Goal: Information Seeking & Learning: Learn about a topic

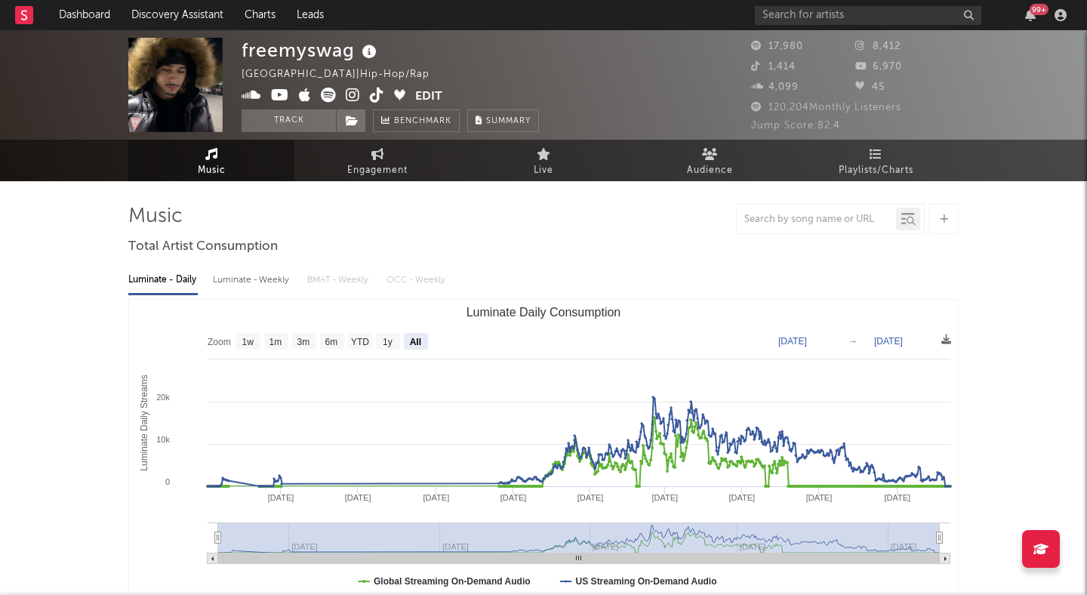
select select "All"
click at [79, 11] on link "Dashboard" at bounding box center [84, 15] width 72 height 30
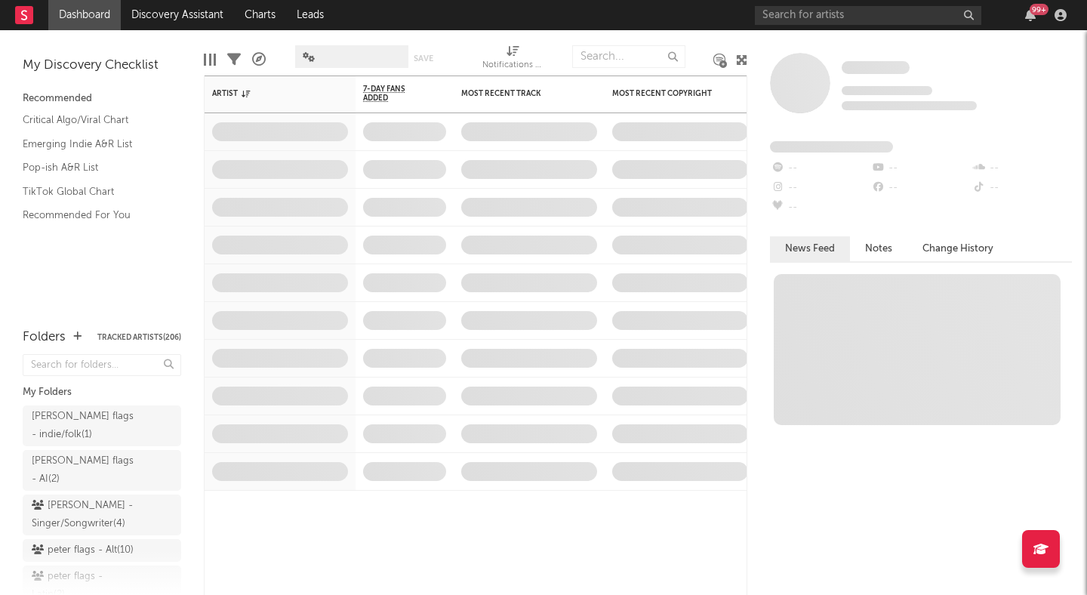
click at [736, 61] on icon at bounding box center [741, 59] width 11 height 11
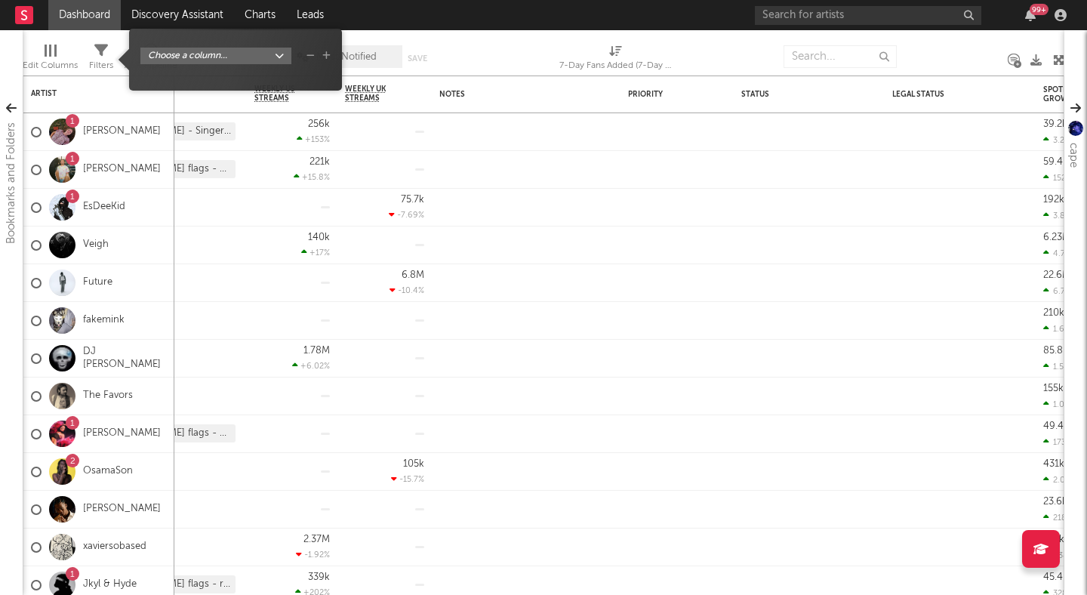
click at [97, 52] on icon at bounding box center [101, 51] width 14 height 14
click at [185, 66] on div "Choose a column..." at bounding box center [235, 65] width 190 height 35
click at [198, 60] on body "Dashboard Discovery Assistant Charts Leads 99 + Notifications Settings Mark all…" at bounding box center [543, 297] width 1087 height 595
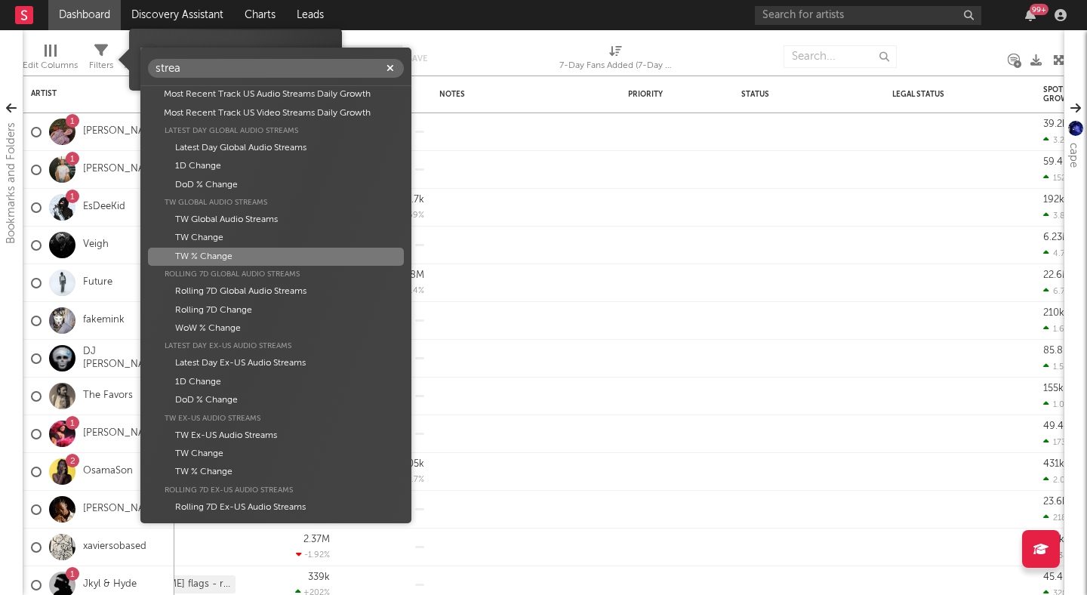
scroll to position [158, 0]
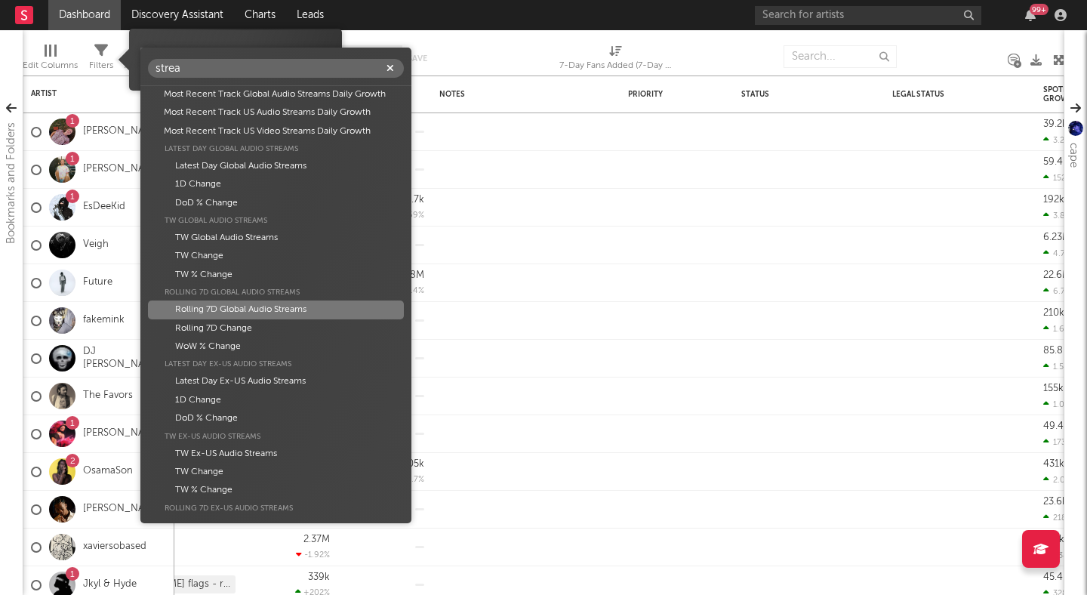
type input "strea"
click at [312, 306] on div "Rolling 7D Global Audio Streams" at bounding box center [276, 309] width 256 height 18
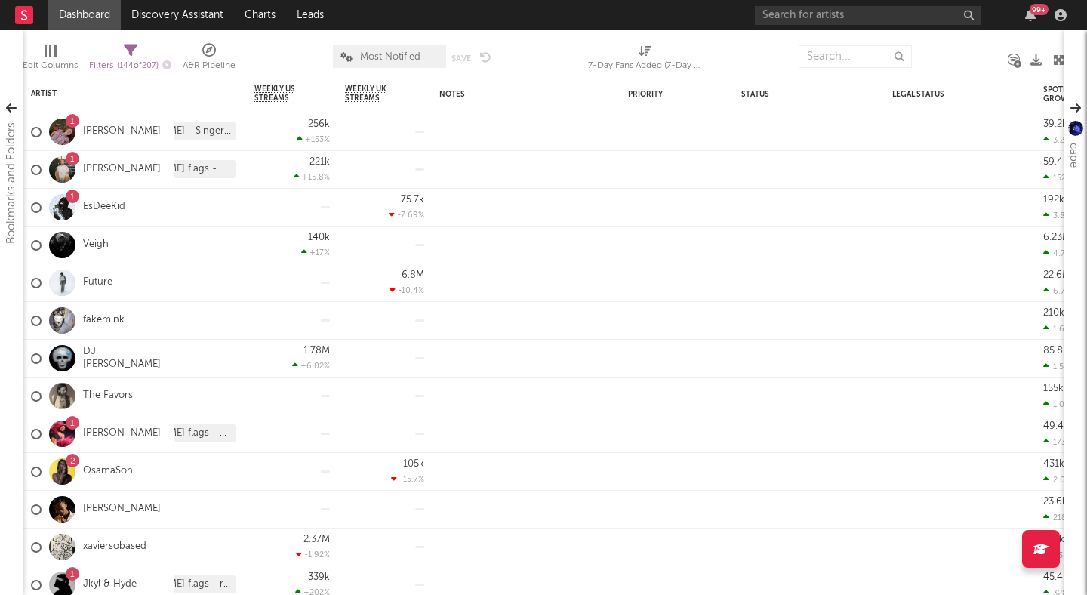
click at [133, 53] on icon at bounding box center [131, 51] width 14 height 14
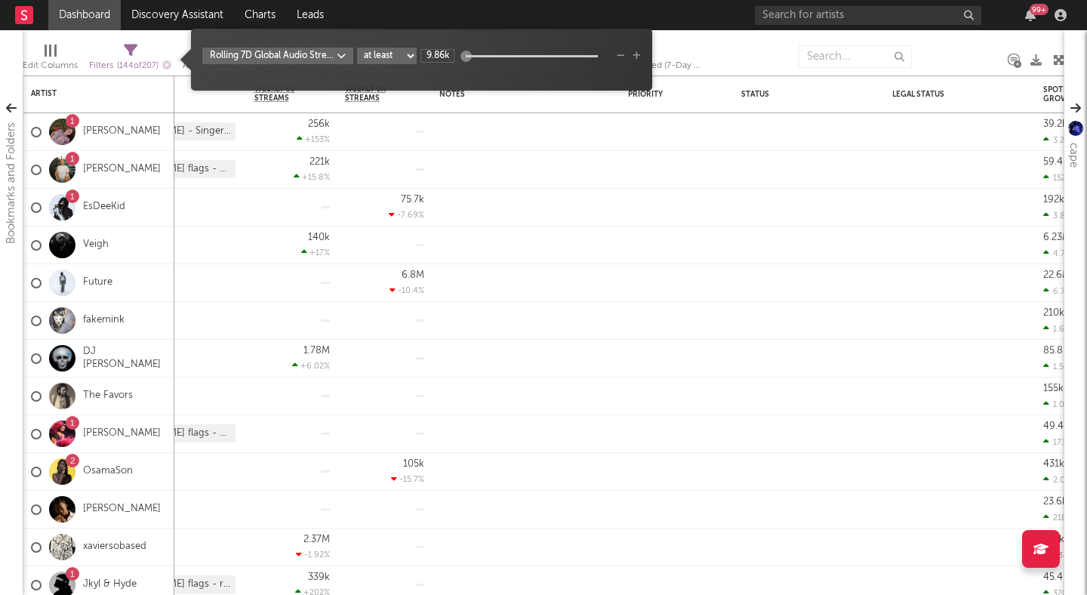
click at [401, 62] on select "at least at most between" at bounding box center [387, 56] width 60 height 17
select select "between"
click at [357, 48] on select "at least at most between" at bounding box center [387, 56] width 60 height 17
click at [456, 56] on div "9.86k 134M" at bounding box center [514, 56] width 189 height 14
drag, startPoint x: 464, startPoint y: 54, endPoint x: 475, endPoint y: 56, distance: 11.4
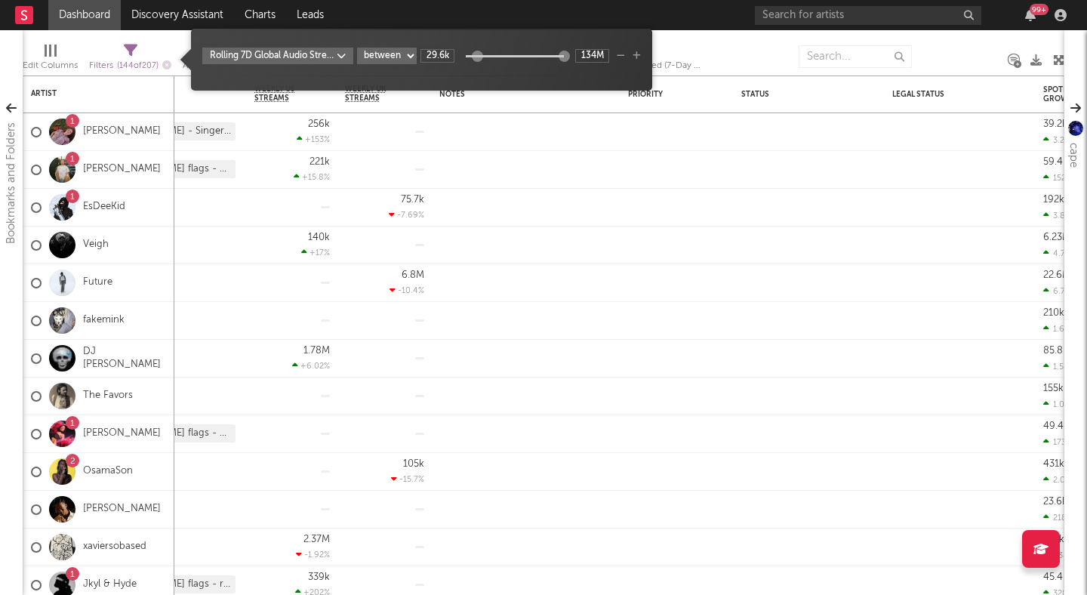
click at [475, 56] on div at bounding box center [476, 56] width 11 height 11
type input "42.7k"
click at [479, 57] on div at bounding box center [479, 56] width 11 height 11
type input "332k"
drag, startPoint x: 564, startPoint y: 54, endPoint x: 503, endPoint y: 59, distance: 62.0
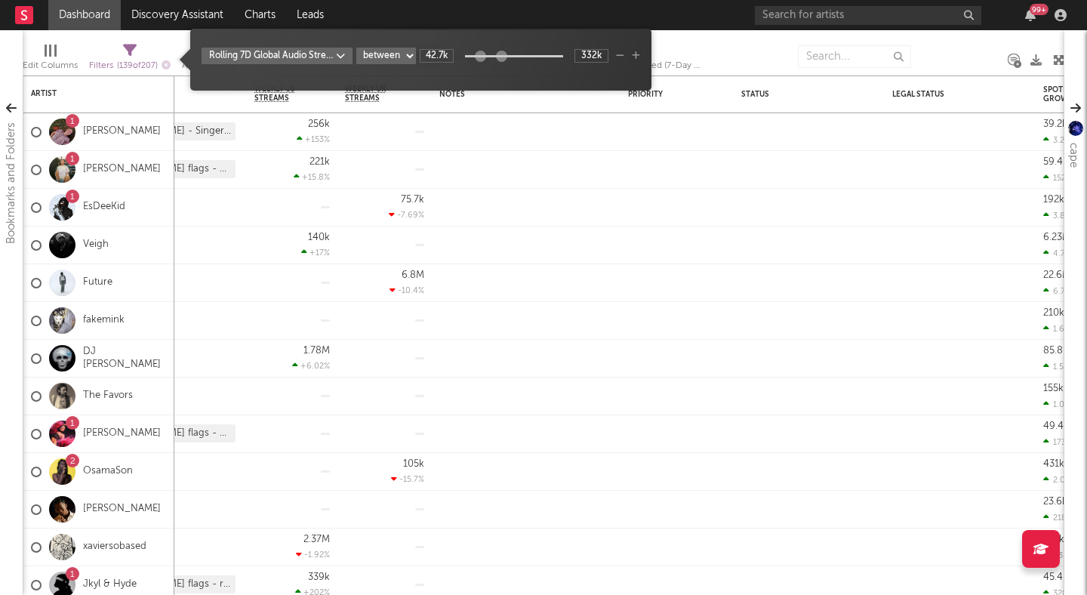
click at [503, 59] on div at bounding box center [501, 56] width 11 height 11
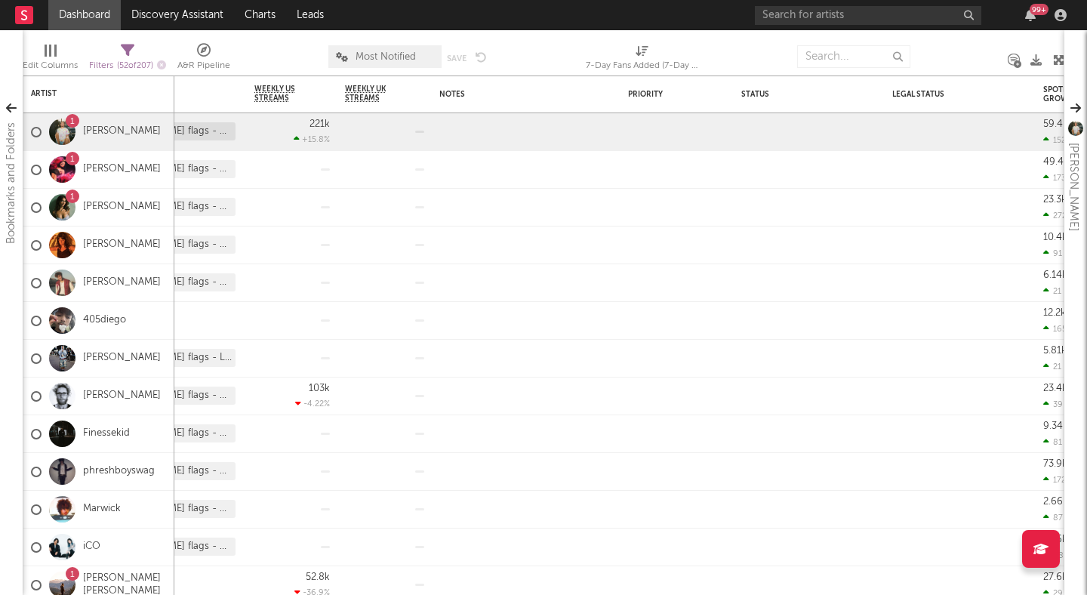
click at [718, 40] on div at bounding box center [747, 57] width 75 height 38
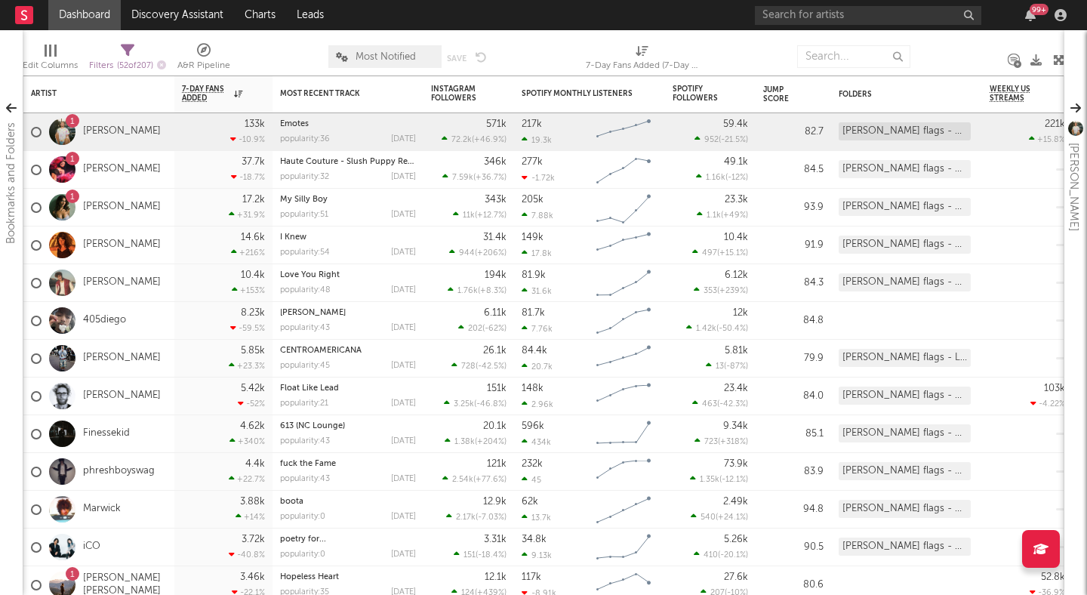
click at [305, 53] on div at bounding box center [278, 57] width 75 height 38
click at [291, 52] on div at bounding box center [278, 57] width 75 height 38
click at [540, 44] on div at bounding box center [535, 57] width 75 height 38
click at [293, 38] on div at bounding box center [278, 57] width 75 height 38
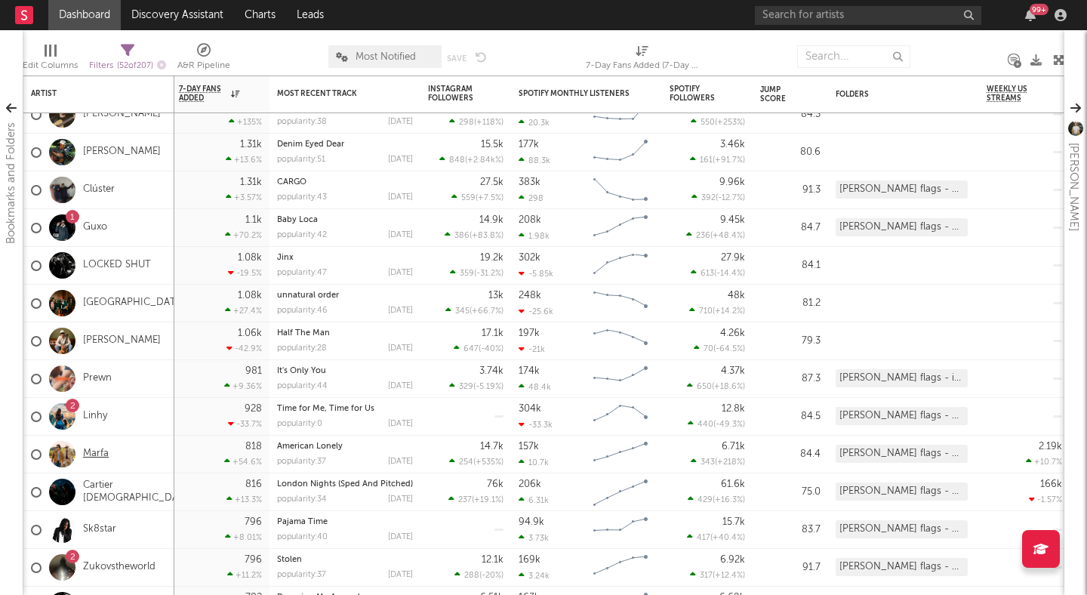
click at [93, 451] on link "Marfa" at bounding box center [96, 454] width 26 height 13
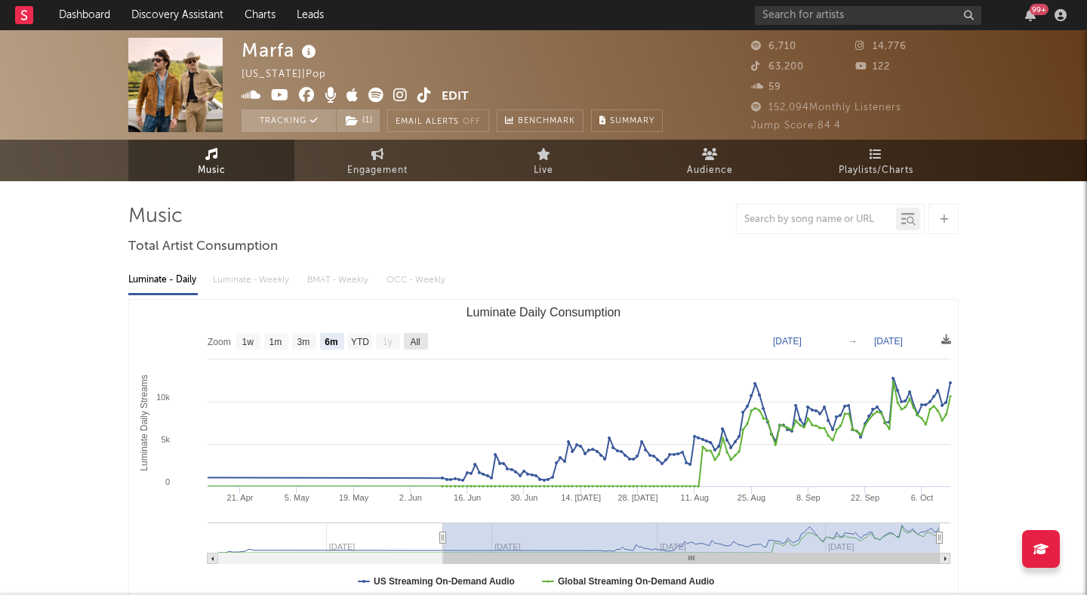
click at [419, 340] on text "All" at bounding box center [415, 342] width 10 height 11
select select "All"
type input "2025-01-20"
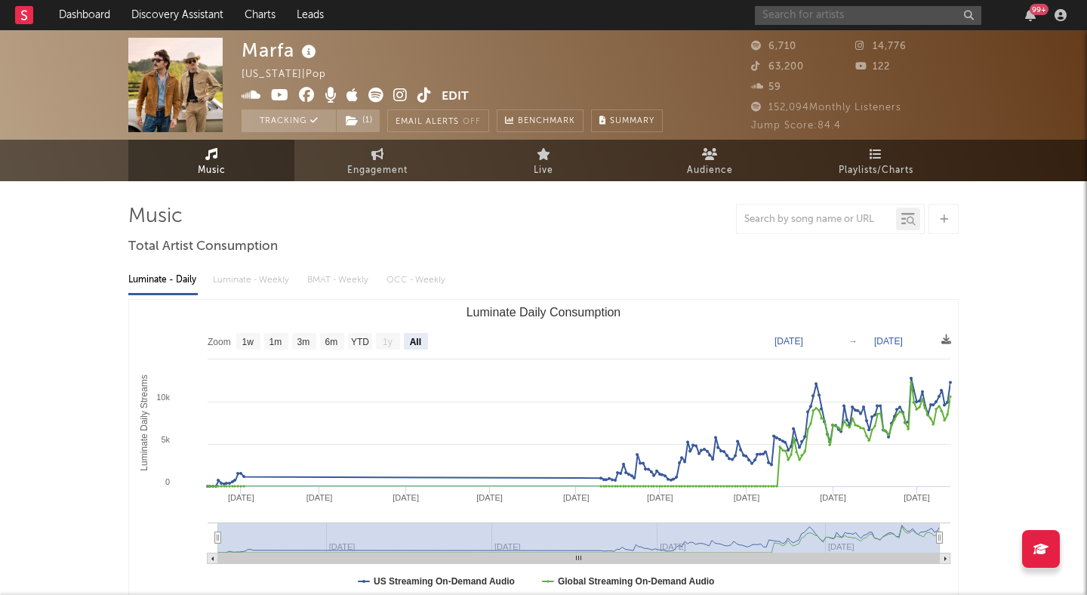
click at [864, 15] on input "text" at bounding box center [868, 15] width 226 height 19
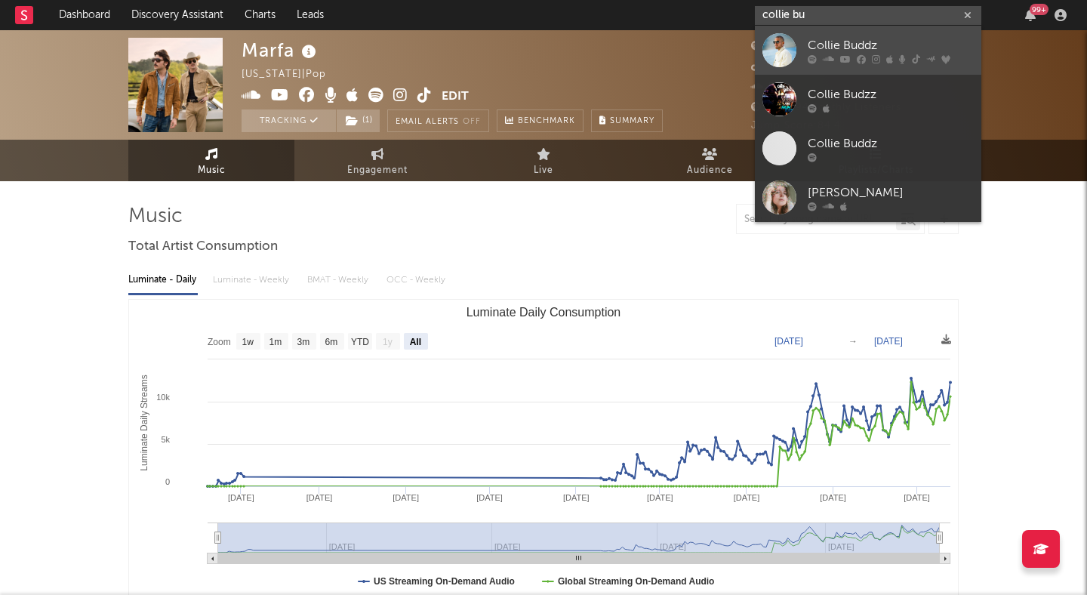
type input "collie bu"
click at [896, 42] on div "Collie Buddz" at bounding box center [890, 45] width 166 height 18
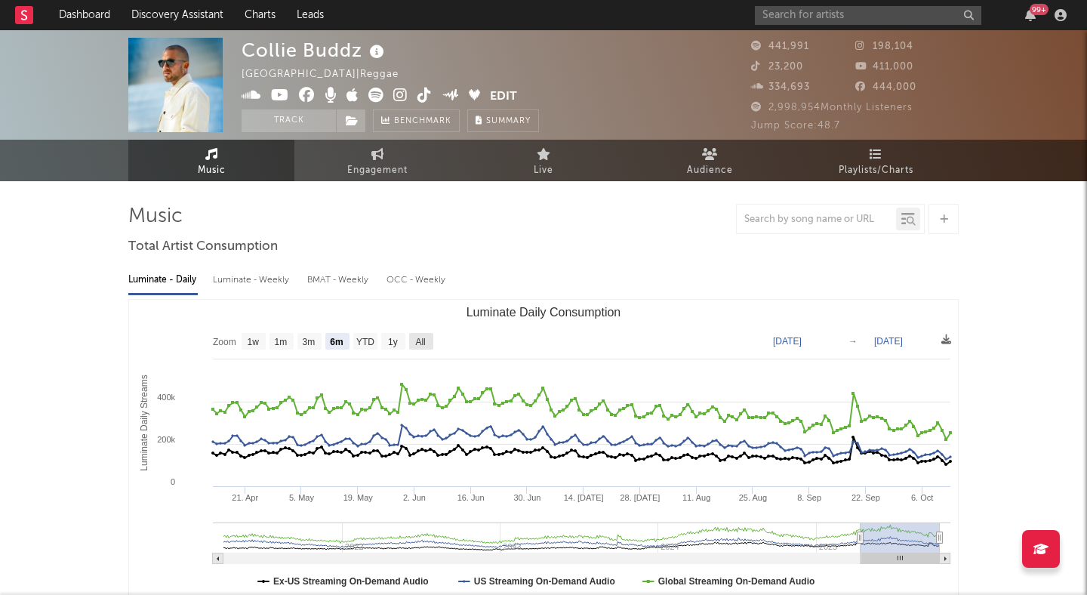
click at [417, 343] on text "All" at bounding box center [420, 342] width 10 height 11
select select "All"
type input "2021-03-31"
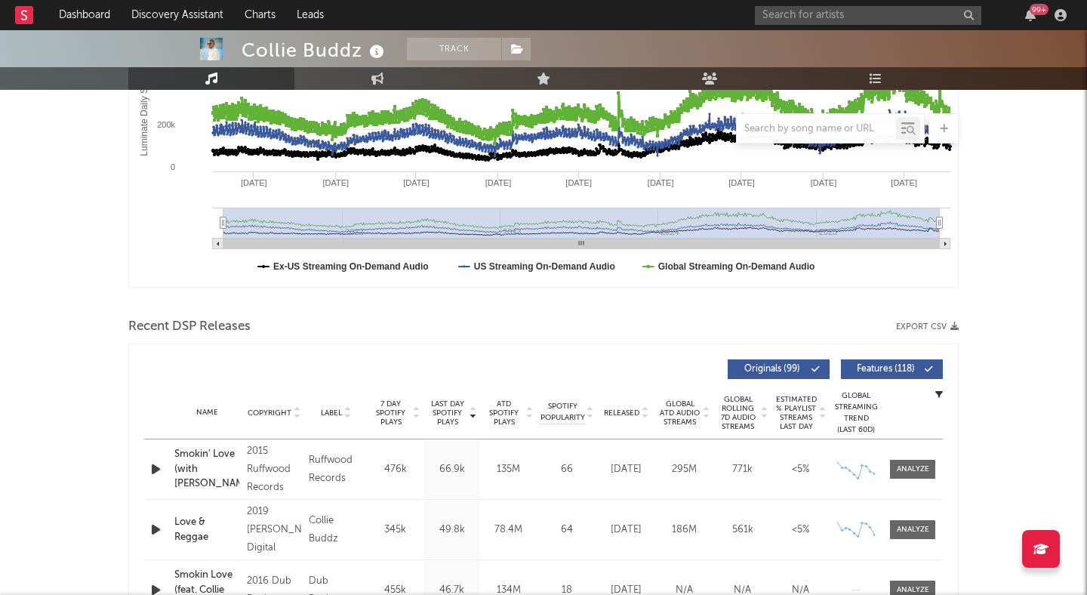
scroll to position [324, 0]
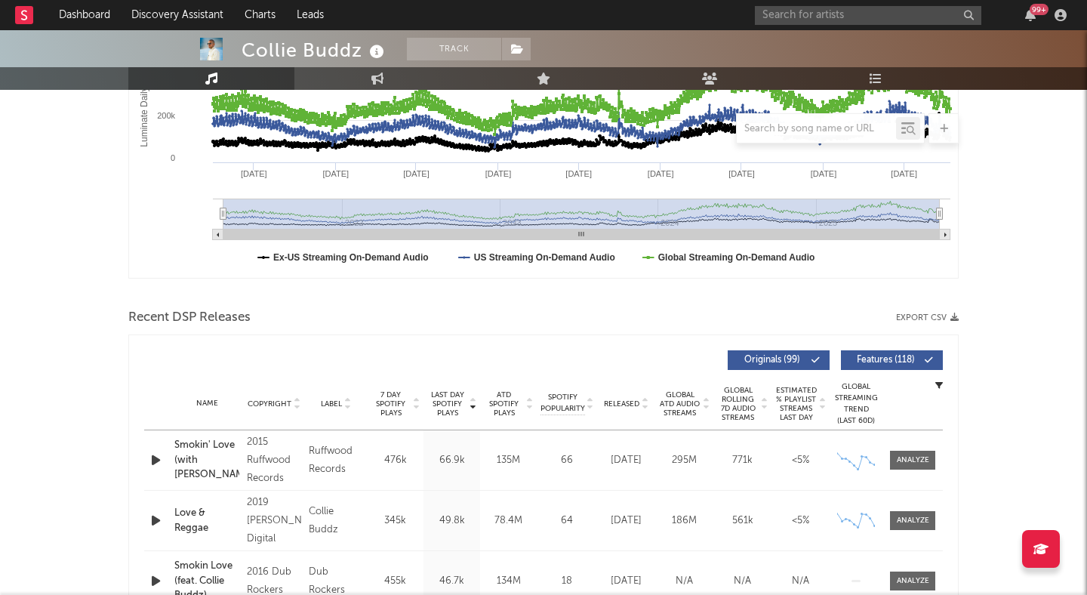
click at [874, 360] on span "Features ( 118 )" at bounding box center [884, 359] width 69 height 9
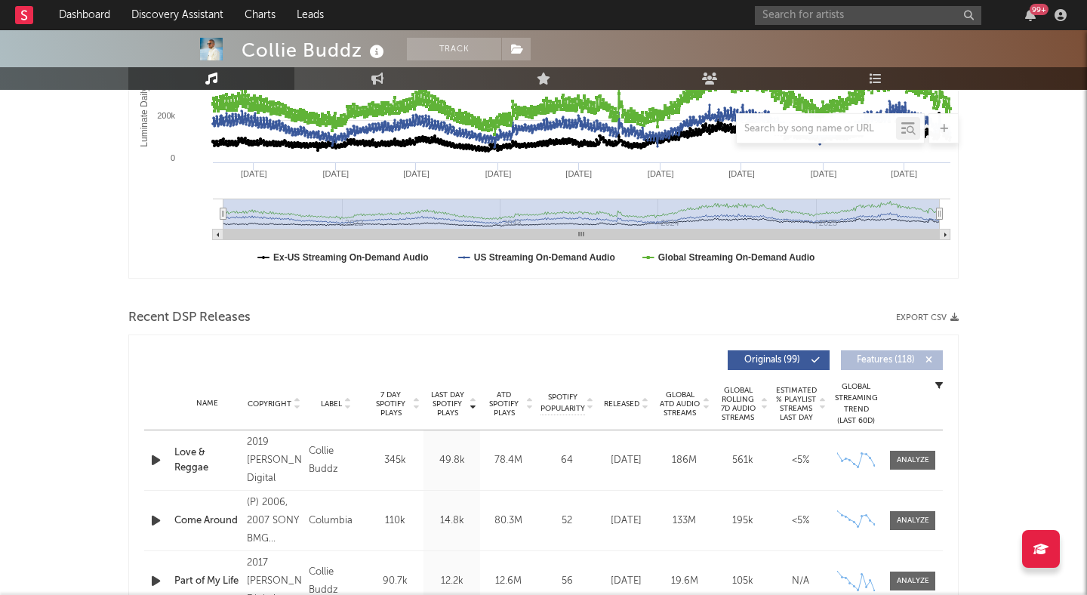
click at [636, 408] on span "Released" at bounding box center [621, 403] width 35 height 9
click at [919, 16] on input "text" at bounding box center [868, 15] width 226 height 19
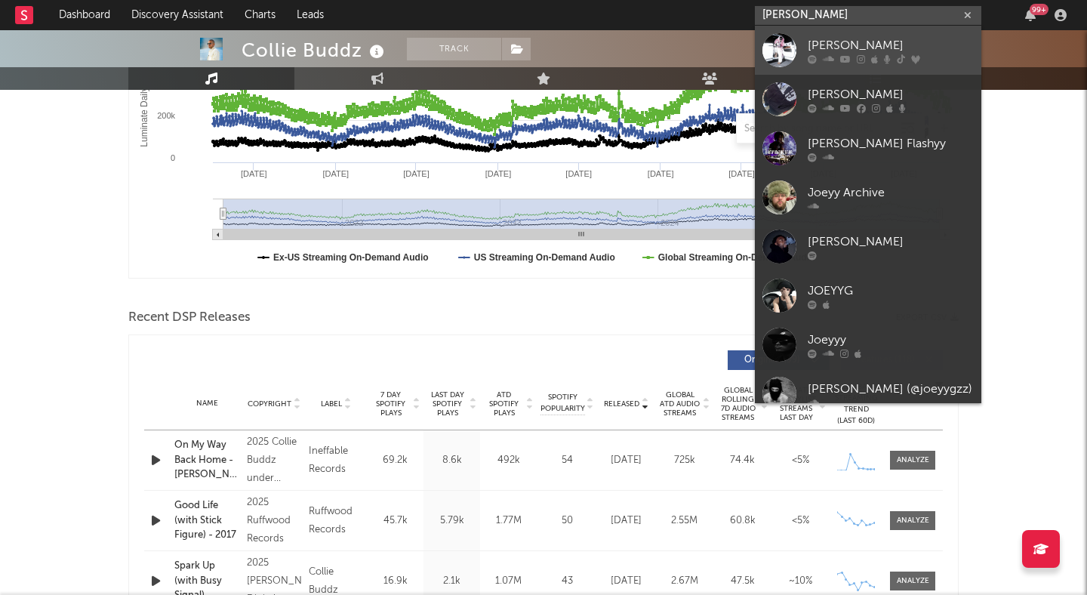
type input "joeyy"
click at [903, 36] on div "[PERSON_NAME]" at bounding box center [890, 45] width 166 height 18
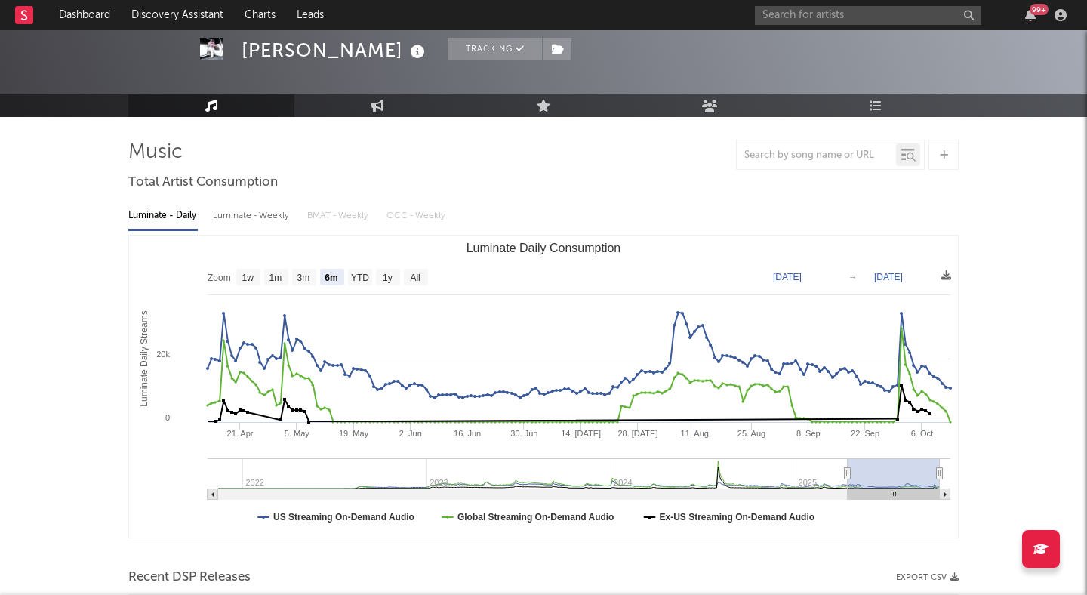
scroll to position [73, 0]
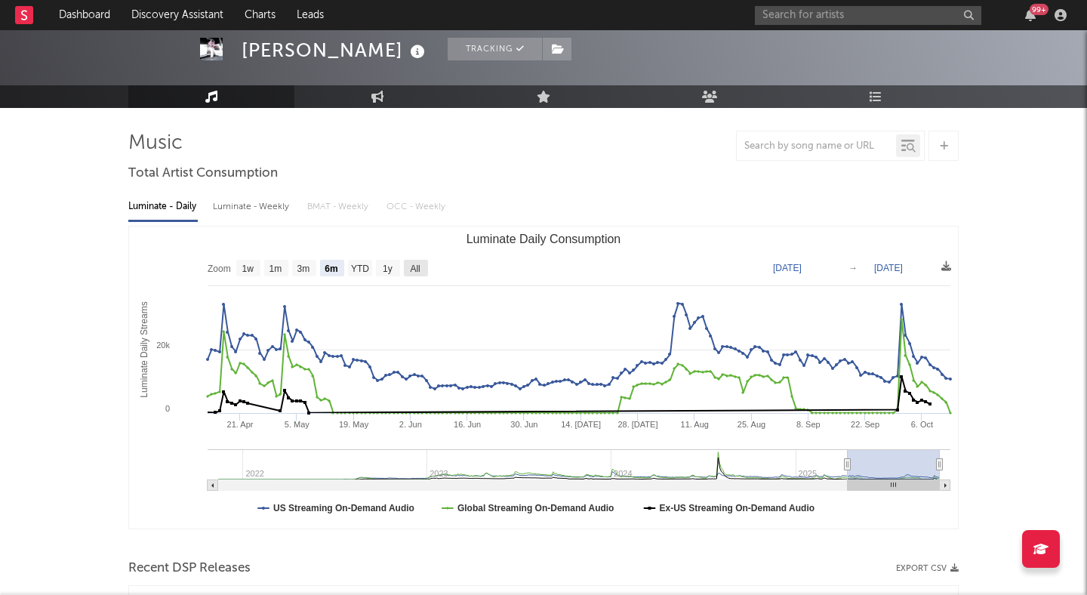
click at [420, 270] on text "All" at bounding box center [415, 268] width 10 height 11
select select "All"
type input "2021-11-12"
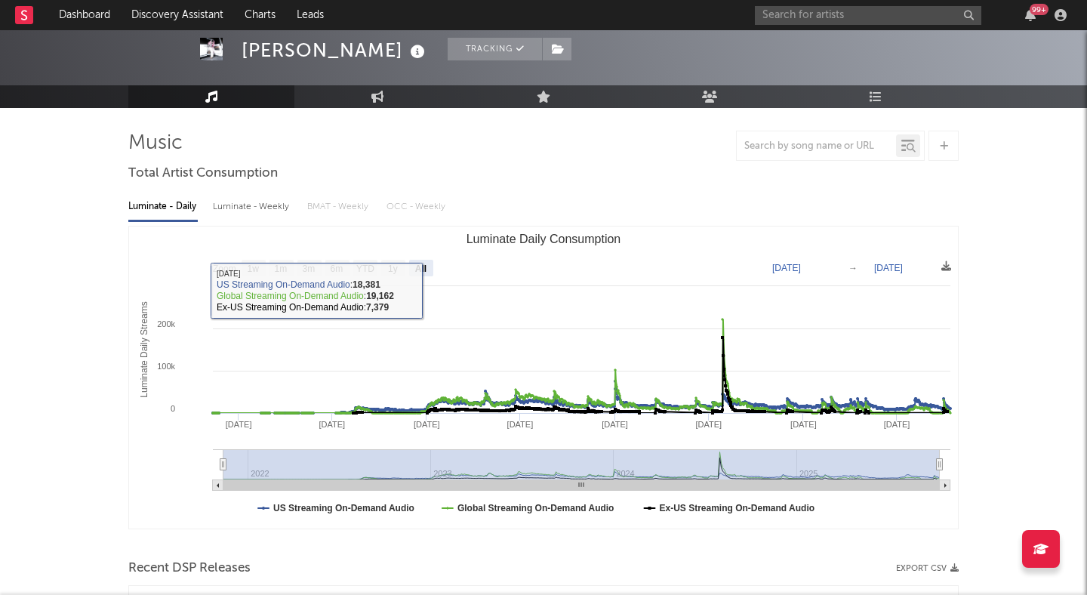
click at [235, 208] on div "Luminate - Weekly" at bounding box center [252, 207] width 79 height 26
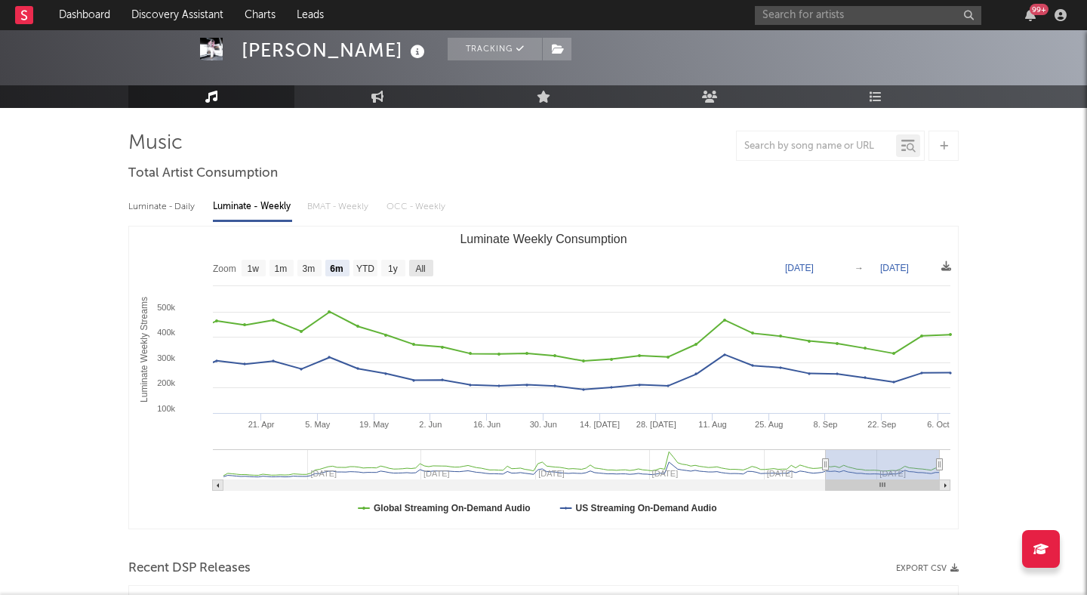
click at [421, 268] on text "All" at bounding box center [420, 268] width 10 height 11
select select "All"
type input "2022-08-18"
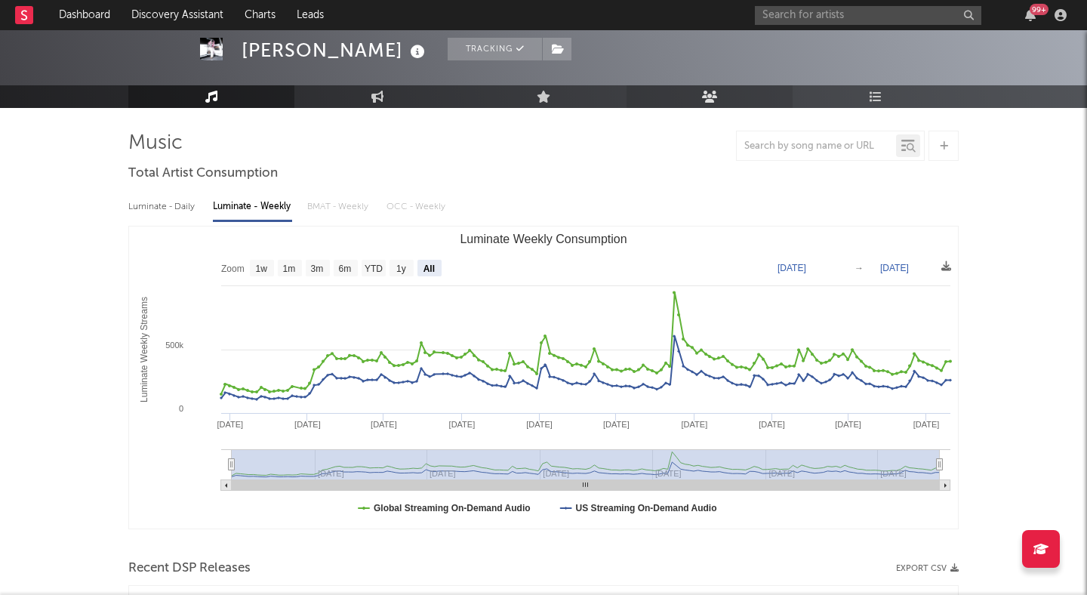
click at [687, 96] on link "Audience" at bounding box center [709, 96] width 166 height 23
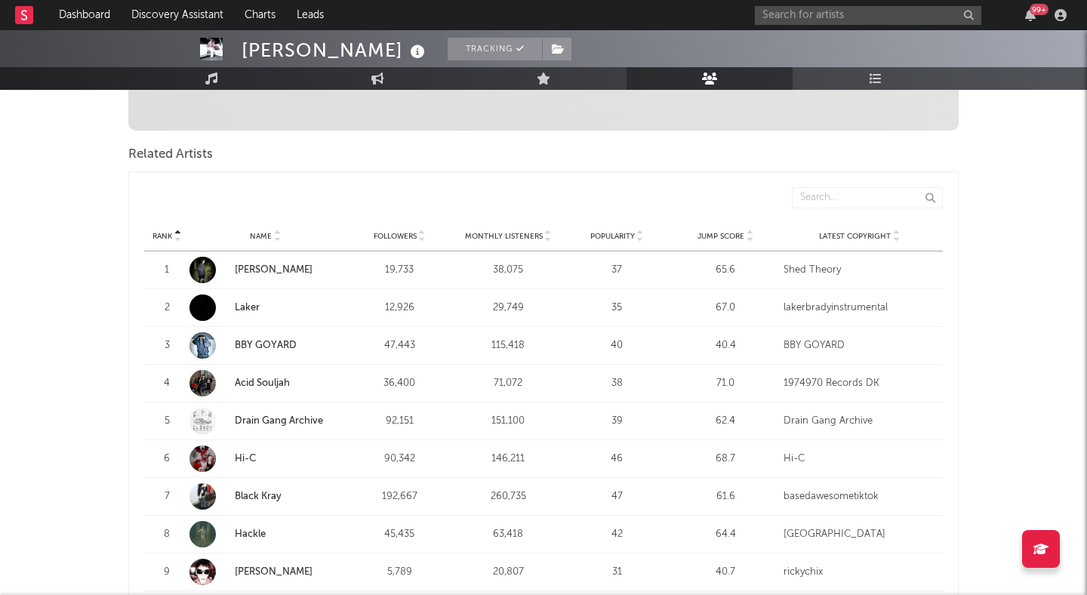
scroll to position [507, 0]
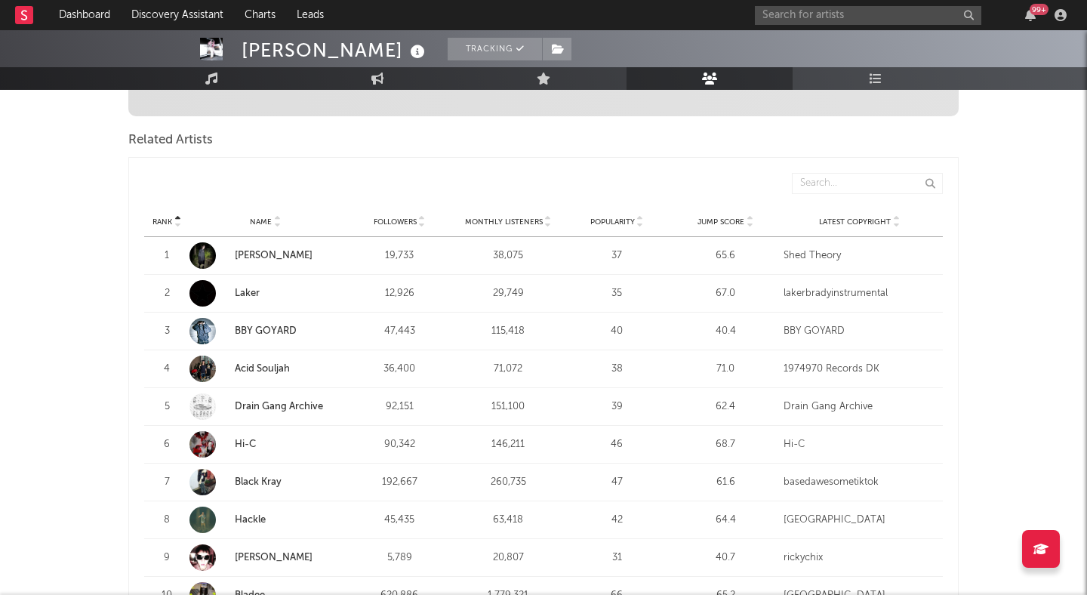
click at [269, 326] on link "BBY GOYARD" at bounding box center [266, 331] width 62 height 10
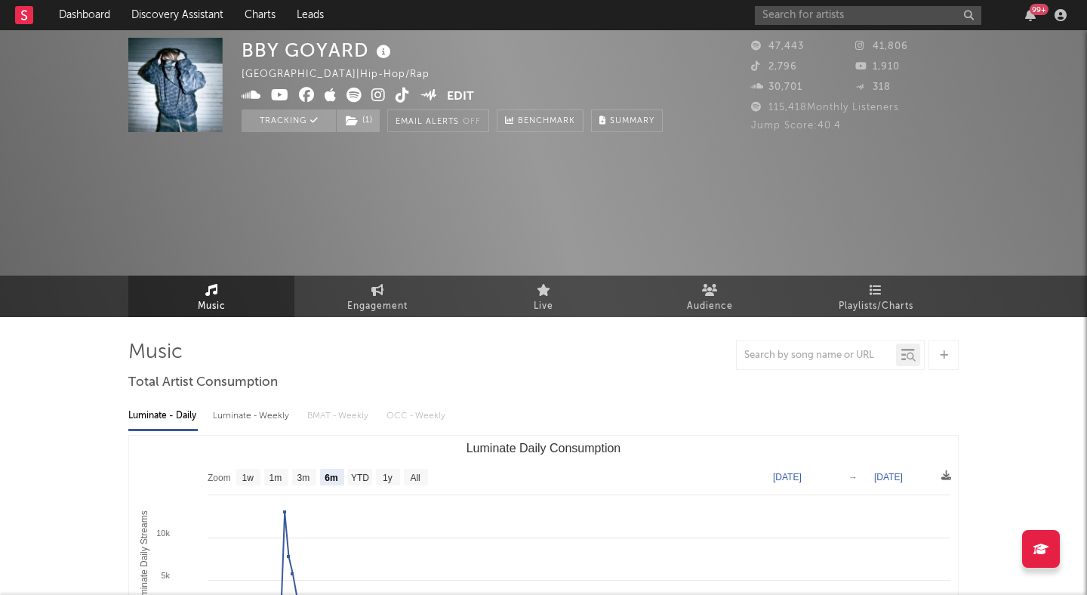
select select "6m"
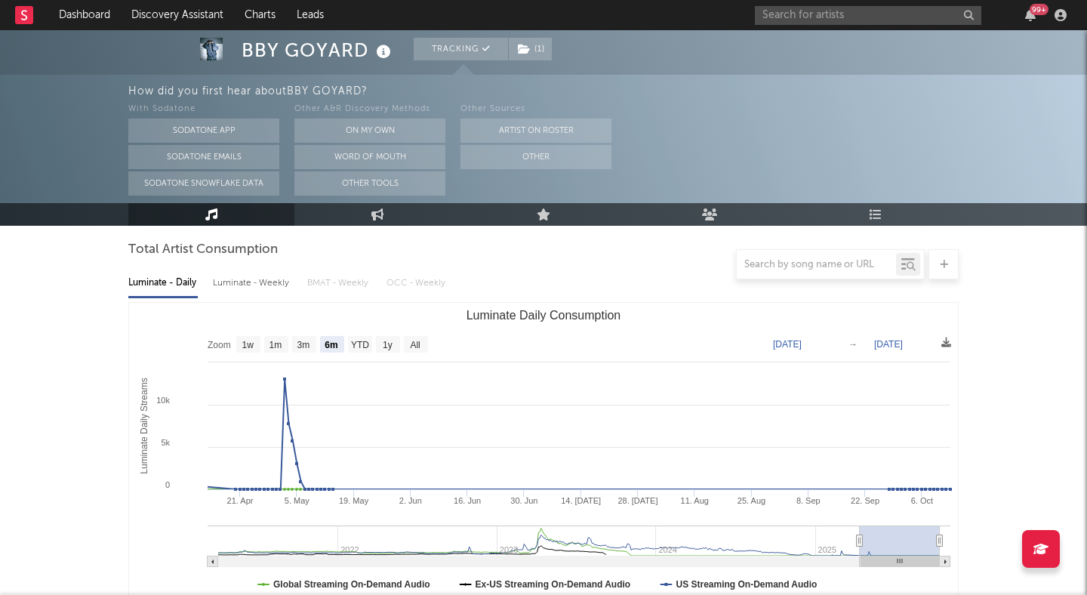
scroll to position [129, 0]
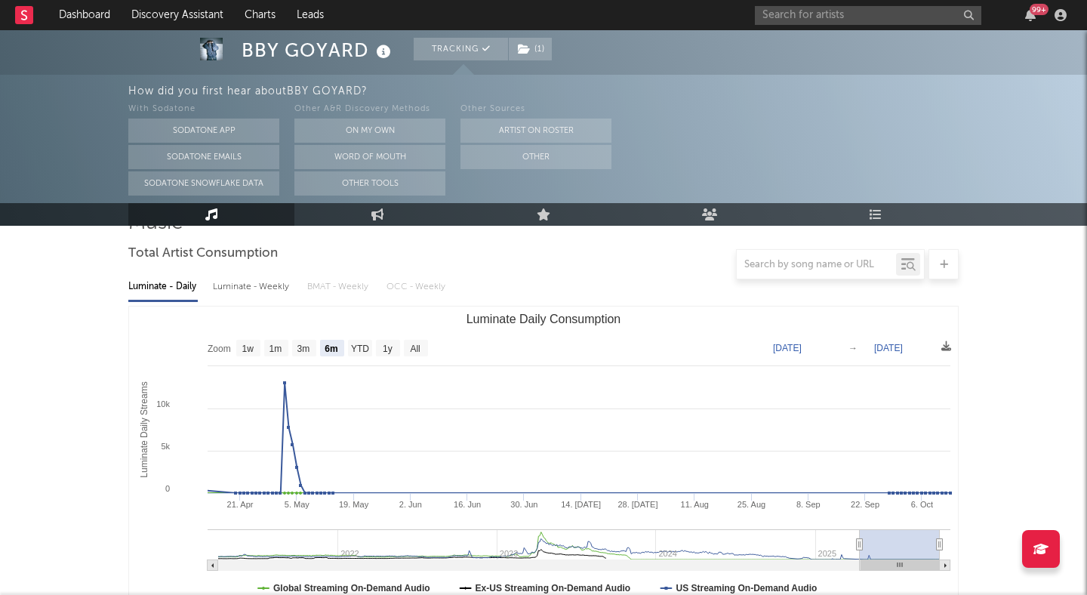
click at [241, 281] on div "Luminate - Weekly" at bounding box center [252, 287] width 79 height 26
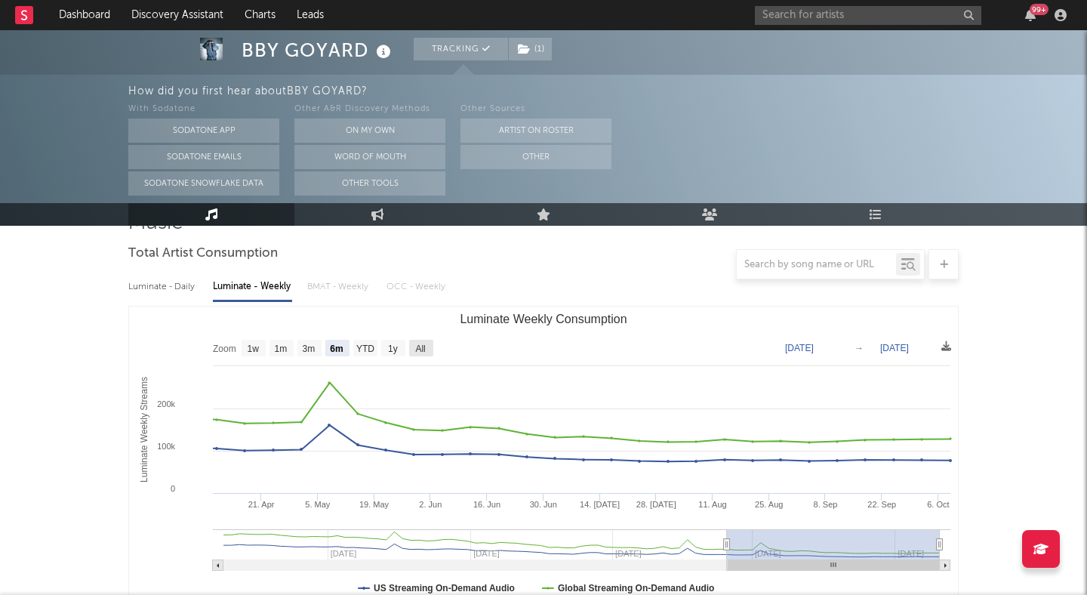
click at [421, 342] on rect "Luminate Weekly Consumption" at bounding box center [421, 348] width 24 height 17
select select "All"
type input "2024-02-01"
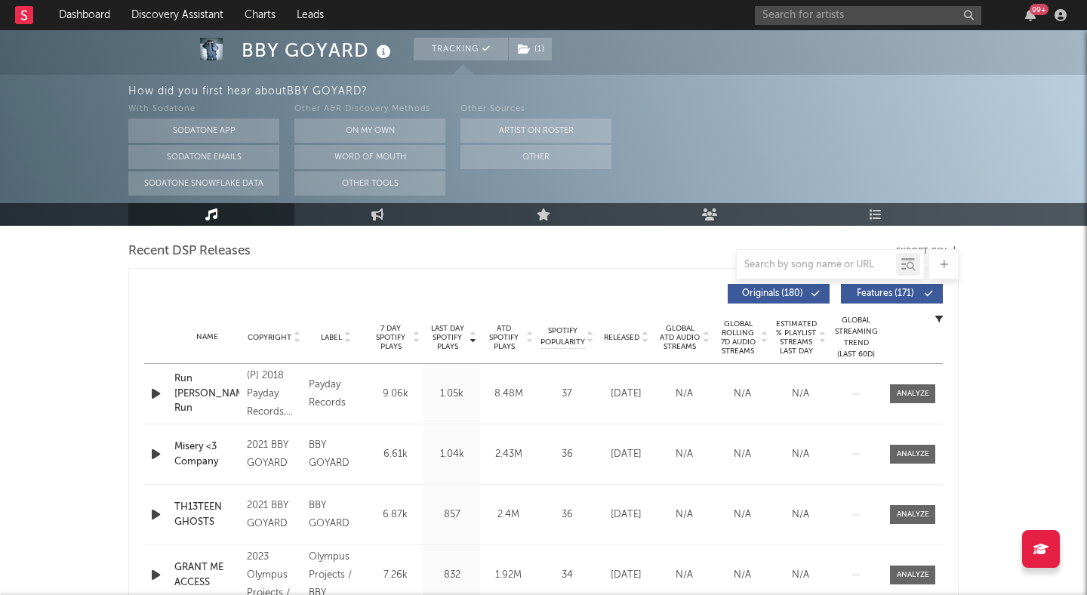
scroll to position [506, 0]
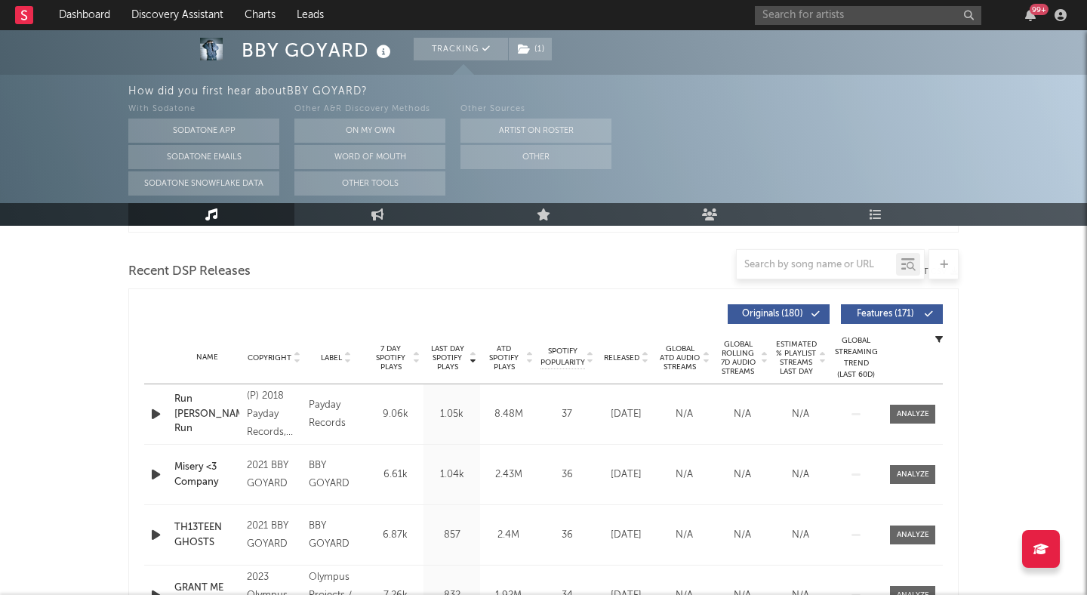
click at [867, 313] on span "Features ( 171 )" at bounding box center [884, 313] width 69 height 9
click at [643, 358] on icon at bounding box center [645, 361] width 8 height 6
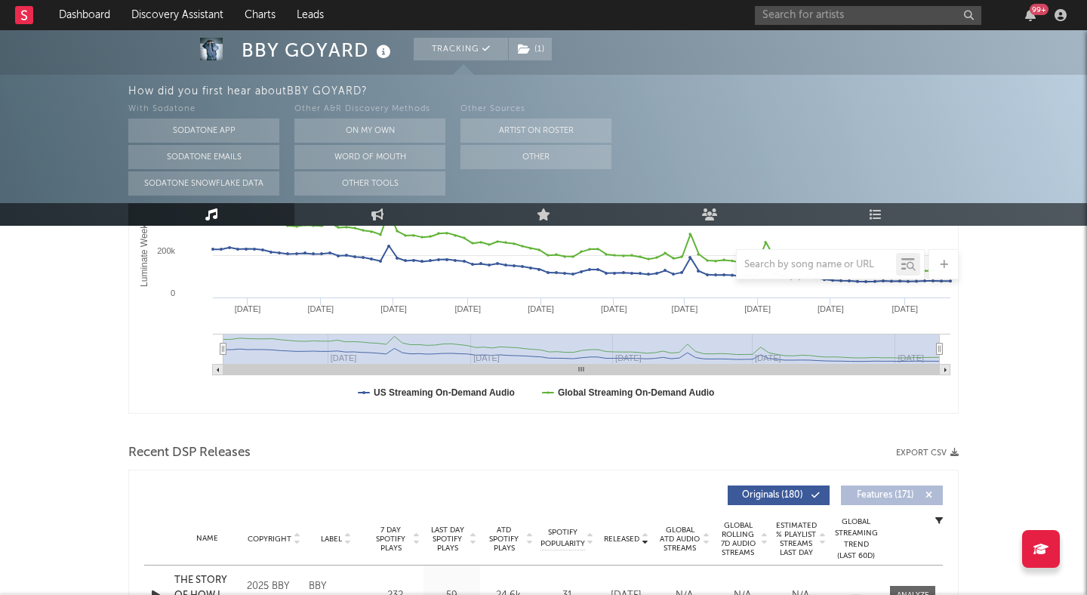
scroll to position [0, 0]
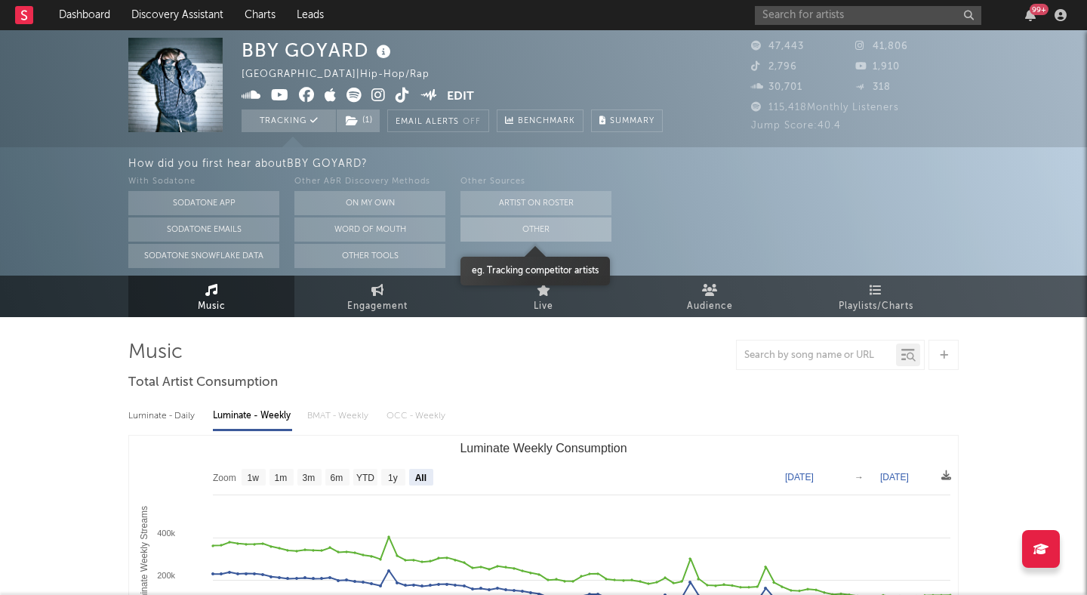
click at [525, 227] on button "Other" at bounding box center [535, 229] width 151 height 24
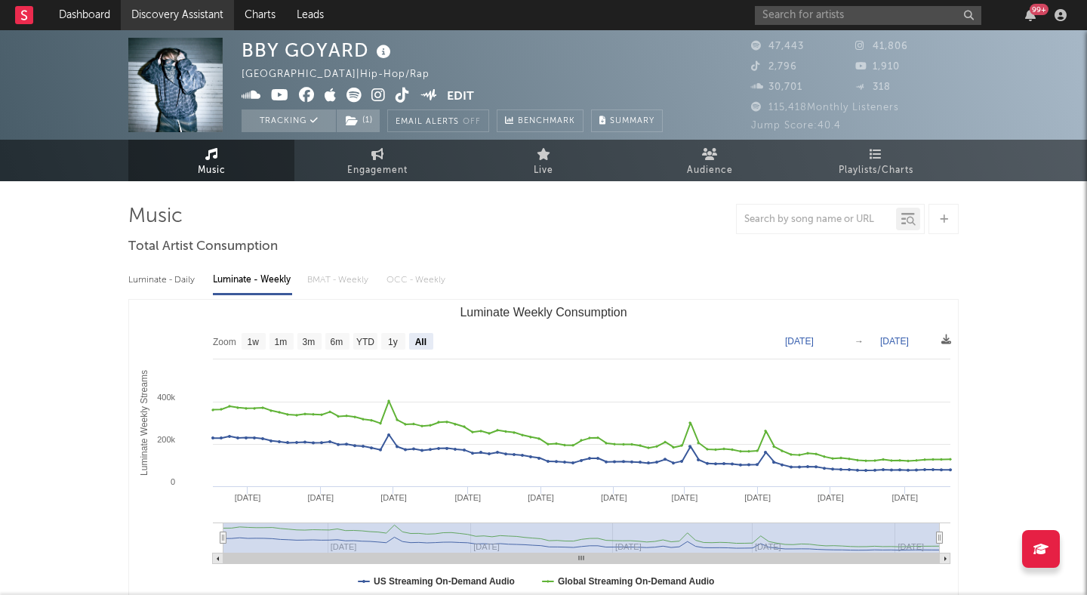
click at [189, 17] on link "Discovery Assistant" at bounding box center [177, 15] width 113 height 30
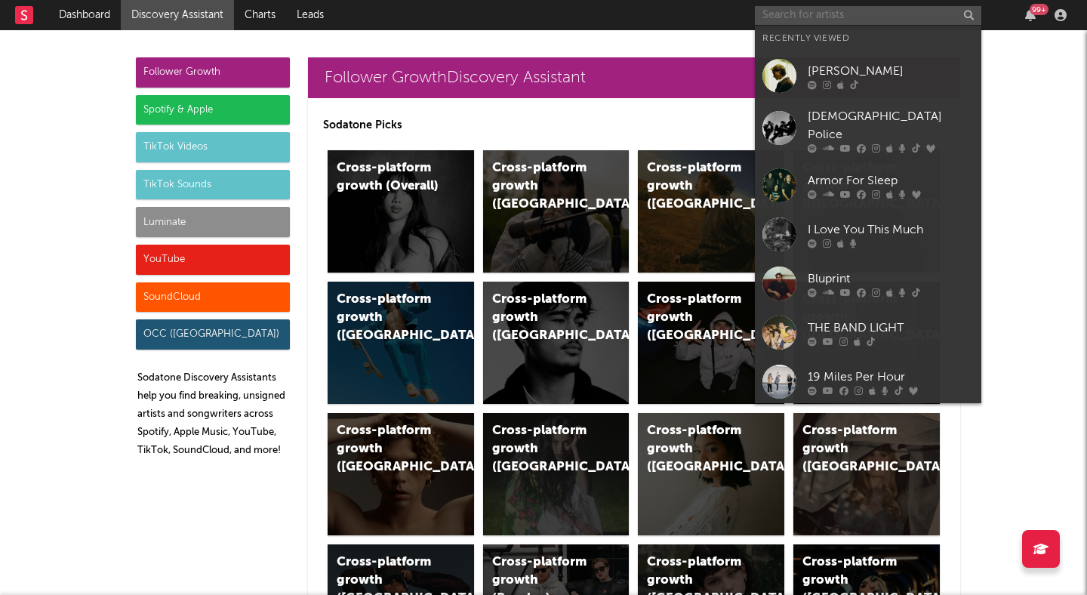
click at [806, 14] on input "text" at bounding box center [868, 15] width 226 height 19
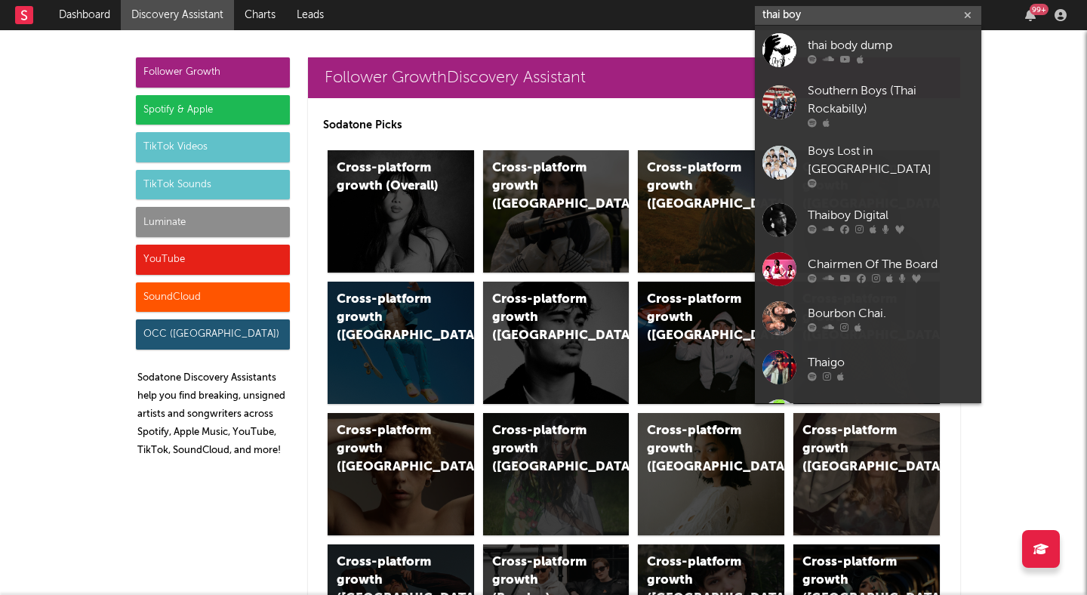
click at [786, 12] on input "thai boy" at bounding box center [868, 15] width 226 height 19
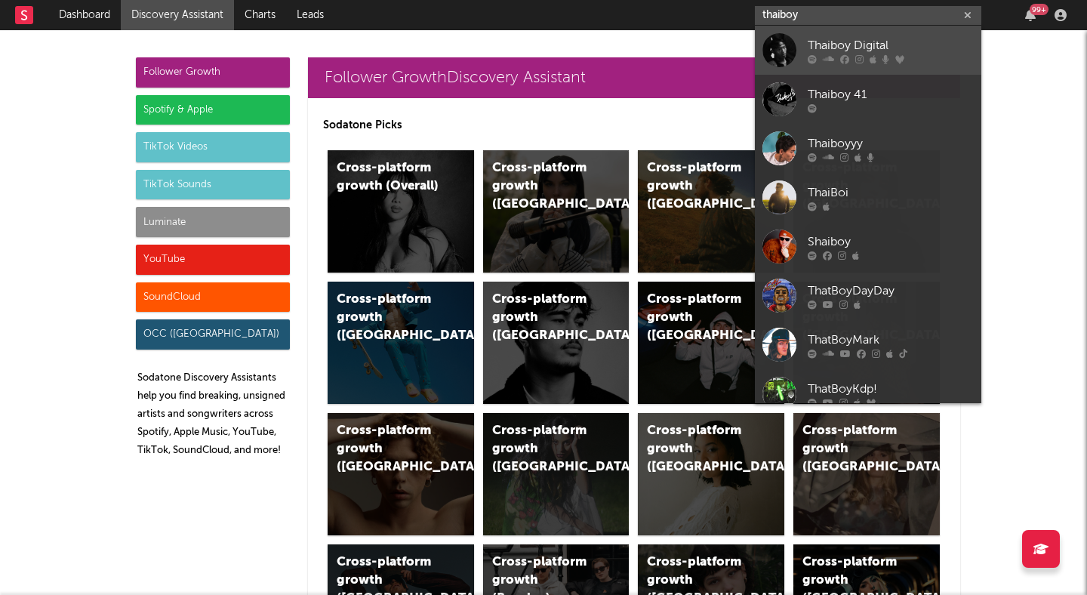
type input "thaiboy"
click at [835, 45] on div "Thaiboy Digital" at bounding box center [890, 45] width 166 height 18
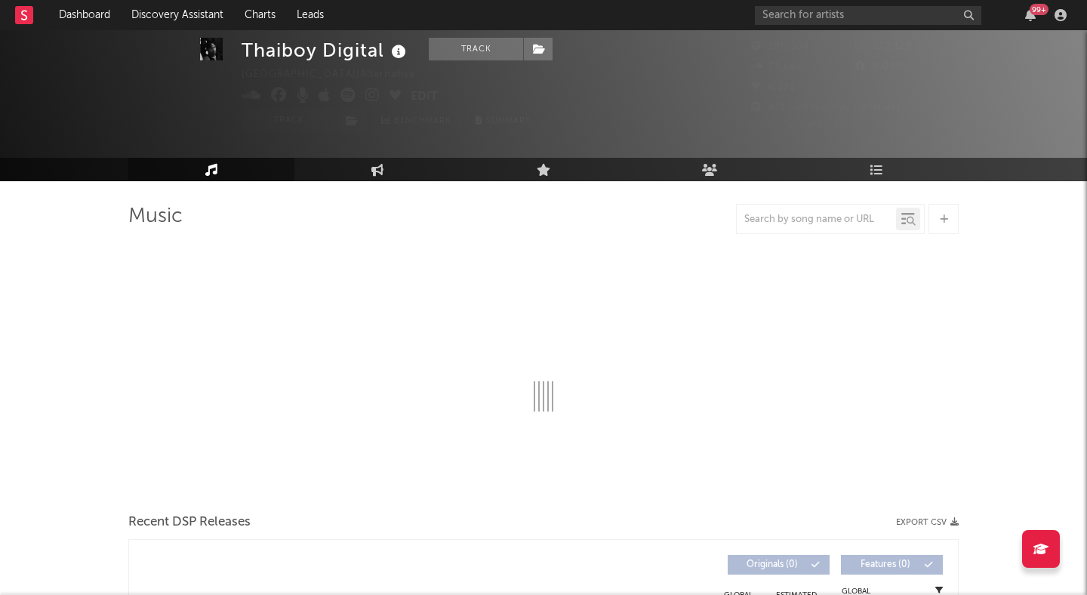
scroll to position [124, 0]
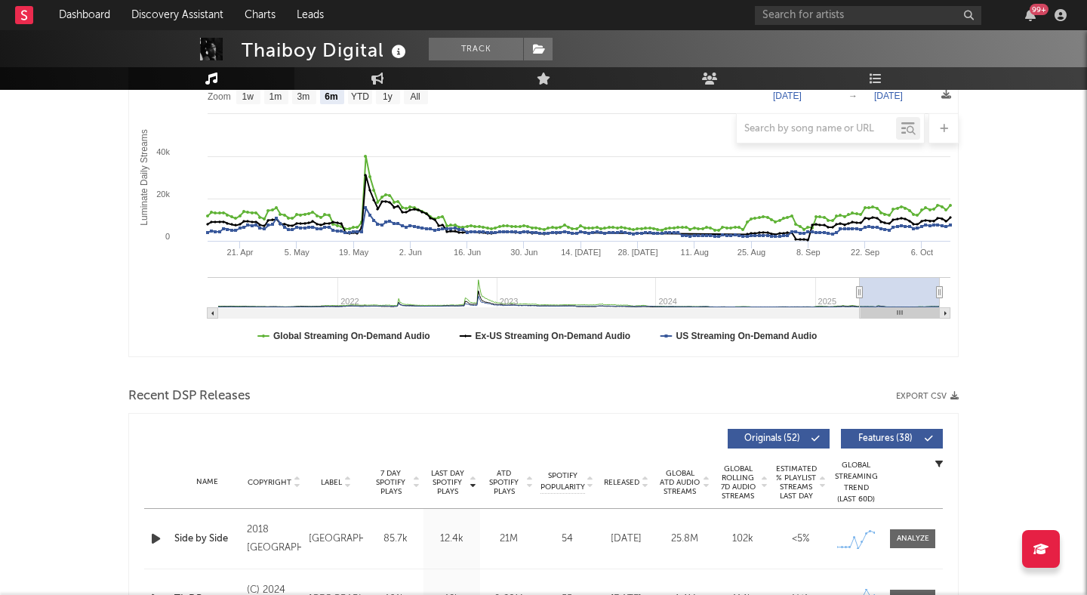
select select "6m"
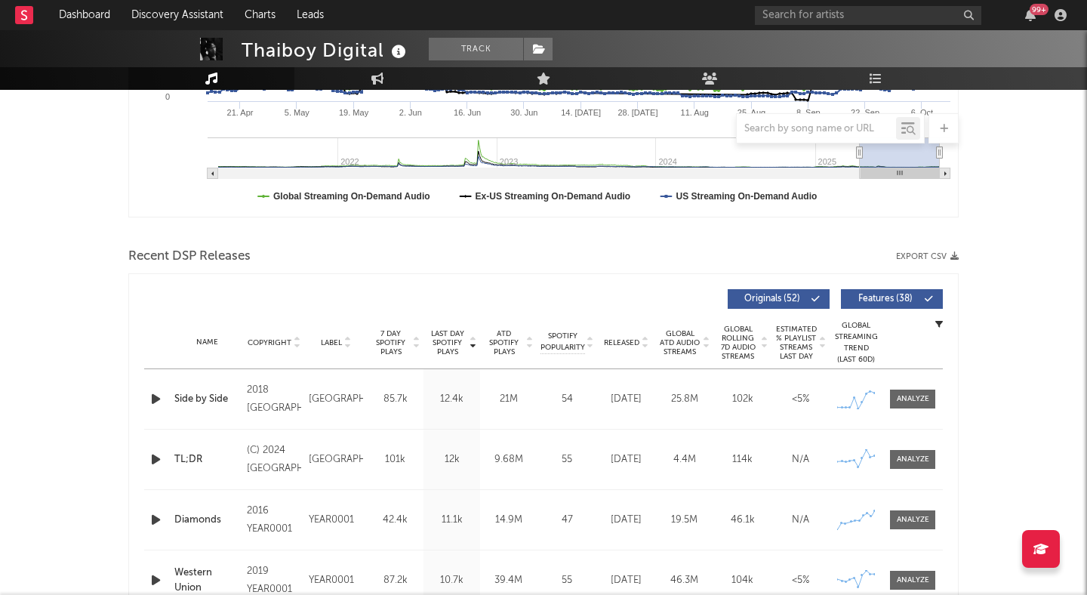
click at [640, 347] on div at bounding box center [643, 342] width 9 height 11
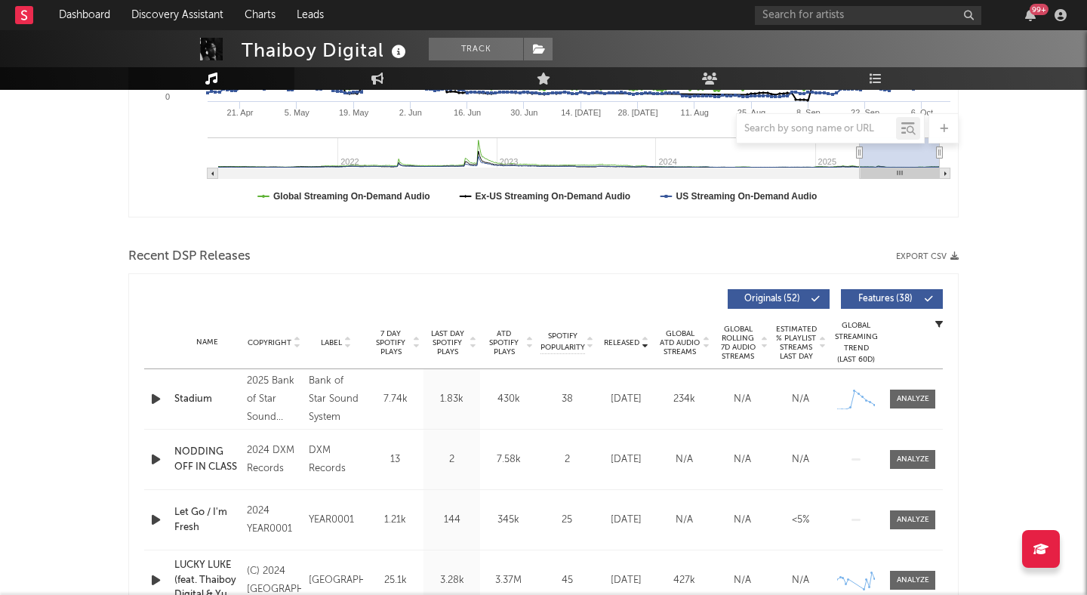
click at [891, 294] on span "Features ( 38 )" at bounding box center [884, 298] width 69 height 9
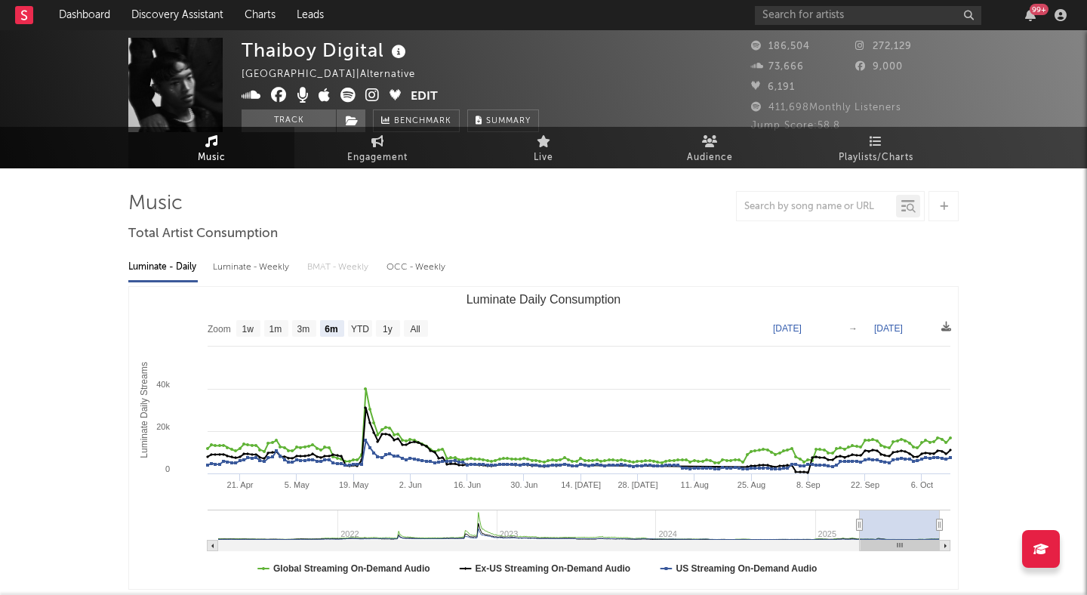
scroll to position [0, 0]
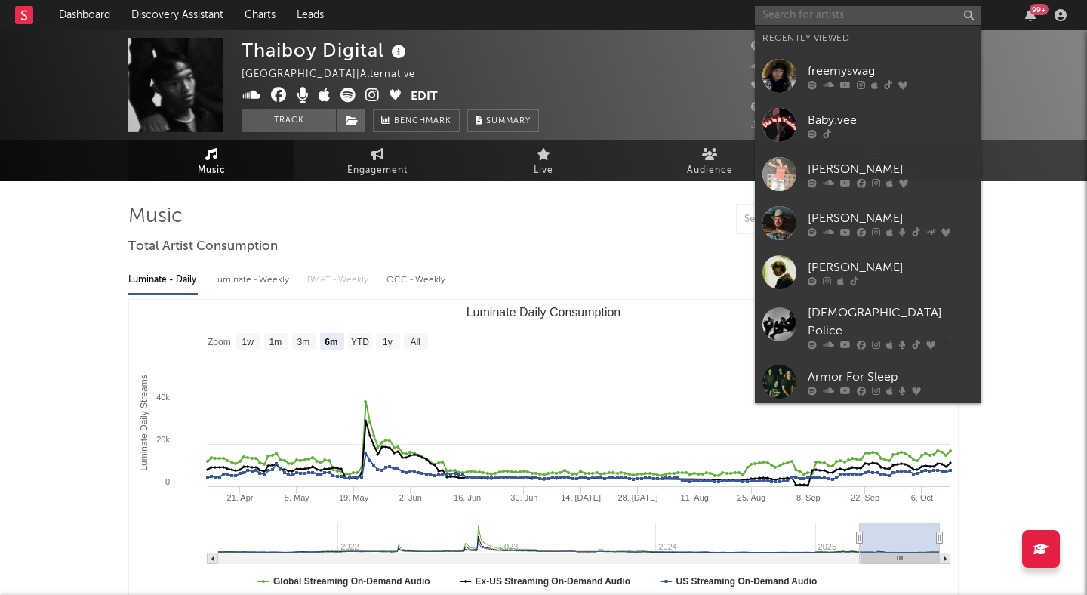
click at [903, 8] on input "text" at bounding box center [868, 15] width 226 height 19
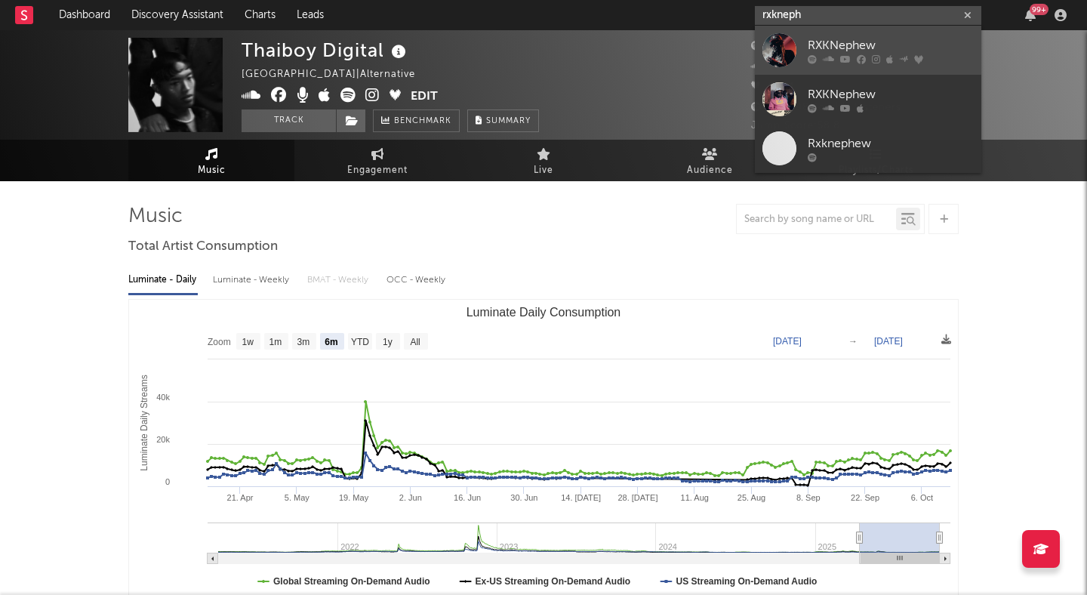
type input "rxkneph"
click at [859, 42] on div "RXKNephew" at bounding box center [890, 45] width 166 height 18
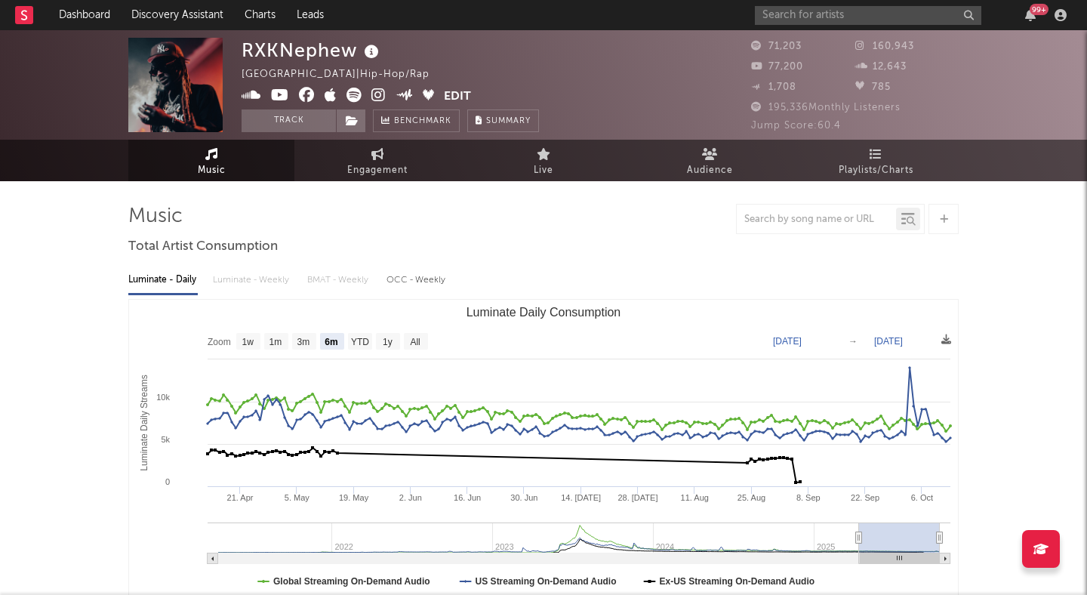
click at [280, 276] on div "Luminate - Daily Luminate - Weekly BMAT - Weekly OCC - Weekly" at bounding box center [543, 280] width 830 height 26
click at [251, 279] on div "Luminate - Daily Luminate - Weekly BMAT - Weekly OCC - Weekly" at bounding box center [543, 280] width 830 height 26
click at [414, 341] on text "All" at bounding box center [415, 342] width 10 height 11
select select "All"
type input "2021-04-16"
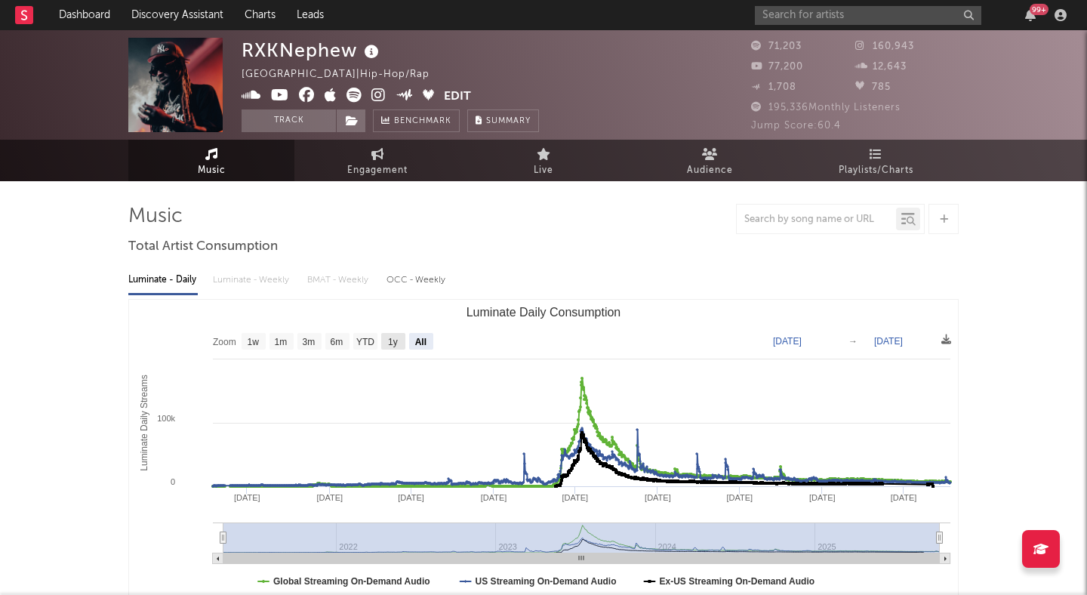
click at [398, 340] on rect "Luminate Daily Consumption" at bounding box center [393, 341] width 24 height 17
select select "1y"
type input "2024-10-13"
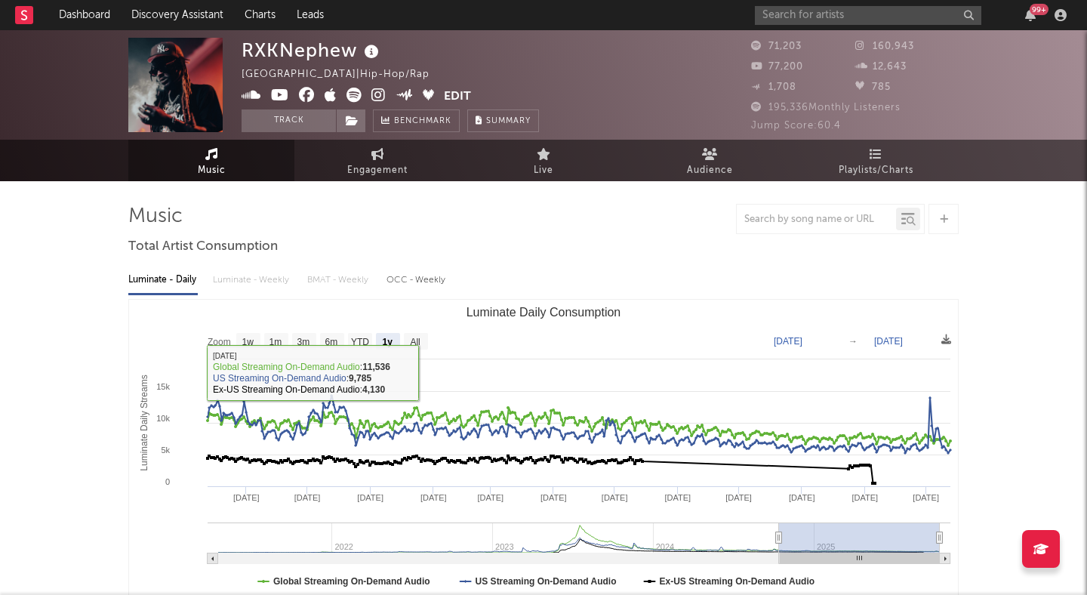
click at [254, 277] on div "Luminate - Daily Luminate - Weekly BMAT - Weekly OCC - Weekly" at bounding box center [543, 280] width 830 height 26
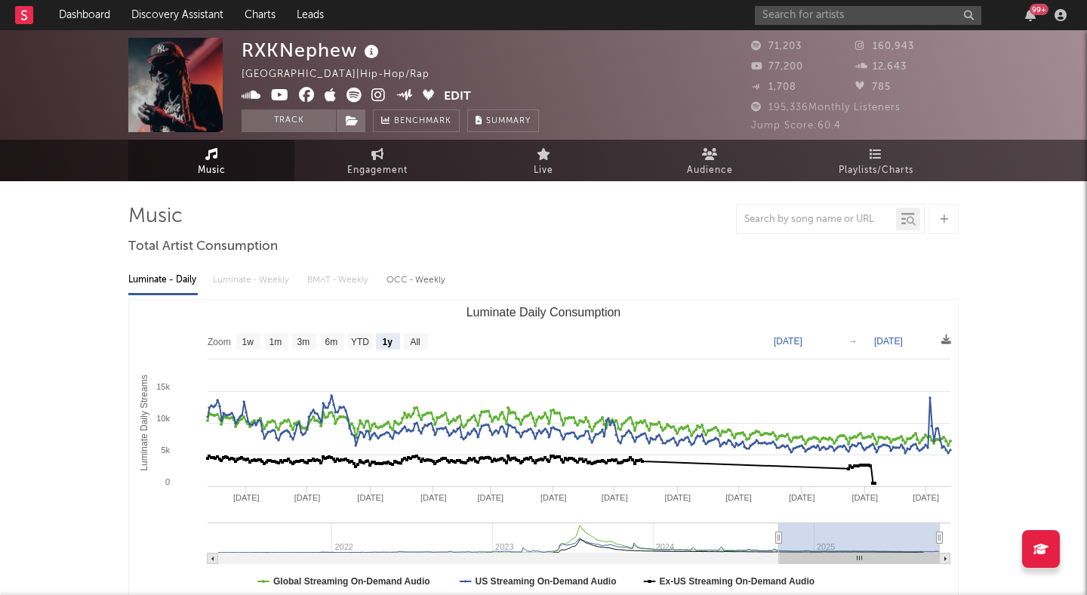
click at [420, 282] on div "OCC - Weekly" at bounding box center [416, 280] width 60 height 26
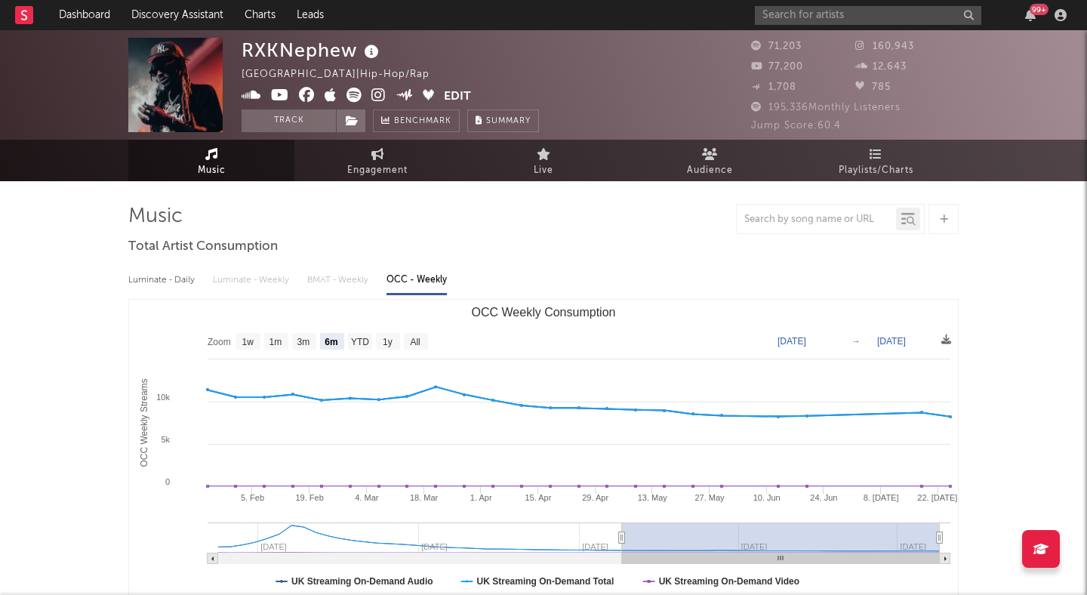
drag, startPoint x: 491, startPoint y: 309, endPoint x: 469, endPoint y: 309, distance: 22.6
click at [472, 309] on text "OCC Weekly Consumption" at bounding box center [544, 312] width 144 height 13
click at [420, 342] on text "All" at bounding box center [415, 342] width 10 height 11
select select "All"
type input "2023-06-08"
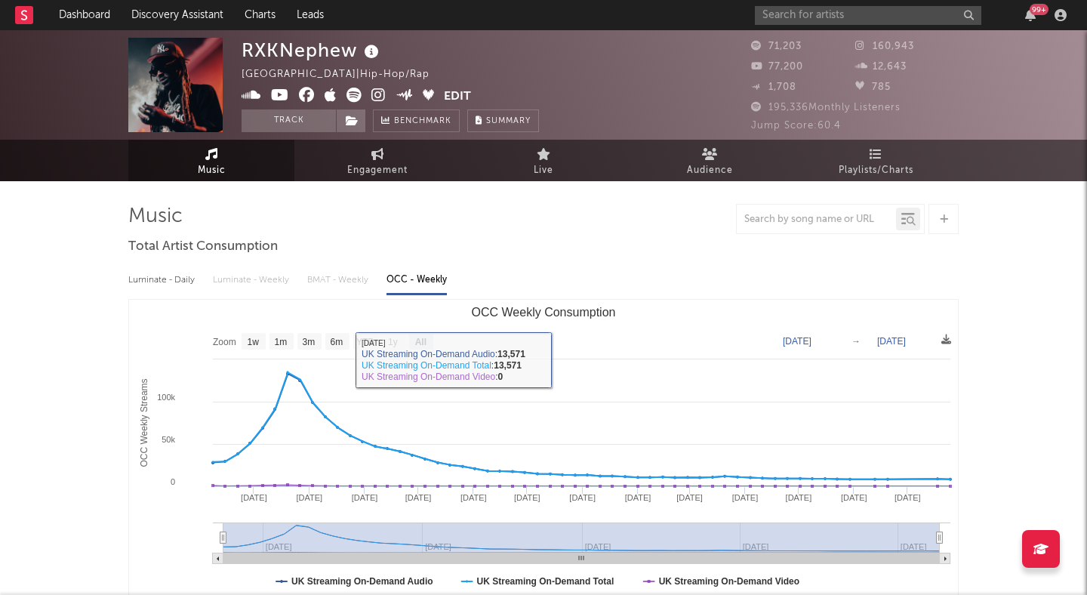
click at [166, 275] on div "Luminate - Daily" at bounding box center [162, 280] width 69 height 26
select select "6m"
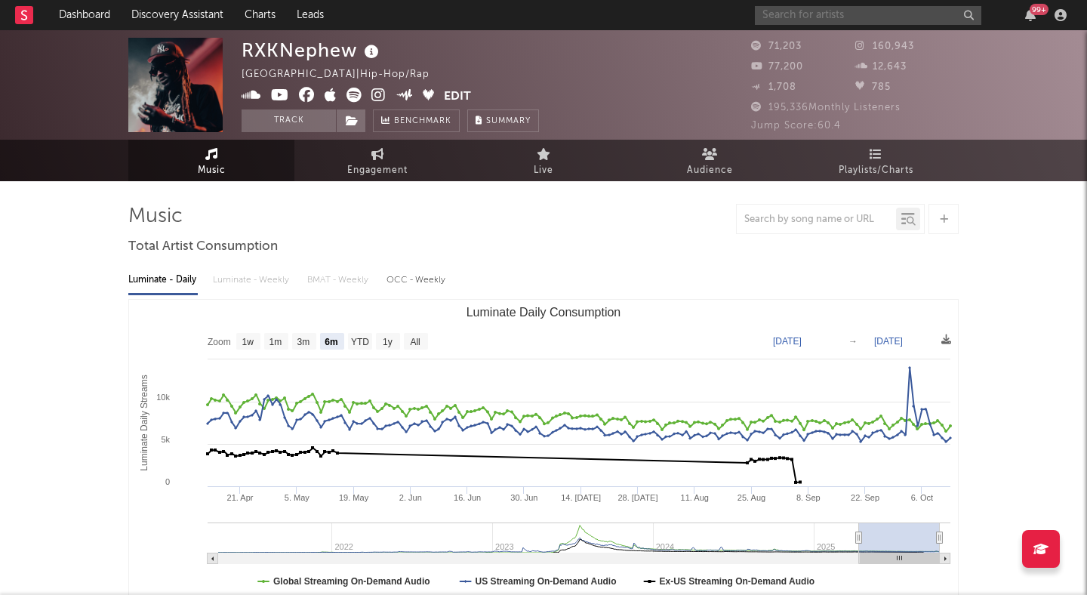
click at [831, 19] on input "text" at bounding box center [868, 15] width 226 height 19
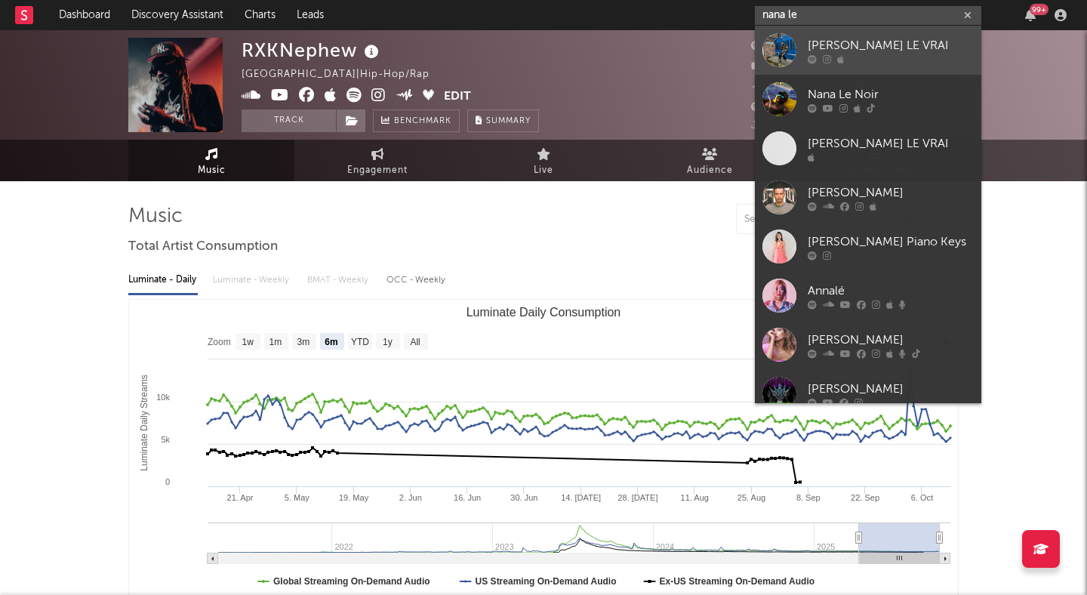
type input "nana le"
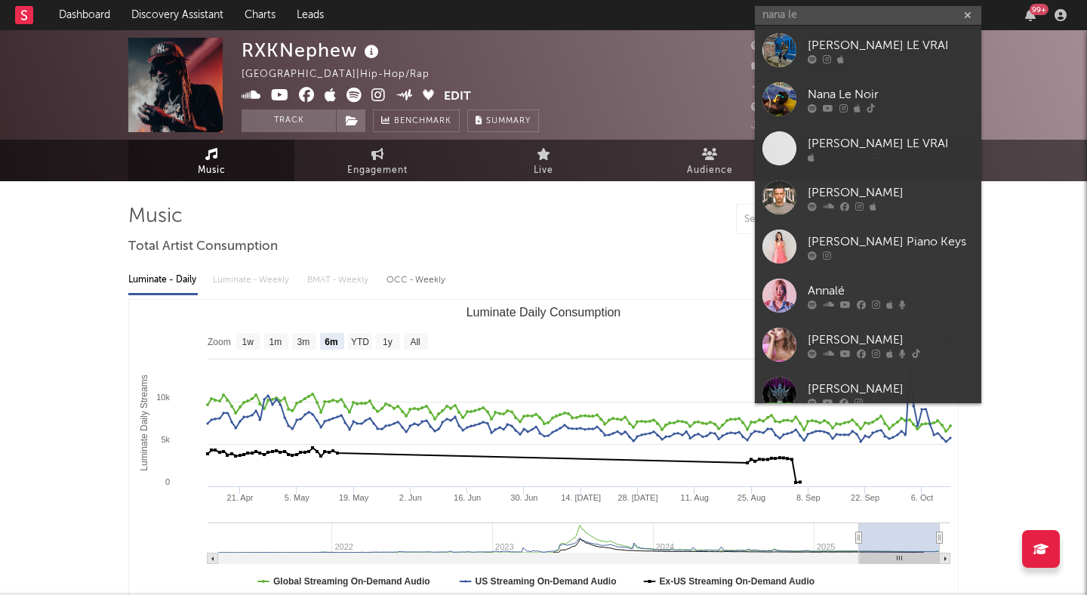
drag, startPoint x: 863, startPoint y: 38, endPoint x: 512, endPoint y: 42, distance: 350.9
click at [863, 38] on div "NANA LE VRAI" at bounding box center [890, 45] width 166 height 18
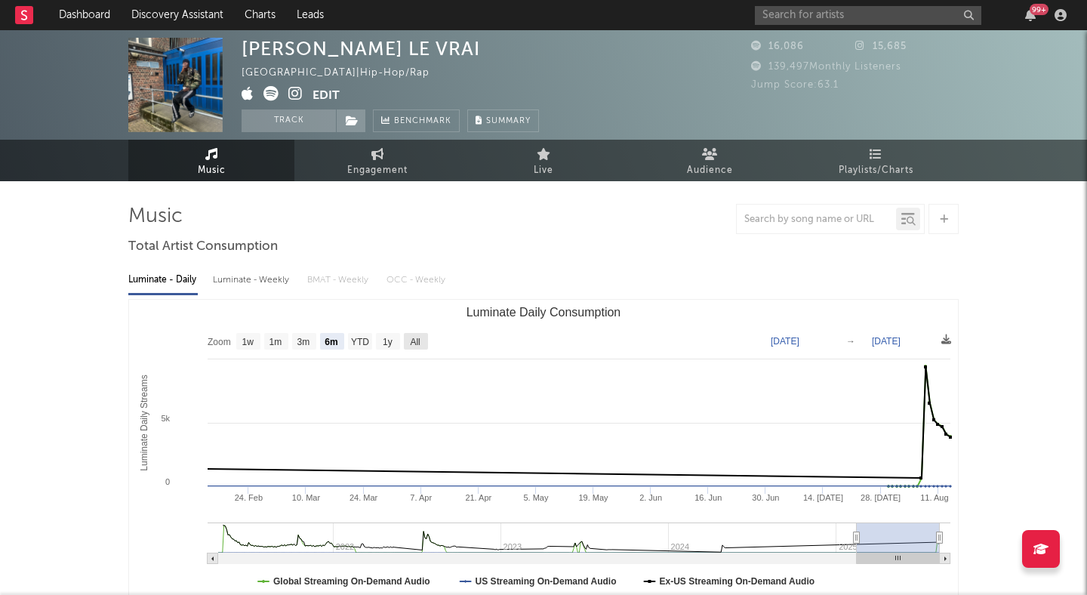
click at [418, 337] on text "All" at bounding box center [415, 342] width 10 height 11
select select "All"
type input "2021-04-25"
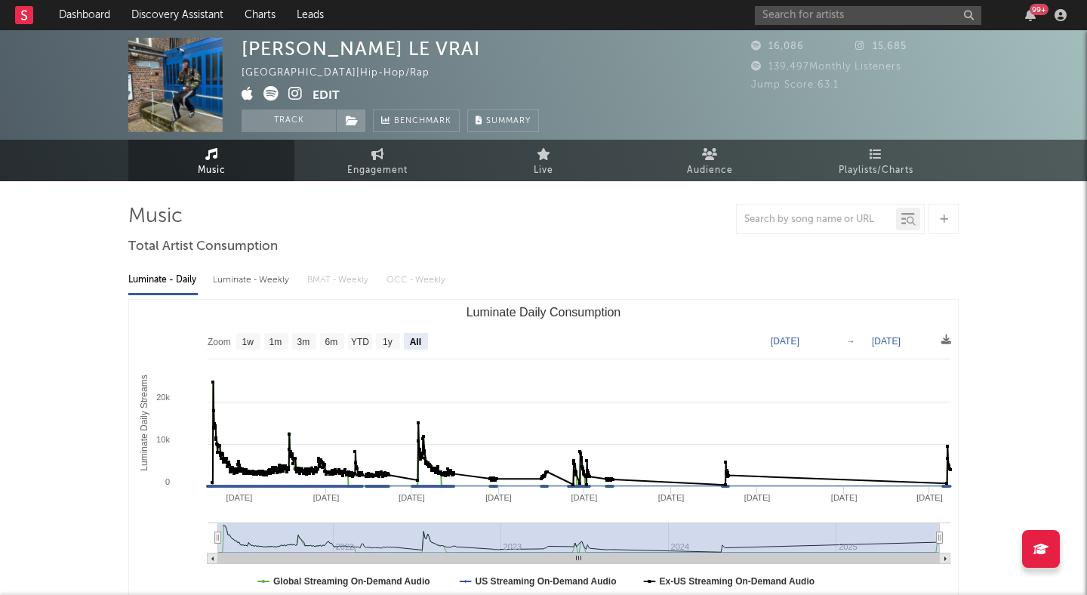
click at [257, 275] on div "Luminate - Weekly" at bounding box center [252, 280] width 79 height 26
select select "6m"
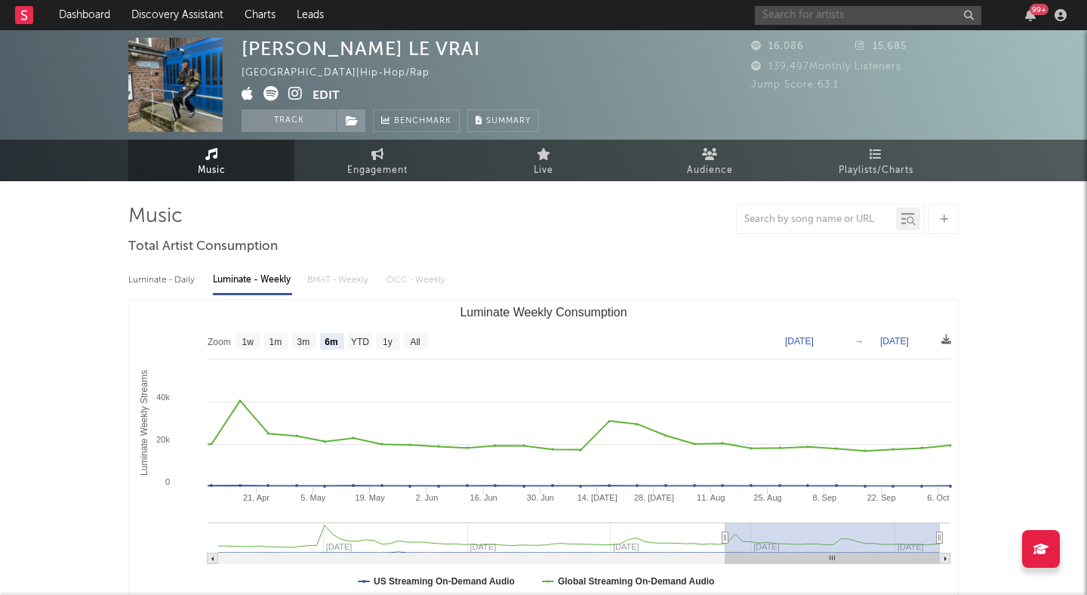
click at [771, 14] on input "text" at bounding box center [868, 15] width 226 height 19
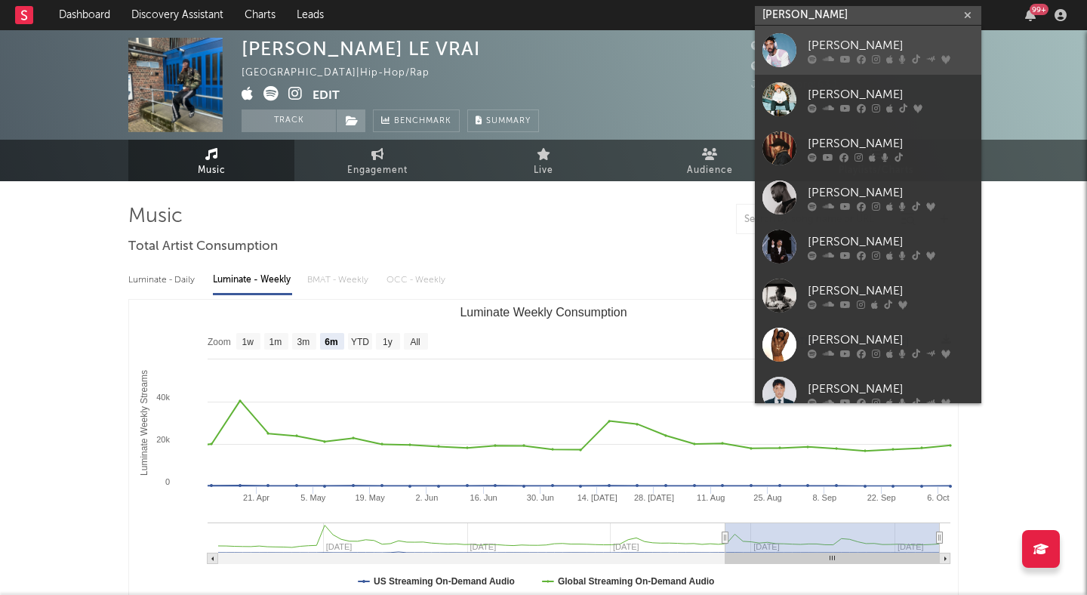
type input "kyle"
click at [832, 41] on div "KYLE" at bounding box center [890, 45] width 166 height 18
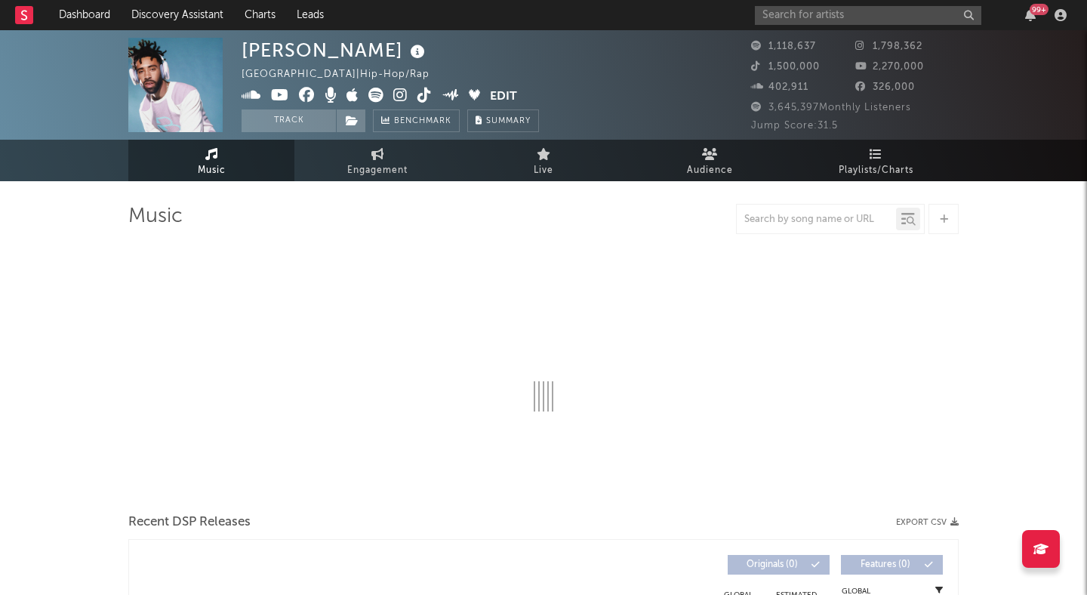
select select "6m"
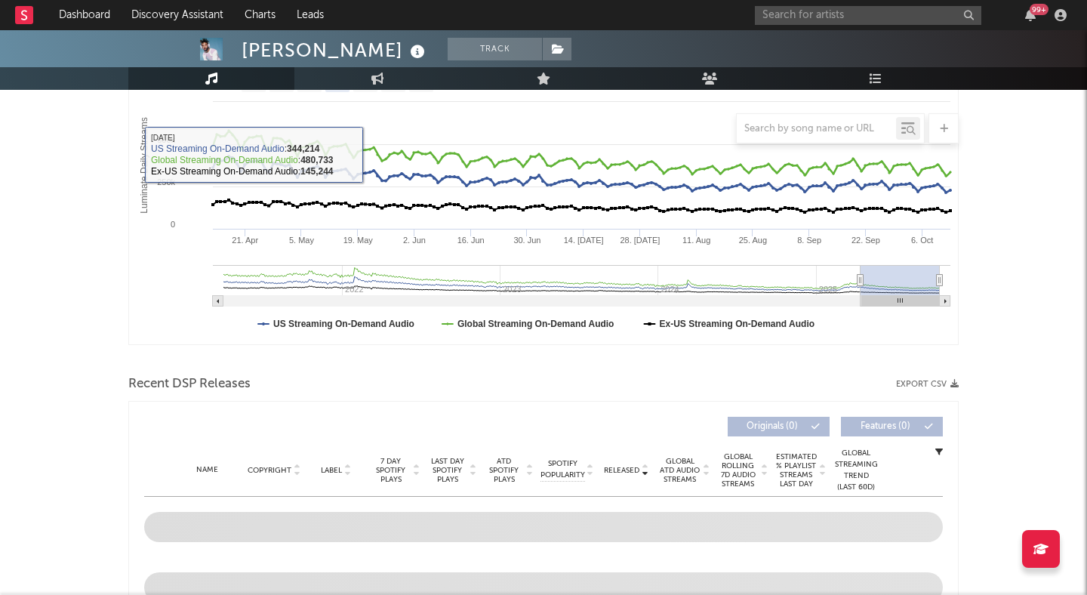
scroll to position [418, 0]
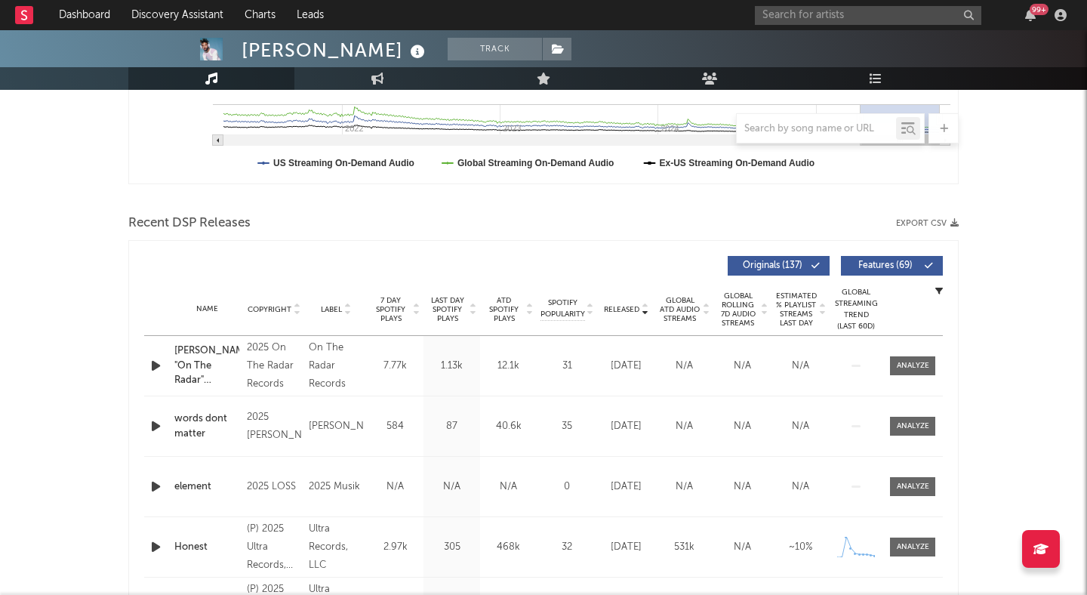
click at [927, 265] on icon at bounding box center [928, 265] width 9 height 9
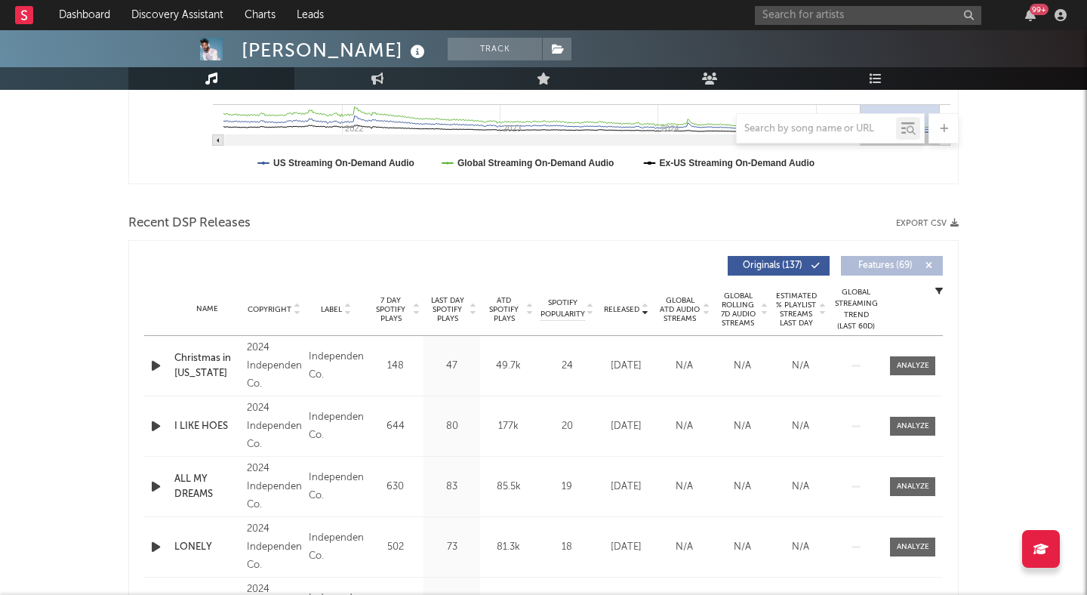
click at [328, 357] on div "Independent Co." at bounding box center [336, 366] width 54 height 36
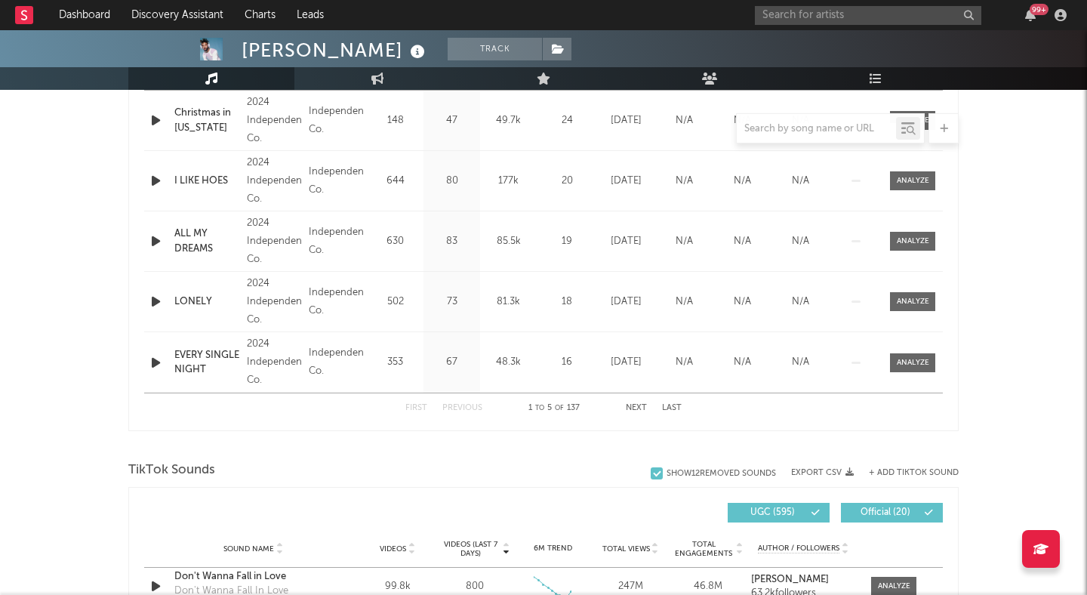
scroll to position [662, 0]
click at [623, 408] on div "First Previous 1 to 5 of 137 Next Last" at bounding box center [543, 409] width 276 height 29
click at [629, 408] on button "Next" at bounding box center [636, 409] width 21 height 8
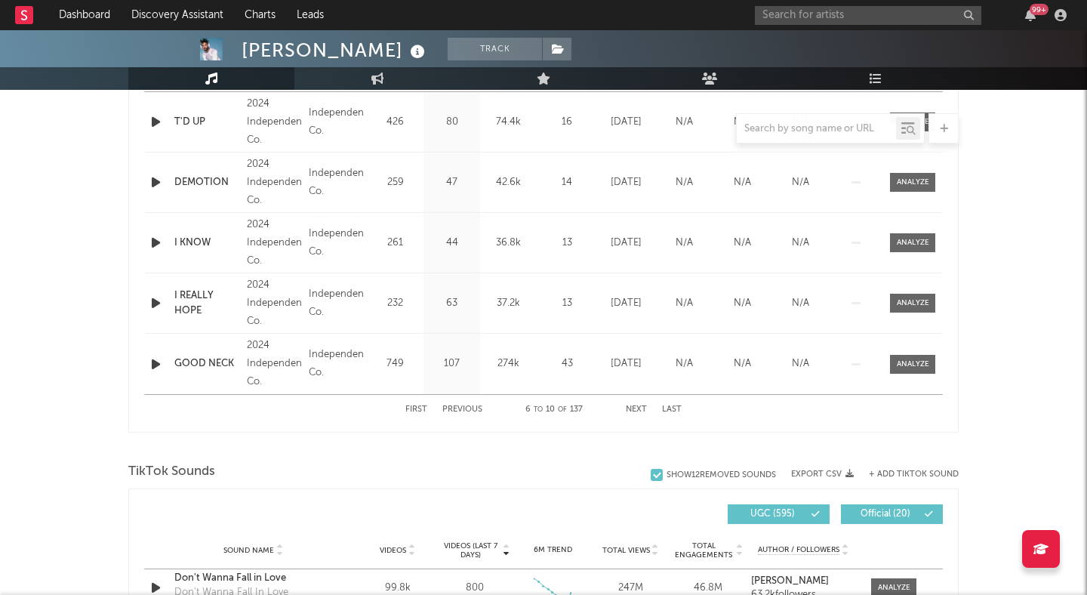
click at [629, 407] on button "Next" at bounding box center [636, 409] width 21 height 8
click at [660, 407] on div "First Previous 16 to 20 of 137 Next Last" at bounding box center [543, 409] width 276 height 29
click at [469, 411] on button "Previous" at bounding box center [462, 409] width 40 height 8
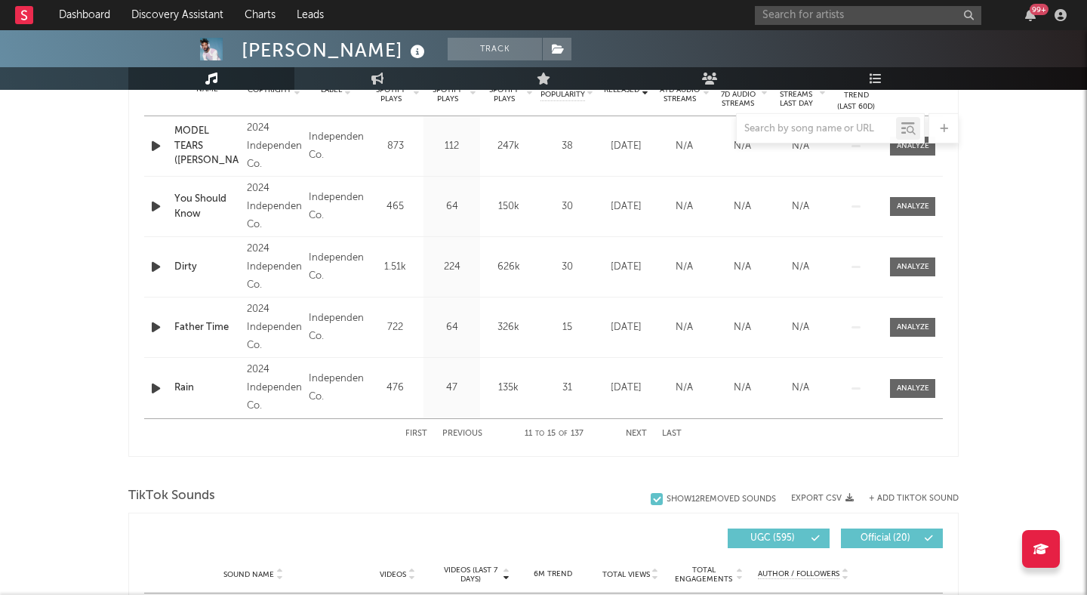
scroll to position [690, 0]
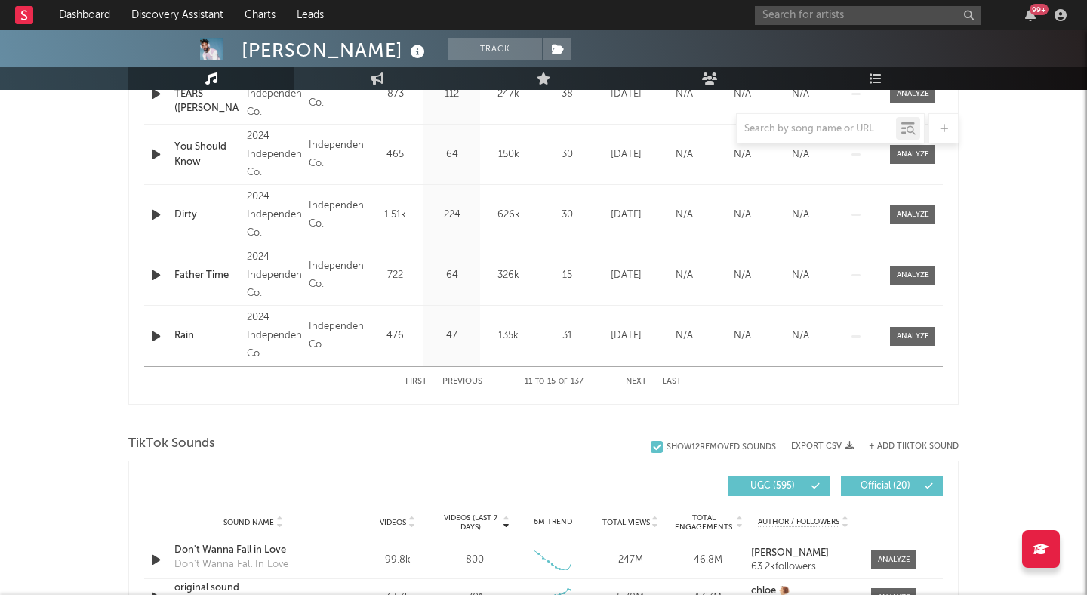
click at [416, 376] on div "First Previous 11 to 15 of 137 Next Last" at bounding box center [543, 381] width 276 height 29
click at [418, 381] on button "First" at bounding box center [416, 381] width 22 height 8
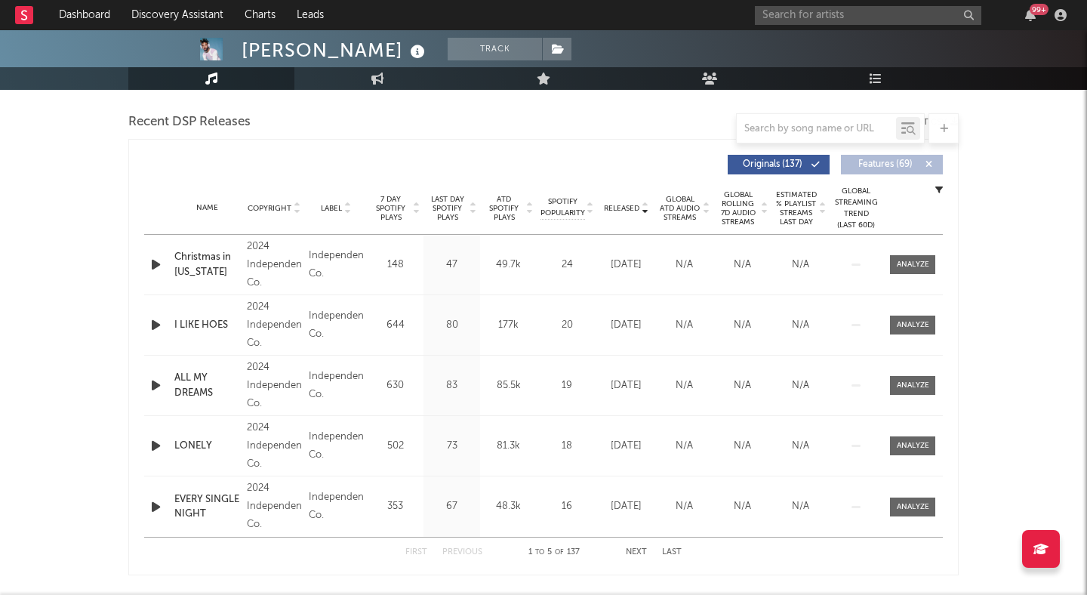
scroll to position [510, 0]
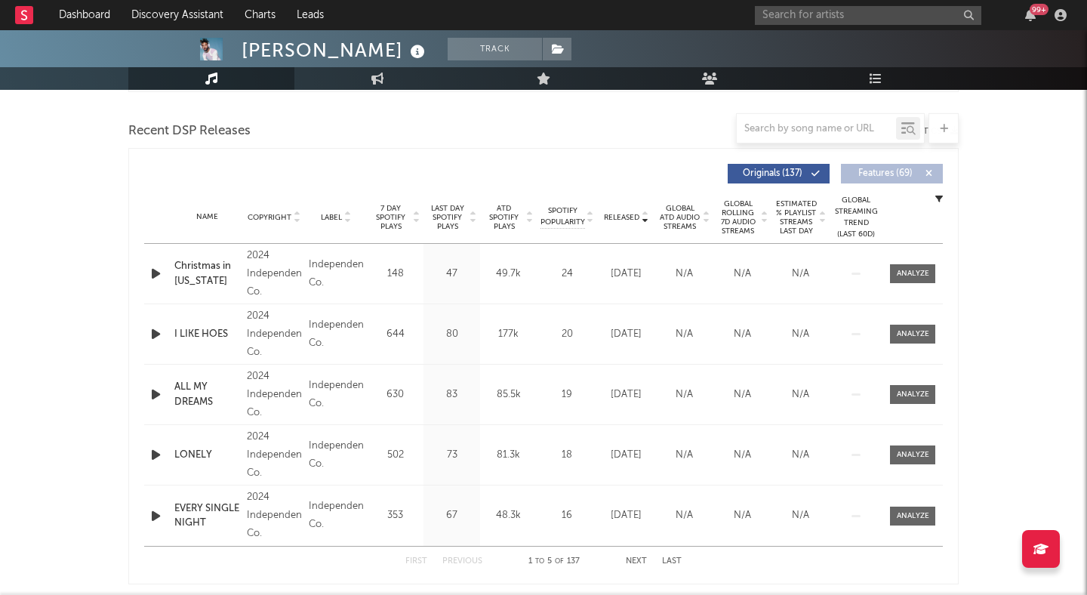
click at [415, 223] on icon at bounding box center [416, 220] width 8 height 6
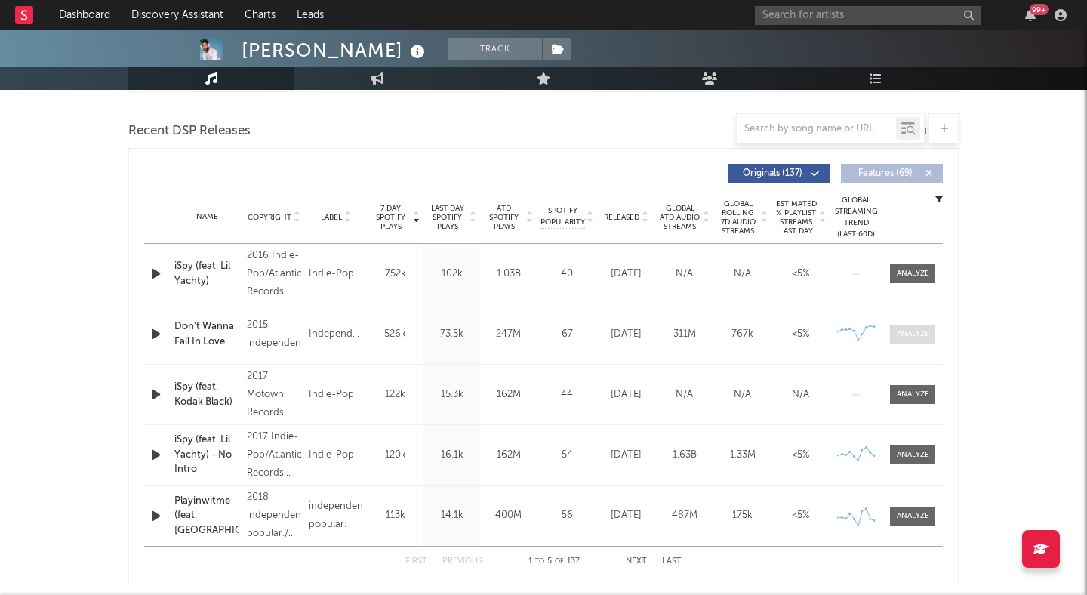
click at [926, 333] on div at bounding box center [913, 333] width 32 height 11
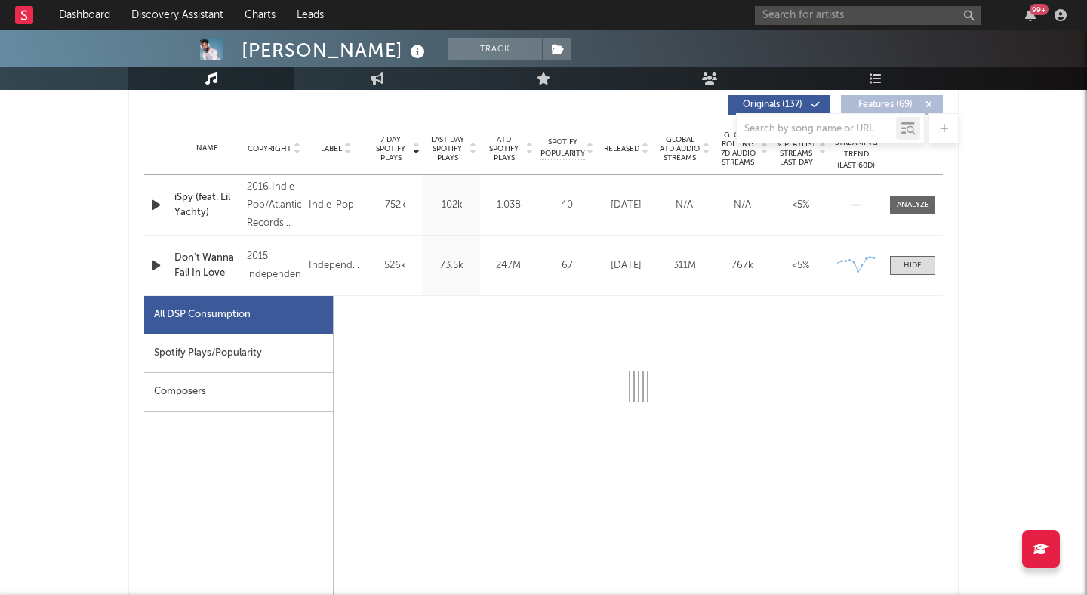
scroll to position [598, 0]
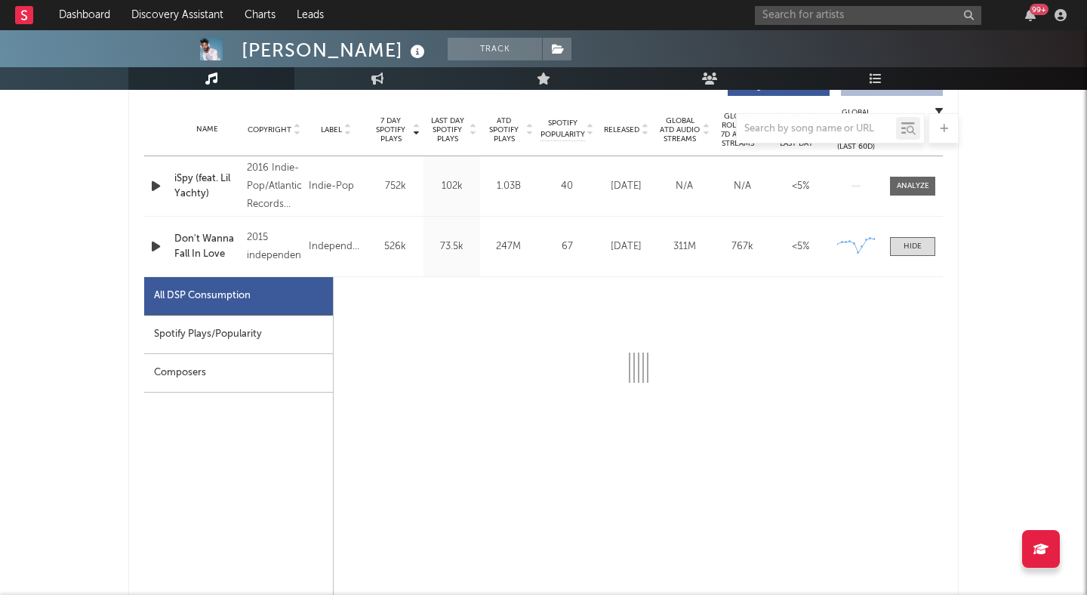
select select "6m"
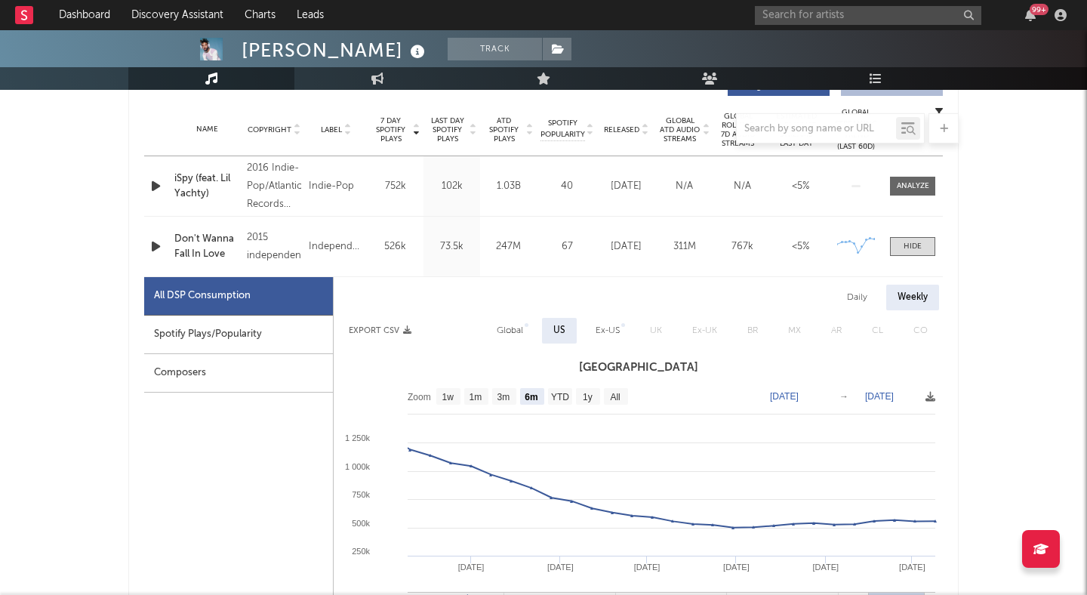
scroll to position [666, 0]
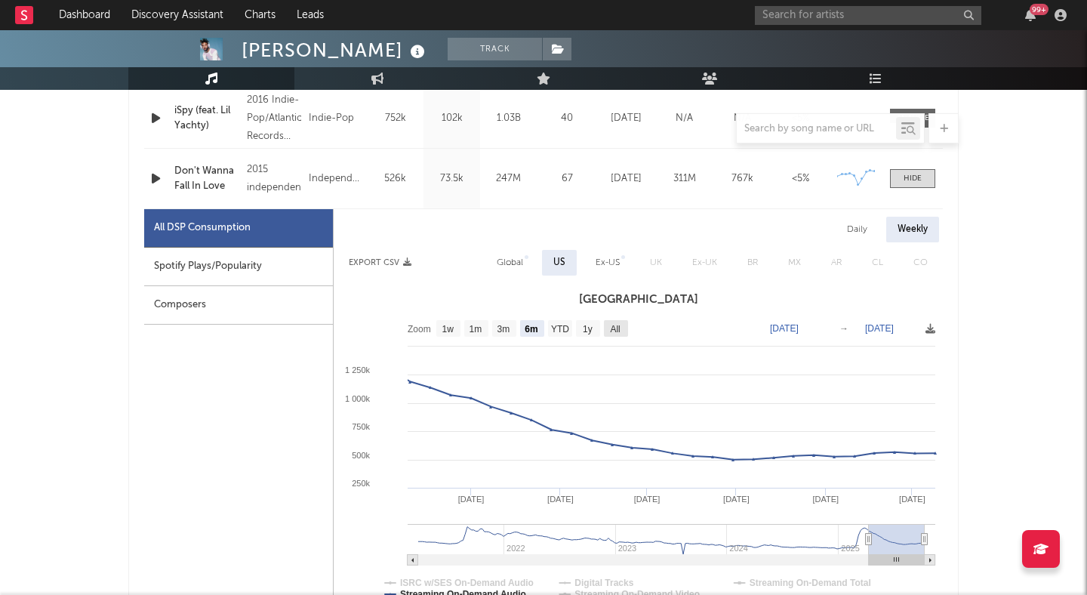
click at [613, 324] on text "All" at bounding box center [615, 329] width 10 height 11
select select "All"
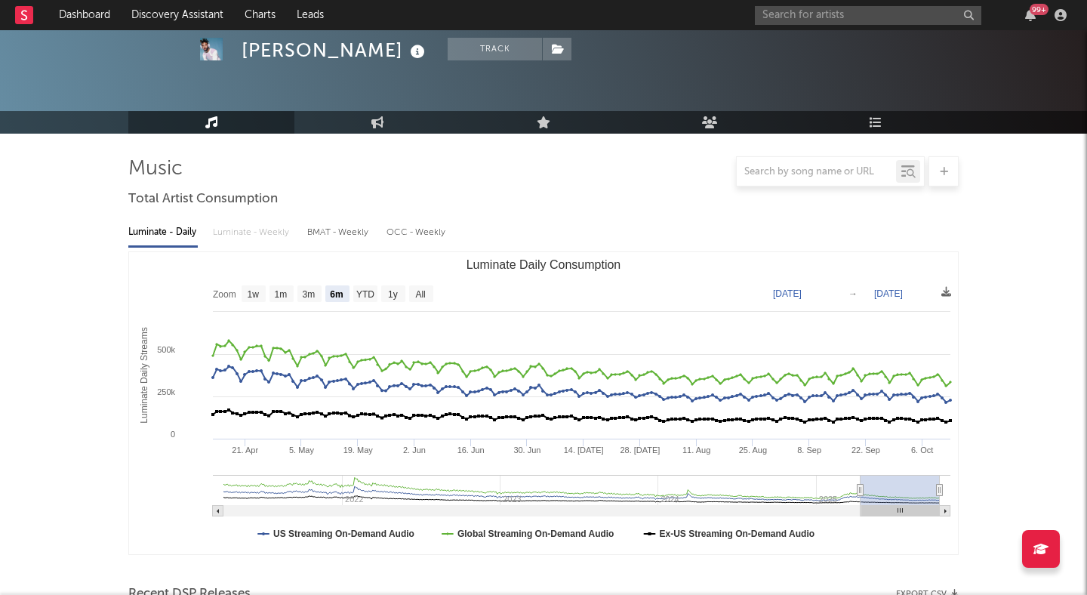
scroll to position [0, 0]
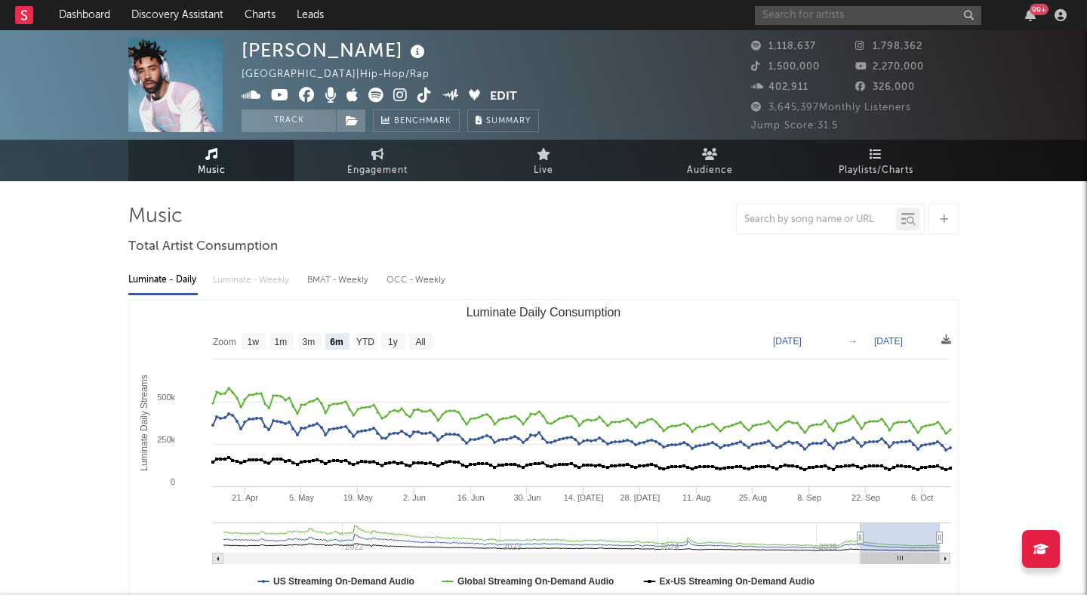
click at [820, 11] on input "text" at bounding box center [868, 15] width 226 height 19
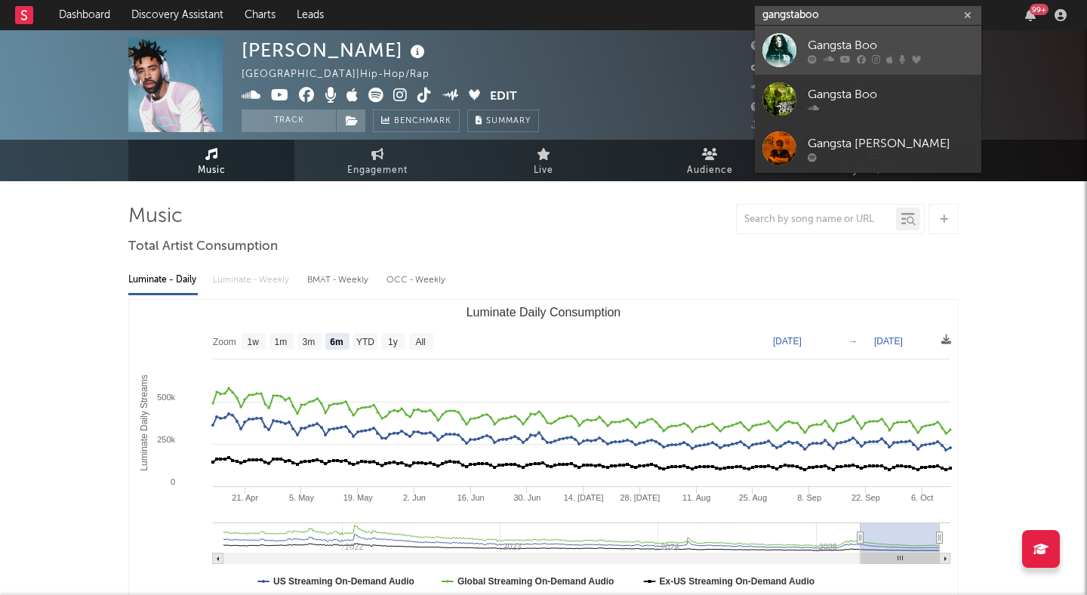
type input "gangstaboo"
click at [862, 43] on div "Gangsta Boo" at bounding box center [890, 45] width 166 height 18
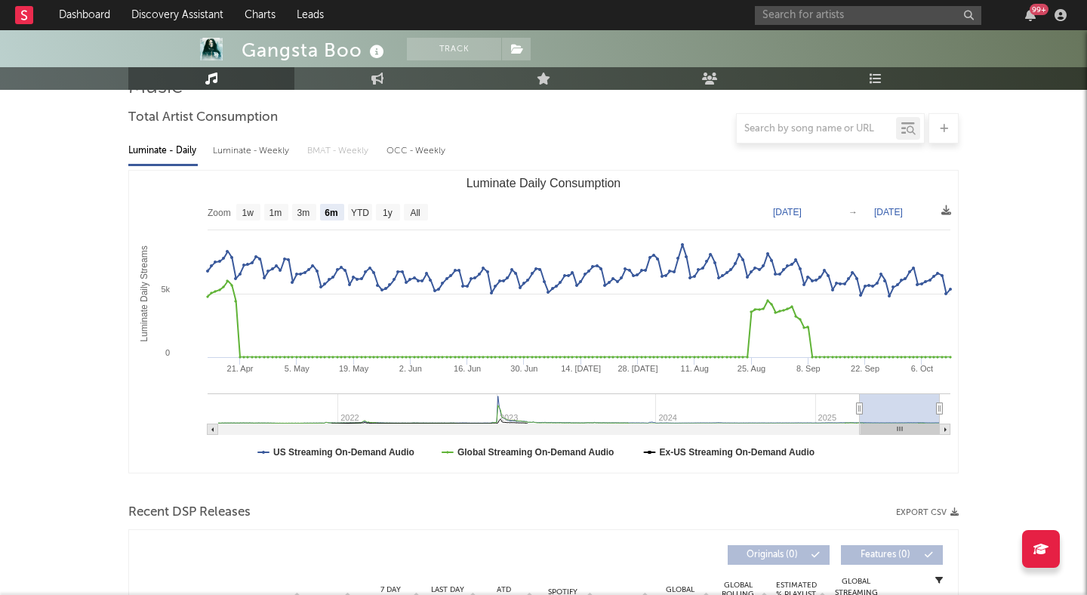
scroll to position [131, 0]
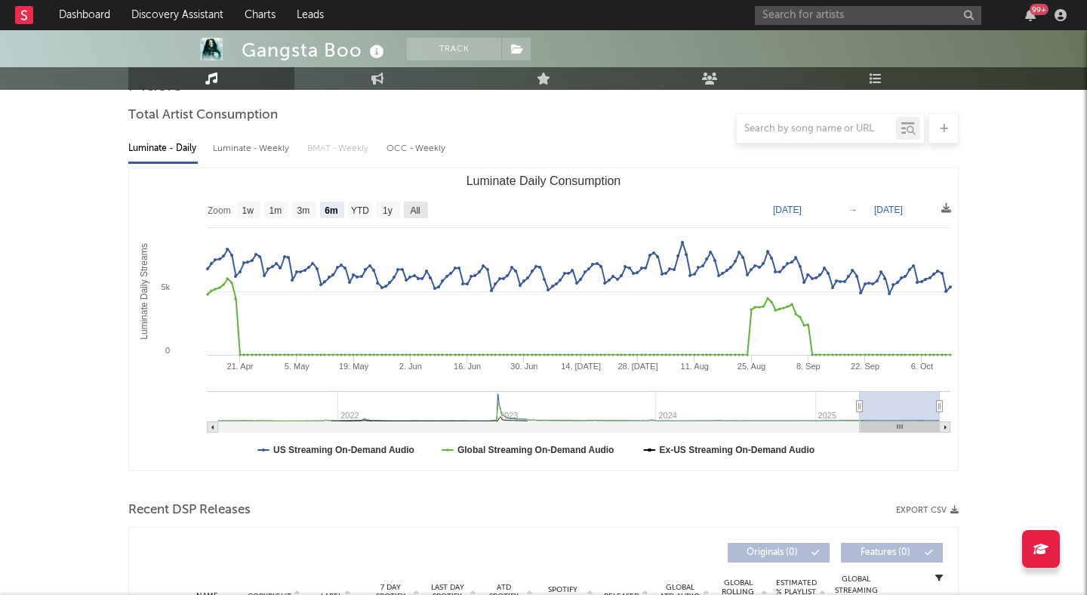
click at [414, 205] on text "All" at bounding box center [415, 210] width 10 height 11
select select "All"
type input "2021-03-31"
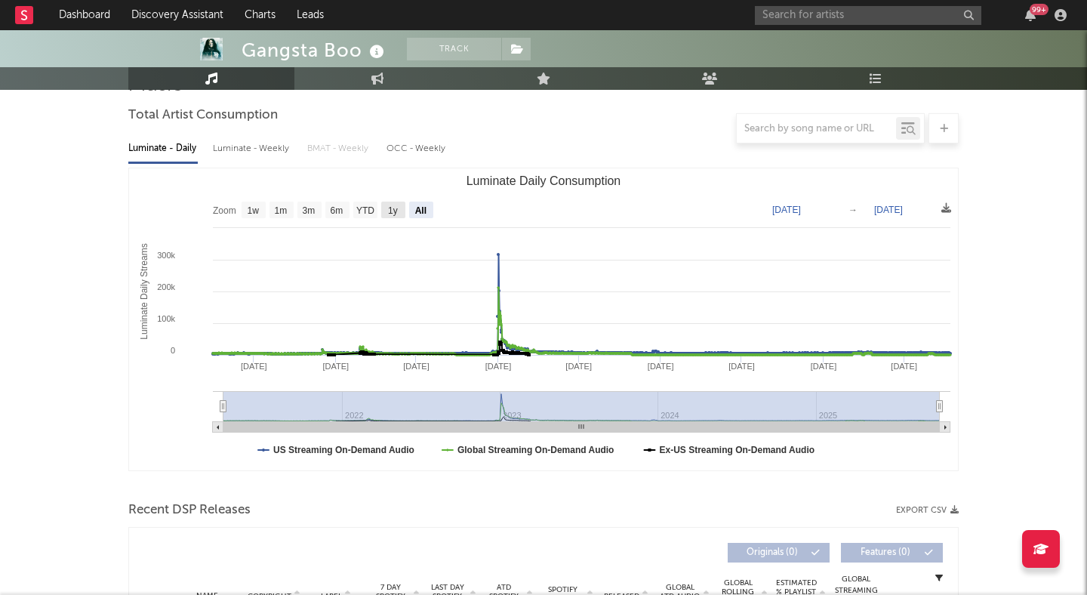
click at [394, 211] on text "1y" at bounding box center [393, 210] width 10 height 11
select select "1y"
type input "2024-10-13"
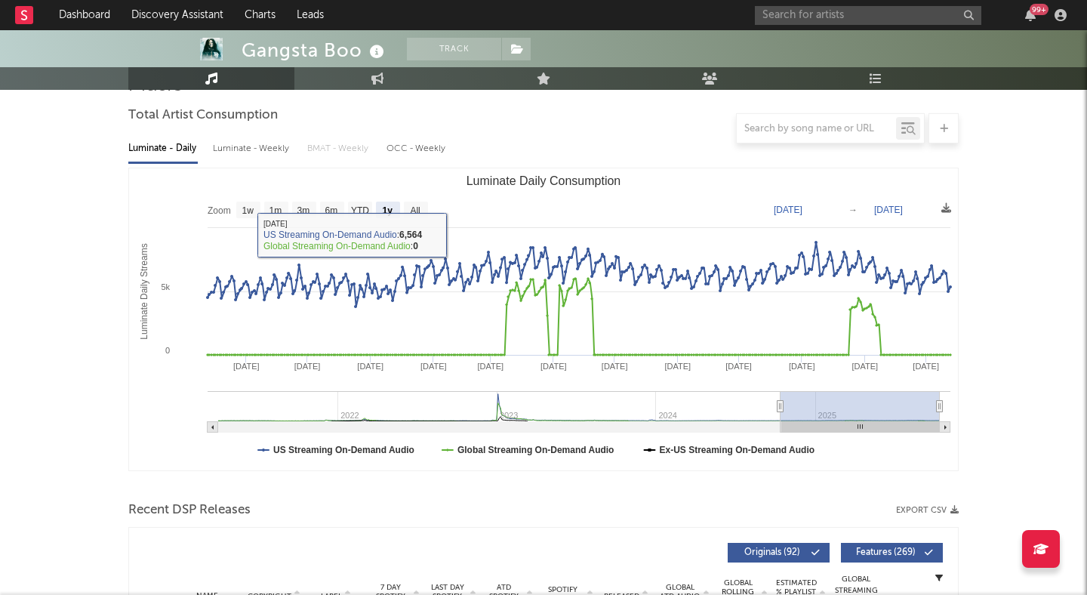
click at [281, 149] on div "Luminate - Weekly" at bounding box center [252, 149] width 79 height 26
select select "6m"
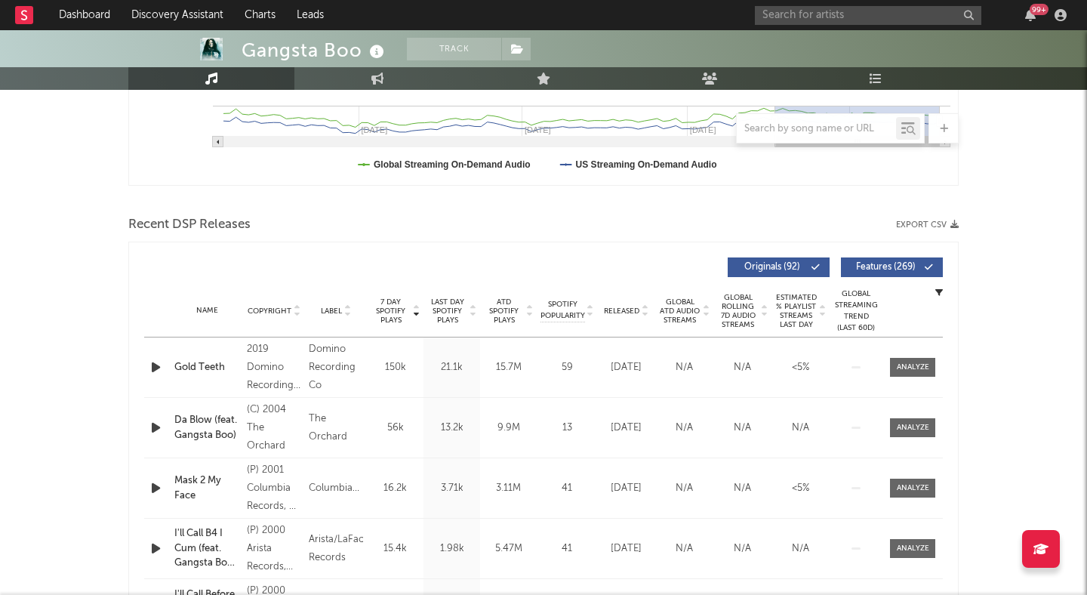
scroll to position [417, 0]
click at [886, 262] on span "Features ( 269 )" at bounding box center [884, 266] width 69 height 9
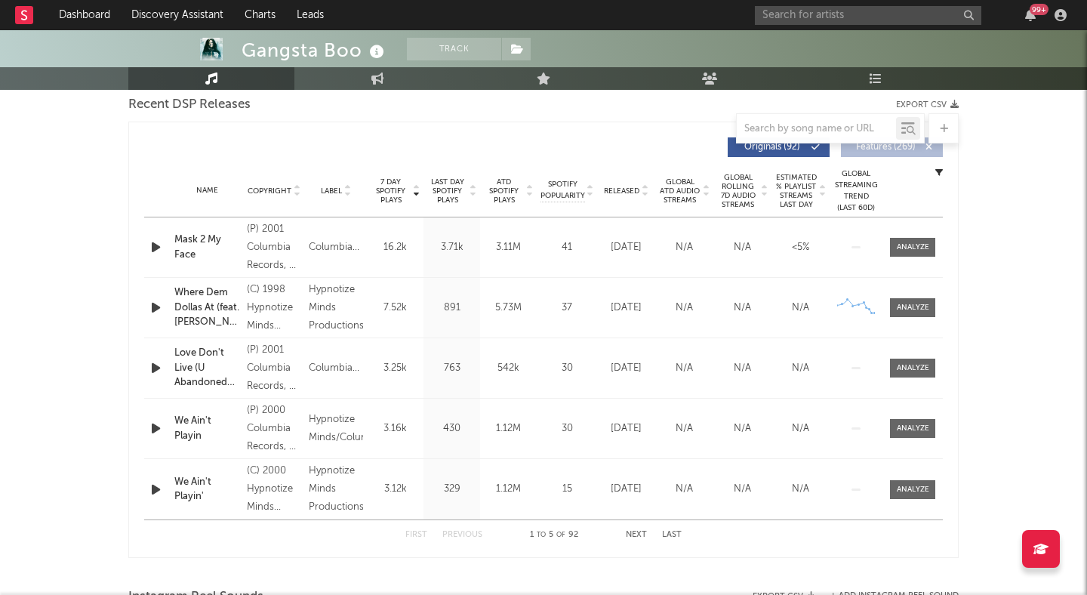
scroll to position [534, 0]
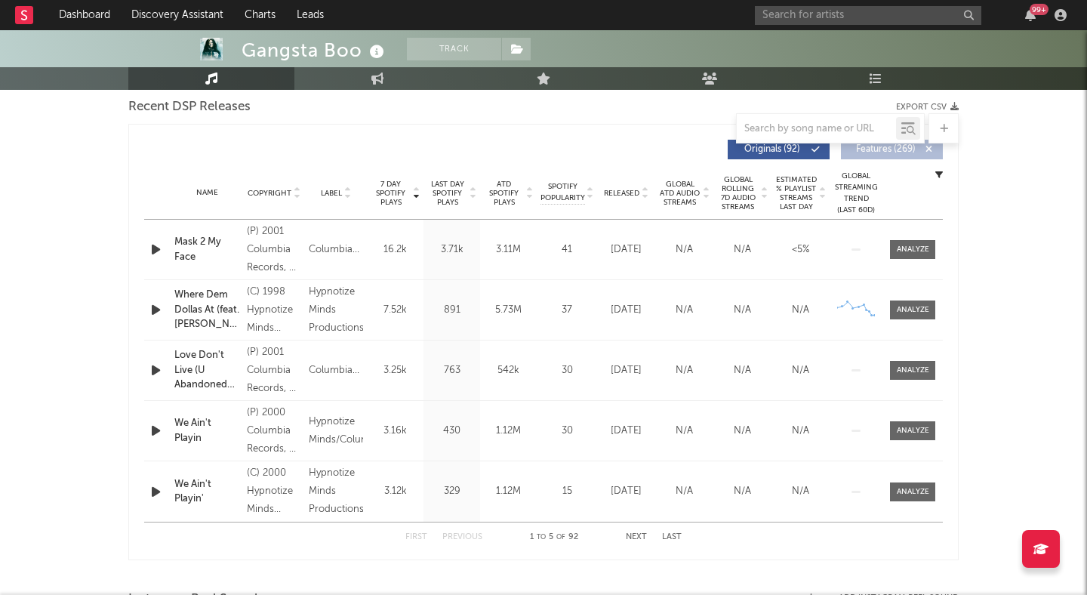
click at [632, 534] on button "Next" at bounding box center [636, 537] width 21 height 8
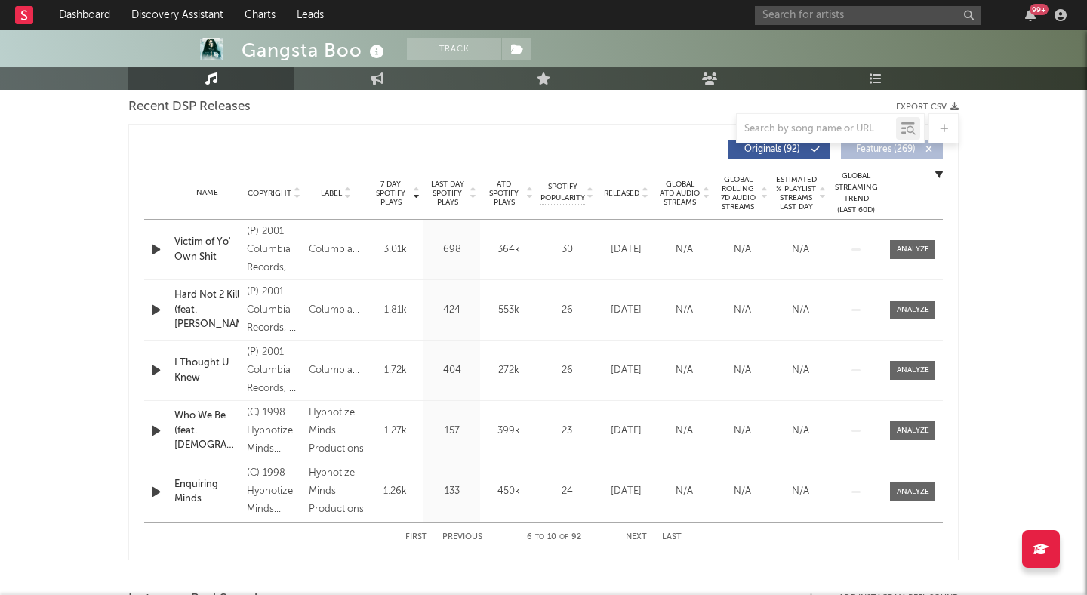
click at [632, 534] on button "Next" at bounding box center [636, 537] width 21 height 8
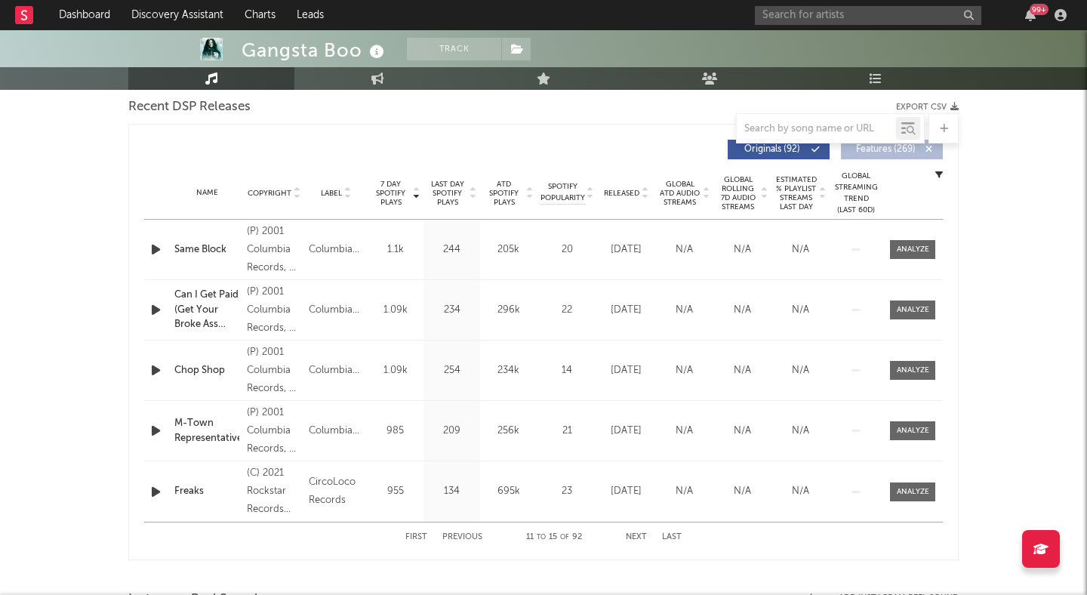
click at [632, 534] on button "Next" at bounding box center [636, 537] width 21 height 8
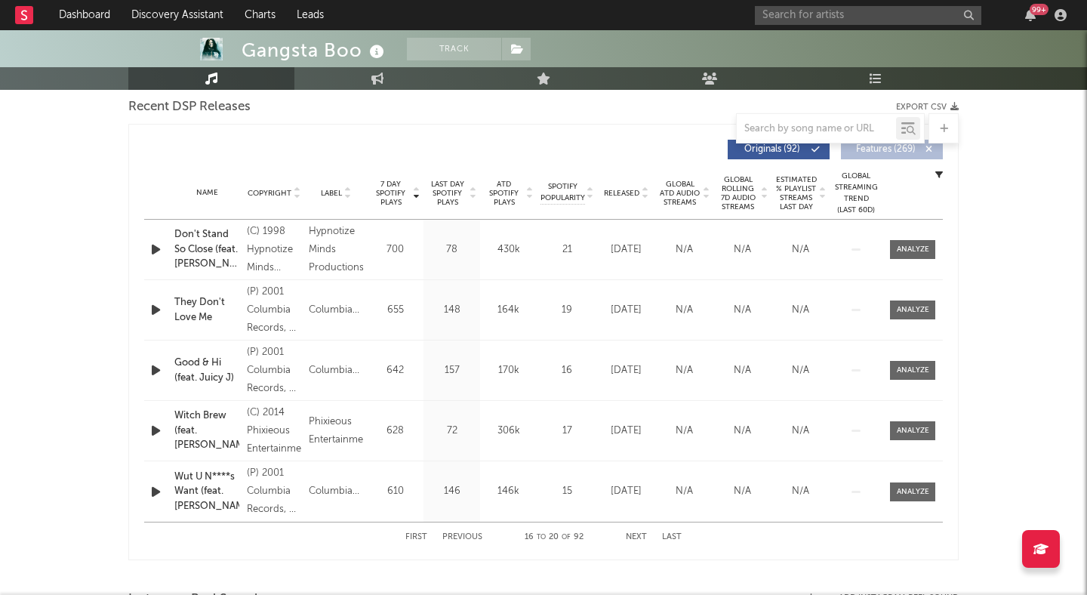
click at [632, 534] on button "Next" at bounding box center [636, 537] width 21 height 8
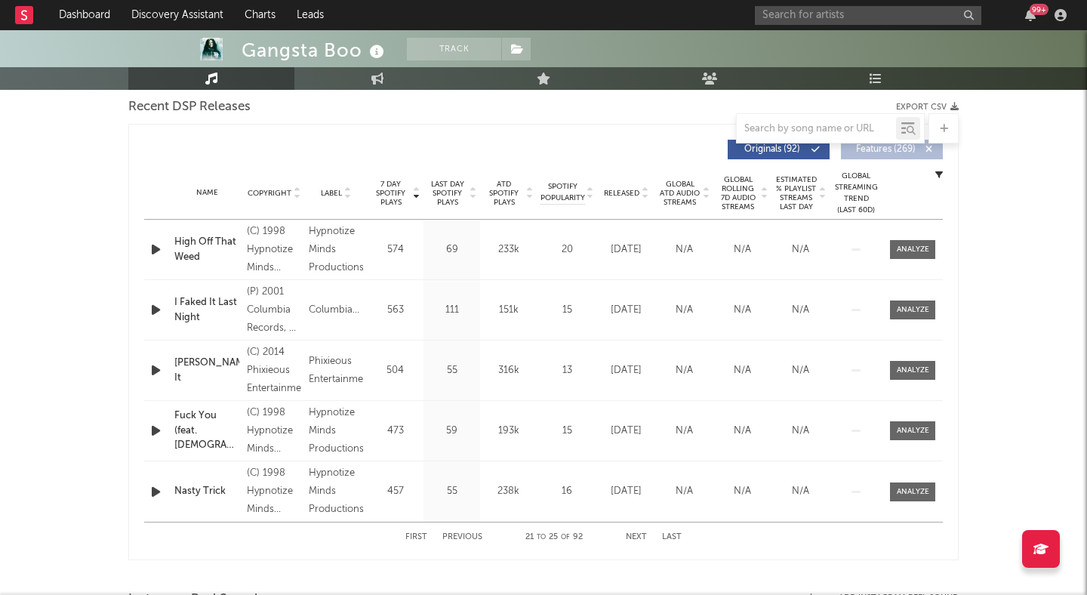
click at [632, 534] on button "Next" at bounding box center [636, 537] width 21 height 8
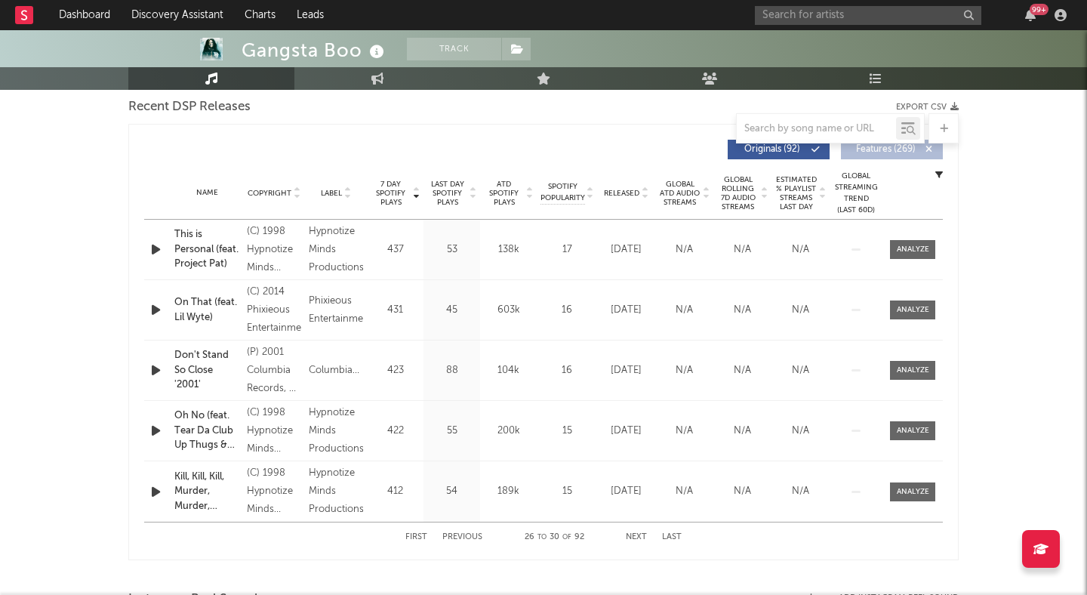
click at [632, 534] on button "Next" at bounding box center [636, 537] width 21 height 8
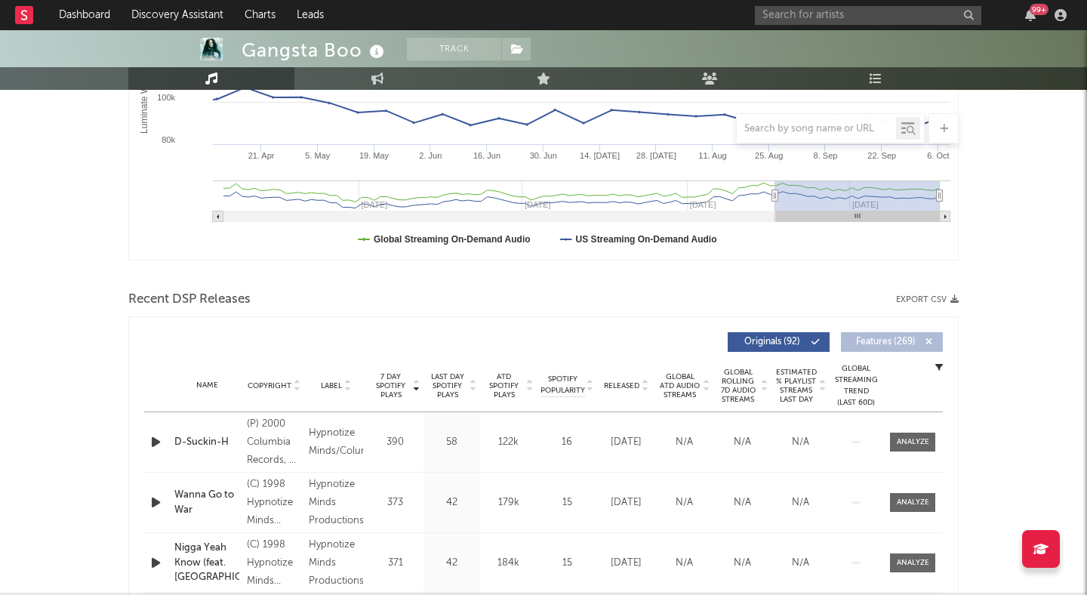
scroll to position [0, 0]
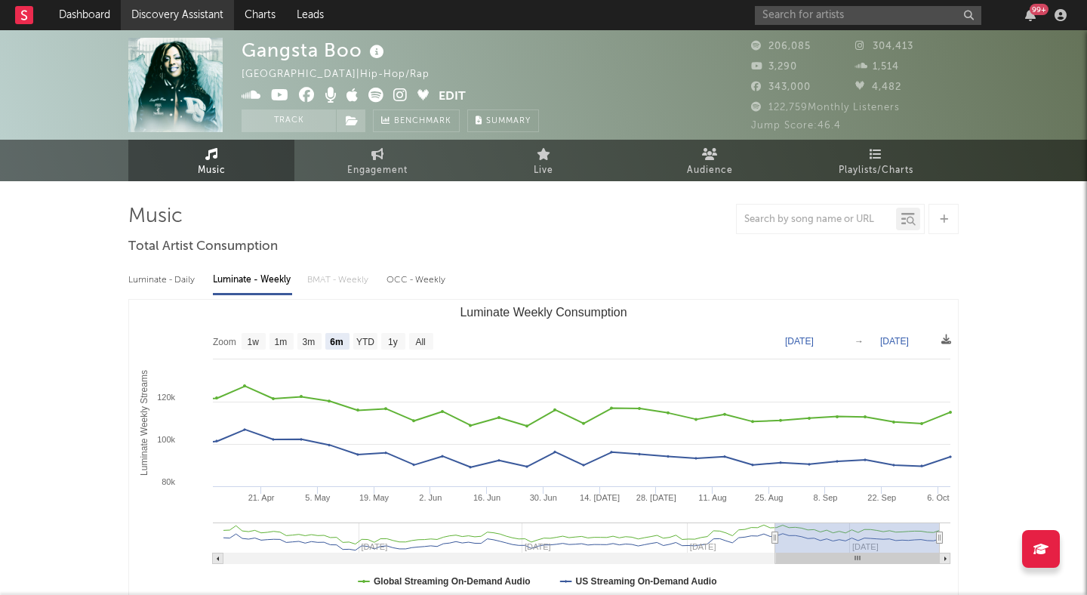
click at [133, 12] on link "Discovery Assistant" at bounding box center [177, 15] width 113 height 30
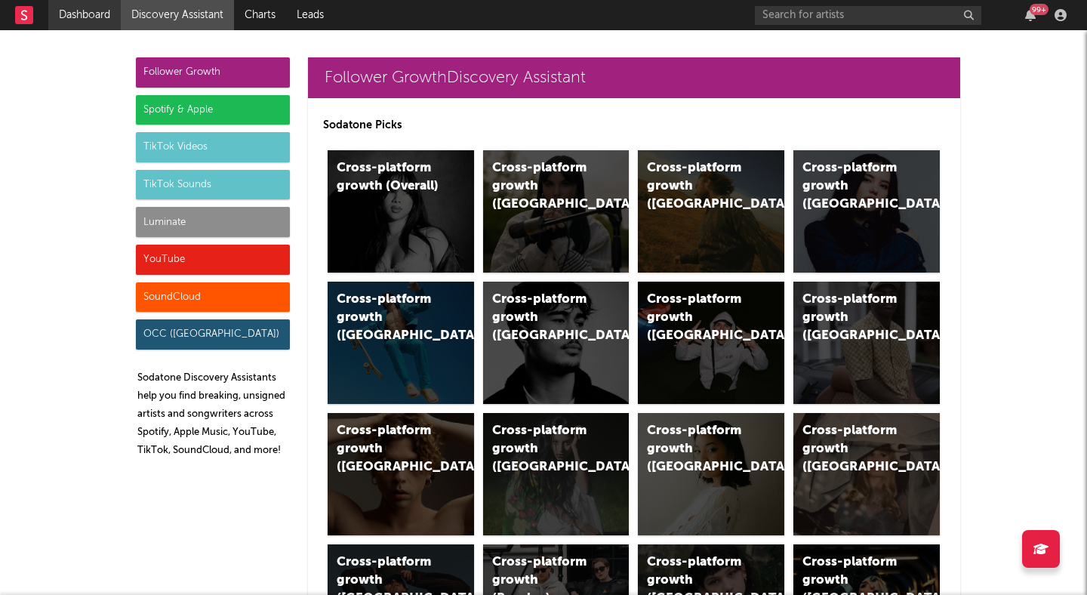
click at [88, 19] on link "Dashboard" at bounding box center [84, 15] width 72 height 30
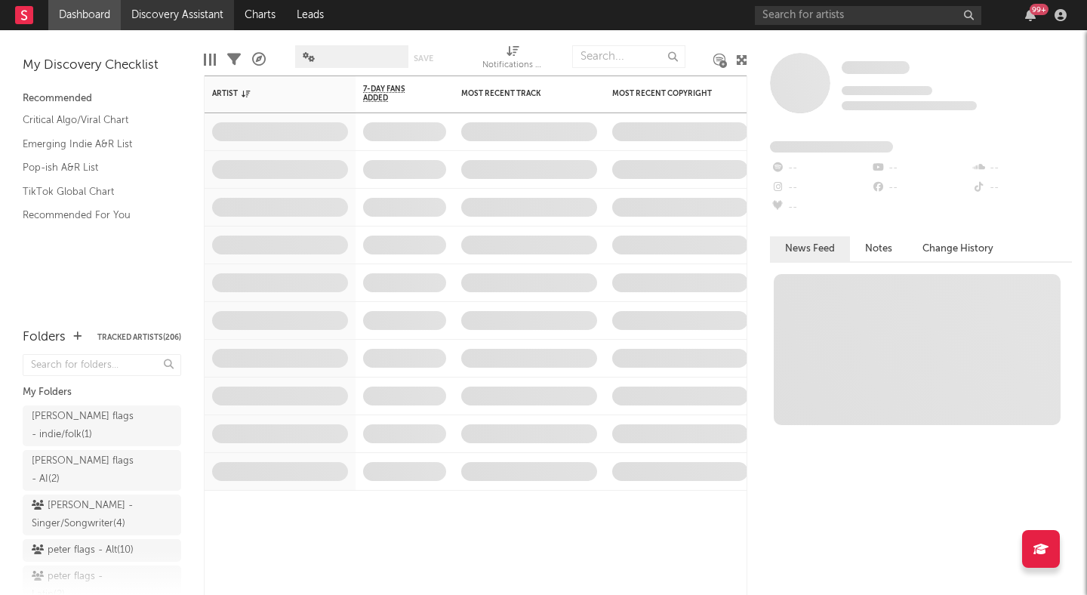
click at [198, 22] on link "Discovery Assistant" at bounding box center [177, 15] width 113 height 30
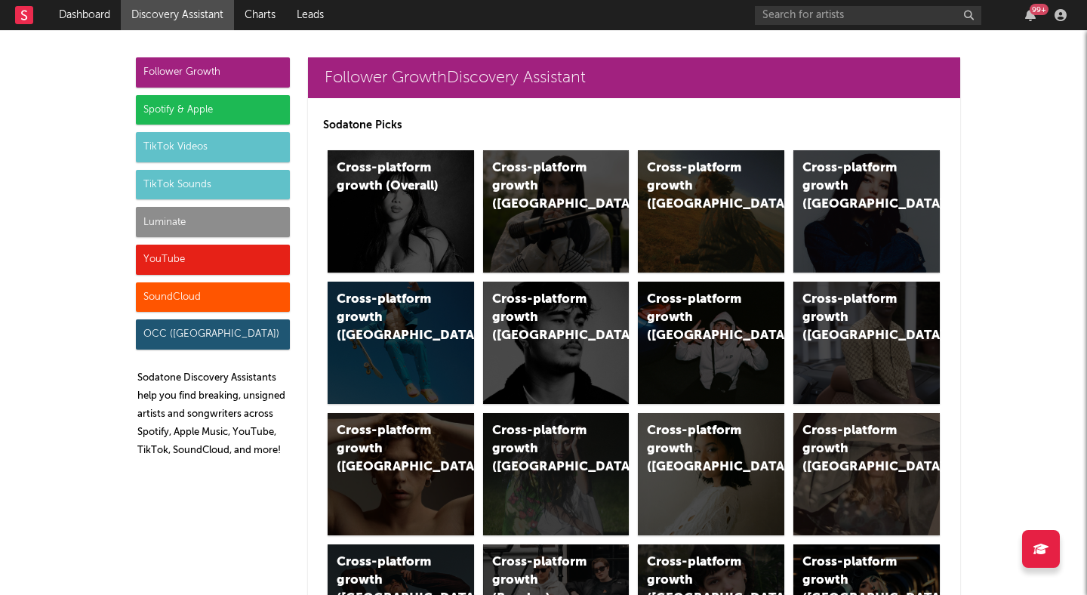
click at [207, 231] on div "Luminate" at bounding box center [213, 222] width 154 height 30
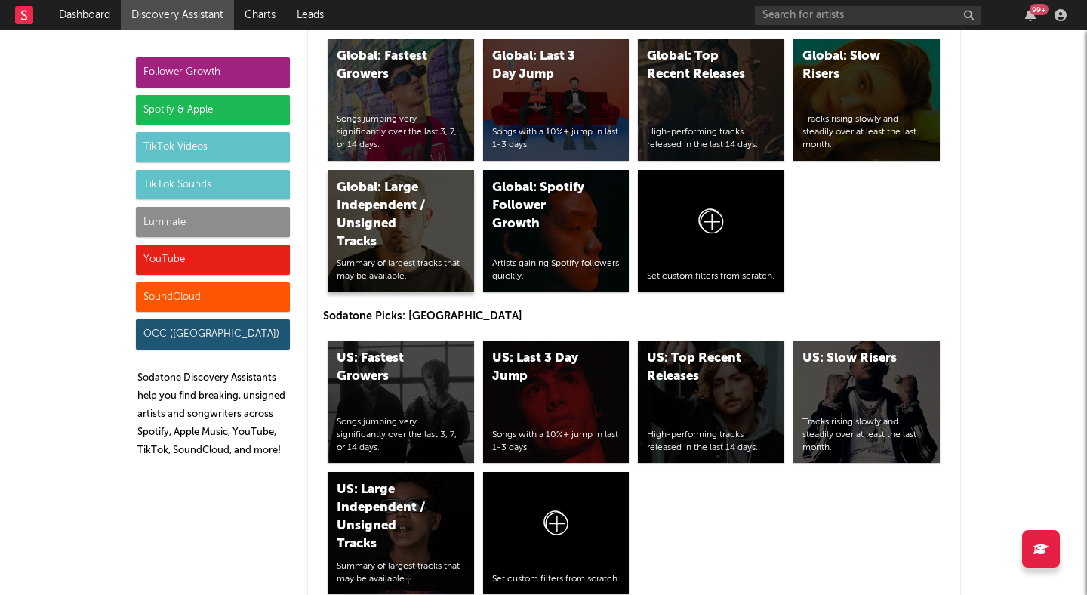
scroll to position [6590, 0]
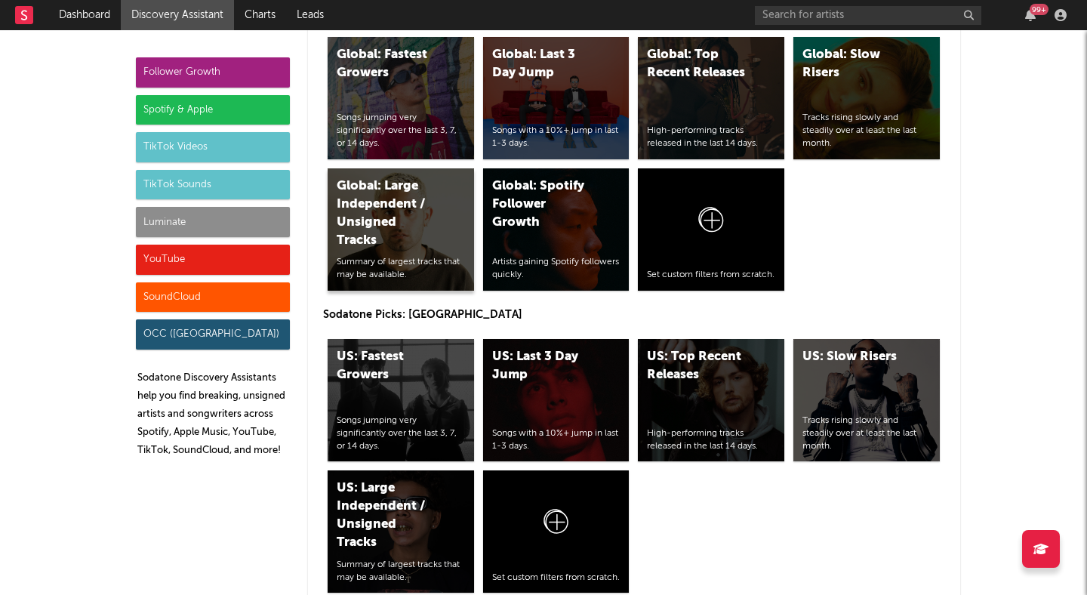
click at [405, 226] on div "Global: Large Independent / Unsigned Tracks" at bounding box center [388, 213] width 103 height 72
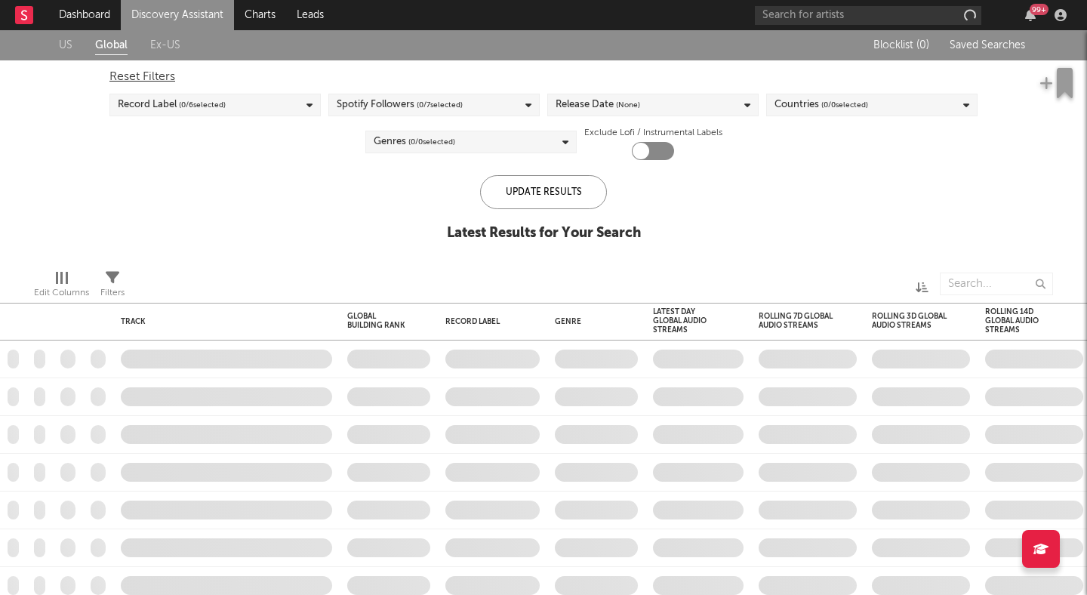
checkbox input "true"
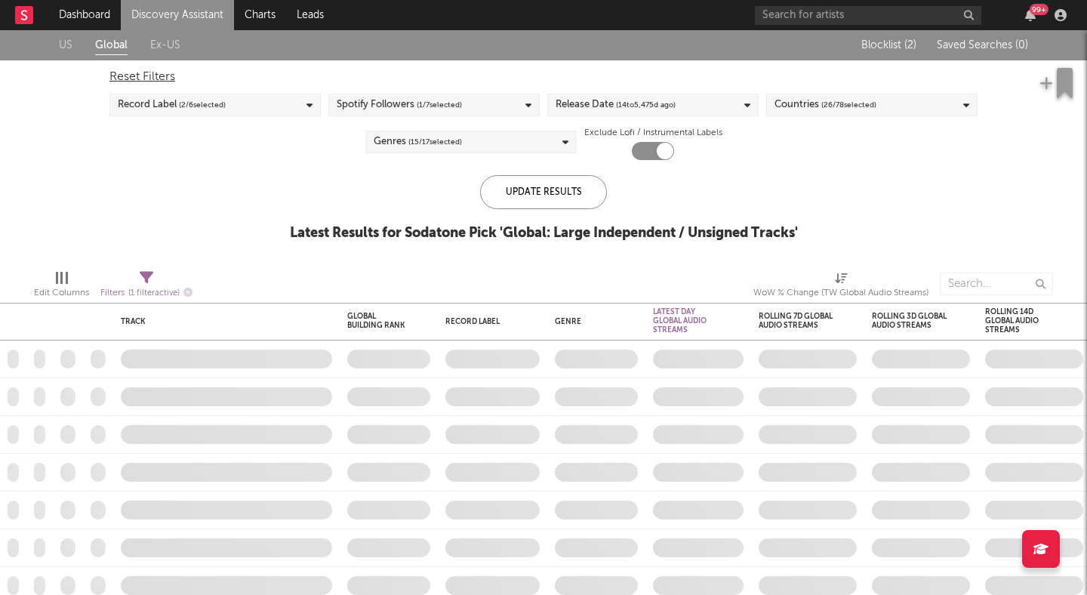
click at [408, 103] on div "Spotify Followers ( 1 / 7 selected)" at bounding box center [399, 105] width 125 height 18
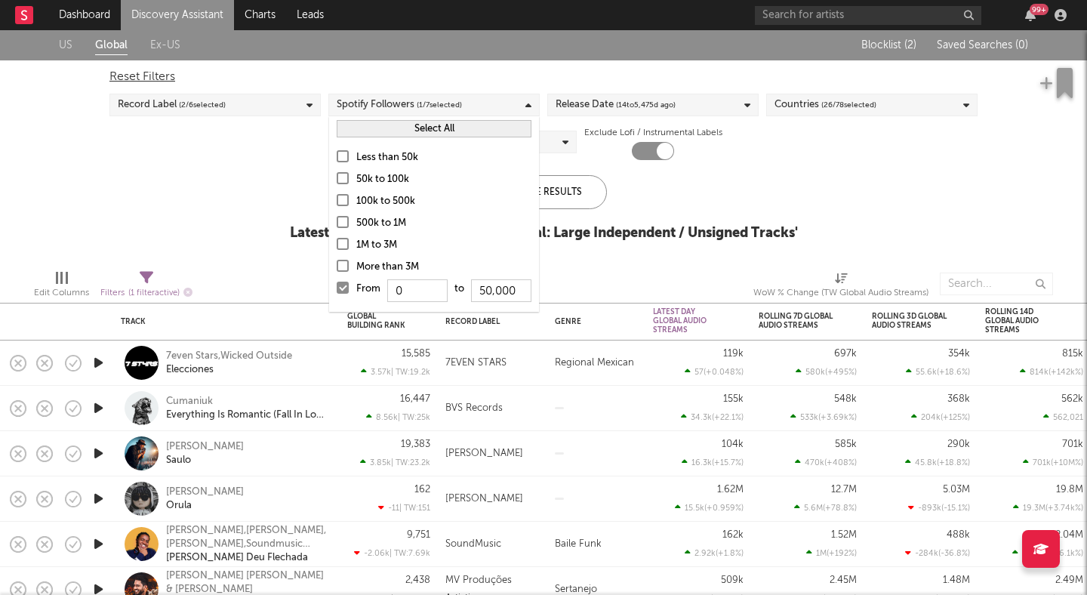
click at [366, 147] on div "Less than 50k 50k to 100k 100k to 500k 500k to 1M 1M to 3M More than 3M From 0 …" at bounding box center [434, 226] width 210 height 171
drag, startPoint x: 365, startPoint y: 158, endPoint x: 361, endPoint y: 178, distance: 20.7
click at [365, 158] on div "Less than 50k" at bounding box center [443, 158] width 175 height 18
click at [337, 158] on input "Less than 50k" at bounding box center [337, 158] width 0 height 18
click at [361, 179] on div "50k to 100k" at bounding box center [443, 180] width 175 height 18
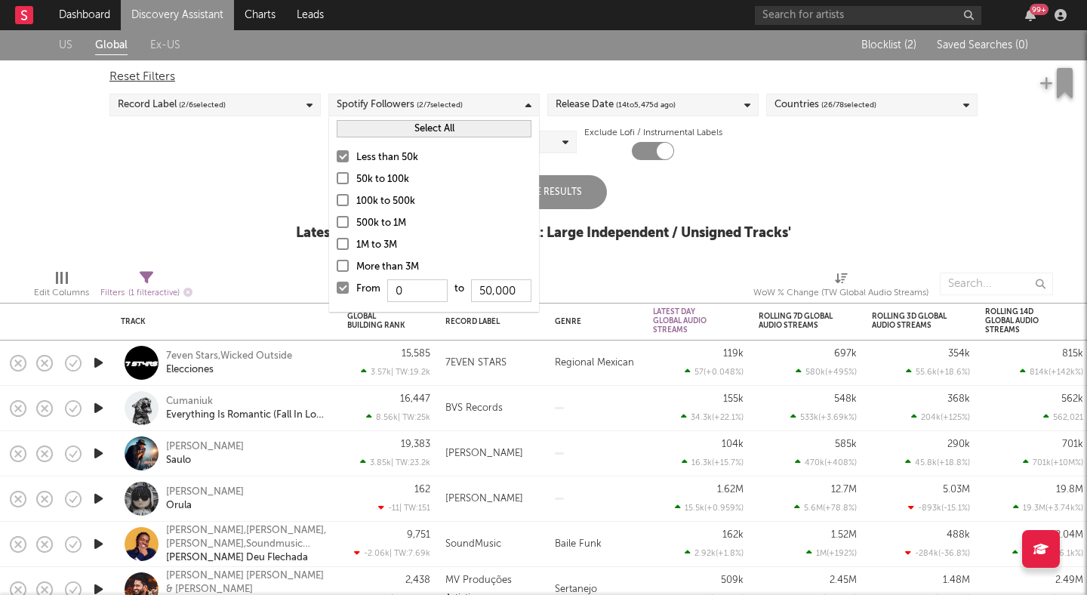
click at [337, 179] on input "50k to 100k" at bounding box center [337, 180] width 0 height 18
click at [358, 203] on div "100k to 500k" at bounding box center [443, 201] width 175 height 18
click at [337, 203] on input "100k to 500k" at bounding box center [337, 201] width 0 height 18
click at [196, 136] on div "Reset Filters Record Label ( 2 / 6 selected) Spotify Followers ( 4 / 7 selected…" at bounding box center [543, 110] width 883 height 100
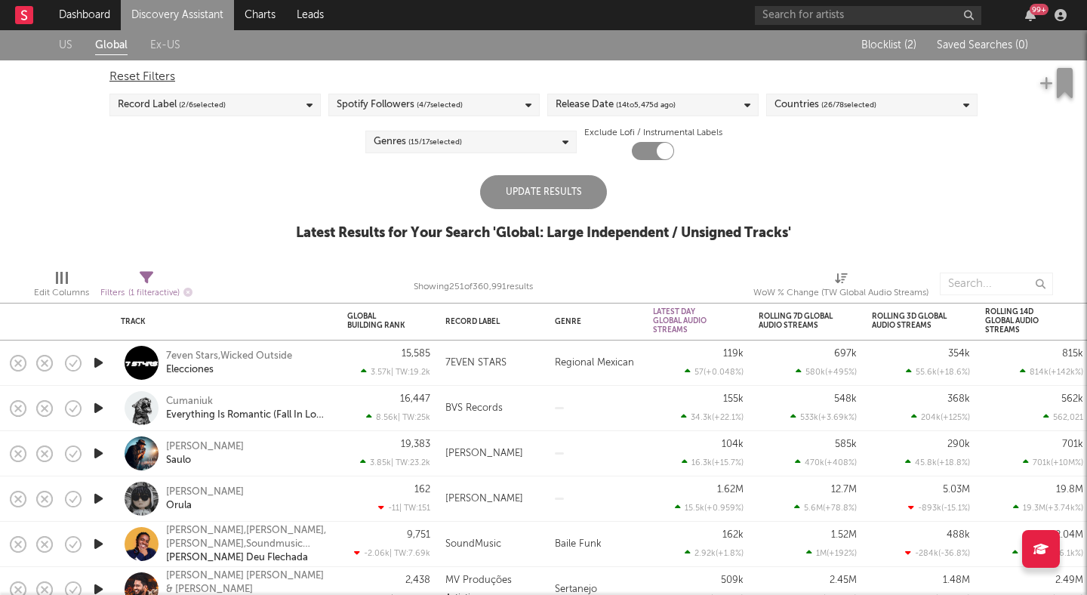
click at [632, 102] on span "( 14 to 5,475 d ago)" at bounding box center [646, 105] width 60 height 18
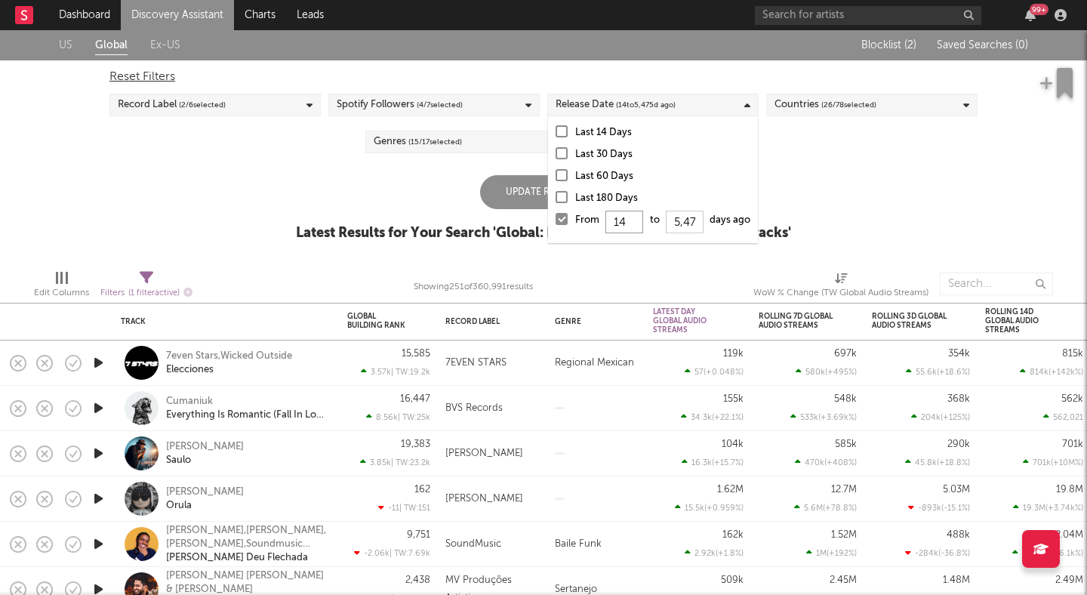
drag, startPoint x: 629, startPoint y: 217, endPoint x: 571, endPoint y: 227, distance: 59.7
click at [571, 227] on label "From 14 to 5,475 days ago" at bounding box center [652, 223] width 195 height 24
type input "180"
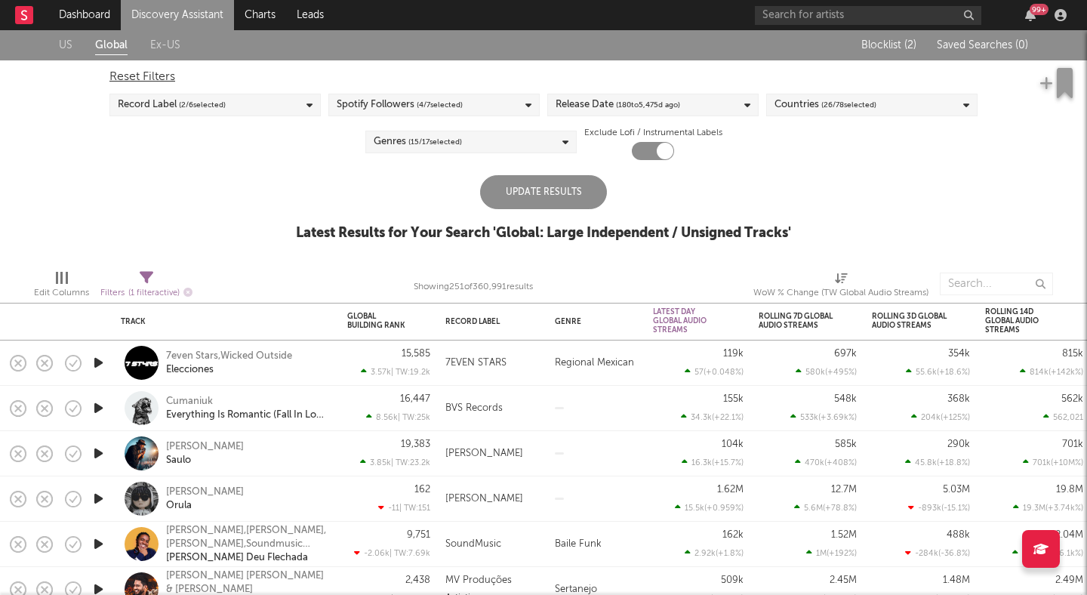
click at [826, 186] on div "US Global Ex-US Blocklist ( 2 ) Saved Searches ( 0 ) Reset Filters Record Label…" at bounding box center [543, 143] width 1087 height 227
click at [836, 108] on span "( 26 / 78 selected)" at bounding box center [848, 105] width 55 height 18
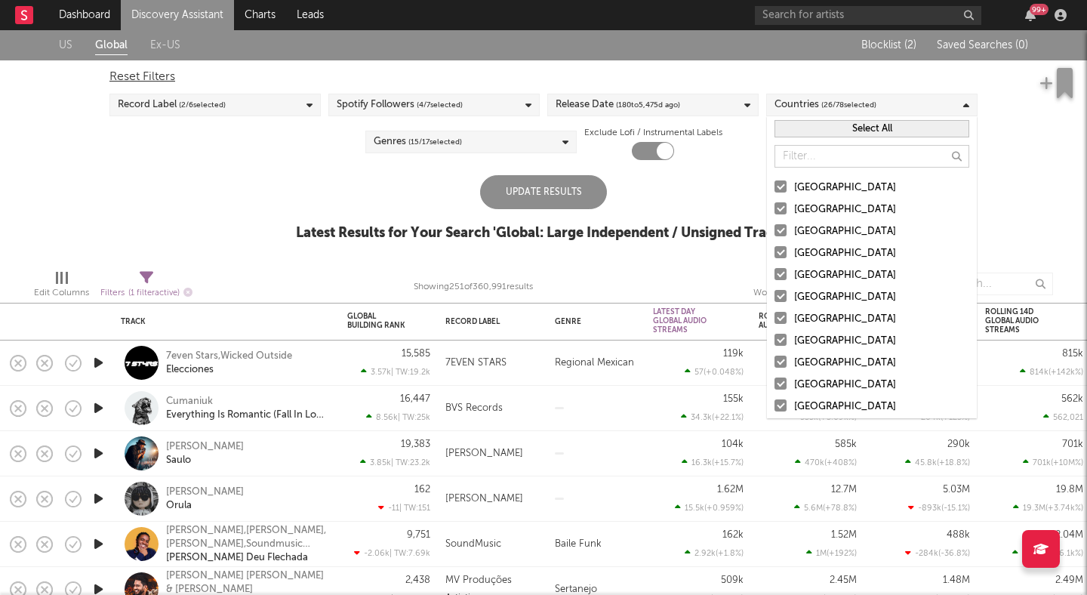
click at [736, 185] on div "Update Results Latest Results for Your Search ' Global: Large Independent / Uns…" at bounding box center [543, 216] width 495 height 82
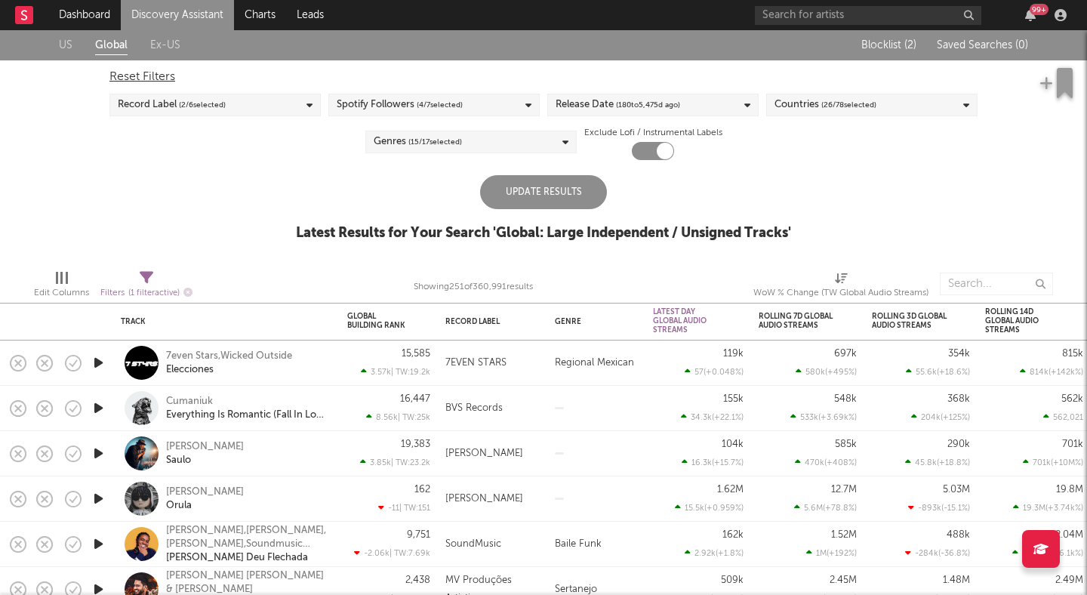
click at [275, 106] on div "Record Label ( 2 / 6 selected)" at bounding box center [214, 105] width 211 height 23
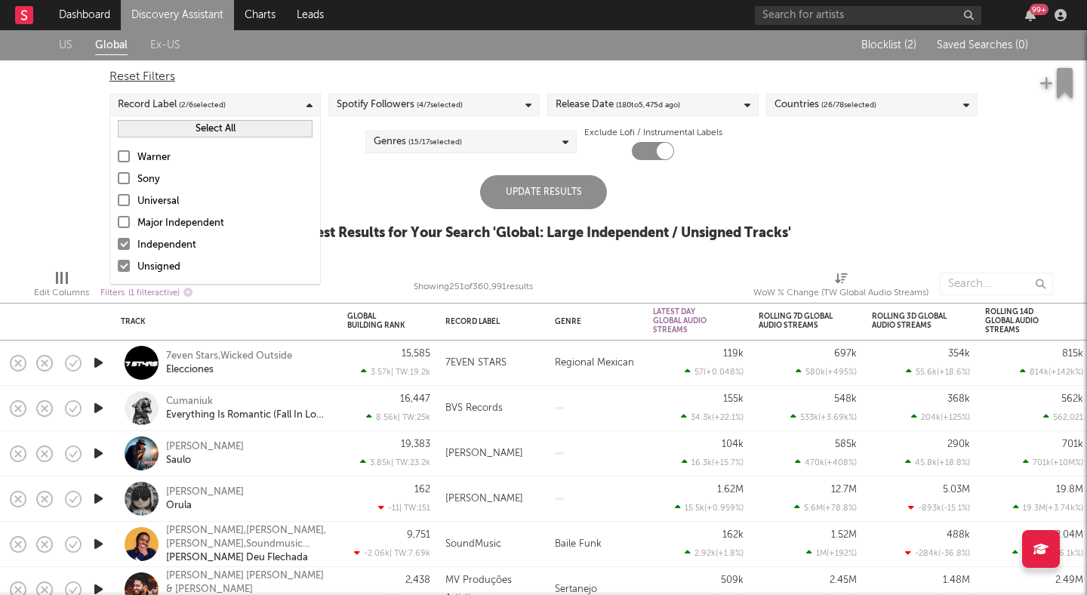
click at [188, 224] on div "Major Independent" at bounding box center [224, 223] width 175 height 18
click at [118, 224] on input "Major Independent" at bounding box center [118, 223] width 0 height 18
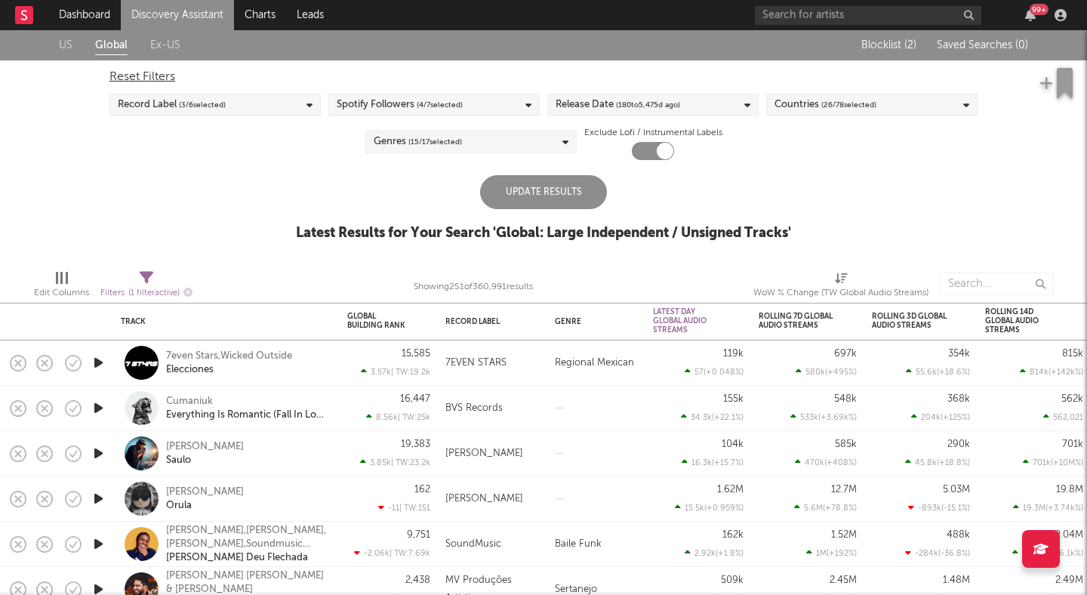
click at [44, 161] on div "US Global Ex-US Blocklist ( 2 ) Saved Searches ( 0 ) Reset Filters Record Label…" at bounding box center [543, 143] width 1087 height 227
click at [158, 287] on div "Filters ( 1 filter active)" at bounding box center [146, 293] width 92 height 19
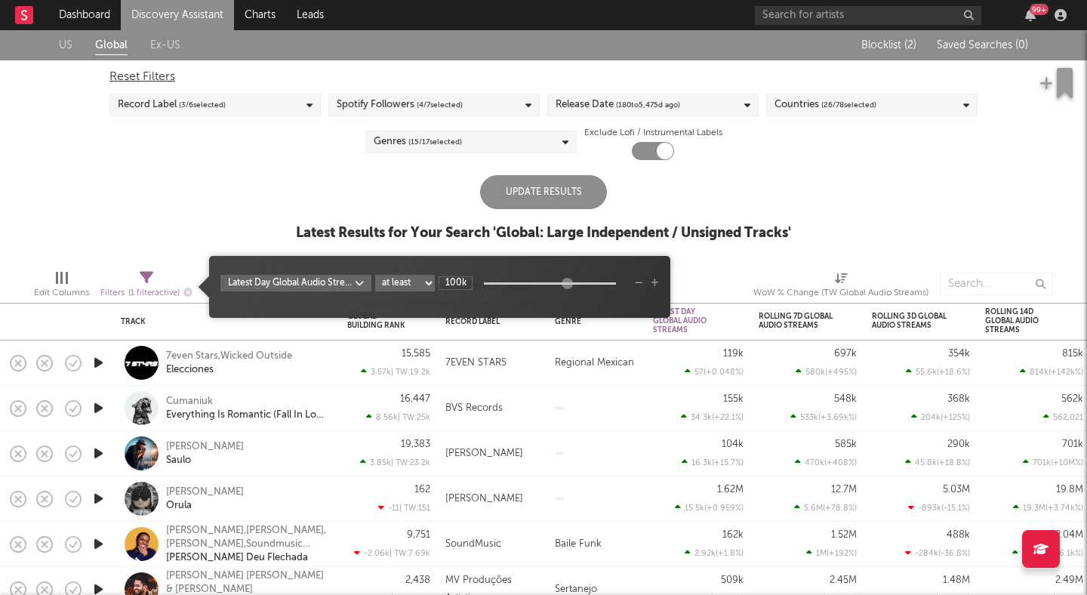
click at [455, 284] on input "100k" at bounding box center [455, 283] width 34 height 14
type input "3.5k"
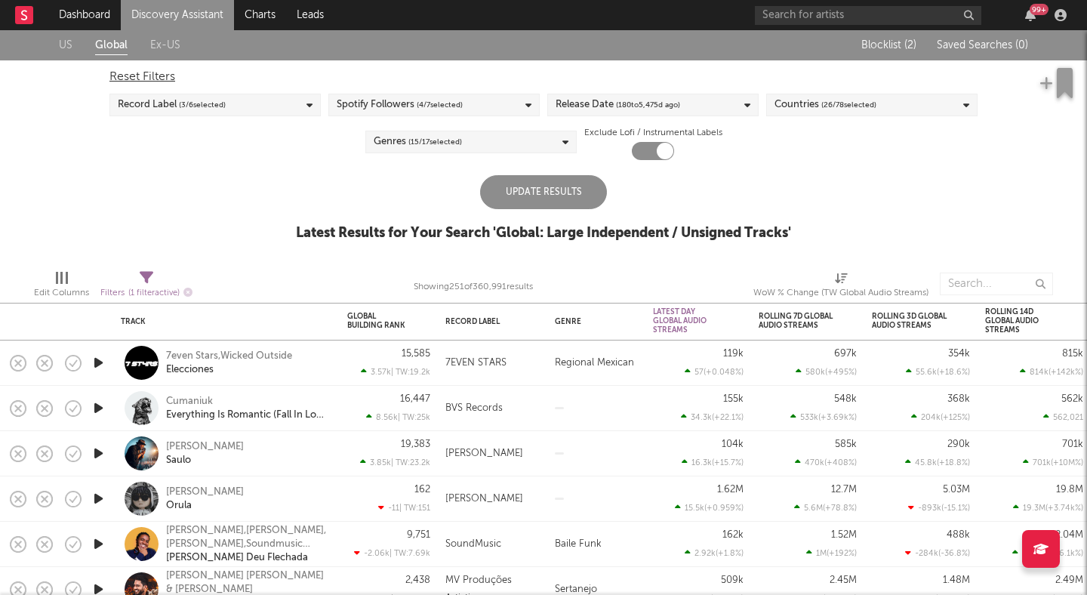
click at [549, 179] on div "Update Results" at bounding box center [543, 192] width 127 height 34
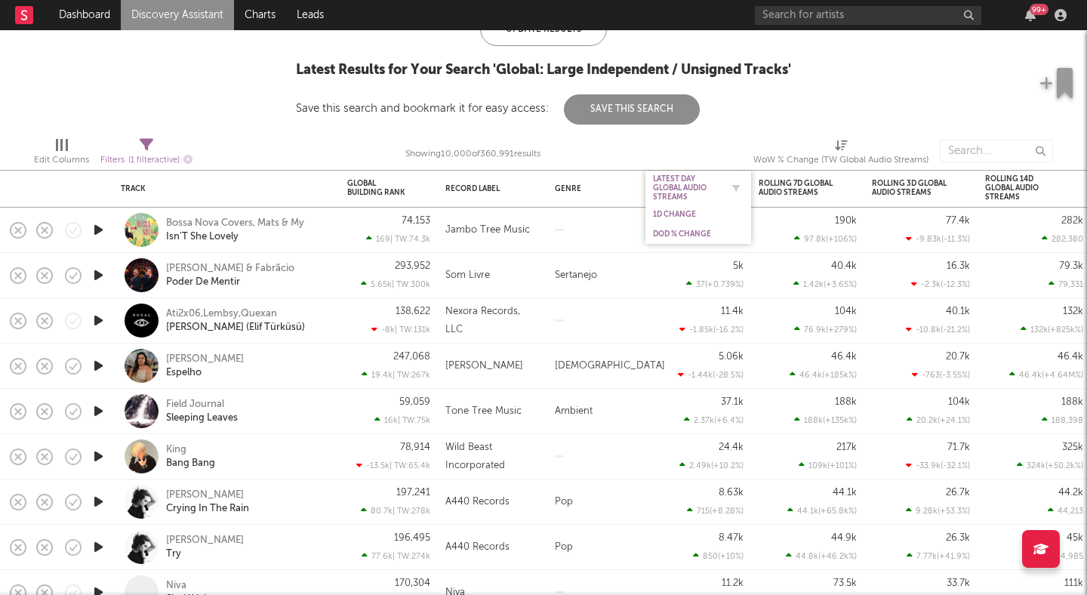
click at [703, 187] on div "Latest Day Global Audio Streams" at bounding box center [687, 187] width 68 height 27
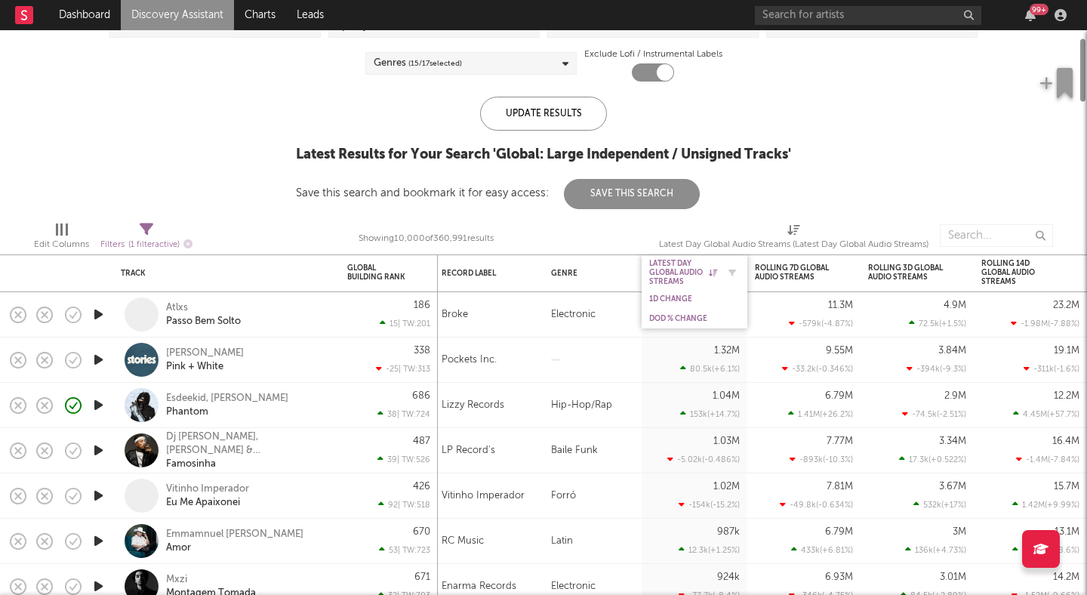
click at [695, 268] on div "Latest Day Global Audio Streams" at bounding box center [683, 272] width 68 height 27
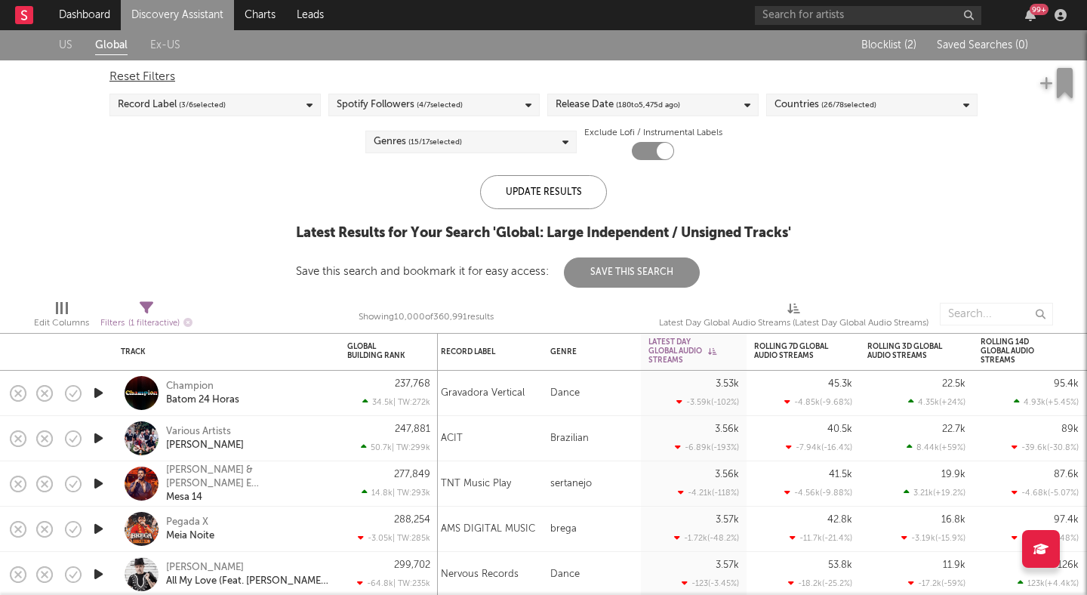
click at [858, 96] on span "( 26 / 78 selected)" at bounding box center [848, 105] width 55 height 18
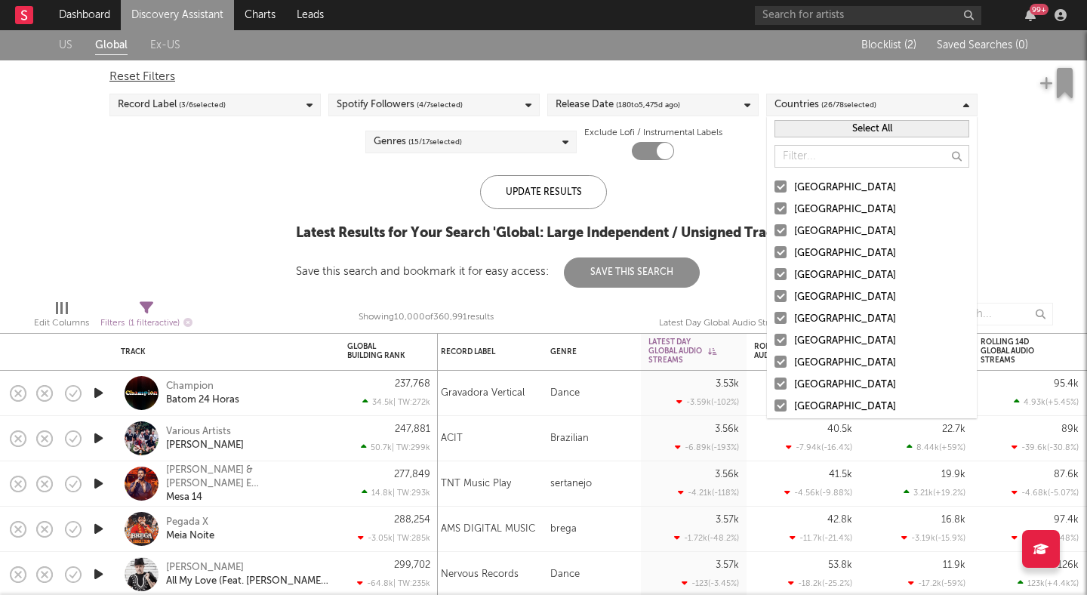
click at [835, 125] on button "Select All" at bounding box center [871, 128] width 195 height 17
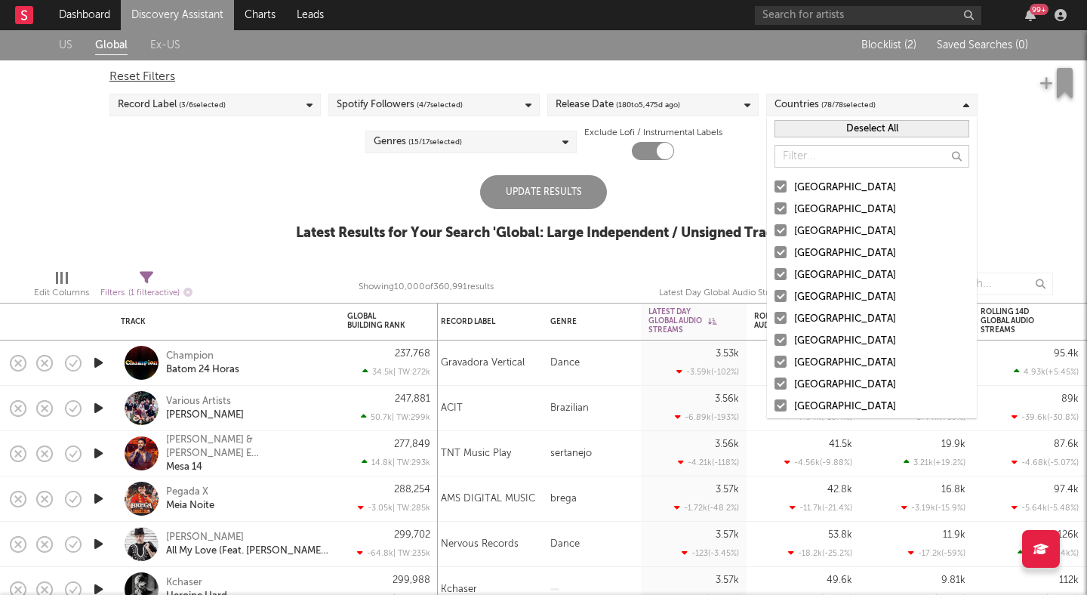
click at [835, 125] on button "Deselect All" at bounding box center [871, 128] width 195 height 17
click at [812, 182] on div "[GEOGRAPHIC_DATA]" at bounding box center [881, 188] width 175 height 18
click at [774, 182] on input "[GEOGRAPHIC_DATA]" at bounding box center [774, 188] width 0 height 18
click at [802, 208] on div "Australia" at bounding box center [881, 210] width 175 height 18
click at [774, 208] on input "Australia" at bounding box center [774, 210] width 0 height 18
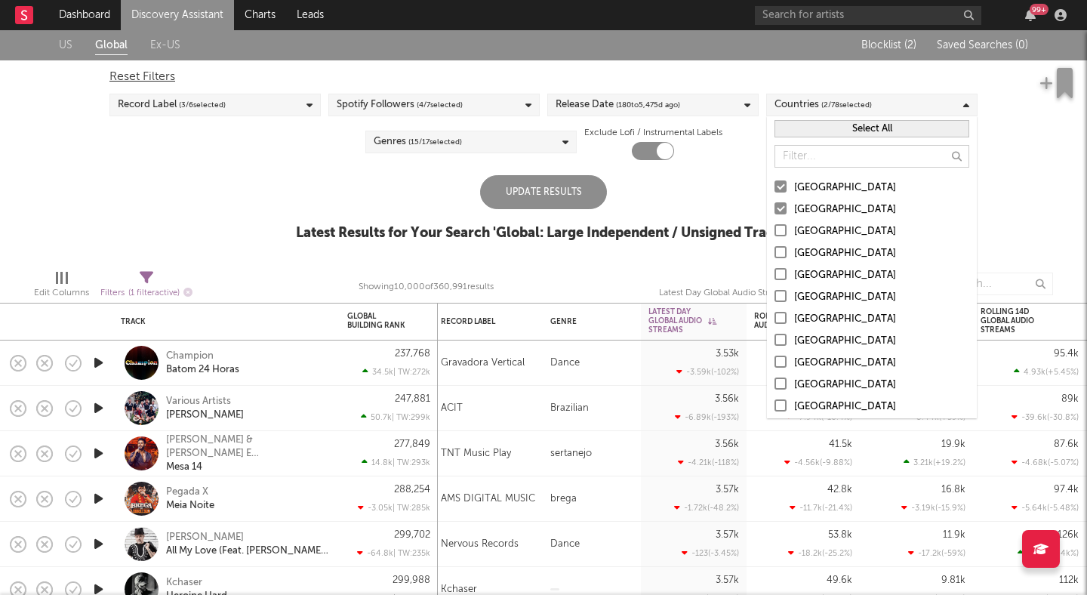
click at [798, 227] on div "Canada" at bounding box center [881, 232] width 175 height 18
click at [774, 227] on input "Canada" at bounding box center [774, 232] width 0 height 18
click at [795, 256] on div "United Kingdom" at bounding box center [881, 254] width 175 height 18
click at [774, 256] on input "United Kingdom" at bounding box center [774, 254] width 0 height 18
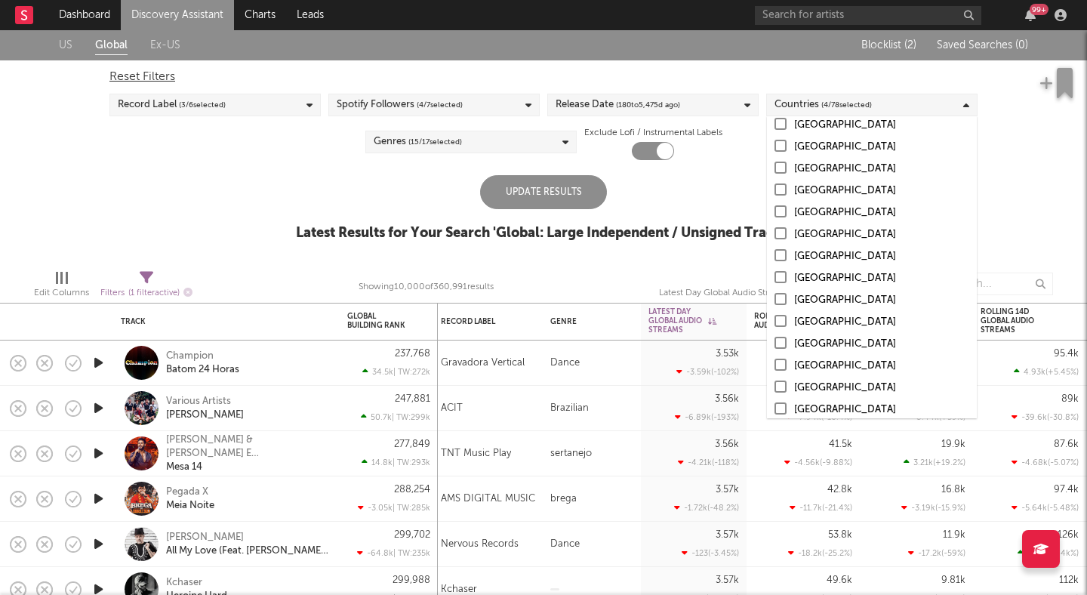
scroll to position [288, 0]
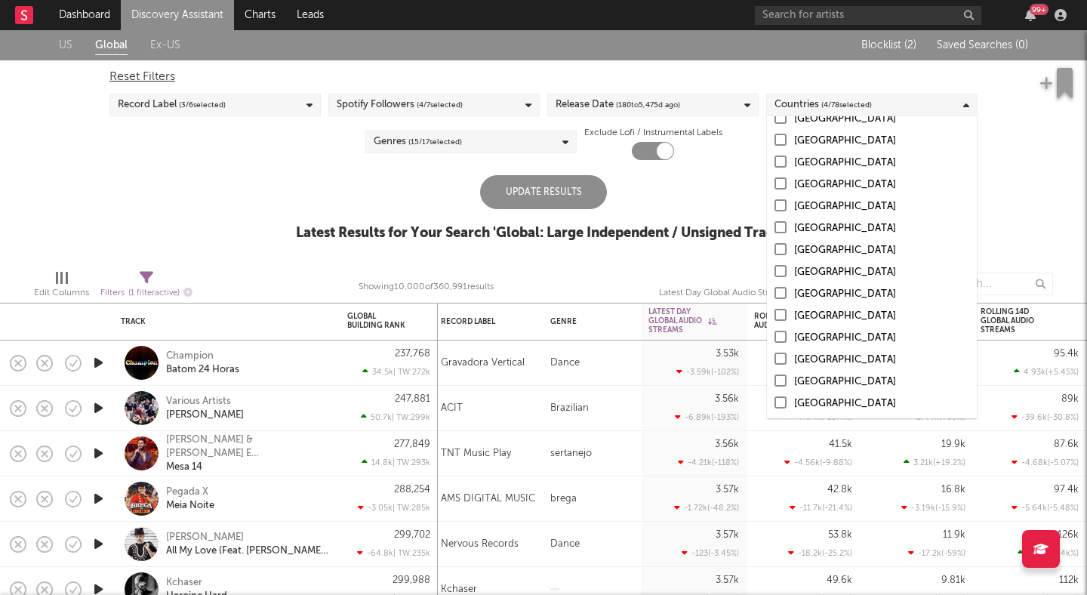
click at [796, 384] on div "Ireland" at bounding box center [881, 382] width 175 height 18
click at [774, 384] on input "Ireland" at bounding box center [774, 382] width 0 height 18
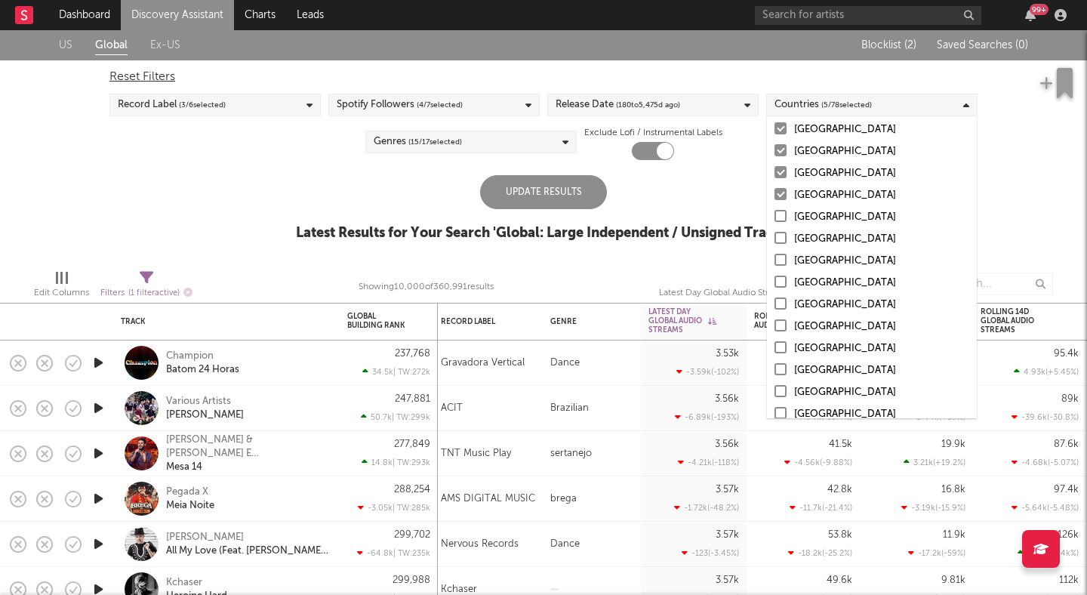
scroll to position [0, 0]
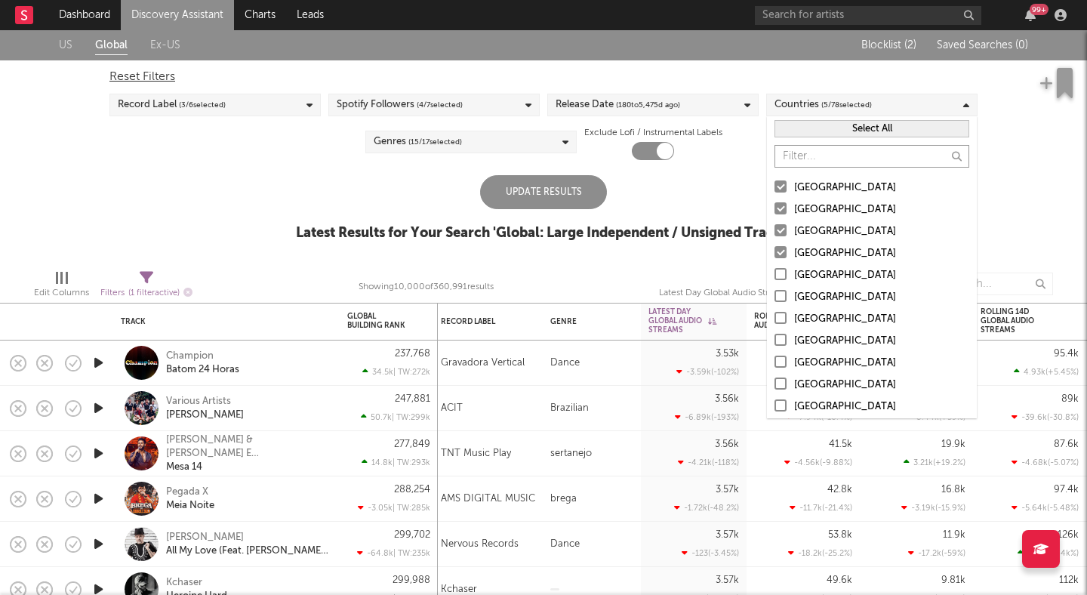
click at [829, 159] on input "text" at bounding box center [871, 156] width 195 height 23
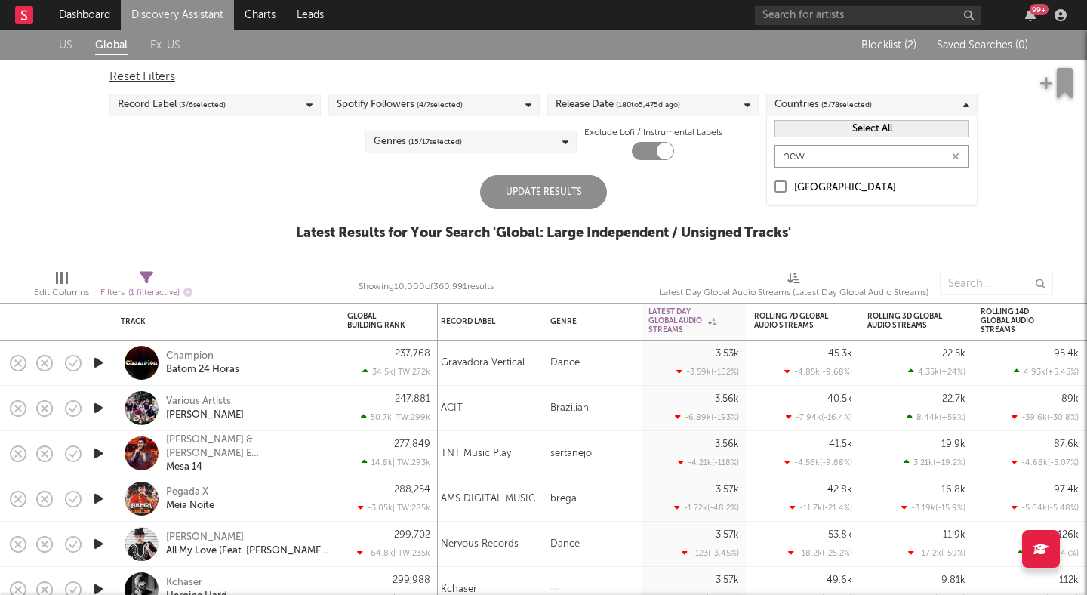
type input "new"
click at [811, 181] on div "New Zealand" at bounding box center [881, 188] width 175 height 18
click at [774, 181] on input "New Zealand" at bounding box center [774, 188] width 0 height 18
click at [826, 158] on input "new" at bounding box center [871, 156] width 195 height 23
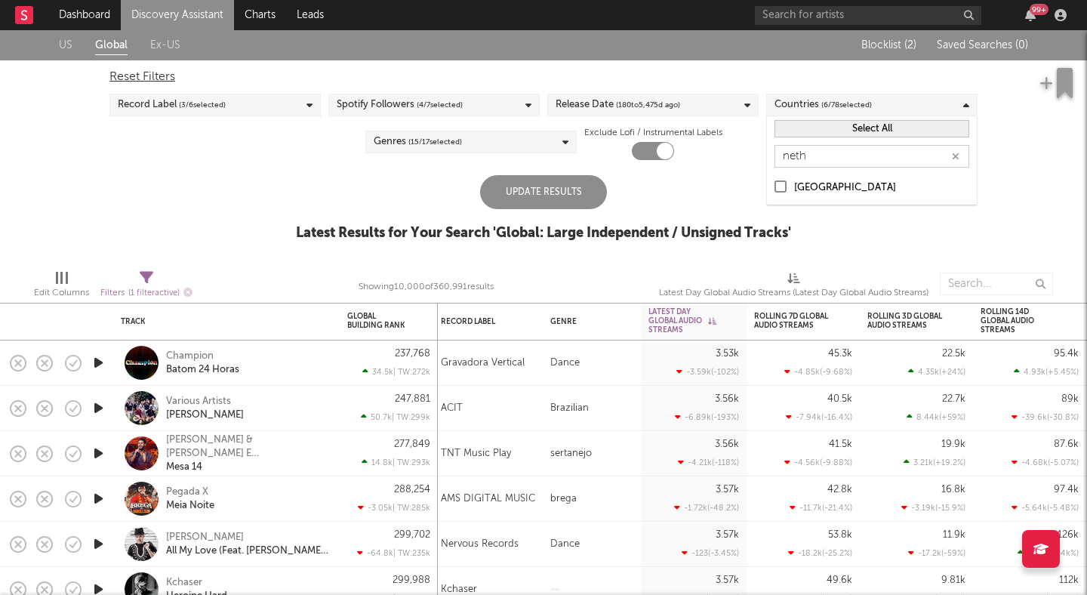
click at [796, 189] on div "Netherlands" at bounding box center [881, 188] width 175 height 18
click at [774, 189] on input "Netherlands" at bounding box center [774, 188] width 0 height 18
click at [823, 155] on input "neth" at bounding box center [871, 156] width 195 height 23
click at [798, 181] on div "Belgium" at bounding box center [881, 188] width 175 height 18
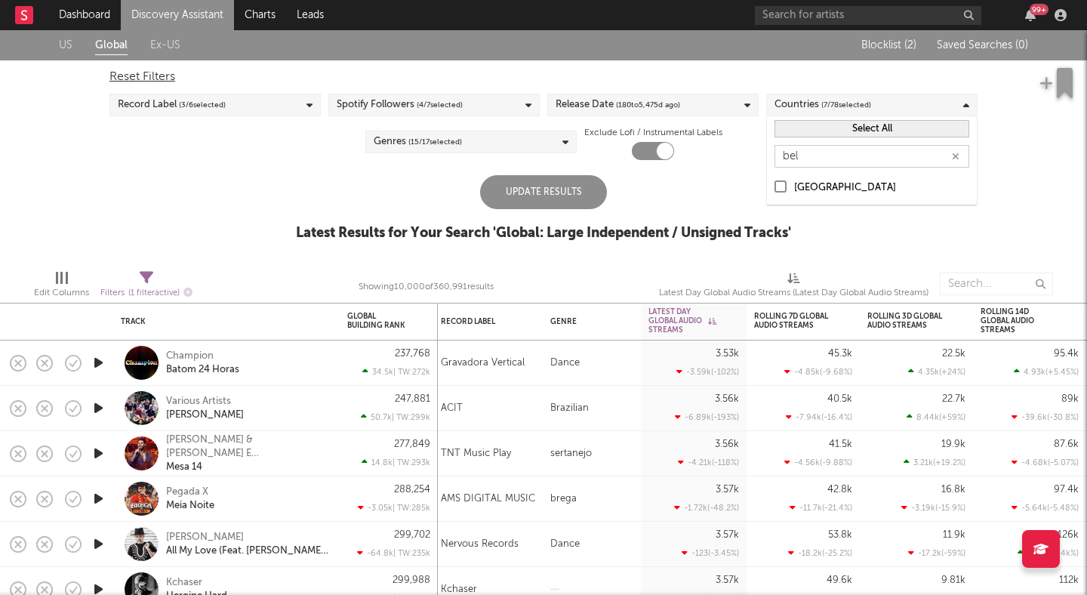
click at [774, 181] on input "Belgium" at bounding box center [774, 188] width 0 height 18
click at [826, 162] on input "bel" at bounding box center [871, 156] width 195 height 23
type input "fran"
click at [796, 182] on div "France" at bounding box center [881, 188] width 175 height 18
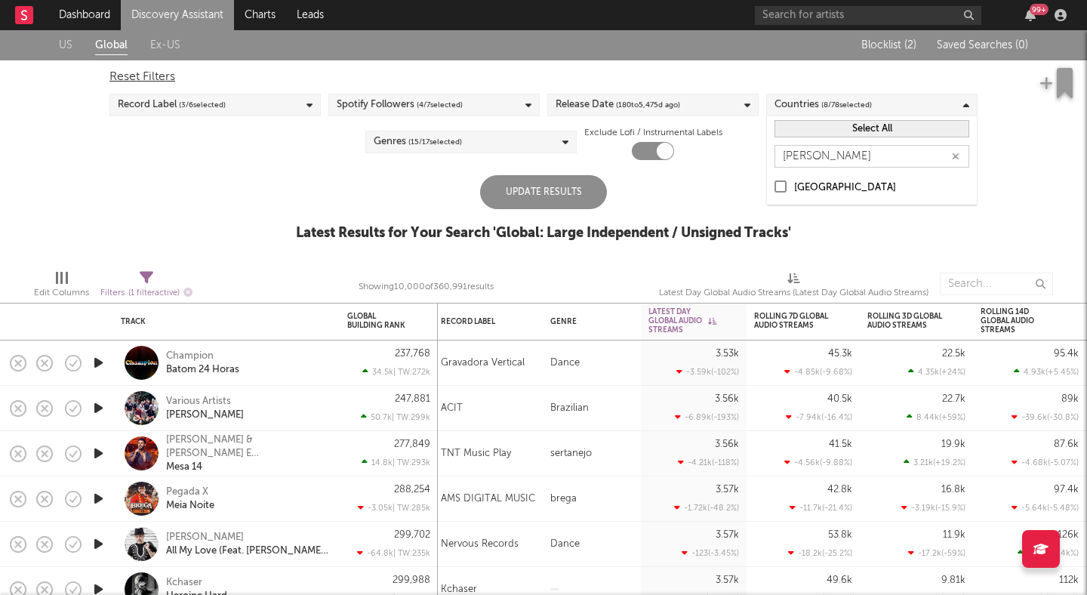
click at [774, 182] on input "France" at bounding box center [774, 188] width 0 height 18
drag, startPoint x: 805, startPoint y: 160, endPoint x: 750, endPoint y: 156, distance: 55.2
click at [755, 158] on body "Dashboard Discovery Assistant Charts Leads 99 + Notifications Settings Mark all…" at bounding box center [543, 297] width 1087 height 595
type input "pol"
click at [787, 177] on div "Poland" at bounding box center [872, 187] width 210 height 33
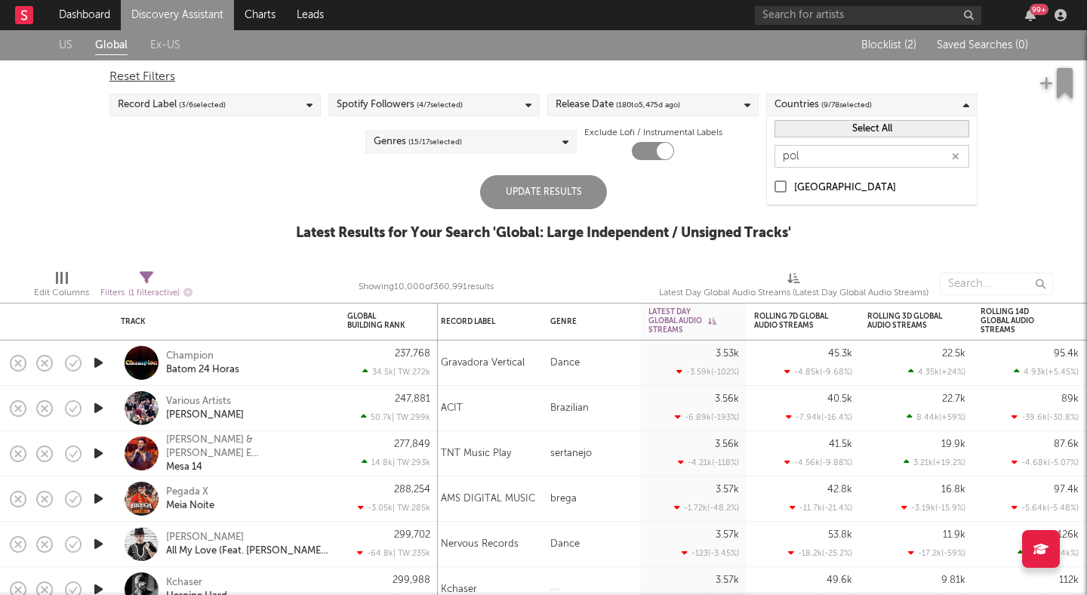
click at [785, 183] on div at bounding box center [780, 186] width 12 height 12
click at [774, 183] on input "Poland" at bounding box center [774, 188] width 0 height 18
click at [580, 187] on div "Update Results" at bounding box center [543, 192] width 127 height 34
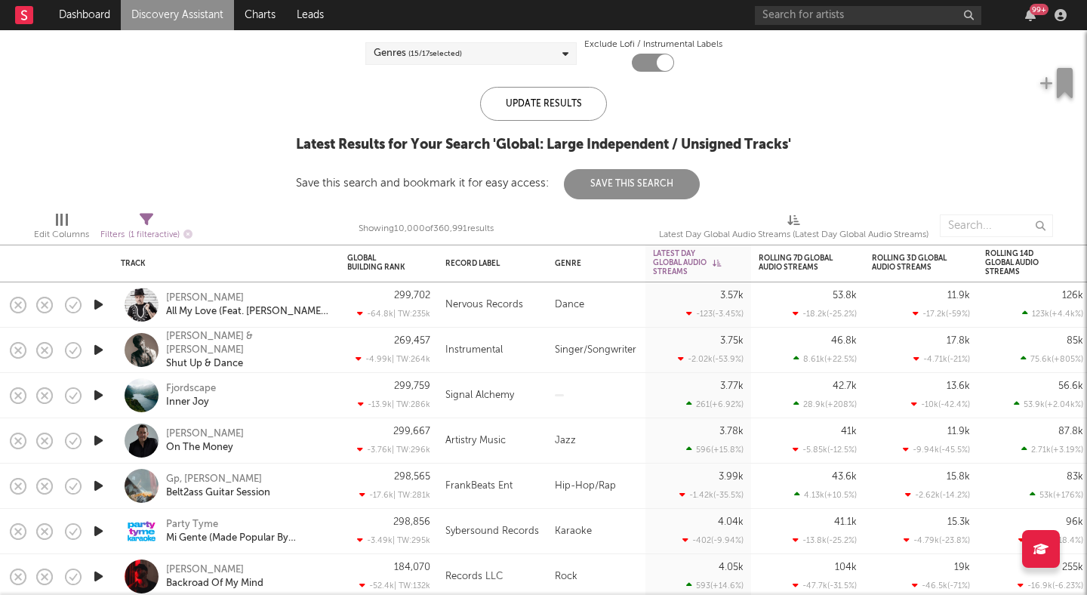
click at [100, 304] on icon "button" at bounding box center [99, 304] width 16 height 19
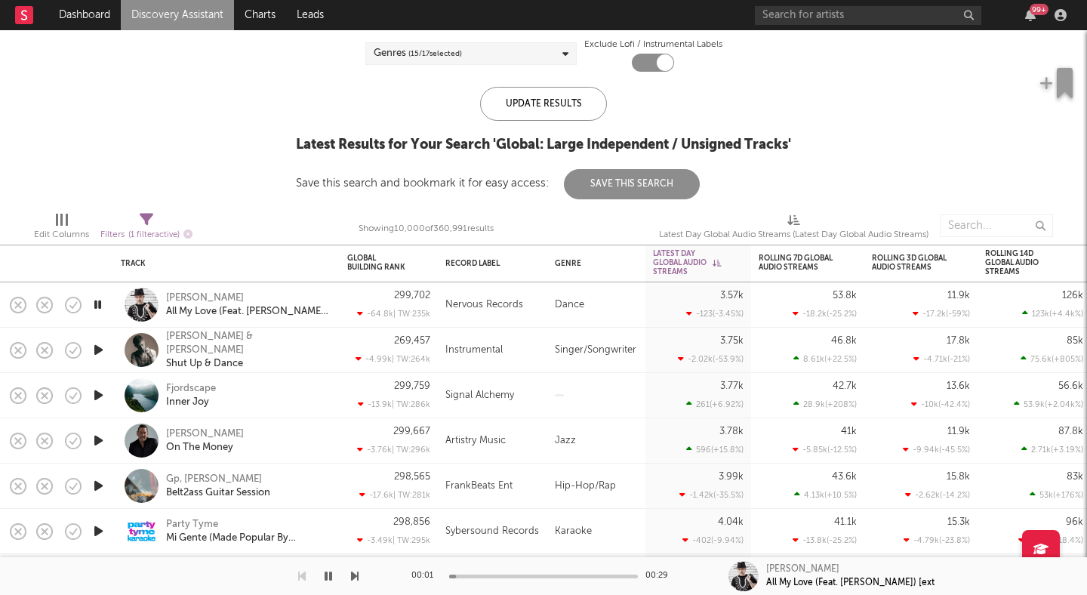
click at [97, 305] on icon "button" at bounding box center [98, 304] width 14 height 19
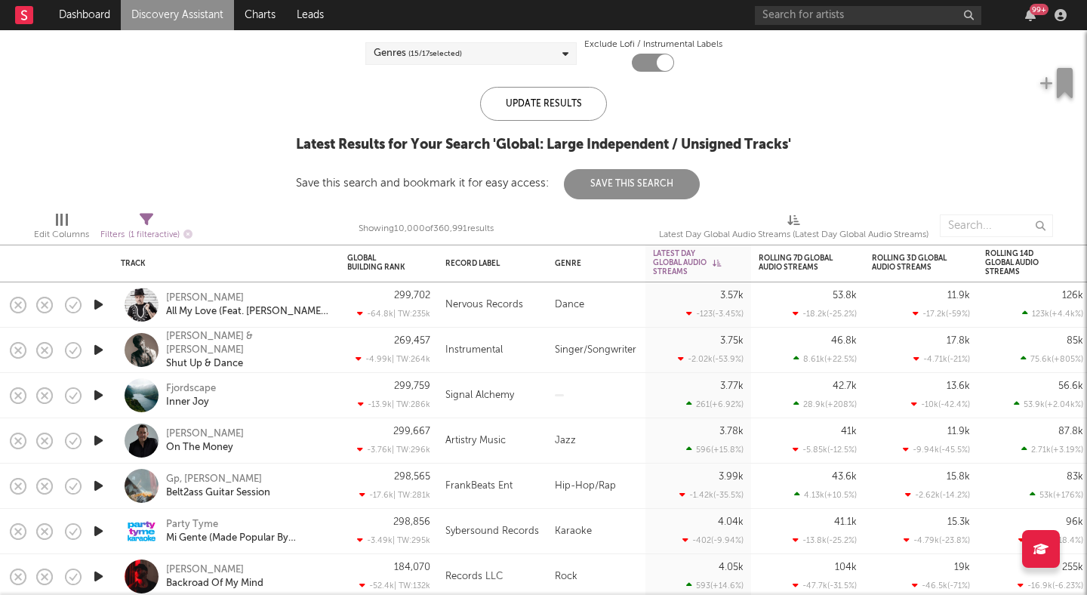
click at [99, 355] on icon "button" at bounding box center [99, 349] width 16 height 19
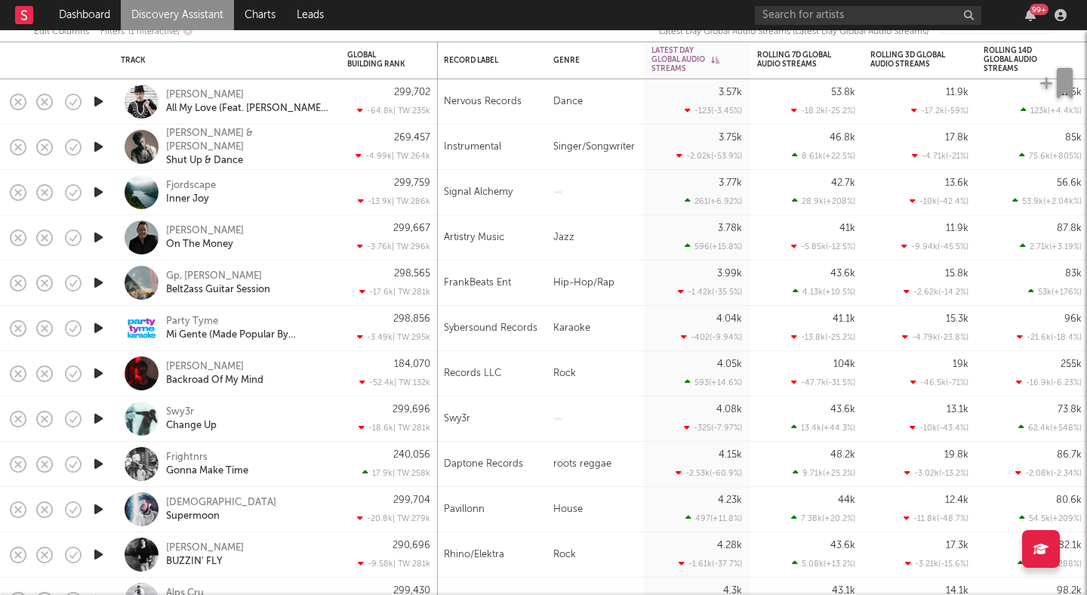
click at [102, 424] on icon "button" at bounding box center [99, 418] width 16 height 19
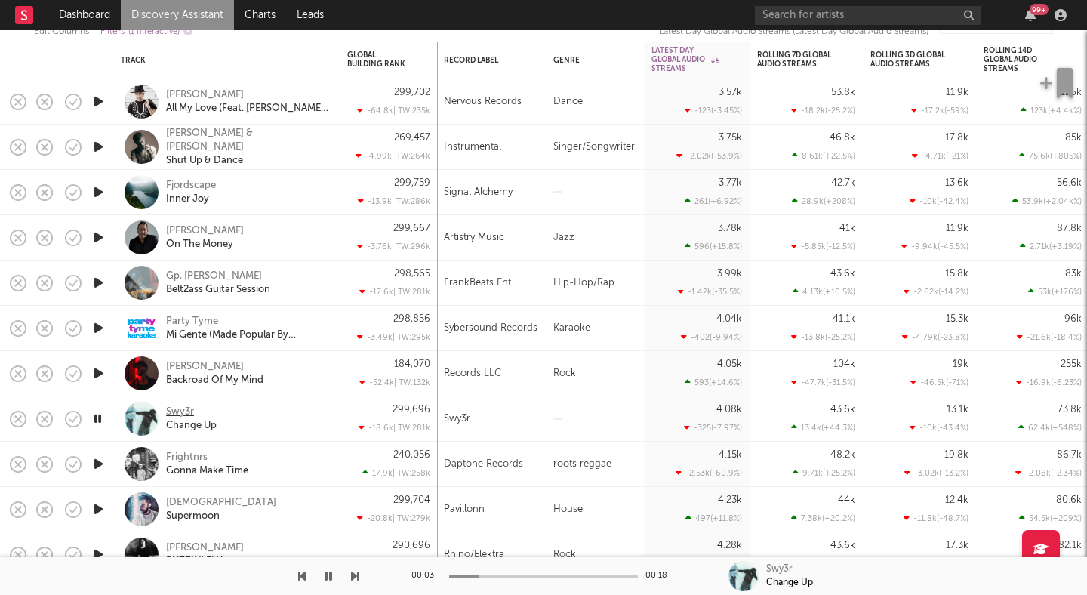
click at [186, 411] on div "Swy3r" at bounding box center [180, 412] width 28 height 14
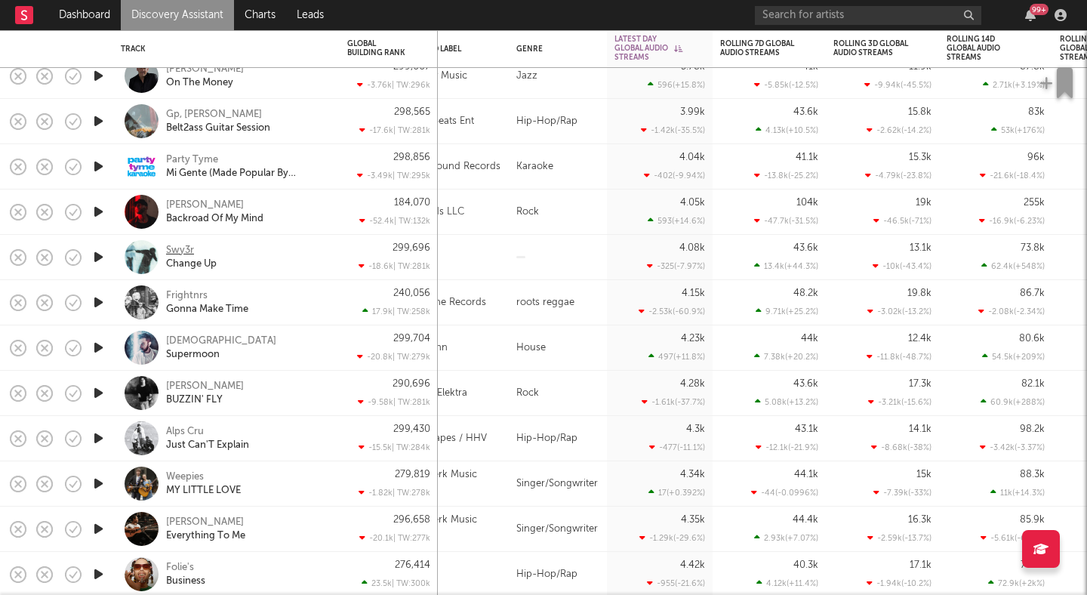
click at [183, 248] on div "Swy3r" at bounding box center [180, 251] width 28 height 14
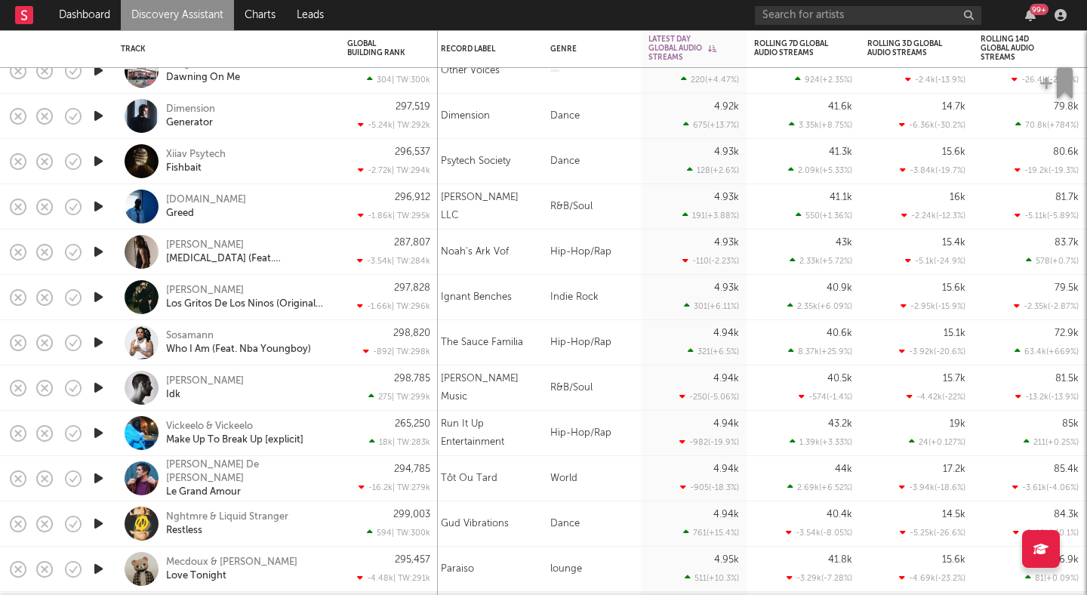
click at [97, 526] on icon "button" at bounding box center [99, 523] width 16 height 19
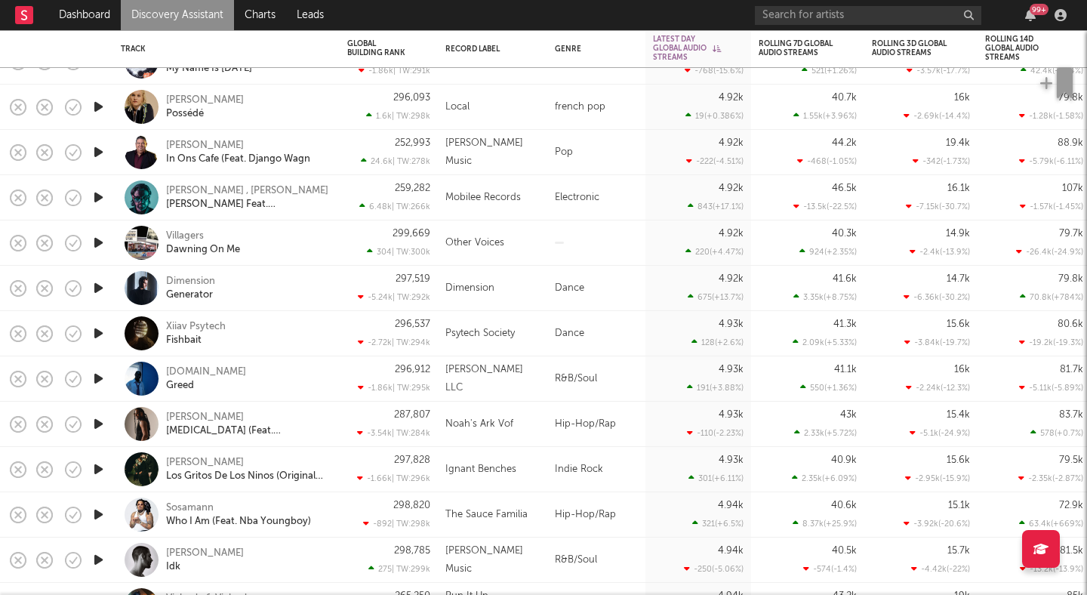
click at [95, 290] on icon "button" at bounding box center [99, 287] width 16 height 19
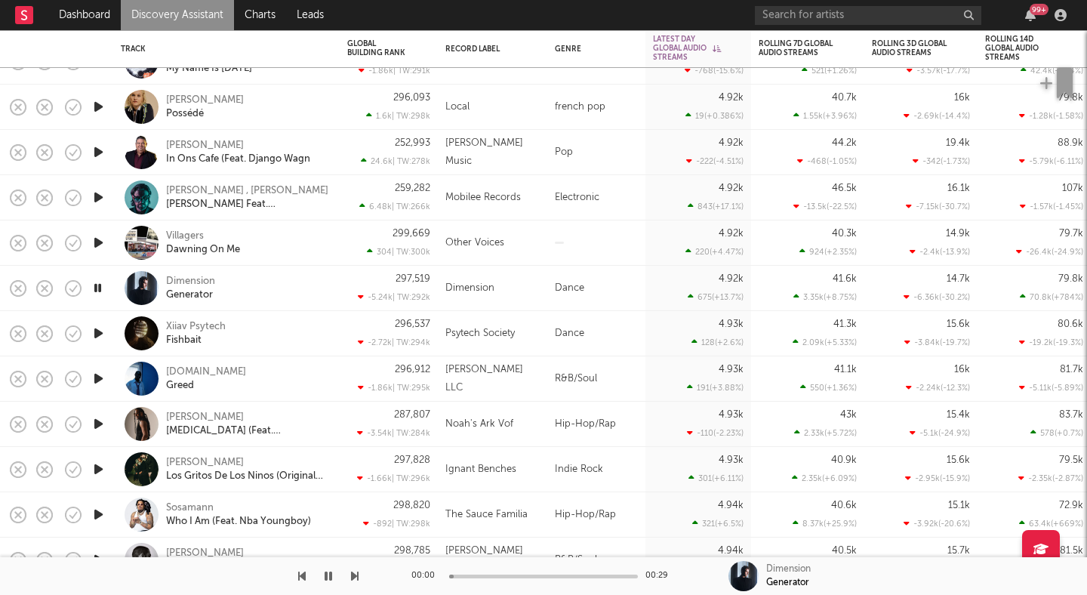
click at [94, 290] on icon "button" at bounding box center [98, 287] width 14 height 19
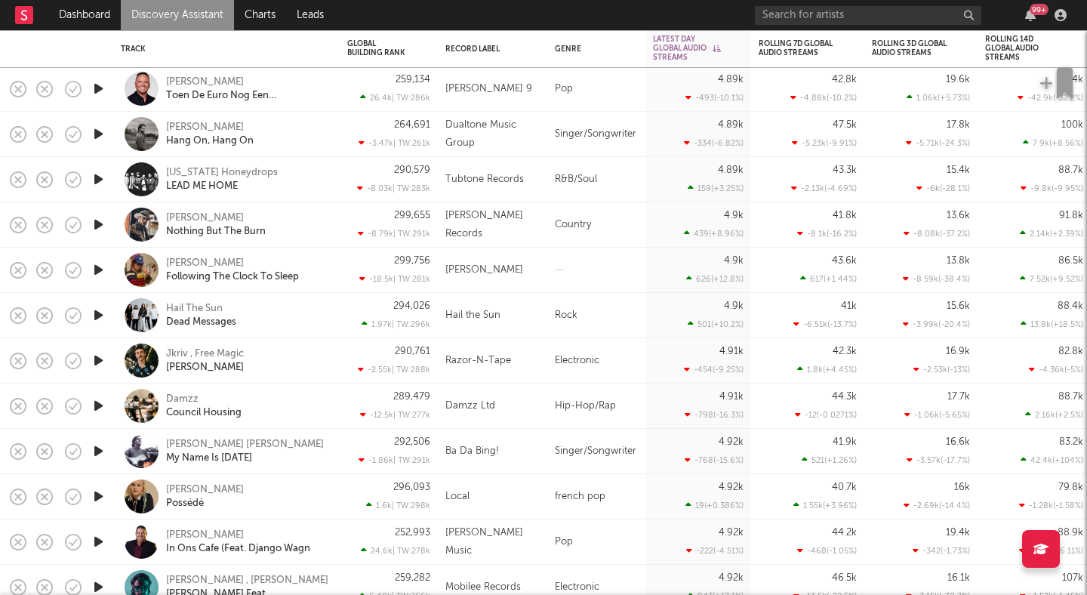
click at [100, 315] on icon "button" at bounding box center [99, 315] width 16 height 19
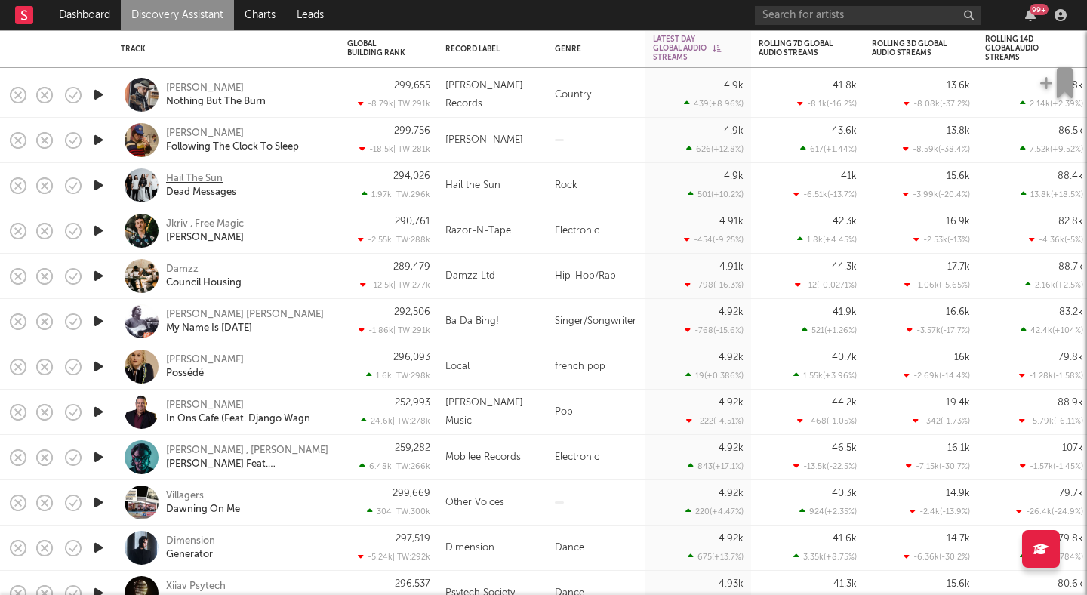
click at [191, 180] on div "Hail The Sun" at bounding box center [194, 179] width 57 height 14
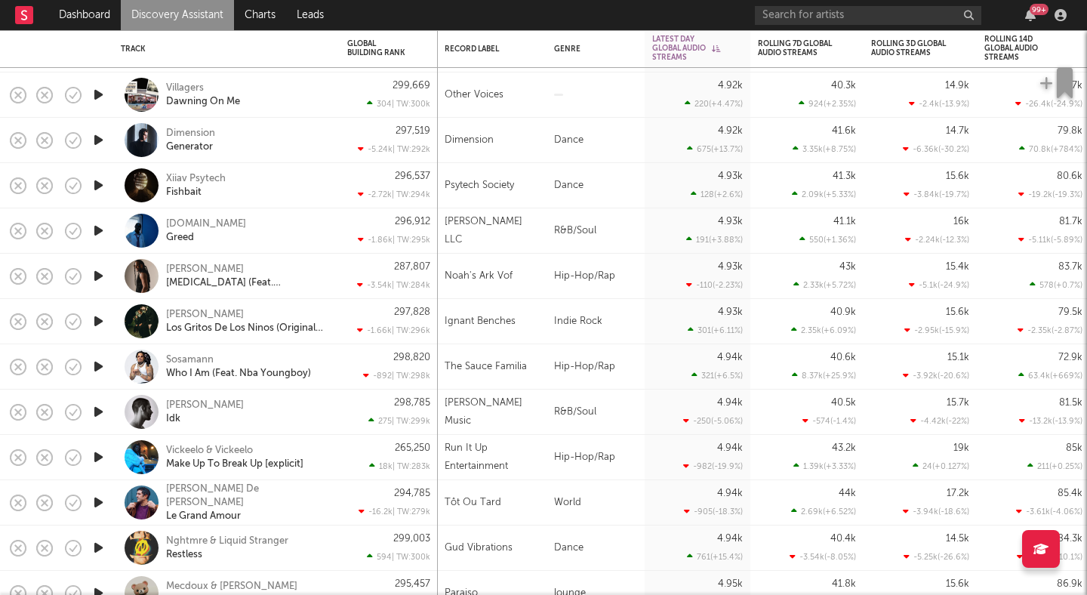
click at [94, 408] on icon "button" at bounding box center [99, 411] width 16 height 19
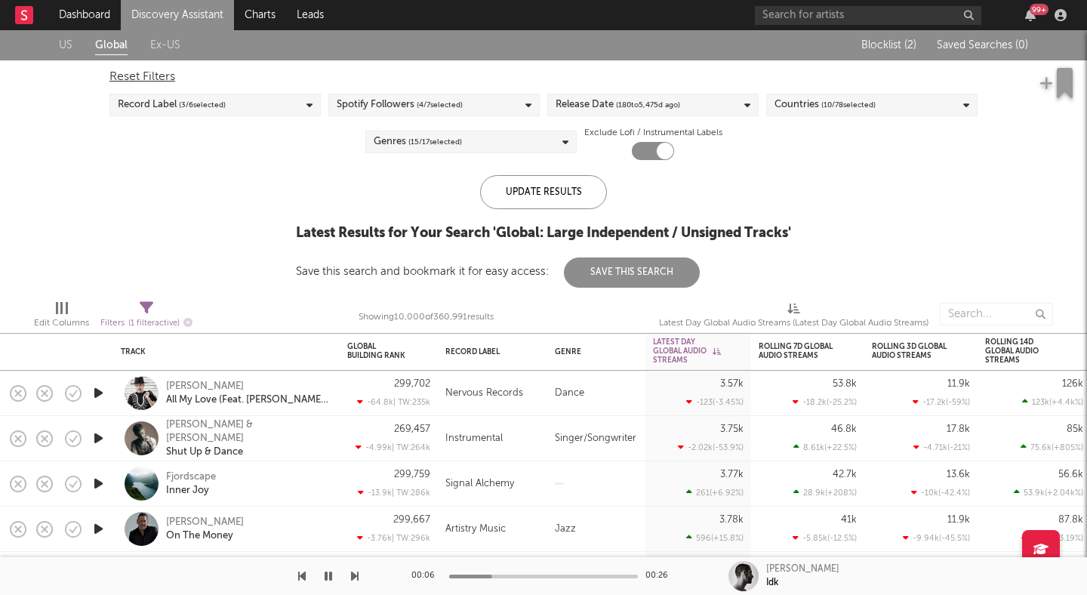
click at [674, 99] on span "( 180 to 5,475 d ago)" at bounding box center [648, 105] width 64 height 18
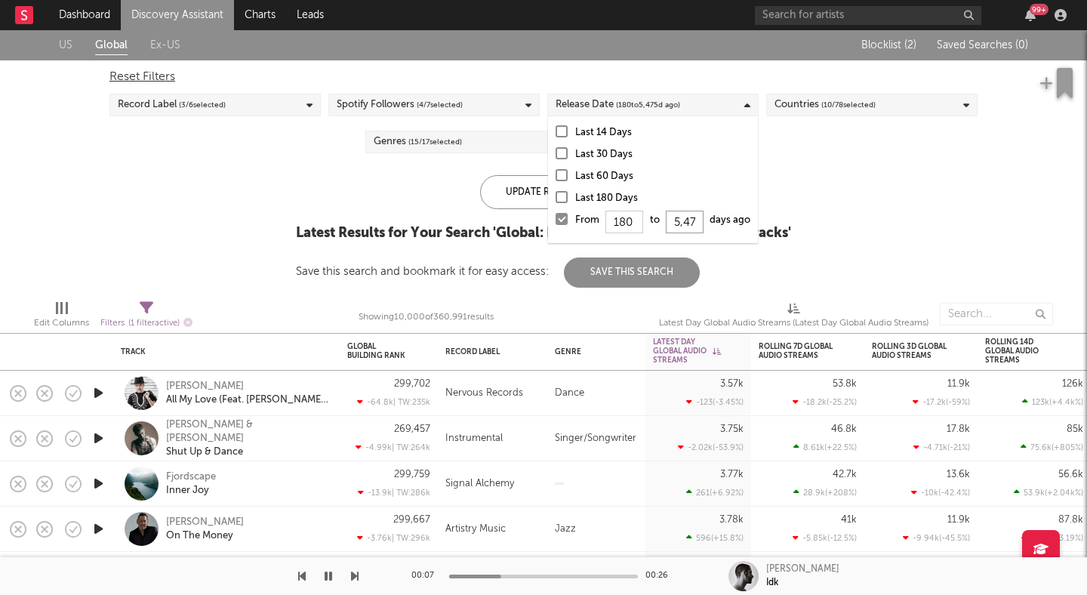
drag, startPoint x: 696, startPoint y: 225, endPoint x: 610, endPoint y: 208, distance: 87.6
click at [610, 208] on div "Last 14 Days Last 30 Days Last 60 Days Last 180 Days From 180 to 5,475 days ago" at bounding box center [653, 179] width 210 height 127
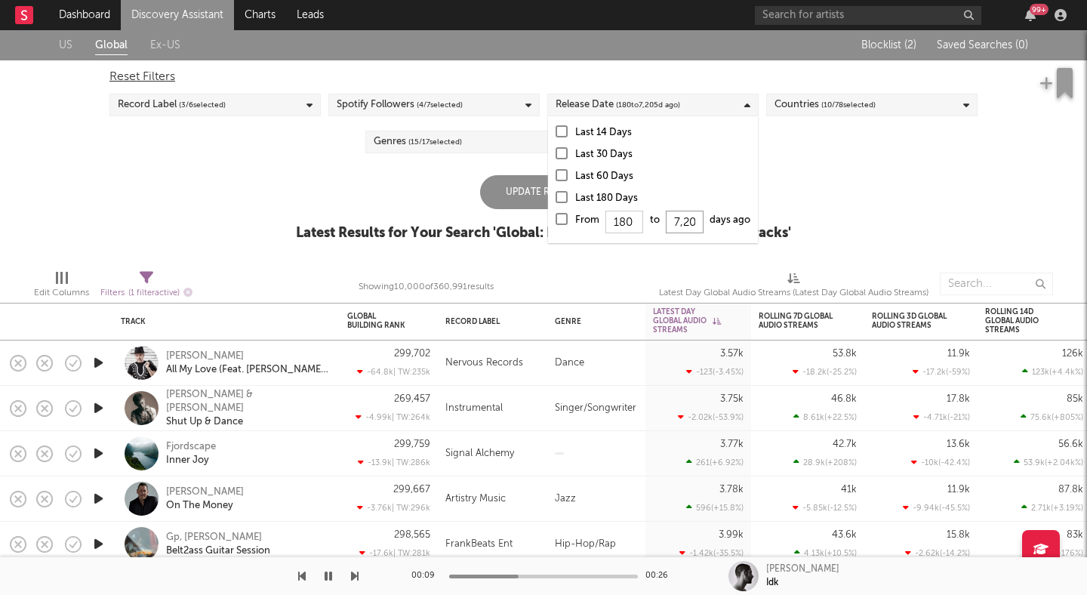
type input "720"
click at [855, 172] on div "US Global Ex-US Blocklist ( 2 ) Saved Searches ( 0 ) Reset Filters Record Label…" at bounding box center [543, 143] width 1087 height 227
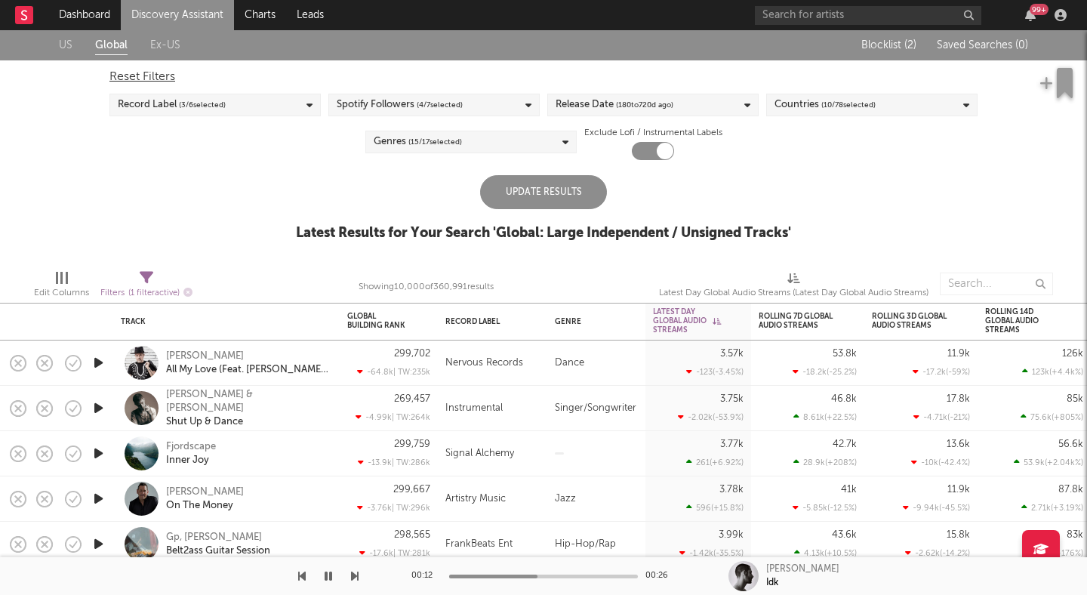
click at [574, 203] on div "Update Results" at bounding box center [543, 192] width 127 height 34
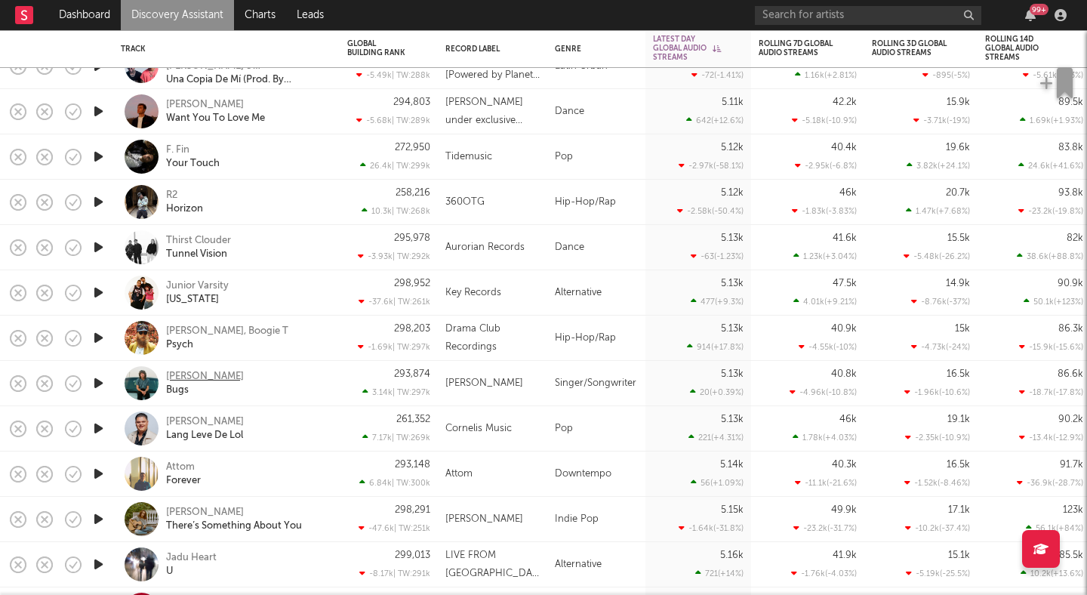
click at [208, 371] on div "Jesse Welles" at bounding box center [205, 377] width 78 height 14
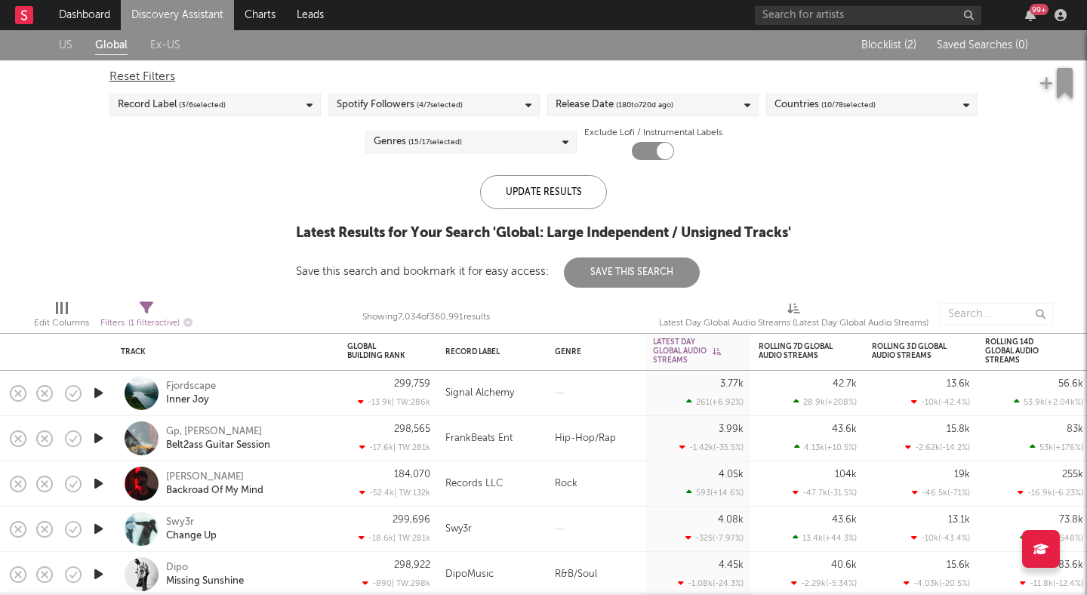
click at [826, 109] on span "( 10 / 78 selected)" at bounding box center [848, 105] width 54 height 18
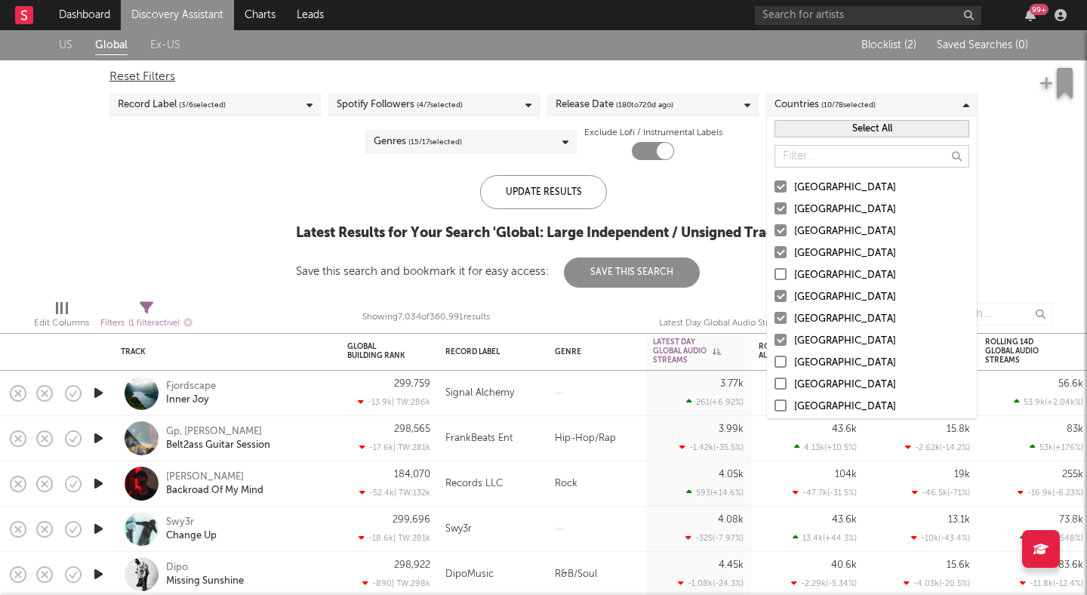
click at [771, 77] on div "Reset Filters" at bounding box center [543, 77] width 868 height 18
checkbox input "false"
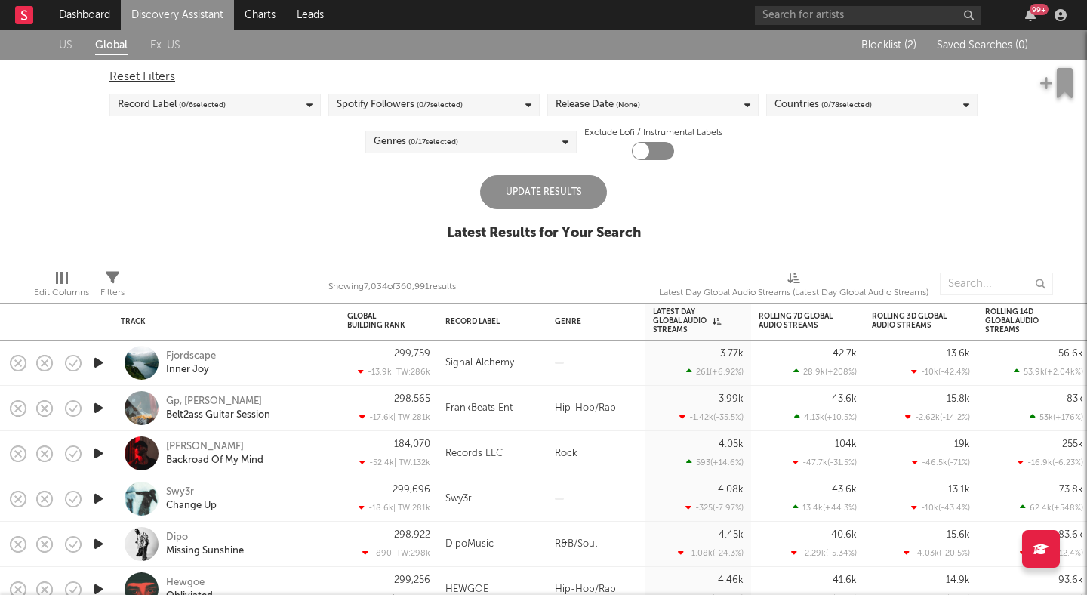
click at [791, 105] on div "Countries ( 0 / 78 selected)" at bounding box center [822, 105] width 97 height 18
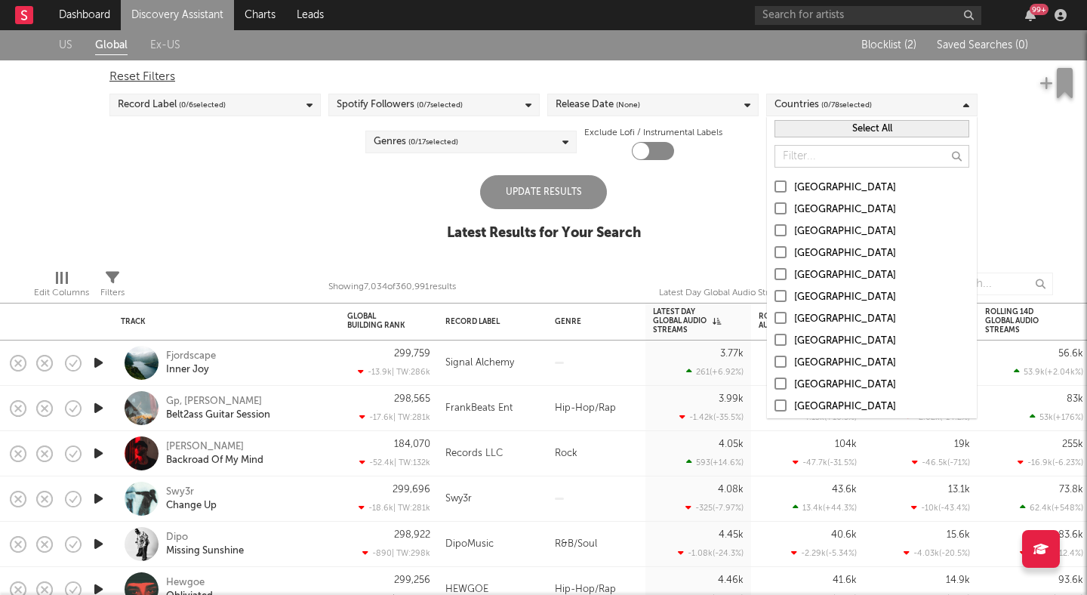
click at [778, 189] on div at bounding box center [780, 186] width 12 height 12
click at [774, 189] on input "[GEOGRAPHIC_DATA]" at bounding box center [774, 188] width 0 height 18
click at [785, 251] on div at bounding box center [780, 252] width 12 height 12
click at [774, 251] on input "United Kingdom" at bounding box center [774, 254] width 0 height 18
click at [783, 226] on div at bounding box center [780, 230] width 12 height 12
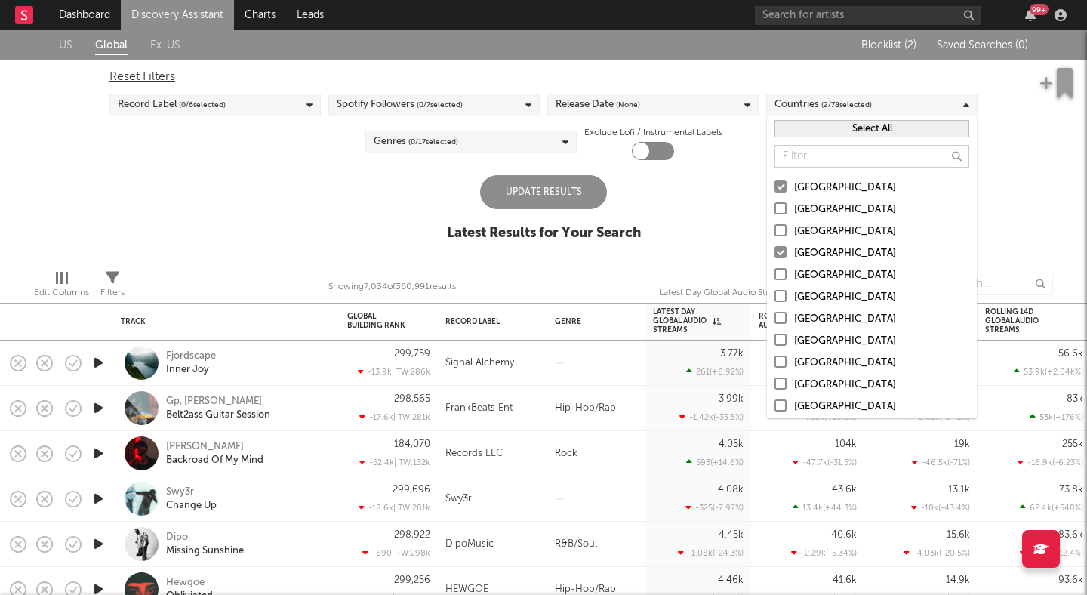
click at [774, 226] on input "Canada" at bounding box center [774, 232] width 0 height 18
click at [782, 293] on div at bounding box center [780, 296] width 12 height 12
click at [774, 293] on input "Belgium" at bounding box center [774, 297] width 0 height 18
click at [780, 317] on div at bounding box center [780, 318] width 12 height 12
click at [774, 317] on input "France" at bounding box center [774, 319] width 0 height 18
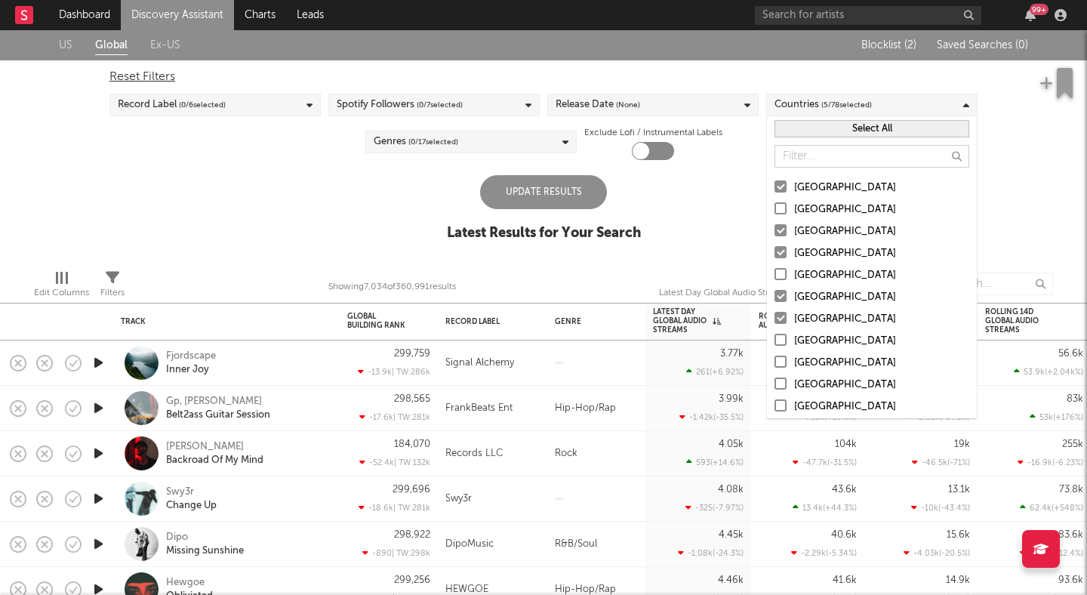
click at [781, 338] on div at bounding box center [780, 340] width 12 height 12
click at [774, 338] on input "Netherlands" at bounding box center [774, 341] width 0 height 18
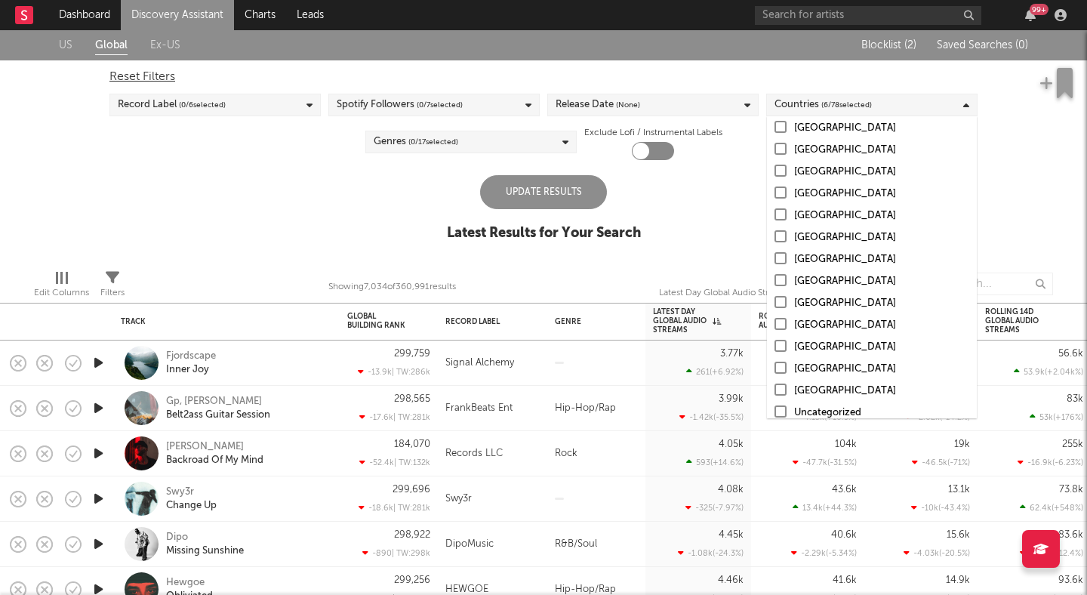
scroll to position [1472, 0]
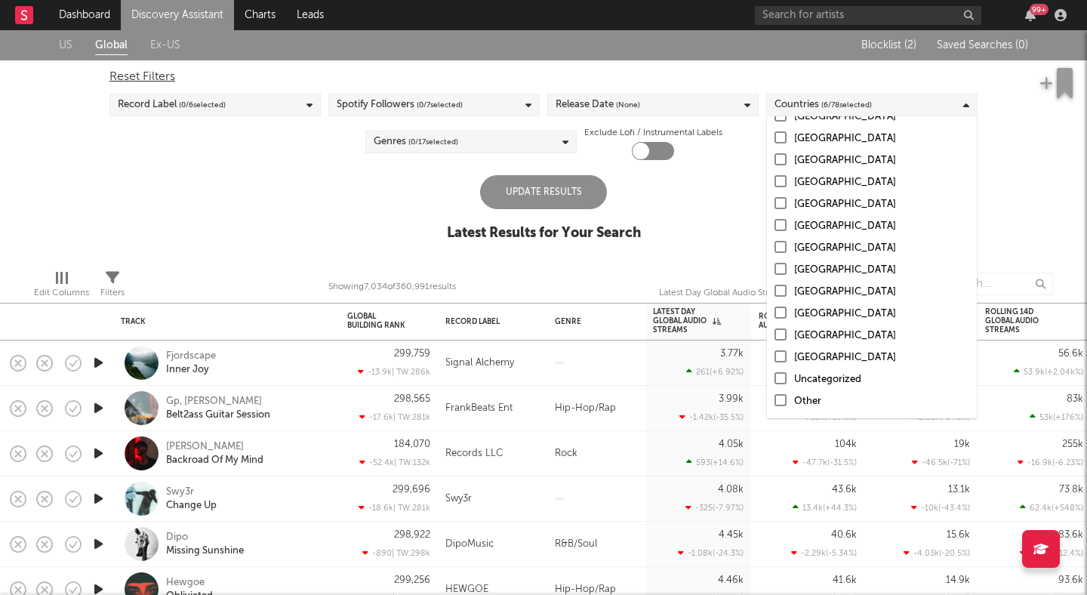
click at [783, 380] on div at bounding box center [780, 378] width 12 height 12
click at [774, 380] on input "Uncategorized" at bounding box center [774, 380] width 0 height 18
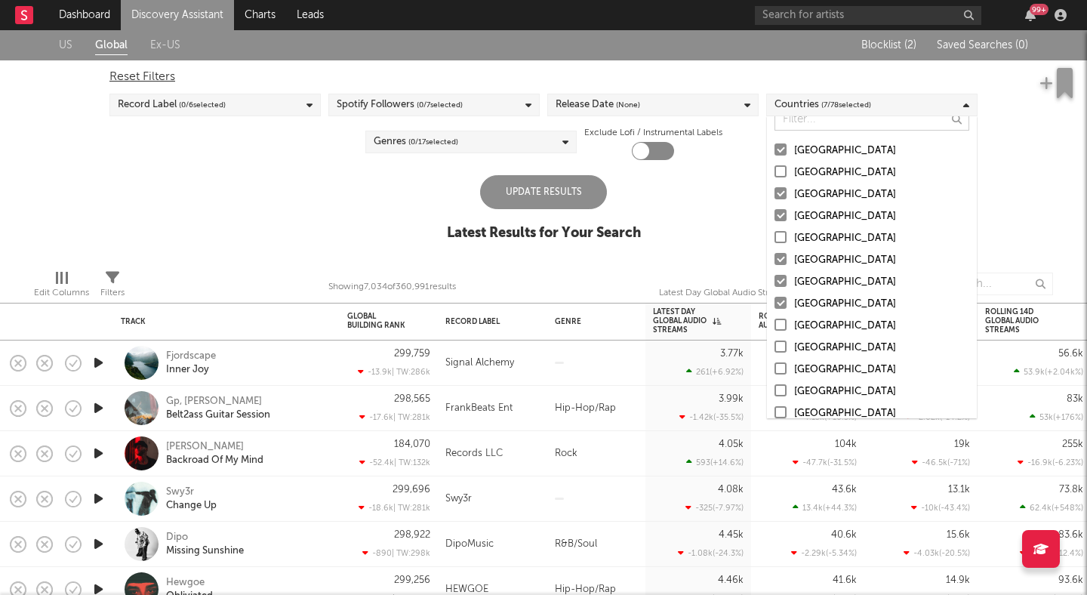
scroll to position [0, 0]
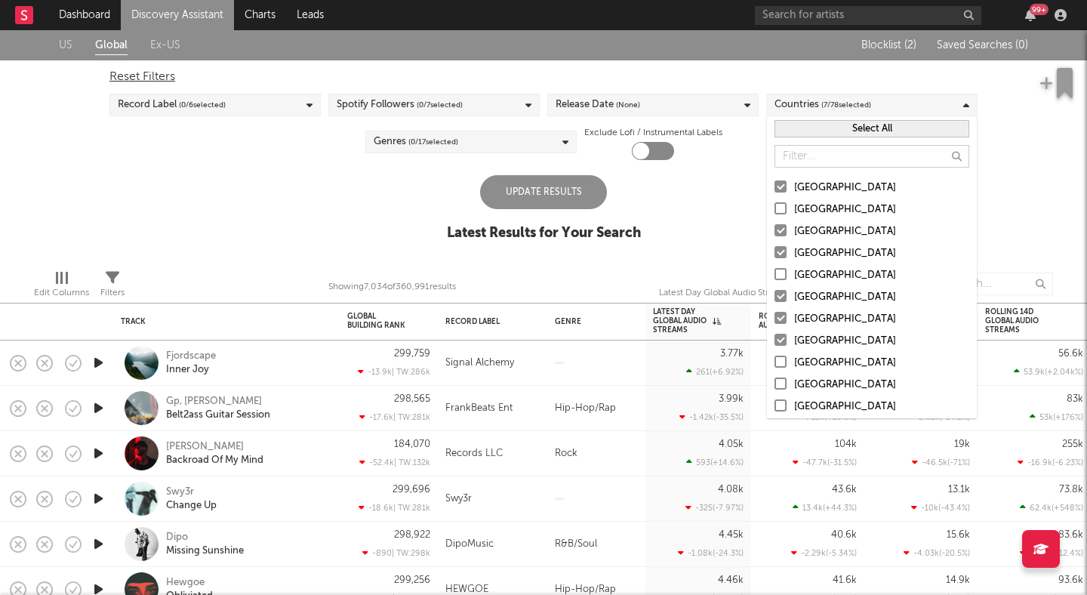
click at [786, 205] on label "Australia" at bounding box center [871, 210] width 195 height 18
click at [774, 205] on input "Australia" at bounding box center [774, 210] width 0 height 18
click at [720, 198] on div "US Global Ex-US Blocklist ( 2 ) Saved Searches ( 0 ) Reset Filters Record Label…" at bounding box center [543, 143] width 1087 height 227
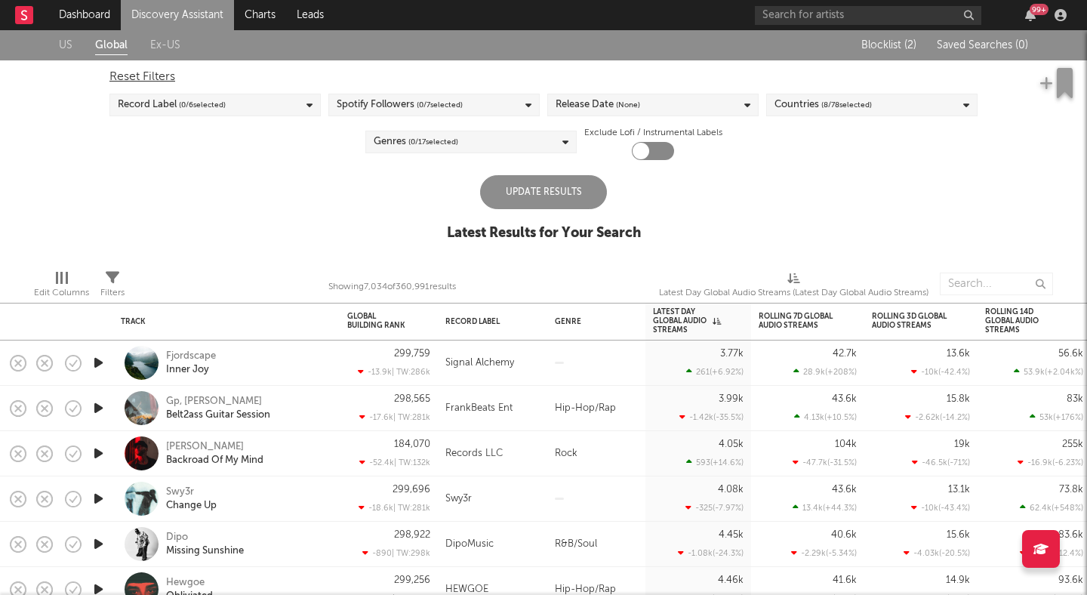
click at [376, 112] on div "Spotify Followers ( 0 / 7 selected)" at bounding box center [400, 105] width 126 height 18
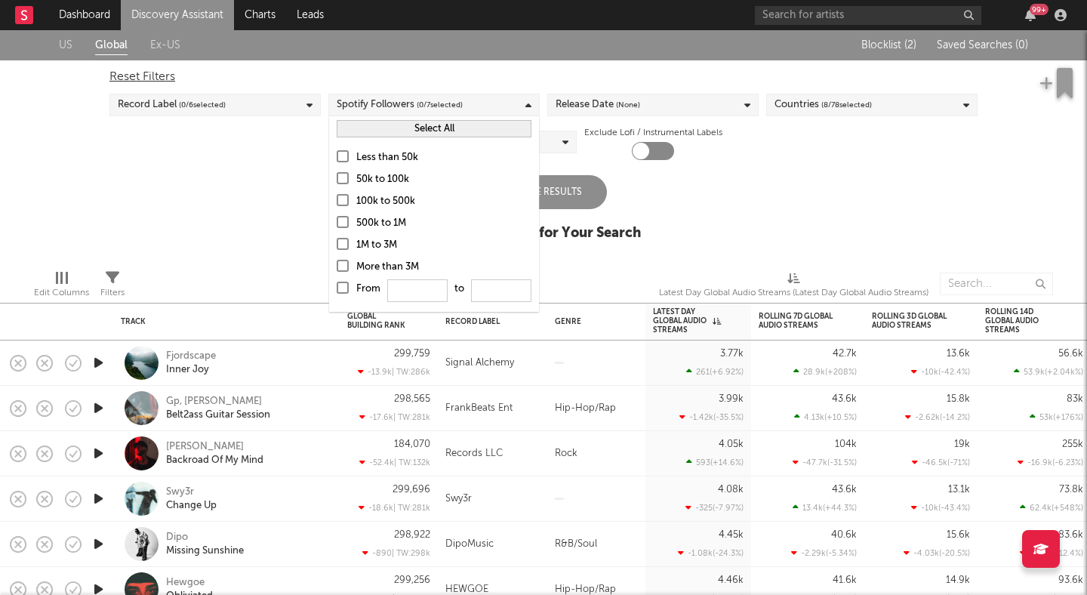
click at [340, 152] on div at bounding box center [343, 156] width 12 height 12
click at [337, 152] on input "Less than 50k" at bounding box center [337, 158] width 0 height 18
click at [340, 172] on div at bounding box center [343, 178] width 12 height 12
click at [337, 172] on input "50k to 100k" at bounding box center [337, 180] width 0 height 18
click at [341, 194] on div at bounding box center [343, 200] width 12 height 12
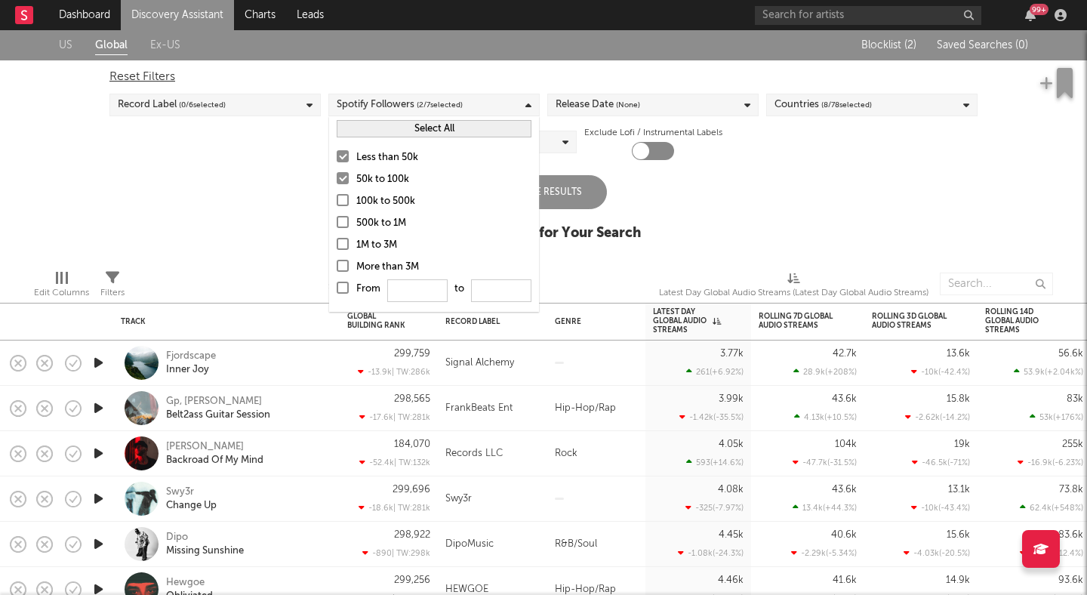
click at [337, 193] on input "100k to 500k" at bounding box center [337, 201] width 0 height 18
click at [272, 109] on div "Record Label ( 0 / 6 selected)" at bounding box center [214, 105] width 211 height 23
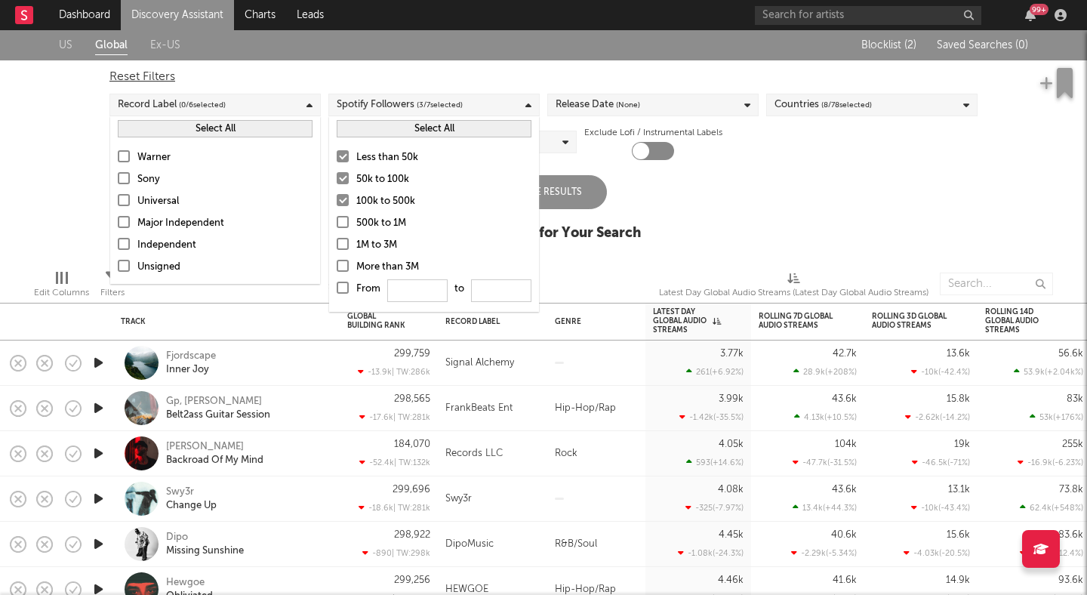
drag, startPoint x: 124, startPoint y: 222, endPoint x: 125, endPoint y: 238, distance: 16.7
click at [124, 222] on div at bounding box center [124, 222] width 12 height 12
click at [118, 222] on input "Major Independent" at bounding box center [118, 223] width 0 height 18
click at [125, 239] on div at bounding box center [124, 244] width 12 height 12
click at [118, 239] on input "Independent" at bounding box center [118, 245] width 0 height 18
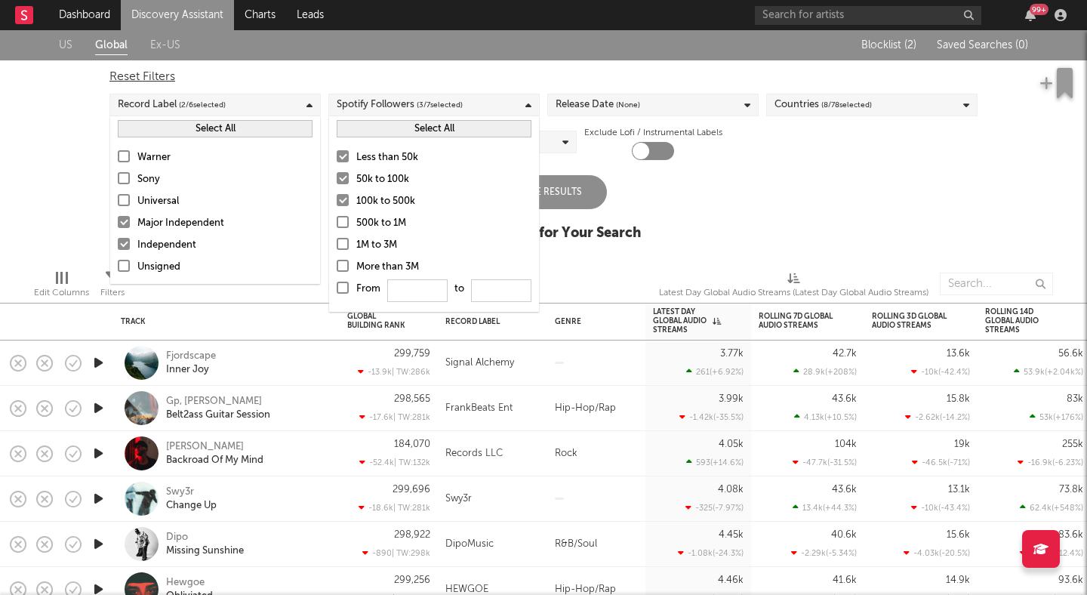
click at [125, 261] on div at bounding box center [124, 266] width 12 height 12
click at [118, 261] on input "Unsigned" at bounding box center [118, 267] width 0 height 18
click at [617, 109] on span "(None)" at bounding box center [628, 105] width 24 height 18
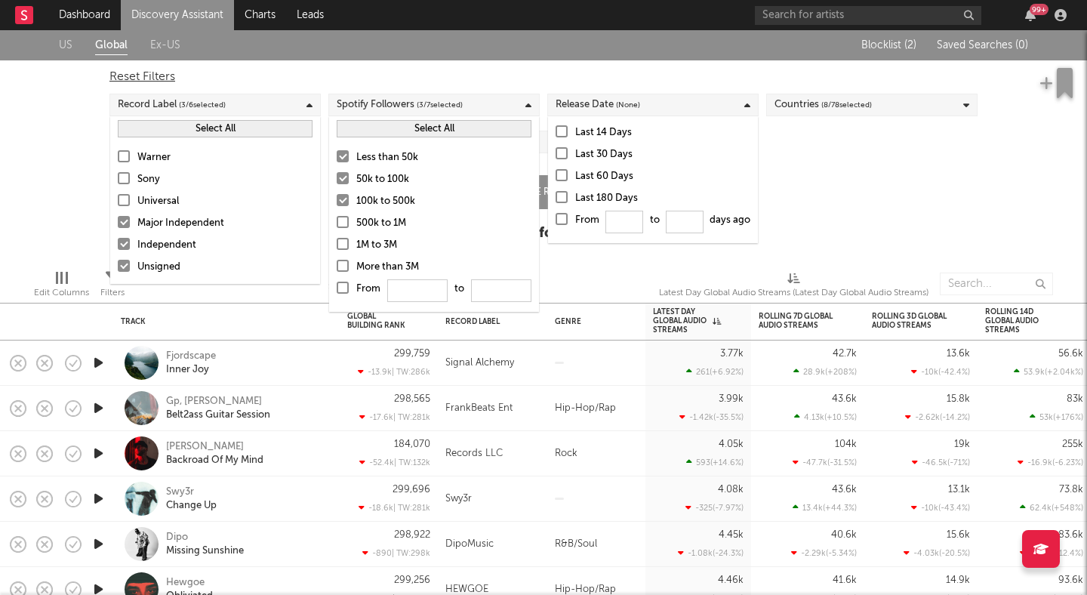
click at [560, 215] on div at bounding box center [561, 219] width 12 height 12
click at [555, 215] on input "From to days ago" at bounding box center [555, 223] width 0 height 24
click at [614, 216] on input "From to days ago" at bounding box center [624, 222] width 38 height 23
type input "180"
click at [686, 213] on input "From 180 to days ago" at bounding box center [685, 222] width 38 height 23
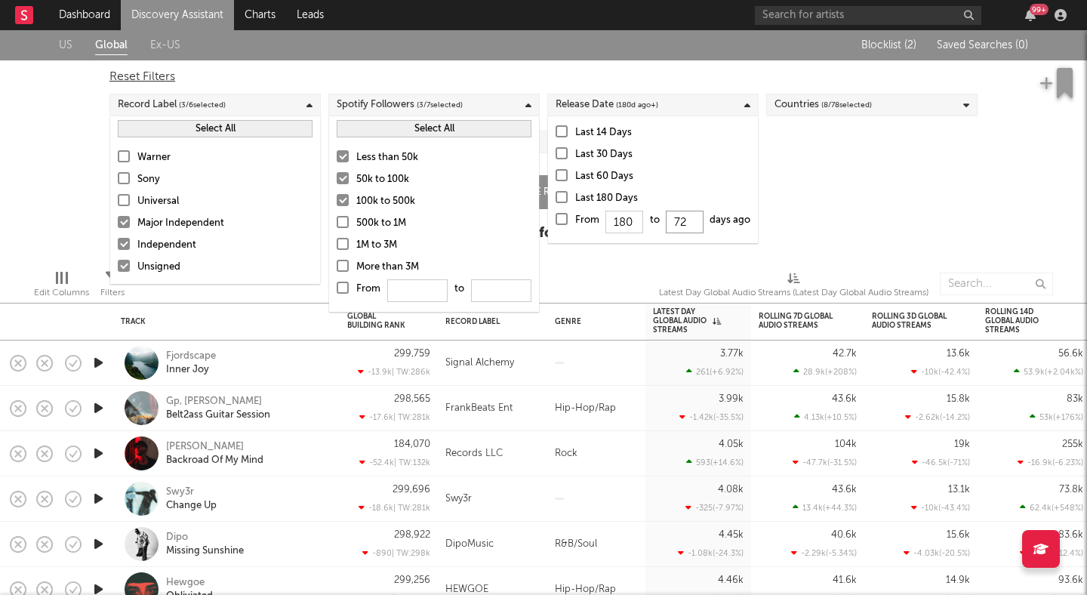
type input "720"
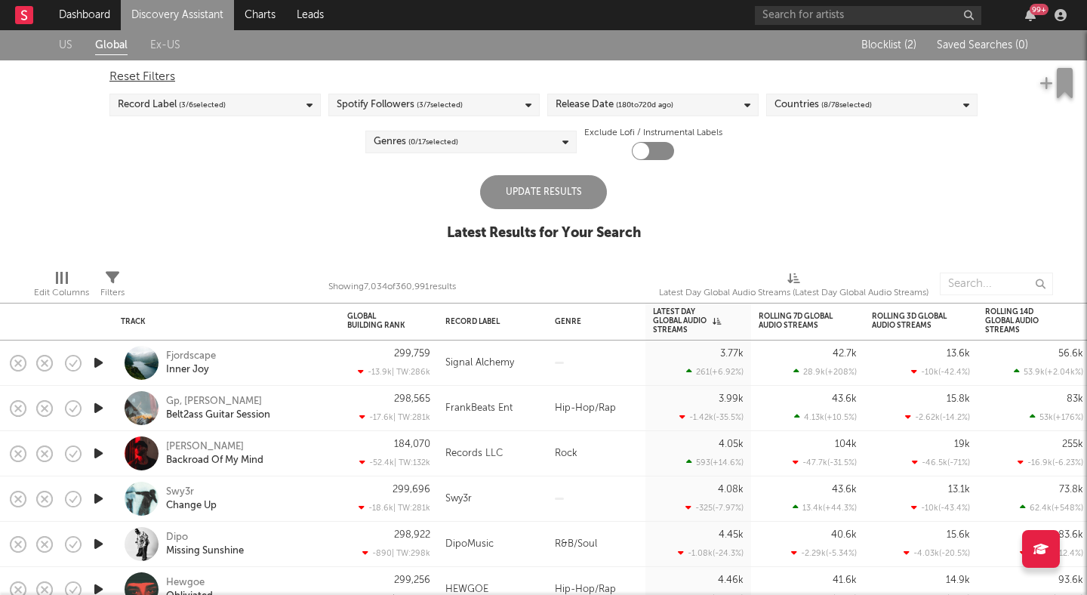
click at [890, 208] on div "US Global Ex-US Blocklist ( 2 ) Saved Searches ( 0 ) Reset Filters Record Label…" at bounding box center [543, 143] width 1087 height 227
click at [469, 135] on div "Genres ( 0 / 17 selected)" at bounding box center [470, 142] width 211 height 23
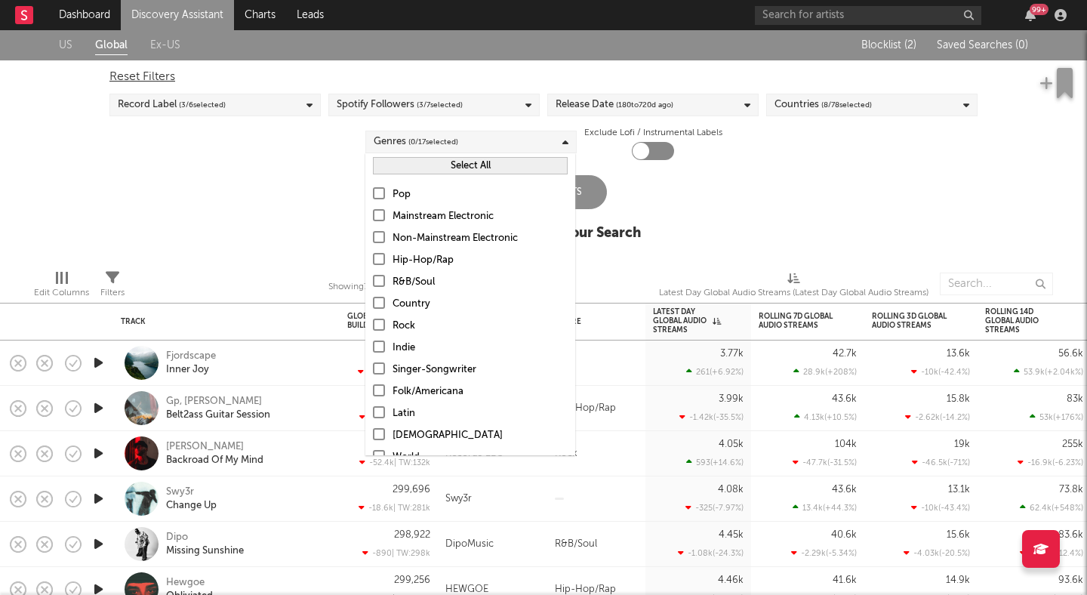
click at [437, 168] on button "Select All" at bounding box center [470, 165] width 195 height 17
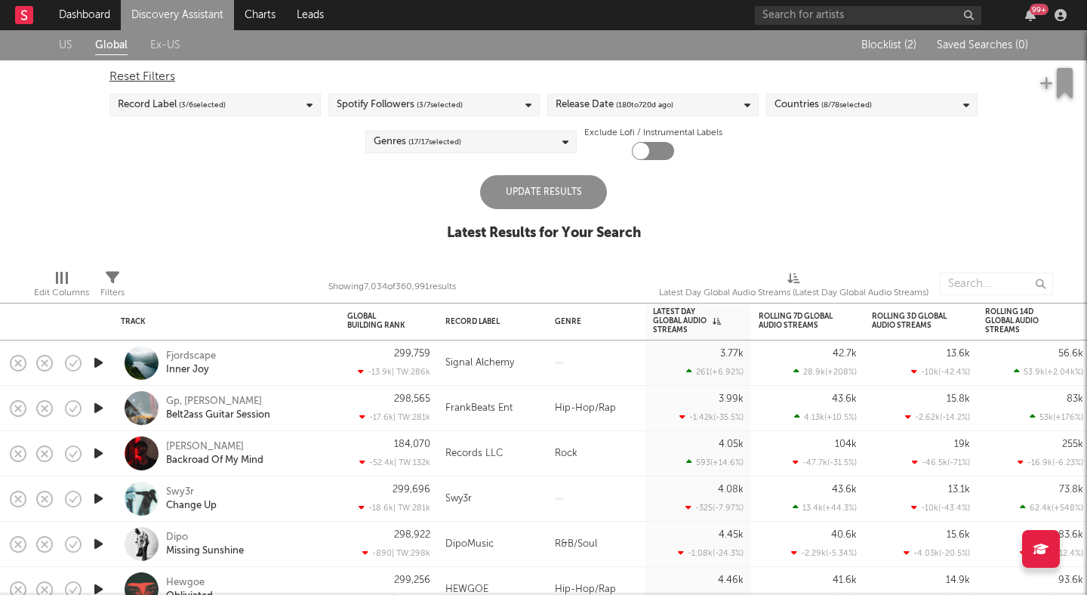
click at [655, 175] on div "US Global Ex-US Blocklist ( 2 ) Saved Searches ( 0 ) Reset Filters Record Label…" at bounding box center [543, 143] width 1087 height 227
click at [549, 184] on div "Update Results" at bounding box center [543, 192] width 127 height 34
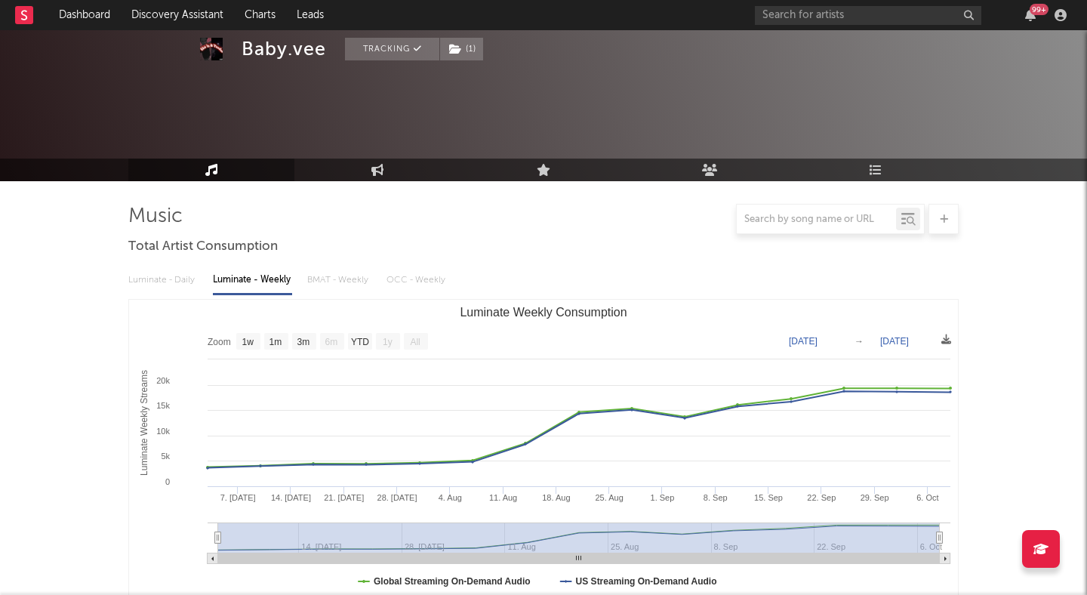
select select "1w"
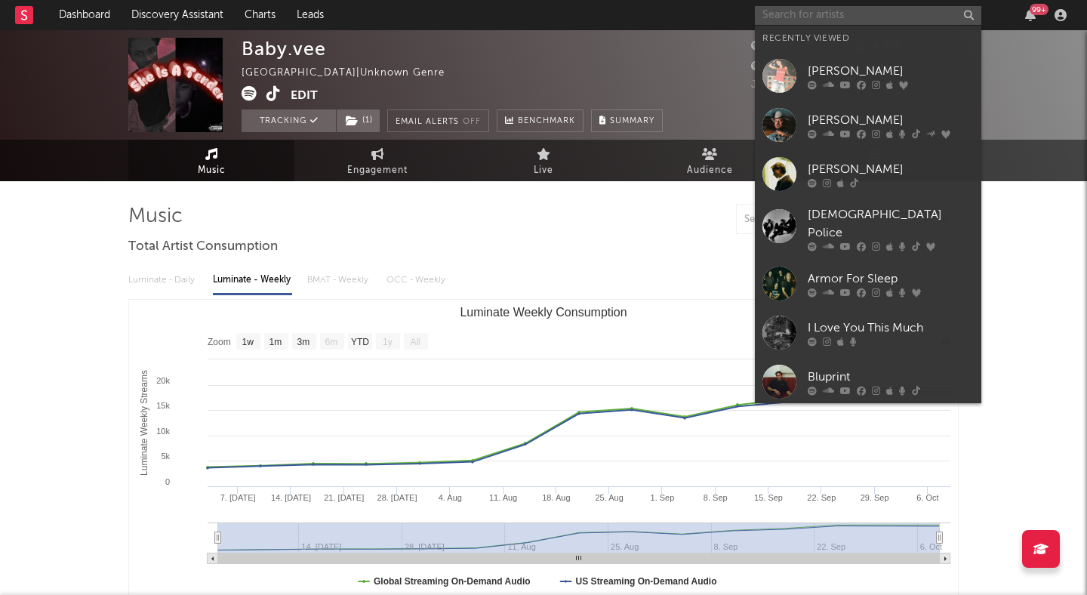
click at [789, 14] on input "text" at bounding box center [868, 15] width 226 height 19
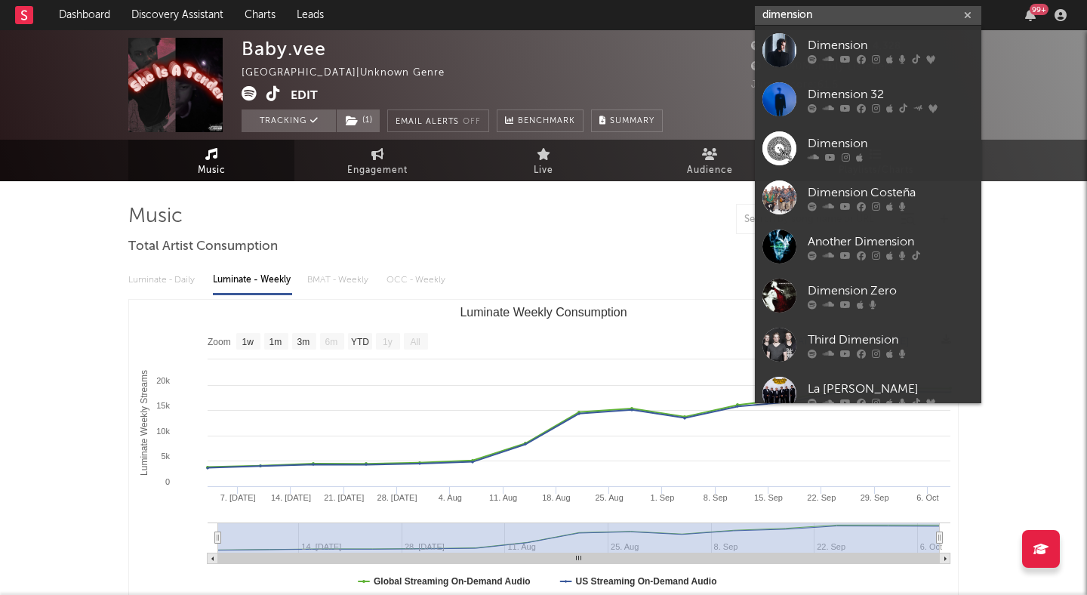
type input "dimension"
click at [844, 39] on div "Dimension" at bounding box center [890, 45] width 166 height 18
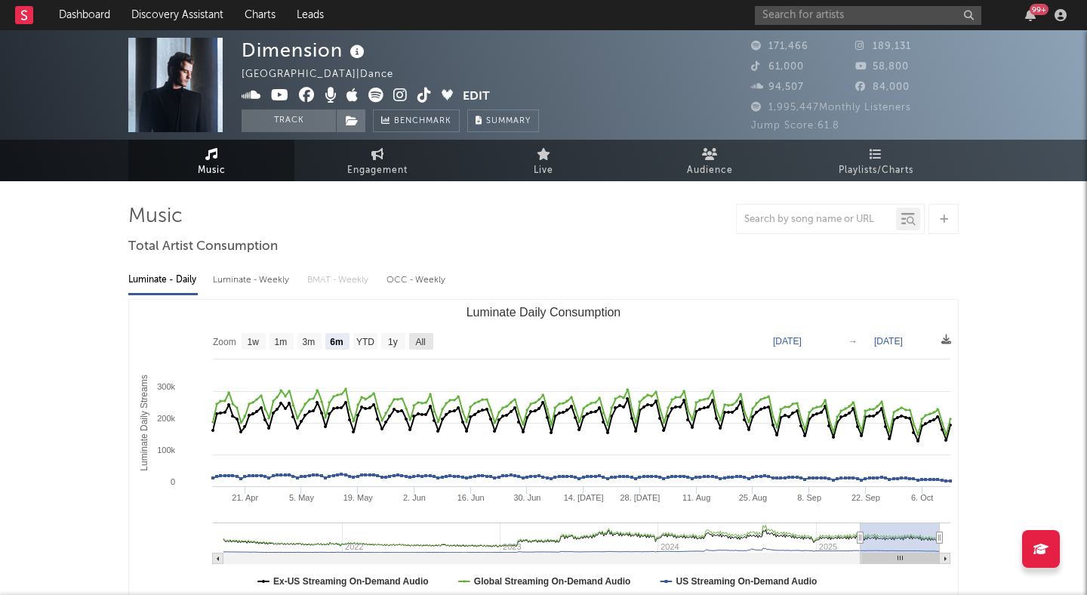
click at [414, 337] on rect "Luminate Daily Consumption" at bounding box center [421, 341] width 24 height 17
select select "All"
type input "[DATE]"
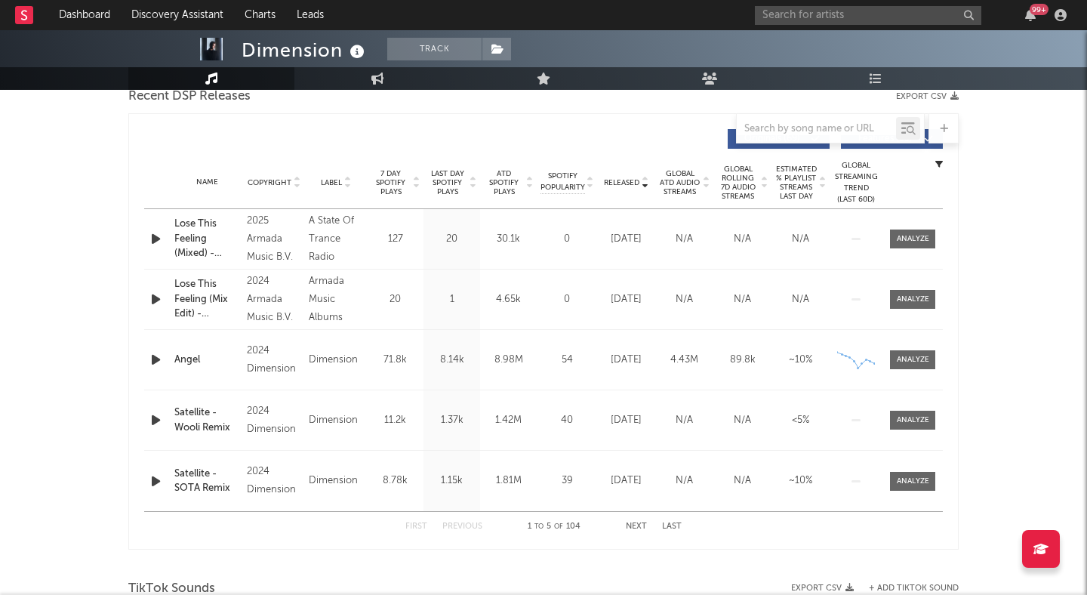
scroll to position [524, 0]
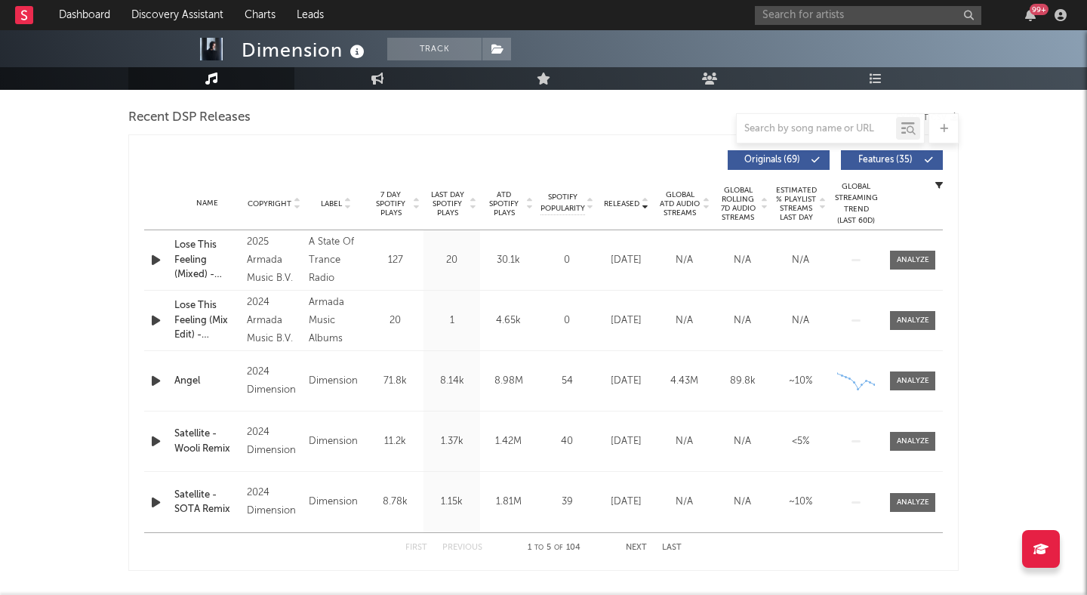
click at [891, 150] on button "Features ( 35 )" at bounding box center [892, 160] width 102 height 20
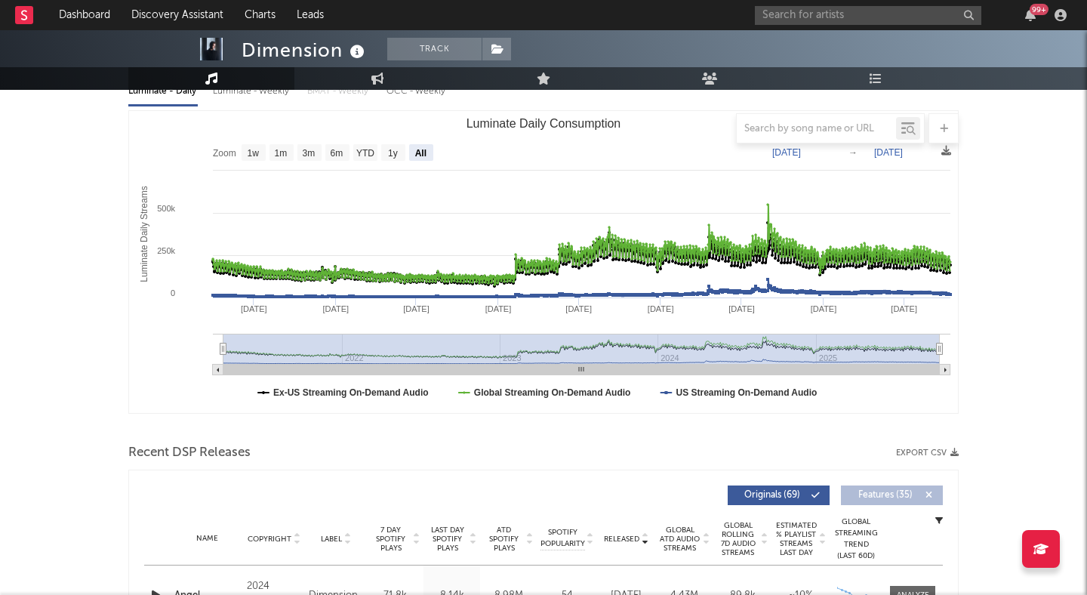
scroll to position [241, 0]
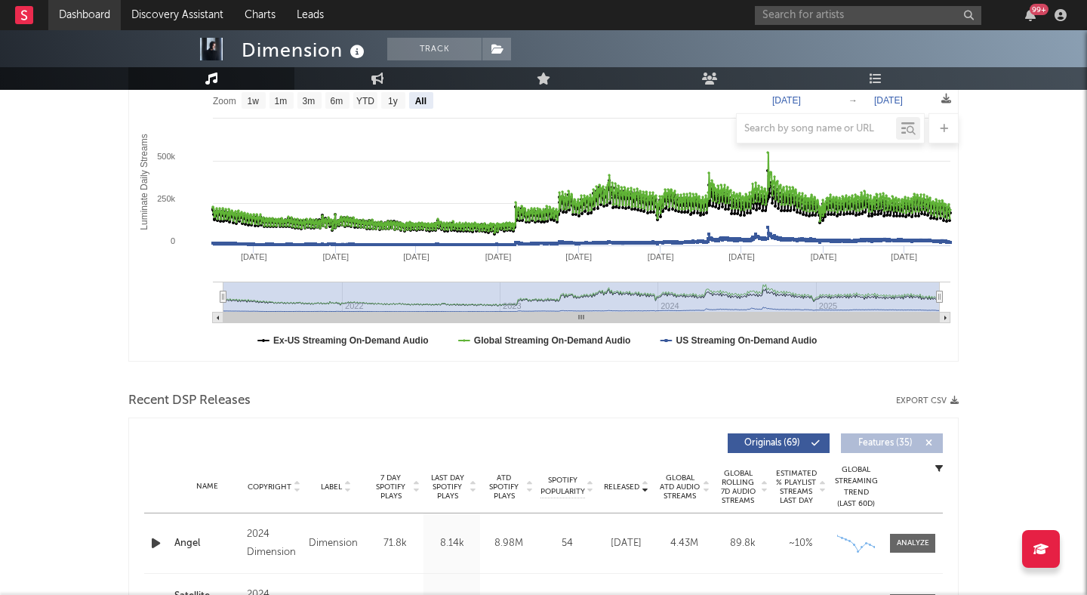
click at [106, 16] on link "Dashboard" at bounding box center [84, 15] width 72 height 30
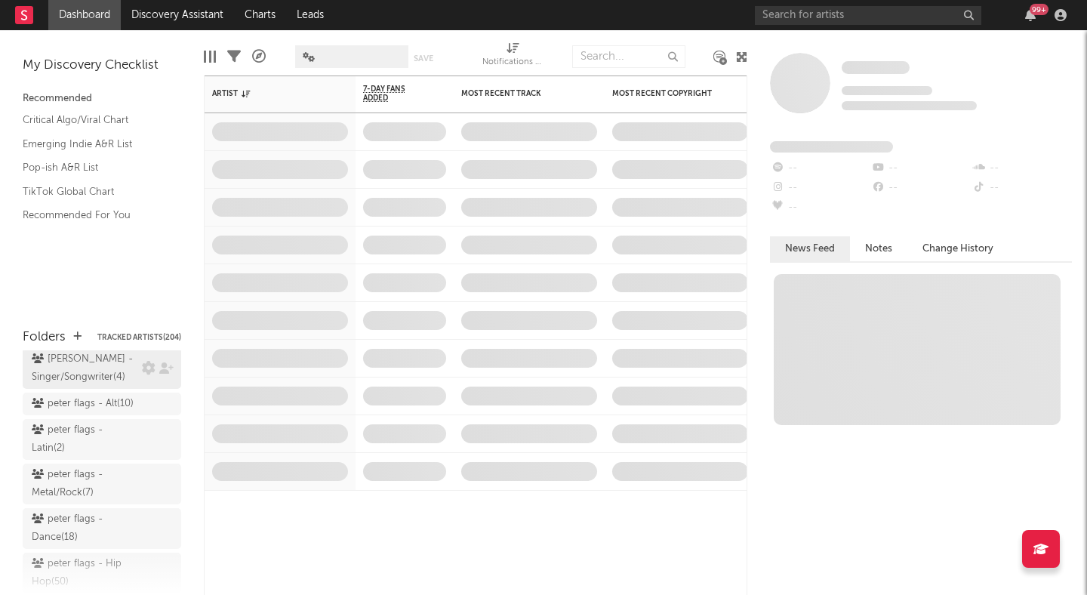
scroll to position [149, 0]
click at [69, 507] on div "peter flags - Dance ( 18 )" at bounding box center [85, 525] width 106 height 36
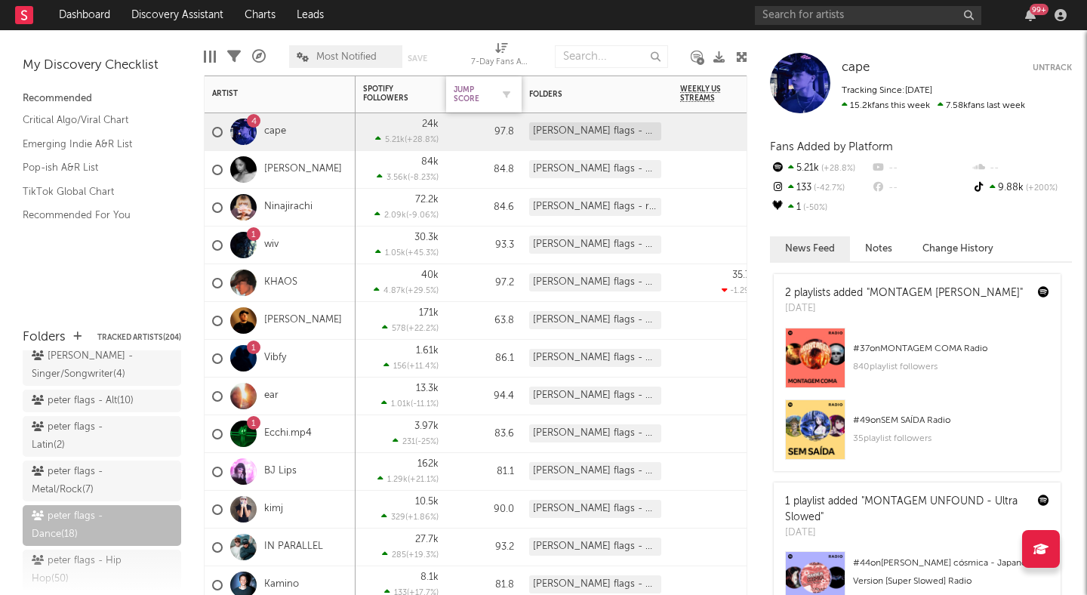
click at [479, 95] on div "Jump Score" at bounding box center [473, 94] width 38 height 18
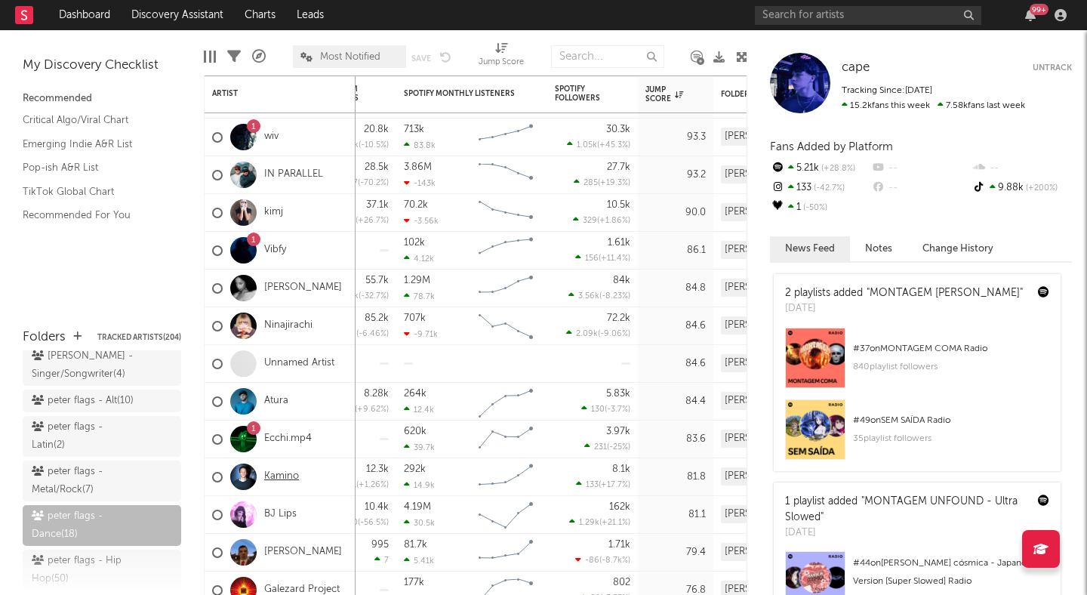
click at [284, 477] on link "Kamino" at bounding box center [281, 476] width 35 height 13
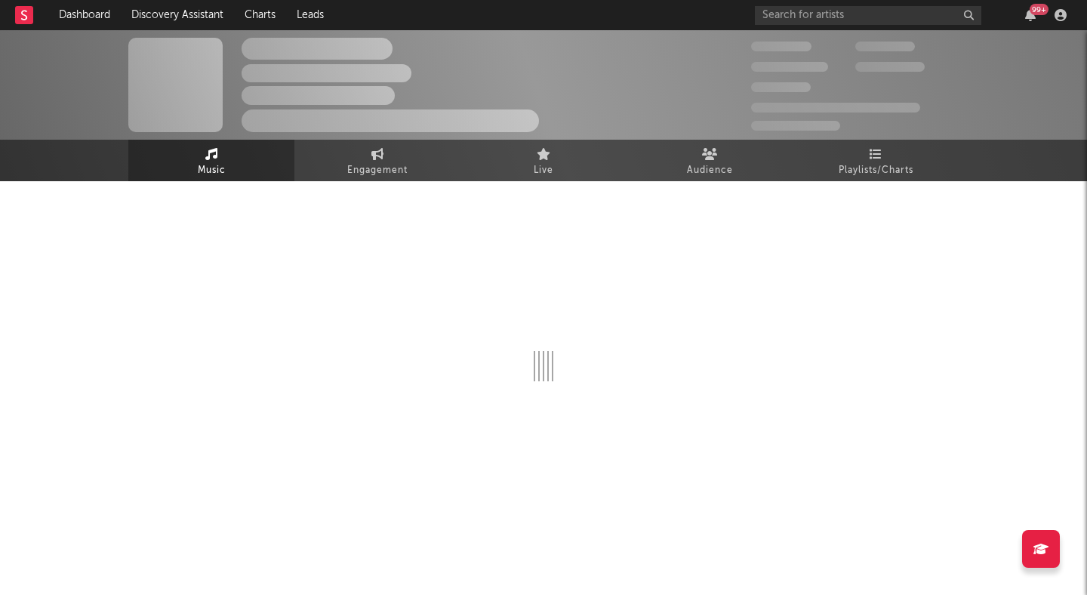
select select "6m"
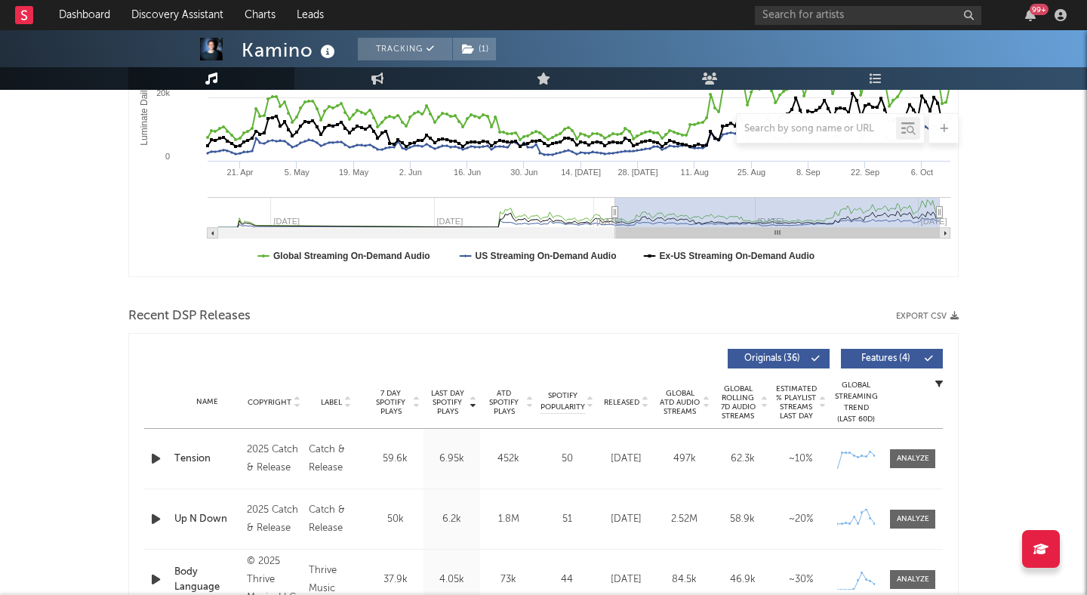
scroll to position [342, 0]
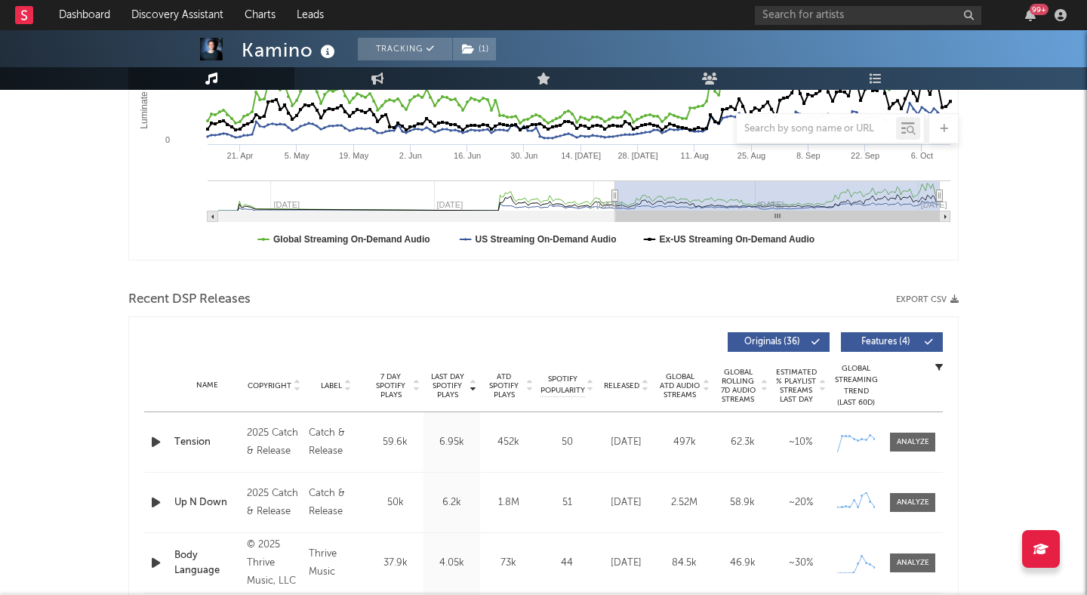
click at [887, 349] on button "Features ( 4 )" at bounding box center [892, 342] width 102 height 20
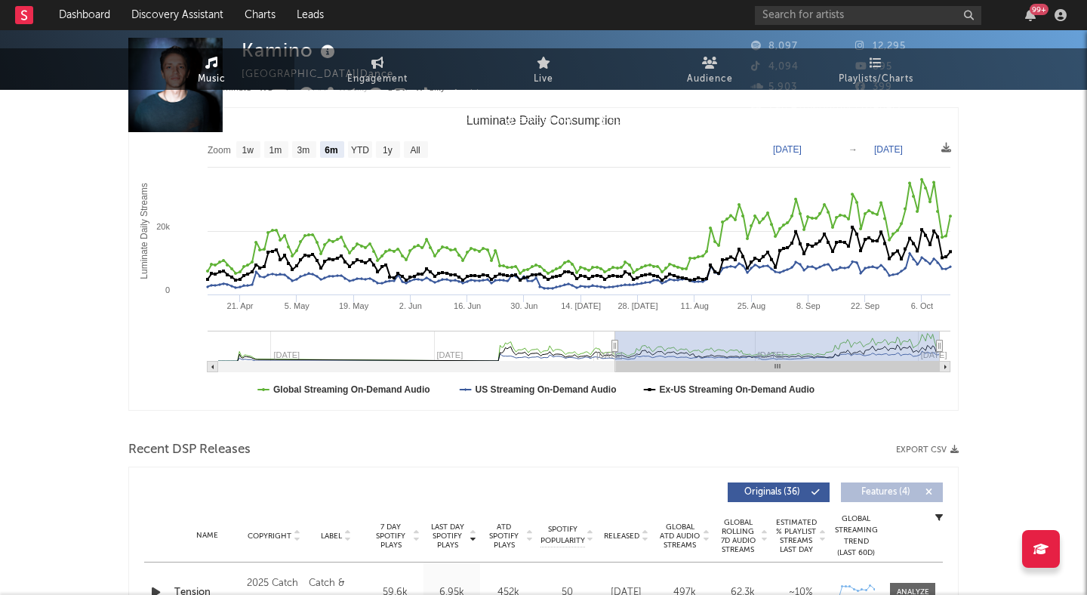
scroll to position [0, 0]
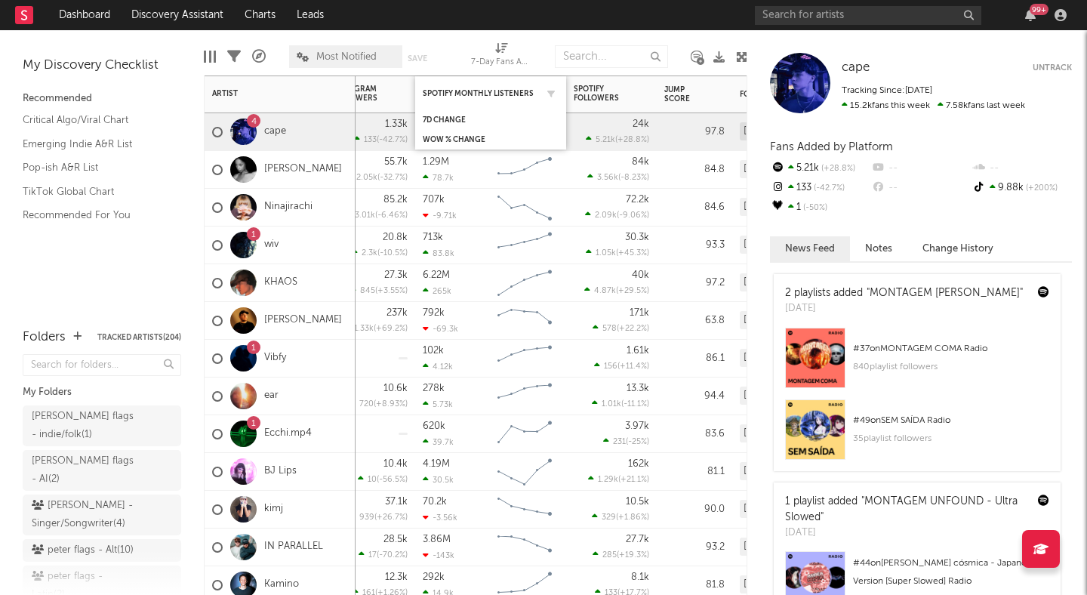
click at [480, 81] on div "Spotify Monthly Listeners" at bounding box center [491, 92] width 136 height 29
click at [536, 94] on div at bounding box center [547, 93] width 23 height 15
click at [534, 91] on div "Spotify Monthly Listeners" at bounding box center [479, 93] width 113 height 9
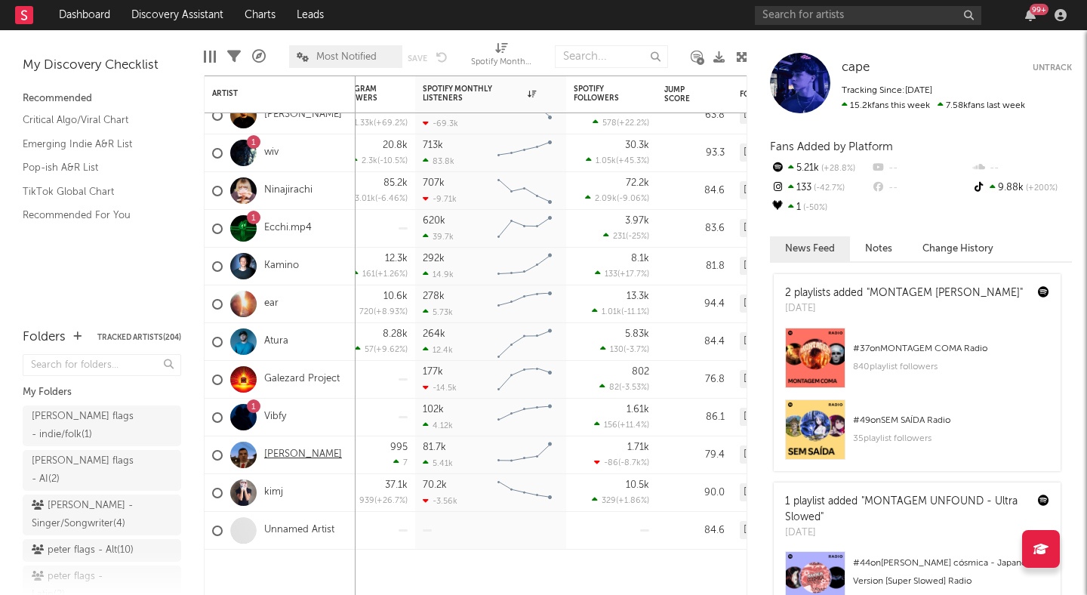
click at [275, 451] on link "HENK" at bounding box center [303, 454] width 78 height 13
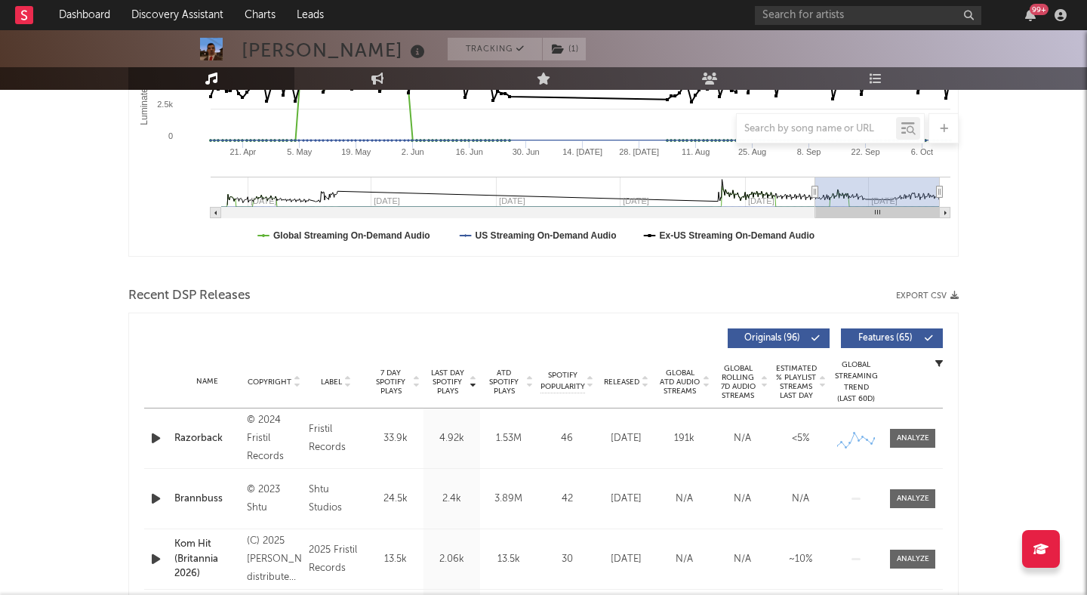
scroll to position [342, 0]
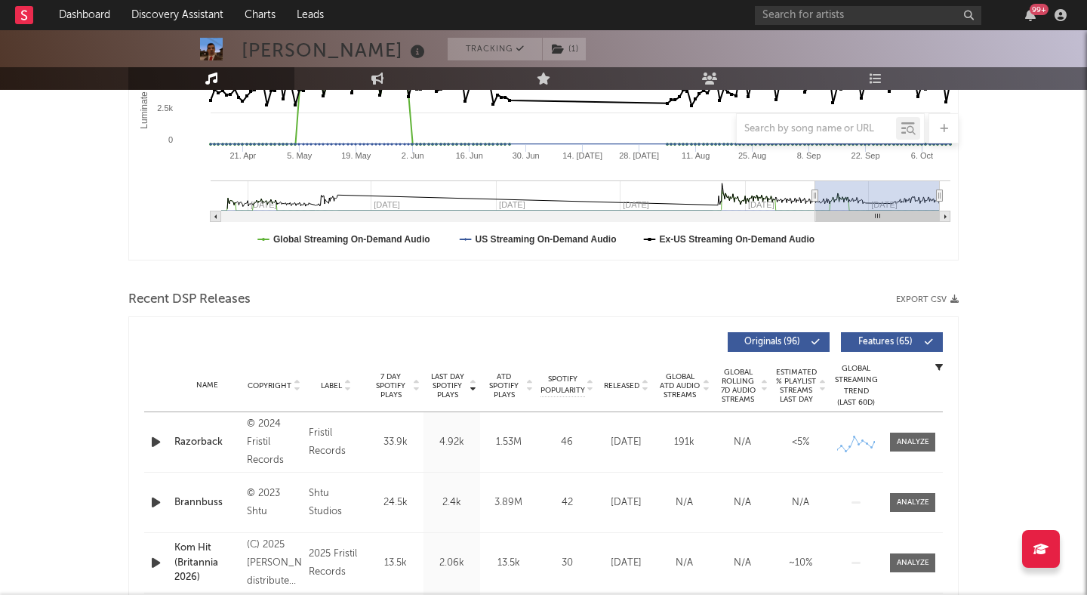
click at [870, 336] on button "Features ( 65 )" at bounding box center [892, 342] width 102 height 20
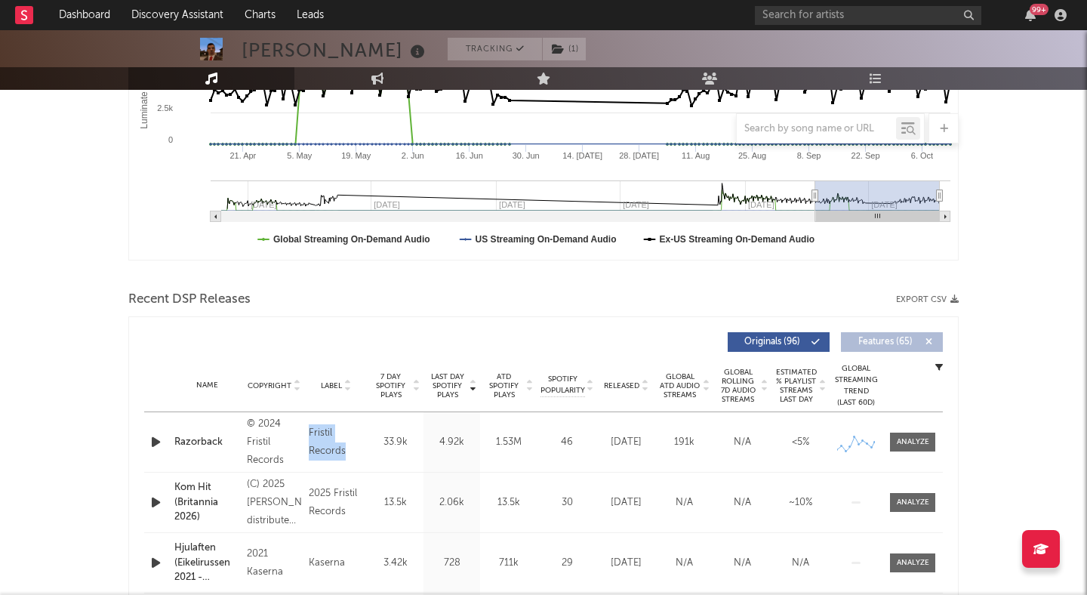
drag, startPoint x: 346, startPoint y: 454, endPoint x: 307, endPoint y: 429, distance: 45.4
click at [307, 429] on div "Label Fristil Records" at bounding box center [336, 442] width 62 height 36
copy div "Fristil Records"
click at [104, 271] on div "HENK Tracking ( 1 ) Norway | Pop Edit Tracking ( 1 ) Email Alerts Off Benchmark…" at bounding box center [543, 580] width 1087 height 1785
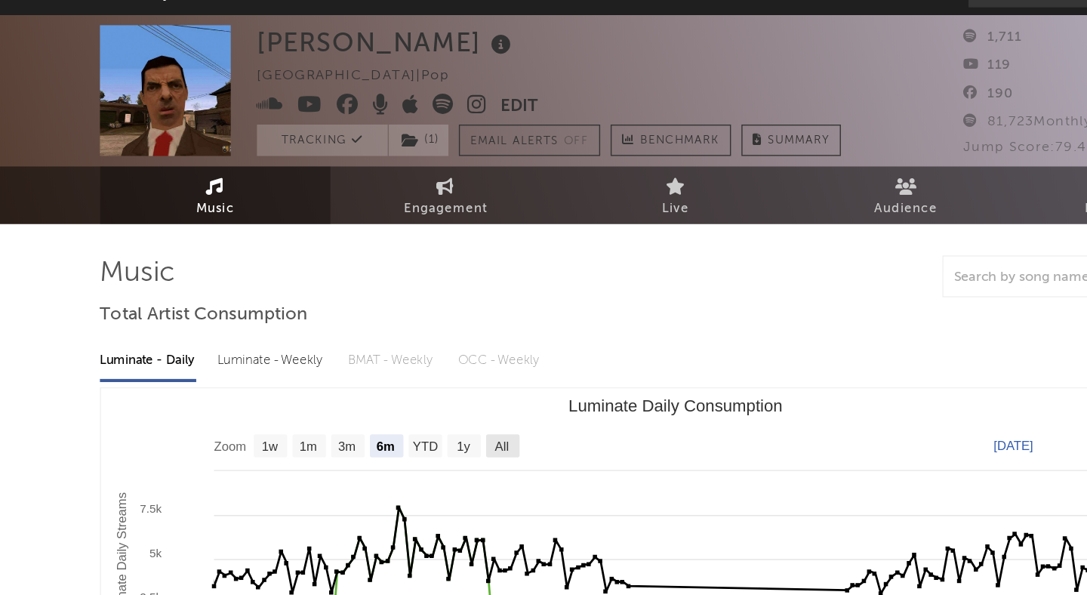
click at [423, 340] on text "All" at bounding box center [418, 342] width 10 height 11
select select "All"
type input "2022-11-22"
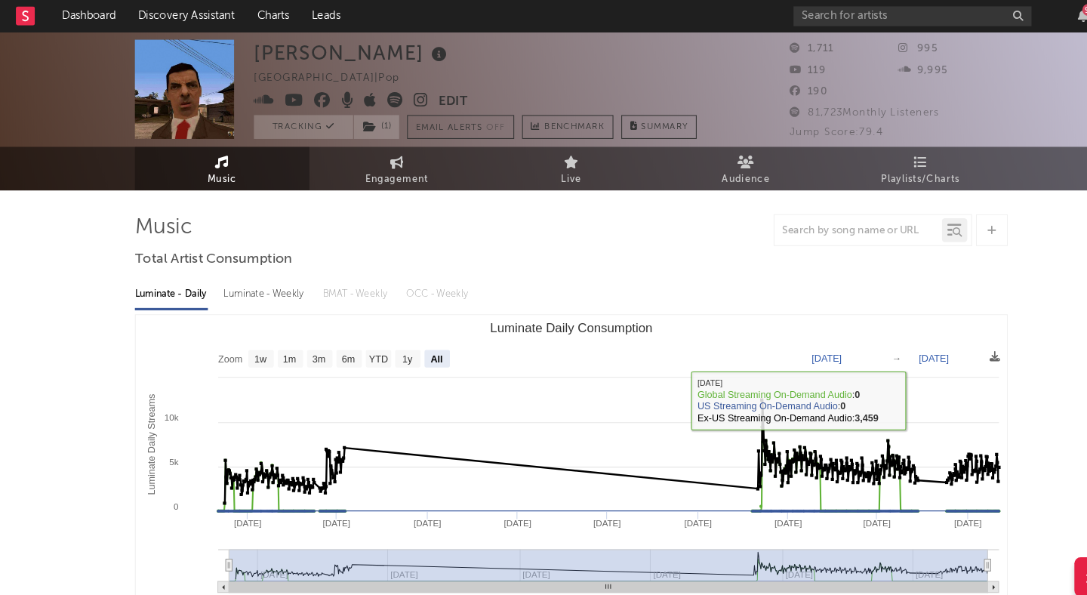
click at [814, 266] on div "Luminate - Daily Luminate - Weekly BMAT - Weekly OCC - Weekly Zoom 1w 1m 3m 6m …" at bounding box center [543, 433] width 830 height 346
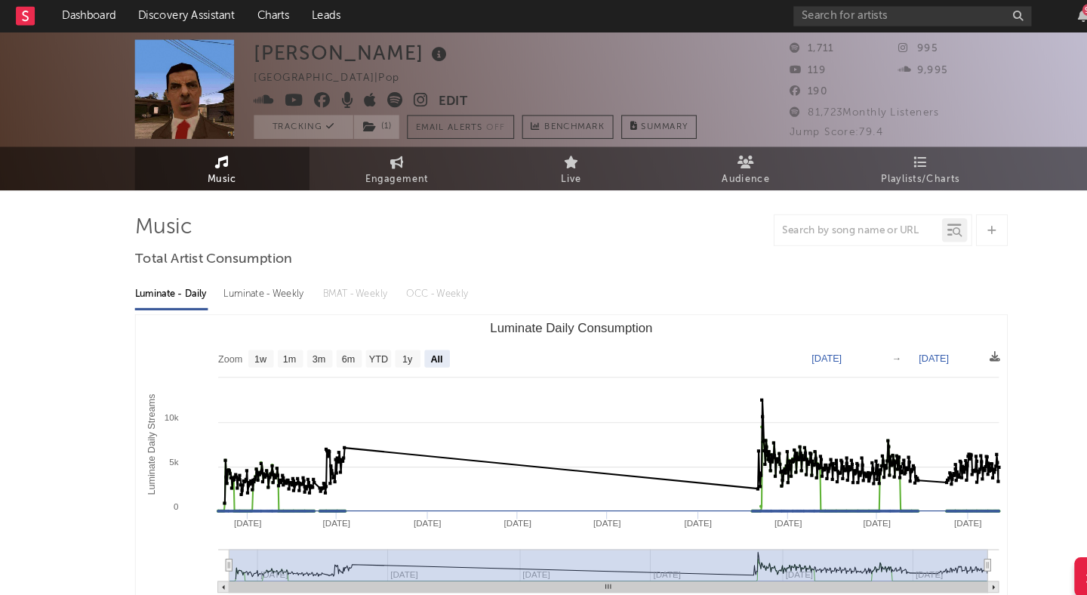
click at [386, 333] on rect "Luminate Daily Consumption" at bounding box center [388, 341] width 24 height 17
select select "1y"
type input "2024-10-13"
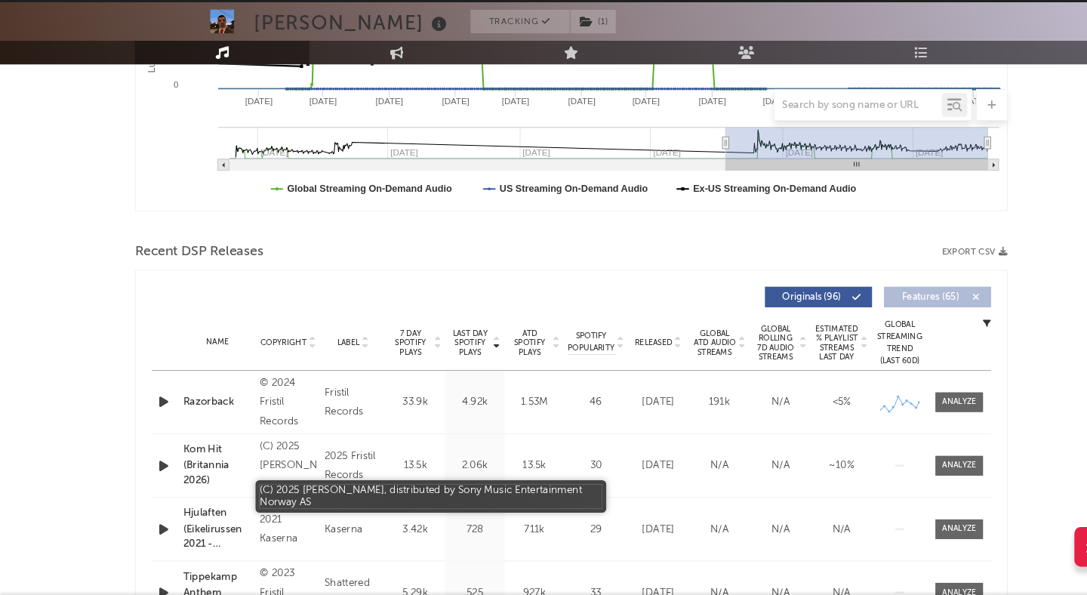
scroll to position [398, 0]
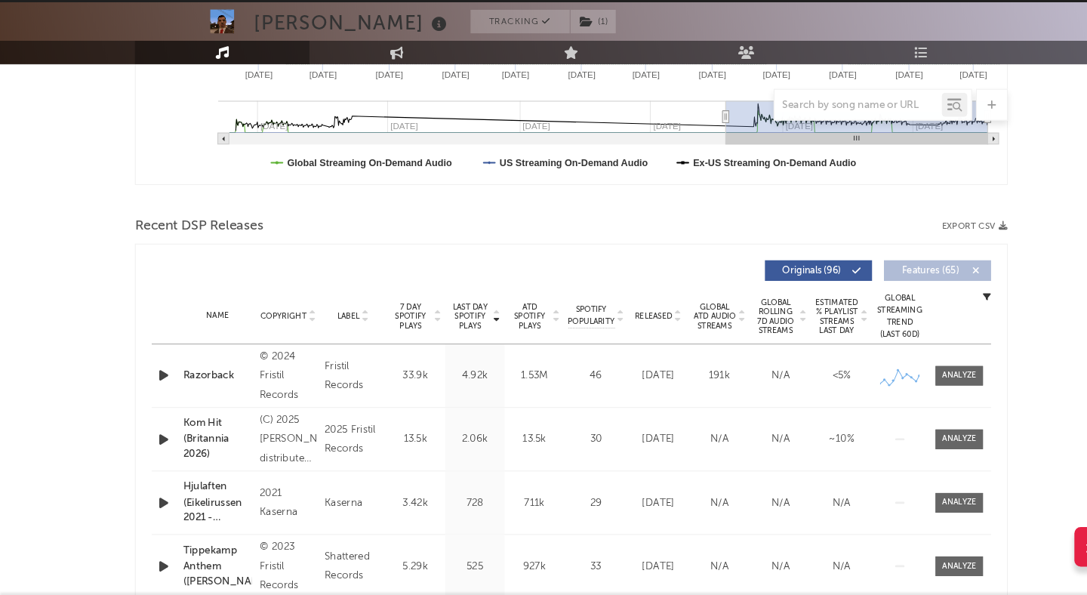
click at [645, 333] on icon at bounding box center [645, 333] width 8 height 6
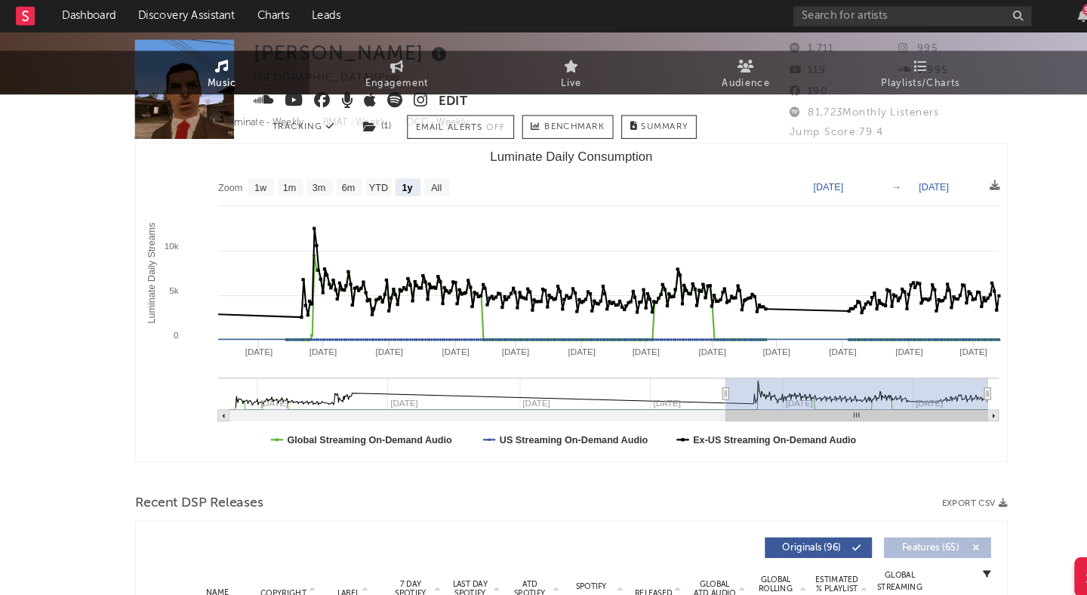
scroll to position [0, 0]
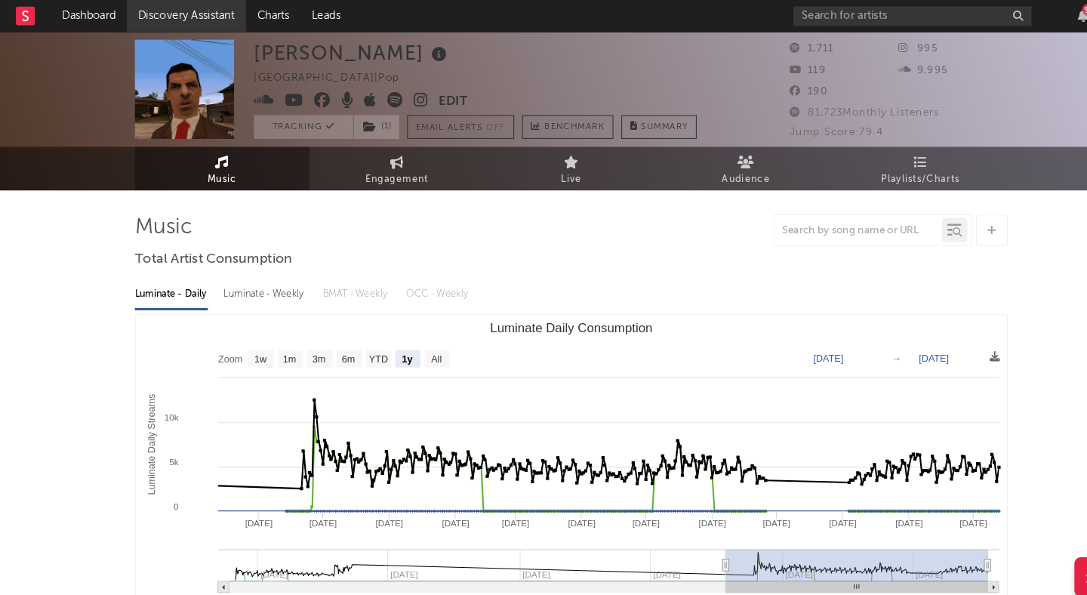
click at [163, 16] on link "Discovery Assistant" at bounding box center [177, 15] width 113 height 30
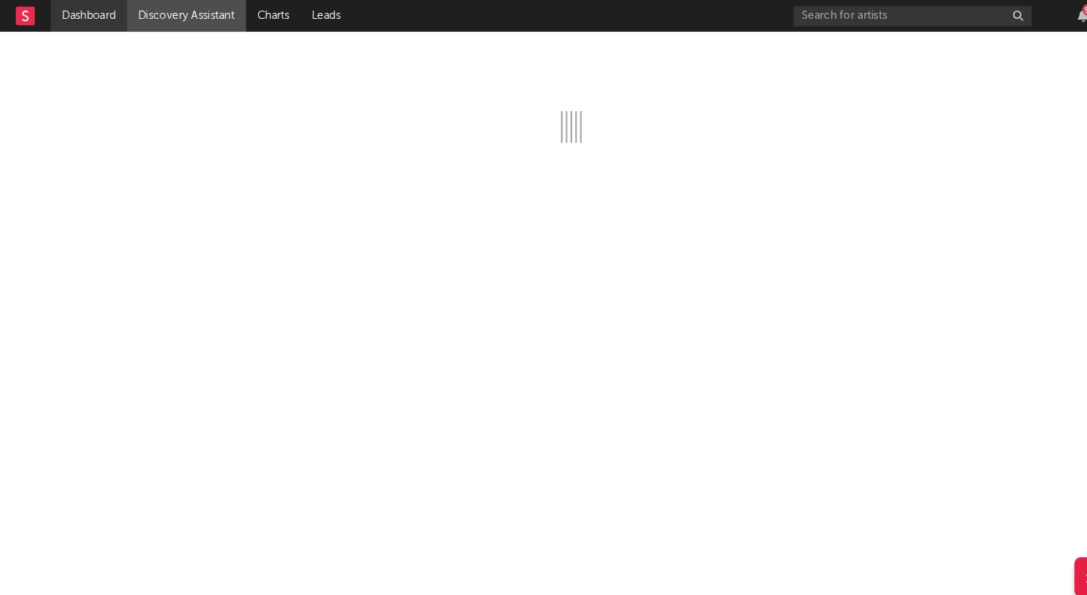
click at [94, 19] on link "Dashboard" at bounding box center [84, 15] width 72 height 30
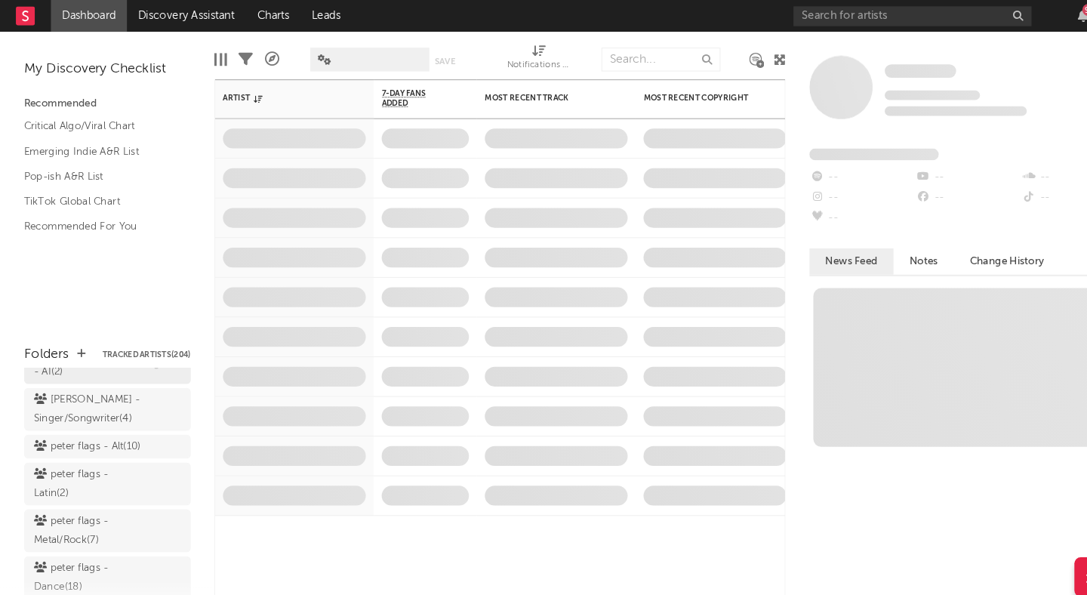
scroll to position [136, 0]
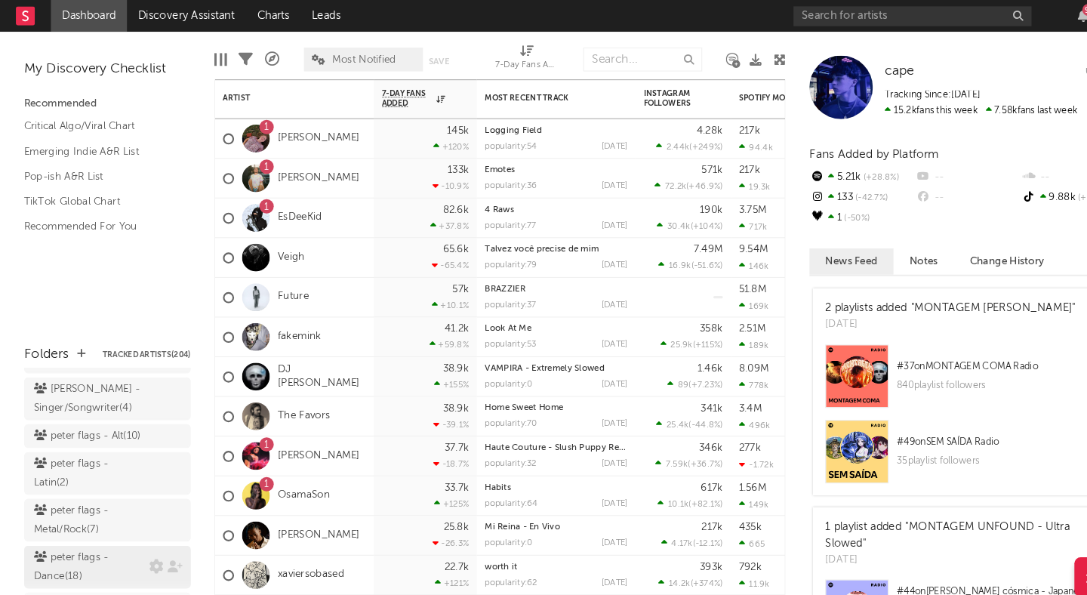
click at [103, 521] on div "peter flags - Dance ( 18 )" at bounding box center [85, 539] width 106 height 36
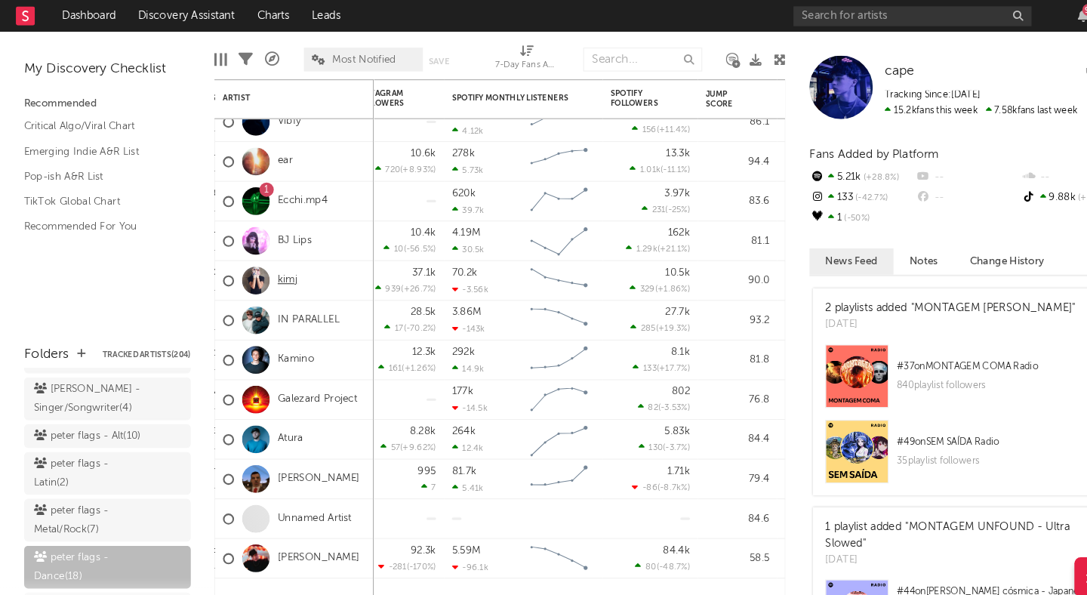
click at [274, 268] on link "kimj" at bounding box center [273, 266] width 19 height 13
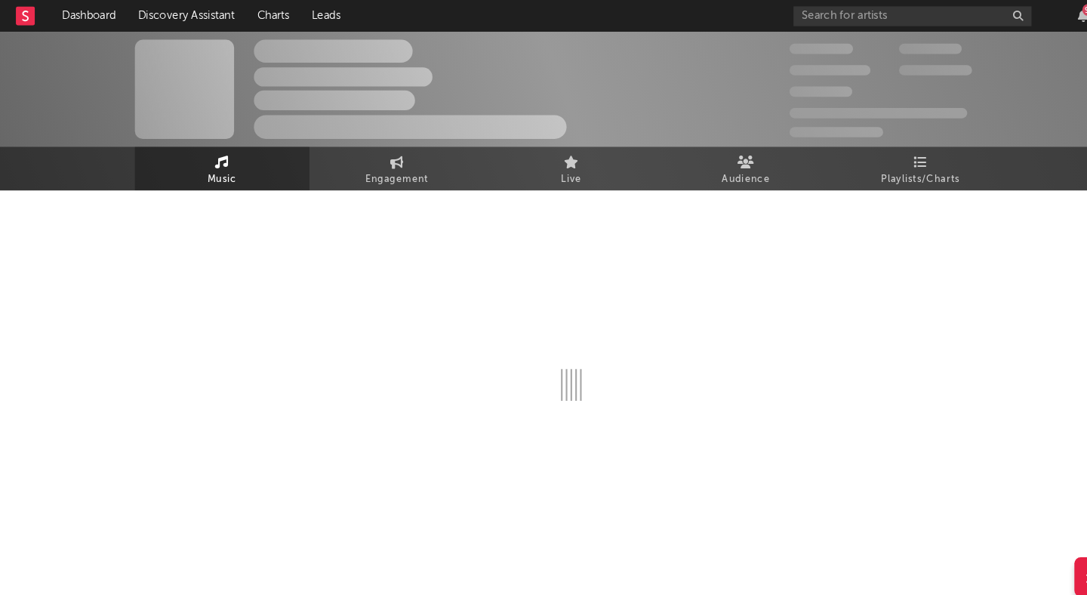
select select "1w"
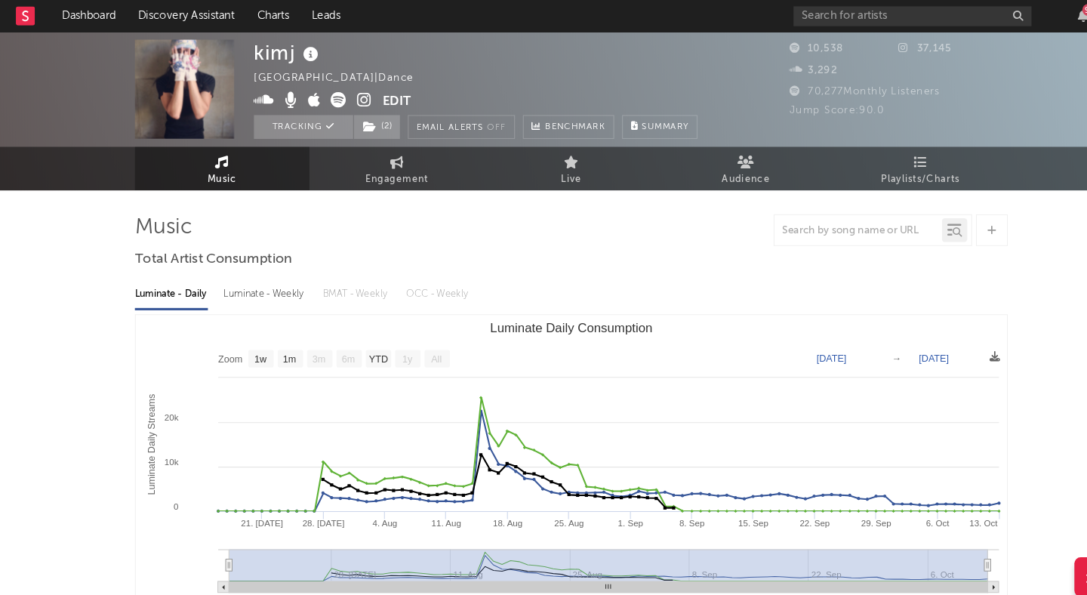
click at [349, 94] on icon at bounding box center [347, 95] width 14 height 15
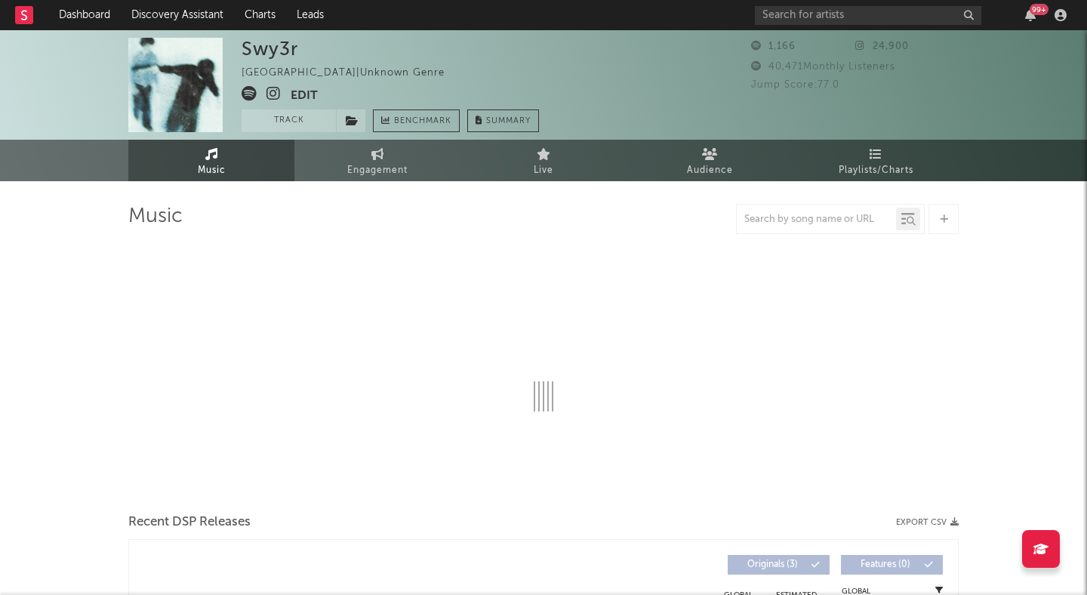
select select "1w"
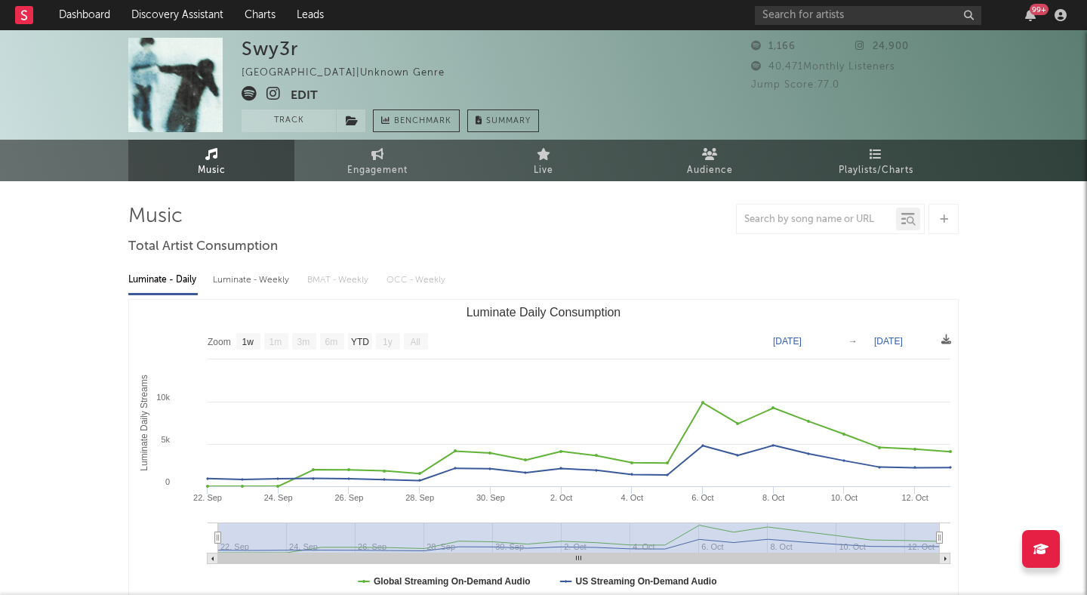
click at [272, 96] on icon at bounding box center [273, 93] width 14 height 15
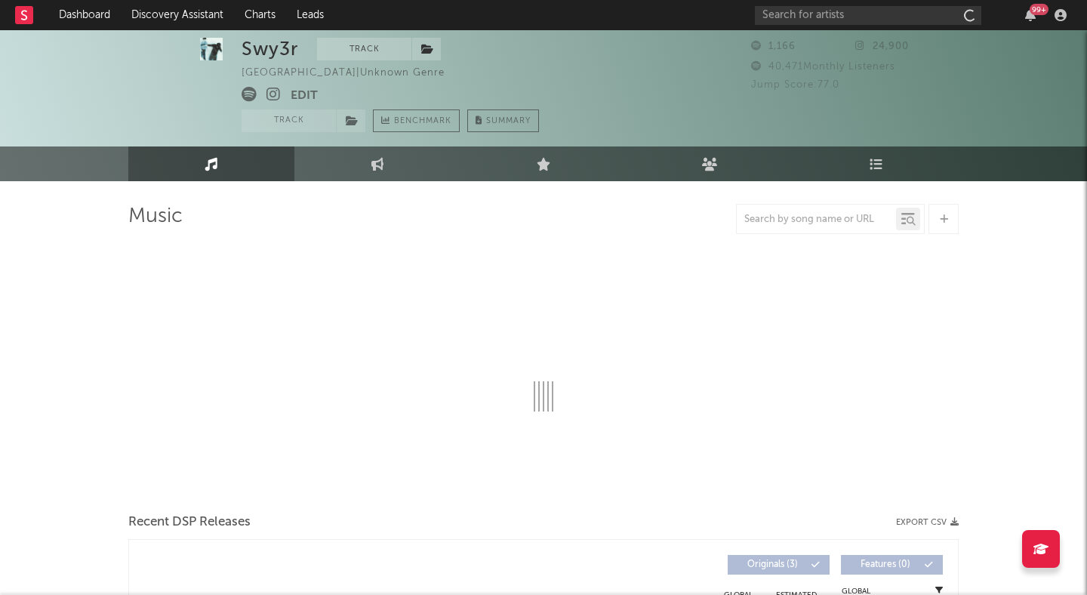
select select "1w"
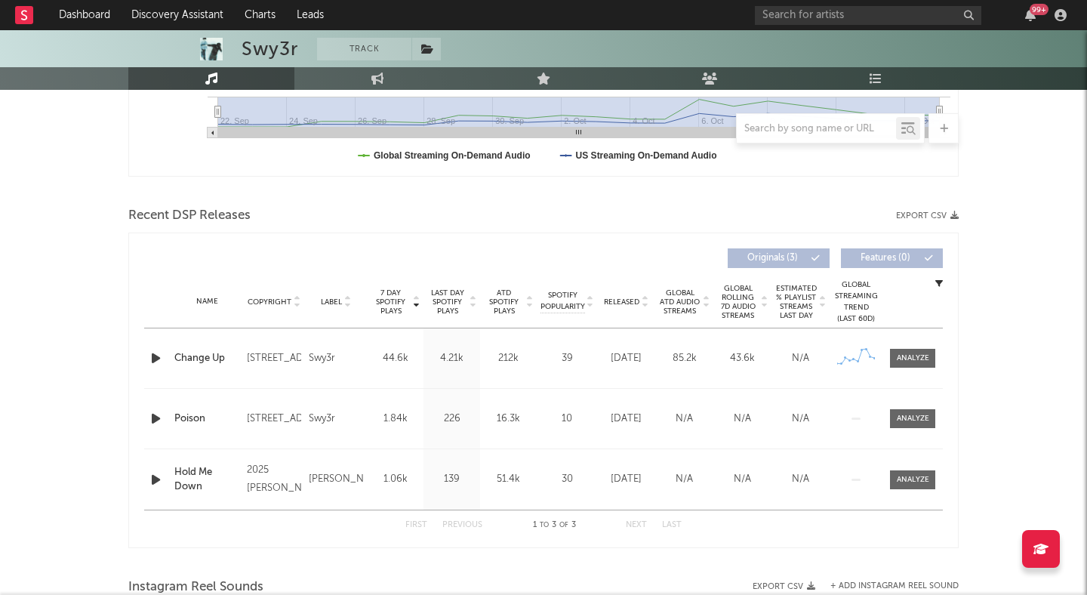
scroll to position [426, 0]
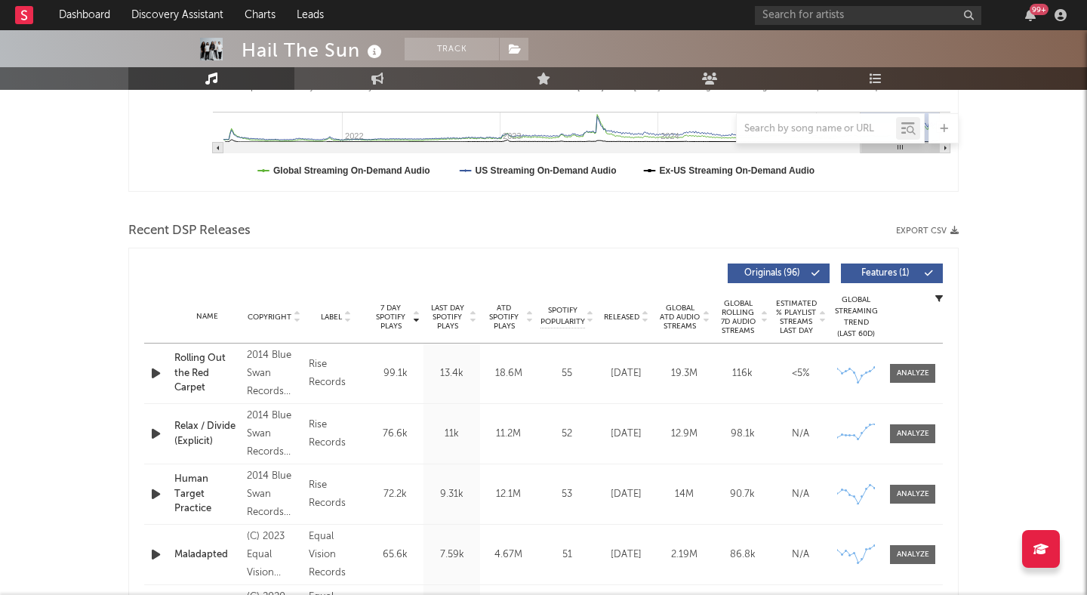
scroll to position [486, 0]
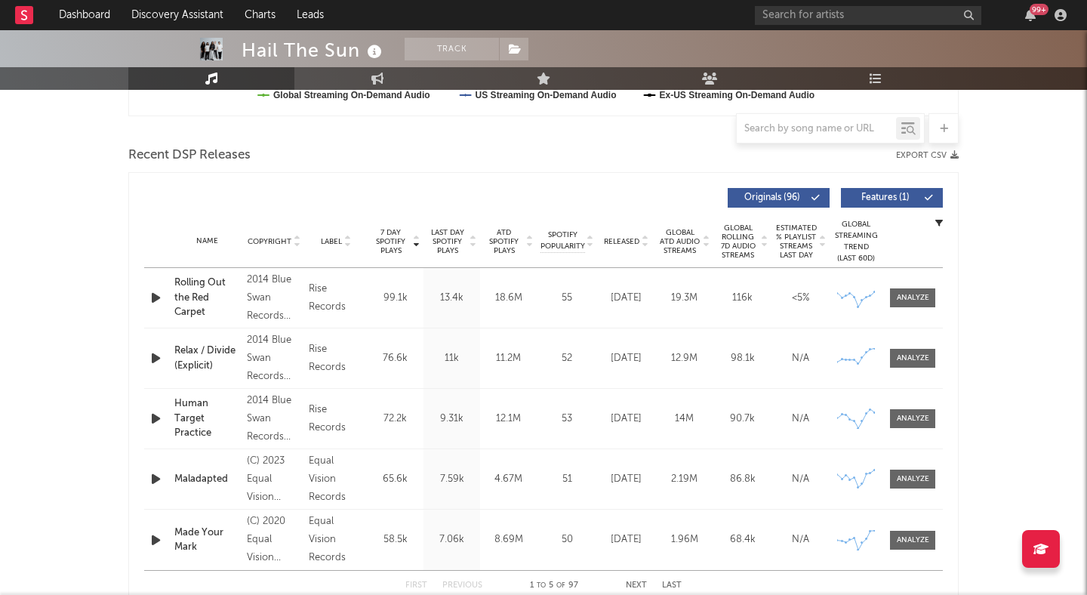
click at [868, 194] on span "Features ( 1 )" at bounding box center [884, 197] width 69 height 9
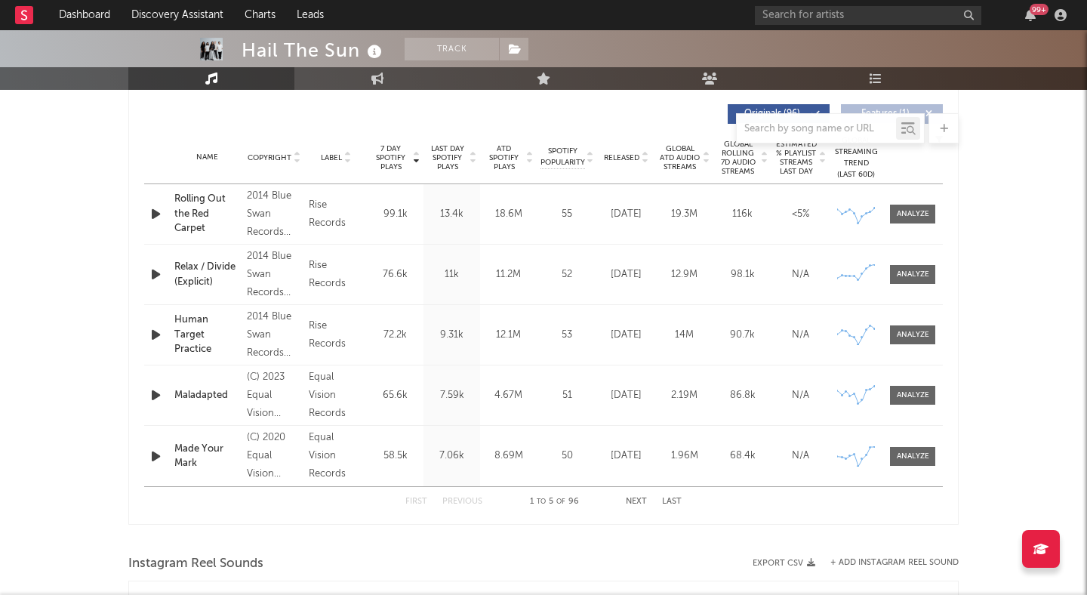
scroll to position [572, 0]
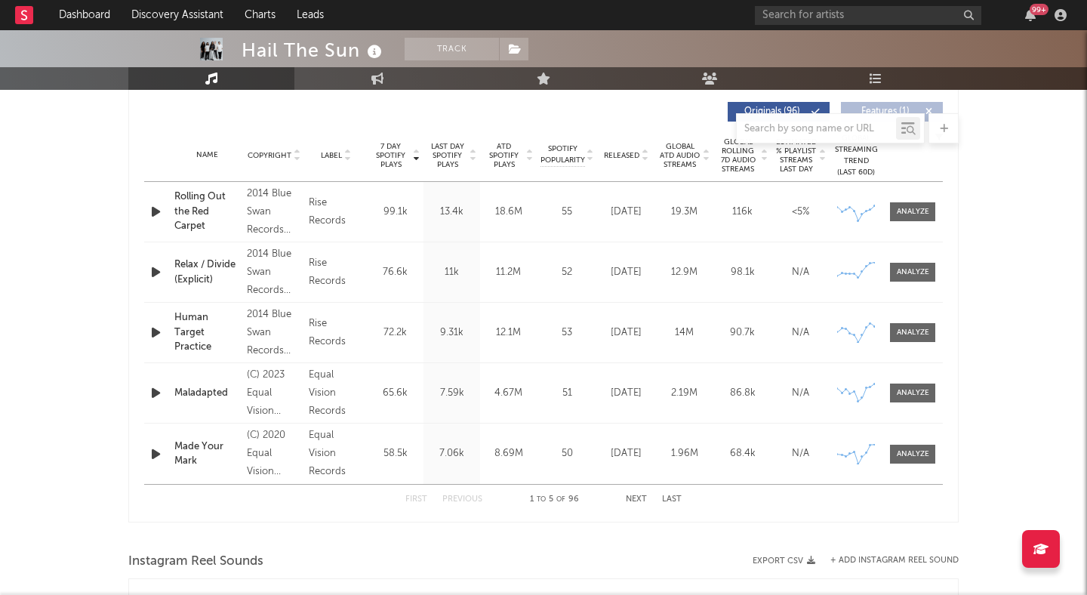
click at [642, 157] on icon at bounding box center [645, 158] width 8 height 6
click at [158, 219] on icon "button" at bounding box center [156, 211] width 16 height 19
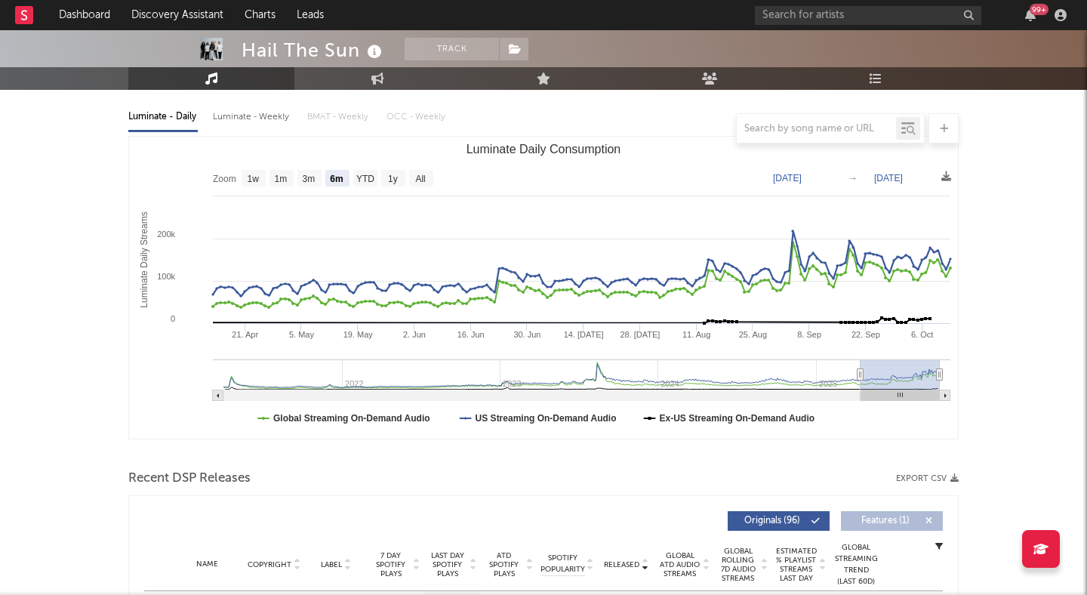
scroll to position [0, 0]
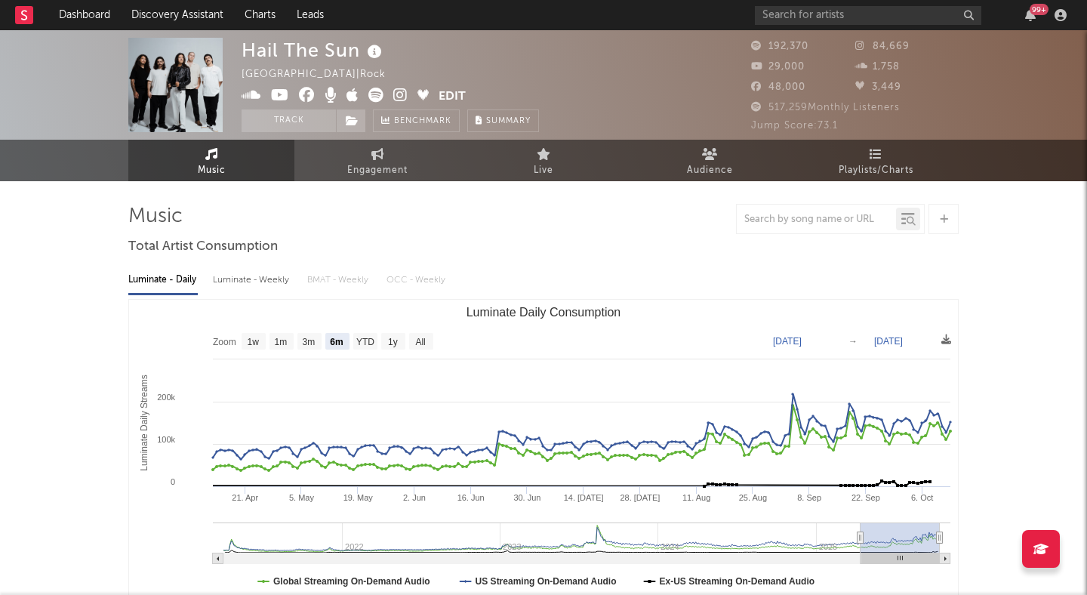
click at [425, 326] on rect "Luminate Daily Consumption" at bounding box center [543, 451] width 829 height 302
click at [425, 346] on text "All" at bounding box center [420, 342] width 10 height 11
select select "All"
type input "[DATE]"
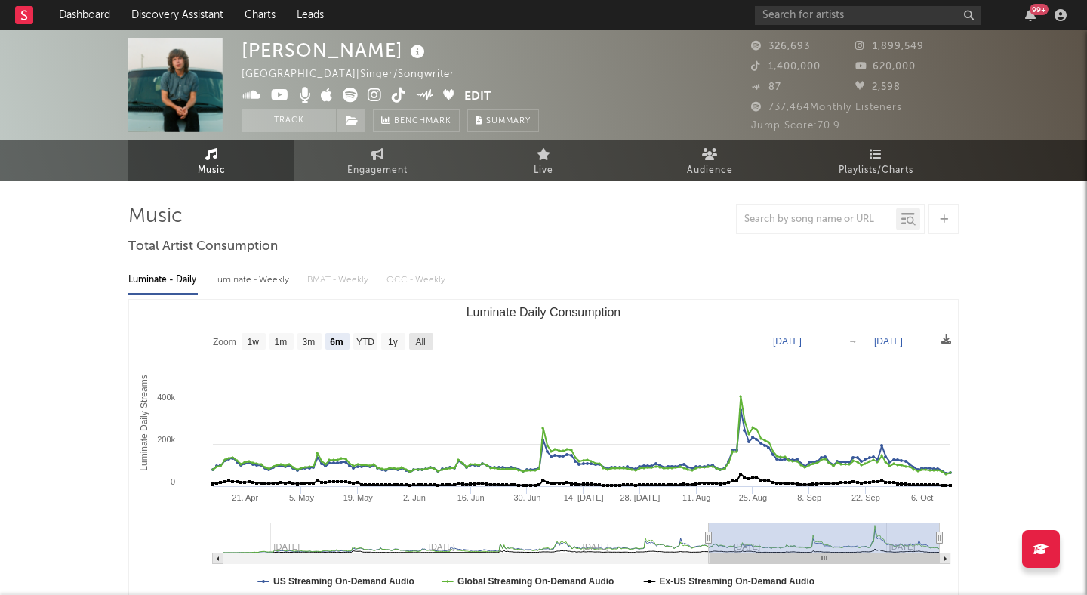
click at [421, 343] on text "All" at bounding box center [420, 342] width 10 height 11
select select "All"
type input "[DATE]"
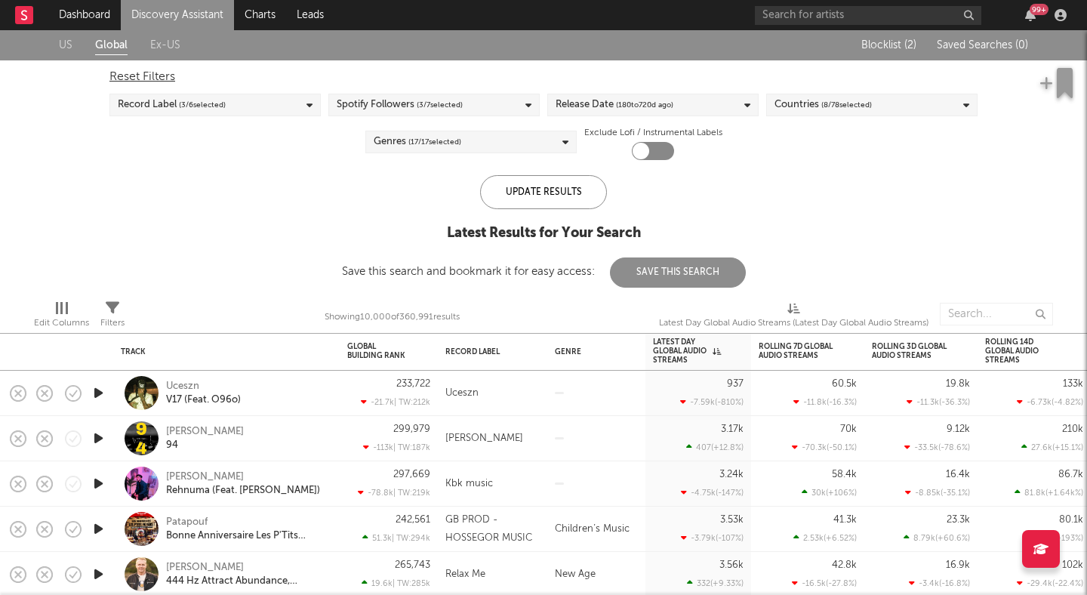
click at [801, 337] on div "Latest Day Global Audio Streams (Latest Day Global Audio Streams)" at bounding box center [793, 317] width 269 height 44
click at [789, 350] on div "Rolling 7D Global Audio Streams" at bounding box center [795, 351] width 75 height 18
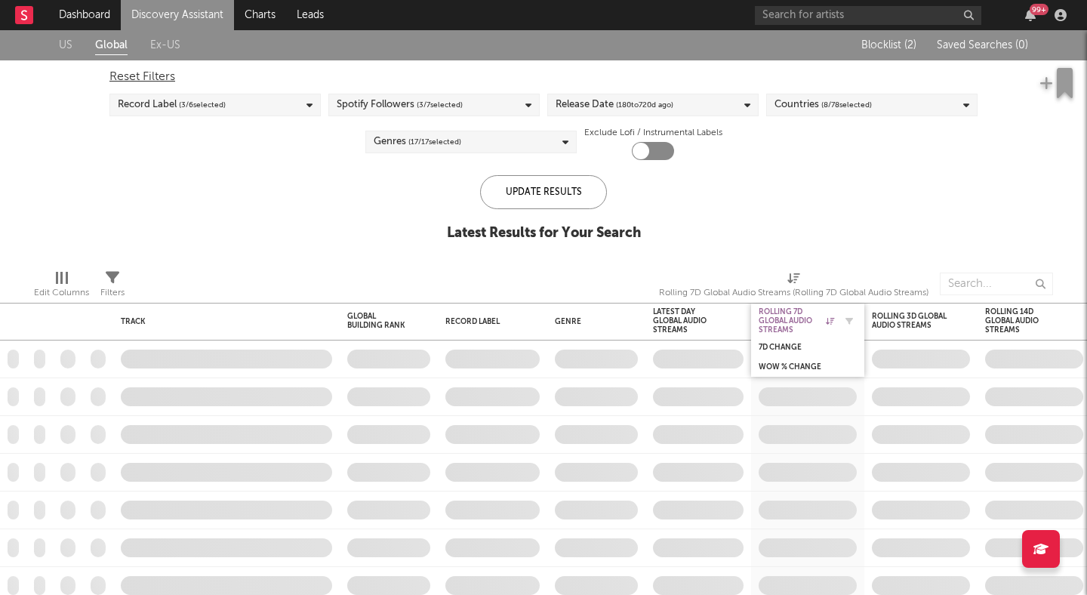
click at [785, 312] on div "Rolling 7D Global Audio Streams" at bounding box center [795, 320] width 75 height 27
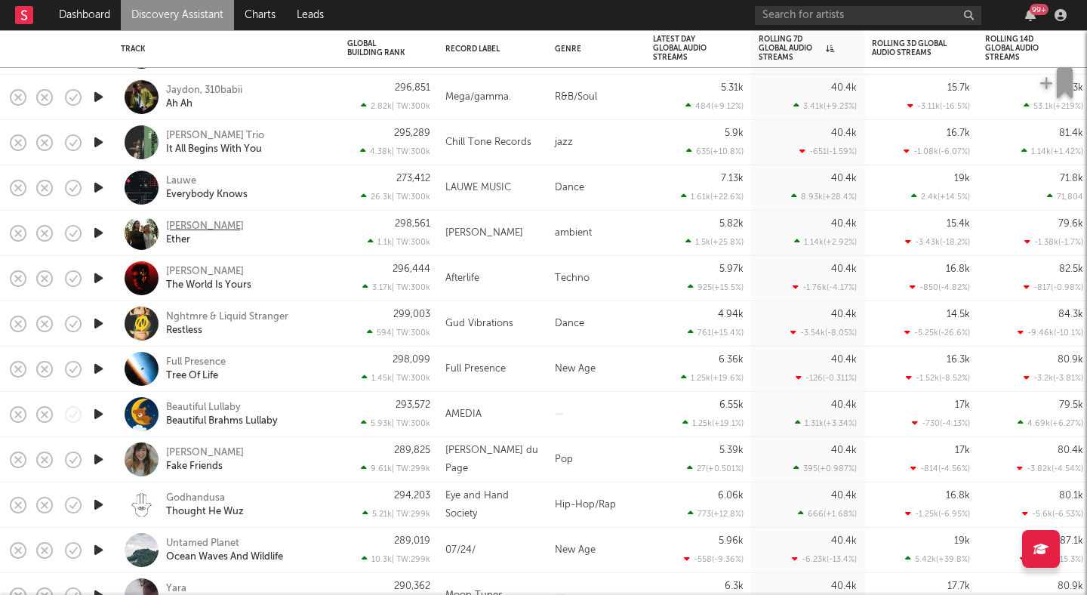
click at [198, 227] on div "[PERSON_NAME]" at bounding box center [205, 227] width 78 height 14
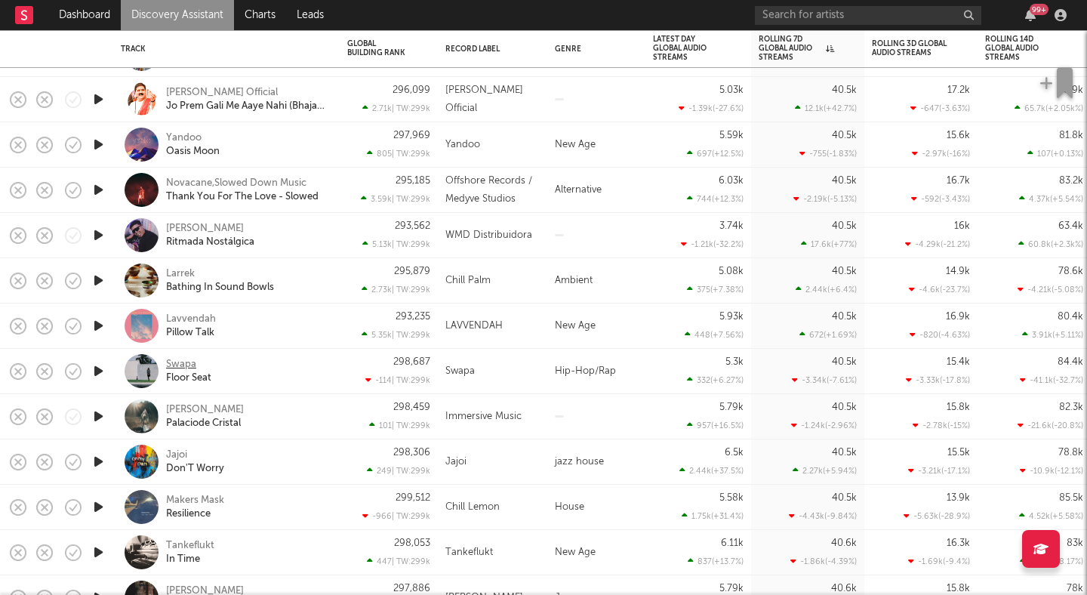
click at [177, 362] on div "Swapa" at bounding box center [181, 365] width 30 height 14
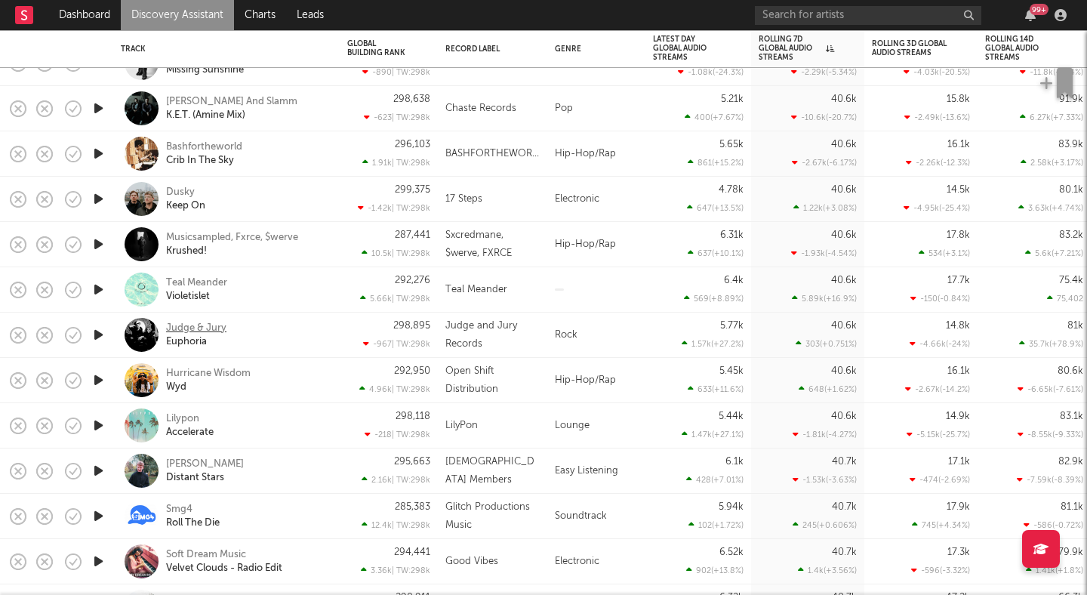
click at [201, 326] on div "Judge & Jury" at bounding box center [196, 328] width 60 height 14
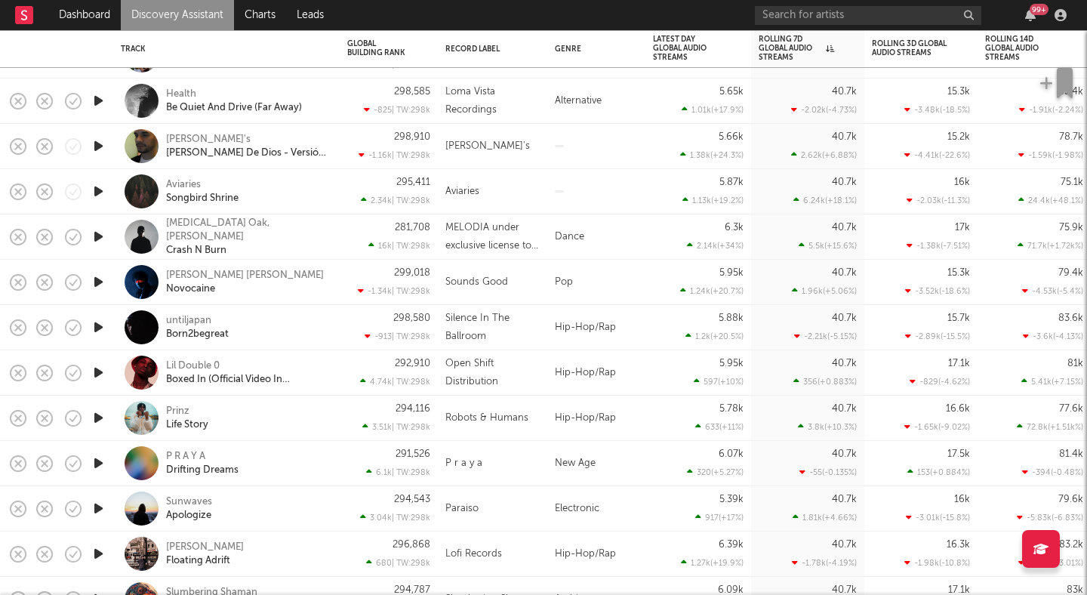
click at [94, 462] on icon "button" at bounding box center [99, 463] width 16 height 19
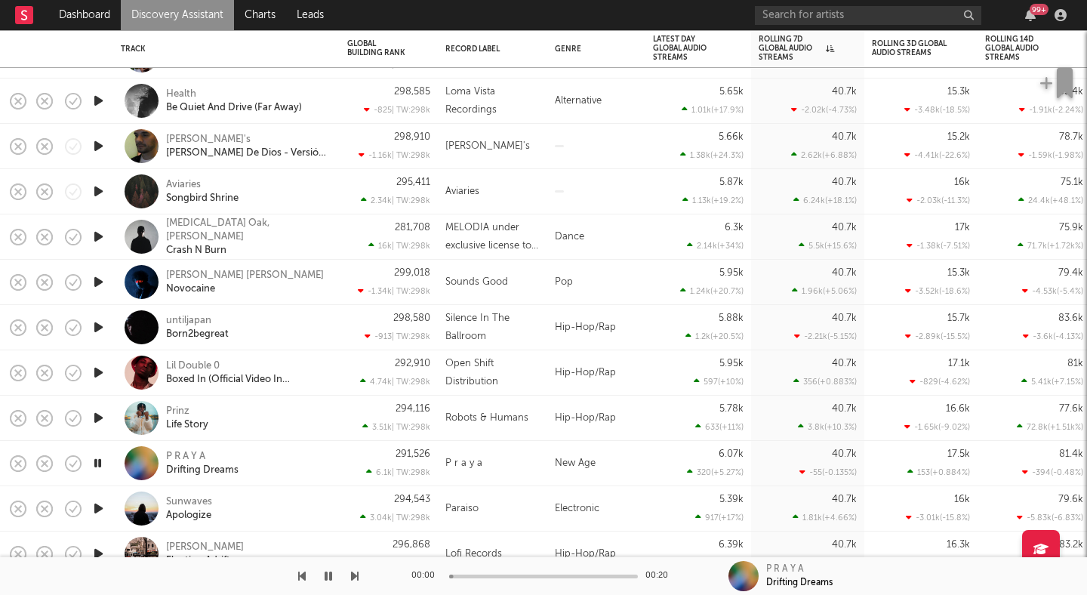
click at [94, 462] on icon "button" at bounding box center [98, 463] width 14 height 19
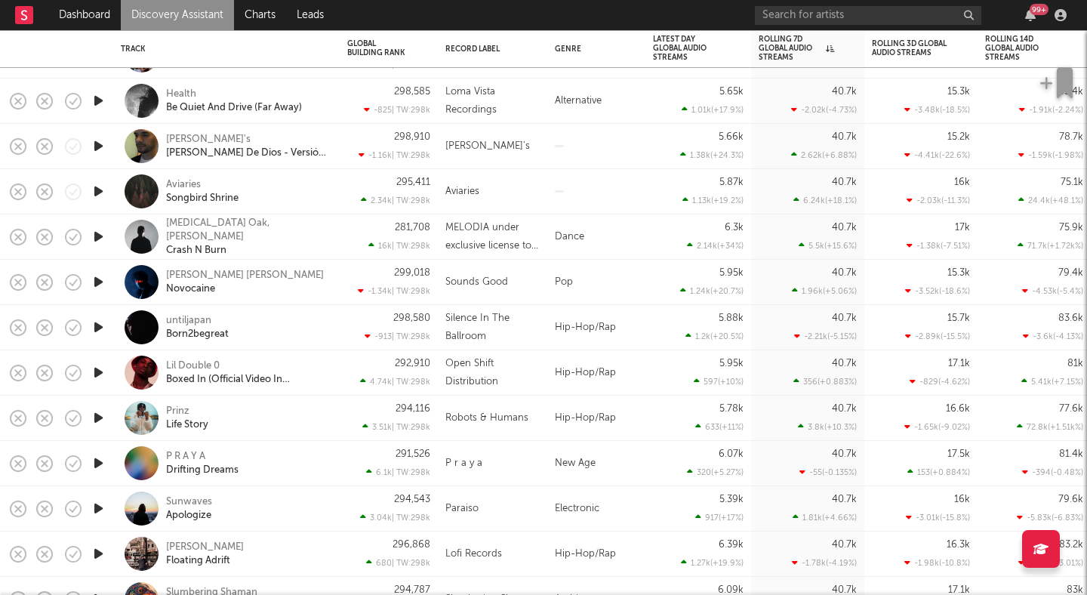
click at [103, 506] on icon "button" at bounding box center [99, 508] width 16 height 19
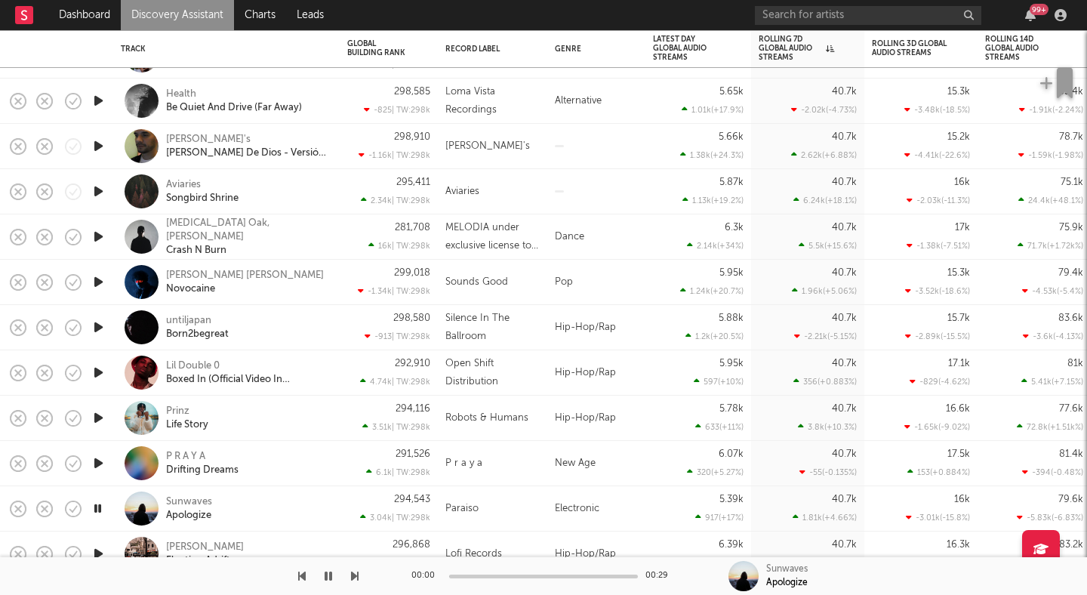
click at [103, 506] on icon "button" at bounding box center [98, 508] width 14 height 19
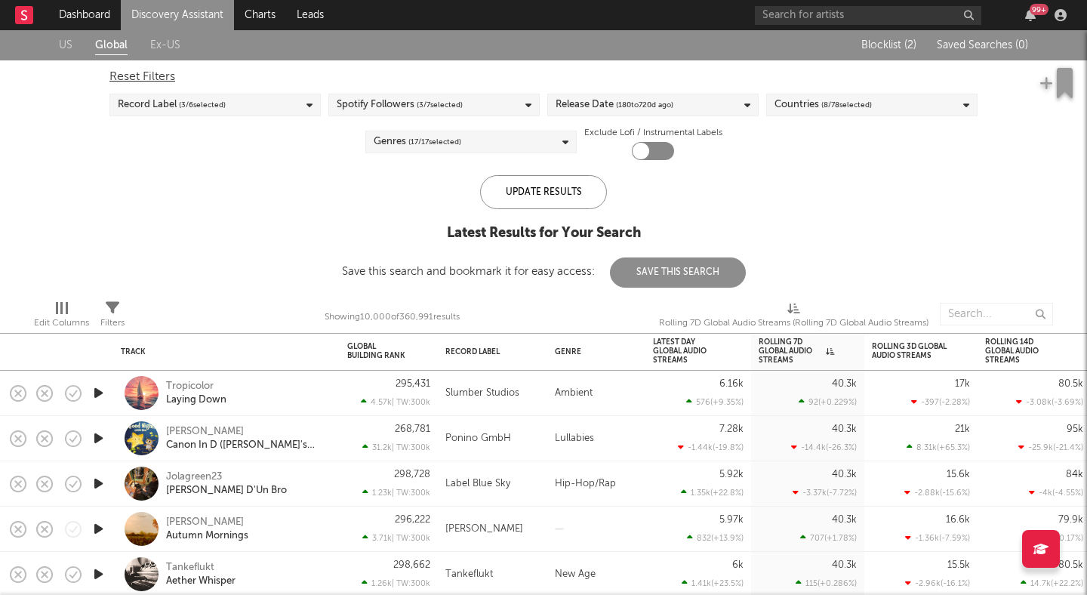
click at [661, 149] on div at bounding box center [653, 151] width 42 height 18
checkbox input "true"
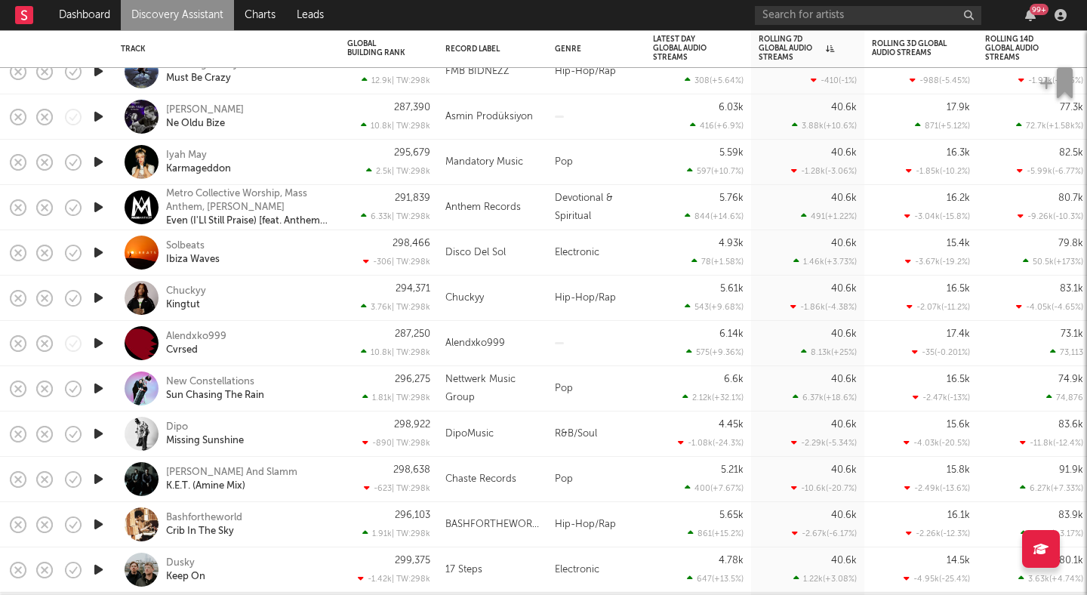
click at [100, 294] on icon "button" at bounding box center [99, 297] width 16 height 19
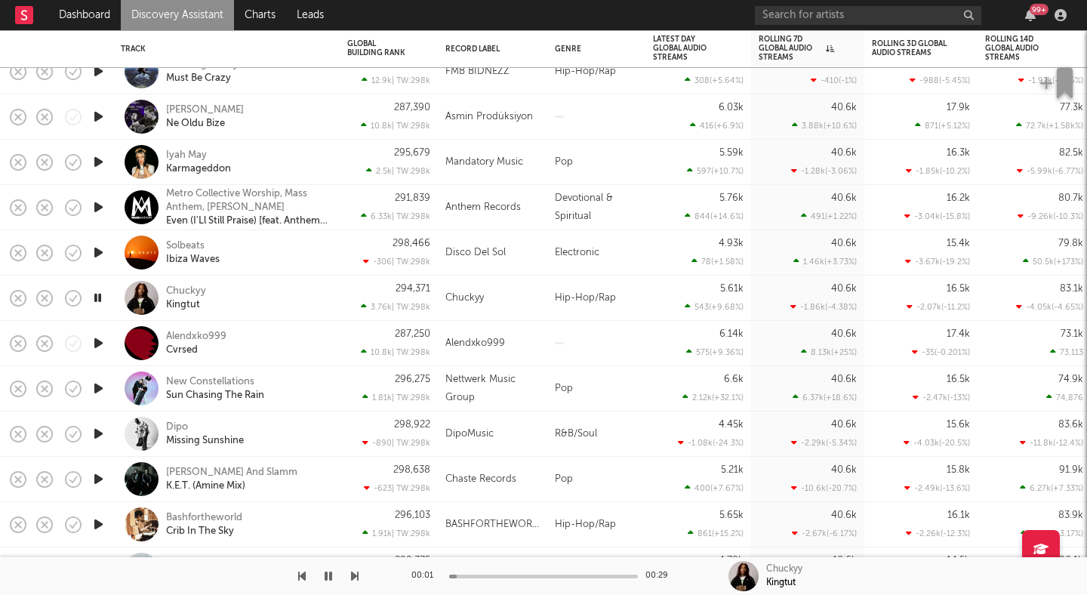
click at [100, 294] on icon "button" at bounding box center [98, 297] width 14 height 19
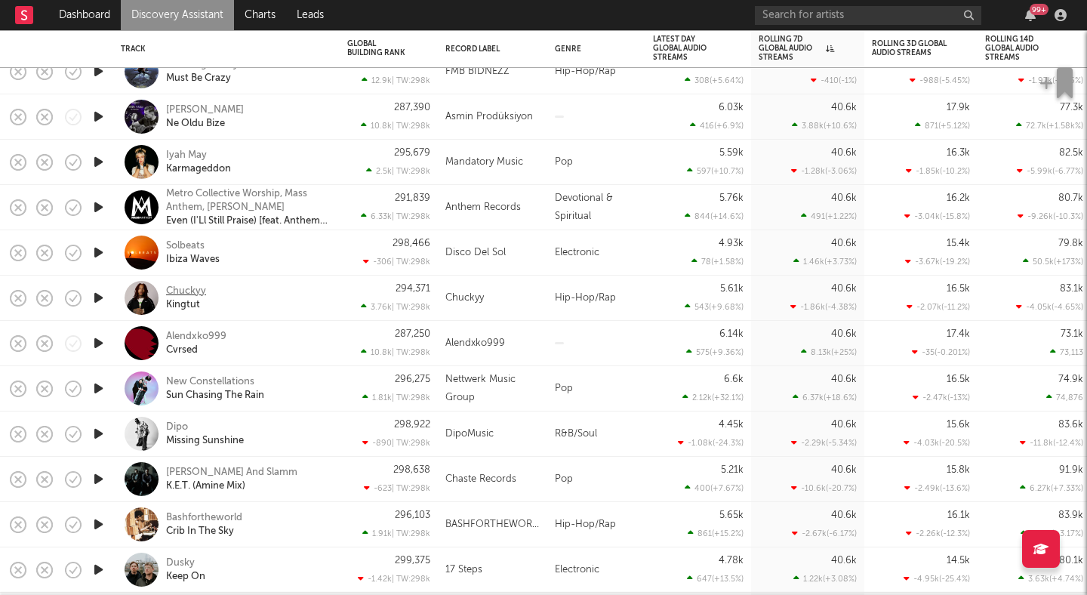
click at [177, 293] on div "Chuckyy" at bounding box center [186, 292] width 40 height 14
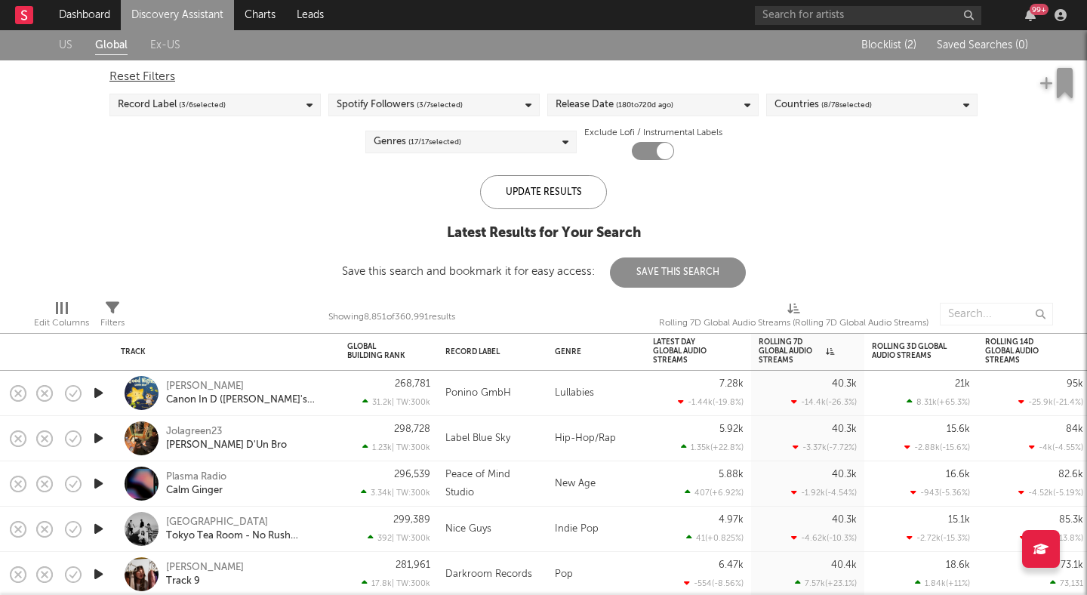
click at [114, 301] on icon at bounding box center [113, 308] width 14 height 14
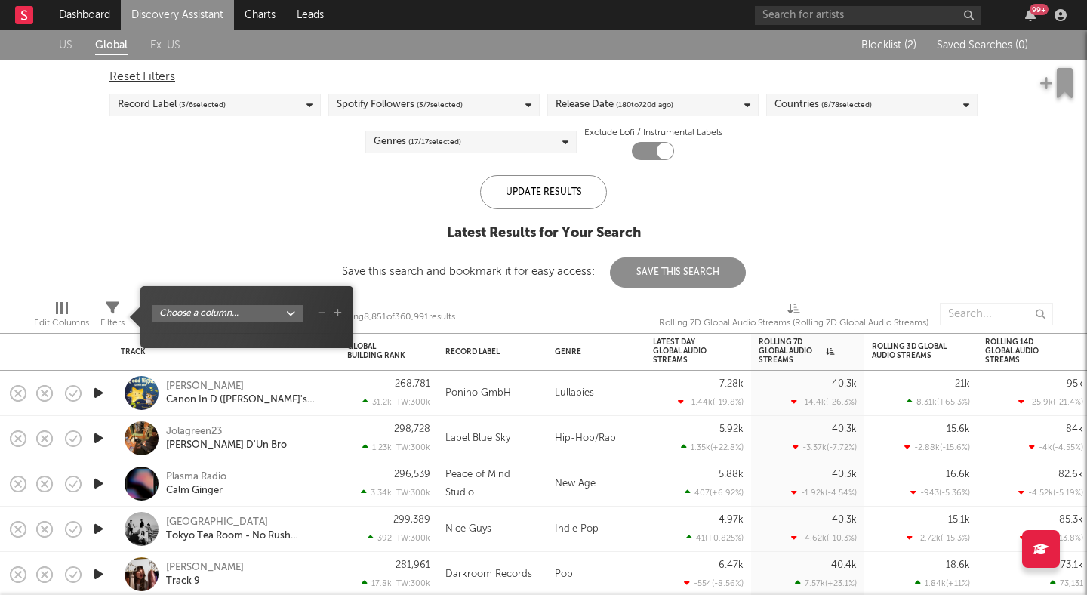
click at [229, 311] on body "Dashboard Discovery Assistant Charts Leads 99 + Notifications Settings Mark all…" at bounding box center [543, 297] width 1087 height 595
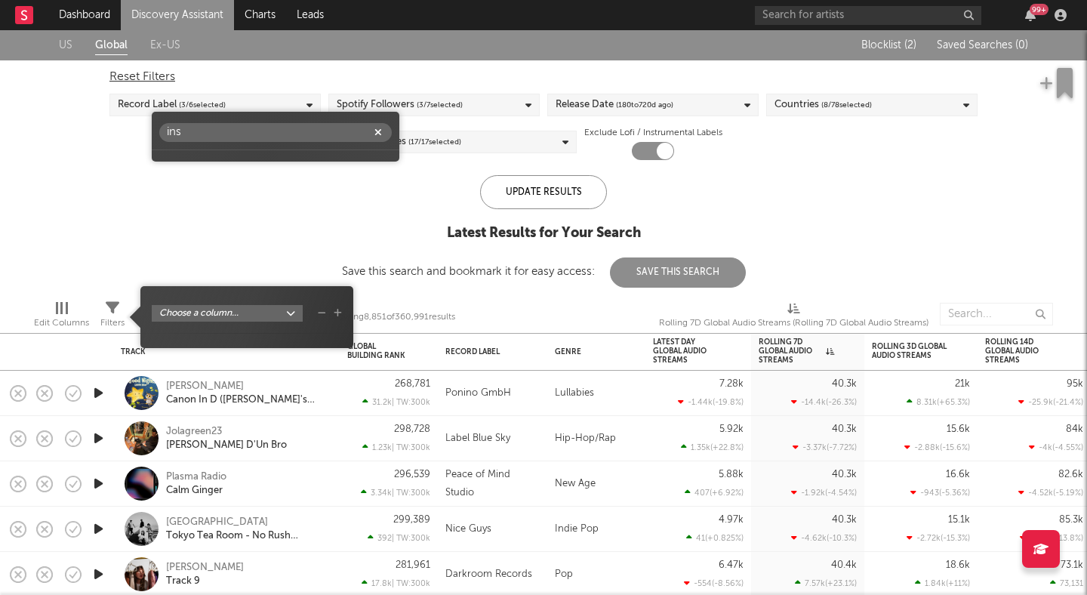
type input "inst"
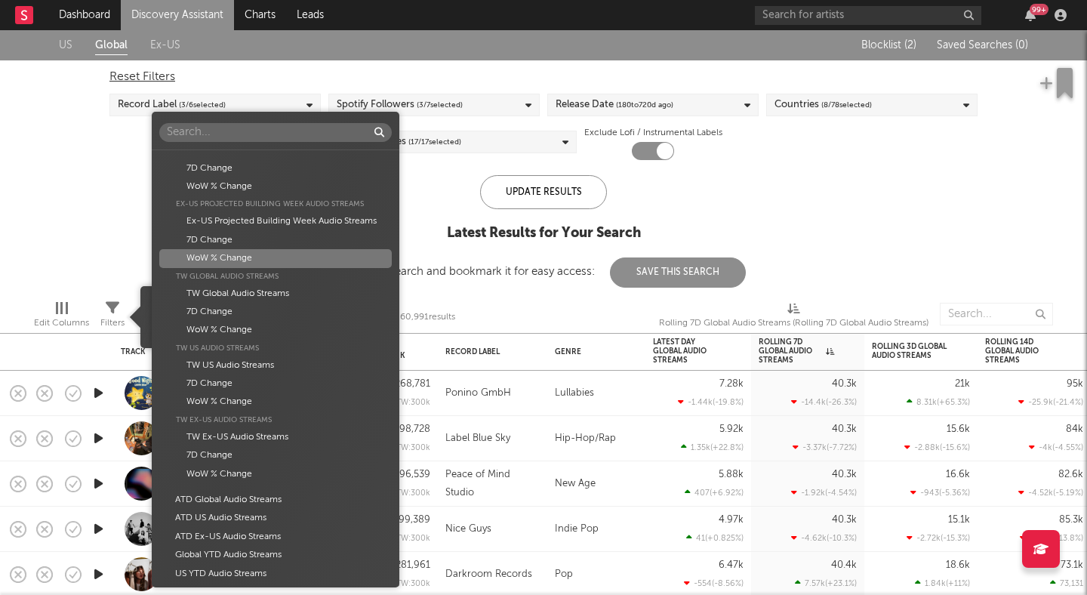
scroll to position [2087, 0]
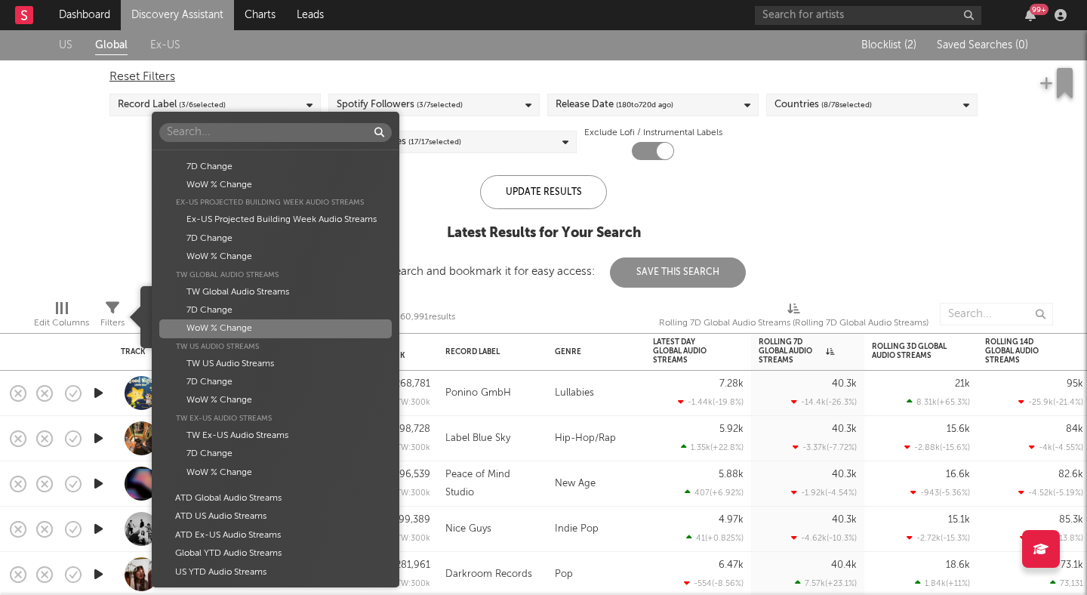
click at [276, 327] on div "WoW % Change" at bounding box center [275, 328] width 232 height 18
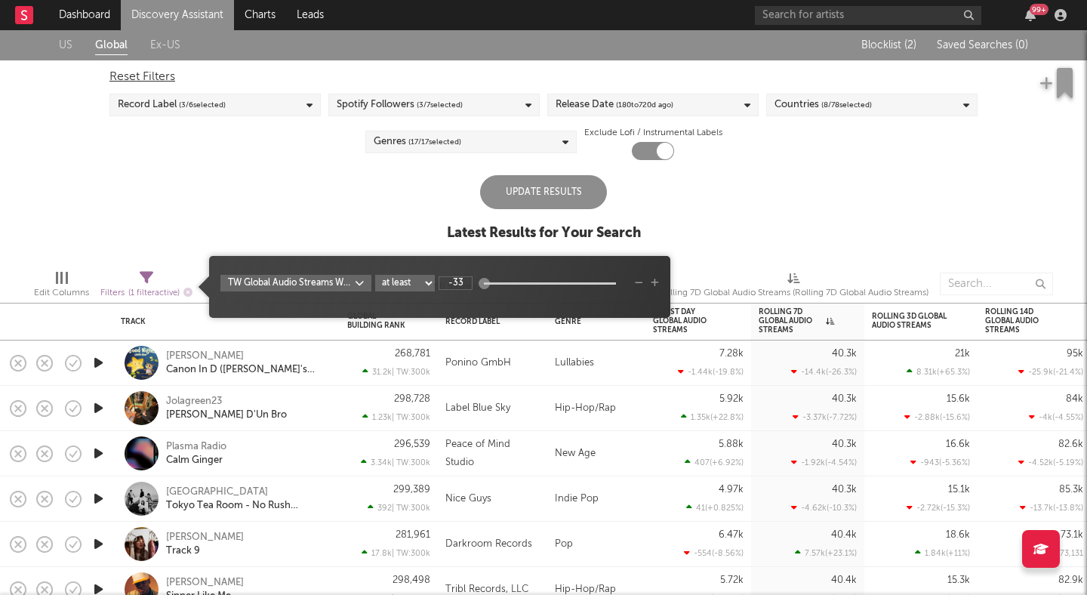
click at [417, 283] on select "at least at most between" at bounding box center [405, 283] width 60 height 17
click at [375, 275] on select "at least at most between" at bounding box center [405, 283] width 60 height 17
select select "between"
type input "-7.58"
drag, startPoint x: 479, startPoint y: 281, endPoint x: 500, endPoint y: 283, distance: 21.2
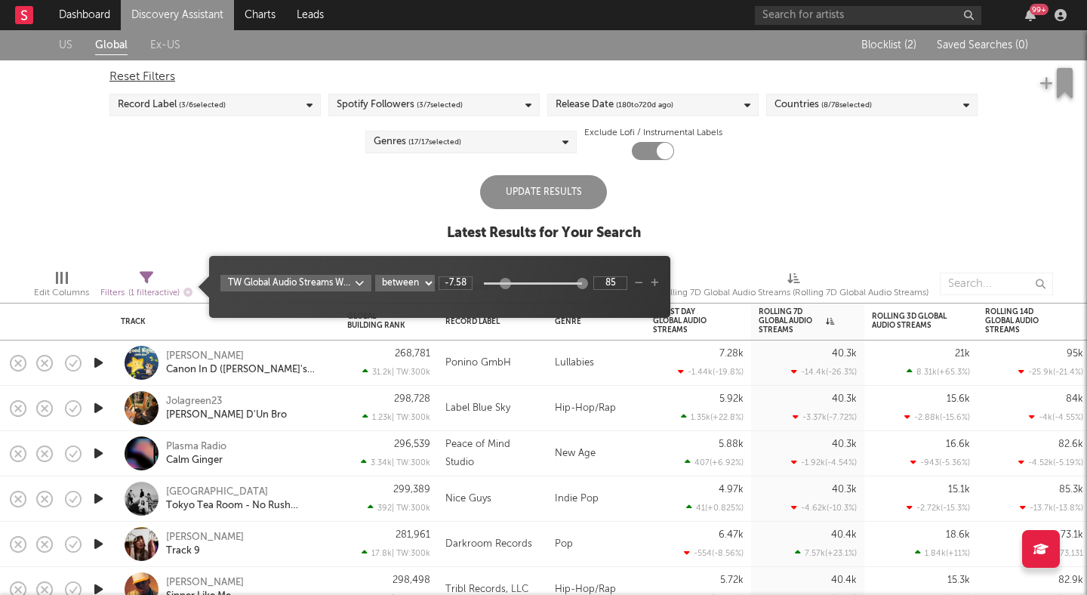
click at [500, 283] on div at bounding box center [505, 283] width 11 height 11
type input "25.1"
drag, startPoint x: 579, startPoint y: 280, endPoint x: 529, endPoint y: 281, distance: 49.8
click at [529, 281] on div at bounding box center [532, 283] width 11 height 11
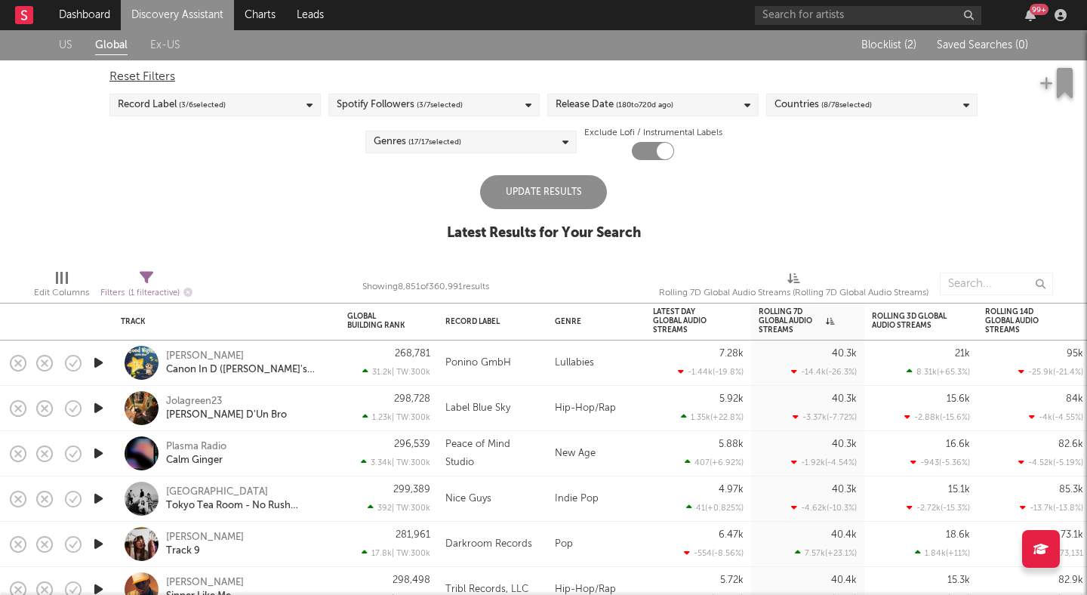
click at [682, 234] on div "US Global Ex-US Blocklist ( 2 ) Saved Searches ( 0 ) Reset Filters Record Label…" at bounding box center [543, 143] width 1087 height 227
click at [515, 201] on div "Update Results" at bounding box center [543, 192] width 127 height 34
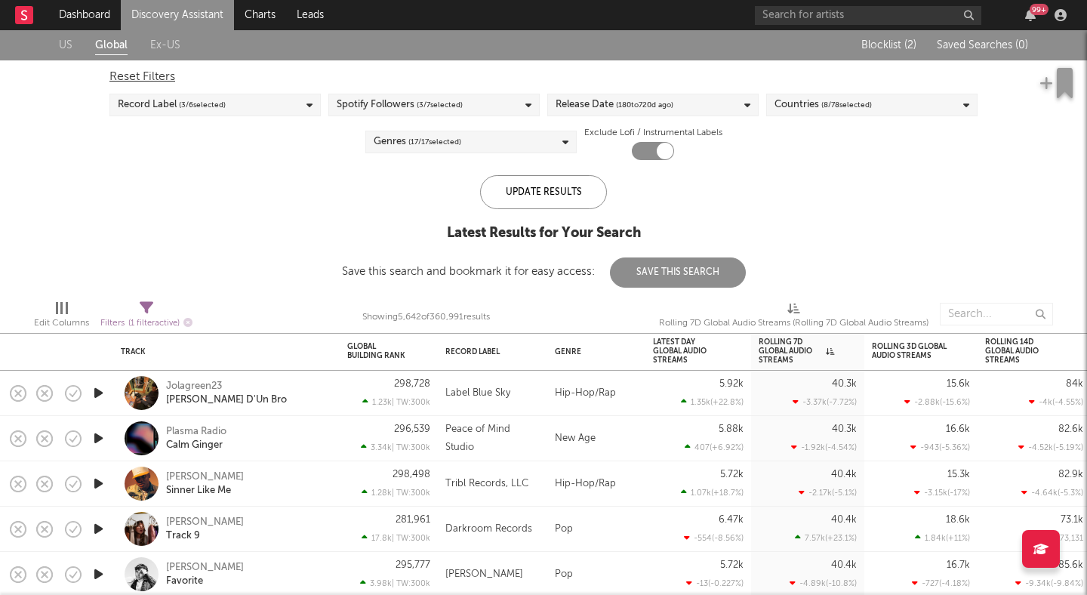
click at [288, 102] on div "Record Label ( 3 / 6 selected)" at bounding box center [214, 105] width 211 height 23
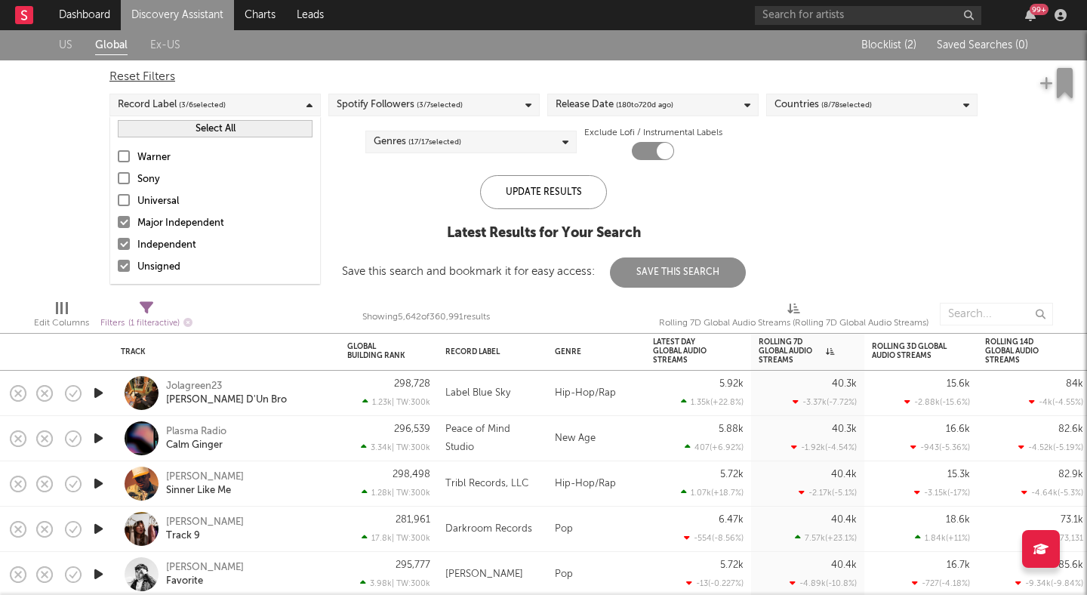
click at [128, 220] on div at bounding box center [124, 222] width 12 height 12
click at [118, 220] on input "Major Independent" at bounding box center [118, 223] width 0 height 18
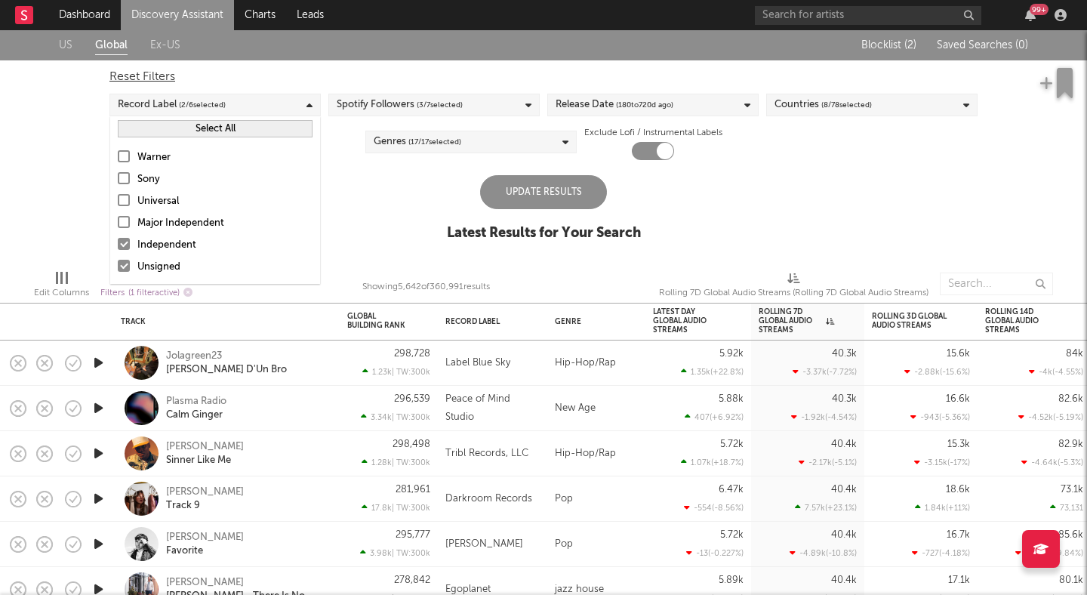
click at [124, 245] on div at bounding box center [124, 244] width 12 height 12
click at [118, 245] on input "Independent" at bounding box center [118, 245] width 0 height 18
click at [505, 192] on div "Update Results" at bounding box center [543, 192] width 127 height 34
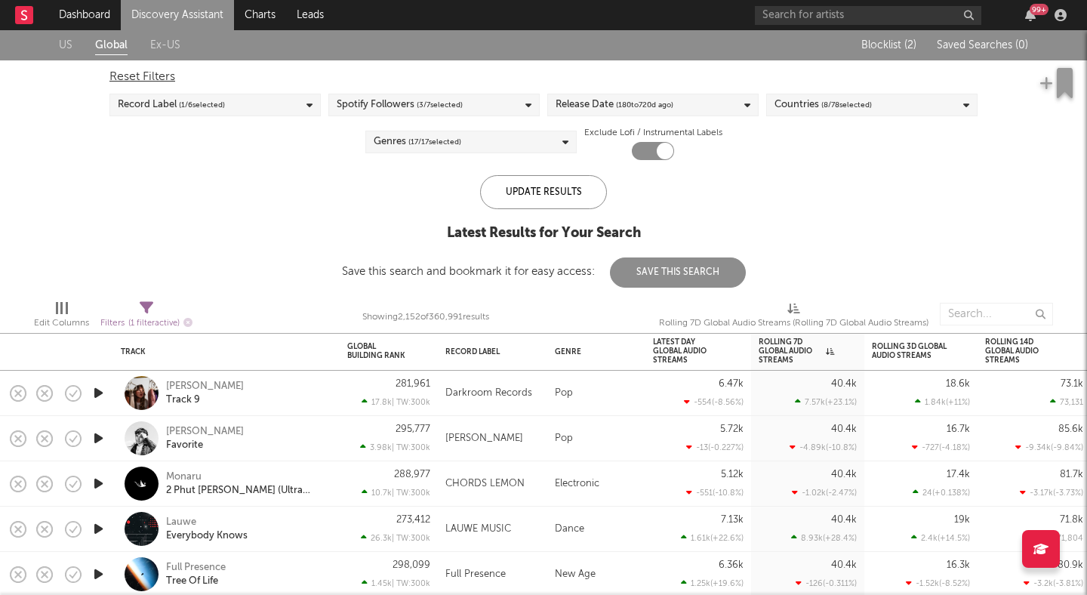
click at [238, 96] on div "Record Label ( 1 / 6 selected)" at bounding box center [214, 105] width 211 height 23
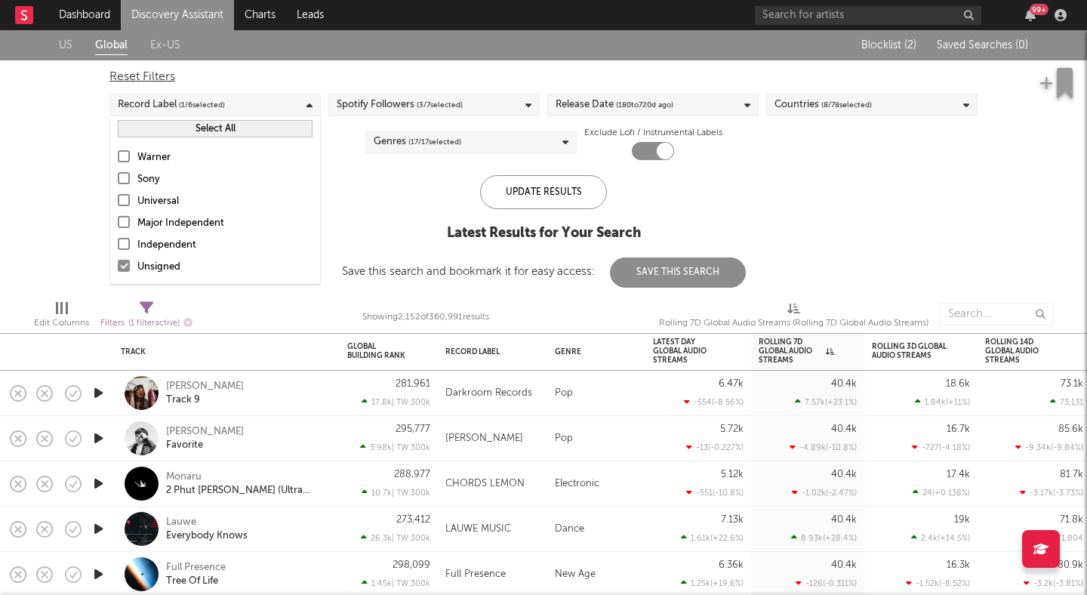
click at [59, 144] on div "US Global Ex-US Blocklist ( 2 ) Saved Searches ( 0 ) Reset Filters Record Label…" at bounding box center [543, 158] width 1087 height 257
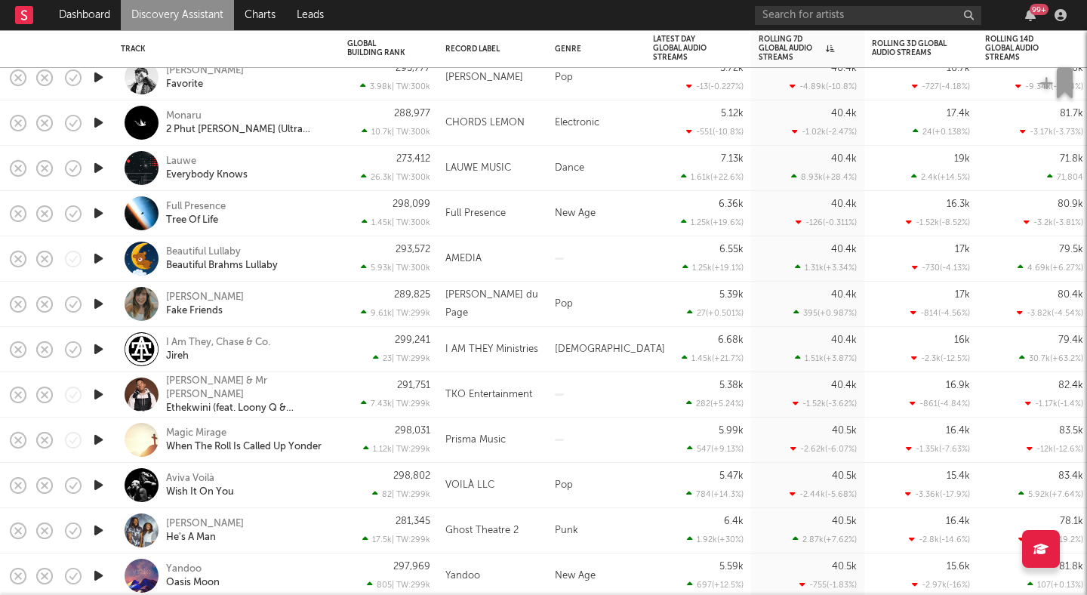
click at [96, 297] on icon "button" at bounding box center [99, 303] width 16 height 19
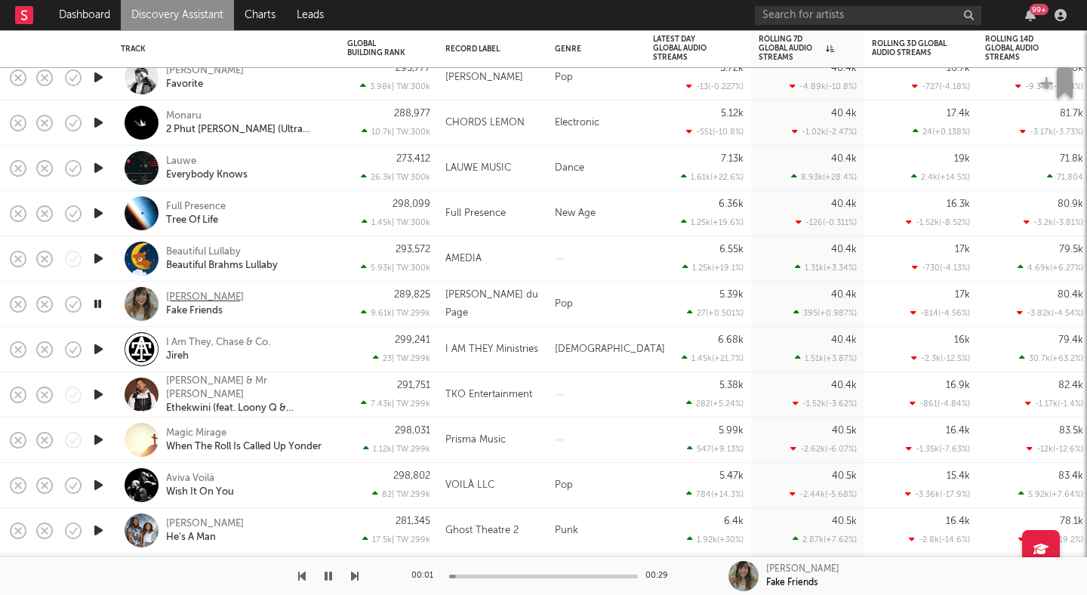
click at [193, 297] on div "[PERSON_NAME]" at bounding box center [205, 298] width 78 height 14
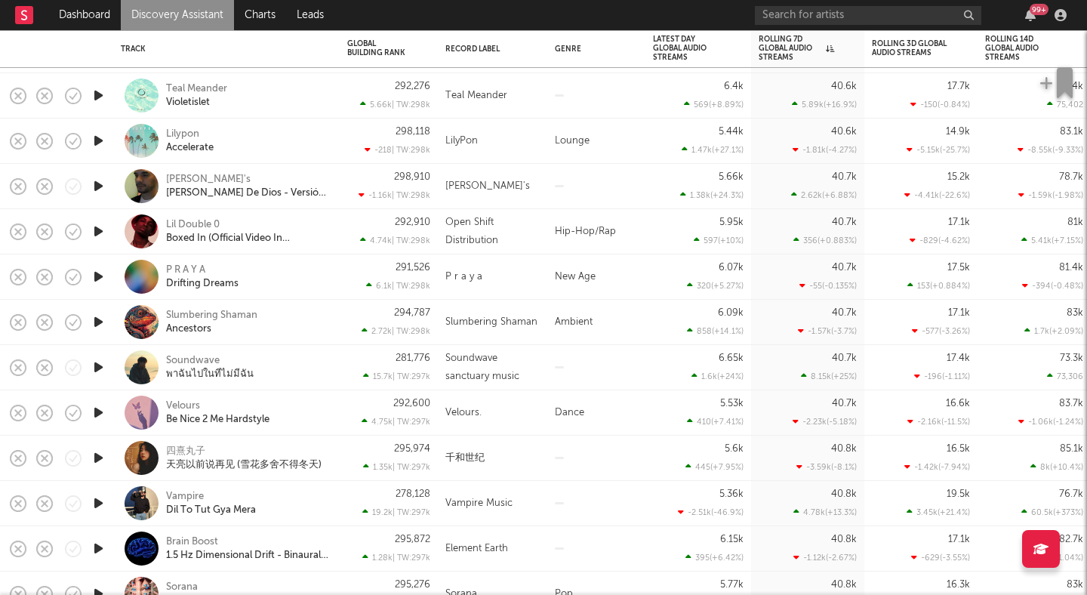
click at [99, 410] on icon "button" at bounding box center [99, 412] width 16 height 19
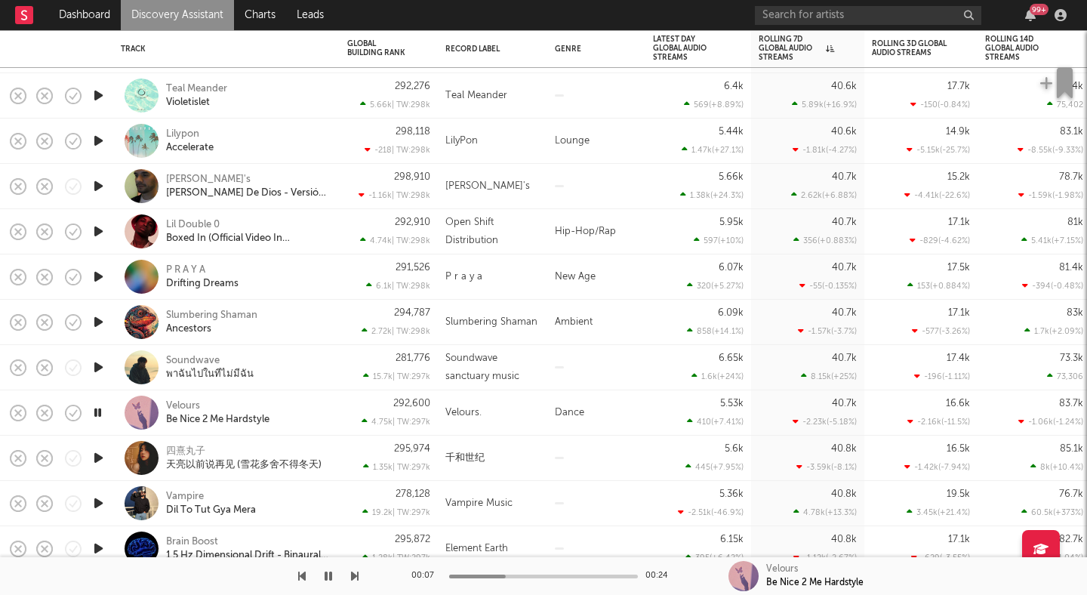
click at [99, 410] on icon "button" at bounding box center [98, 412] width 14 height 19
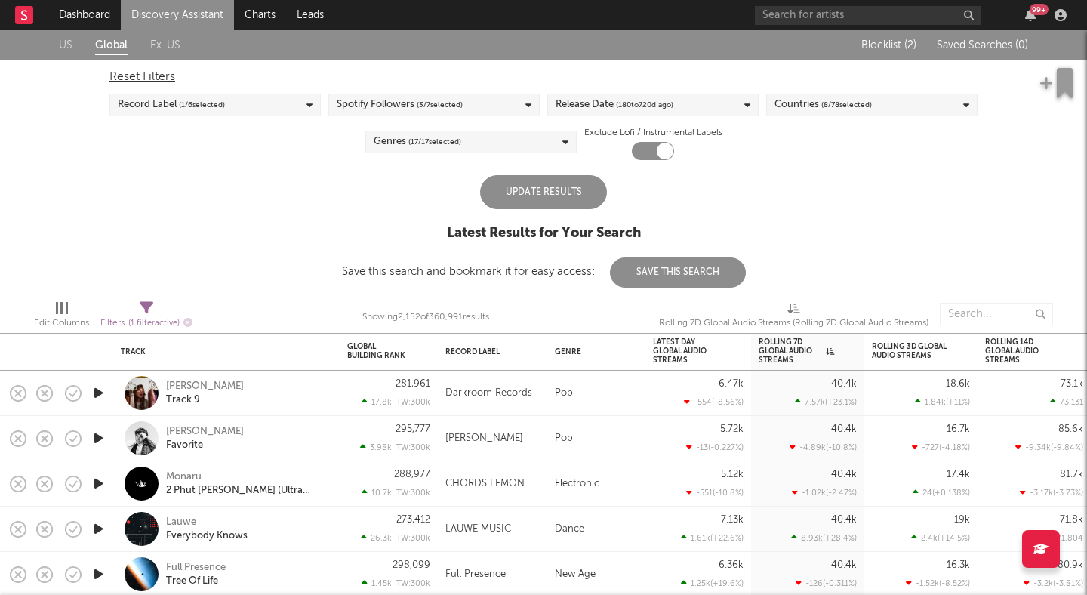
click at [531, 197] on div "Update Results" at bounding box center [543, 192] width 127 height 34
click at [477, 352] on div "Record Label" at bounding box center [481, 351] width 72 height 9
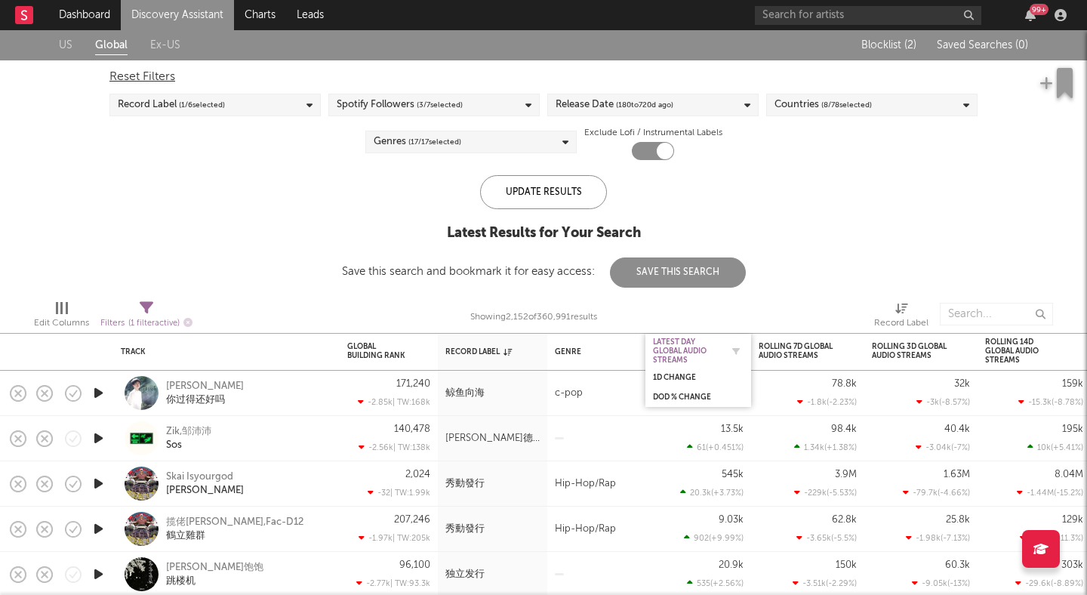
click at [712, 349] on div "Latest Day Global Audio Streams" at bounding box center [687, 350] width 68 height 27
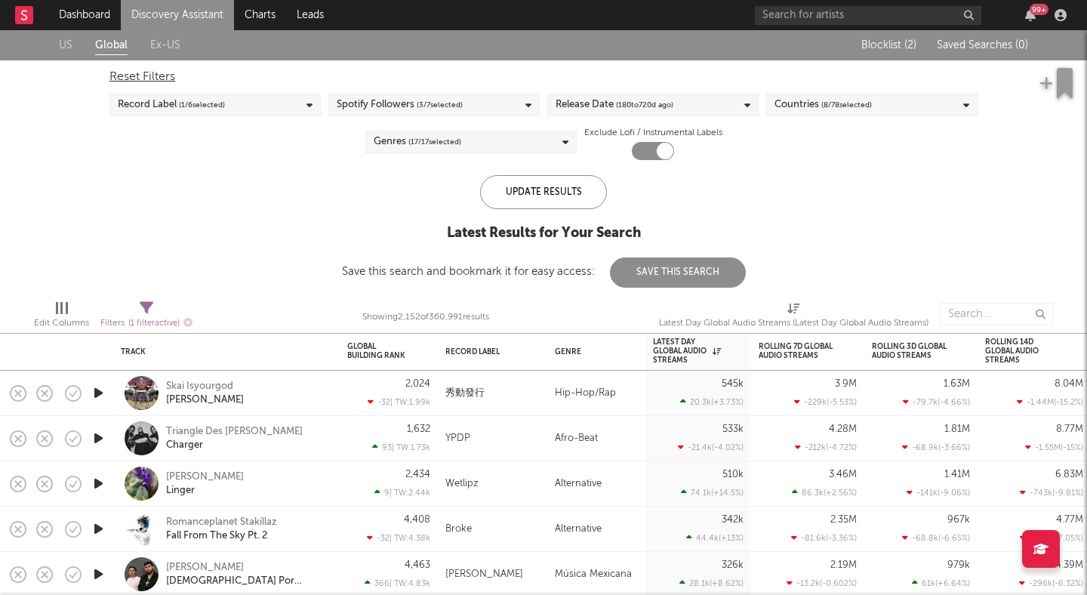
click at [149, 309] on icon at bounding box center [147, 308] width 14 height 14
select select "between"
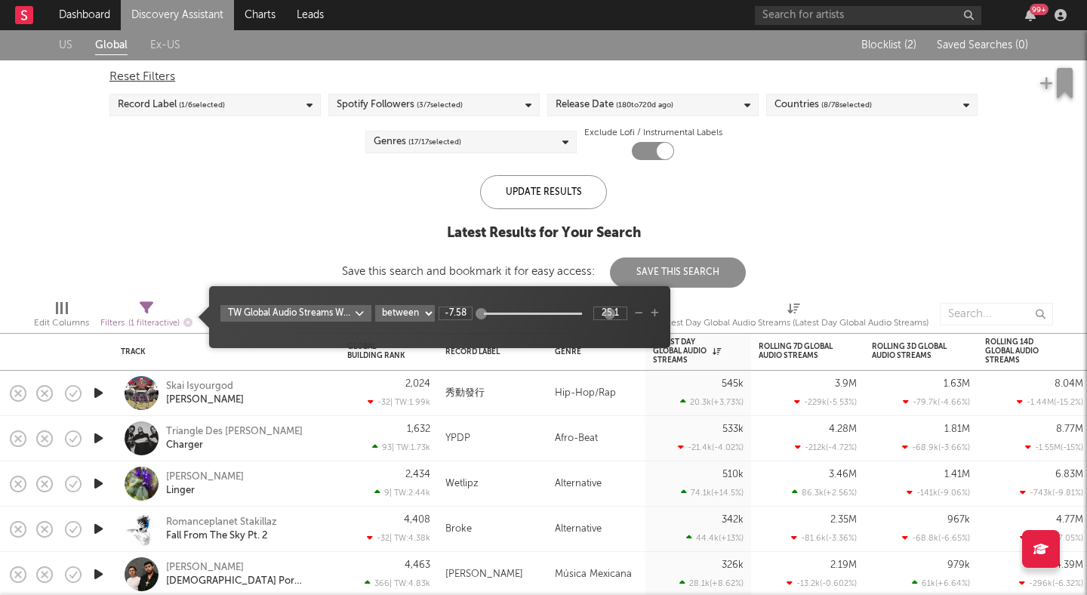
click at [162, 228] on div "US Global Ex-US Blocklist ( 2 ) Saved Searches ( 0 ) Reset Filters Record Label…" at bounding box center [543, 158] width 1087 height 257
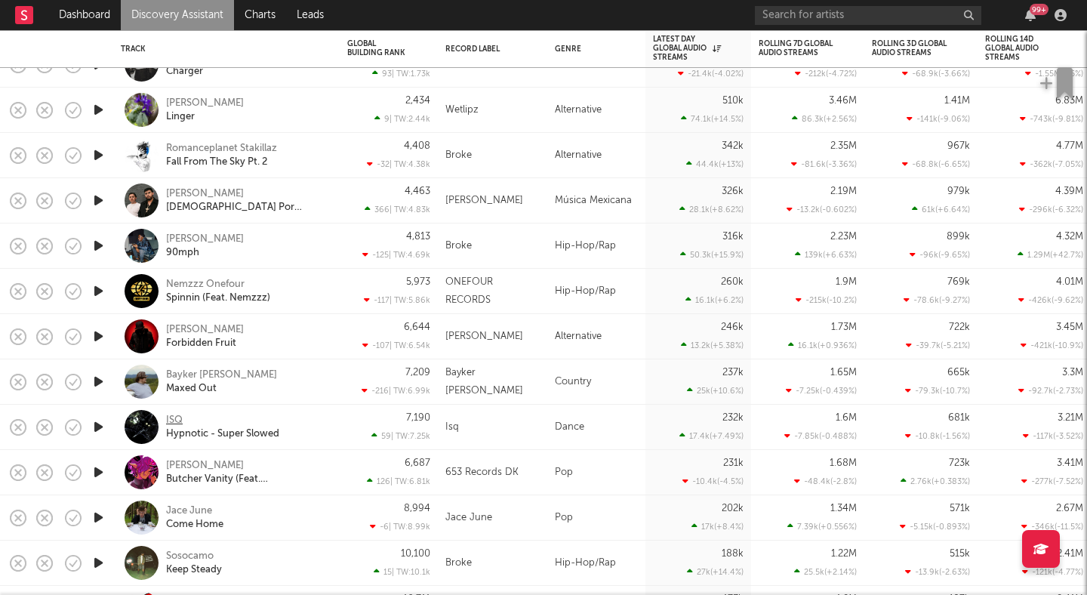
click at [172, 417] on div "ISQ" at bounding box center [174, 421] width 17 height 14
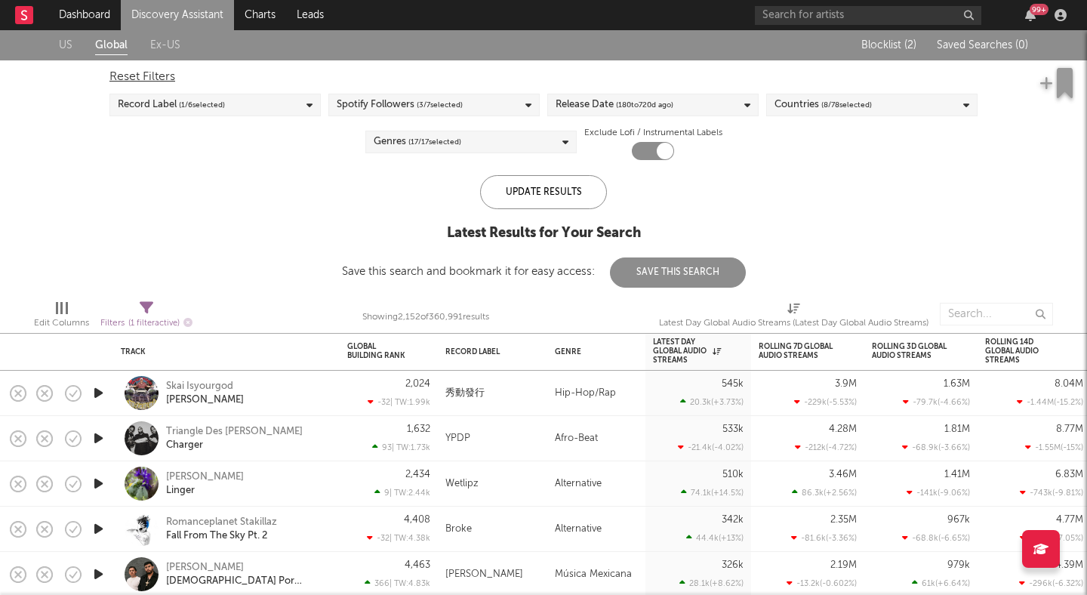
select select "between"
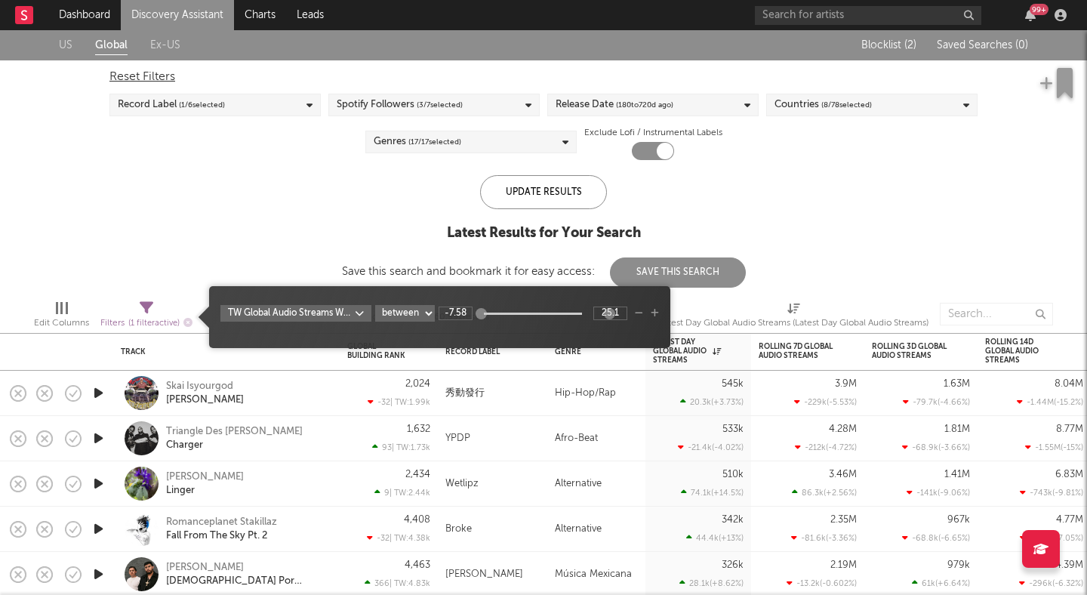
click at [134, 312] on span "Filters ( 1 filter active)" at bounding box center [146, 317] width 92 height 31
click at [654, 315] on icon "button" at bounding box center [655, 313] width 8 height 9
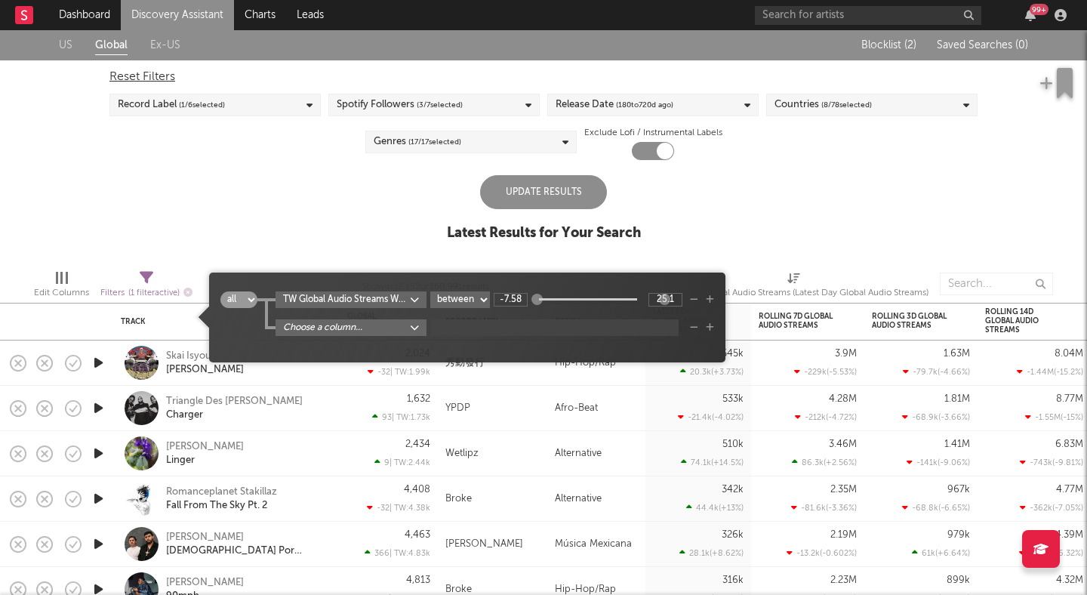
click at [372, 332] on body "Dashboard Discovery Assistant Charts Leads 99 + Notifications Settings Mark all…" at bounding box center [543, 297] width 1087 height 595
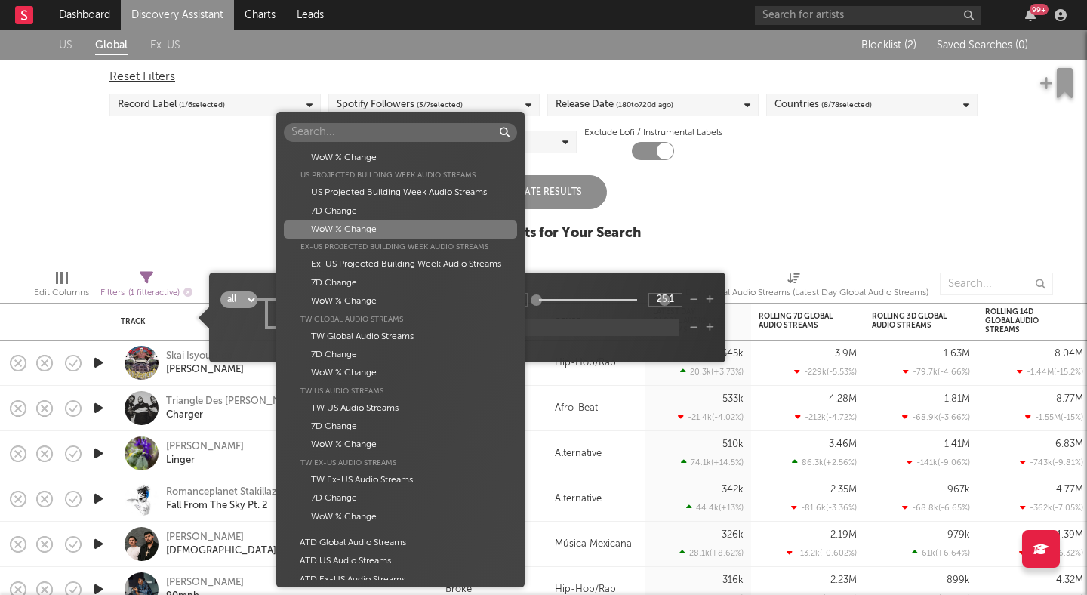
scroll to position [2043, 0]
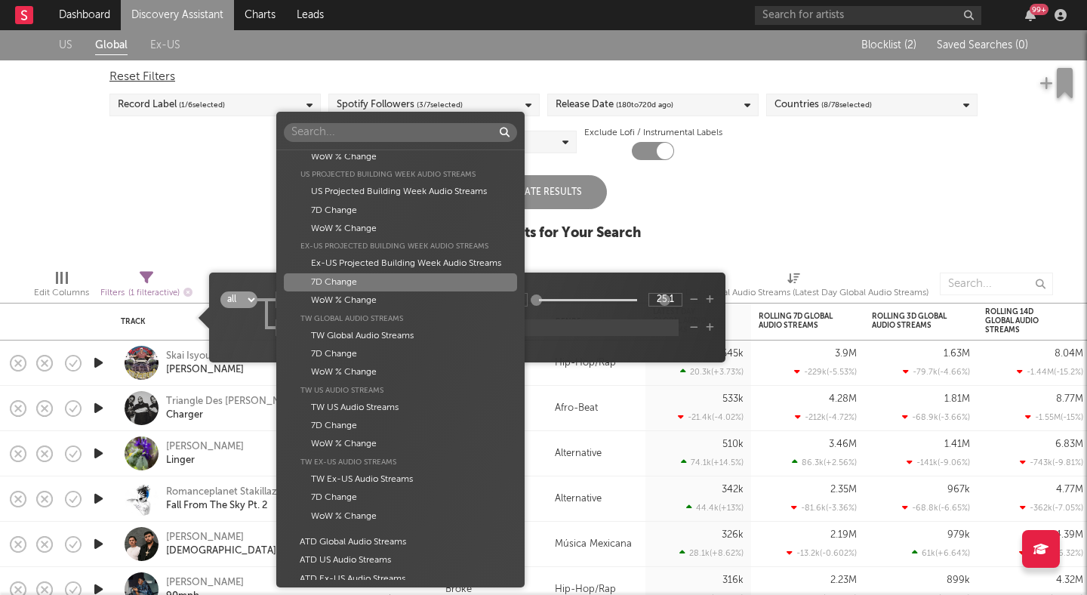
click at [411, 132] on input "text" at bounding box center [400, 132] width 232 height 19
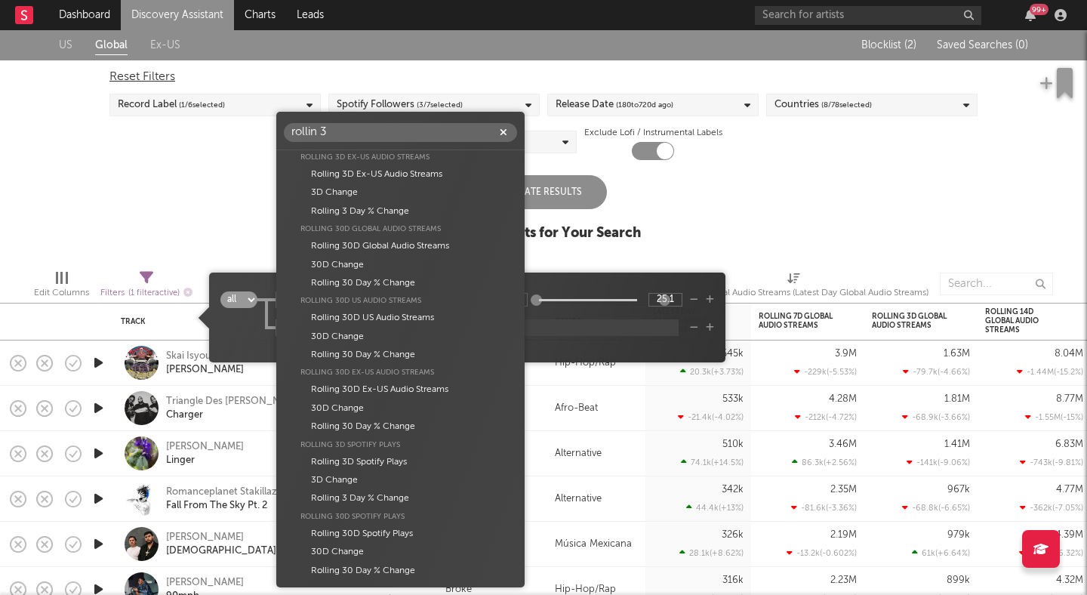
scroll to position [149, 0]
click at [317, 132] on input "rollin 3" at bounding box center [400, 132] width 232 height 19
type input "rolling 3"
click at [396, 457] on div "Rolling 3D Spotify Plays" at bounding box center [400, 462] width 232 height 18
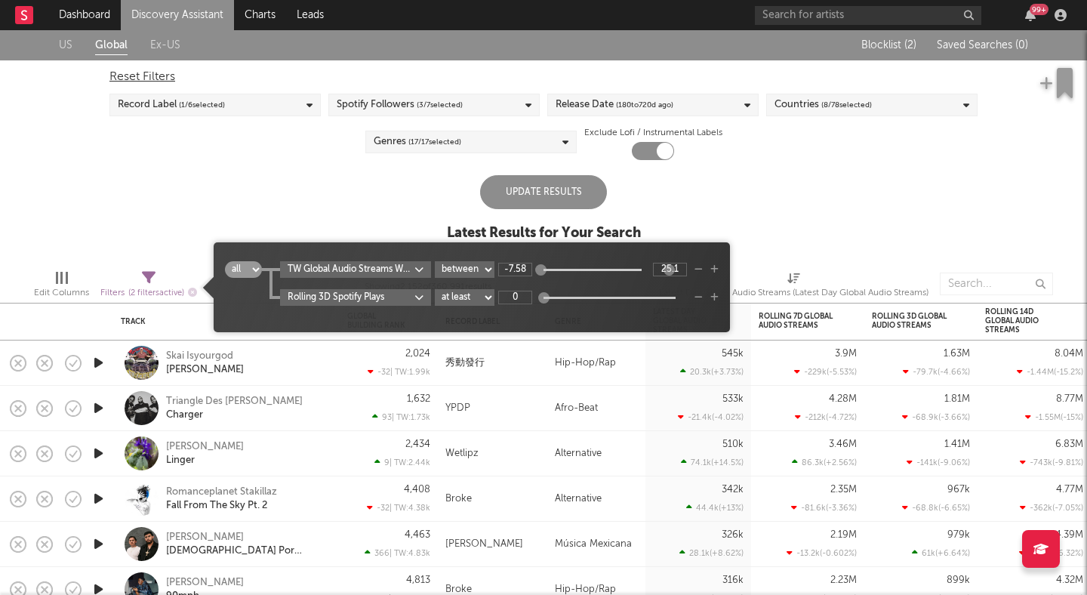
click at [472, 297] on select "at least at most between" at bounding box center [465, 297] width 60 height 17
click at [435, 289] on select "at least at most between" at bounding box center [465, 297] width 60 height 17
select select "max"
drag, startPoint x: 542, startPoint y: 297, endPoint x: 644, endPoint y: 312, distance: 103.7
click at [644, 312] on div "all any TW Global Audio Streams WoW % Change at least at most between -7.58 25.…" at bounding box center [472, 292] width 494 height 63
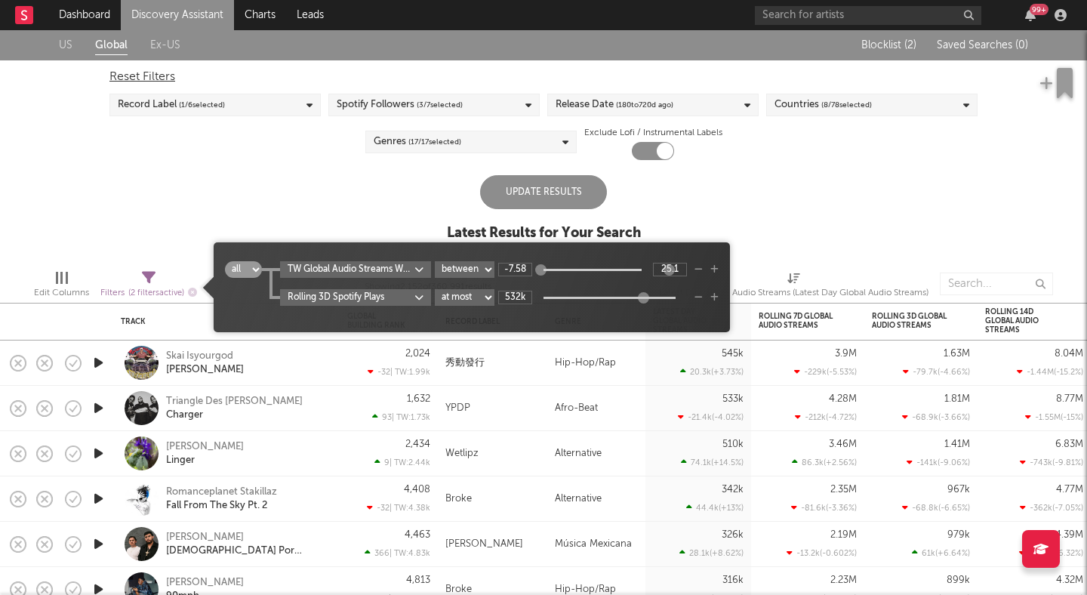
type input "482k"
click at [641, 294] on div at bounding box center [642, 296] width 11 height 11
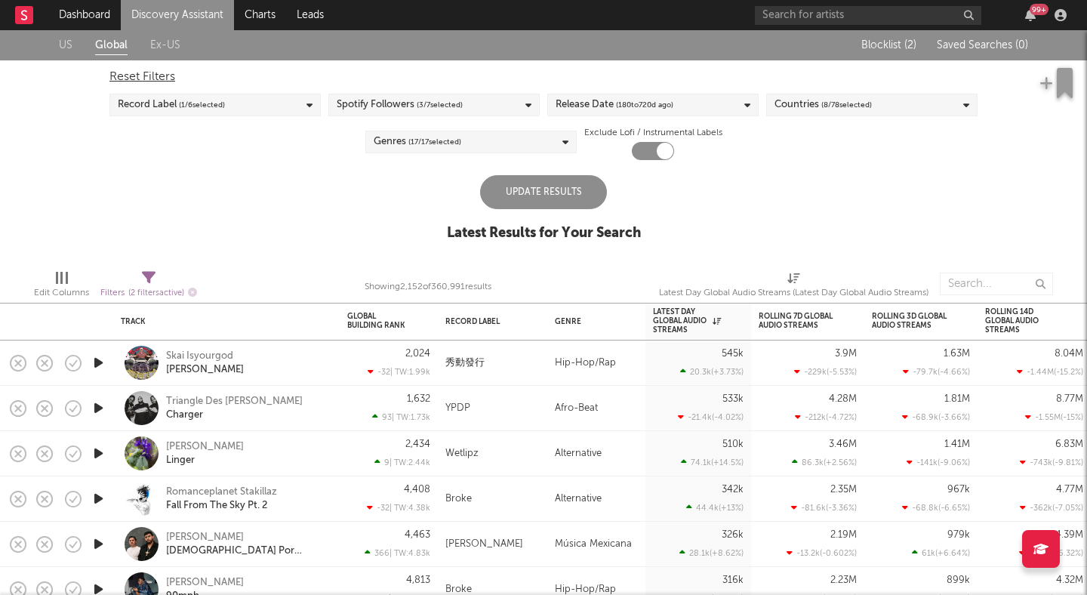
click at [735, 243] on div "US Global Ex-US Blocklist ( 2 ) Saved Searches ( 0 ) Reset Filters Record Label…" at bounding box center [543, 143] width 1087 height 227
click at [548, 196] on div "Update Results" at bounding box center [543, 192] width 127 height 34
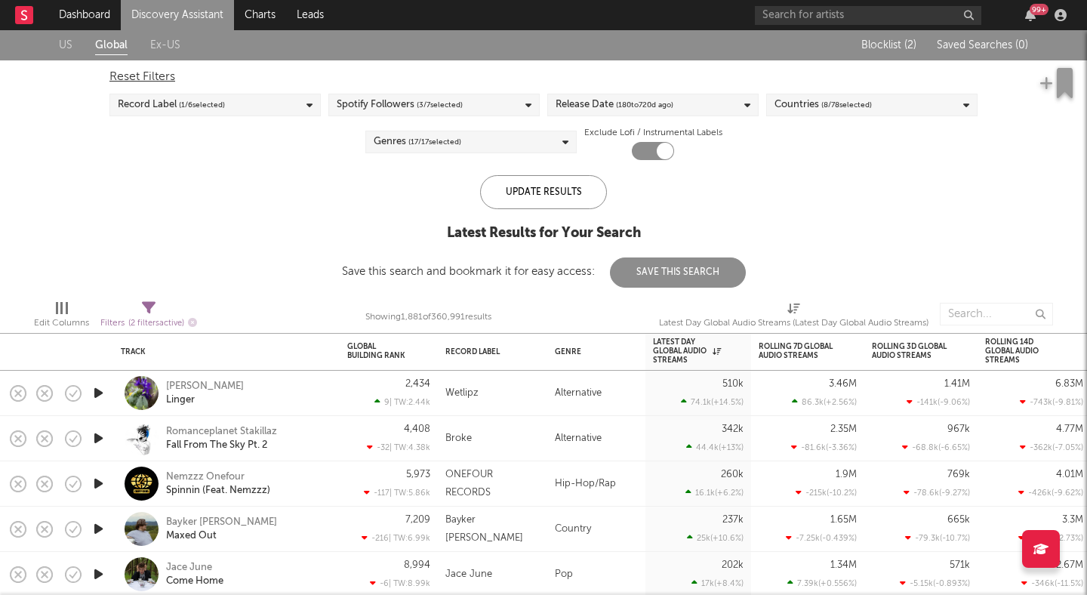
select select "between"
select select "max"
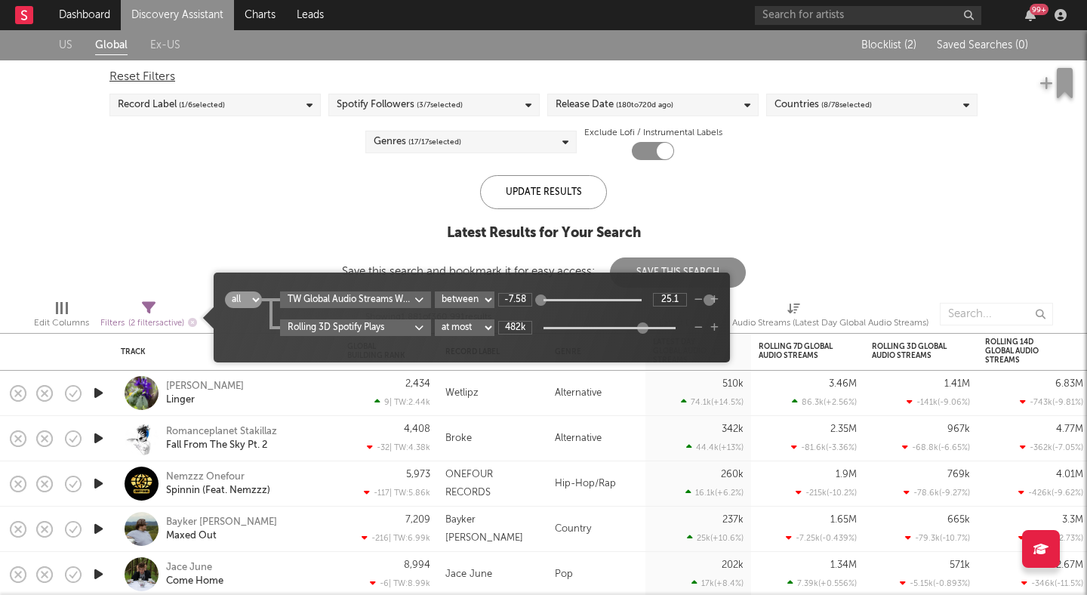
click at [146, 303] on icon at bounding box center [149, 308] width 14 height 14
click at [697, 300] on icon "button" at bounding box center [698, 299] width 8 height 9
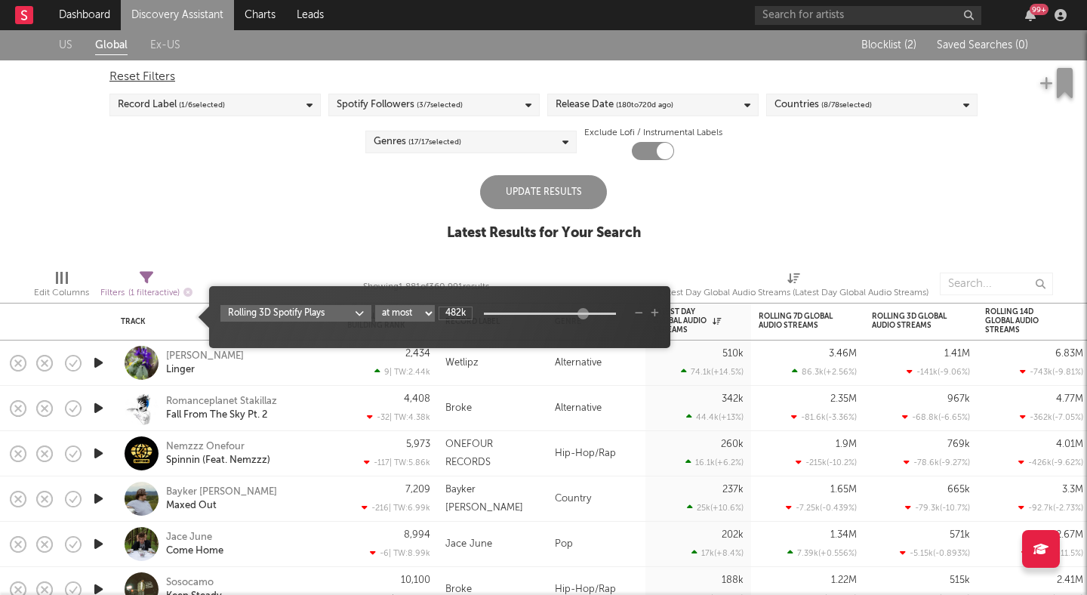
click at [697, 300] on div "Latest Day Global Audio Streams (Latest Day Global Audio Streams)" at bounding box center [793, 293] width 269 height 18
select select "-1"
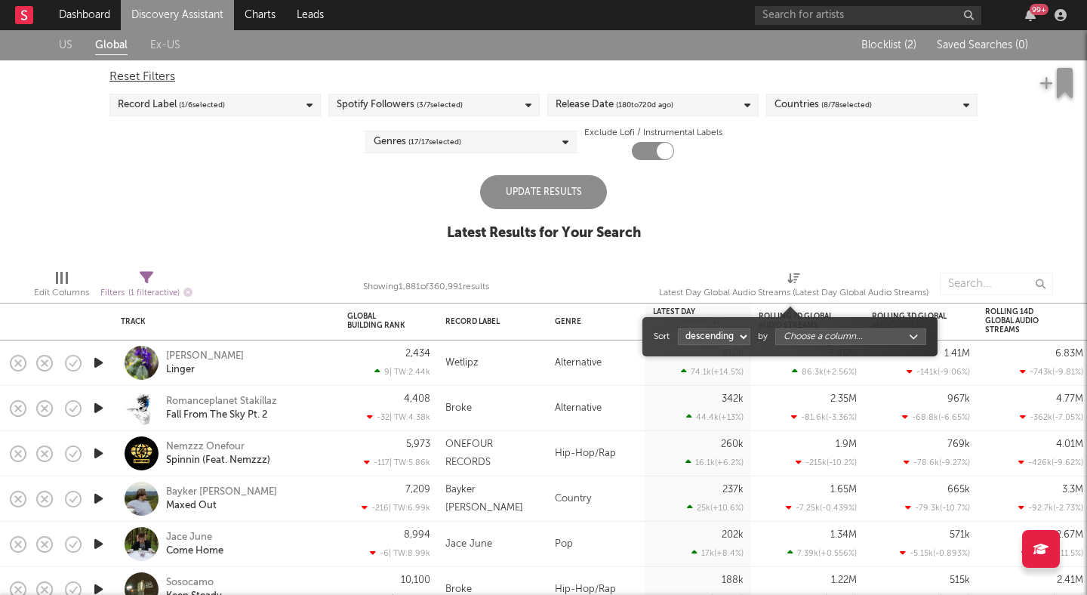
click at [477, 241] on div "Latest Results for Your Search" at bounding box center [544, 233] width 194 height 18
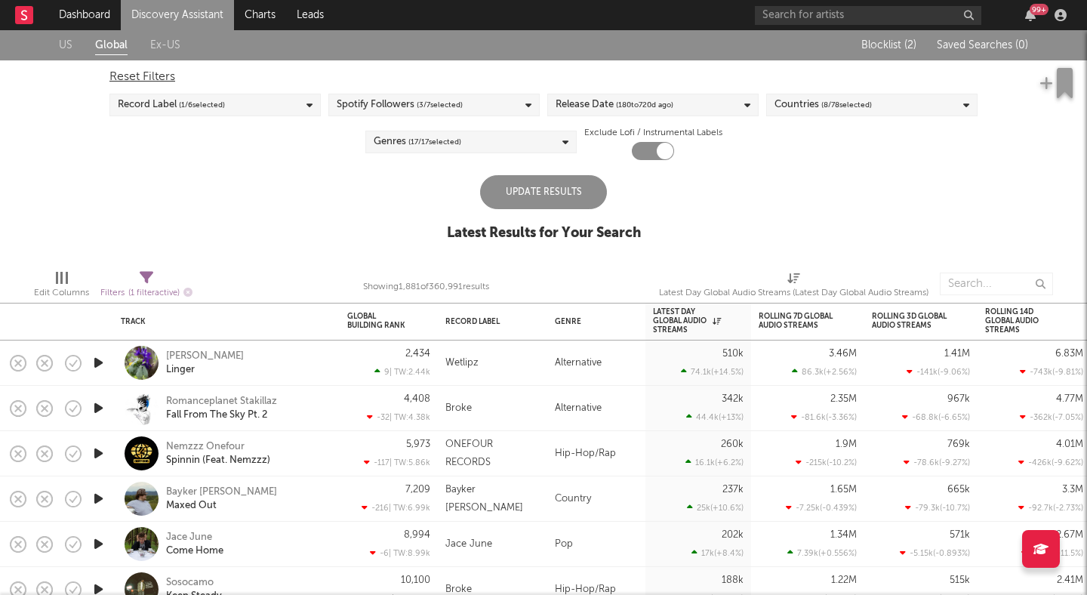
click at [158, 288] on div "Filters ( 1 filter active)" at bounding box center [146, 293] width 92 height 19
select select "max"
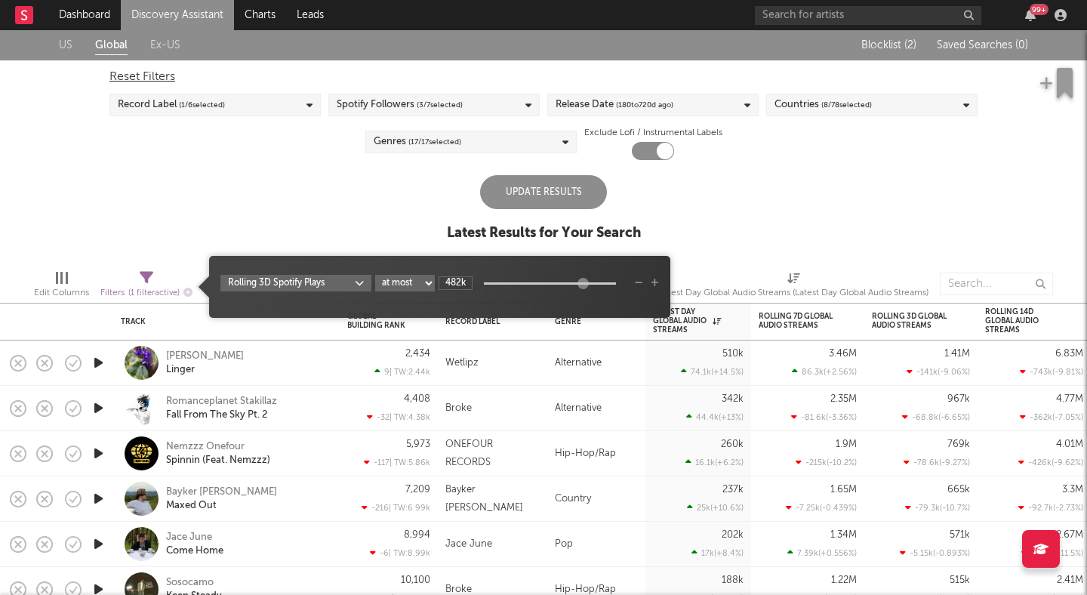
click at [651, 283] on icon "button" at bounding box center [655, 282] width 8 height 9
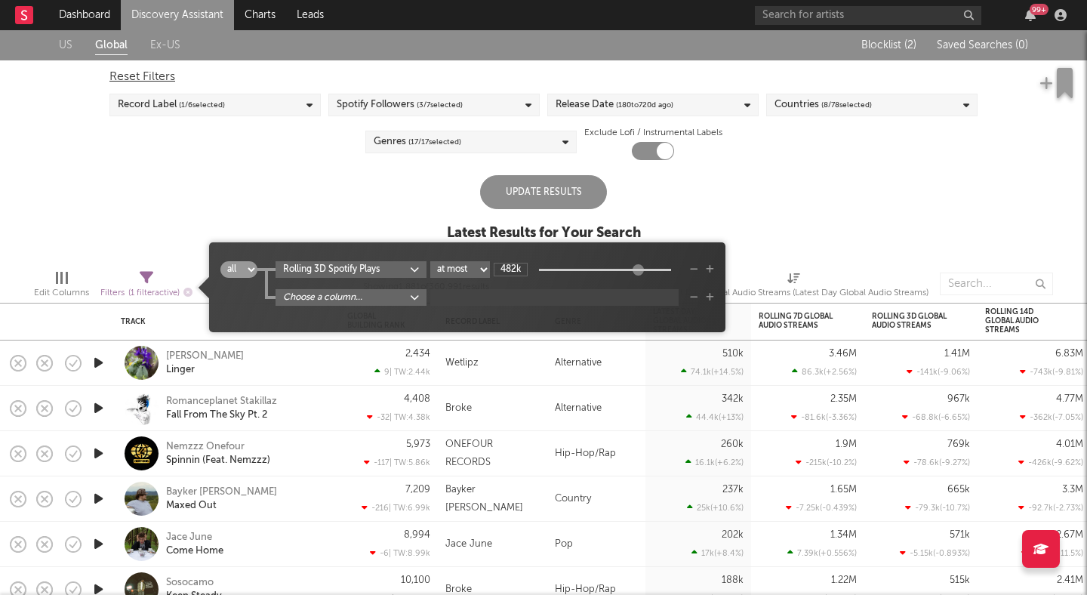
click at [302, 296] on body "Dashboard Discovery Assistant Charts Leads 99 + Notifications Settings Mark all…" at bounding box center [543, 297] width 1087 height 595
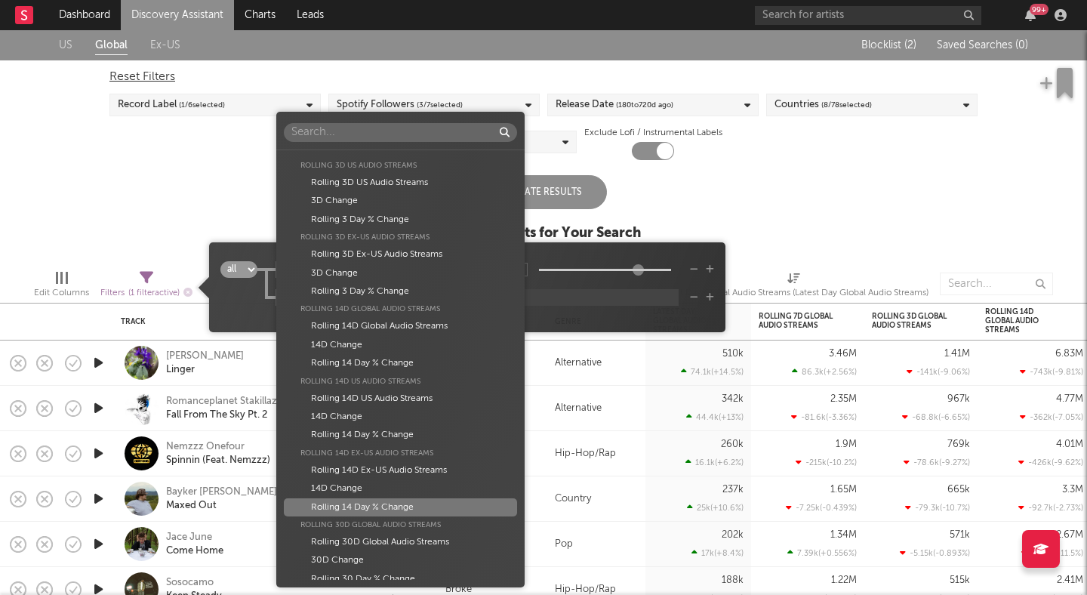
scroll to position [810, 0]
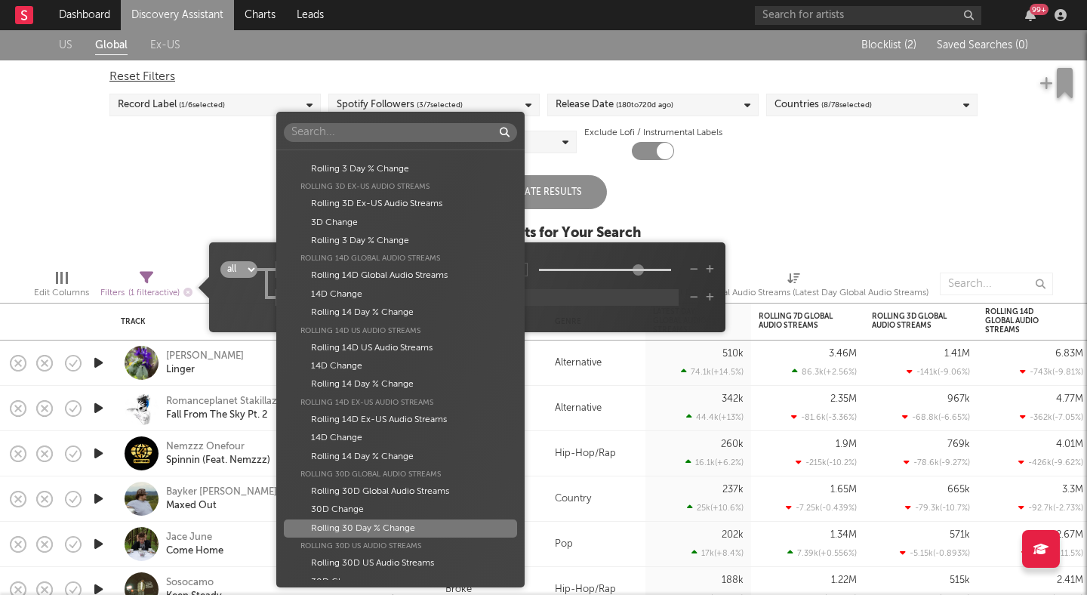
click at [404, 530] on div "Rolling 30 Day % Change" at bounding box center [400, 528] width 232 height 18
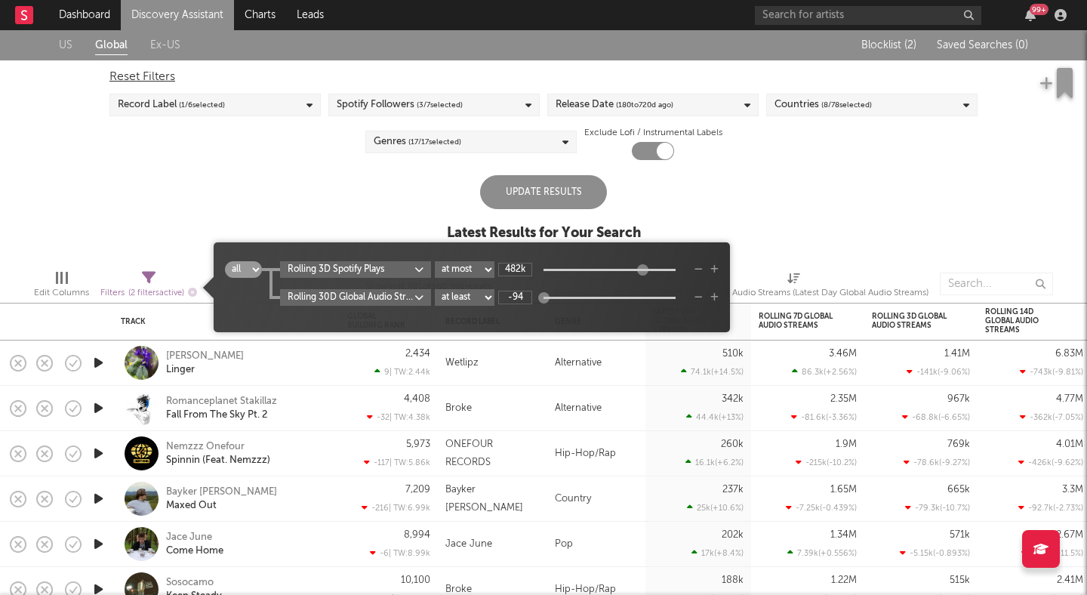
click at [486, 300] on select "at least at most between" at bounding box center [465, 297] width 60 height 17
click at [435, 289] on select "at least at most between" at bounding box center [465, 297] width 60 height 17
select select "between"
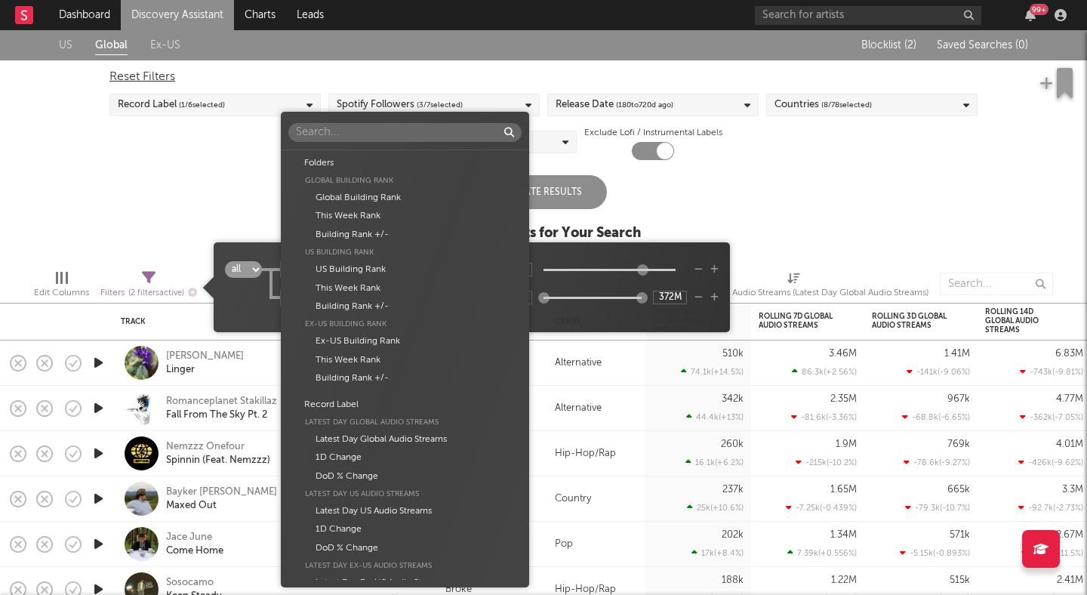
click at [408, 301] on body "Dashboard Discovery Assistant Charts Leads 99 + Notifications Settings Mark all…" at bounding box center [543, 297] width 1087 height 595
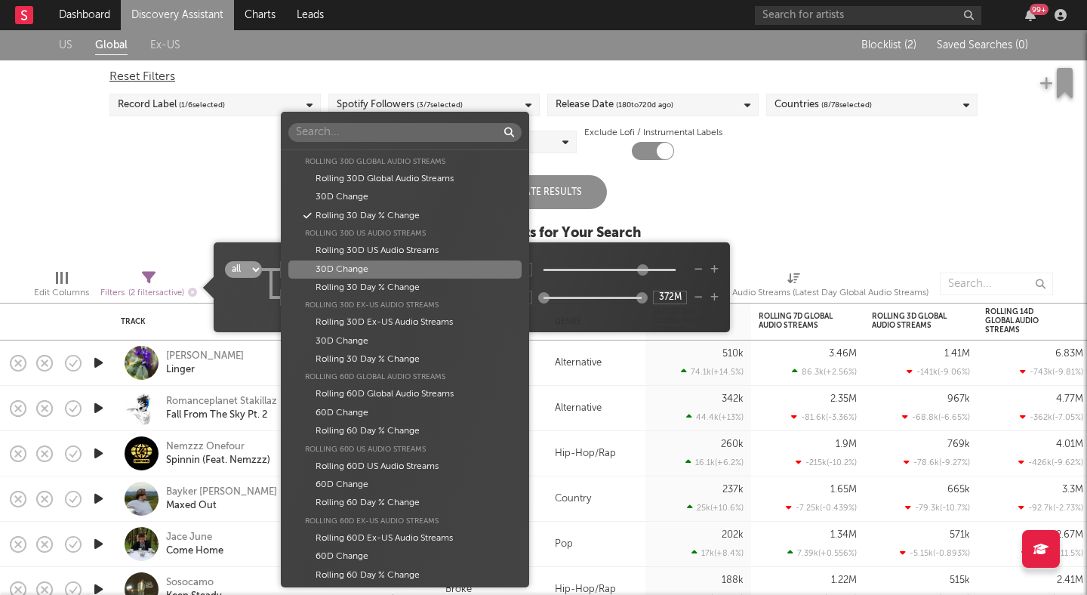
click at [538, 245] on div "Folders Global Building Rank Global Building Rank This Week Rank Building Rank …" at bounding box center [543, 297] width 1087 height 595
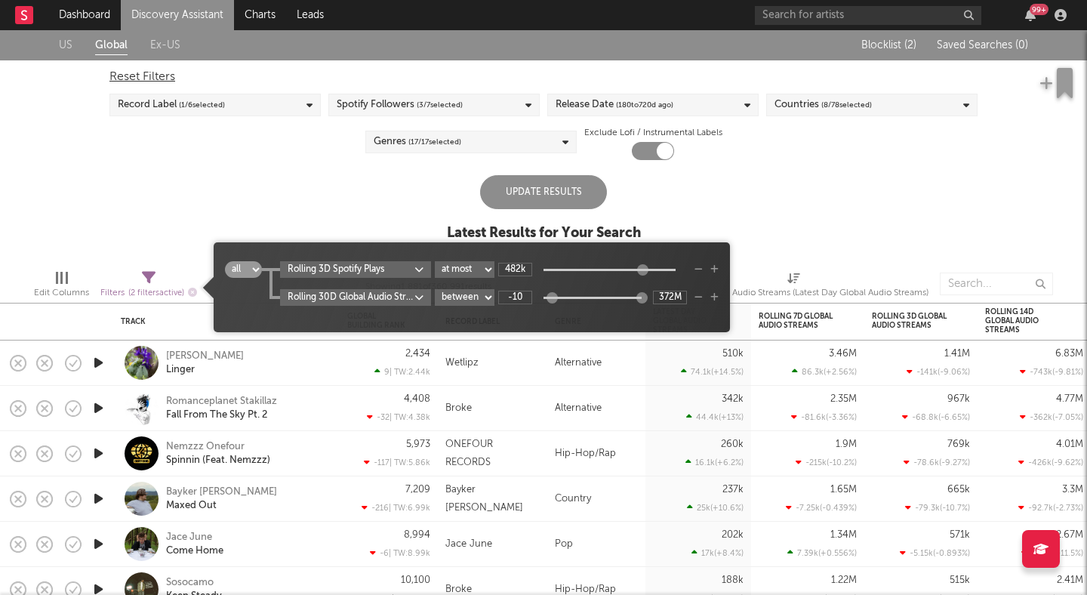
type input "-8.29"
drag, startPoint x: 542, startPoint y: 297, endPoint x: 552, endPoint y: 298, distance: 9.8
click at [552, 298] on div at bounding box center [553, 296] width 11 height 11
type input "39.4"
drag, startPoint x: 638, startPoint y: 295, endPoint x: 574, endPoint y: 297, distance: 64.9
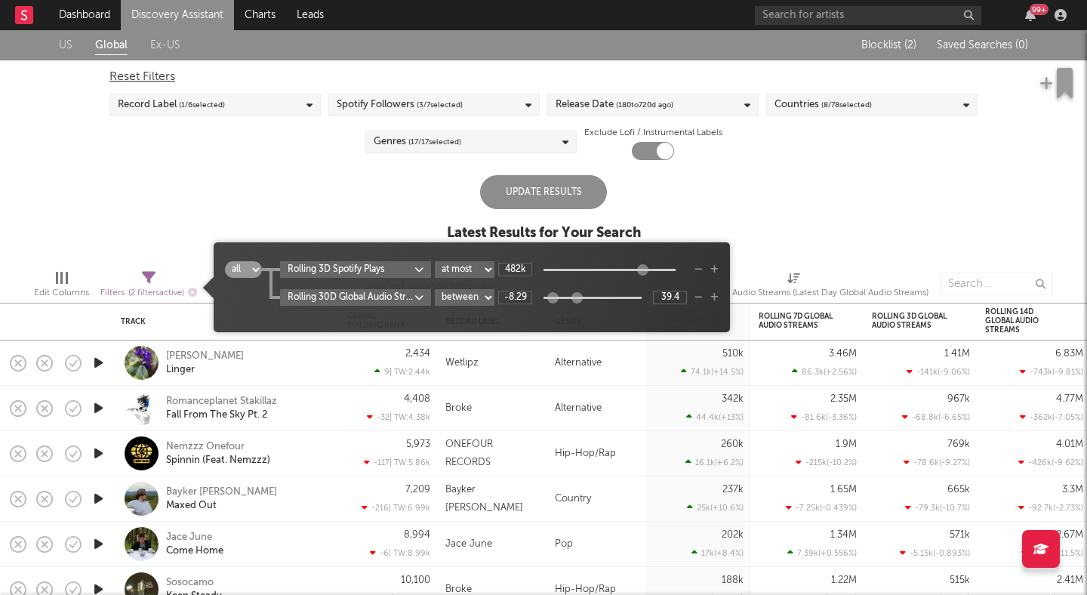
click at [574, 297] on div at bounding box center [576, 296] width 11 height 11
click at [690, 184] on div "US Global Ex-US Blocklist ( 2 ) Saved Searches ( 0 ) Reset Filters Record Label…" at bounding box center [543, 143] width 1087 height 227
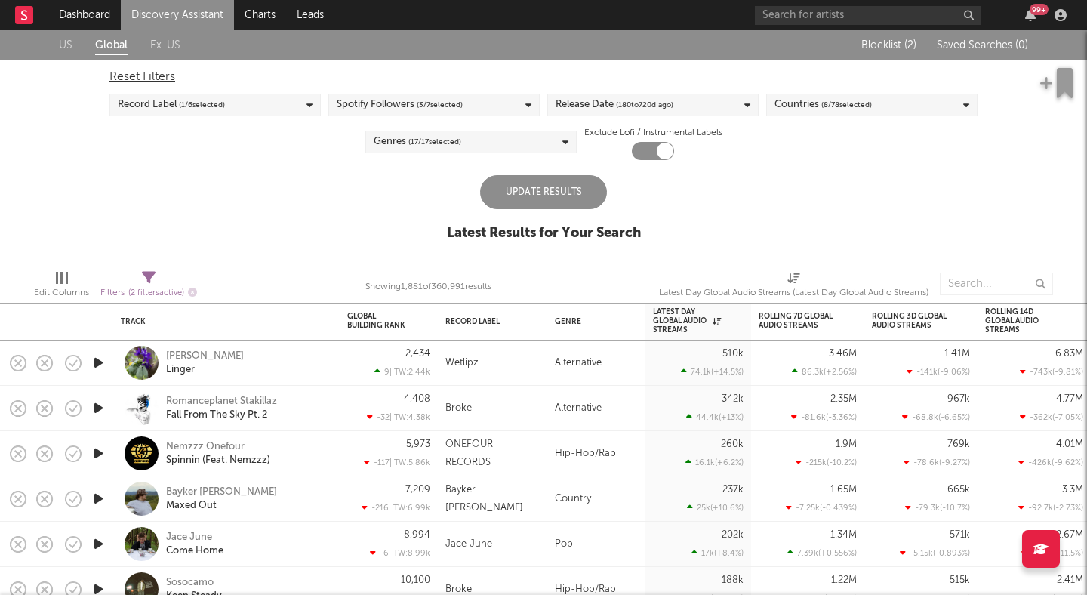
click at [580, 183] on div "Update Results" at bounding box center [543, 192] width 127 height 34
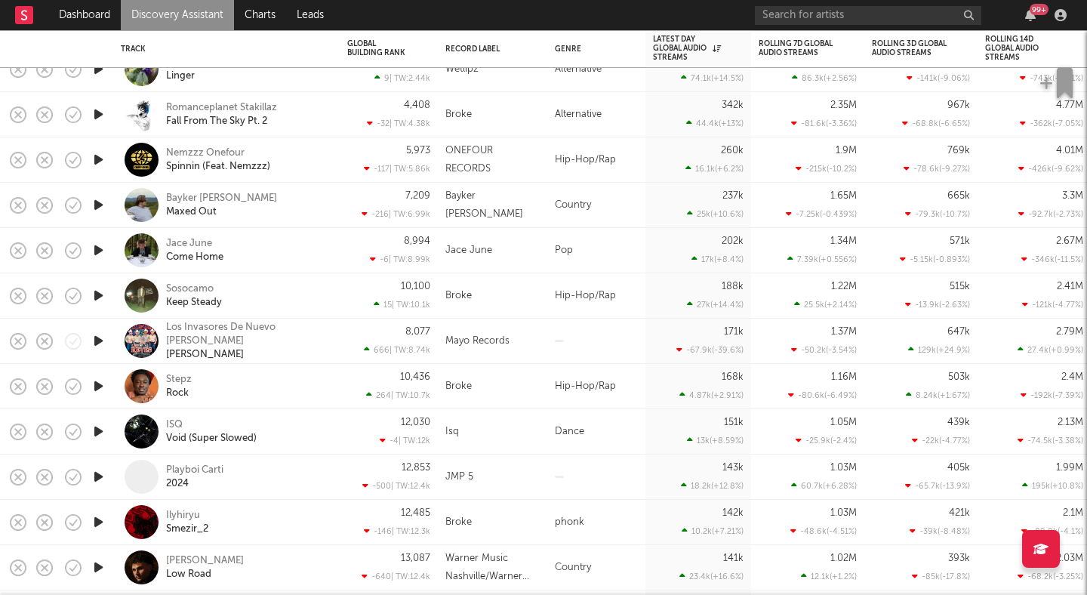
click at [100, 248] on icon "button" at bounding box center [99, 250] width 16 height 19
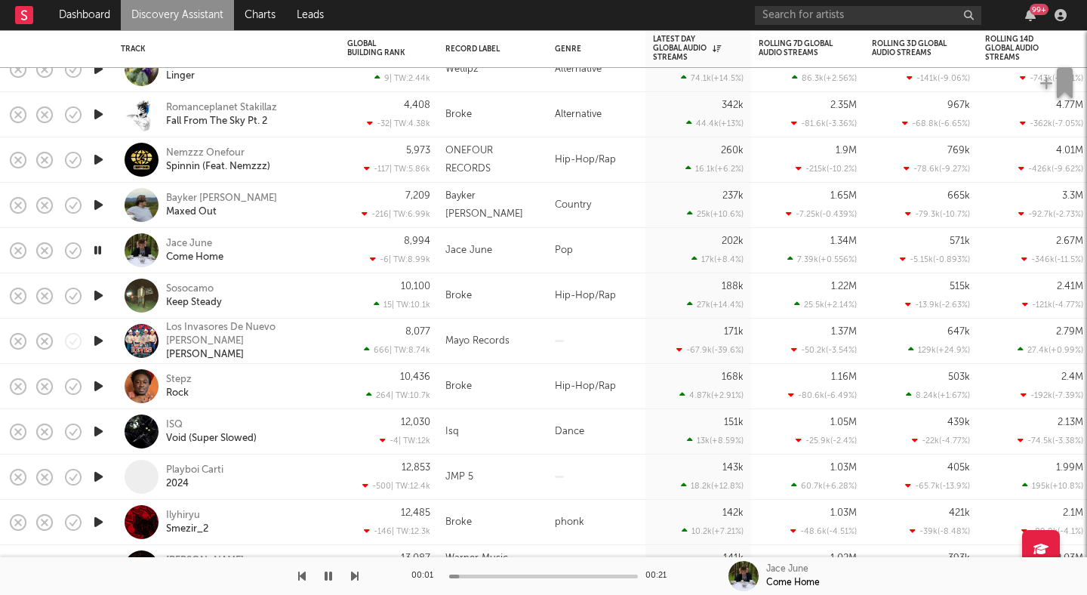
click at [100, 248] on icon "button" at bounding box center [98, 250] width 14 height 19
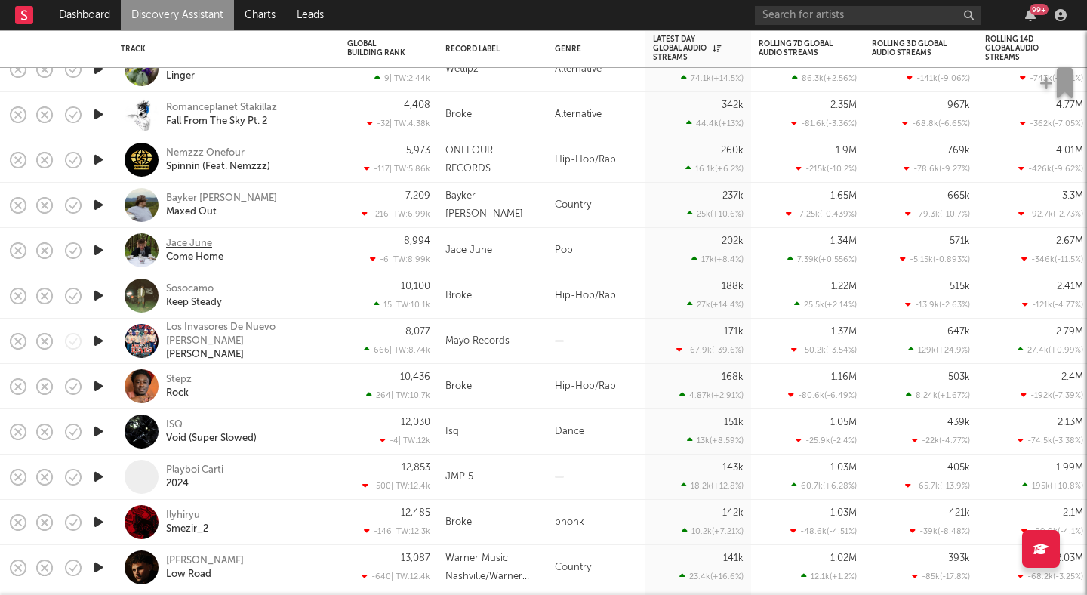
click at [201, 241] on div "Jace June" at bounding box center [189, 244] width 46 height 14
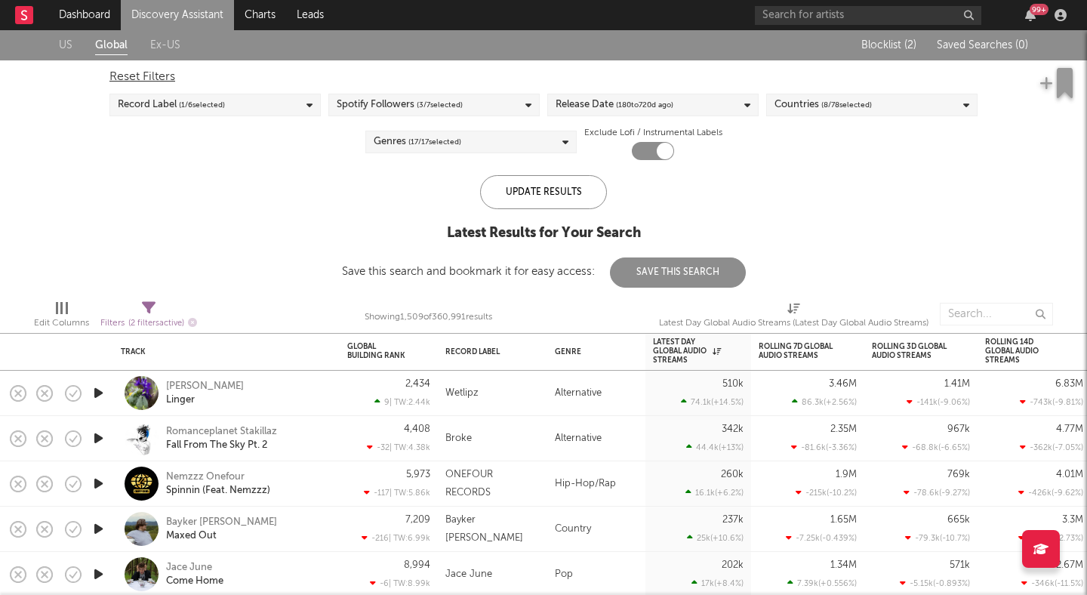
click at [152, 315] on div "Filters ( 2 filters active)" at bounding box center [148, 323] width 97 height 19
select select "max"
select select "between"
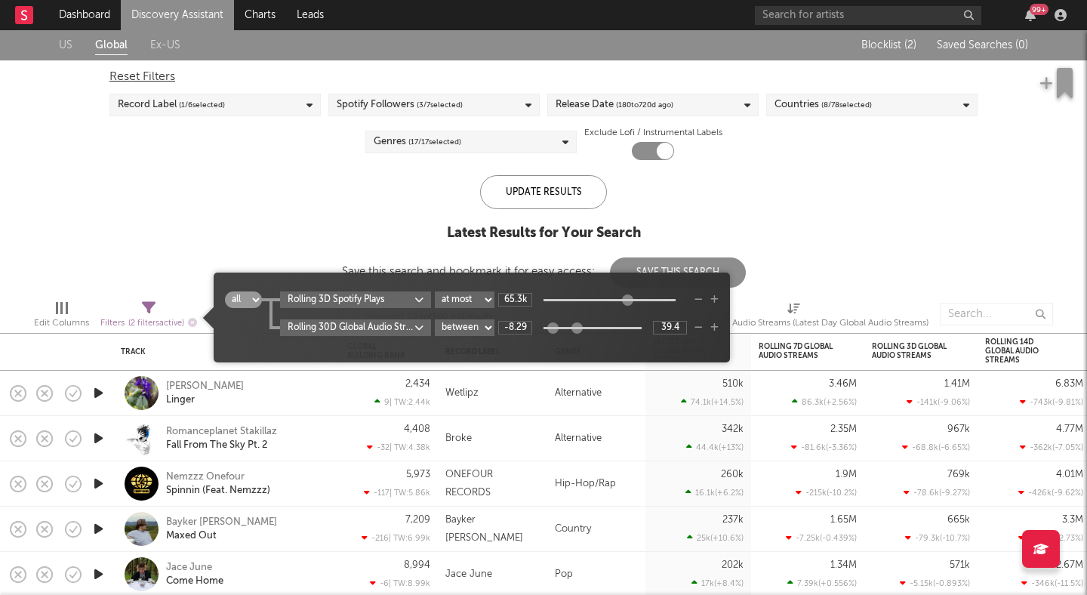
drag, startPoint x: 640, startPoint y: 297, endPoint x: 625, endPoint y: 297, distance: 15.1
click at [625, 297] on div at bounding box center [627, 299] width 11 height 11
type input "65.4k"
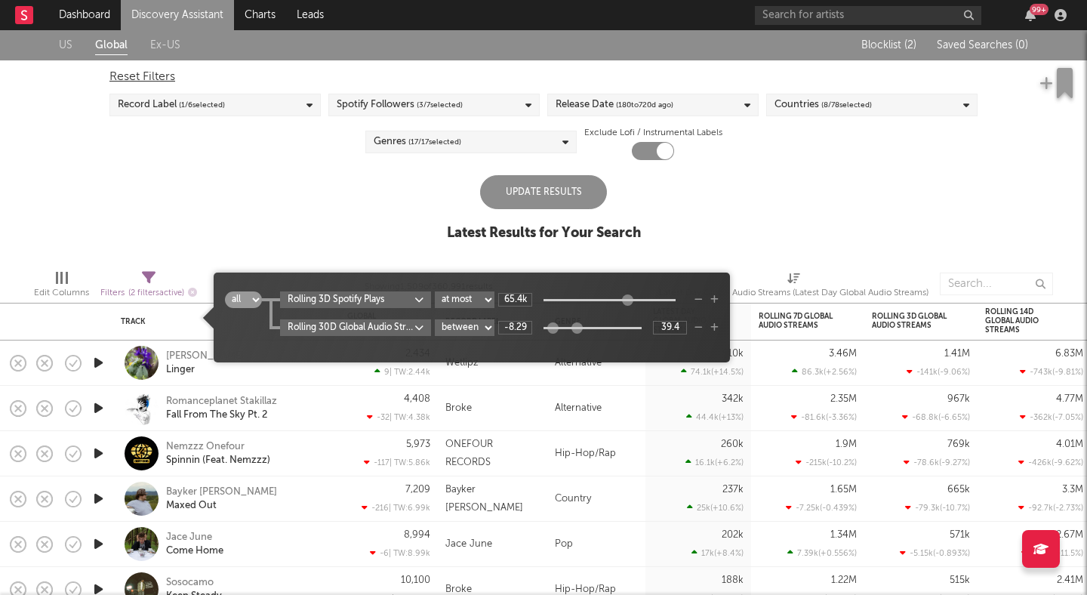
click at [672, 241] on div "US Global Ex-US Blocklist ( 2 ) Saved Searches ( 0 ) Reset Filters Record Label…" at bounding box center [543, 143] width 1087 height 227
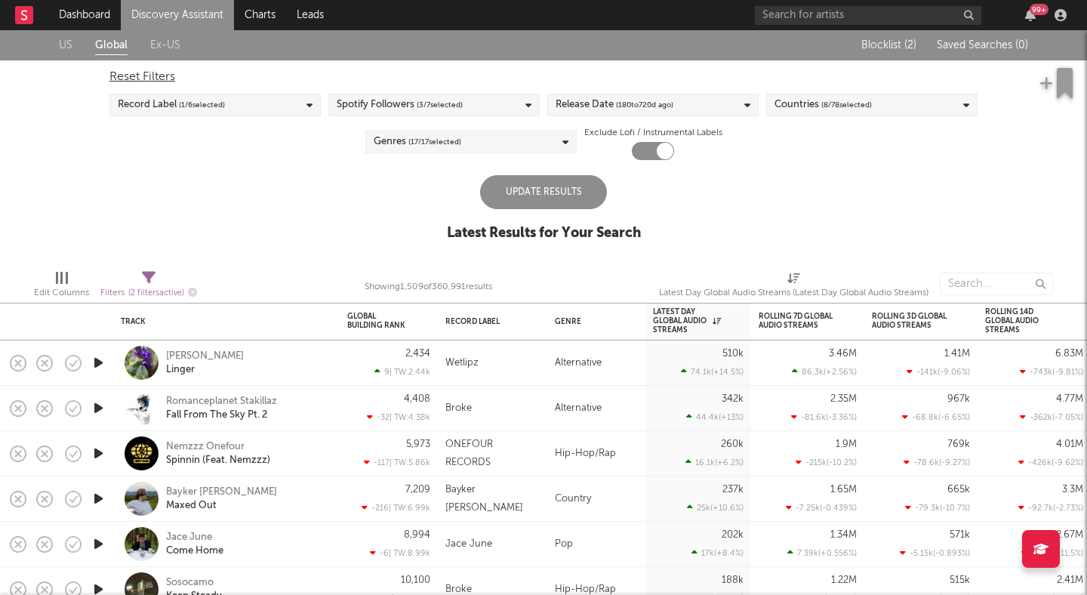
click at [557, 198] on div "Update Results" at bounding box center [543, 192] width 127 height 34
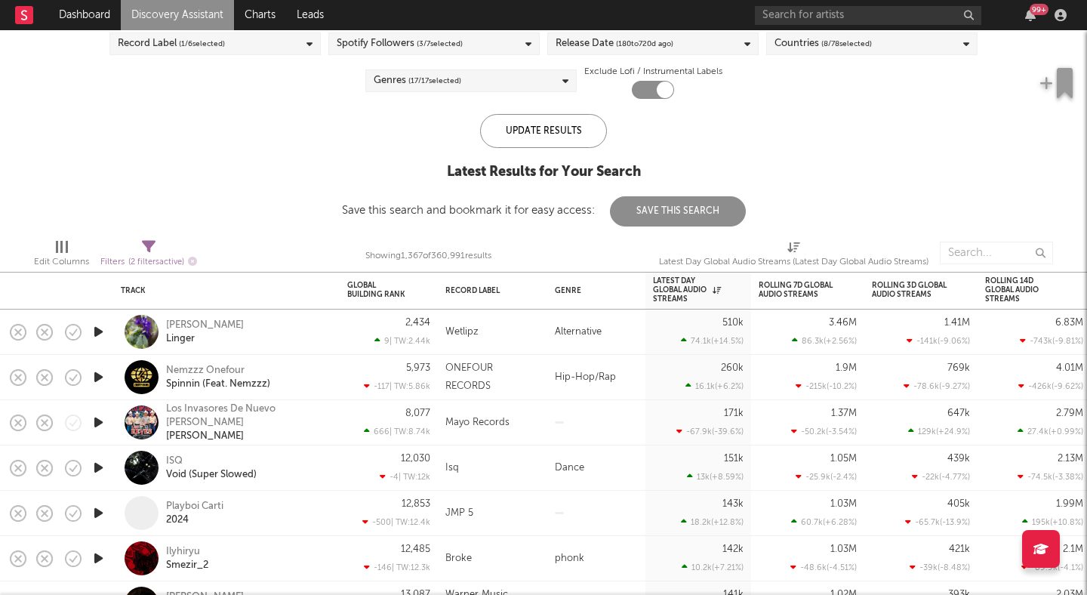
click at [150, 244] on icon at bounding box center [149, 247] width 14 height 14
select select "max"
select select "between"
click at [171, 173] on div "US Global Ex-US Blocklist ( 2 ) Saved Searches ( 0 ) Reset Filters Record Label…" at bounding box center [543, 97] width 1087 height 257
click at [140, 249] on span "Filters ( 2 filters active)" at bounding box center [148, 256] width 97 height 31
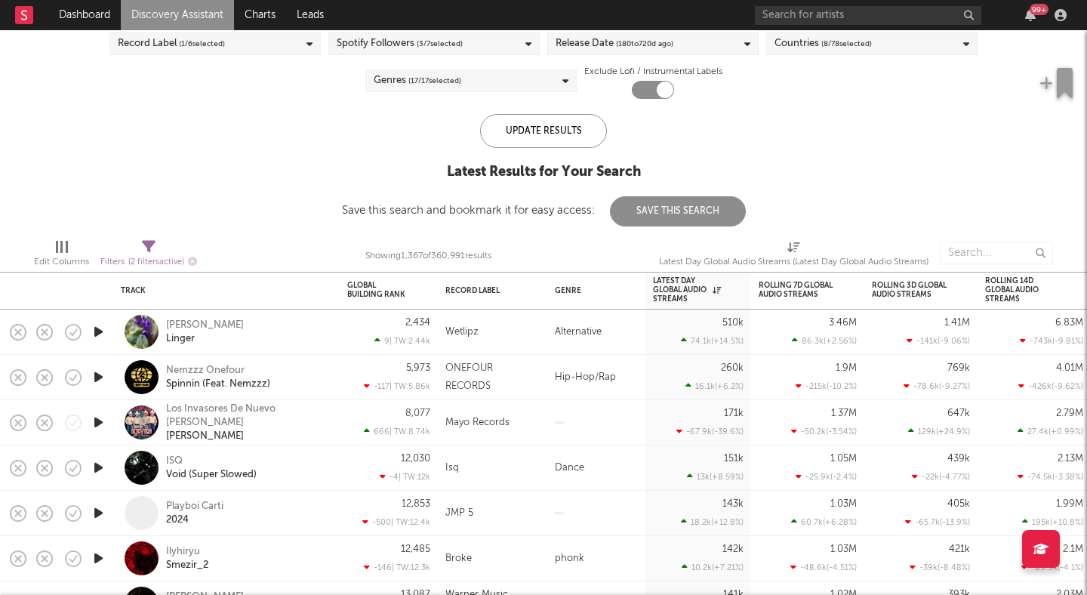
select select "max"
select select "between"
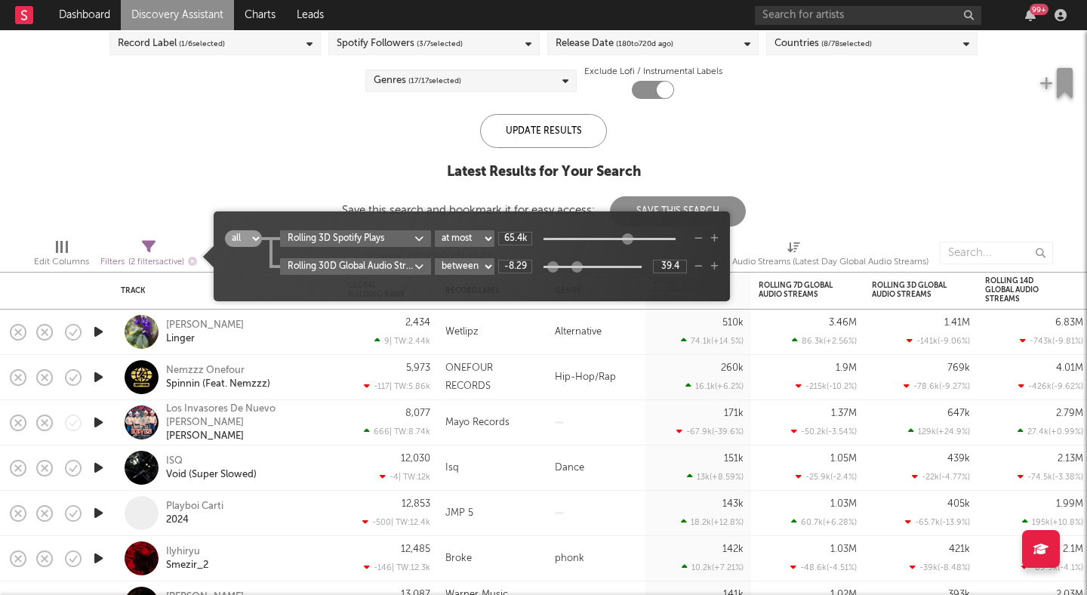
click at [714, 266] on icon "button" at bounding box center [714, 266] width 8 height 9
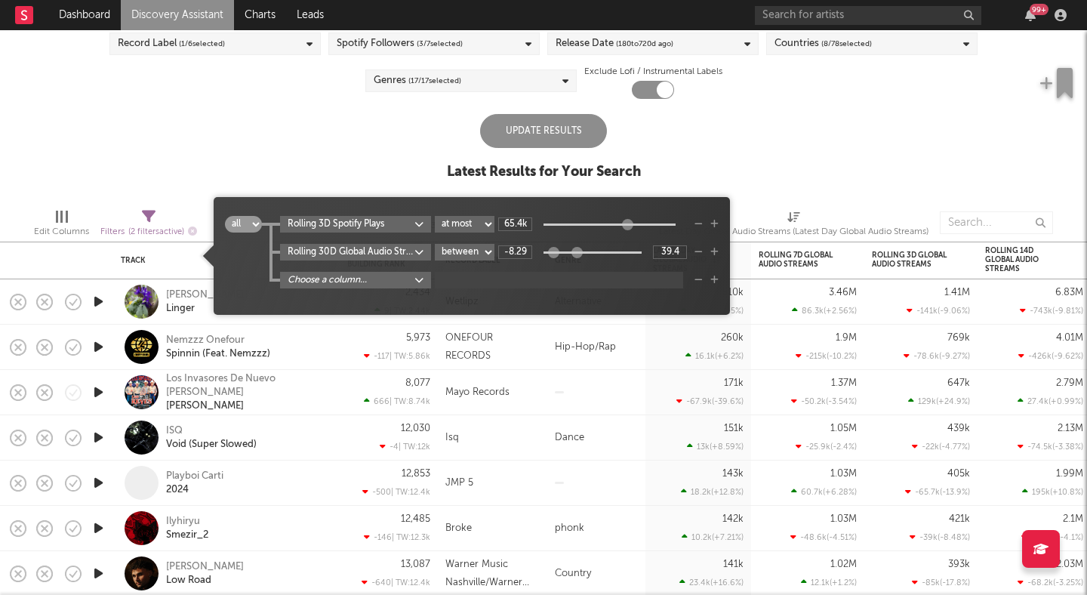
click at [417, 288] on body "Dashboard Discovery Assistant Charts Leads 99 + Notifications Settings Mark all…" at bounding box center [543, 297] width 1087 height 595
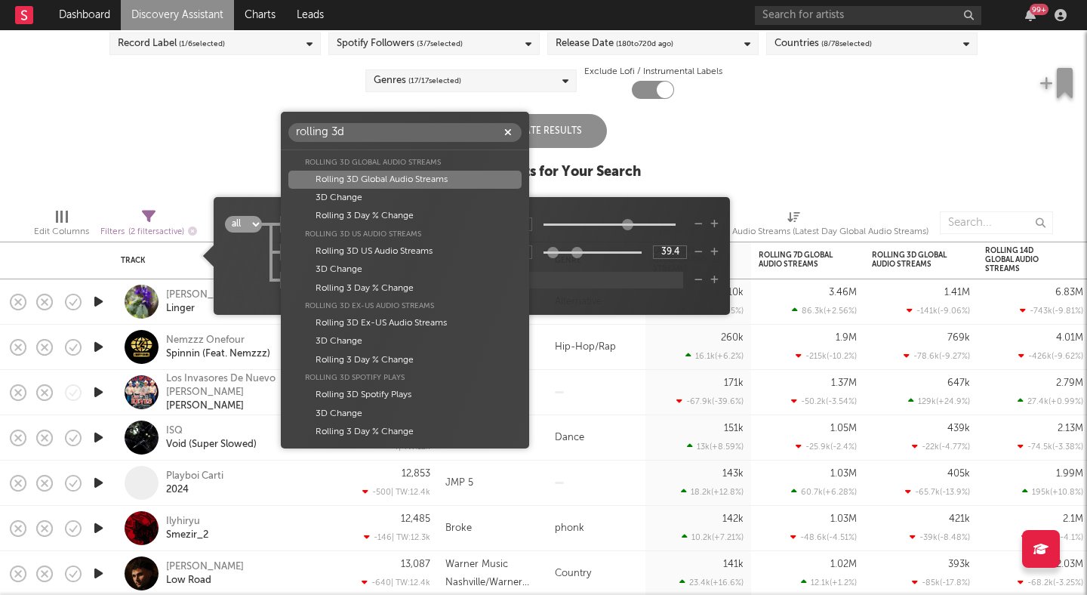
type input "rolling 3d"
click at [392, 180] on div "Rolling 3D Global Audio Streams" at bounding box center [404, 180] width 232 height 18
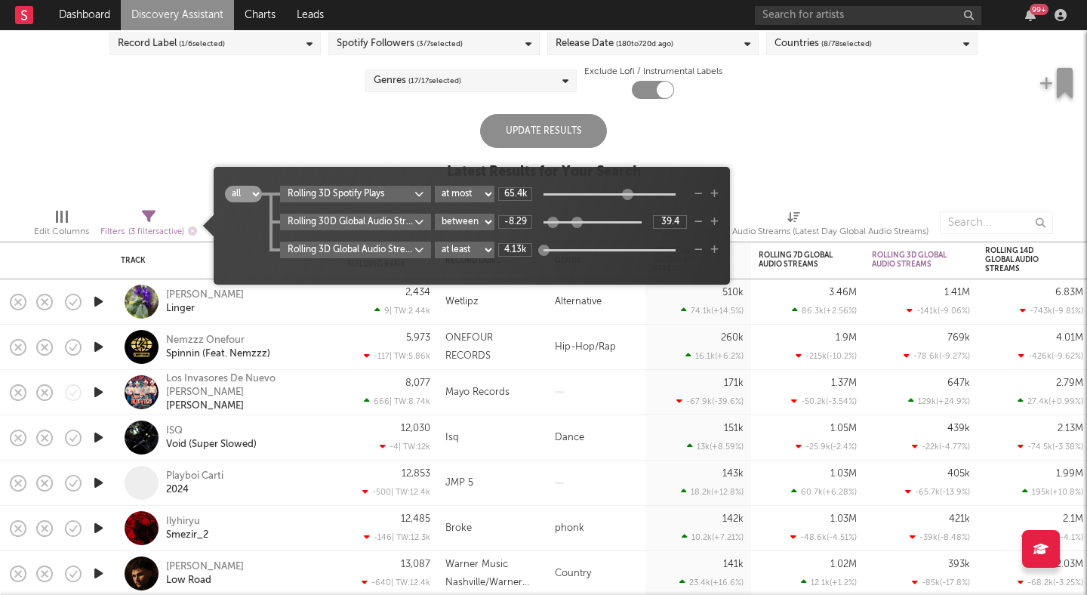
click at [482, 249] on select "at least at most between" at bounding box center [465, 249] width 60 height 17
click at [435, 241] on select "at least at most between" at bounding box center [465, 249] width 60 height 17
select select "max"
click at [696, 193] on icon "button" at bounding box center [698, 193] width 8 height 9
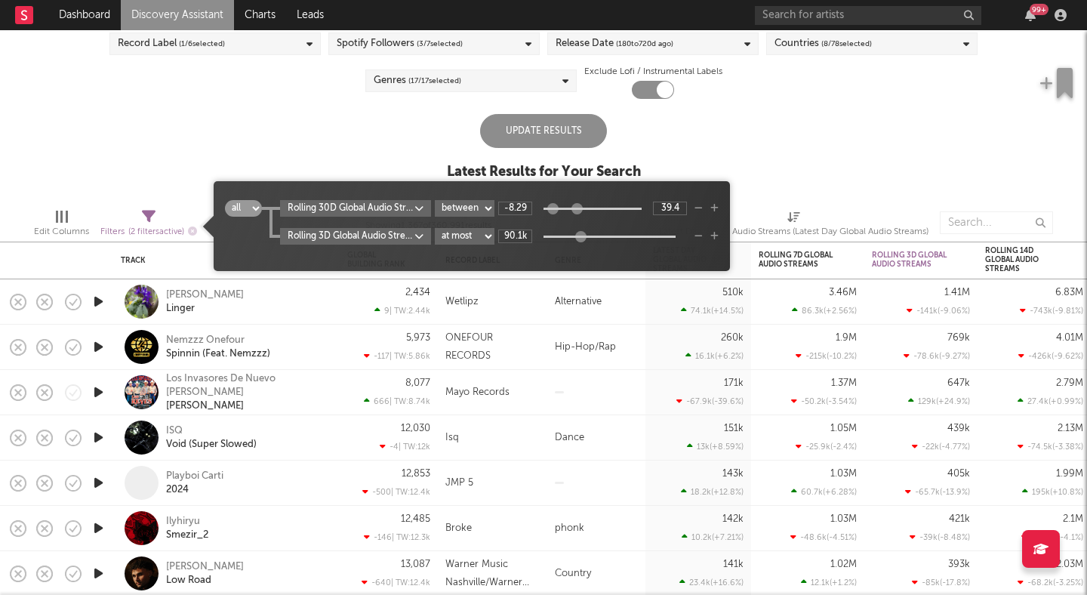
type input "95.1k"
drag, startPoint x: 543, startPoint y: 236, endPoint x: 586, endPoint y: 242, distance: 44.2
click at [586, 242] on div "95.1k" at bounding box center [592, 236] width 189 height 14
click at [327, 115] on div "US Global Ex-US Blocklist ( 2 ) Saved Searches ( 0 ) Reset Filters Record Label…" at bounding box center [543, 82] width 1087 height 227
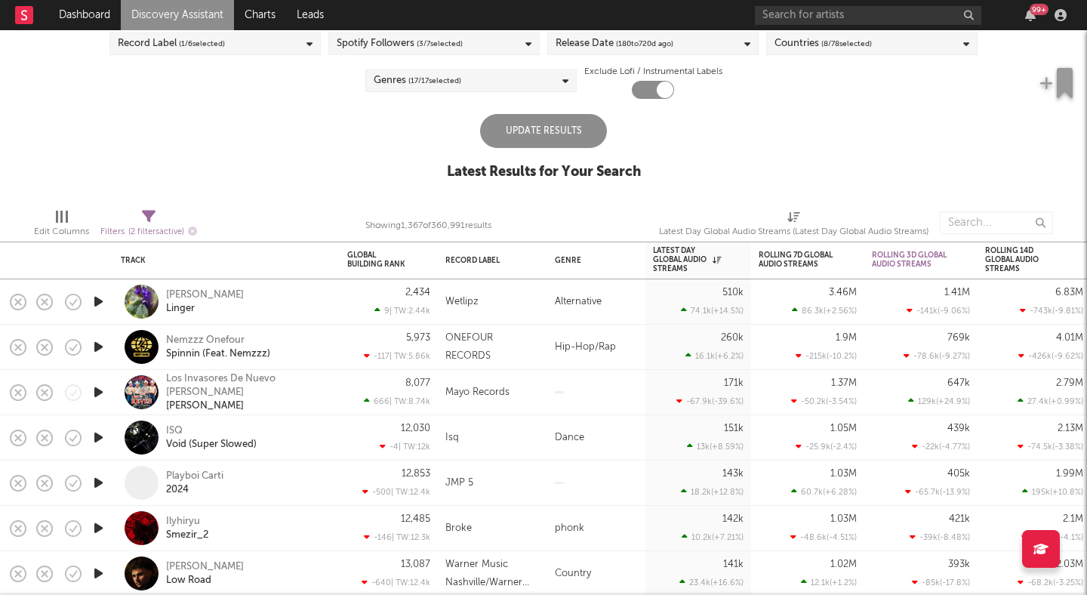
click at [519, 141] on div "Update Results" at bounding box center [543, 131] width 127 height 34
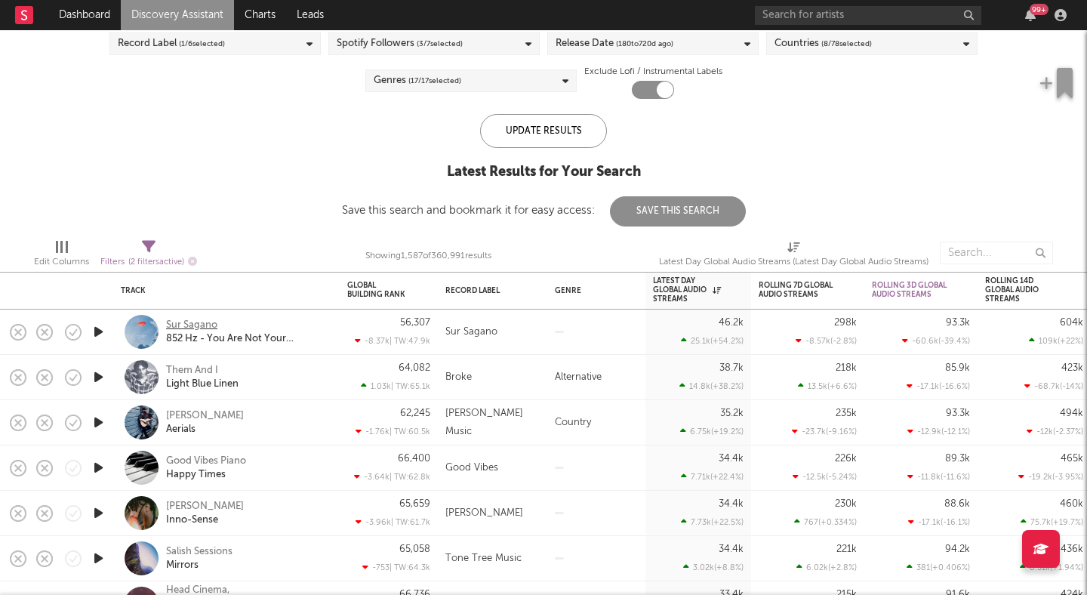
click at [190, 321] on div "Sur Sagano" at bounding box center [191, 325] width 51 height 14
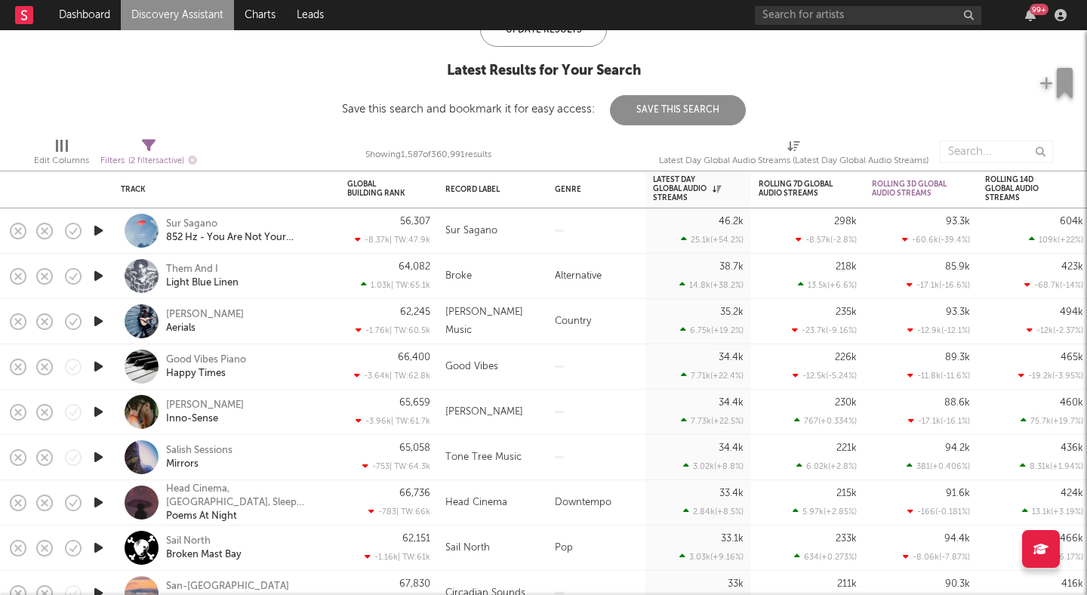
click at [101, 322] on icon "button" at bounding box center [99, 321] width 16 height 19
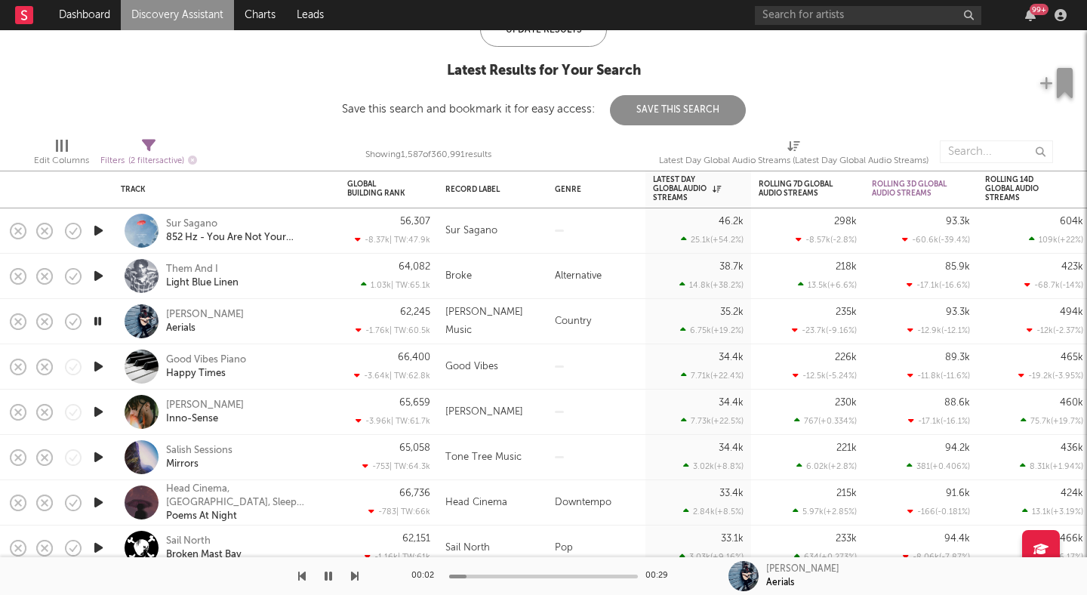
click at [100, 321] on icon "button" at bounding box center [98, 321] width 14 height 19
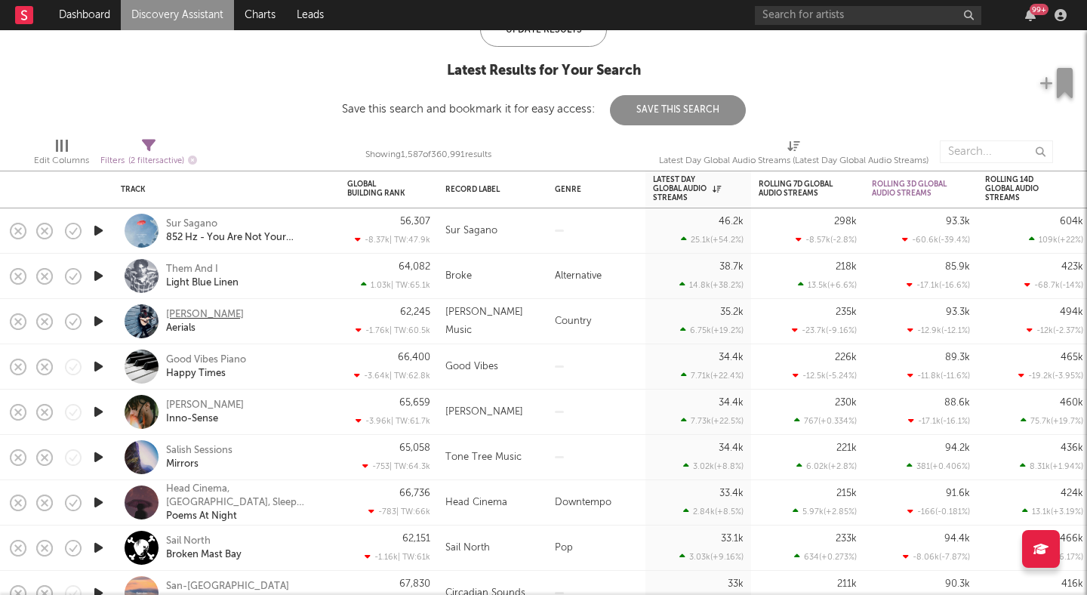
click at [179, 313] on div "Sam Donald" at bounding box center [205, 315] width 78 height 14
select select "between"
select select "max"
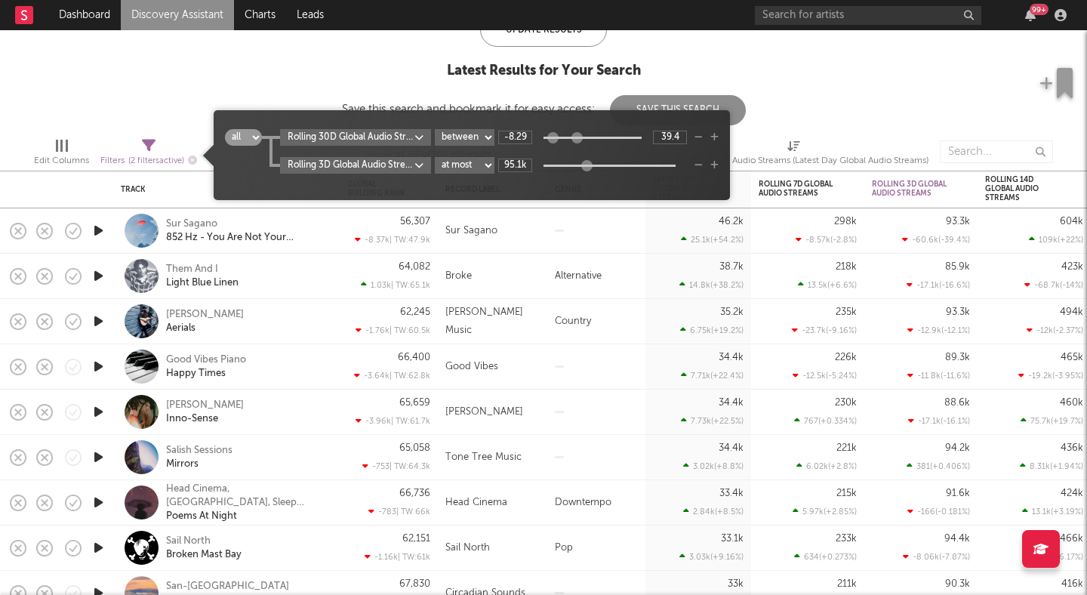
click at [138, 149] on span "Filters ( 2 filters active)" at bounding box center [148, 155] width 97 height 31
click at [386, 165] on body "Dashboard Discovery Assistant Charts Leads 99 + Notifications Settings Mark all…" at bounding box center [543, 297] width 1087 height 595
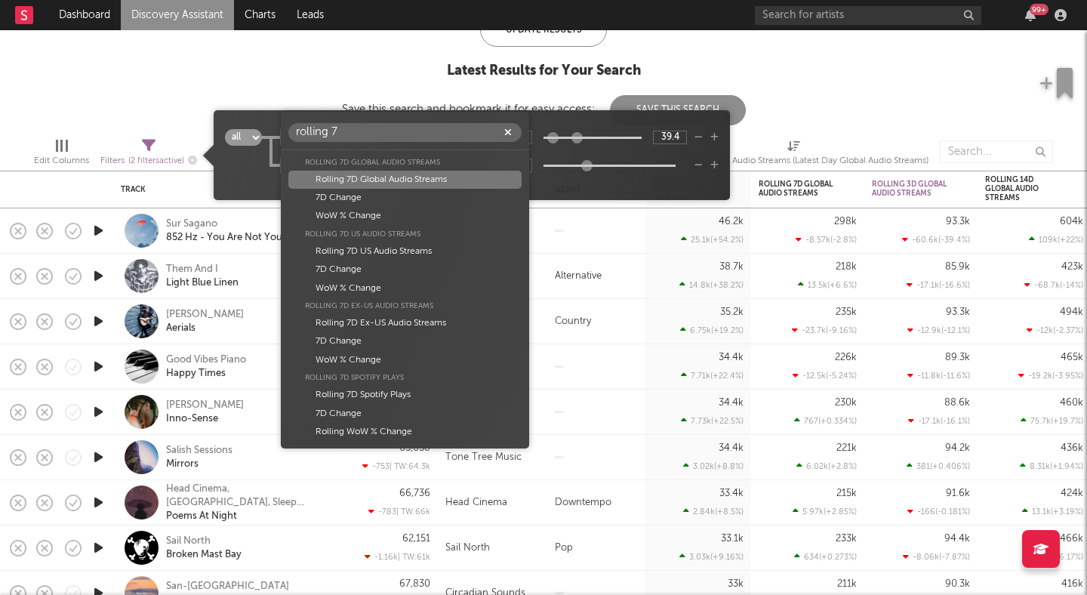
scroll to position [0, 0]
type input "rolling 7"
click at [411, 175] on div "Rolling 7D Global Audio Streams" at bounding box center [404, 180] width 232 height 18
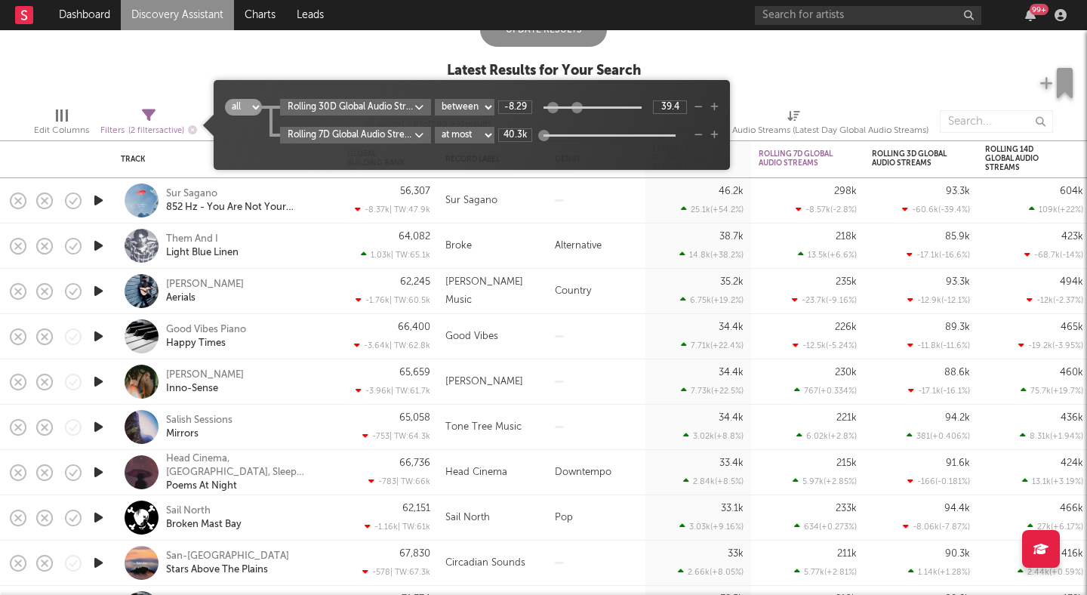
click at [487, 134] on select "at least at most between" at bounding box center [465, 135] width 60 height 17
type input "250k"
drag, startPoint x: 546, startPoint y: 149, endPoint x: 573, endPoint y: 139, distance: 28.2
click at [573, 139] on div at bounding box center [573, 134] width 11 height 11
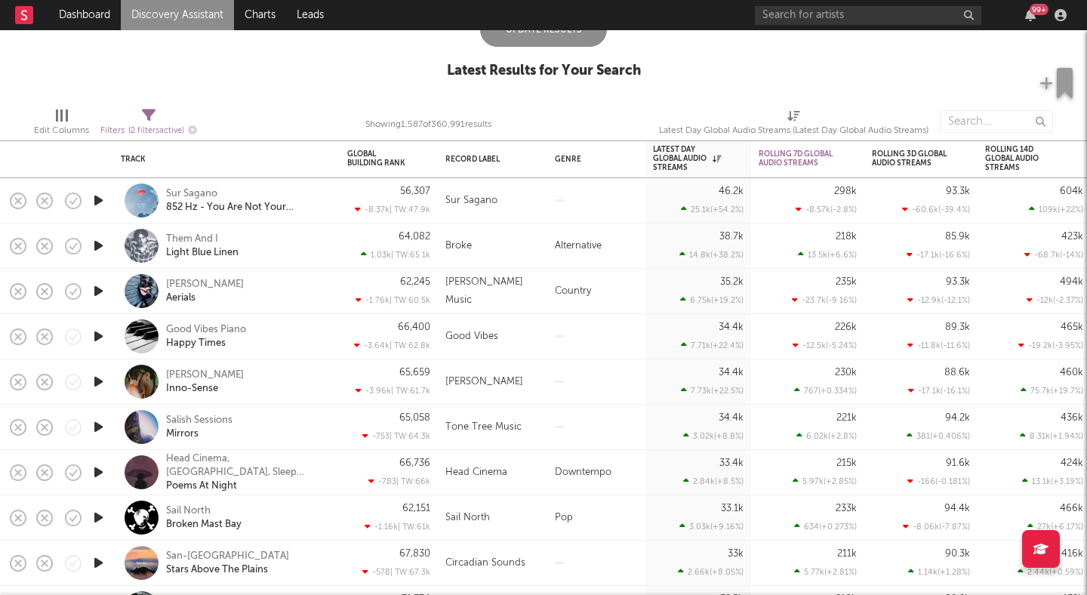
click at [549, 38] on div "Update Results" at bounding box center [543, 30] width 127 height 34
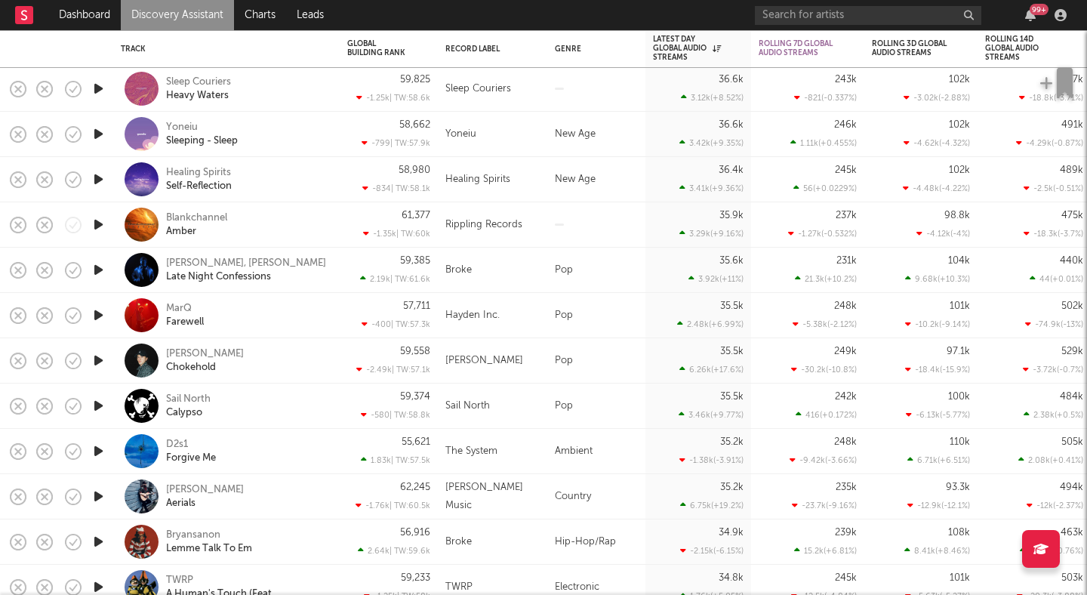
click at [102, 404] on icon "button" at bounding box center [99, 405] width 16 height 19
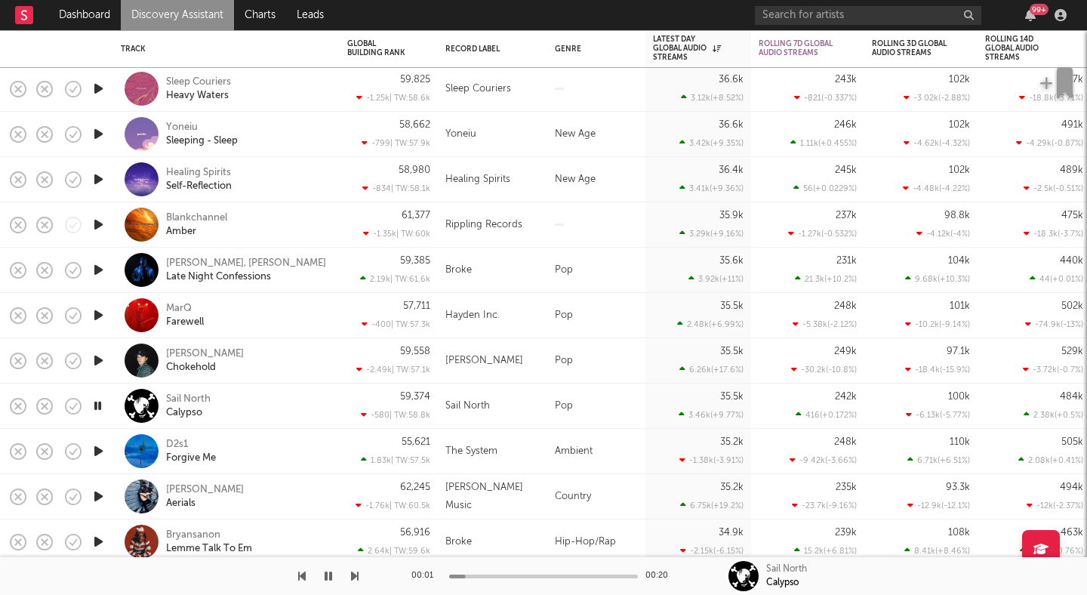
click at [101, 404] on icon "button" at bounding box center [98, 405] width 14 height 19
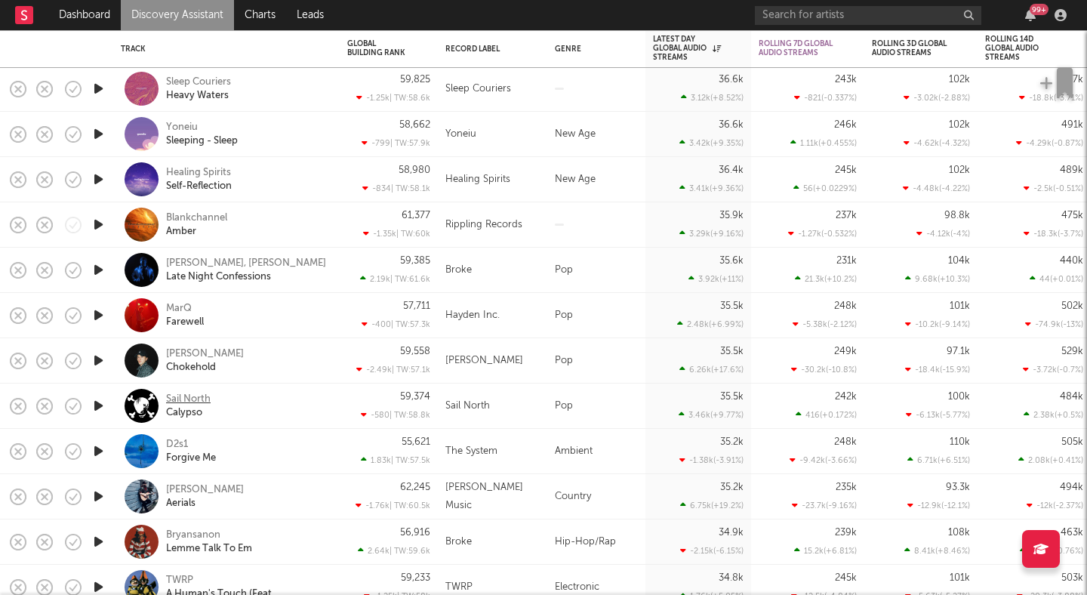
click at [171, 401] on div "Sail North" at bounding box center [188, 399] width 45 height 14
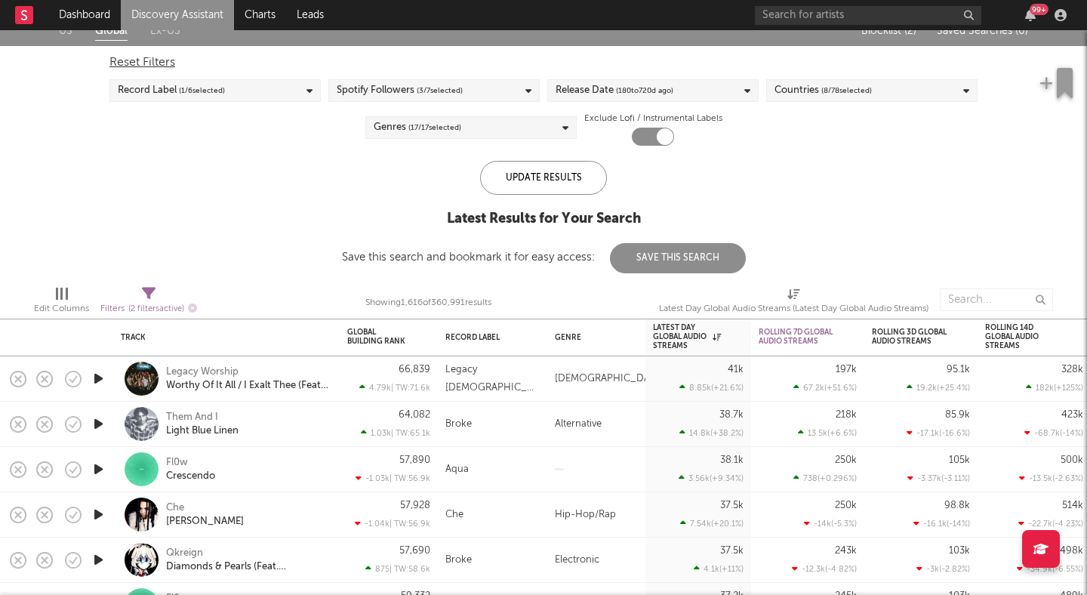
select select "between"
select select "max"
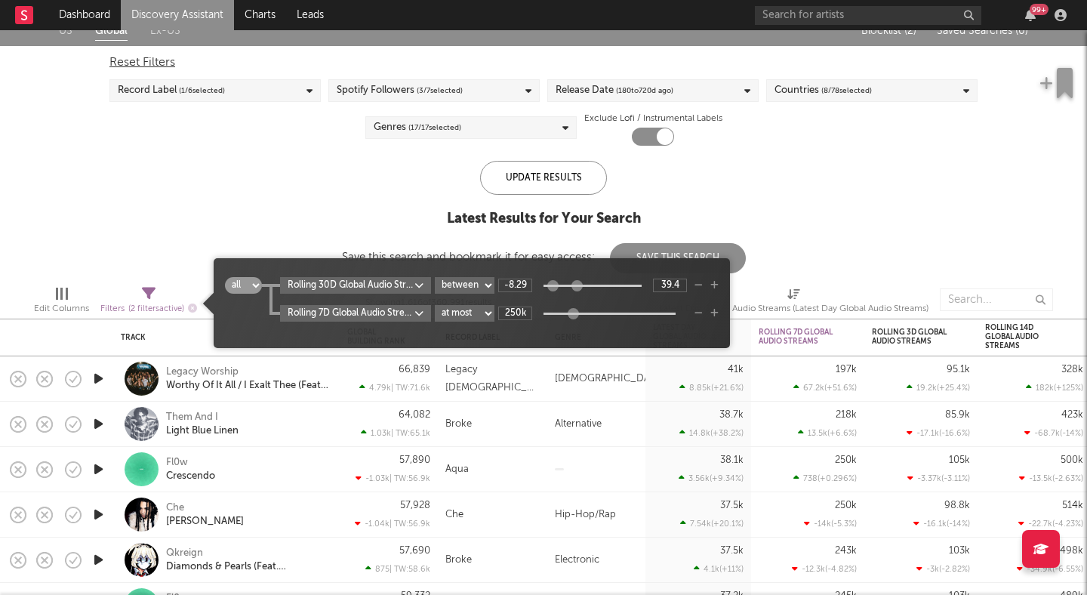
click at [148, 292] on icon at bounding box center [149, 294] width 14 height 14
type input "189k"
click at [568, 312] on div at bounding box center [568, 312] width 11 height 11
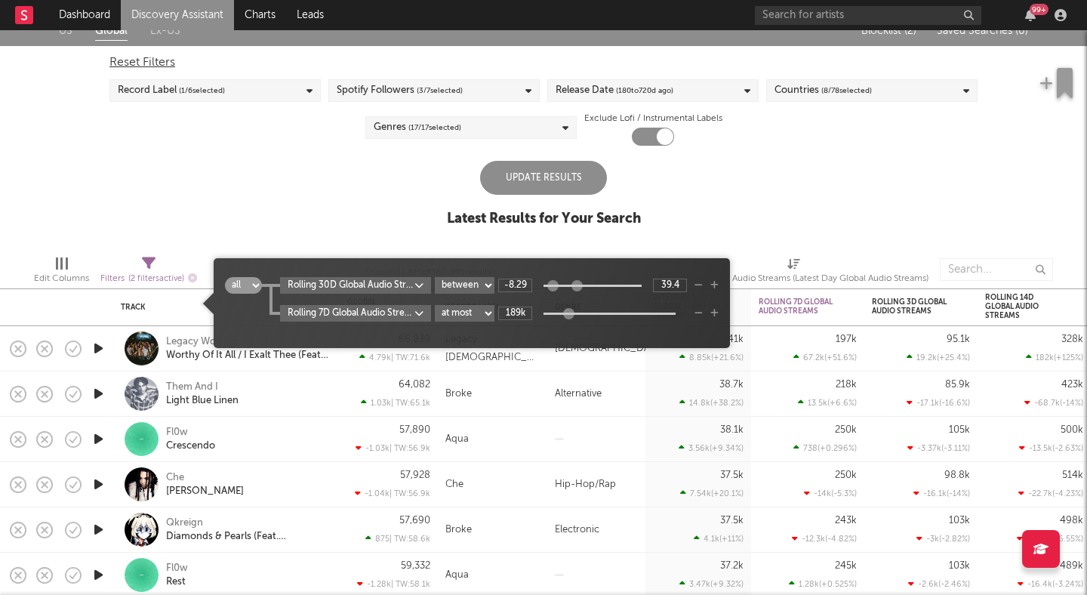
click at [717, 309] on icon "button" at bounding box center [714, 313] width 8 height 9
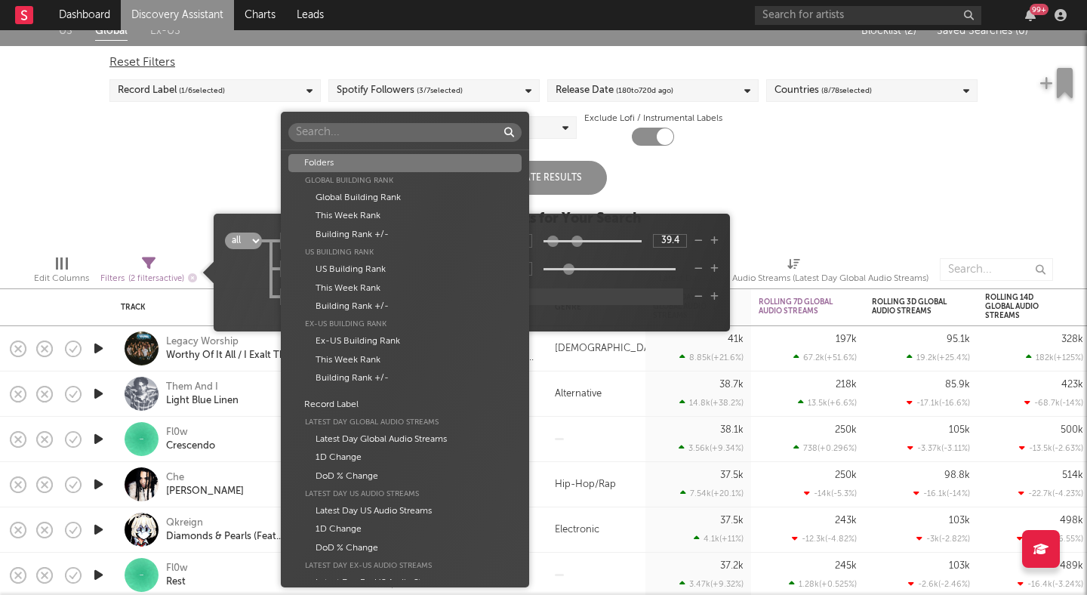
click at [407, 297] on body "Dashboard Discovery Assistant Charts Leads 99 + Notifications Settings Mark all…" at bounding box center [543, 297] width 1087 height 595
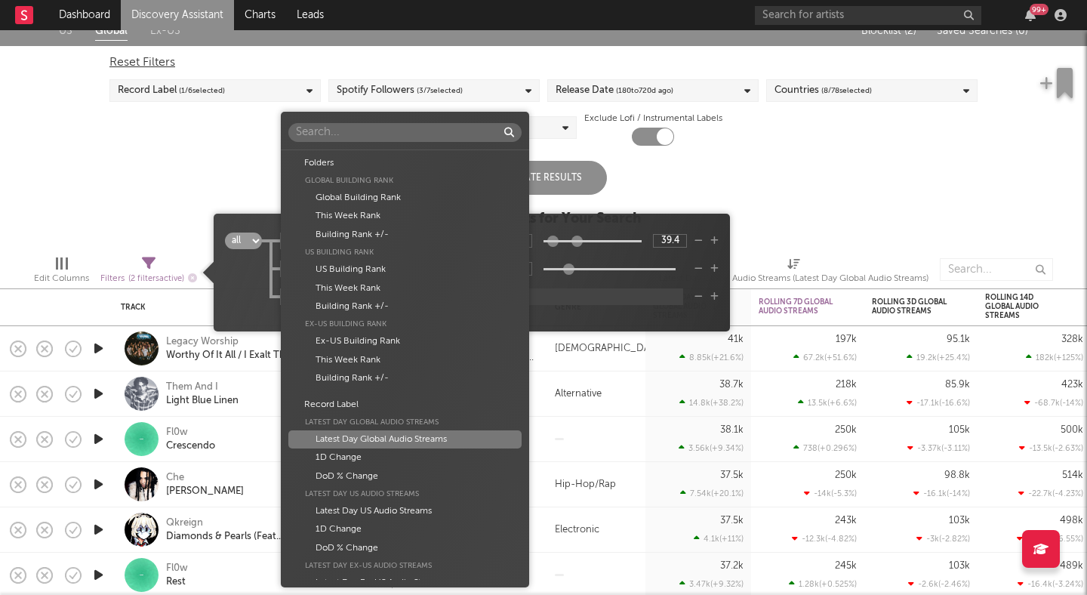
click at [415, 443] on div "Latest Day Global Audio Streams" at bounding box center [404, 439] width 232 height 18
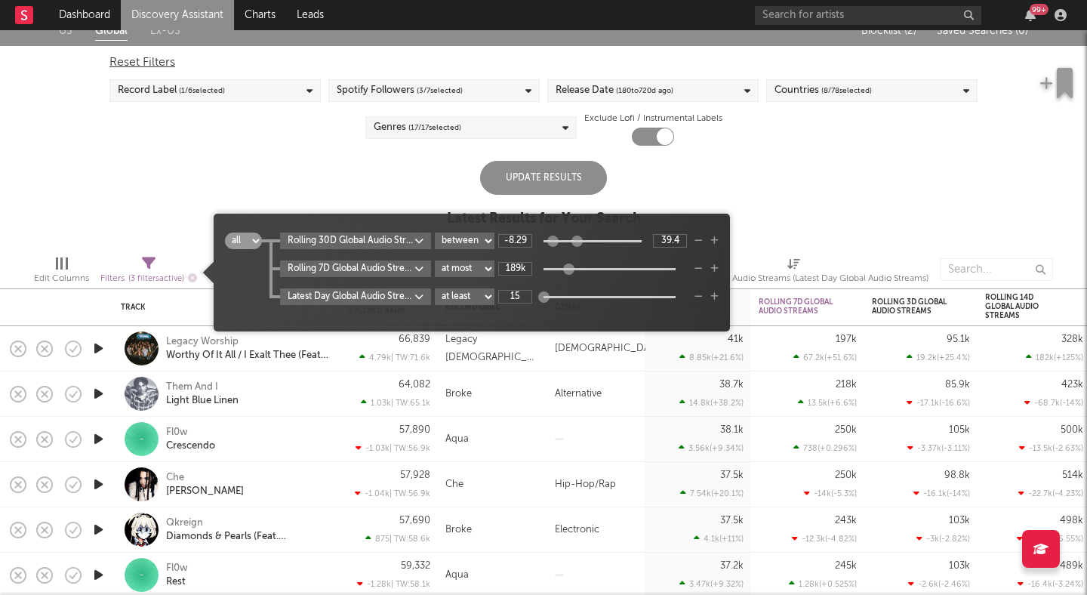
click at [487, 294] on select "at least at most between" at bounding box center [465, 296] width 60 height 17
click at [435, 288] on select "at least at most between" at bounding box center [465, 296] width 60 height 17
select select "max"
drag, startPoint x: 549, startPoint y: 296, endPoint x: 566, endPoint y: 296, distance: 16.6
click at [573, 296] on div at bounding box center [609, 297] width 132 height 2
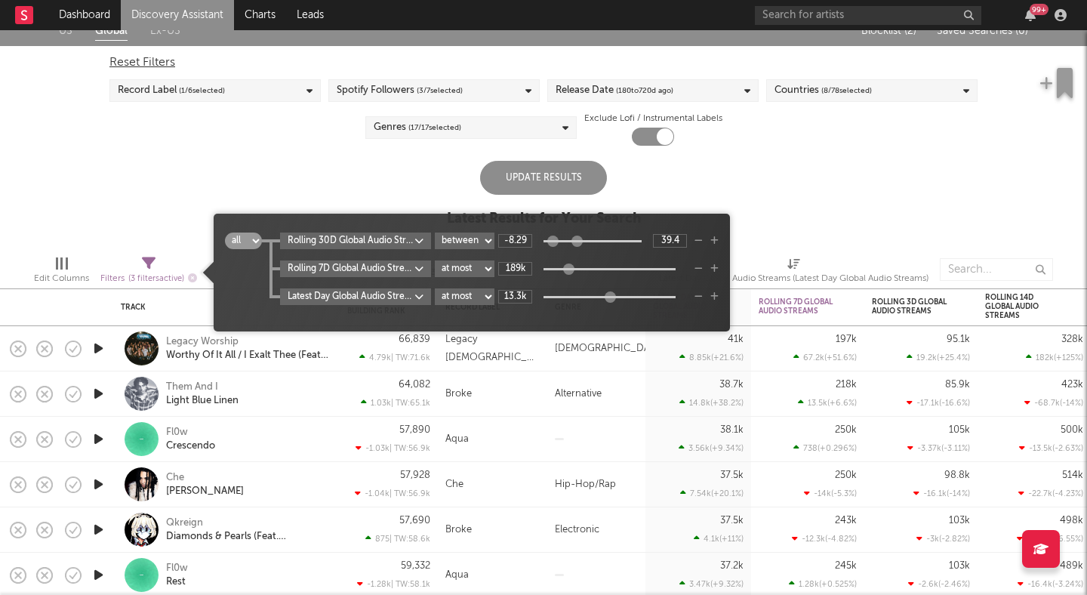
type input "12.3k"
drag, startPoint x: 546, startPoint y: 294, endPoint x: 610, endPoint y: 298, distance: 63.5
click at [610, 298] on div at bounding box center [606, 296] width 11 height 11
click at [561, 174] on div "Update Results" at bounding box center [543, 178] width 127 height 34
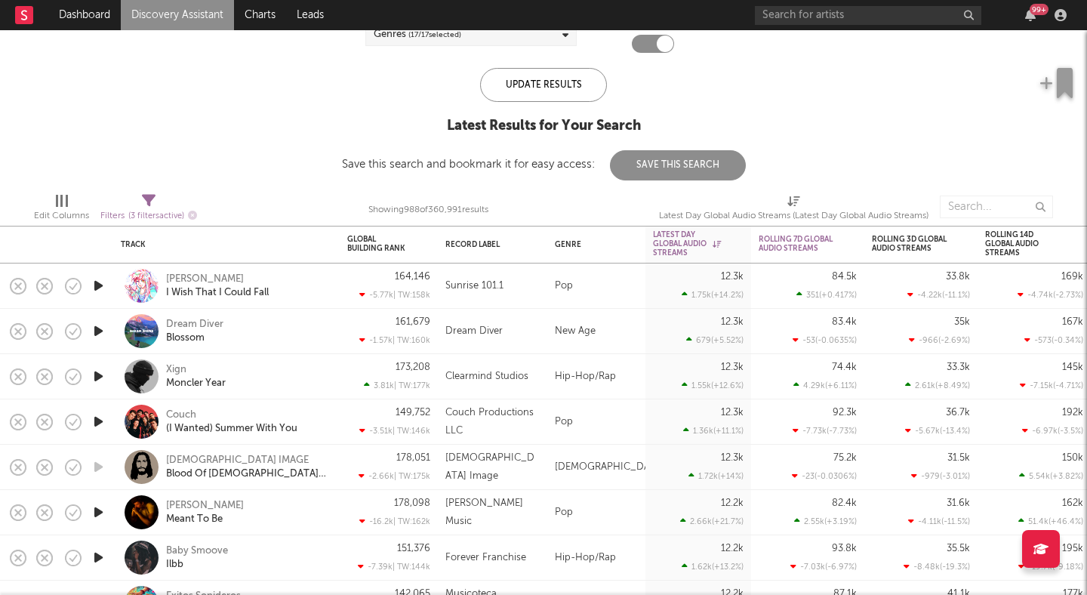
click at [100, 414] on icon "button" at bounding box center [99, 421] width 16 height 19
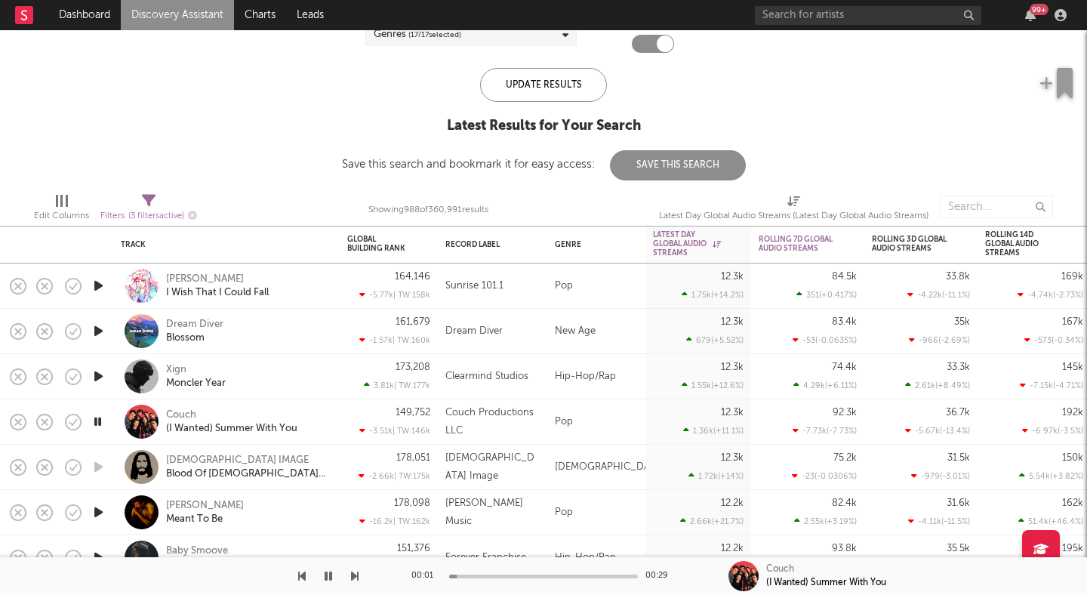
click at [97, 419] on icon "button" at bounding box center [98, 421] width 14 height 19
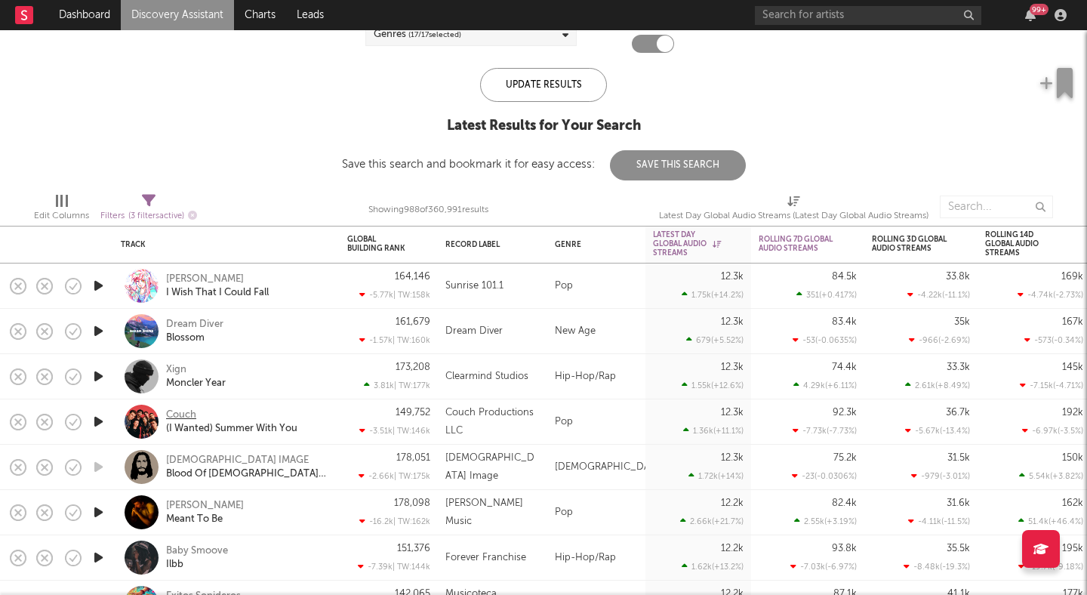
click at [174, 416] on div "Couch" at bounding box center [181, 415] width 30 height 14
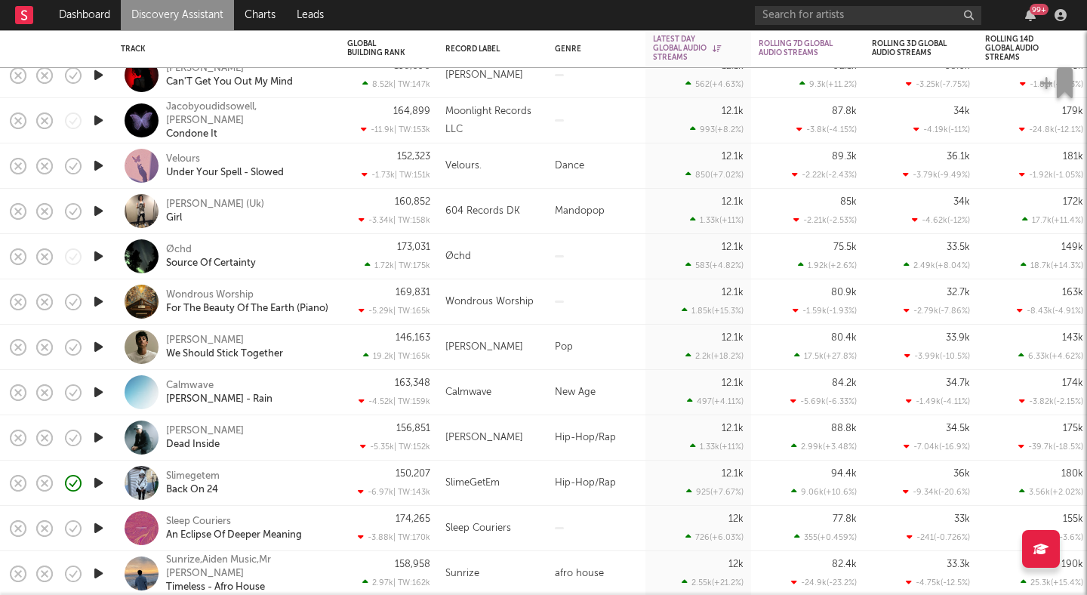
click at [100, 165] on icon "button" at bounding box center [99, 165] width 16 height 19
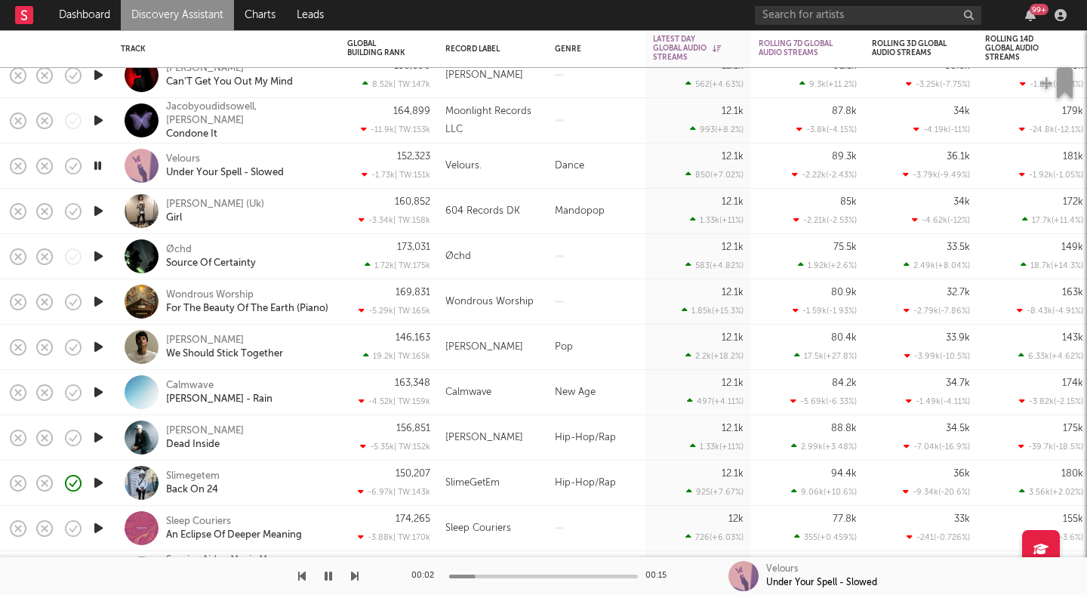
click at [99, 164] on icon "button" at bounding box center [98, 165] width 14 height 19
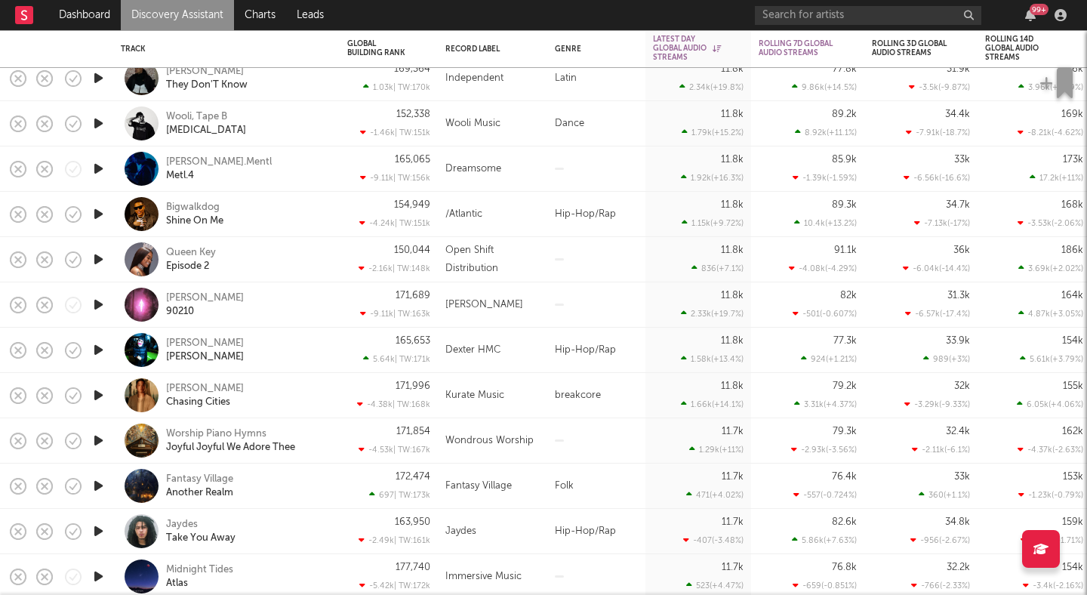
click at [97, 300] on icon "button" at bounding box center [99, 304] width 16 height 19
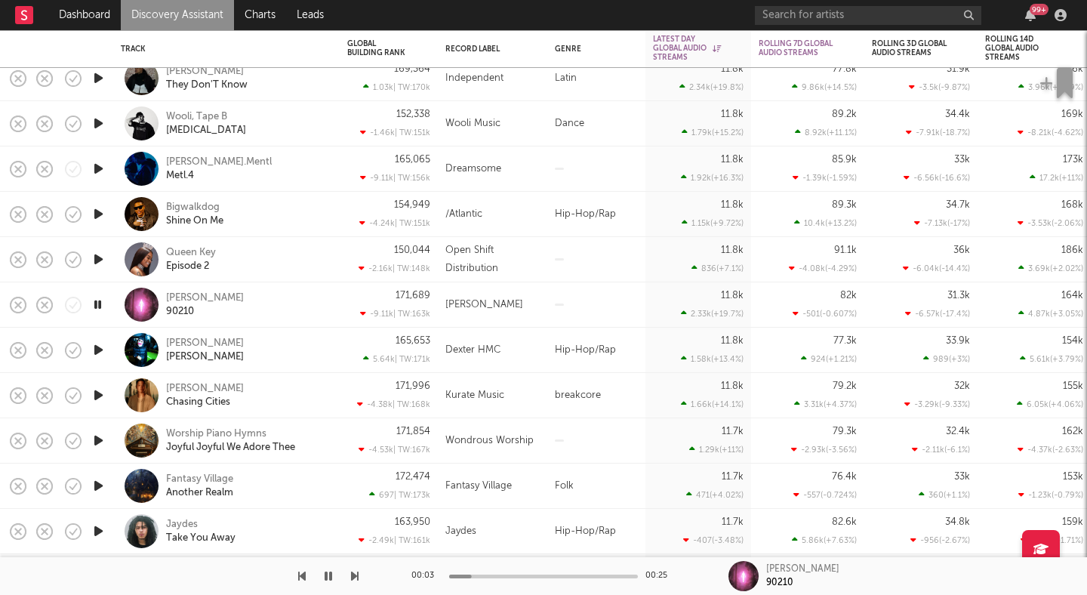
click at [97, 300] on icon "button" at bounding box center [98, 304] width 14 height 19
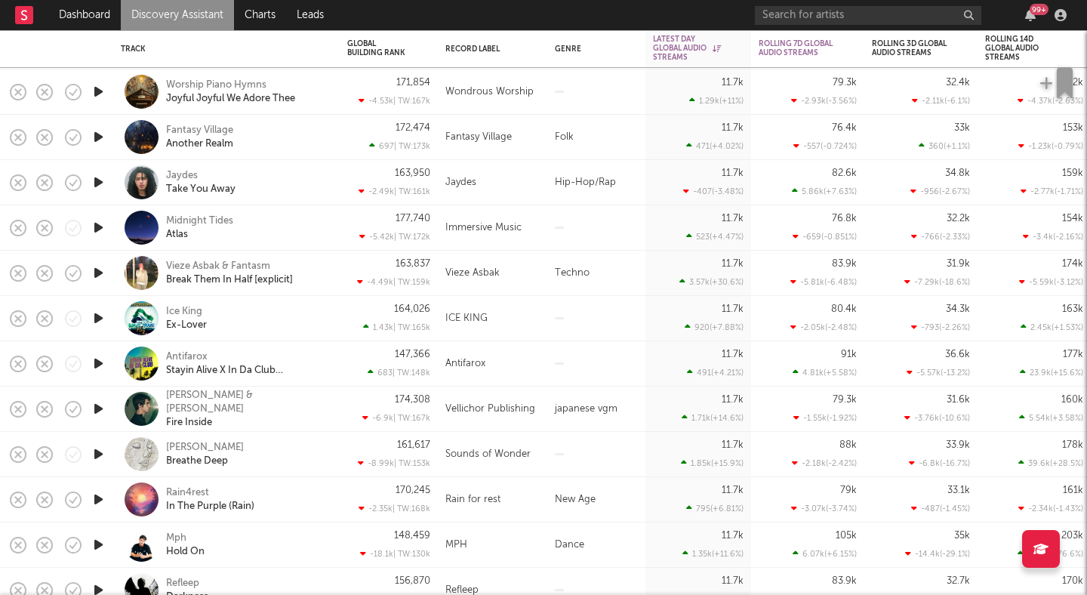
click at [93, 312] on icon "button" at bounding box center [99, 318] width 16 height 19
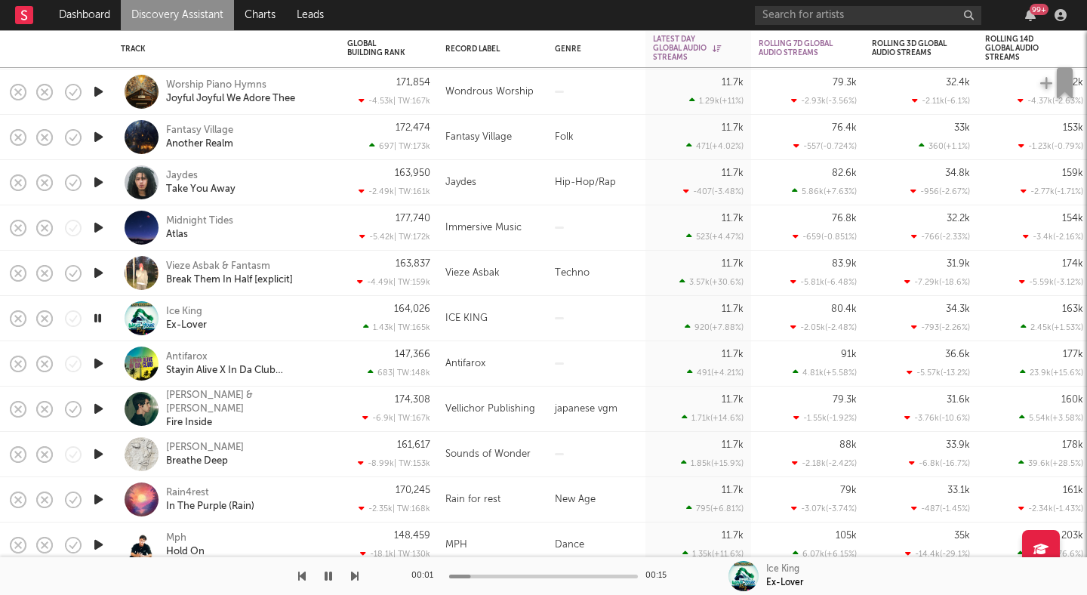
click at [92, 312] on icon "button" at bounding box center [98, 318] width 14 height 19
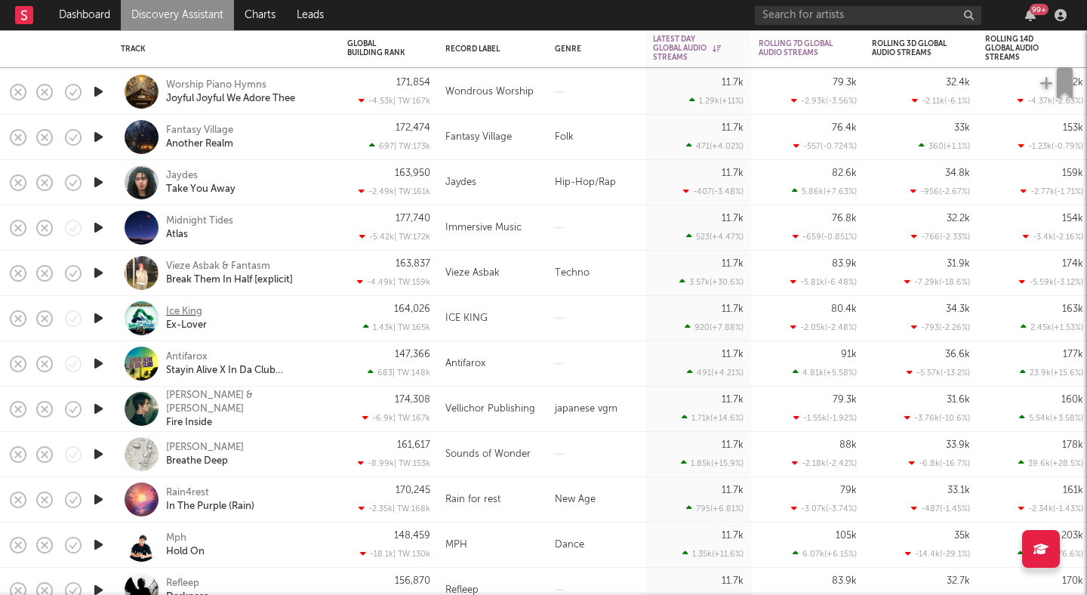
click at [183, 308] on div "Ice King" at bounding box center [184, 312] width 36 height 14
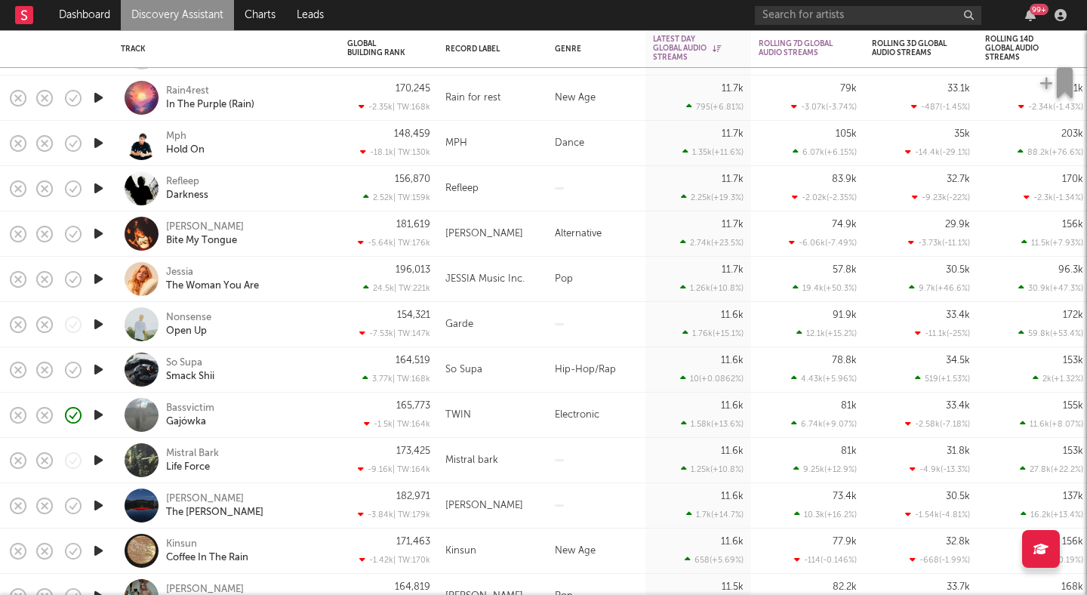
click at [93, 369] on icon "button" at bounding box center [99, 369] width 16 height 19
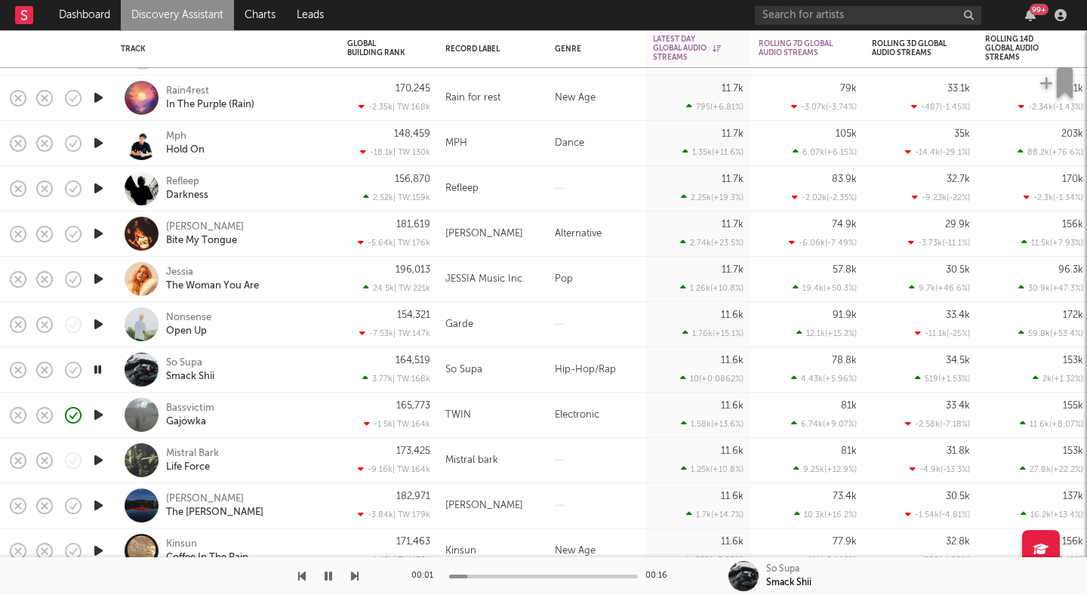
click at [93, 369] on icon "button" at bounding box center [98, 369] width 14 height 19
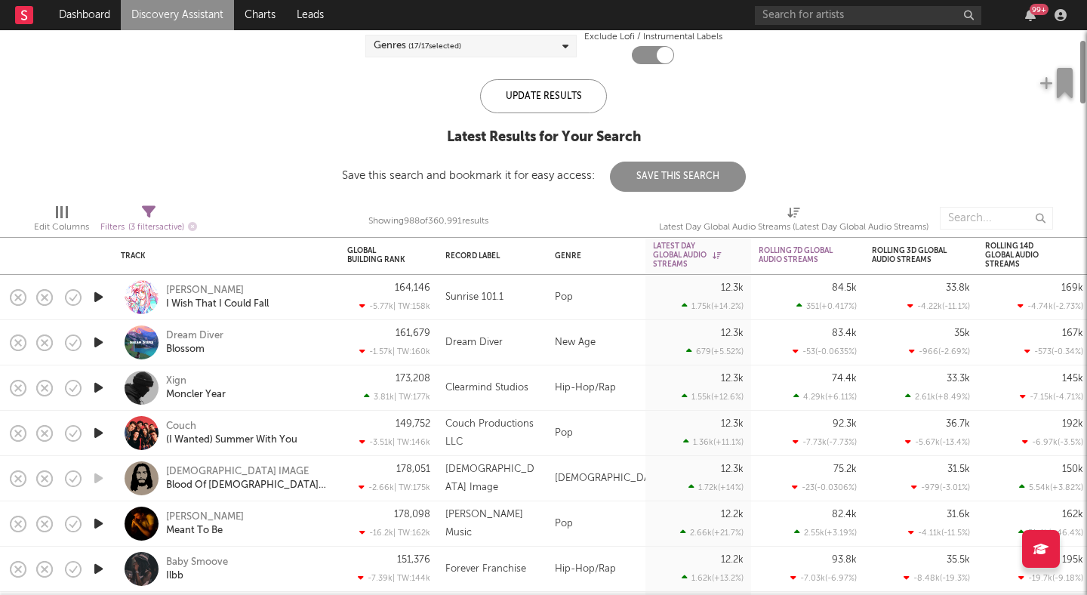
click at [134, 217] on span "Filters ( 3 filters active)" at bounding box center [148, 221] width 97 height 31
select select "between"
select select "max"
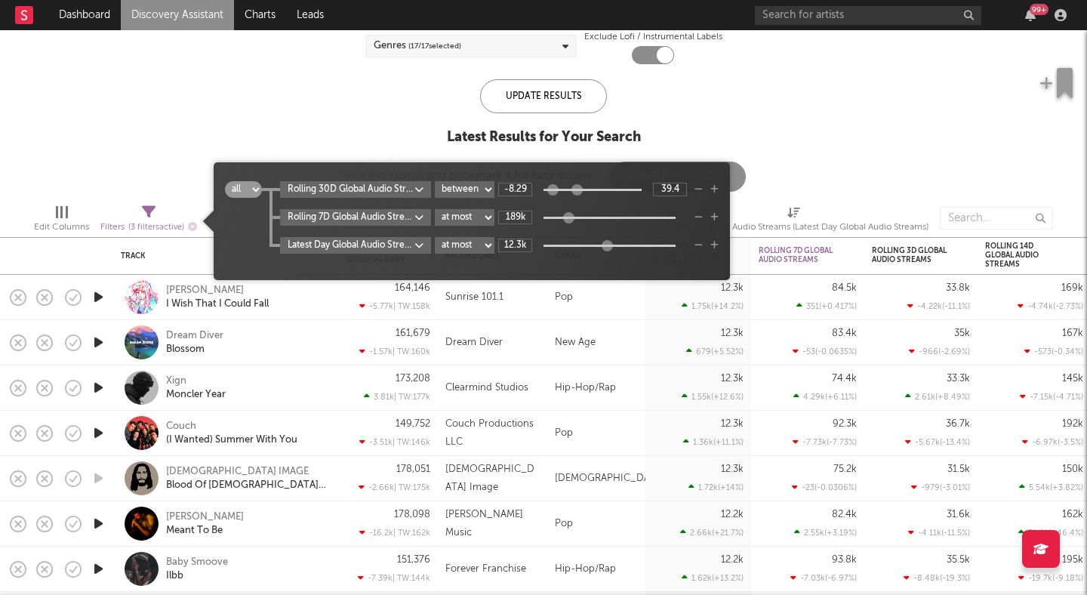
click at [362, 188] on body "Dashboard Discovery Assistant Charts Leads 99 + Notifications Settings Mark all…" at bounding box center [543, 297] width 1087 height 595
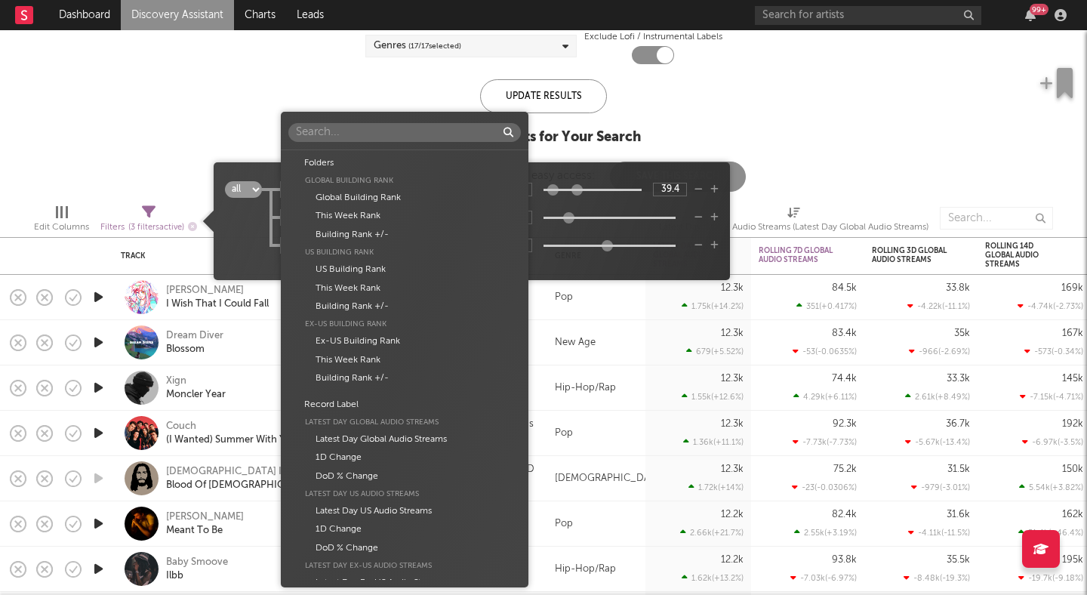
scroll to position [1122, 0]
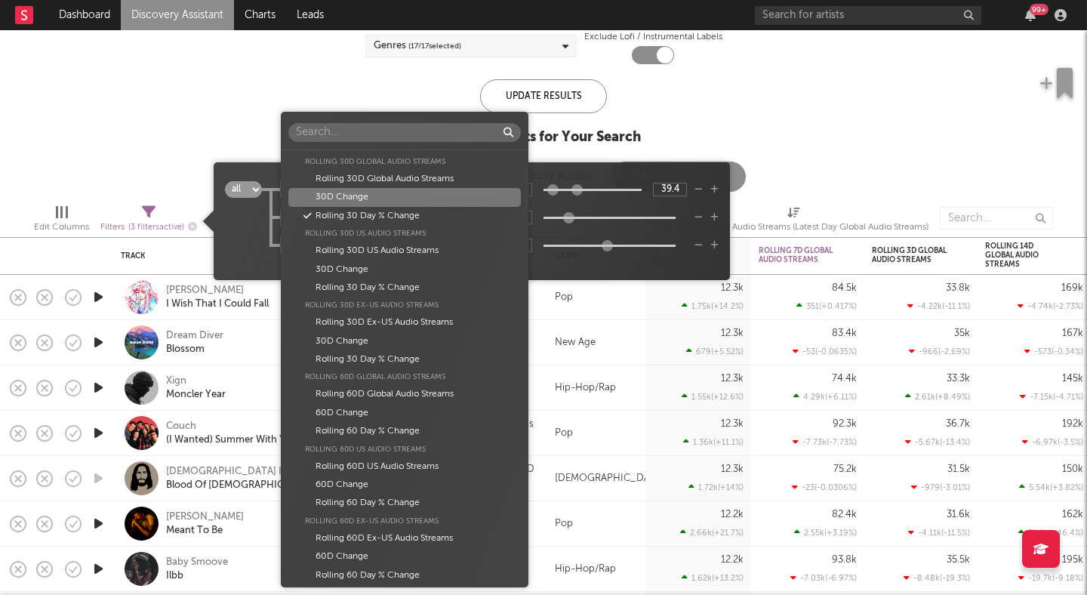
click at [253, 226] on div "Folders Global Building Rank Global Building Rank This Week Rank Building Rank …" at bounding box center [543, 297] width 1087 height 595
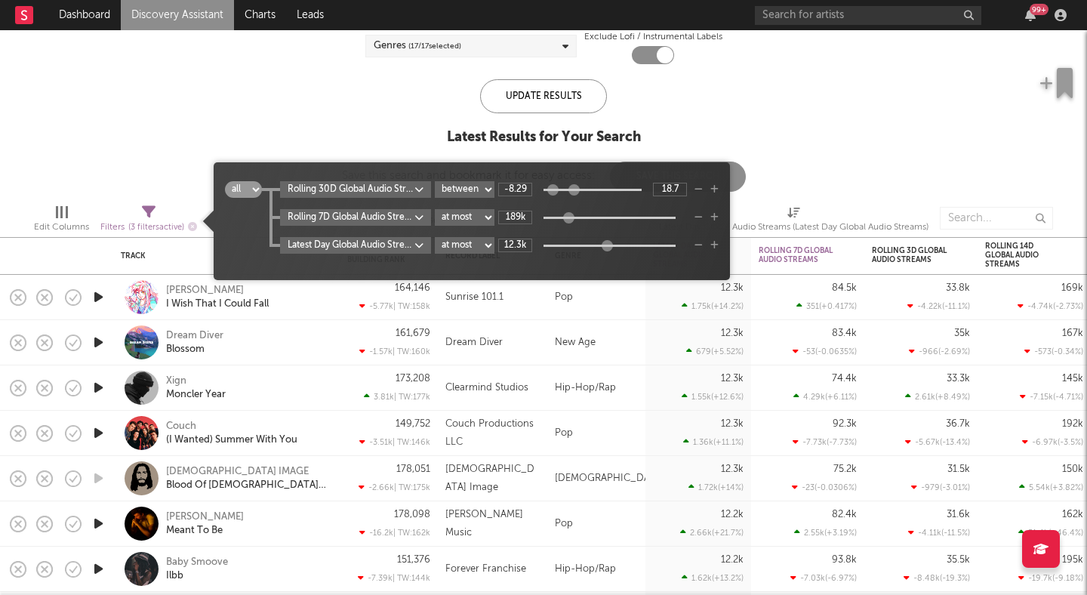
type input "15.5"
click at [572, 192] on div at bounding box center [573, 189] width 11 height 11
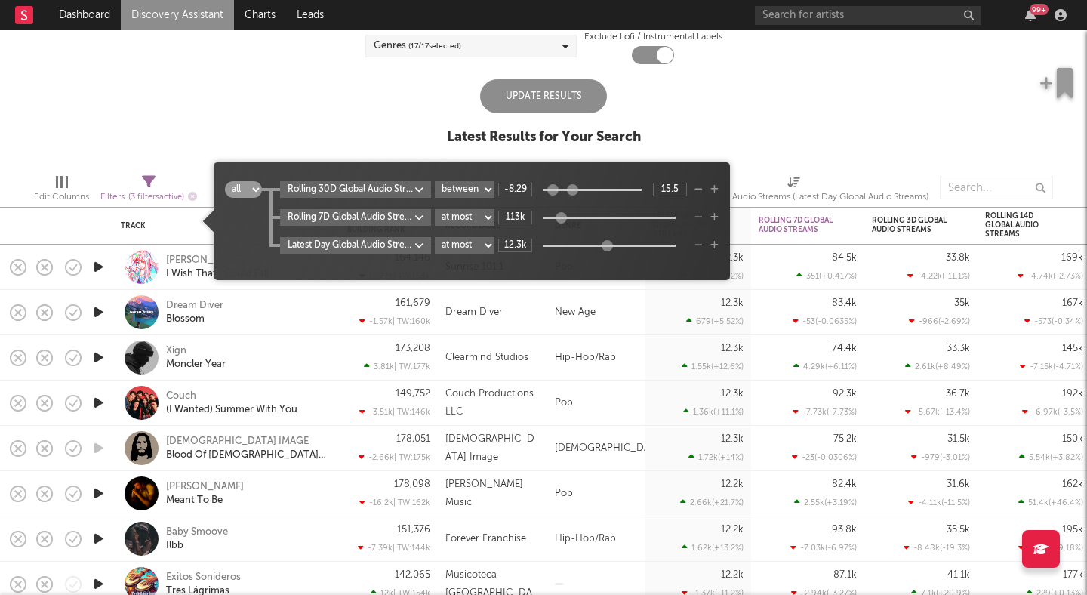
type input "108k"
drag, startPoint x: 568, startPoint y: 214, endPoint x: 558, endPoint y: 214, distance: 9.8
click at [558, 214] on div at bounding box center [559, 217] width 11 height 11
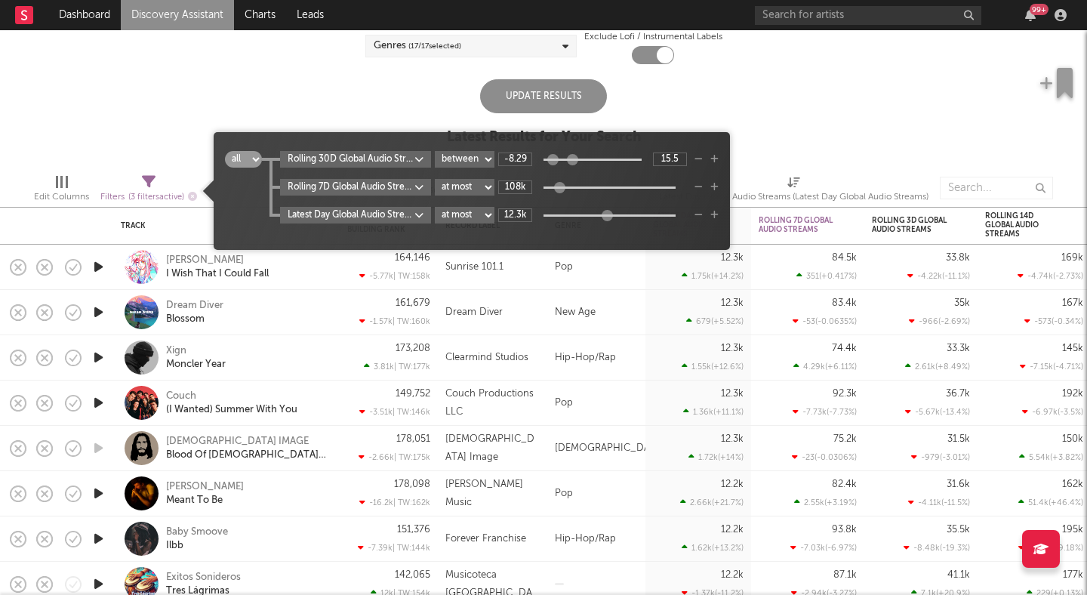
click at [421, 183] on body "Dashboard Discovery Assistant Charts Leads 99 + Notifications Settings Mark all…" at bounding box center [543, 297] width 1087 height 595
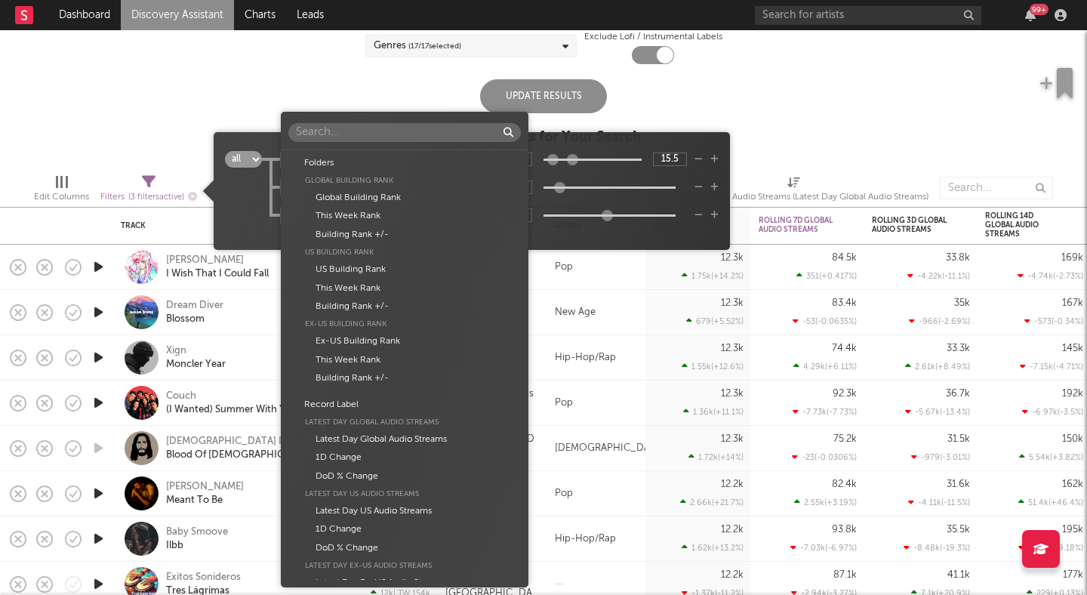
scroll to position [475, 0]
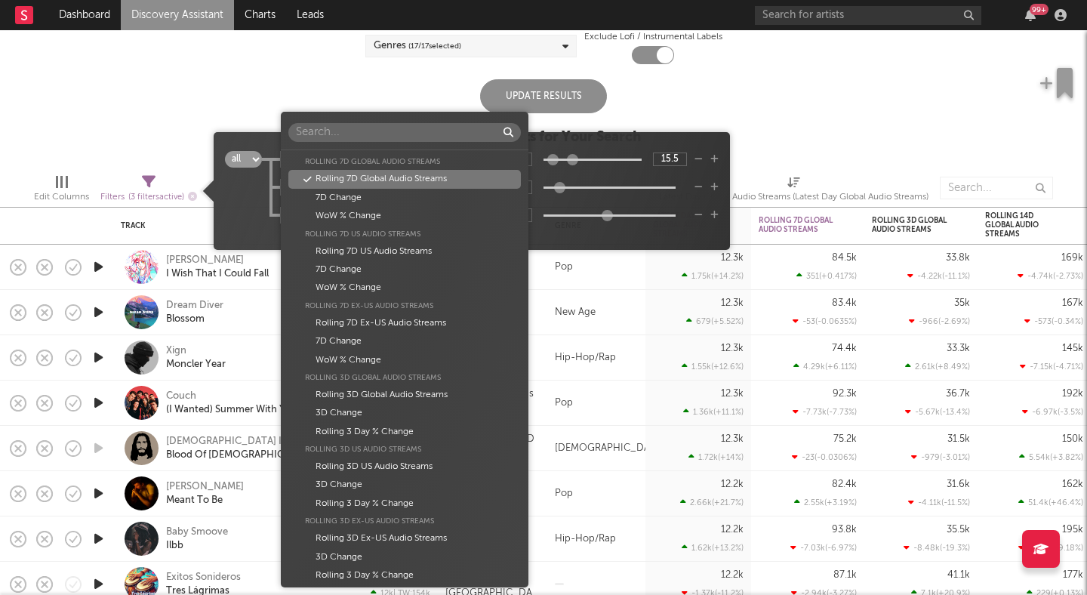
click at [240, 203] on div "Folders Global Building Rank Global Building Rank This Week Rank Building Rank …" at bounding box center [543, 297] width 1087 height 595
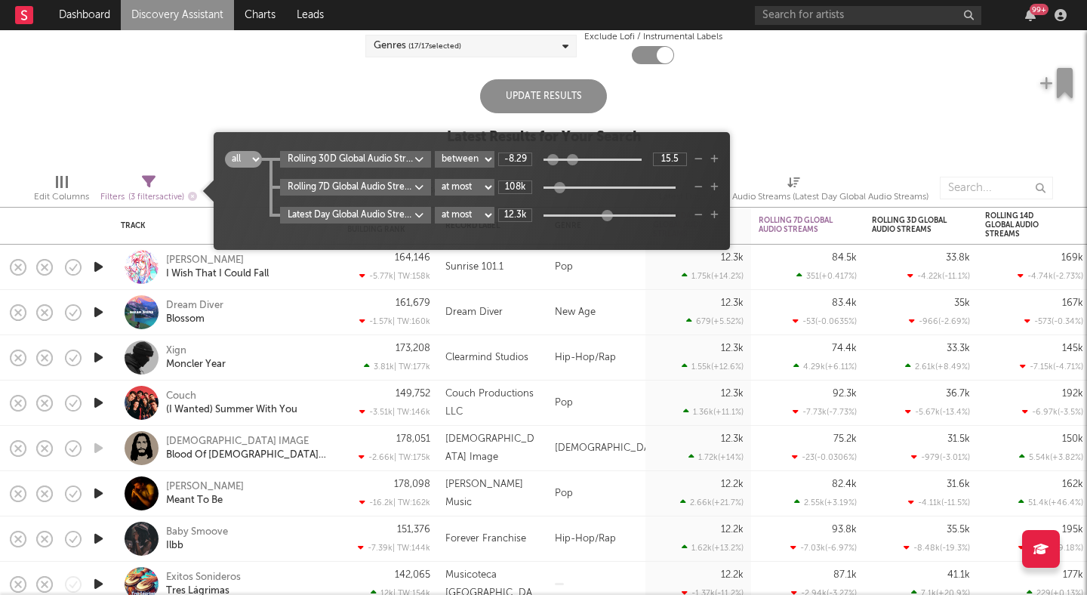
click at [521, 100] on div "Update Results" at bounding box center [543, 96] width 127 height 34
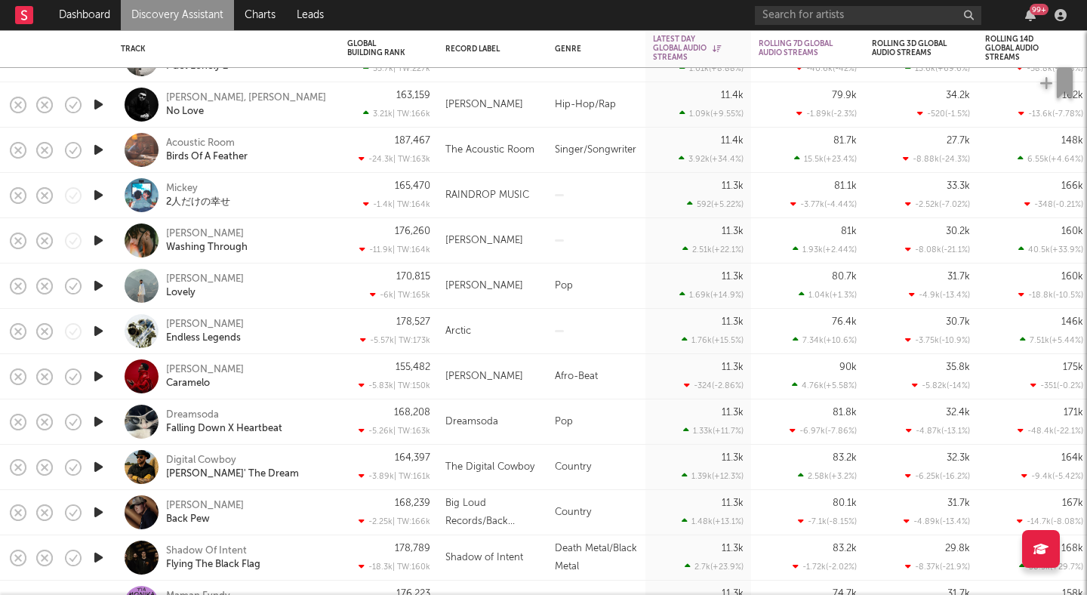
click at [94, 373] on icon "button" at bounding box center [99, 376] width 16 height 19
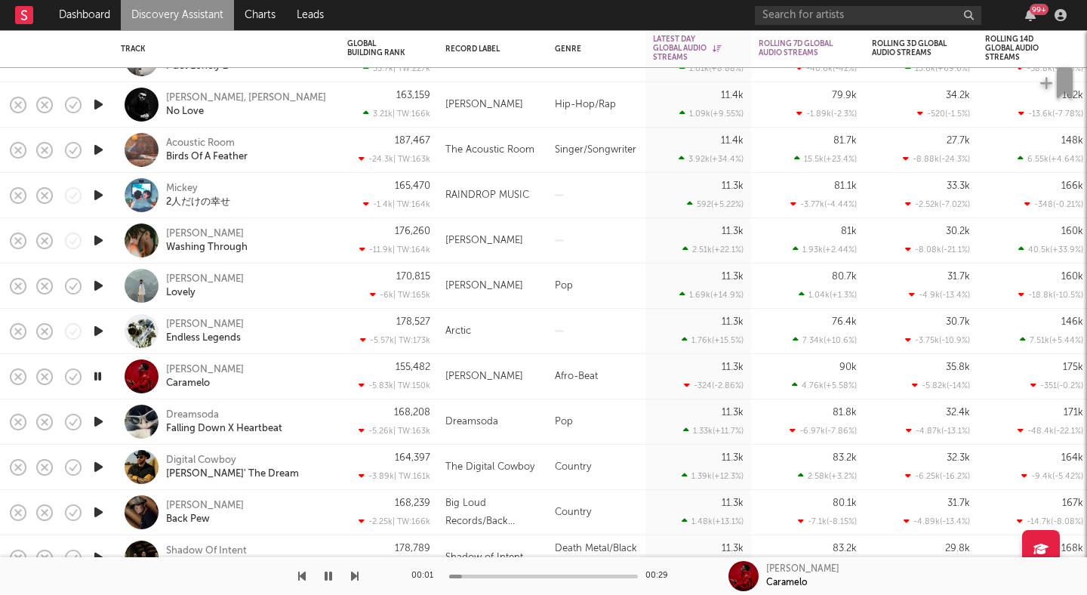
click at [94, 372] on icon "button" at bounding box center [98, 376] width 14 height 19
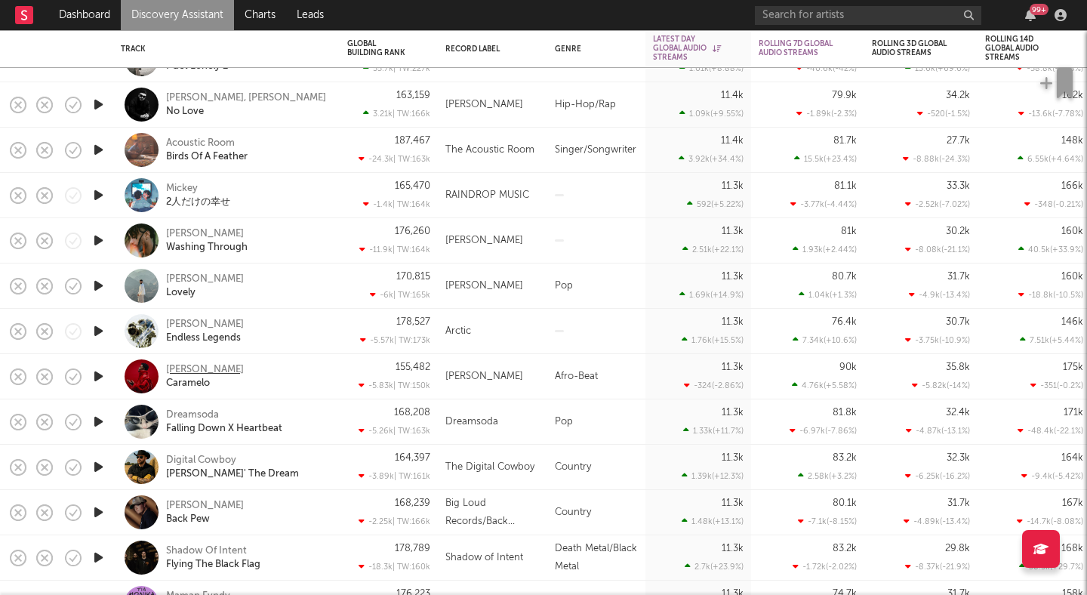
click at [180, 374] on div "Dr. Yaro" at bounding box center [205, 370] width 78 height 14
click at [100, 466] on icon "button" at bounding box center [99, 466] width 16 height 19
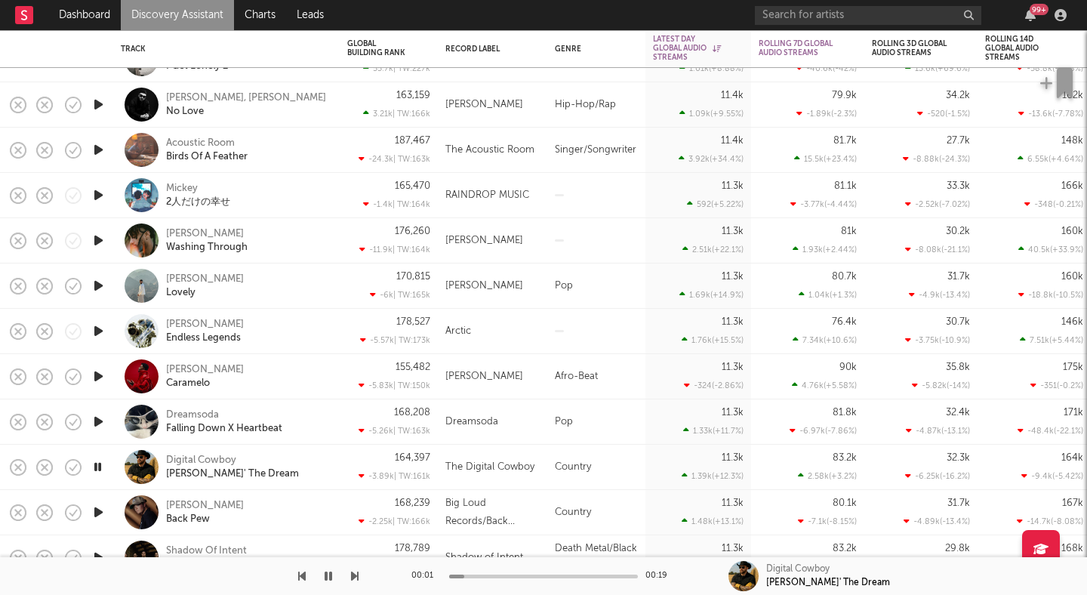
click at [100, 466] on icon "button" at bounding box center [98, 466] width 14 height 19
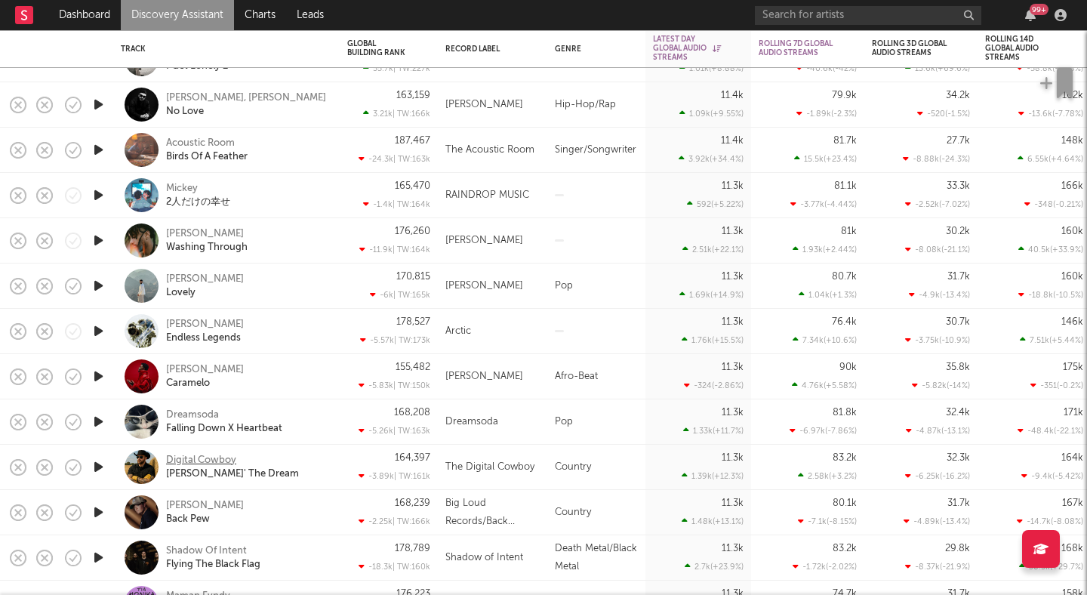
click at [208, 463] on div "Digital Cowboy" at bounding box center [201, 461] width 70 height 14
click at [97, 463] on icon "button" at bounding box center [99, 466] width 16 height 19
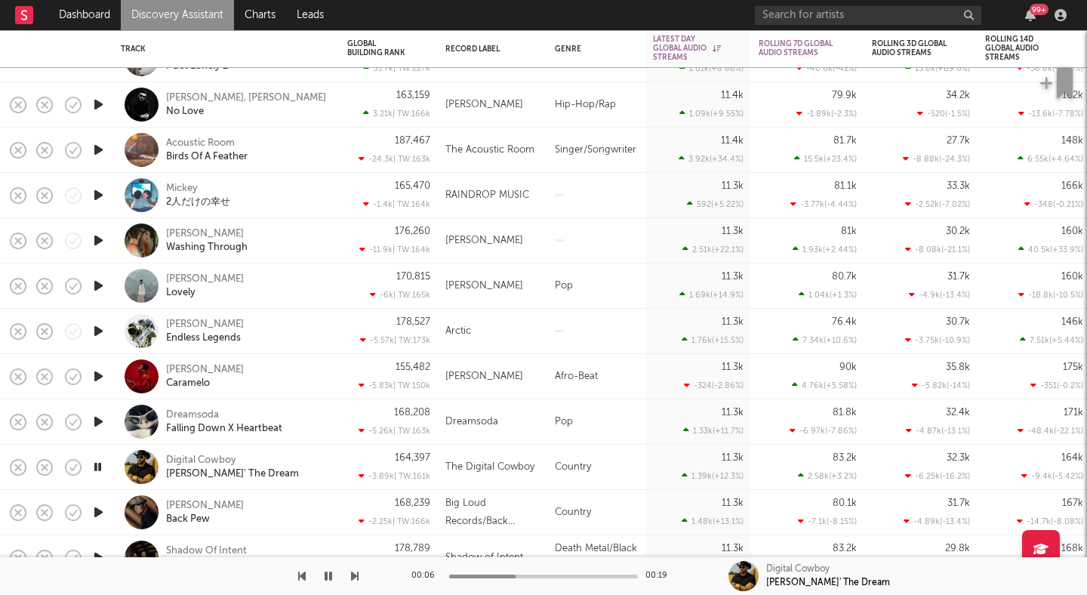
click at [97, 463] on icon "button" at bounding box center [98, 466] width 14 height 19
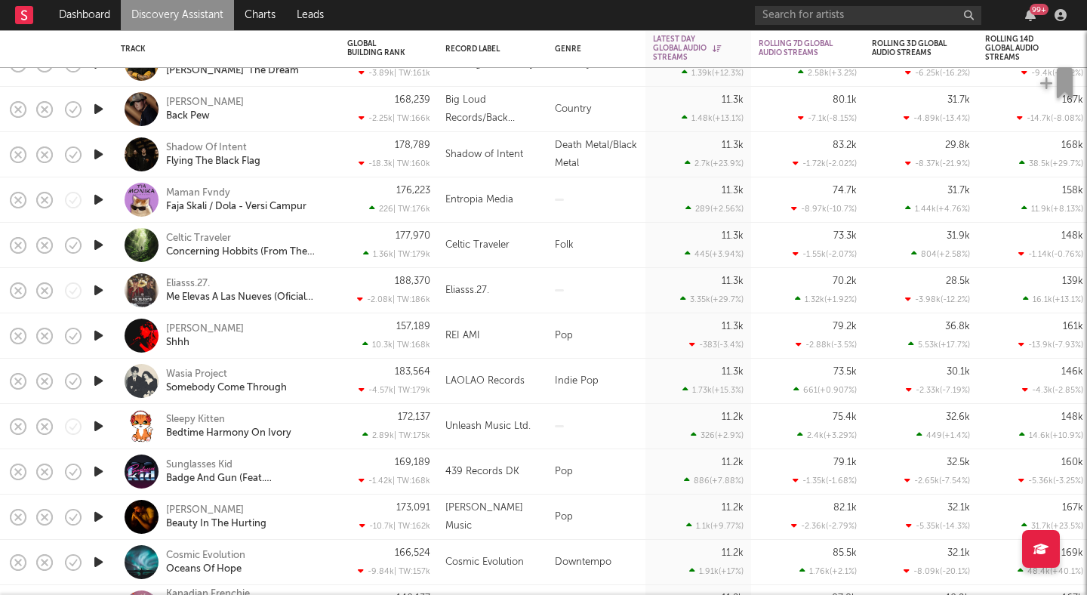
click at [98, 339] on icon "button" at bounding box center [99, 335] width 16 height 19
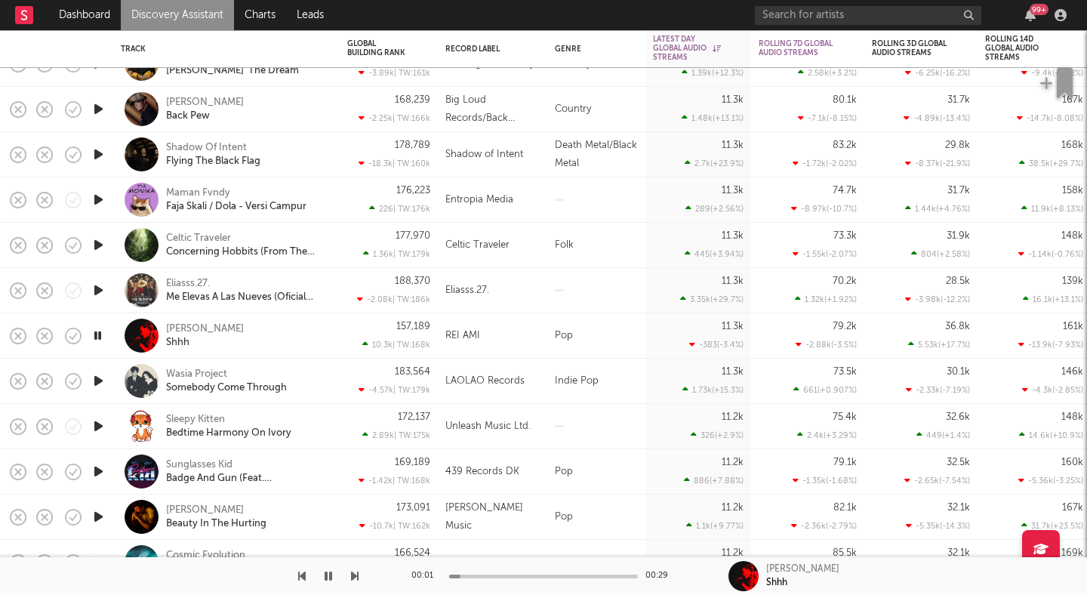
click at [97, 338] on icon "button" at bounding box center [98, 335] width 14 height 19
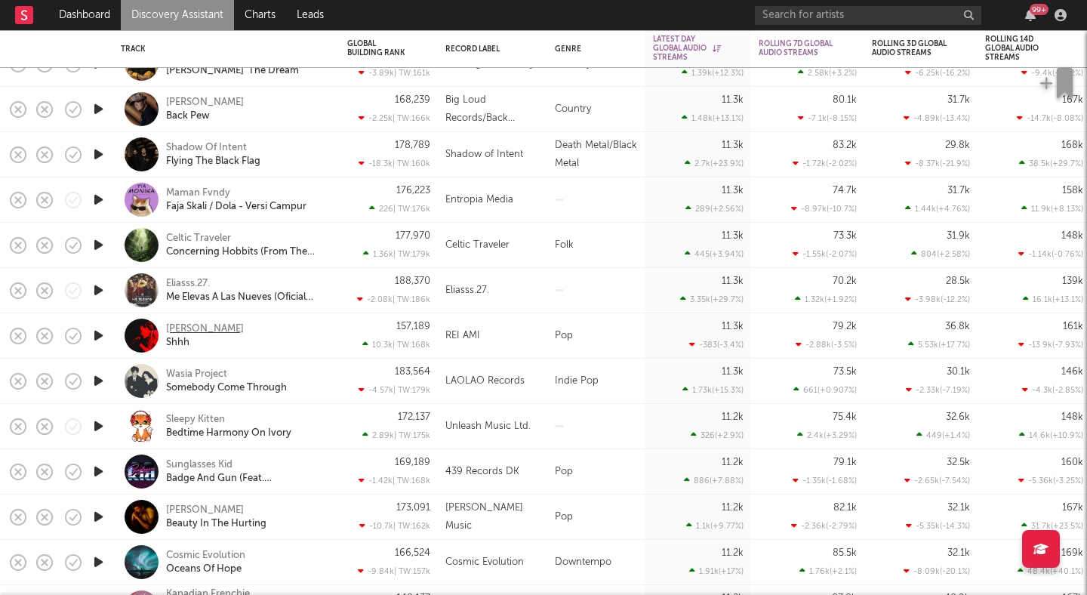
click at [180, 325] on div "Rei Ami" at bounding box center [205, 329] width 78 height 14
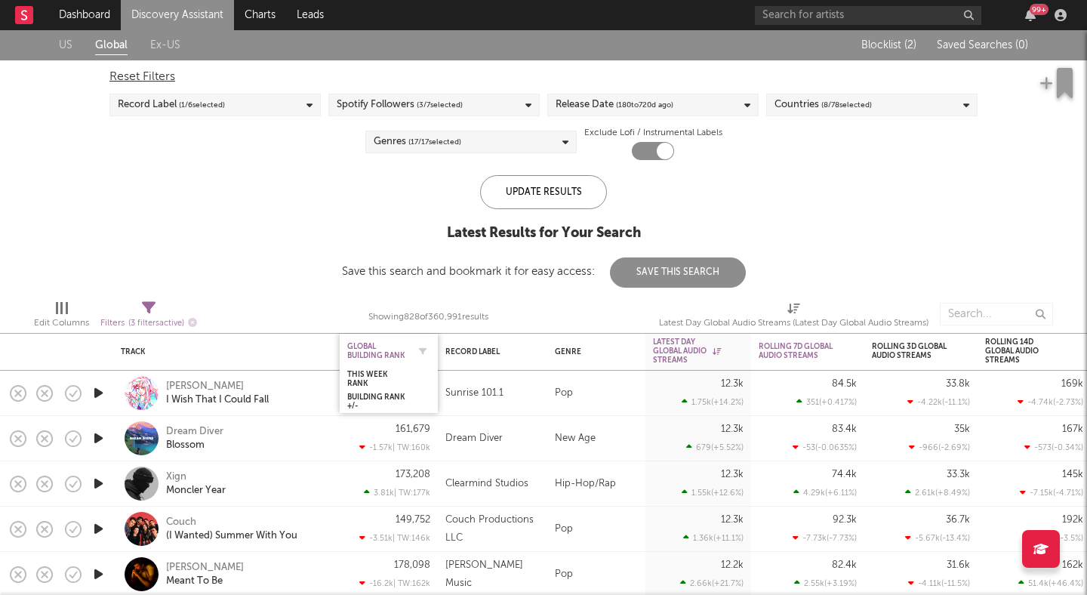
click at [380, 344] on div "Global Building Rank" at bounding box center [377, 351] width 60 height 18
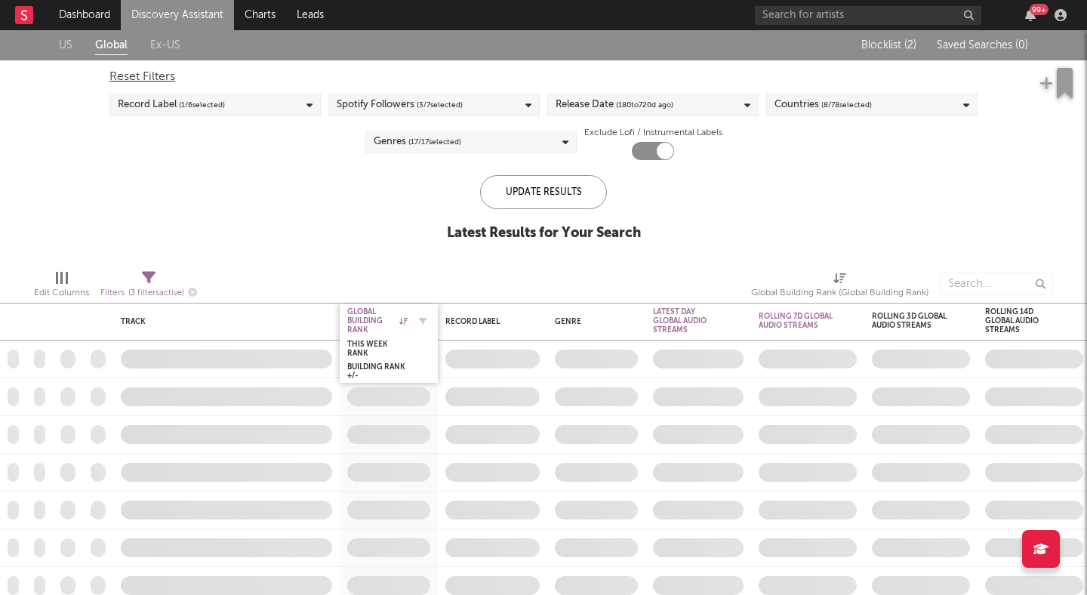
click at [372, 315] on div "Global Building Rank" at bounding box center [377, 320] width 60 height 27
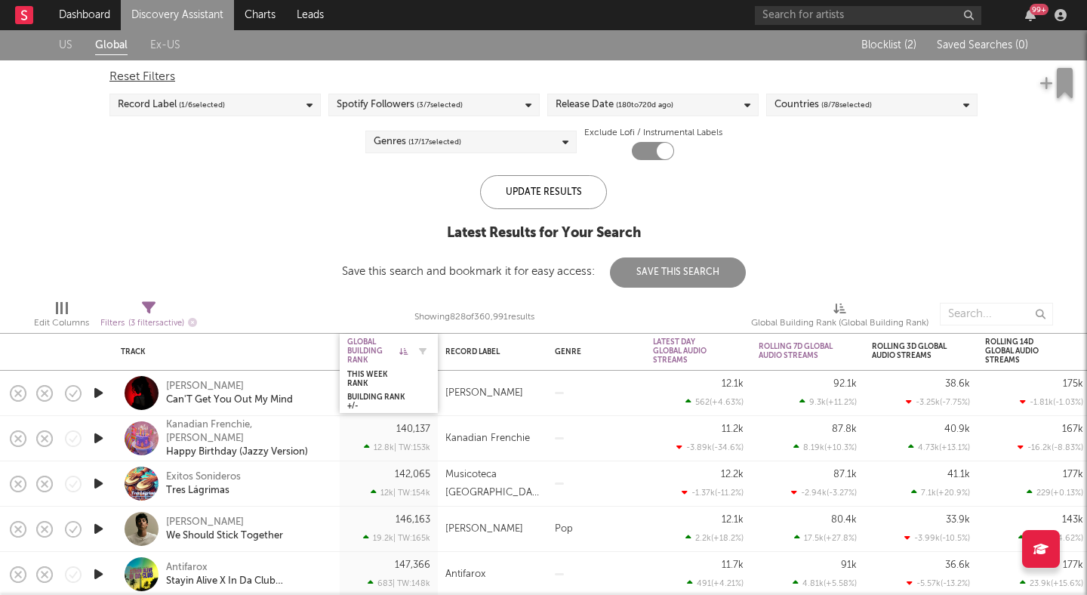
click at [394, 342] on div "Global Building Rank" at bounding box center [377, 350] width 60 height 27
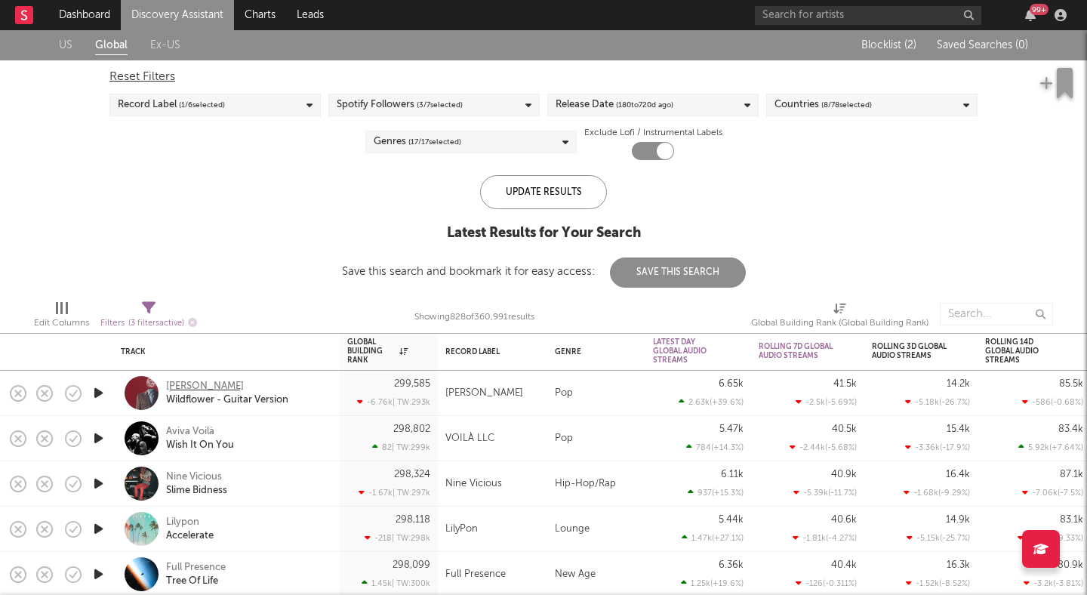
click at [219, 389] on div "Domino Anthony" at bounding box center [205, 387] width 78 height 14
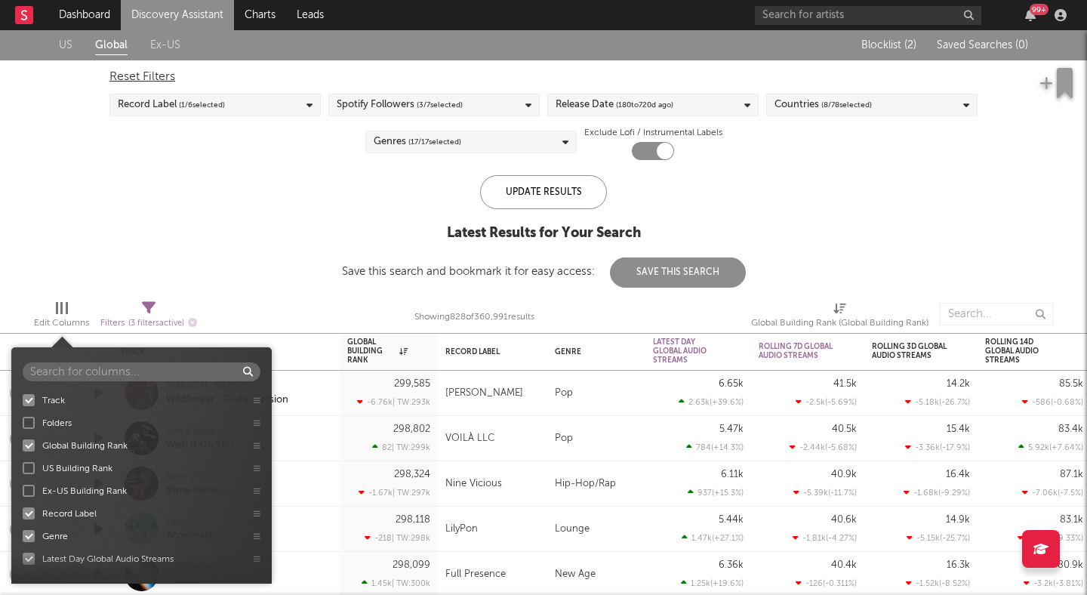
click at [69, 306] on span "Edit Columns" at bounding box center [61, 317] width 55 height 30
click at [129, 271] on div "US Global Ex-US Blocklist ( 2 ) Saved Searches ( 0 ) Reset Filters Record Label…" at bounding box center [543, 158] width 1087 height 257
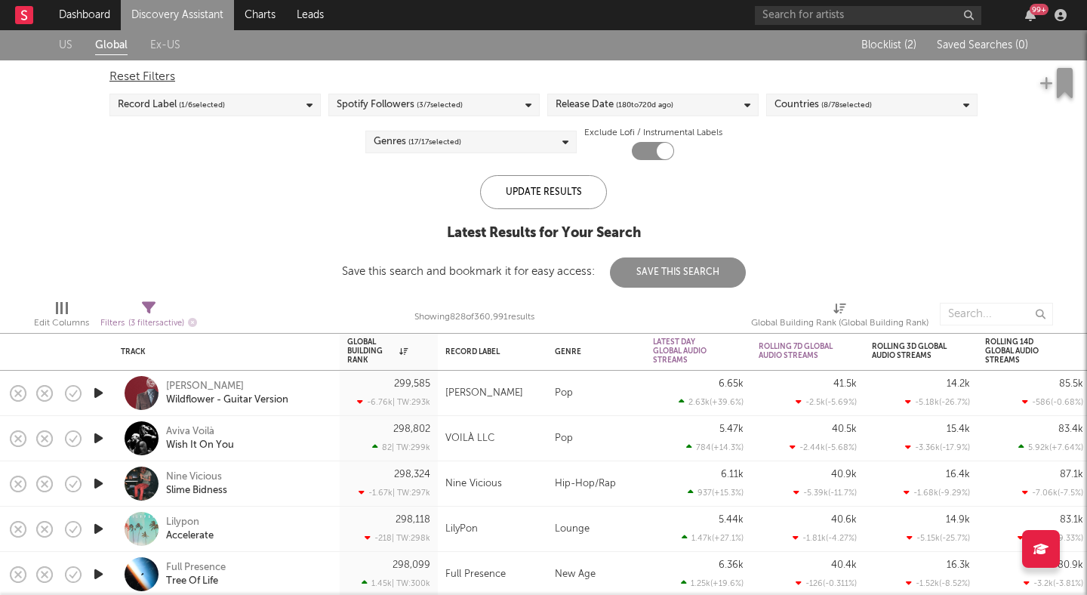
click at [140, 309] on span "Filters ( 3 filters active)" at bounding box center [148, 317] width 97 height 31
select select "between"
select select "max"
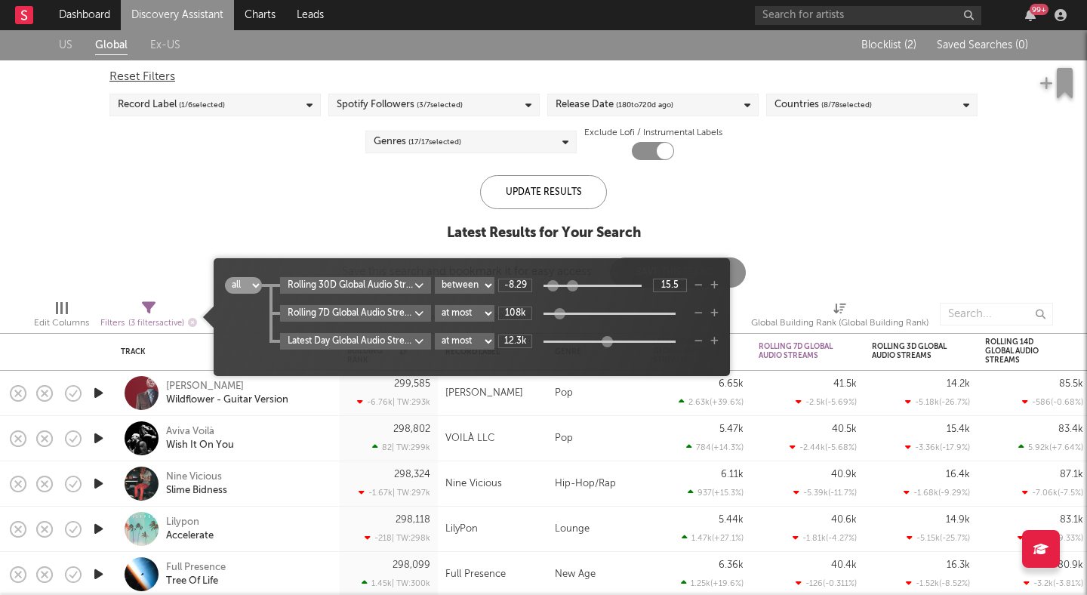
click at [718, 341] on span "all any Rolling 30D Global Audio Streams Rolling 30 Day % Change at least at mo…" at bounding box center [472, 317] width 516 height 103
click at [718, 341] on icon "button" at bounding box center [714, 341] width 8 height 9
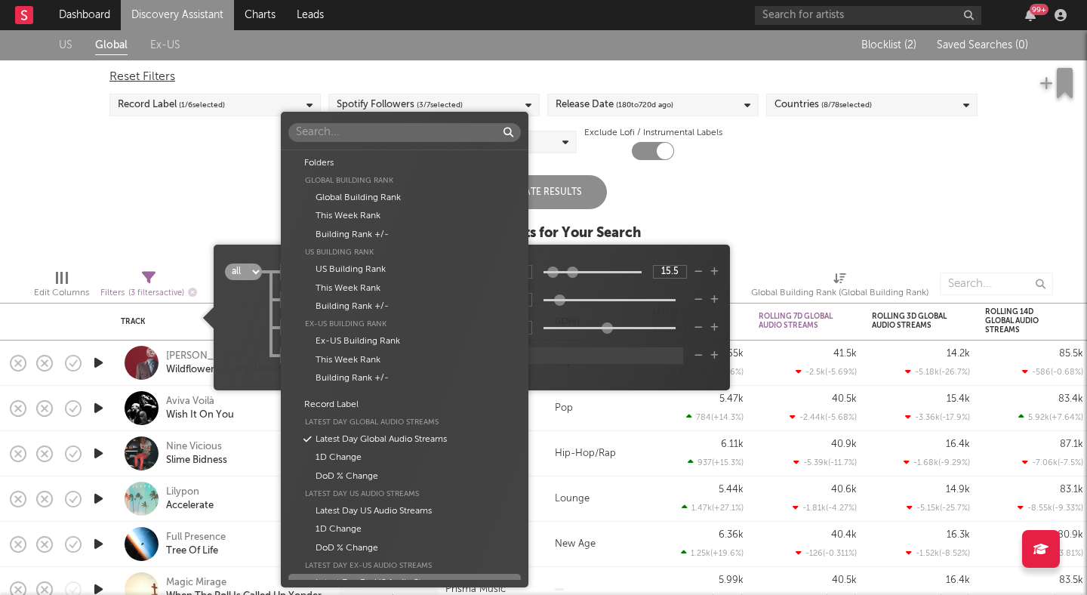
scroll to position [260, 0]
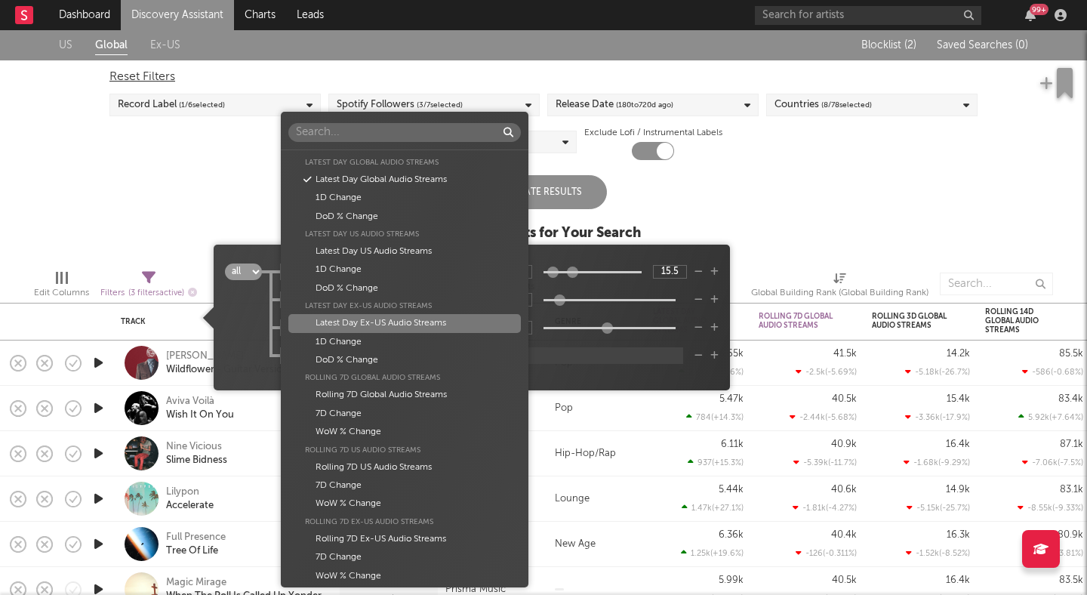
drag, startPoint x: 305, startPoint y: 325, endPoint x: 237, endPoint y: 325, distance: 67.9
click at [237, 325] on body "Dashboard Discovery Assistant Charts Leads 99 + Notifications Settings Mark all…" at bounding box center [543, 297] width 1087 height 595
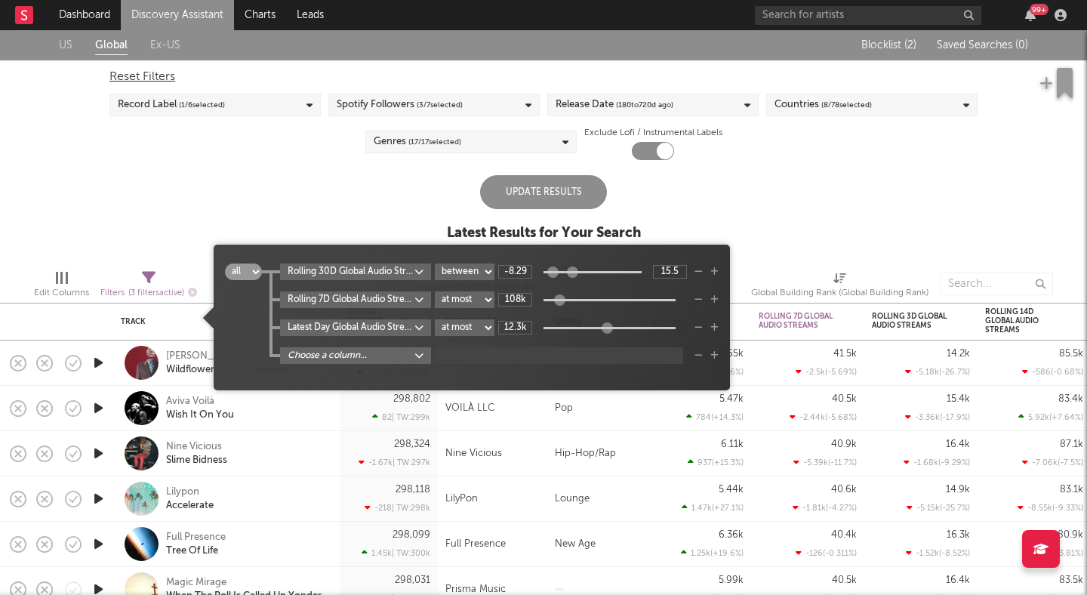
click at [251, 323] on div "Folders Global Building Rank Global Building Rank This Week Rank Building Rank …" at bounding box center [543, 297] width 1087 height 595
drag, startPoint x: 271, startPoint y: 324, endPoint x: 312, endPoint y: 321, distance: 41.6
click at [312, 321] on div "Latest Day Global Audio Streams at least at most between 12.3k" at bounding box center [490, 327] width 457 height 17
click at [266, 319] on div "Latest Day Global Audio Streams at least at most between 12.3k" at bounding box center [490, 327] width 457 height 17
click at [251, 274] on select "all any" at bounding box center [243, 271] width 37 height 17
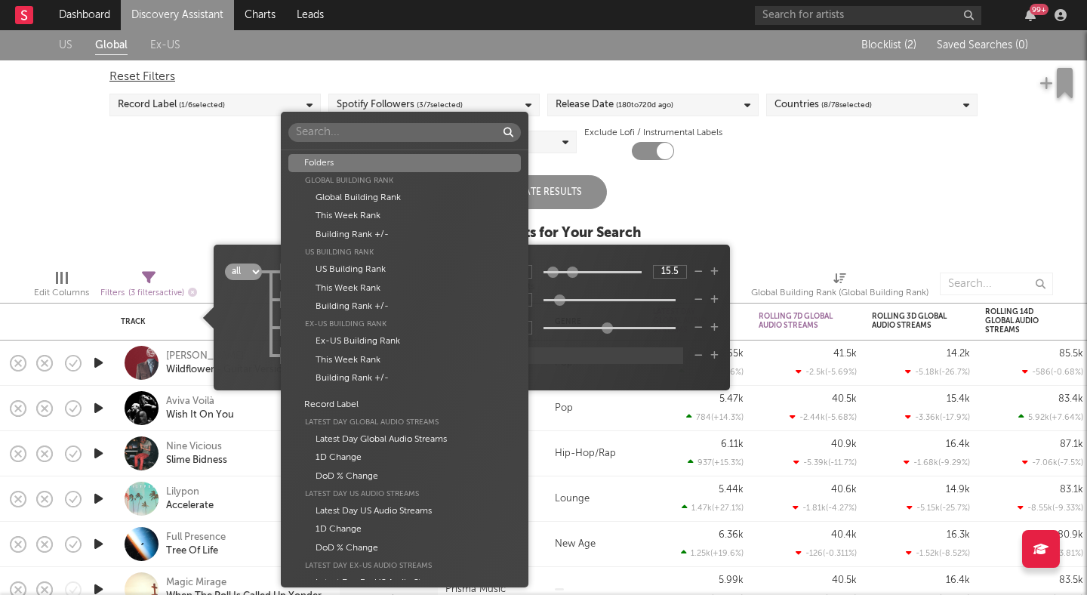
click at [327, 349] on body "Dashboard Discovery Assistant Charts Leads 99 + Notifications Settings Mark all…" at bounding box center [543, 297] width 1087 height 595
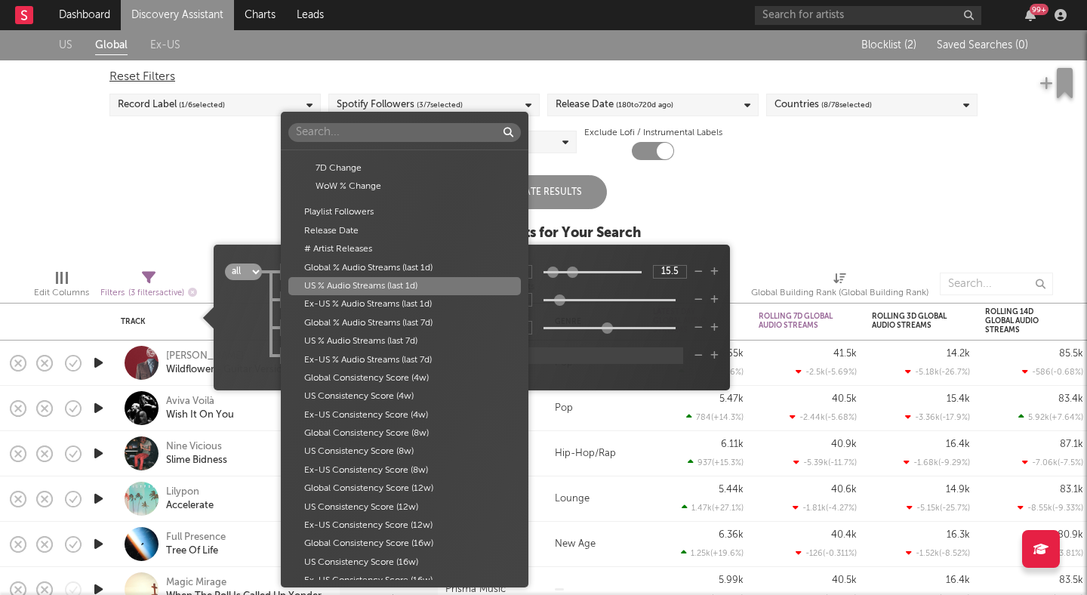
scroll to position [3380, 0]
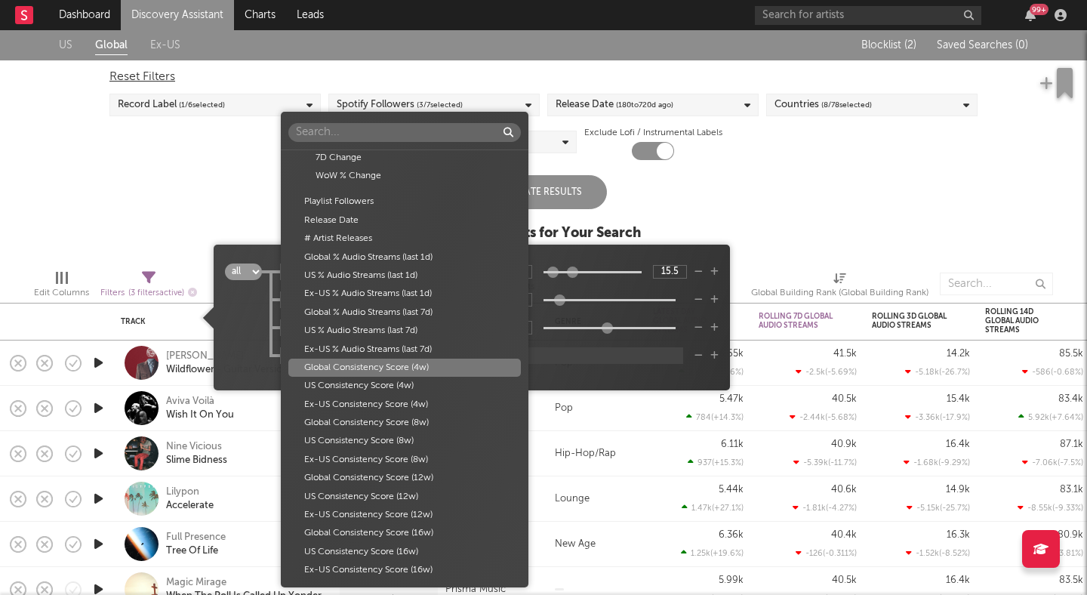
click at [381, 372] on div "Global Consistency Score (4w)" at bounding box center [404, 367] width 232 height 18
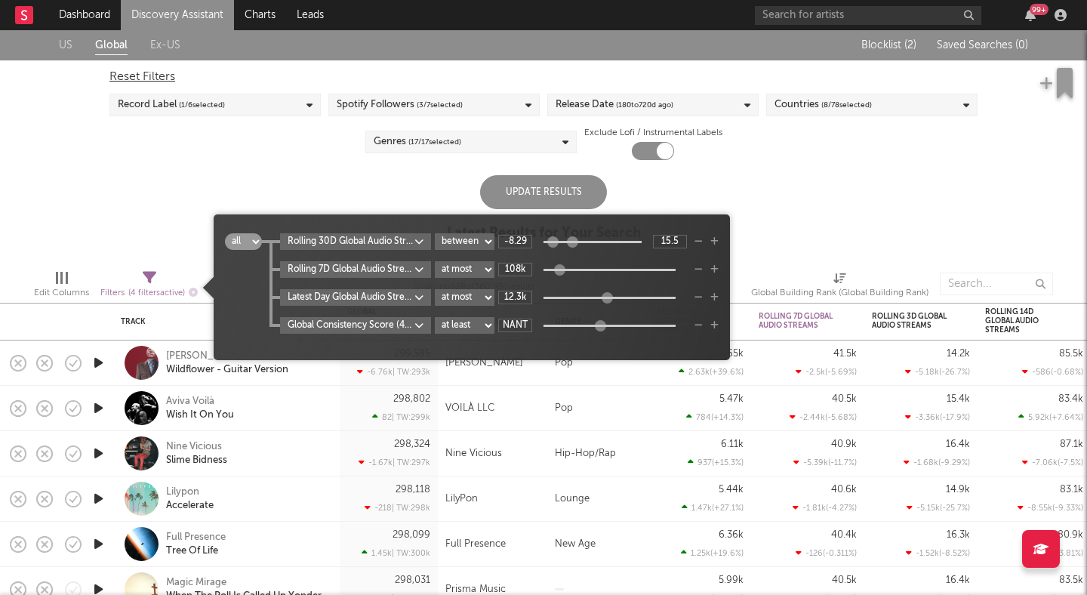
drag, startPoint x: 539, startPoint y: 326, endPoint x: 617, endPoint y: 327, distance: 78.5
click at [606, 327] on div at bounding box center [600, 324] width 11 height 11
drag, startPoint x: 626, startPoint y: 325, endPoint x: 500, endPoint y: 325, distance: 126.0
click at [502, 325] on div "NANT" at bounding box center [592, 325] width 189 height 14
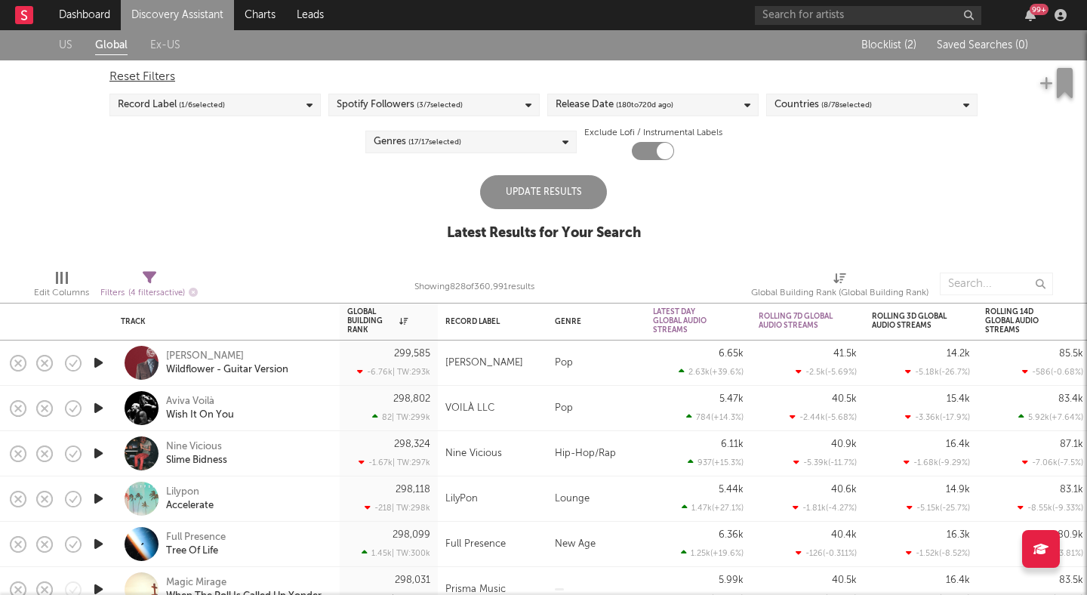
click at [322, 183] on div "US Global Ex-US Blocklist ( 2 ) Saved Searches ( 0 ) Reset Filters Record Label…" at bounding box center [543, 143] width 1087 height 227
click at [559, 190] on div "Update Results" at bounding box center [543, 192] width 127 height 34
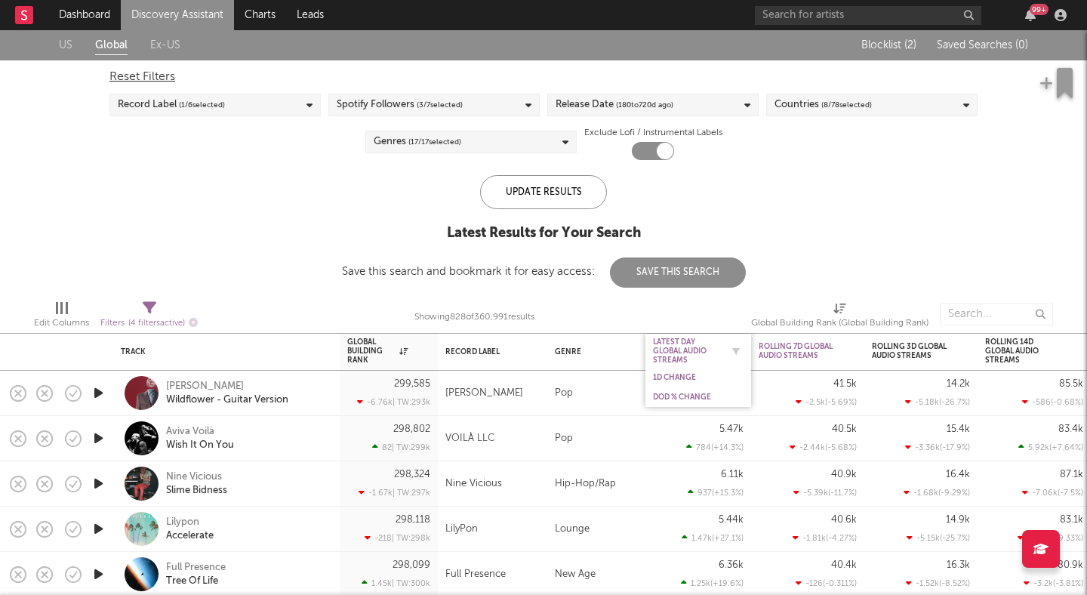
click at [694, 346] on div "Latest Day Global Audio Streams" at bounding box center [687, 350] width 68 height 27
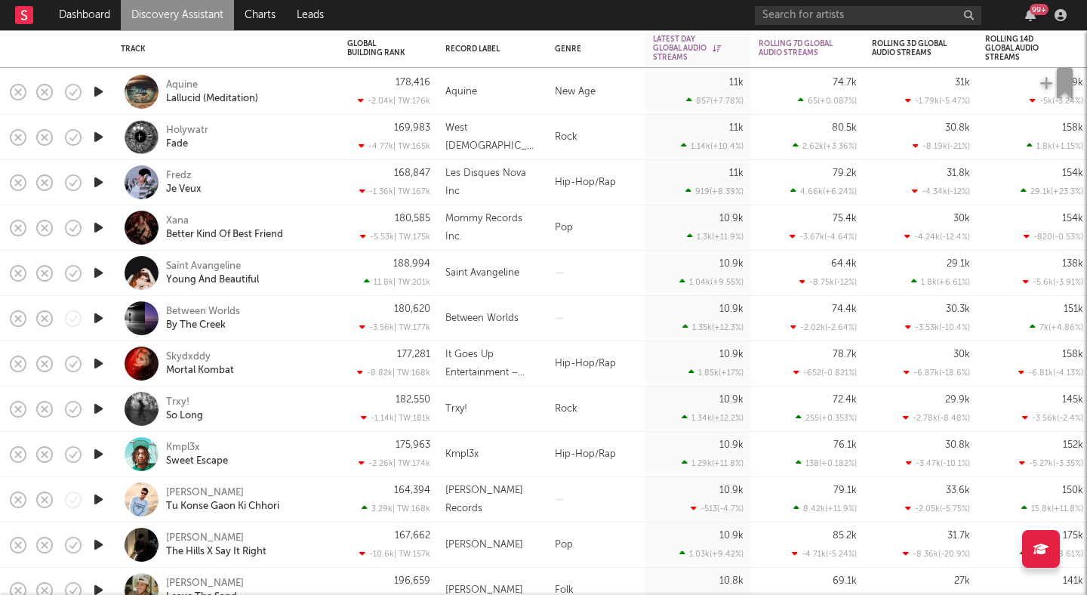
click at [103, 407] on icon "button" at bounding box center [99, 408] width 16 height 19
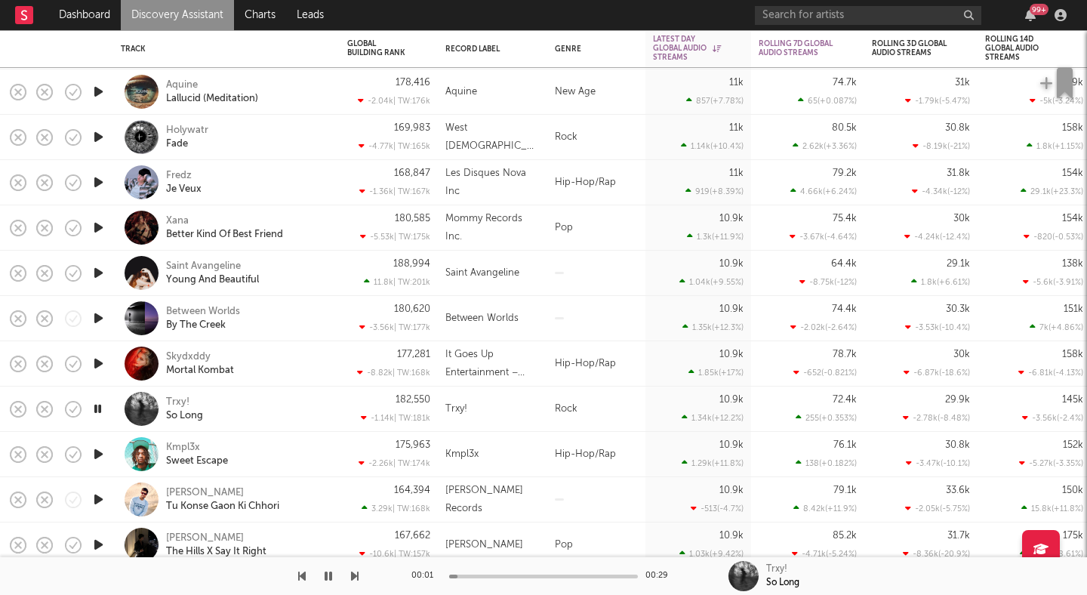
click at [102, 407] on icon "button" at bounding box center [98, 408] width 14 height 19
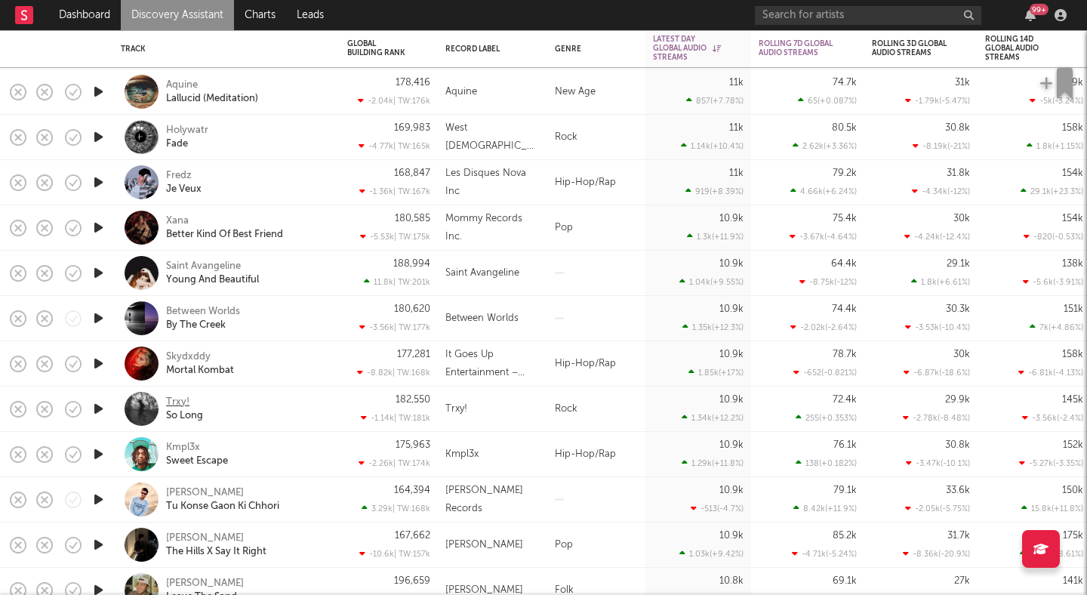
click at [177, 400] on div "Trxy!" at bounding box center [177, 402] width 23 height 14
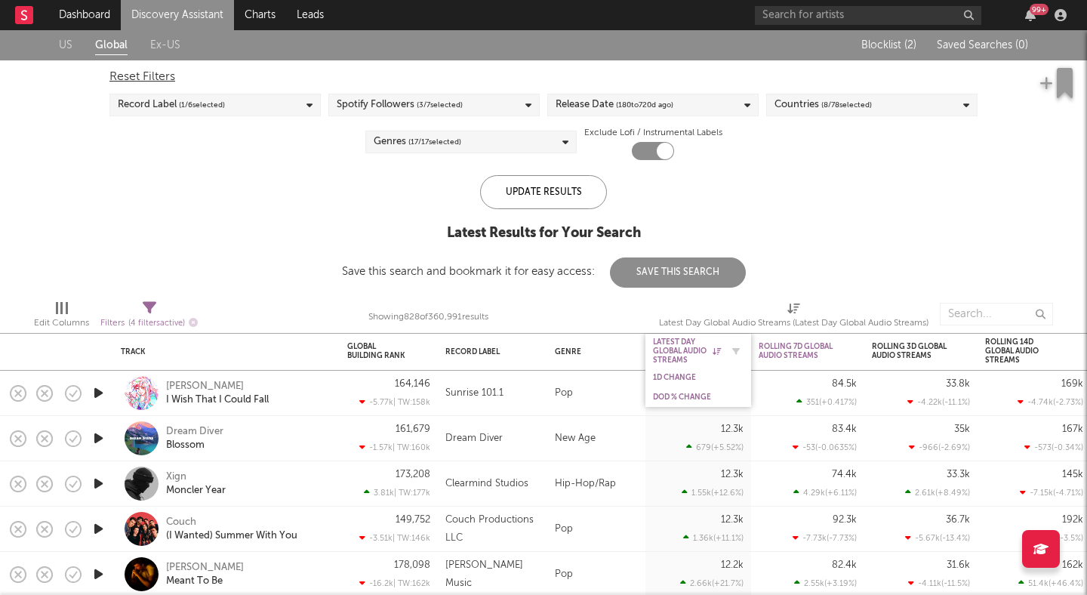
click at [671, 340] on div "Latest Day Global Audio Streams" at bounding box center [687, 350] width 68 height 27
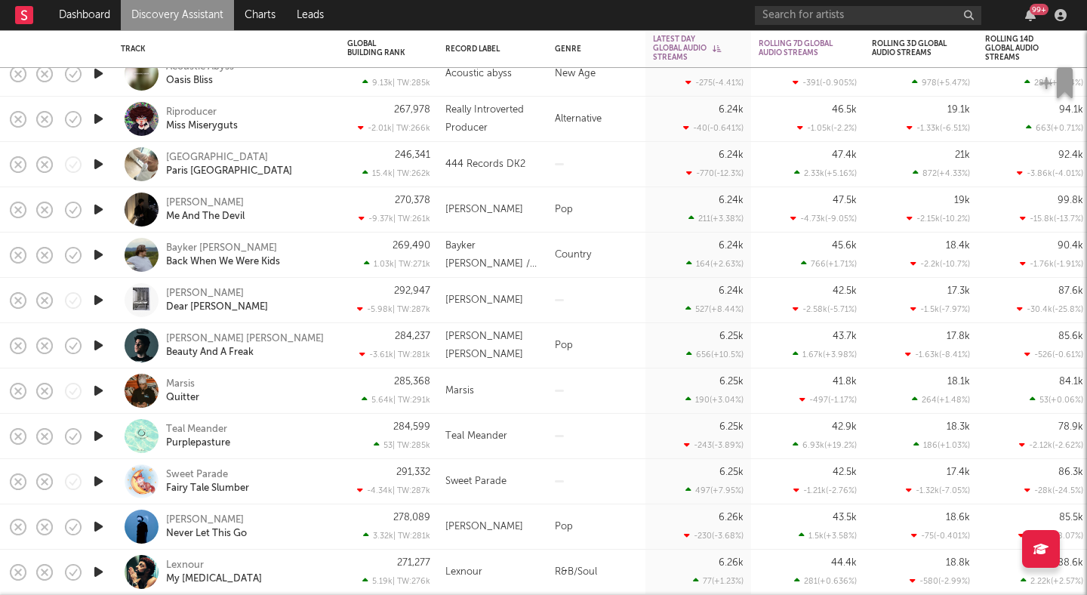
click at [195, 330] on div "John Michael Howell Beauty And A Freak" at bounding box center [226, 345] width 211 height 45
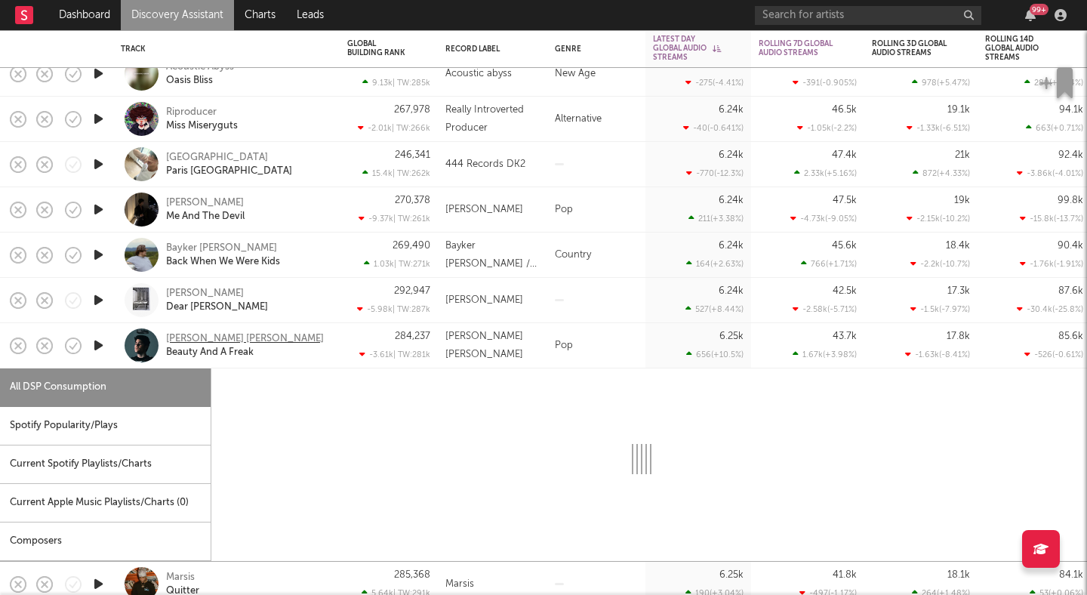
click at [198, 337] on div "John Michael Howell" at bounding box center [245, 339] width 158 height 14
select select "6m"
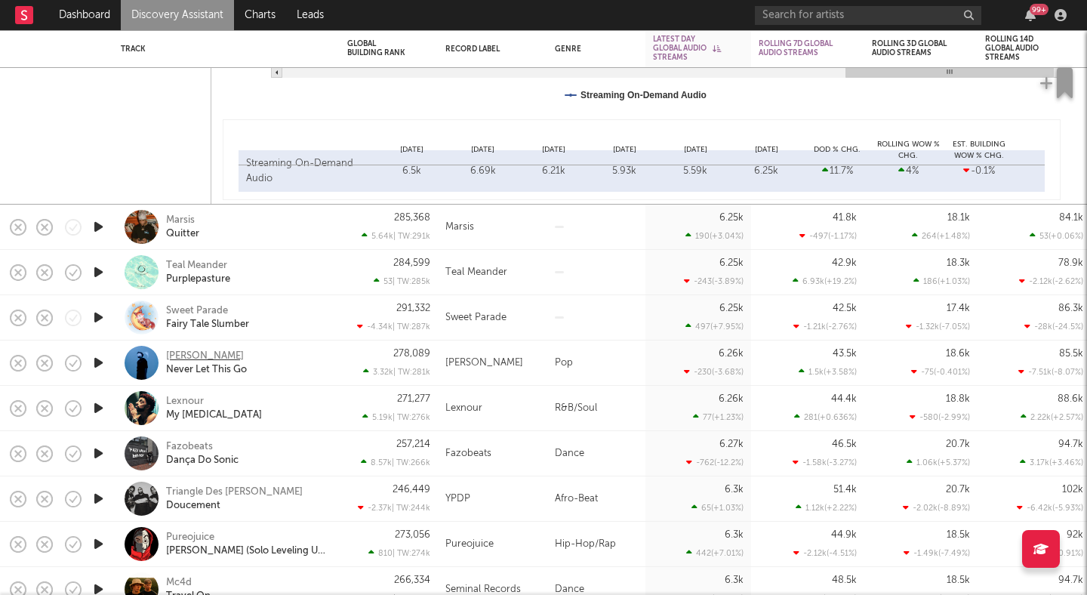
click at [196, 354] on div "Tom Frane" at bounding box center [205, 356] width 78 height 14
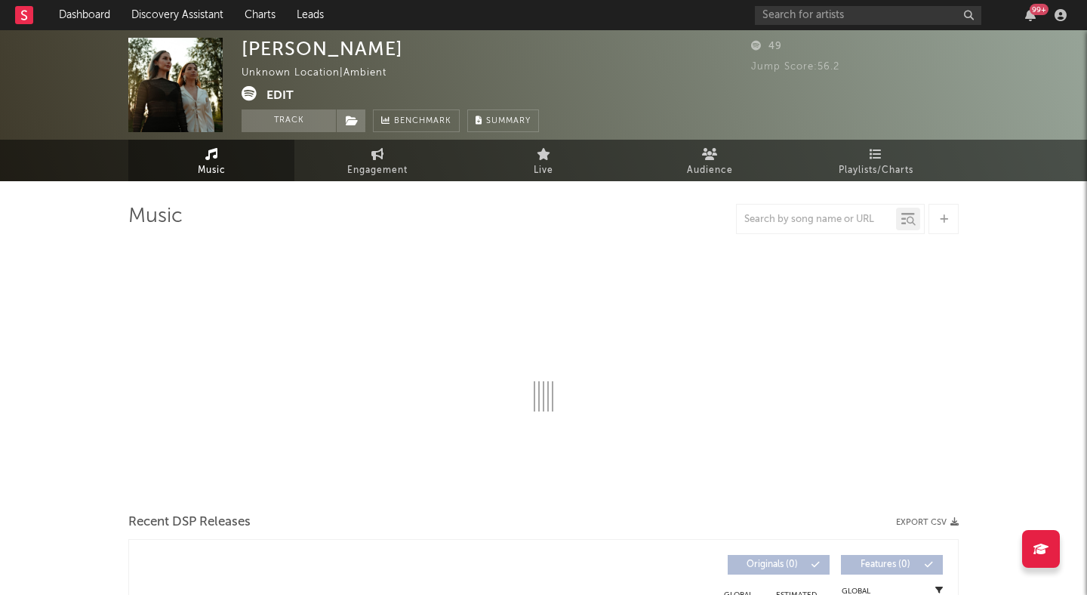
select select "6m"
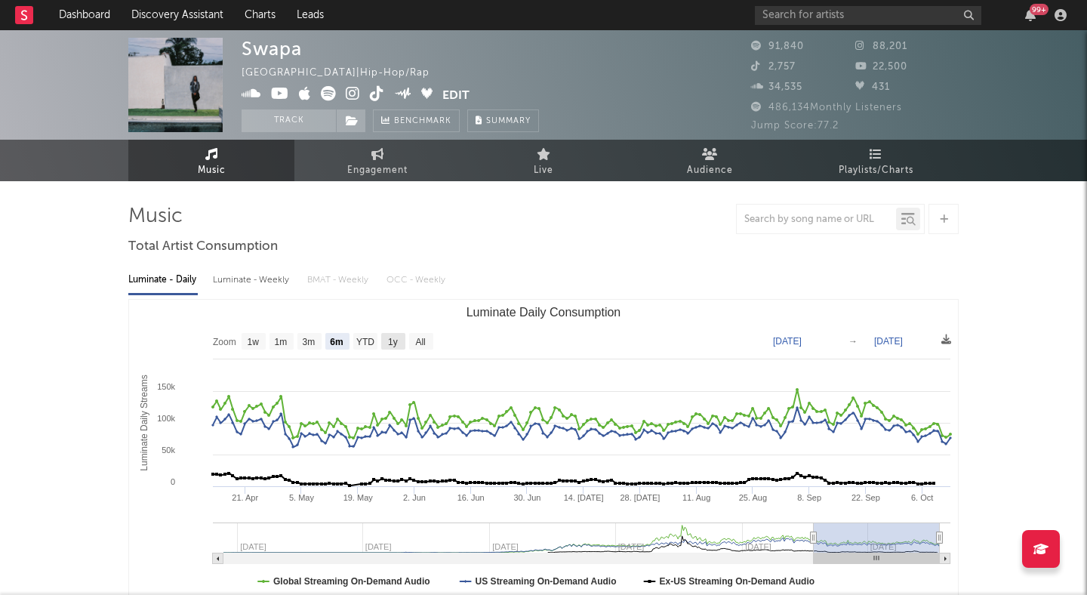
click at [419, 342] on text "All" at bounding box center [420, 342] width 10 height 11
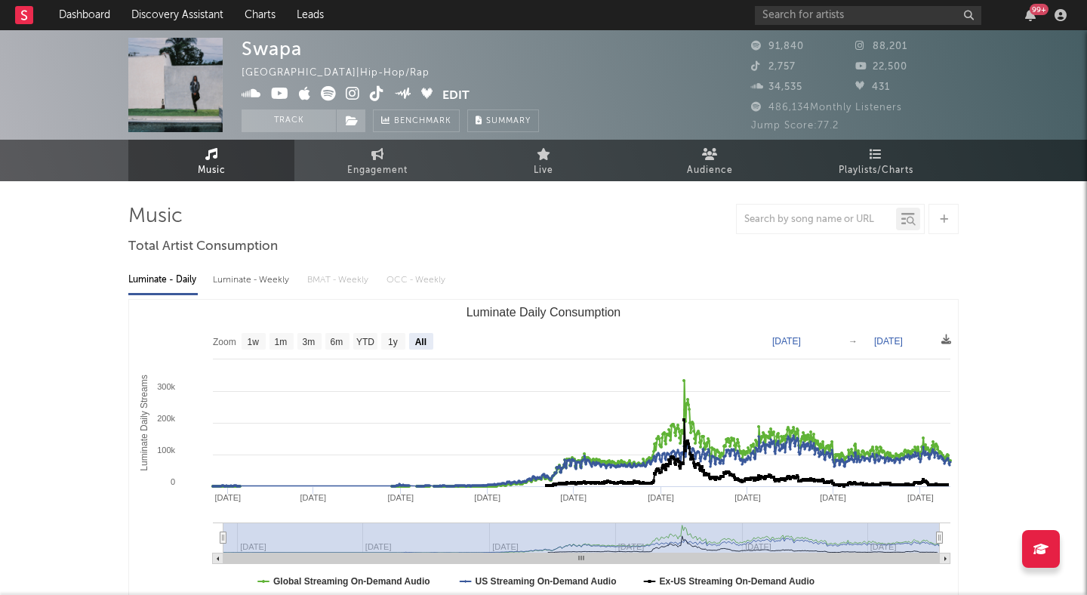
select select "All"
type input "[DATE]"
click at [232, 288] on div "Luminate - Weekly" at bounding box center [252, 280] width 79 height 26
select select "6m"
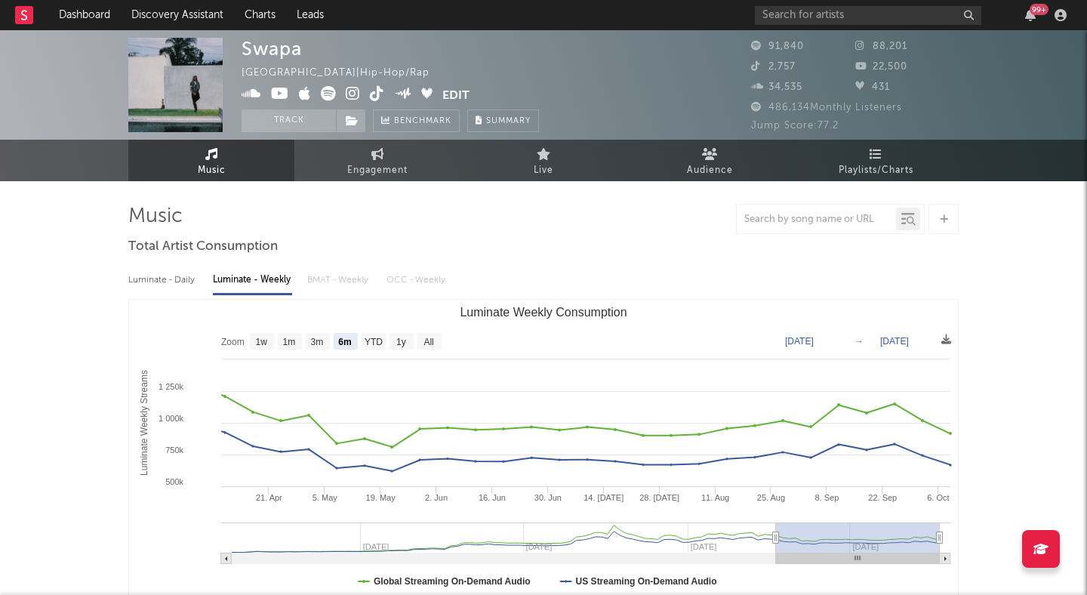
click at [350, 90] on icon at bounding box center [353, 93] width 14 height 15
click at [304, 128] on button "Track" at bounding box center [288, 120] width 94 height 23
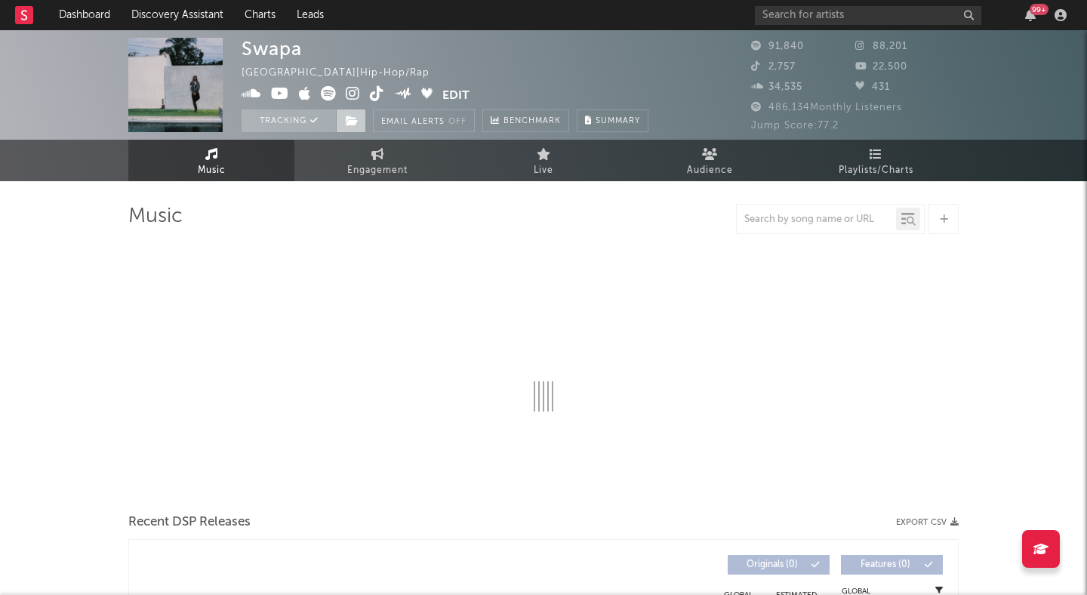
click at [349, 129] on span at bounding box center [351, 120] width 30 height 23
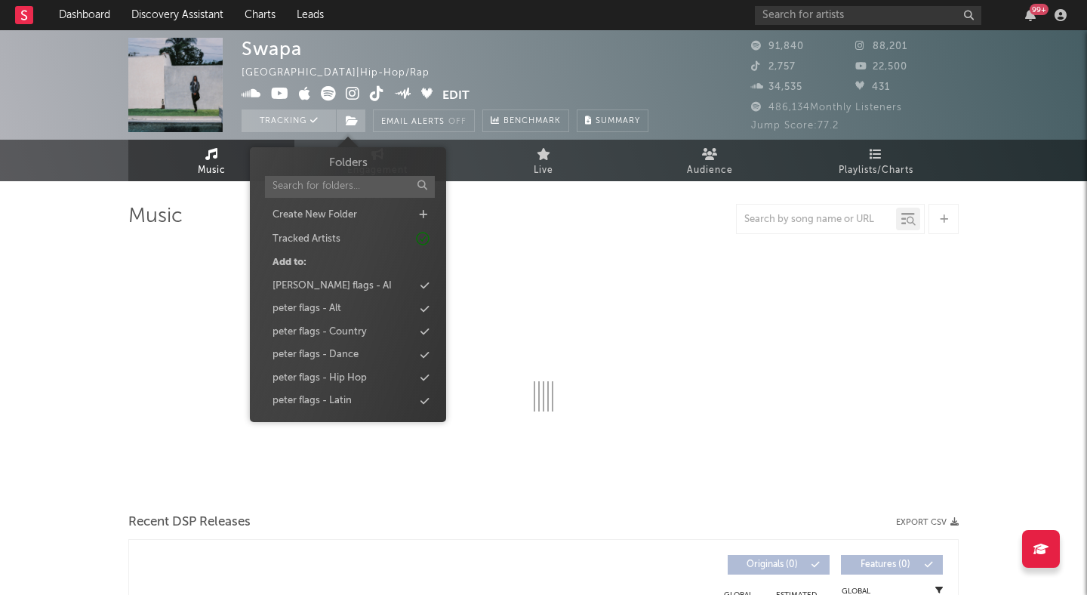
select select "6m"
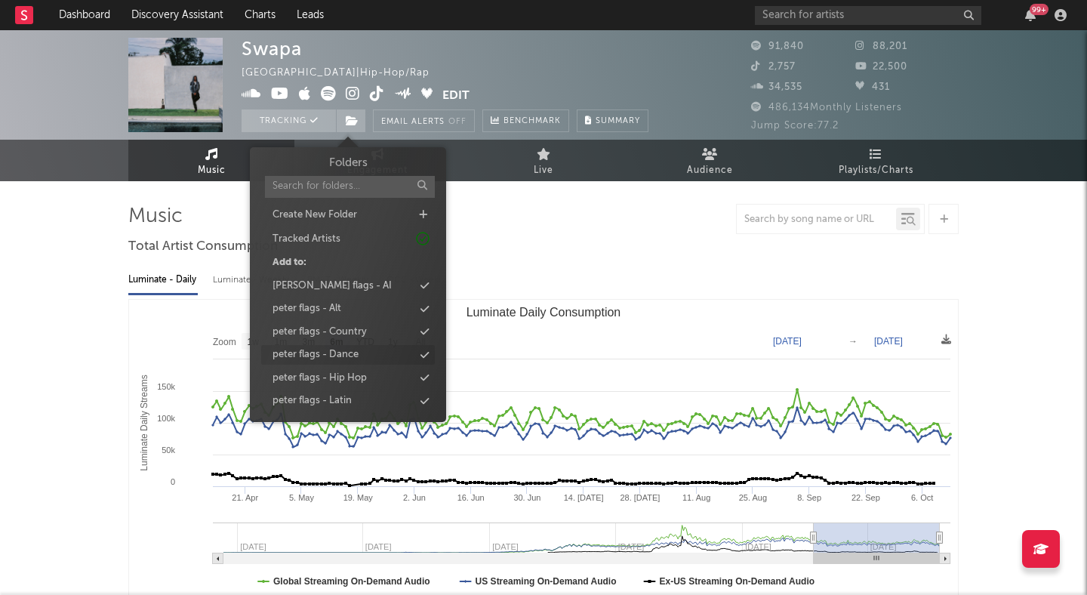
click at [354, 377] on div "peter flags - Hip Hop" at bounding box center [319, 378] width 94 height 15
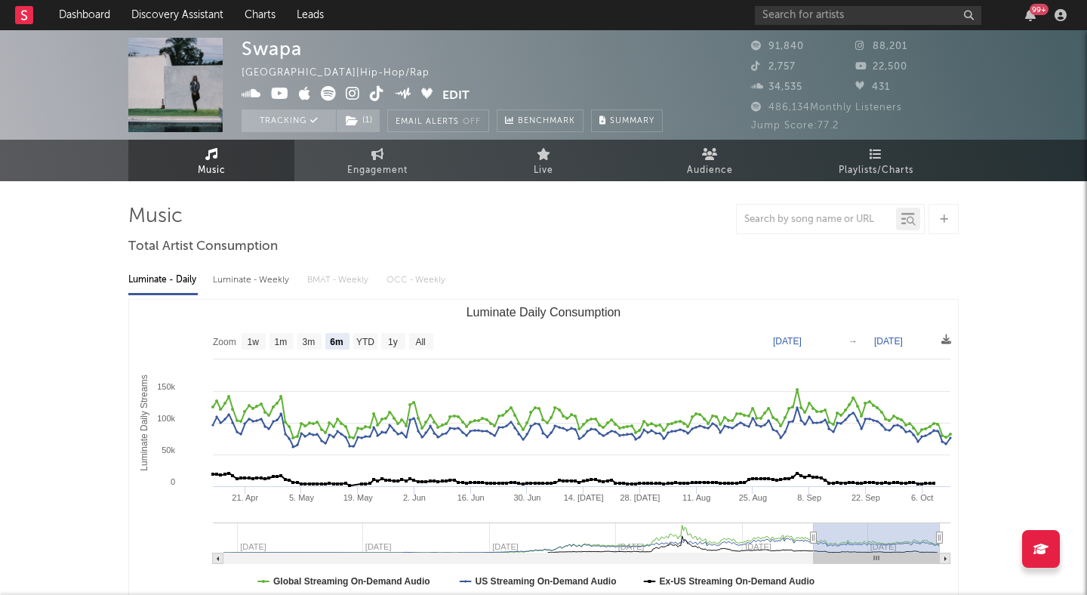
click at [490, 262] on div "Luminate - Daily Luminate - Weekly BMAT - Weekly OCC - Weekly Zoom 1w 1m 3m 6m …" at bounding box center [543, 433] width 830 height 346
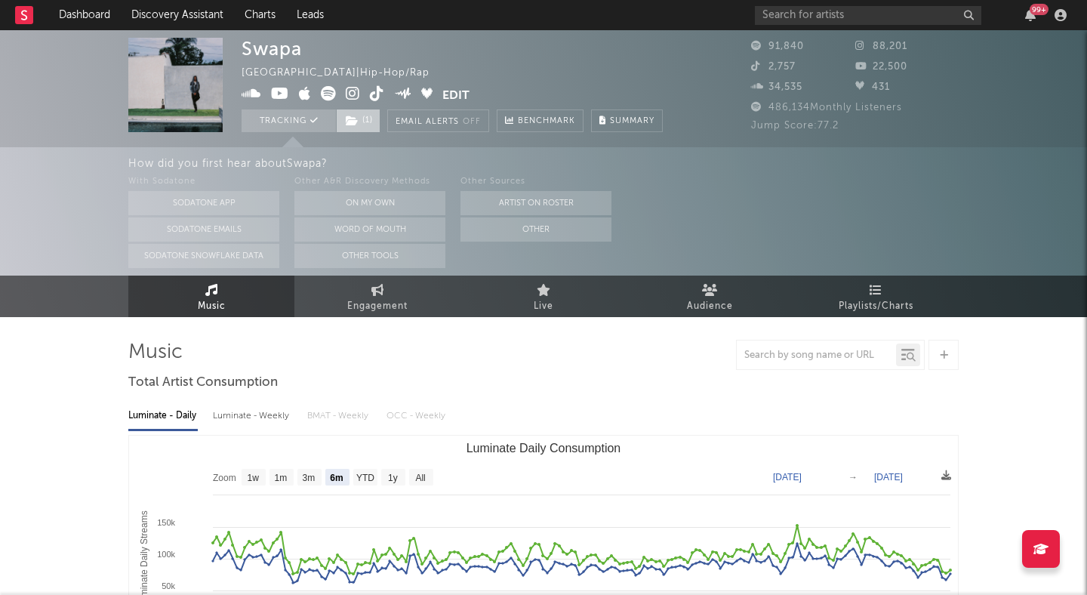
click at [362, 120] on span "( 1 )" at bounding box center [358, 120] width 45 height 23
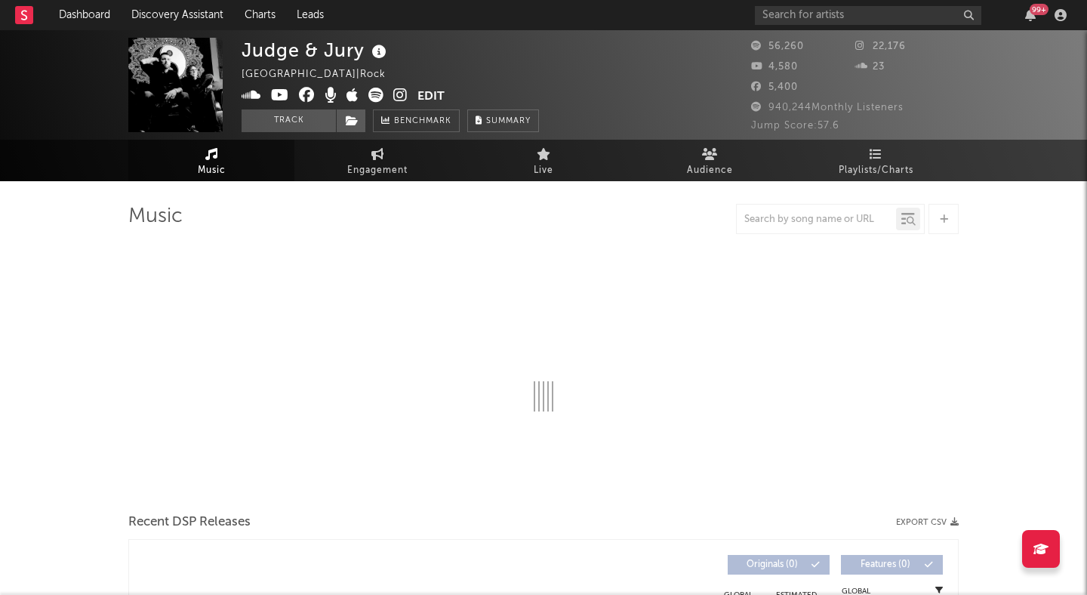
select select "6m"
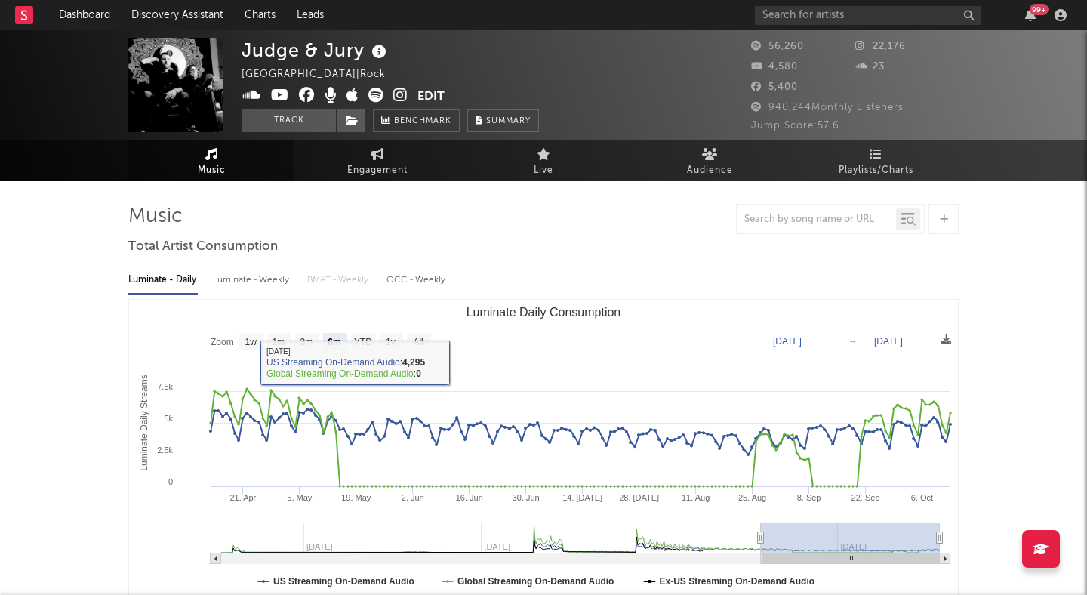
click at [232, 275] on div "Luminate - Weekly" at bounding box center [252, 280] width 79 height 26
select select "6m"
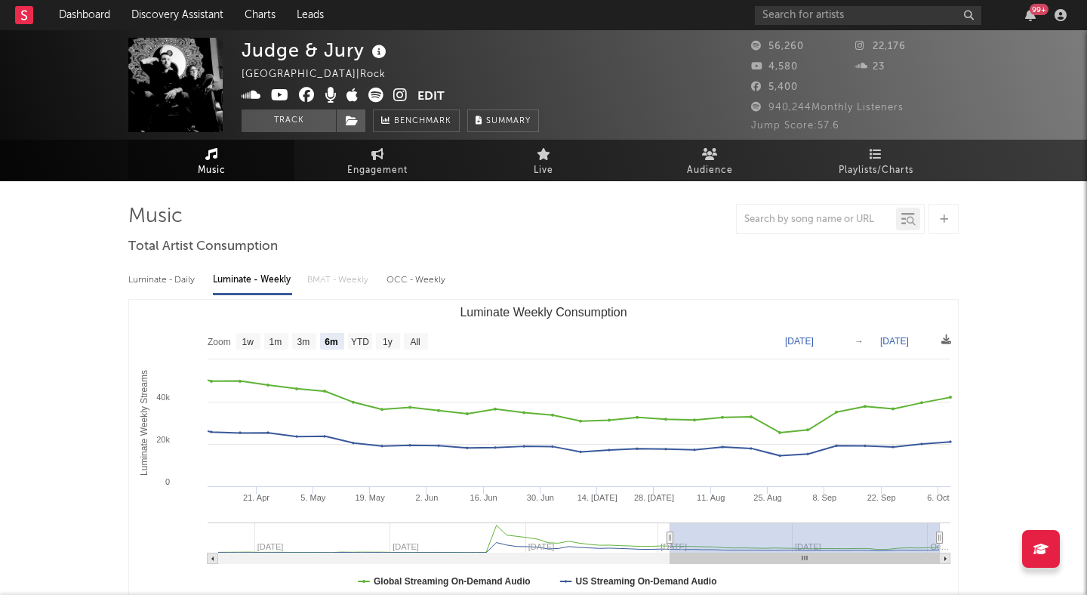
click at [376, 94] on icon at bounding box center [375, 95] width 15 height 15
click at [180, 275] on div "Luminate - Daily" at bounding box center [162, 280] width 69 height 26
select select "6m"
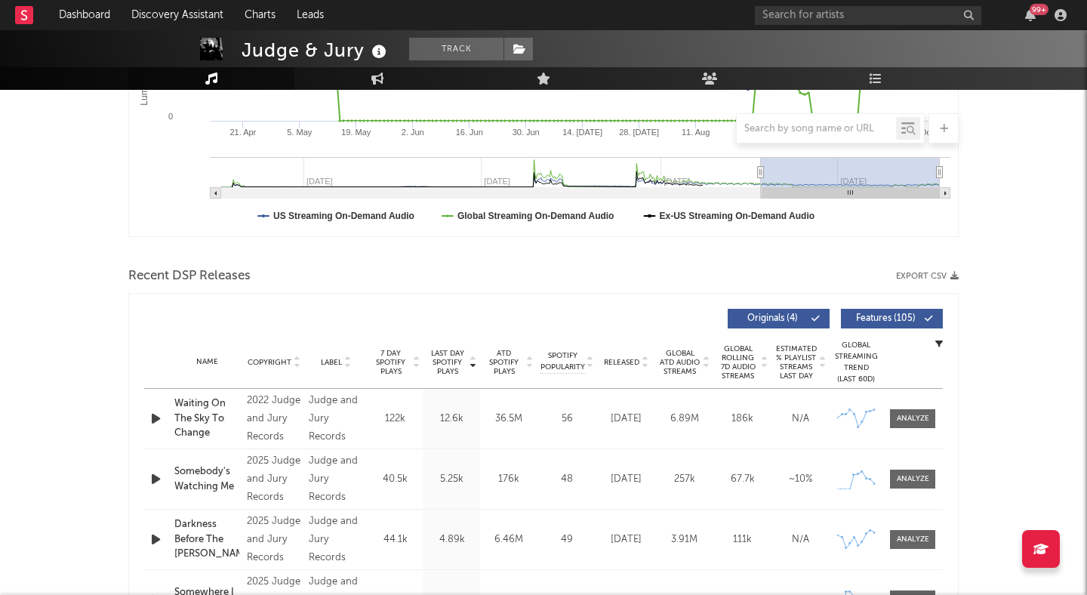
scroll to position [364, 0]
click at [791, 317] on span "Originals ( 4 )" at bounding box center [771, 319] width 69 height 9
click at [467, 371] on div at bounding box center [471, 362] width 9 height 27
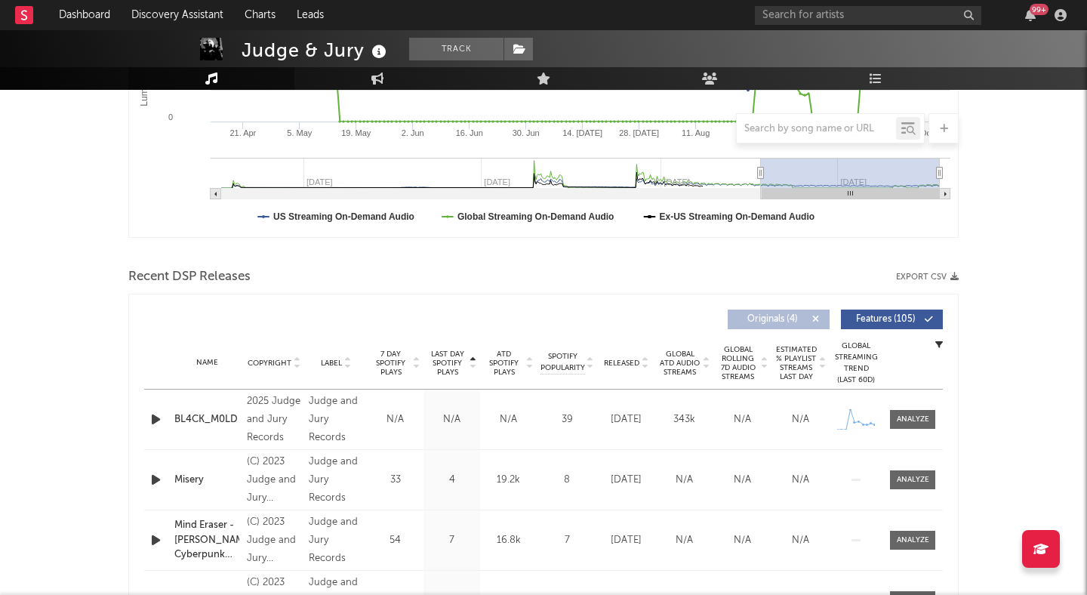
click at [468, 369] on div at bounding box center [471, 362] width 9 height 27
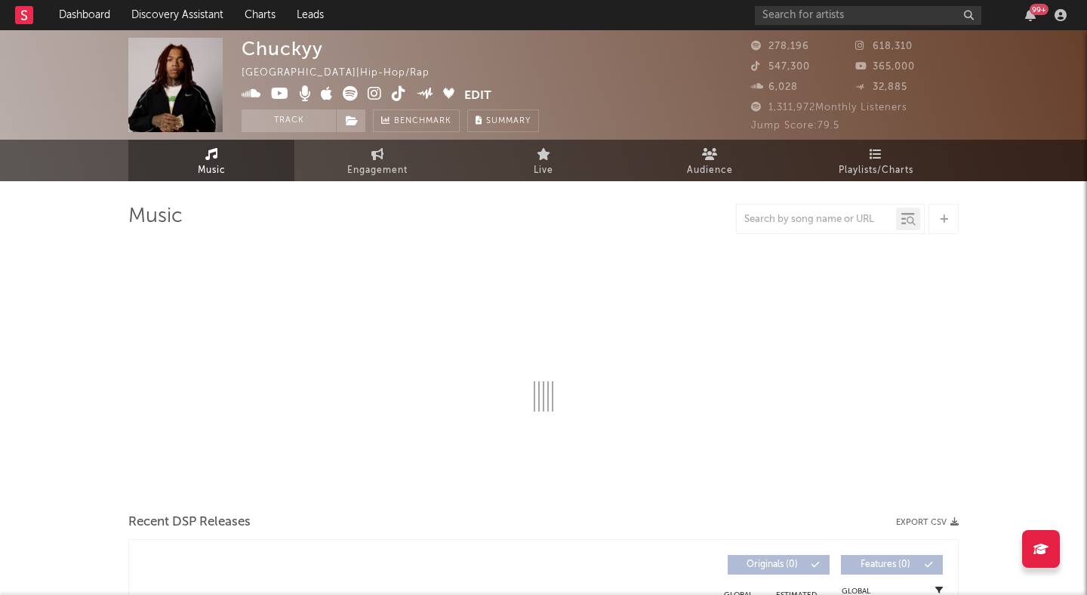
select select "6m"
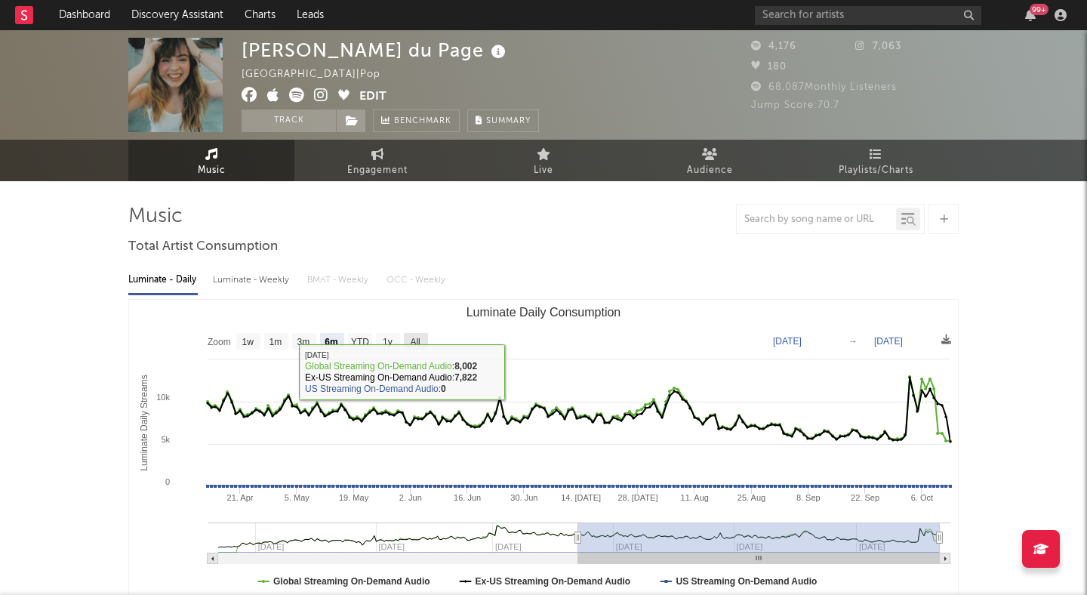
click at [415, 337] on text "All" at bounding box center [415, 342] width 10 height 11
select select "All"
type input "[DATE]"
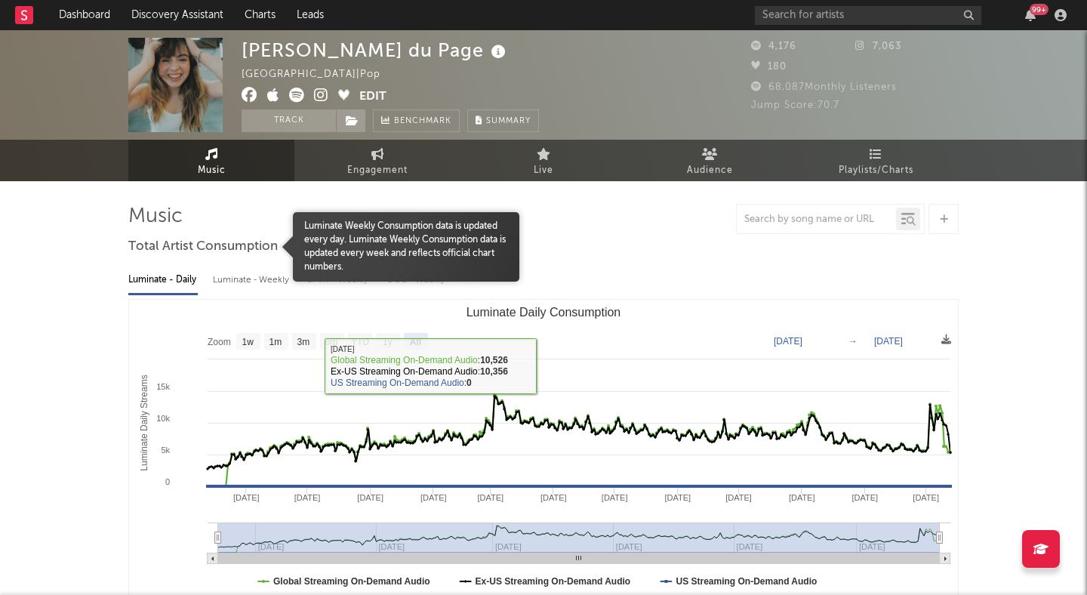
click at [257, 277] on div "Luminate - Weekly" at bounding box center [252, 280] width 79 height 26
select select "6m"
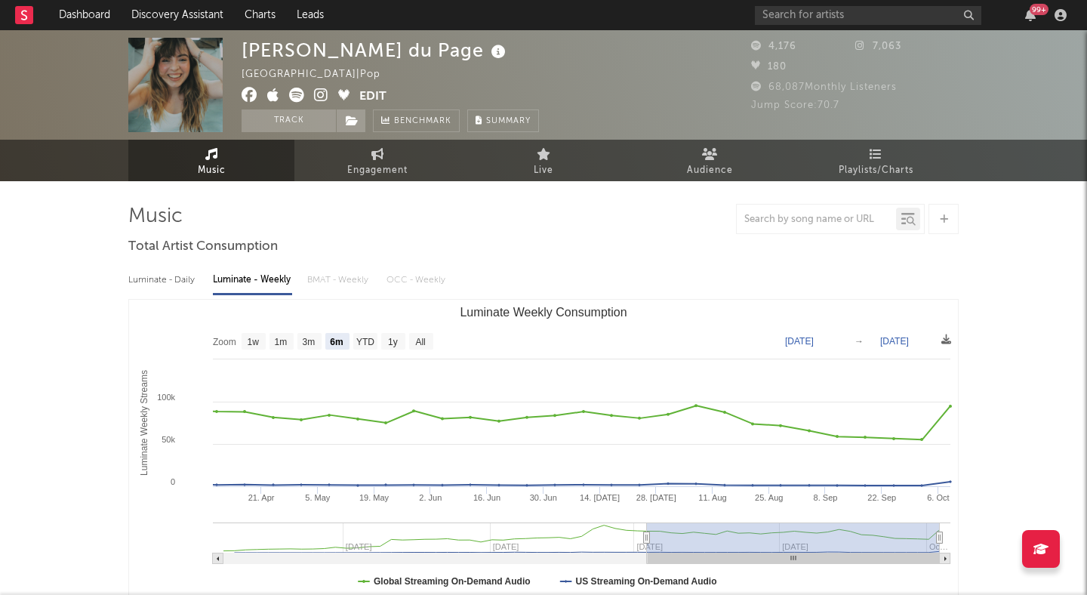
click at [317, 96] on icon at bounding box center [321, 95] width 14 height 15
click at [369, 48] on div "[PERSON_NAME] du Page" at bounding box center [375, 50] width 268 height 25
click at [319, 127] on button "Track" at bounding box center [288, 120] width 94 height 23
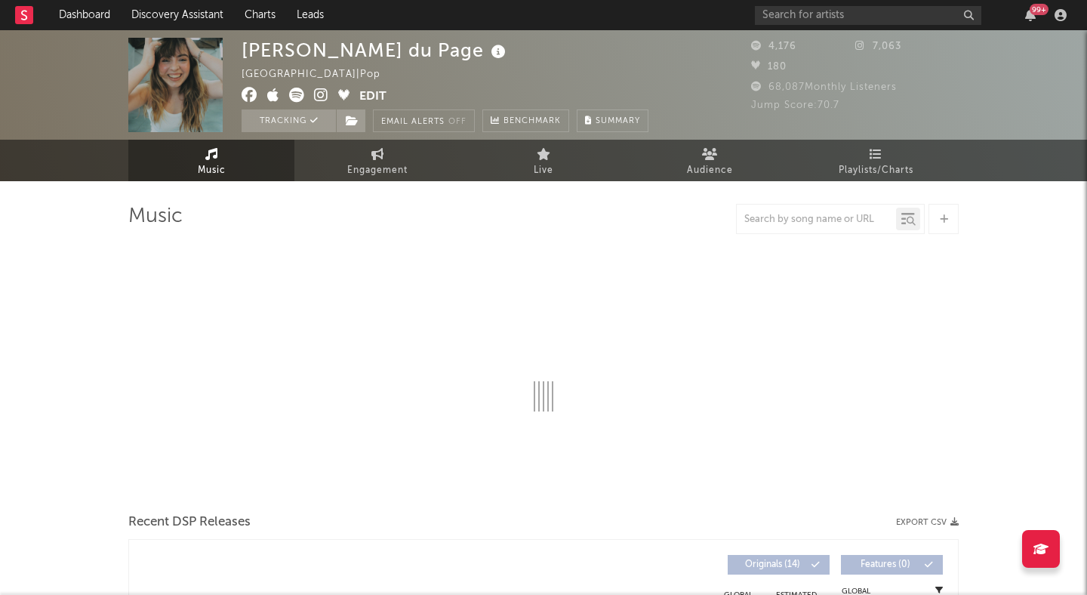
select select "6m"
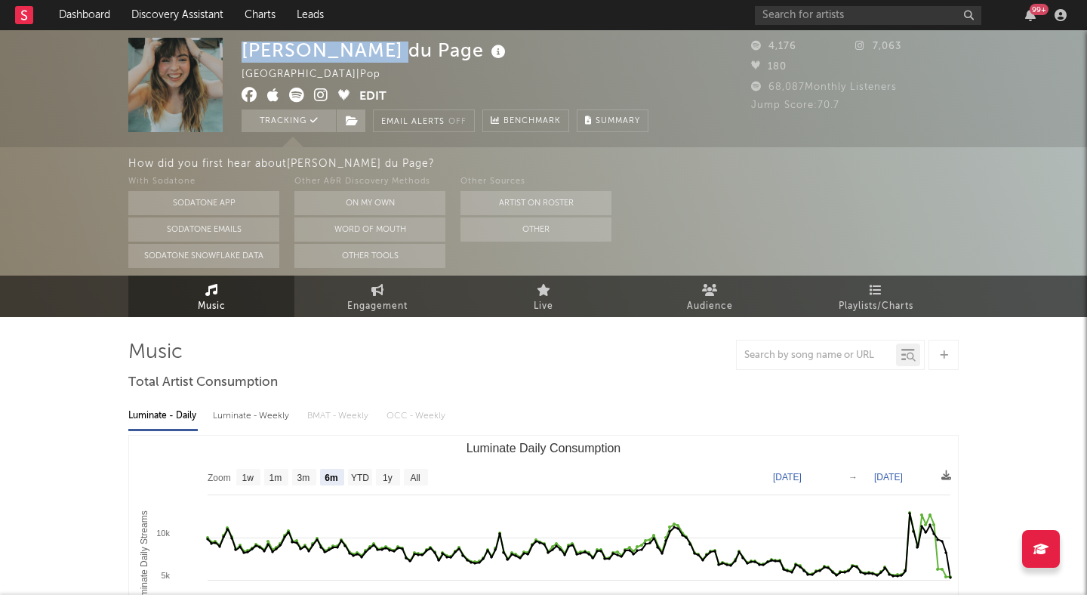
drag, startPoint x: 366, startPoint y: 51, endPoint x: 235, endPoint y: 47, distance: 131.4
click at [235, 47] on div "[PERSON_NAME] du Page Canada | Pop Edit Tracking Email Alerts Off Benchmark Sum…" at bounding box center [543, 88] width 1087 height 117
copy div "[PERSON_NAME] du Page"
click at [294, 94] on icon at bounding box center [296, 95] width 15 height 15
click at [266, 412] on div "Luminate - Weekly" at bounding box center [252, 416] width 79 height 26
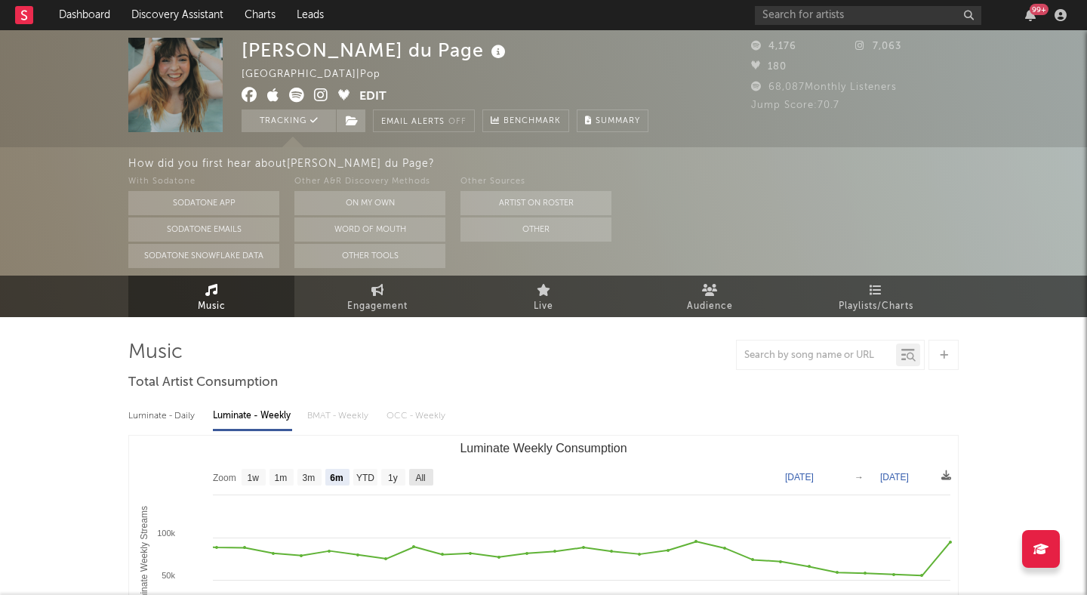
click at [422, 475] on text "All" at bounding box center [420, 477] width 10 height 11
select select "All"
type input "[DATE]"
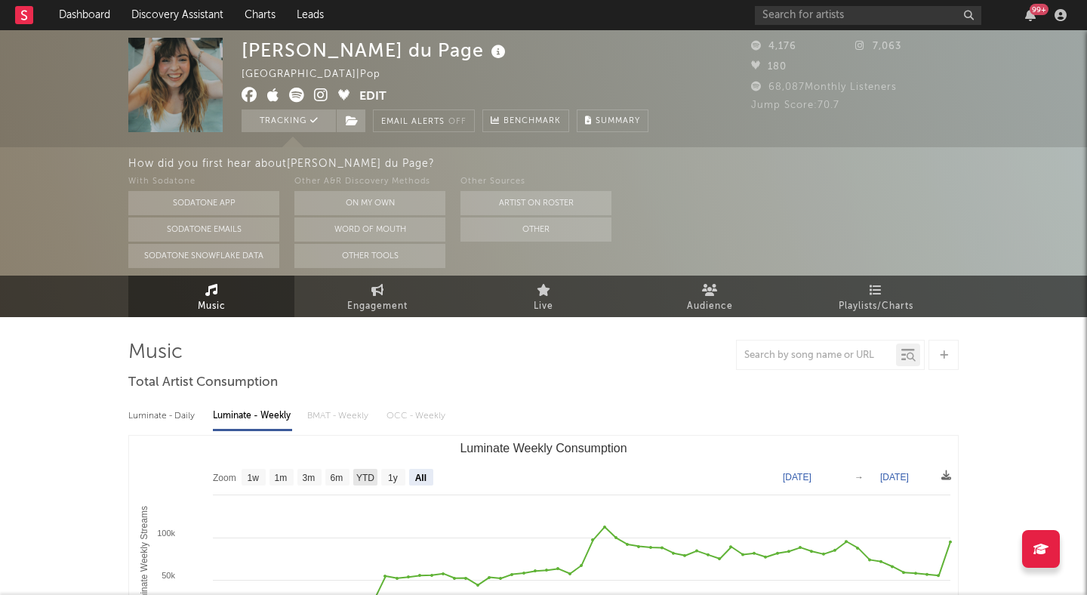
click at [365, 476] on text "YTD" at bounding box center [365, 477] width 18 height 11
select select "YTD"
type input "[DATE]"
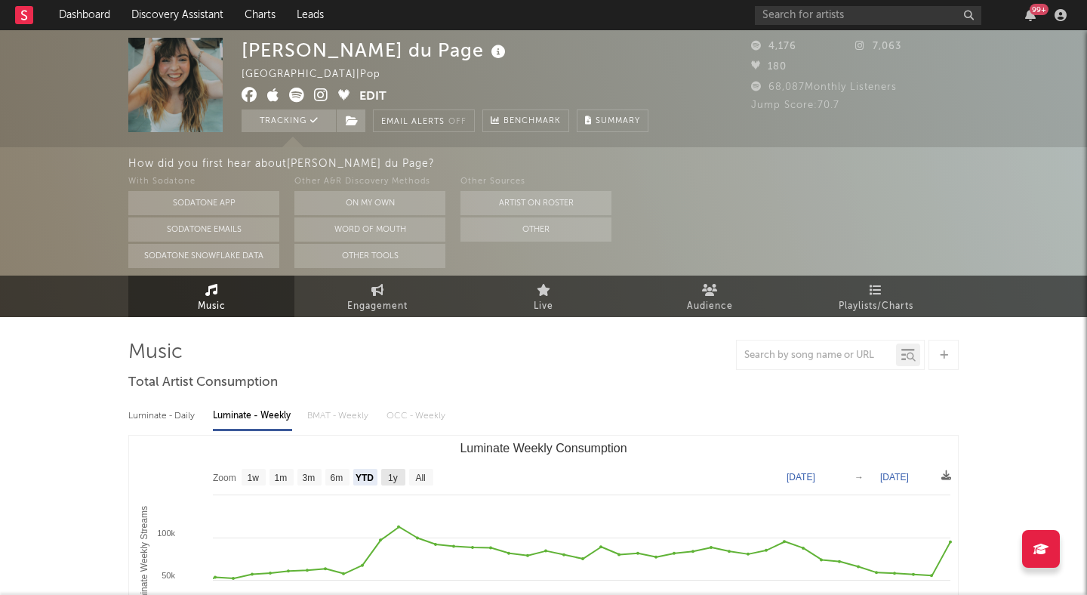
click at [388, 475] on text "1y" at bounding box center [393, 477] width 10 height 11
select select "1y"
type input "[DATE]"
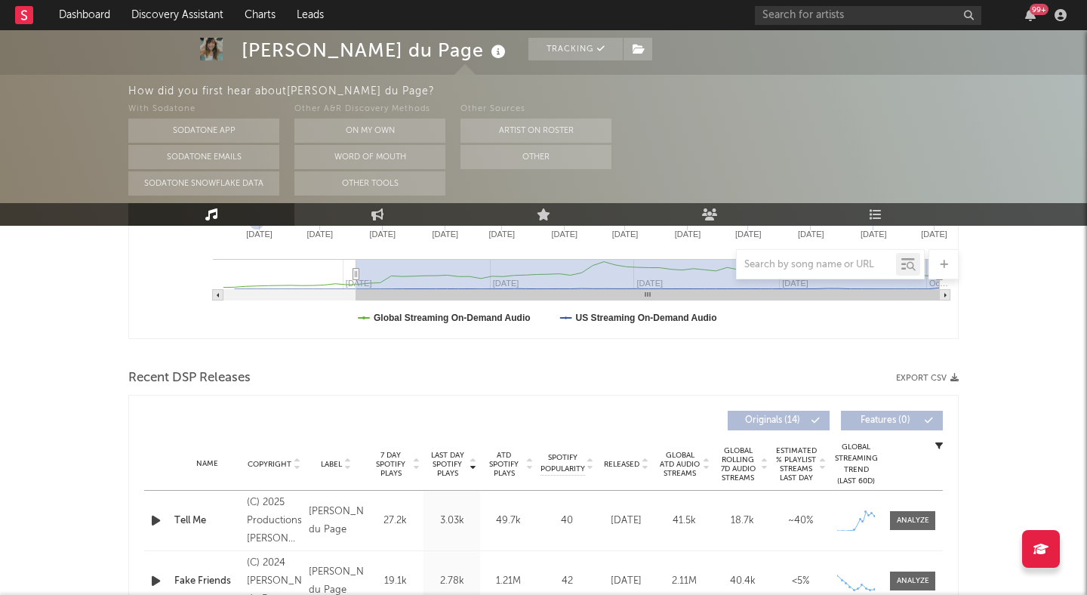
scroll to position [470, 0]
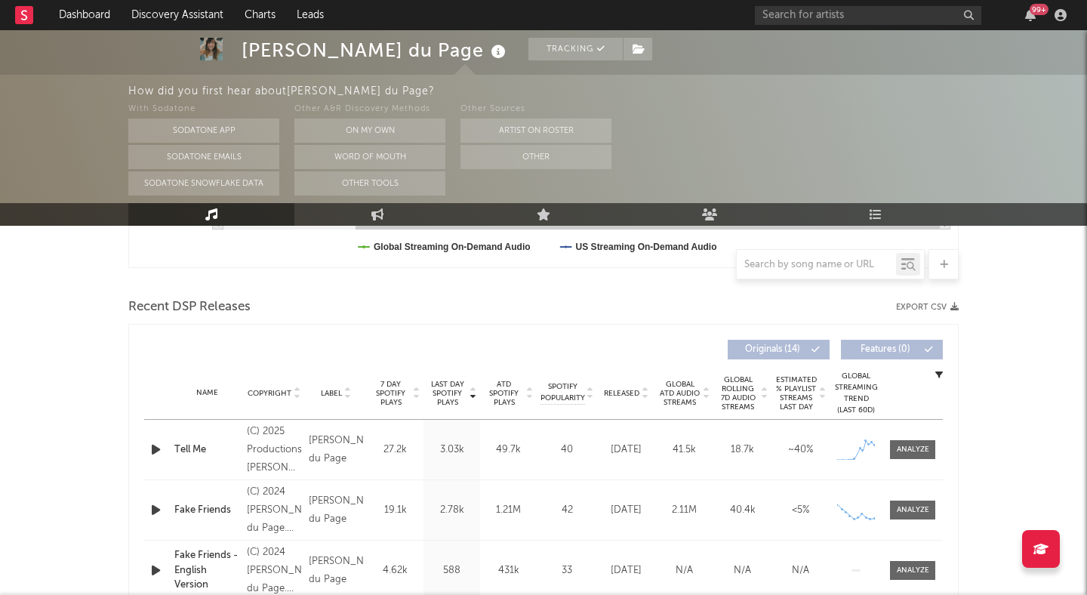
click at [641, 395] on icon at bounding box center [645, 396] width 8 height 6
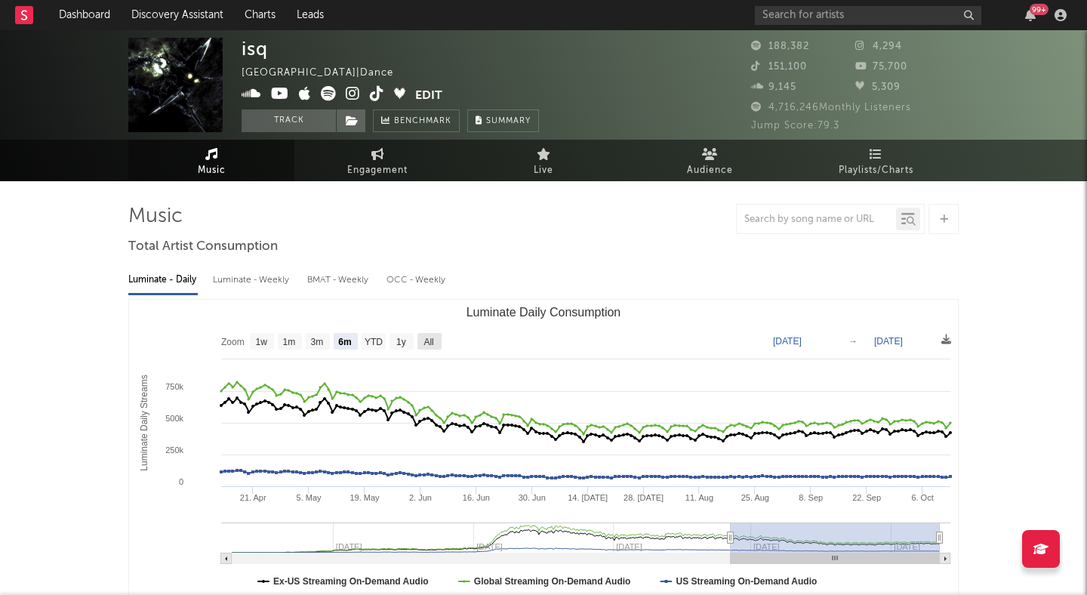
click at [424, 340] on text "All" at bounding box center [428, 342] width 10 height 11
select select "All"
type input "[DATE]"
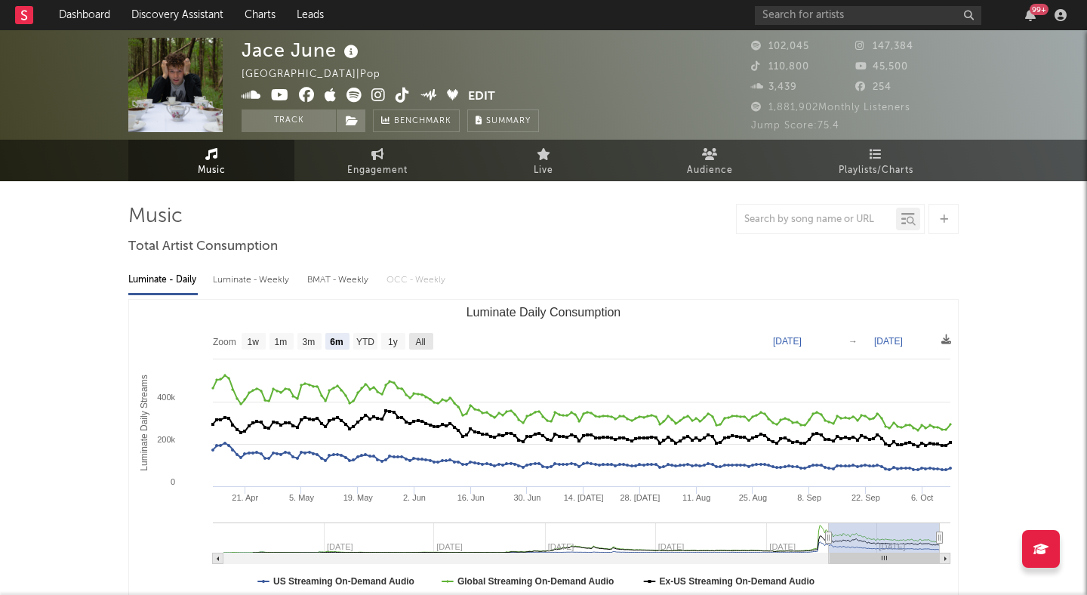
click at [416, 340] on text "All" at bounding box center [420, 342] width 10 height 11
select select "All"
type input "[DATE]"
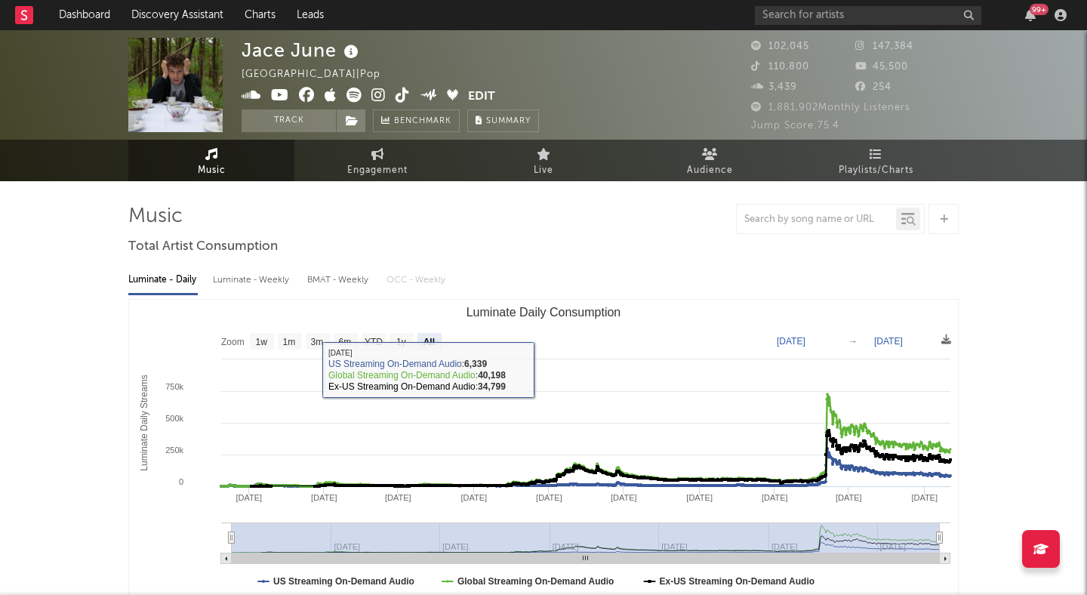
click at [251, 280] on div "Luminate - Weekly" at bounding box center [252, 280] width 79 height 26
select select "6m"
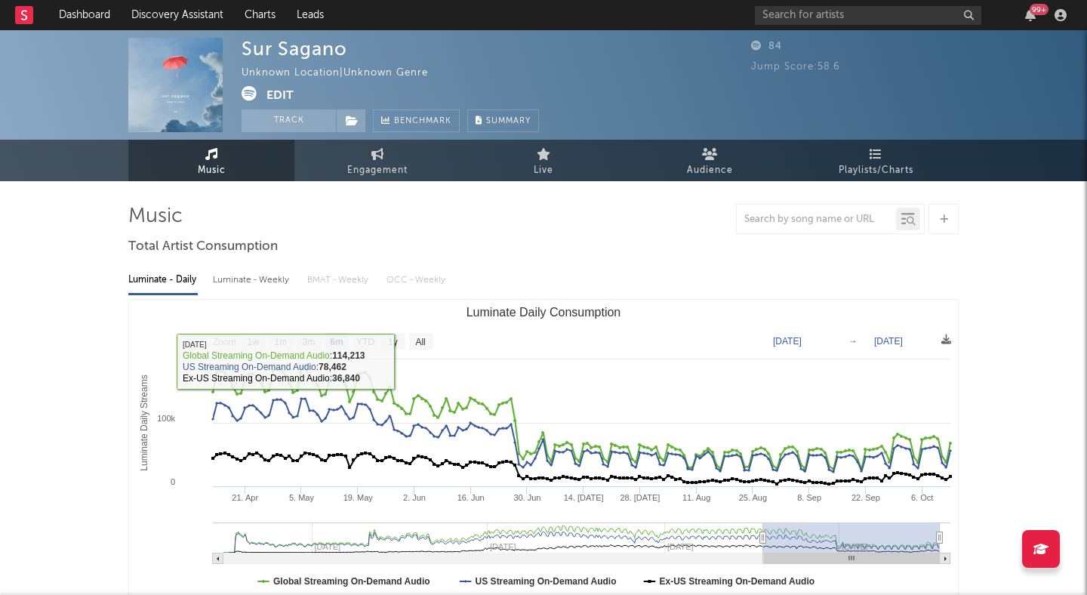
click at [417, 337] on text "All" at bounding box center [420, 342] width 10 height 11
select select "All"
type input "[DATE]"
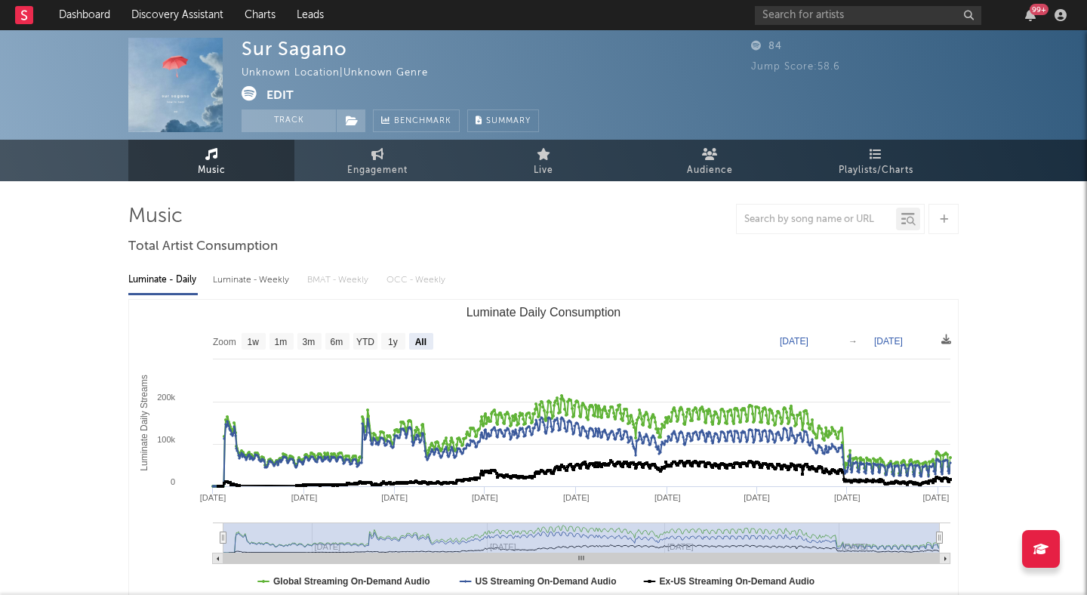
click at [251, 88] on icon at bounding box center [248, 93] width 15 height 15
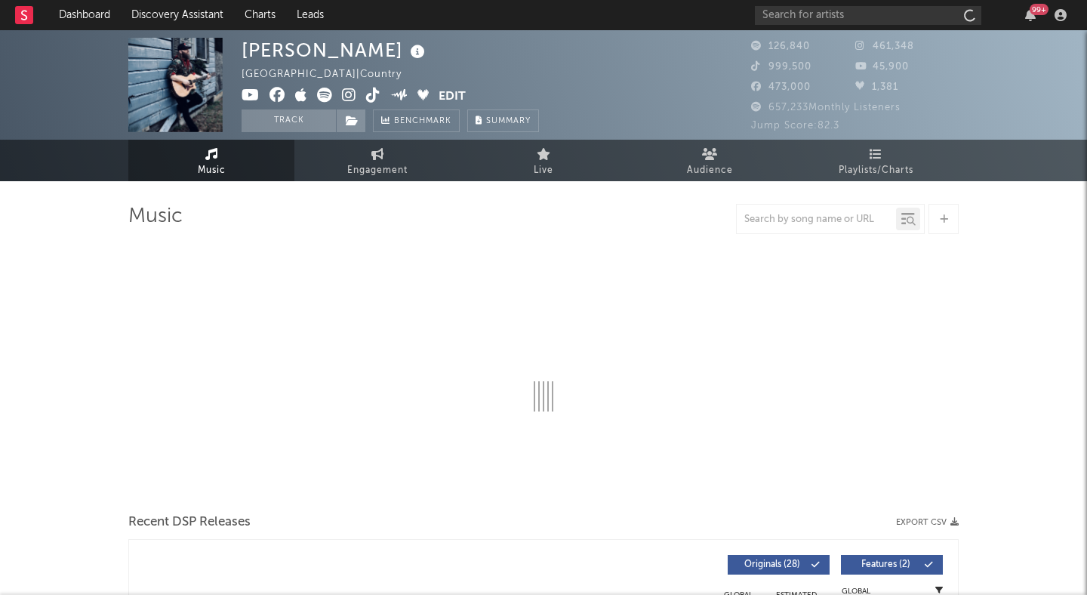
select select "6m"
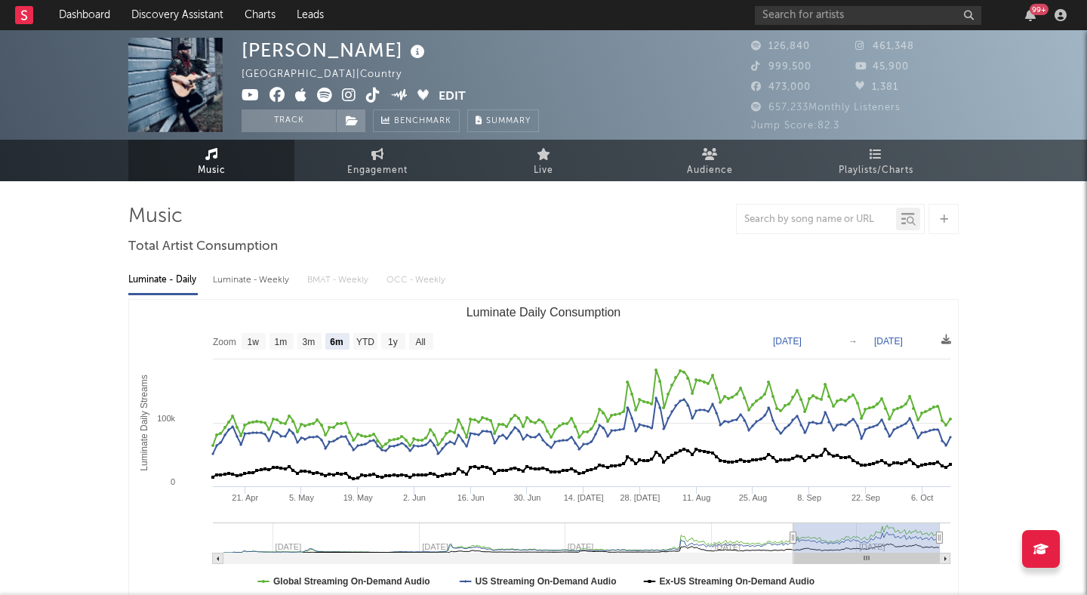
click at [248, 278] on div "Luminate - Weekly" at bounding box center [252, 280] width 79 height 26
select select "6m"
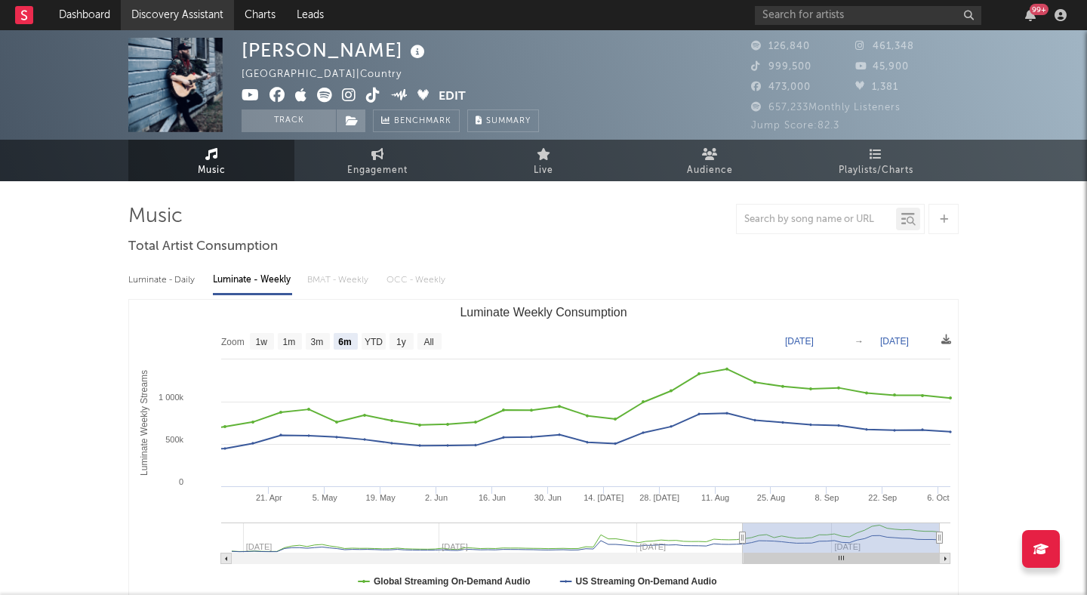
click at [187, 8] on link "Discovery Assistant" at bounding box center [177, 15] width 113 height 30
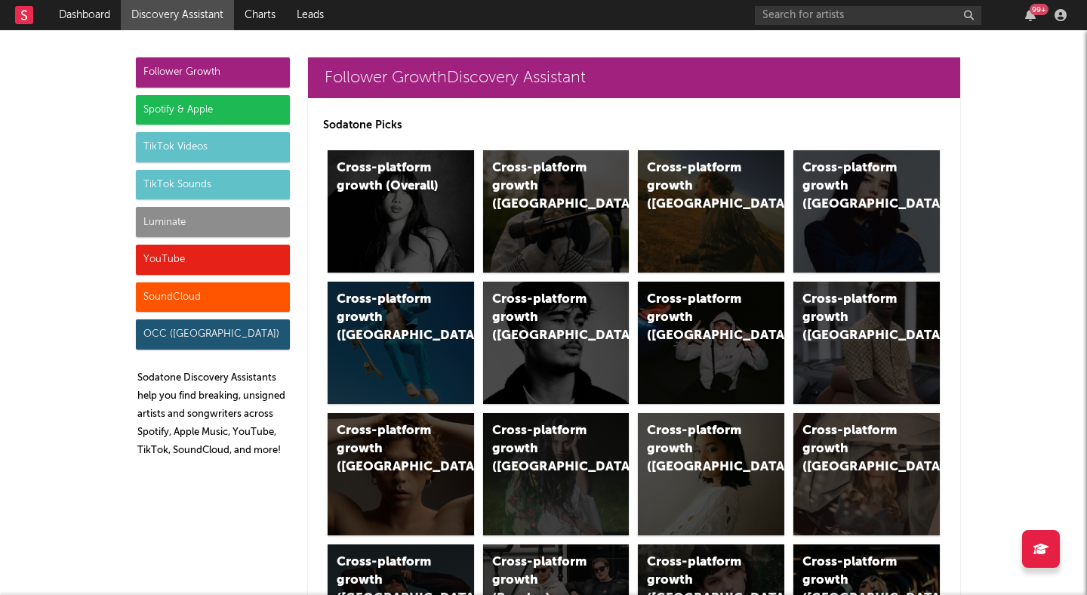
click at [157, 214] on div "Luminate" at bounding box center [213, 222] width 154 height 30
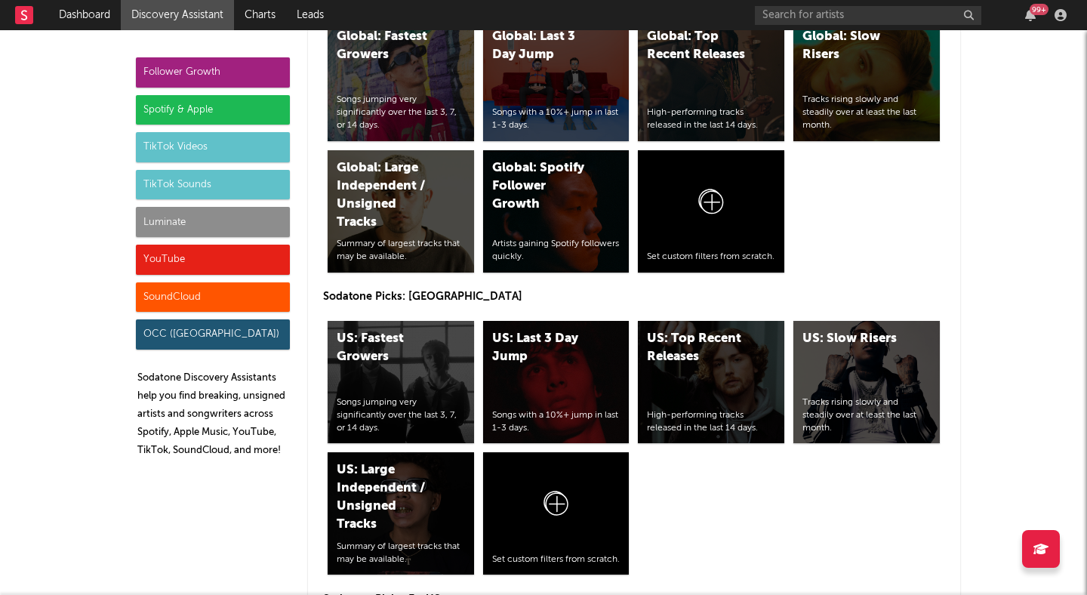
scroll to position [6661, 0]
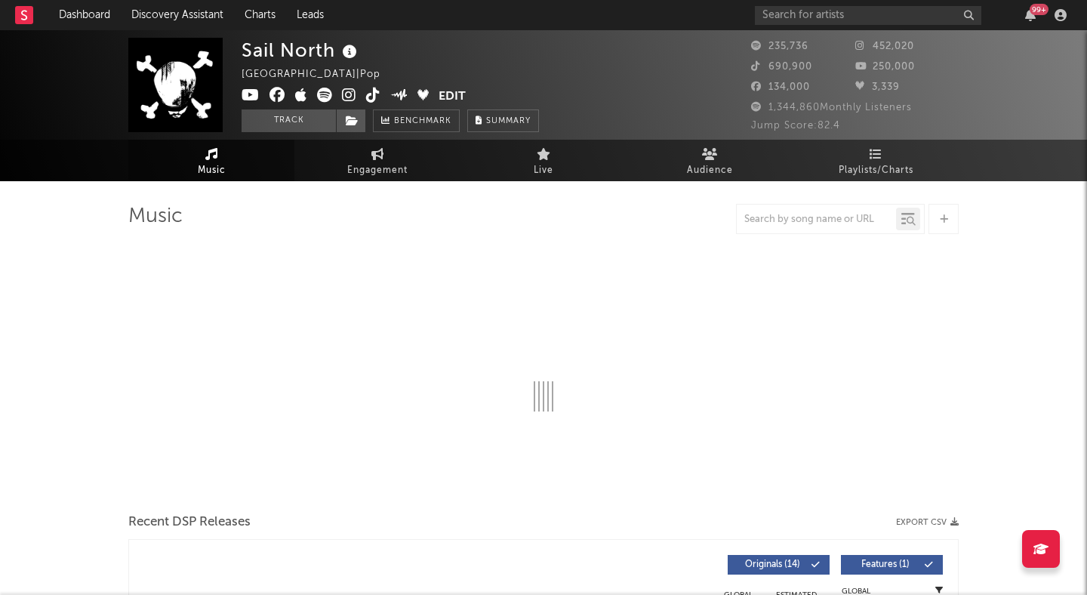
select select "6m"
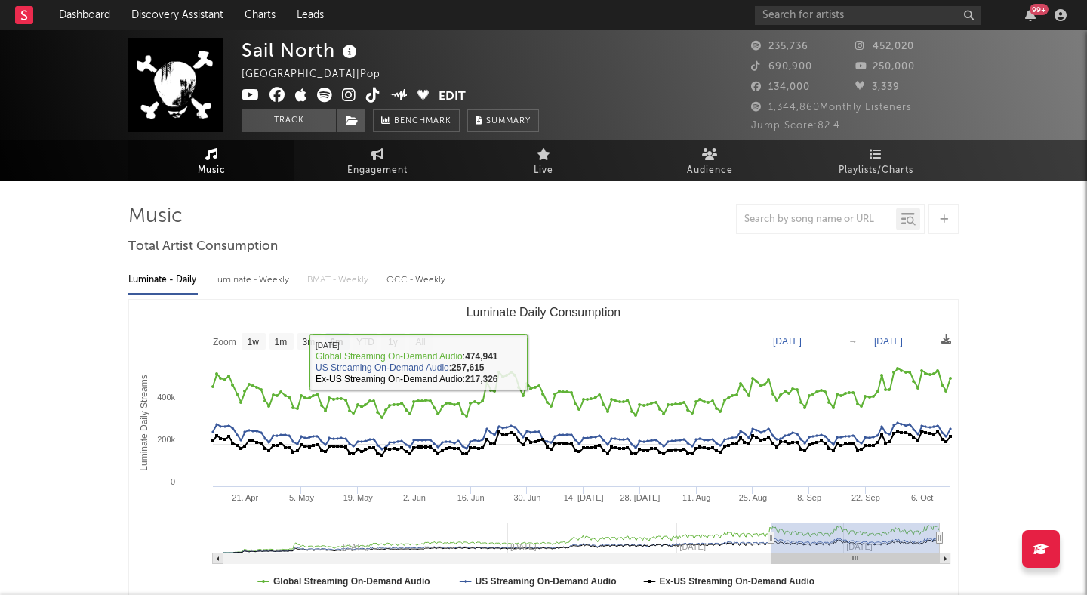
click at [251, 274] on div "Luminate - Weekly" at bounding box center [252, 280] width 79 height 26
select select "6m"
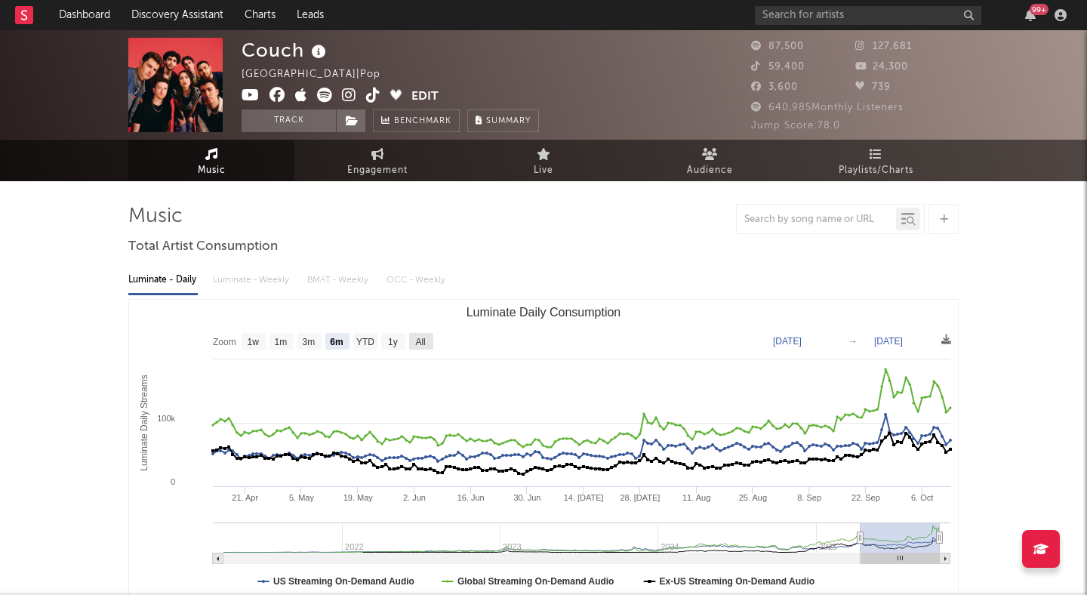
click at [415, 337] on text "All" at bounding box center [420, 342] width 10 height 11
select select "All"
type input "[DATE]"
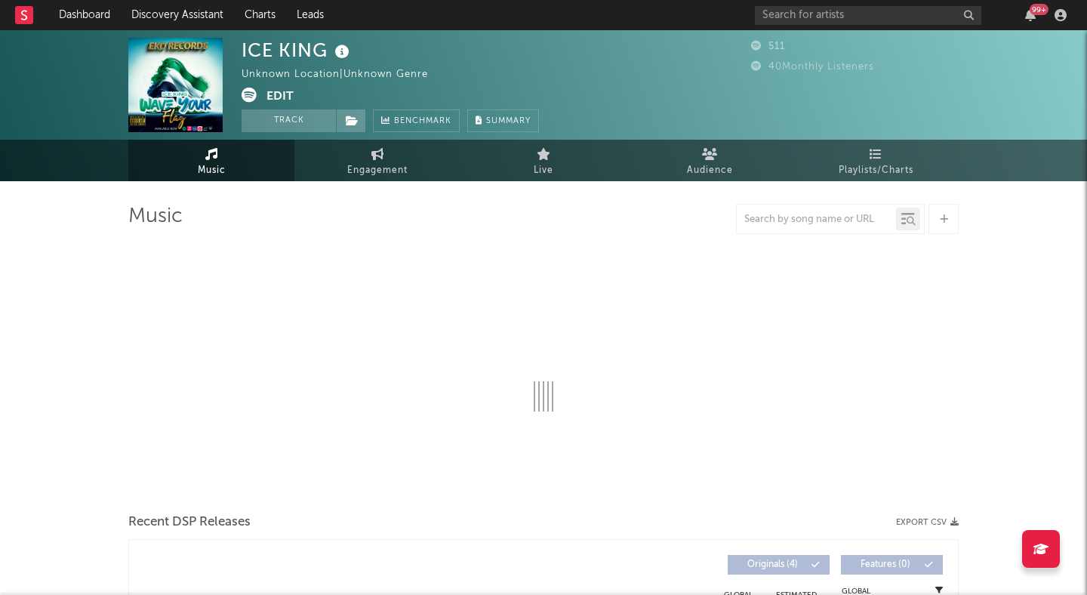
select select "6m"
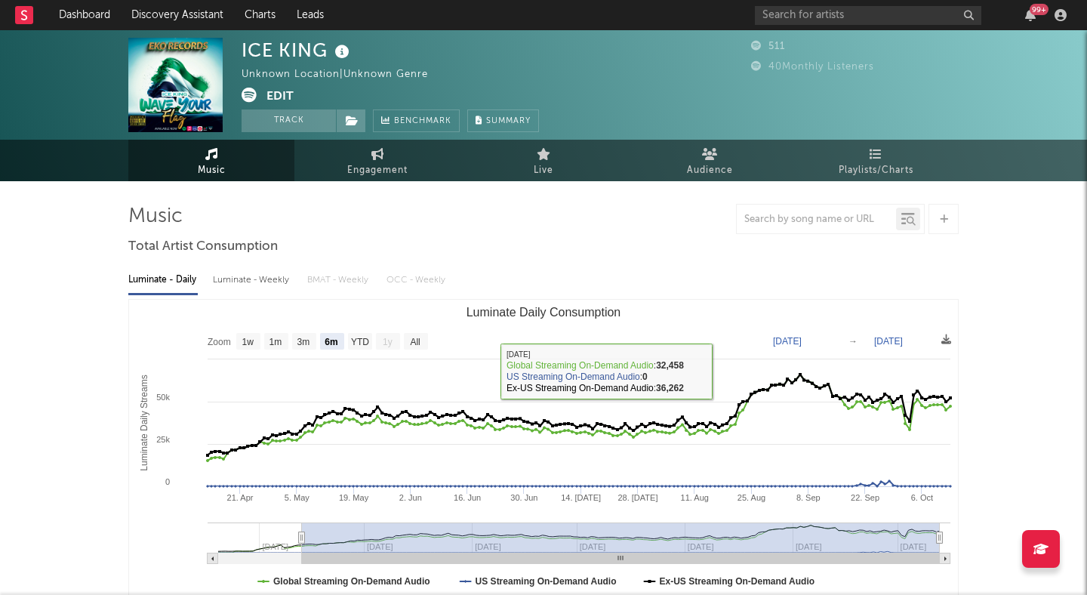
click at [260, 279] on div "Luminate - Weekly" at bounding box center [252, 280] width 79 height 26
select select "6m"
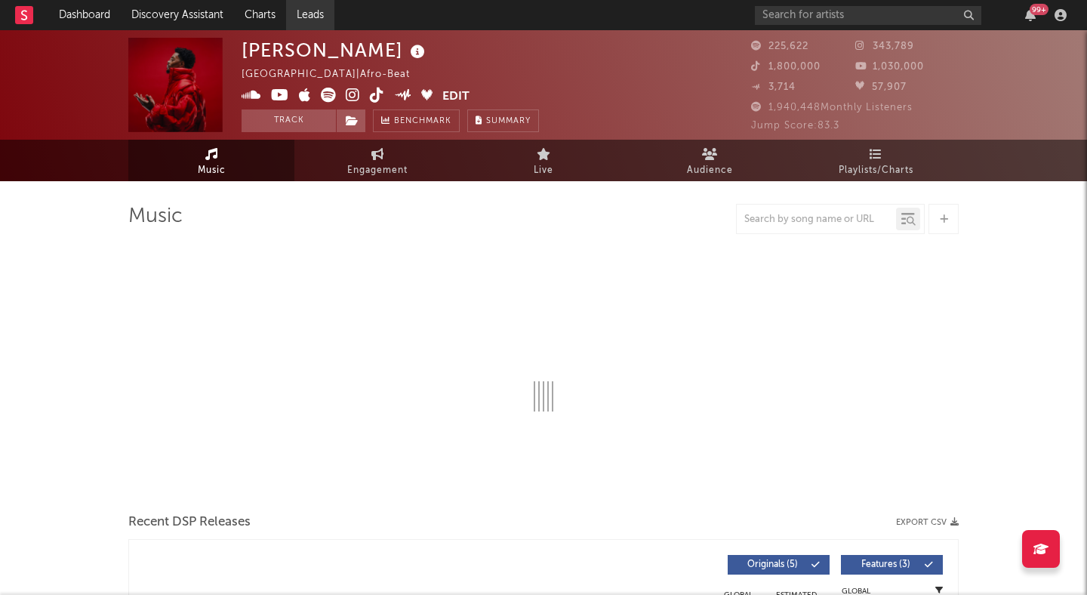
select select "6m"
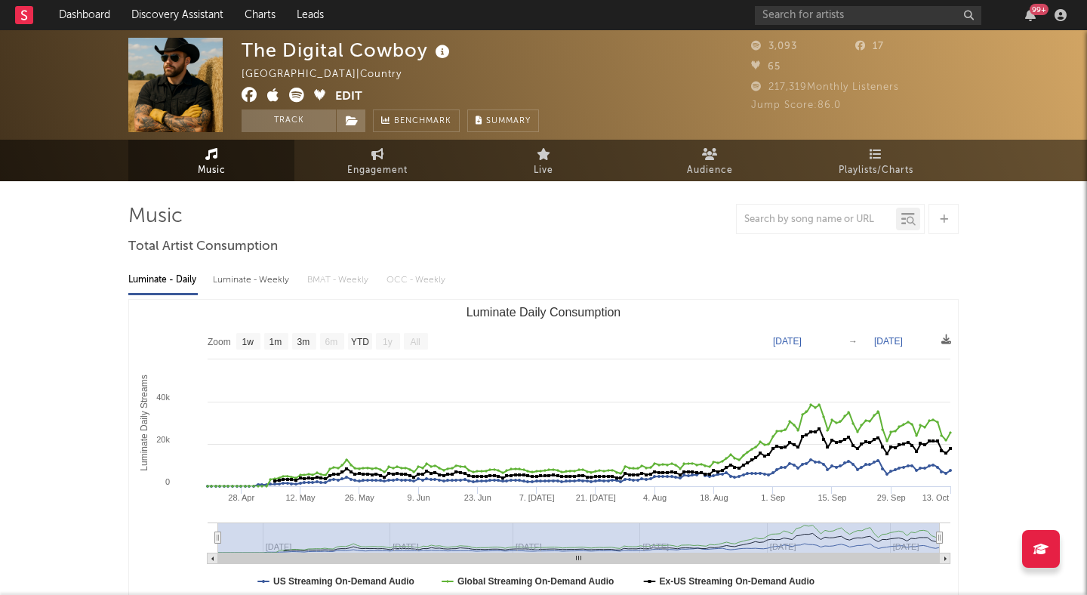
select select "1w"
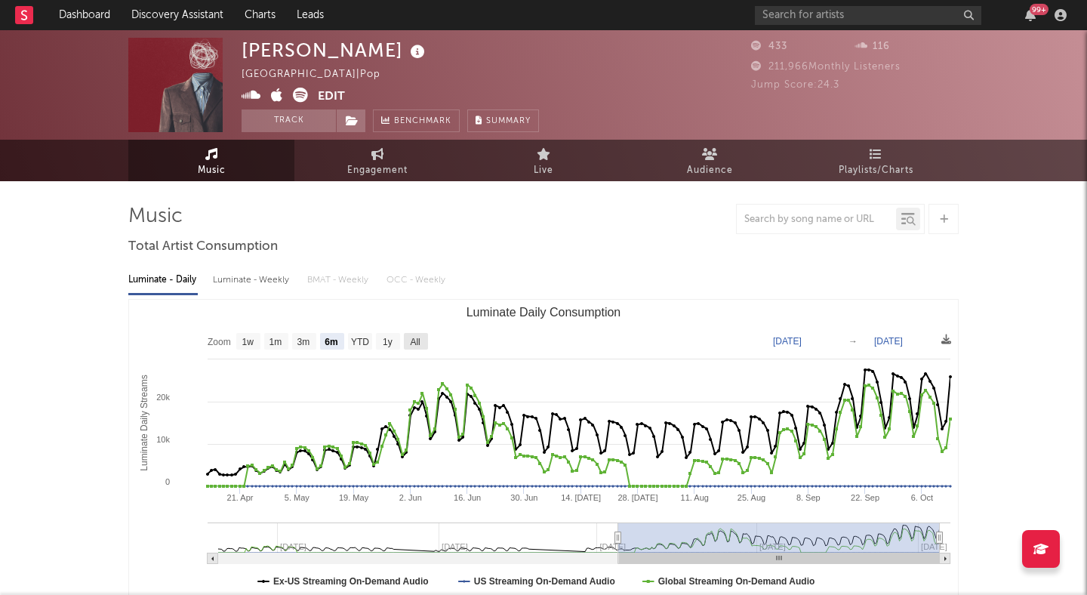
click at [415, 347] on rect "Luminate Daily Consumption" at bounding box center [416, 341] width 24 height 17
select select "All"
type input "[DATE]"
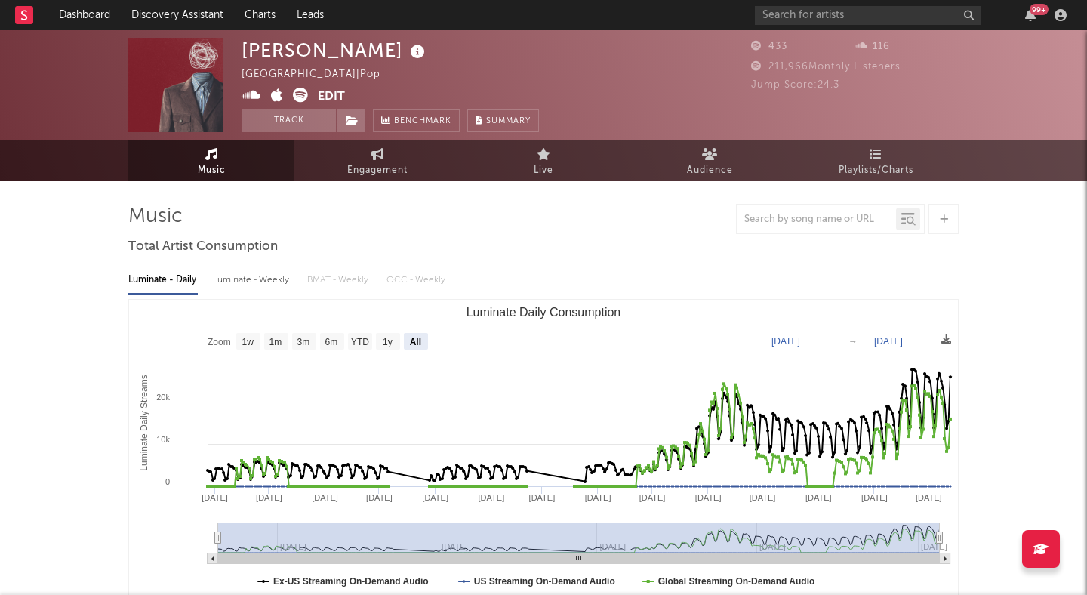
click at [298, 94] on icon at bounding box center [300, 95] width 15 height 15
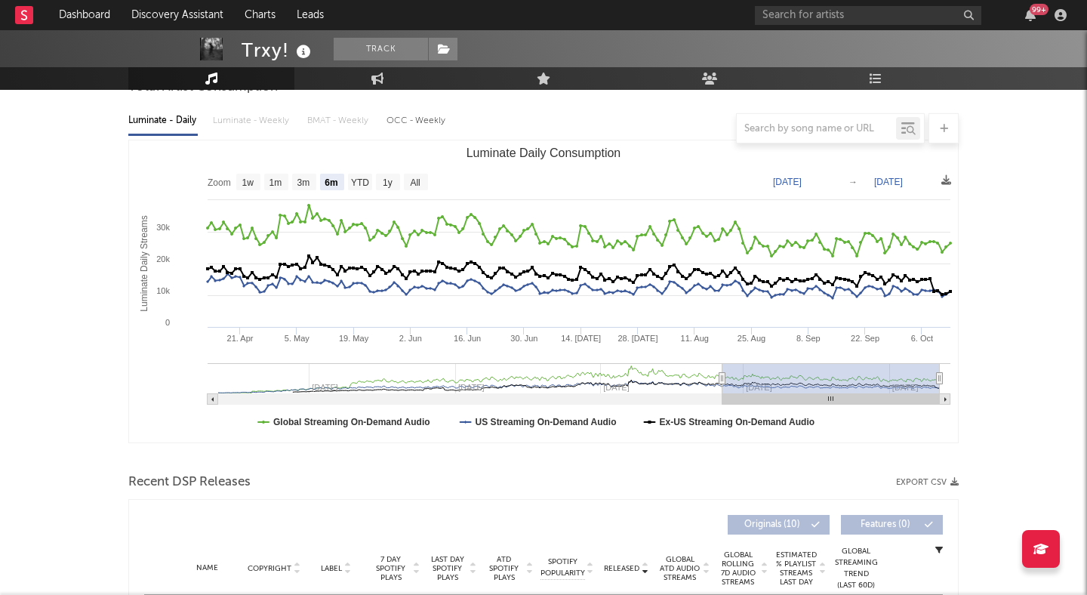
scroll to position [160, 0]
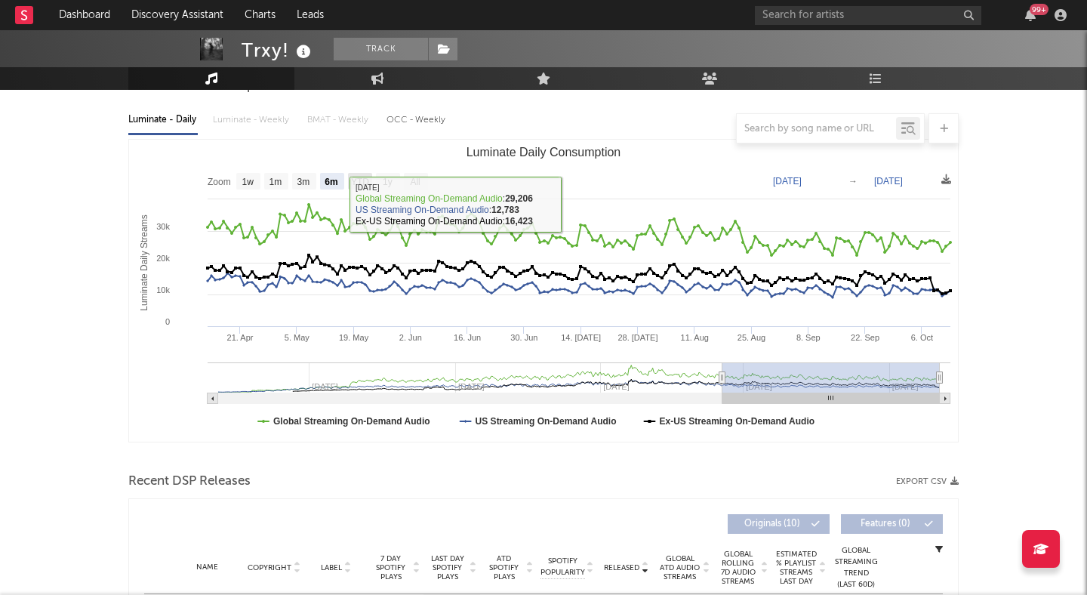
click at [360, 180] on text "YTD" at bounding box center [360, 182] width 18 height 11
select select "YTD"
type input "2025-01-01"
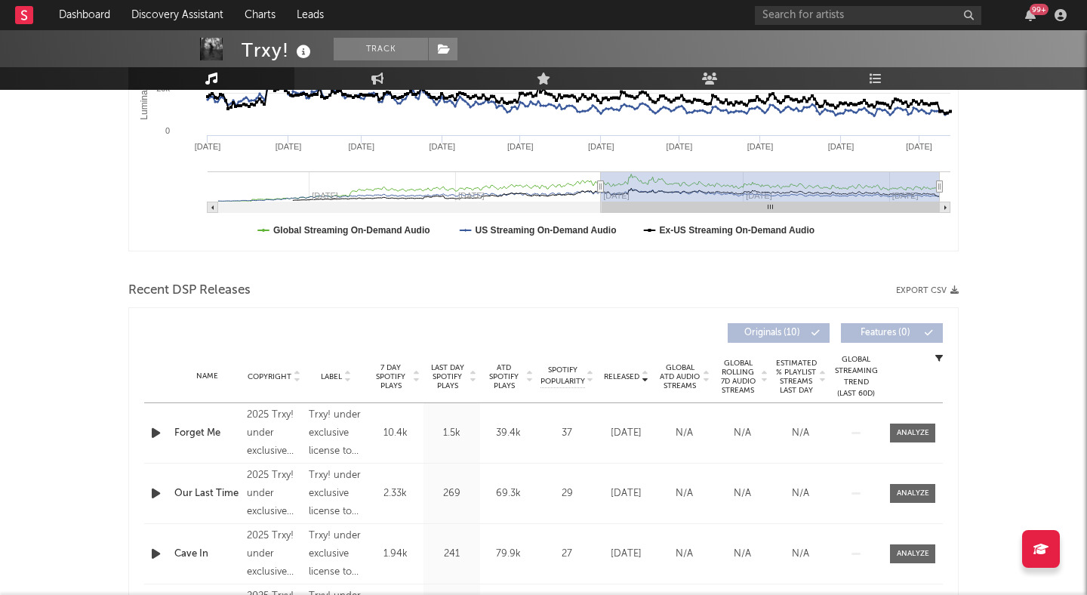
scroll to position [0, 0]
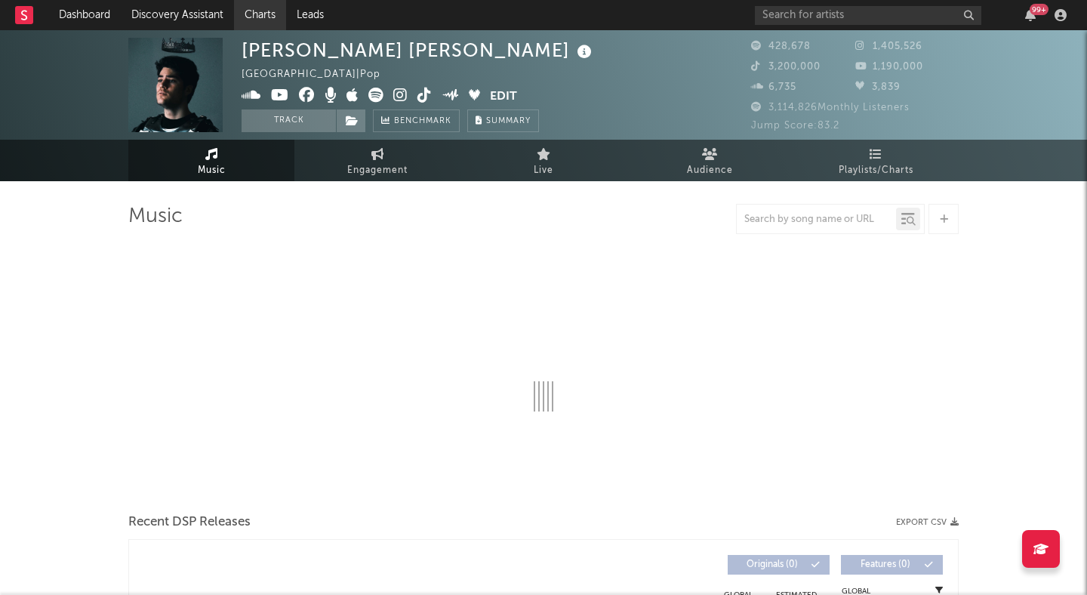
select select "6m"
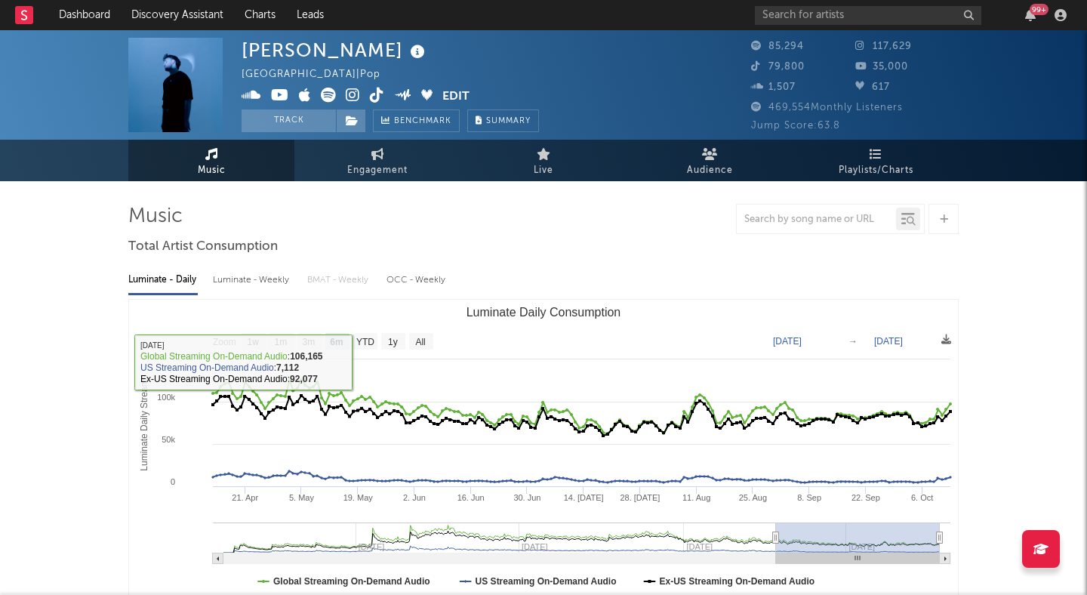
click at [412, 340] on rect "Luminate Daily Consumption" at bounding box center [421, 341] width 24 height 17
select select "All"
type input "[DATE]"
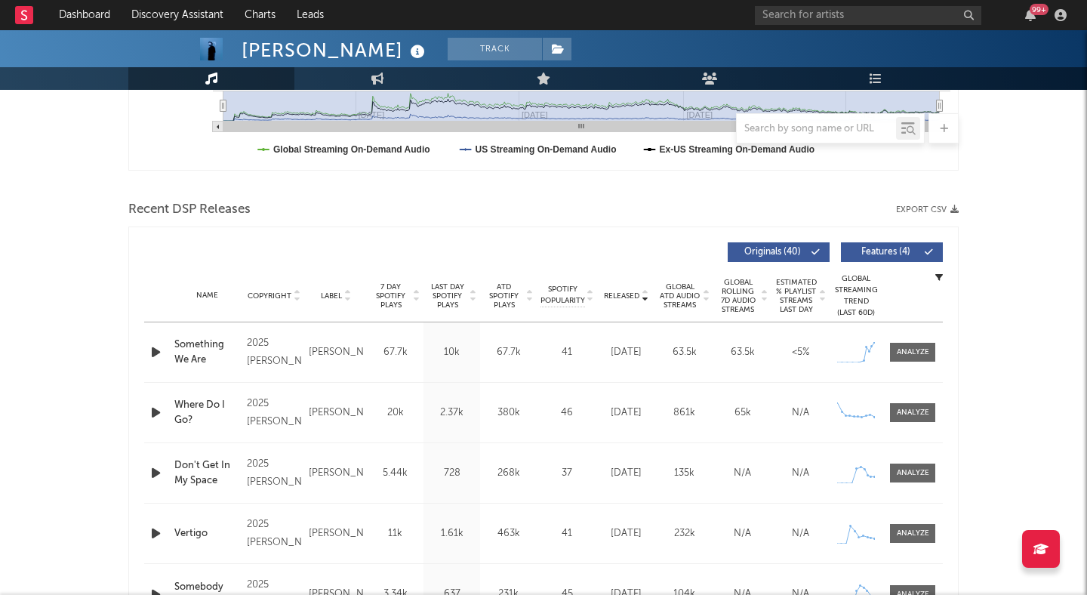
scroll to position [430, 0]
click at [883, 257] on span "Features ( 4 )" at bounding box center [884, 253] width 69 height 9
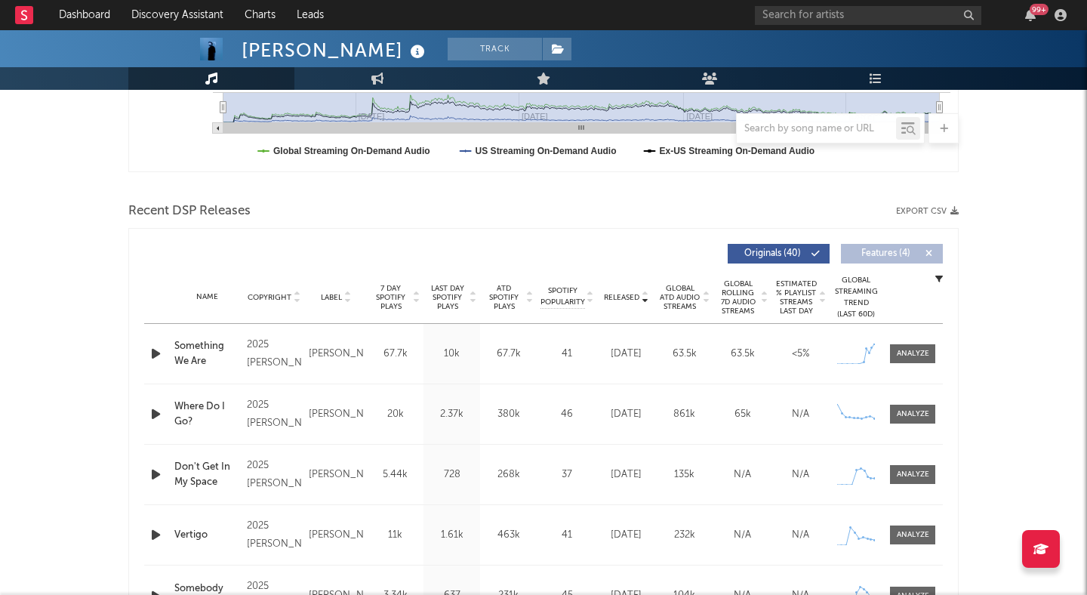
click at [336, 250] on div at bounding box center [343, 254] width 399 height 20
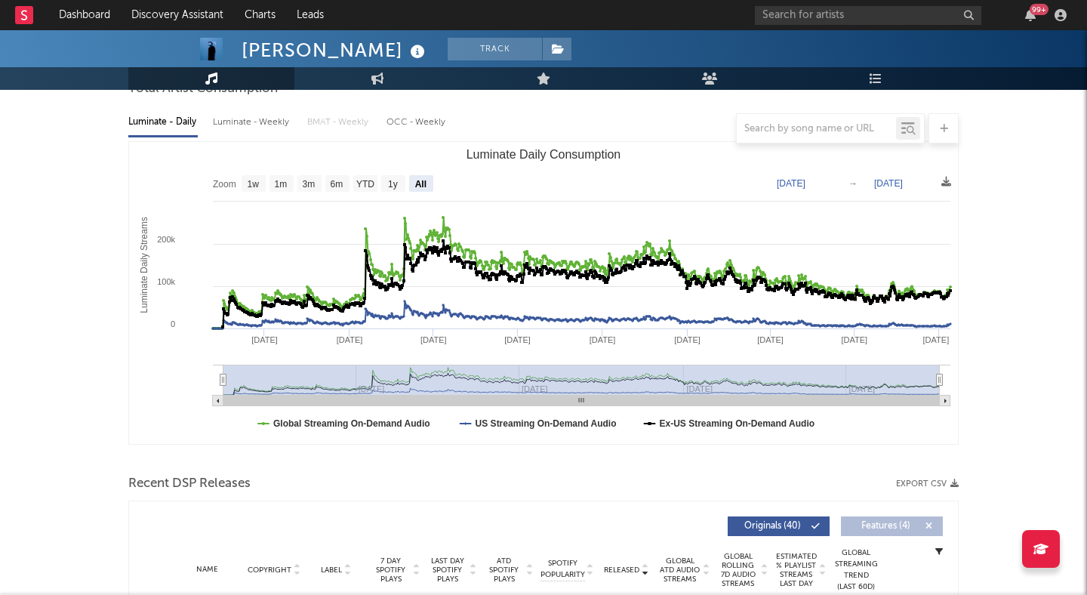
scroll to position [0, 0]
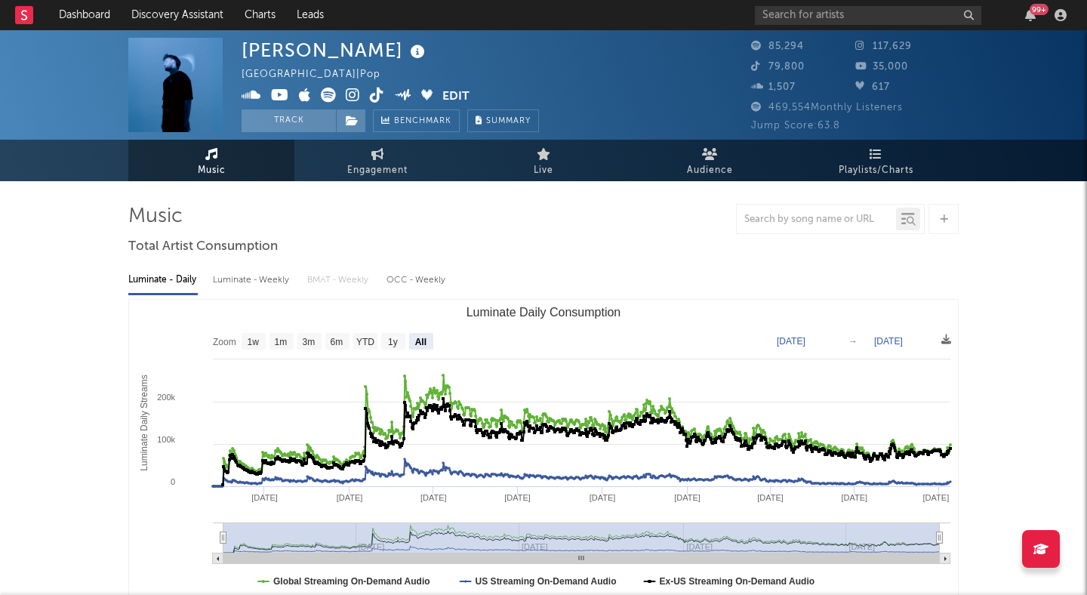
click at [348, 97] on icon at bounding box center [353, 95] width 14 height 15
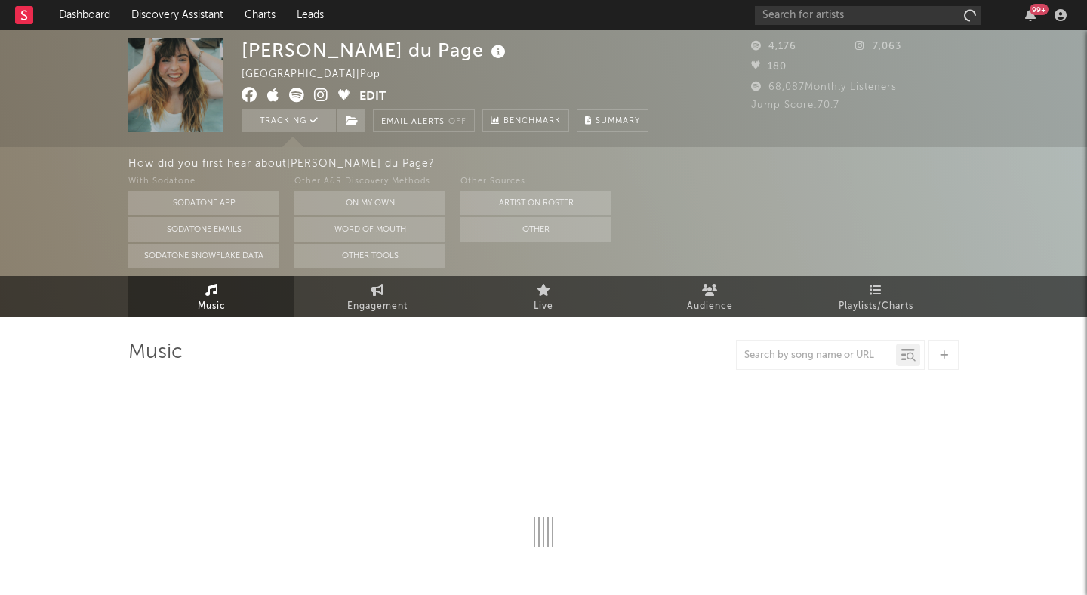
select select "6m"
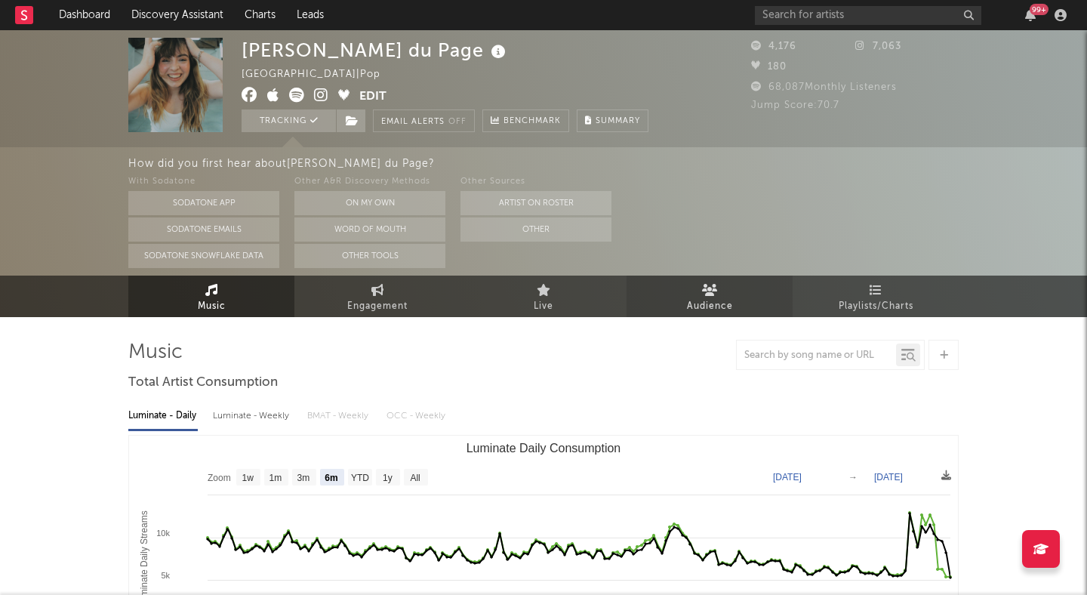
click at [694, 299] on span "Audience" at bounding box center [710, 306] width 46 height 18
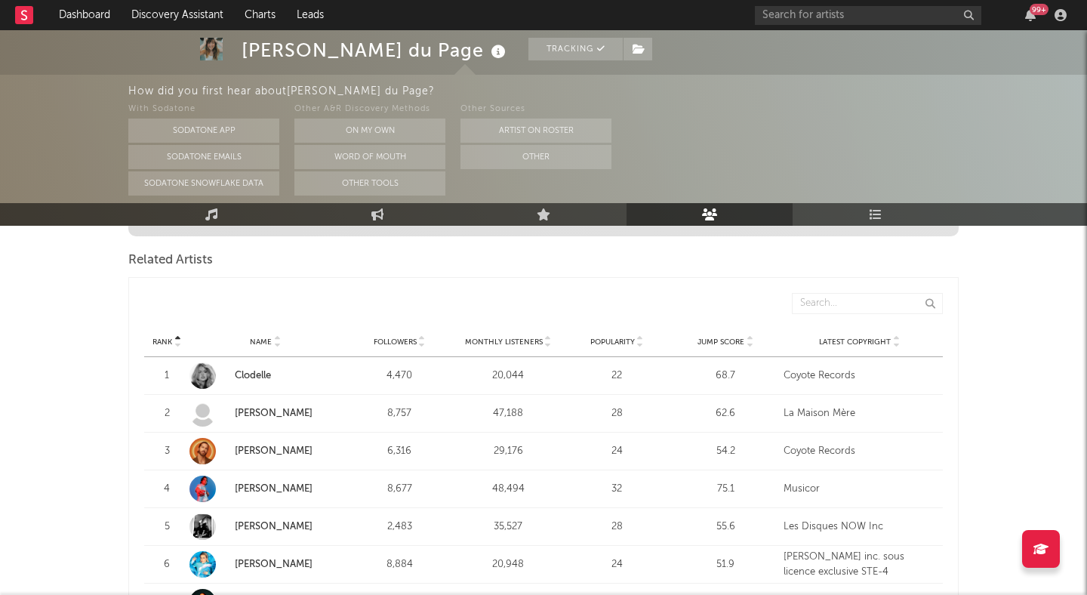
scroll to position [543, 0]
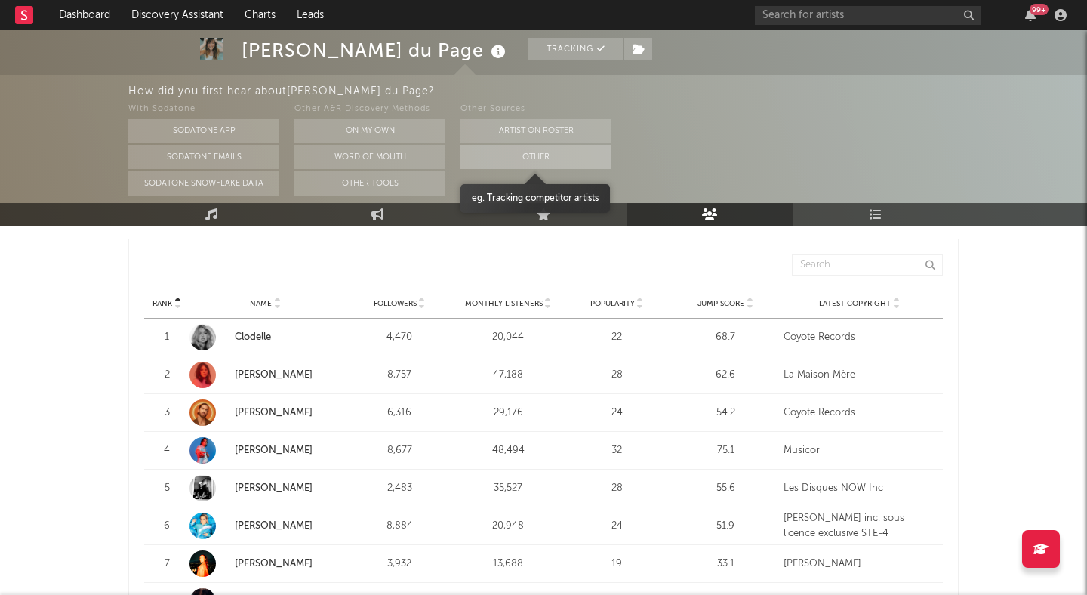
click at [552, 158] on button "Other" at bounding box center [535, 157] width 151 height 24
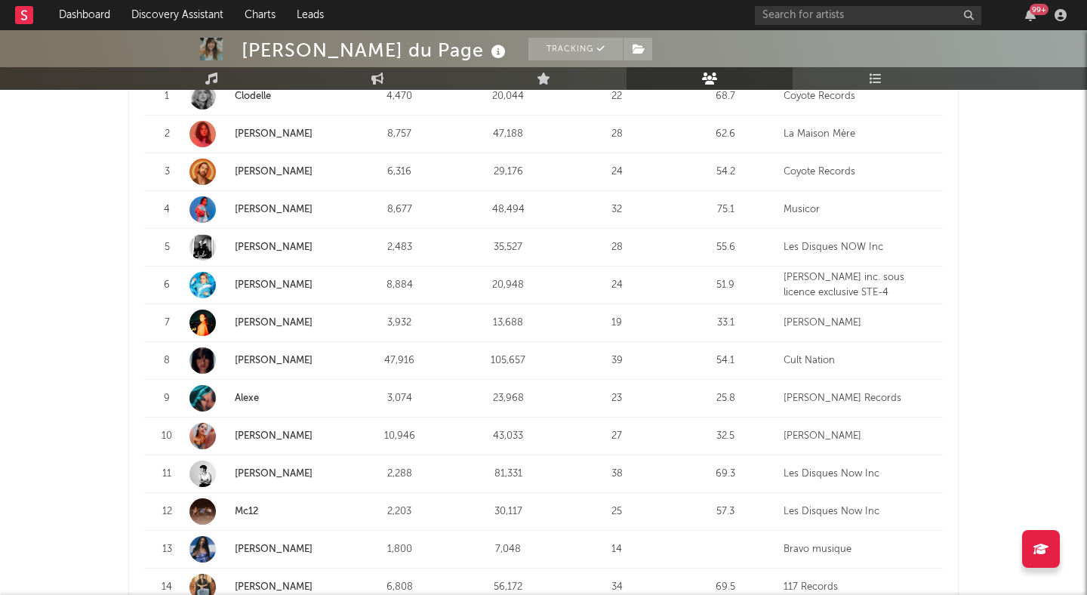
scroll to position [650, 0]
click at [266, 322] on link "Meghan Oak" at bounding box center [274, 321] width 78 height 10
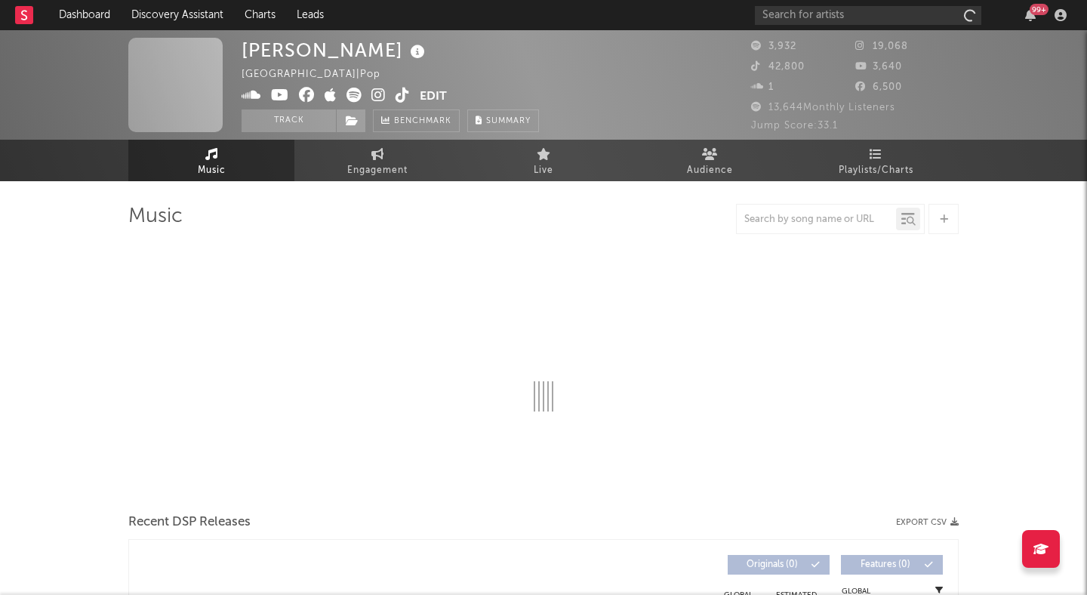
select select "6m"
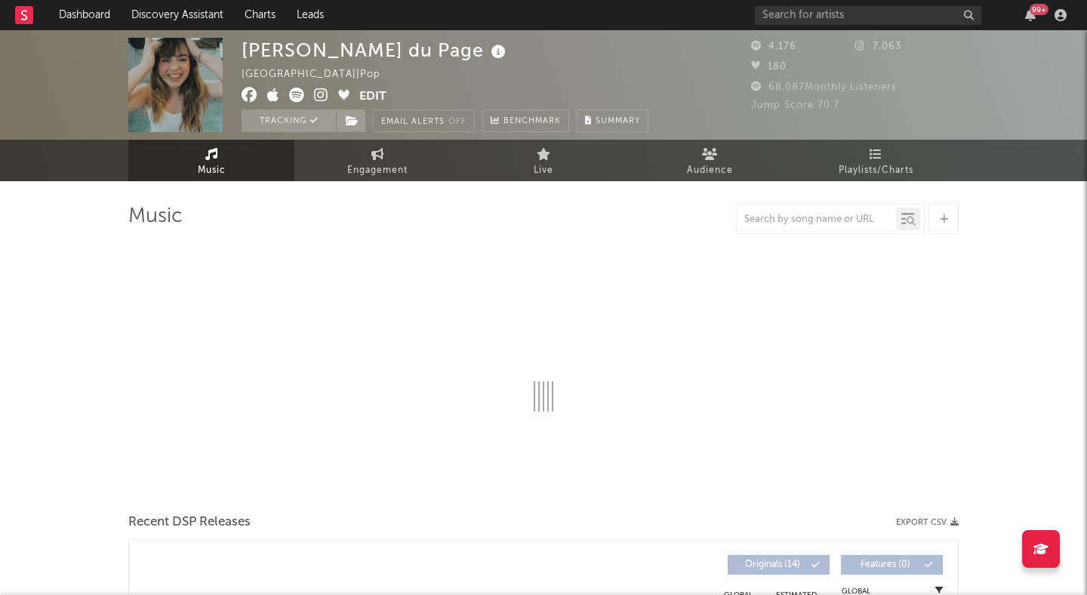
select select "6m"
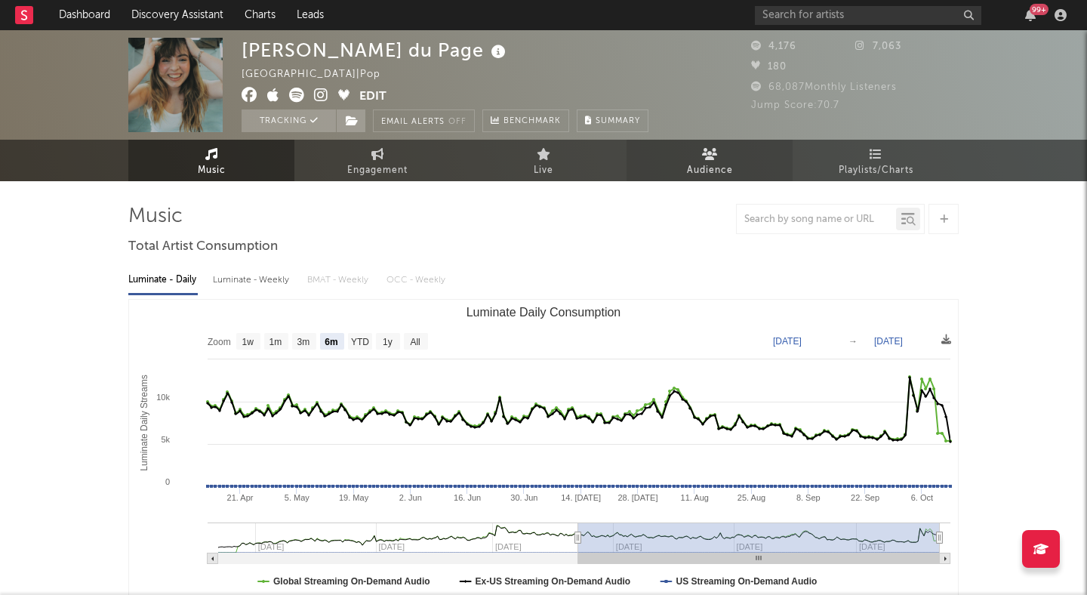
click at [691, 155] on link "Audience" at bounding box center [709, 161] width 166 height 42
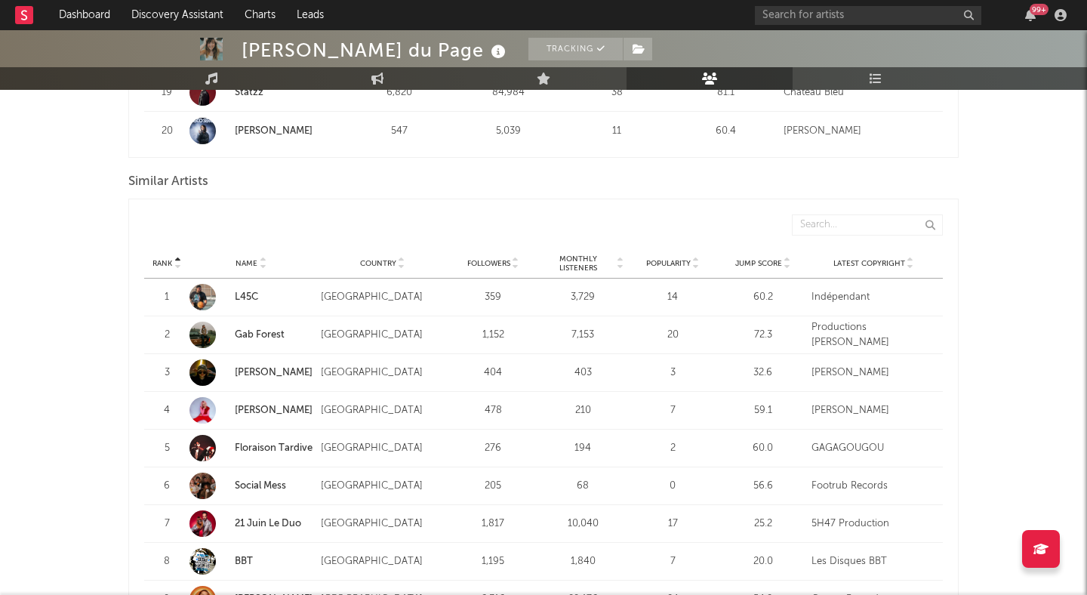
scroll to position [1388, 0]
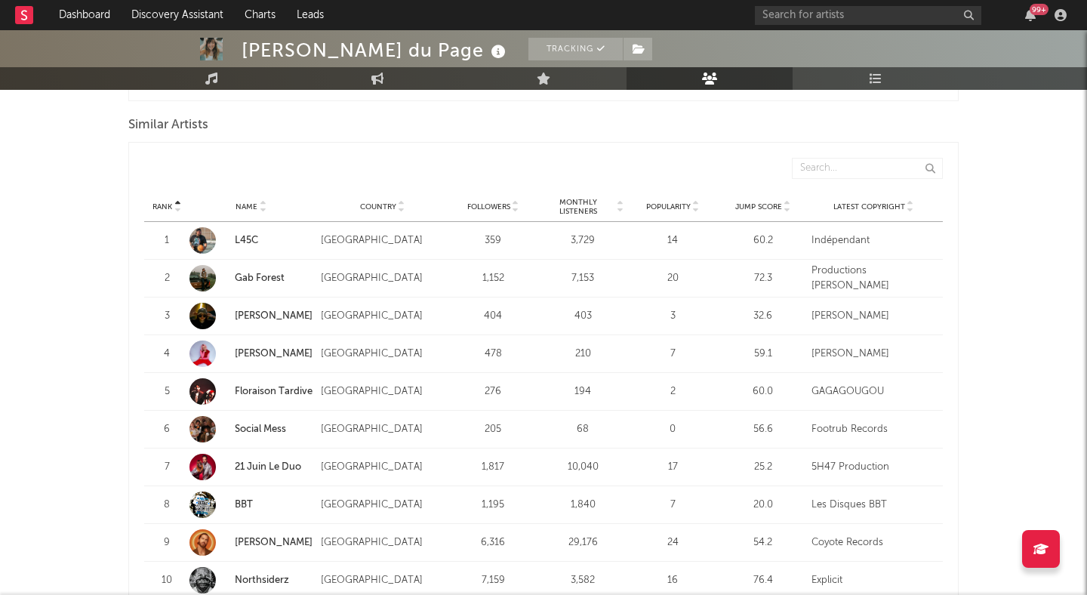
click at [620, 209] on icon at bounding box center [621, 210] width 8 height 6
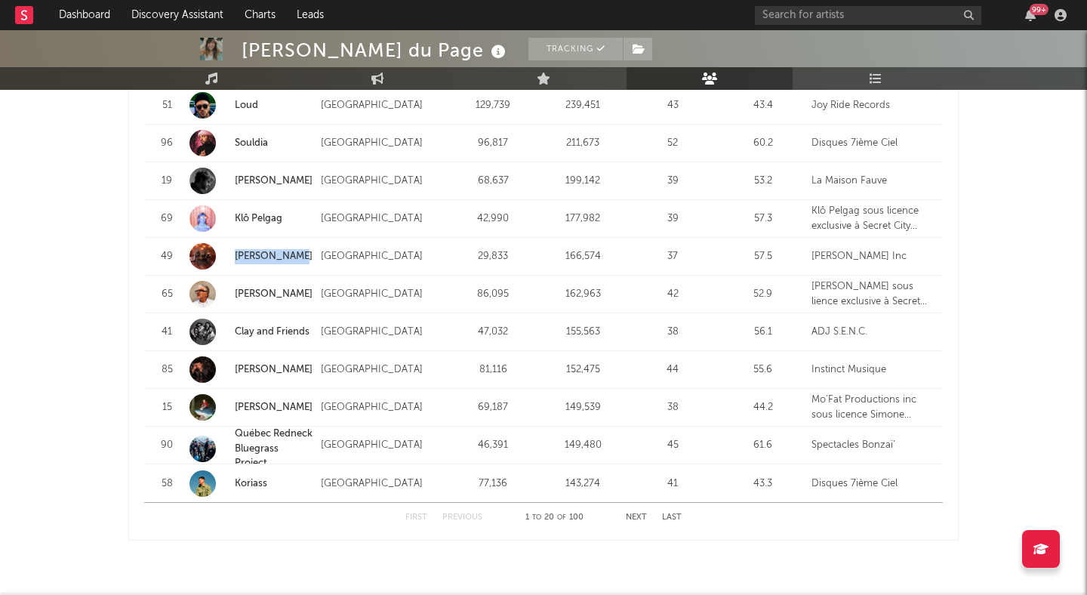
scroll to position [1885, 0]
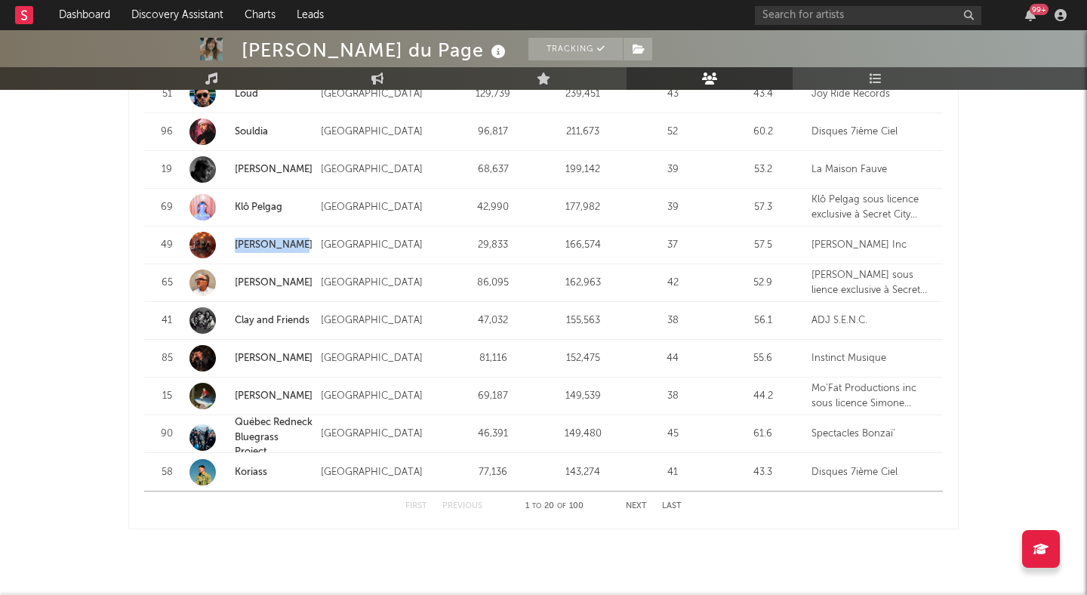
click at [270, 244] on link "[PERSON_NAME]" at bounding box center [274, 245] width 78 height 10
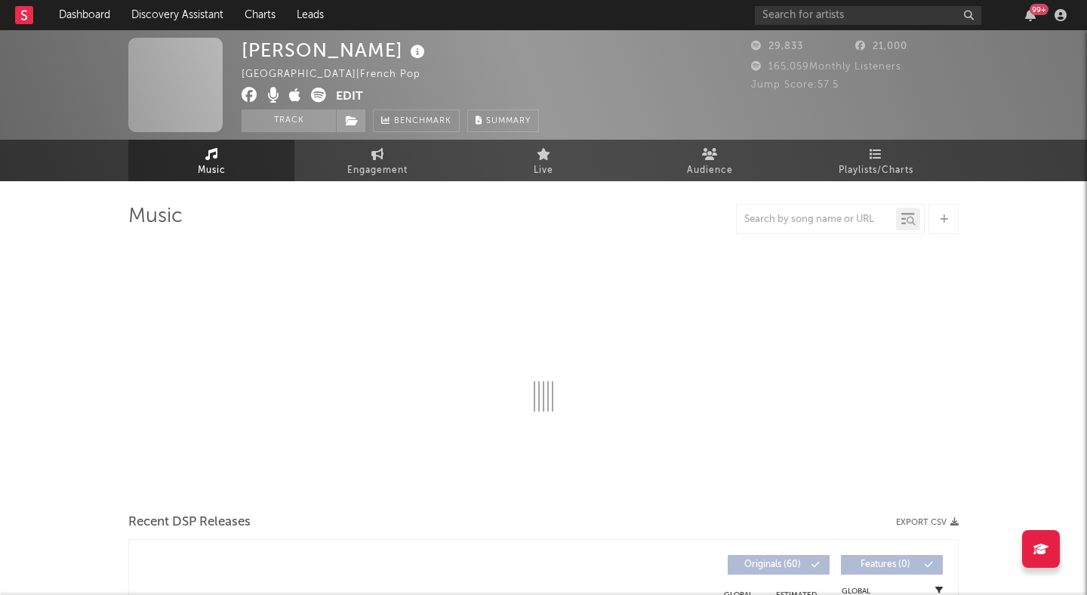
select select "6m"
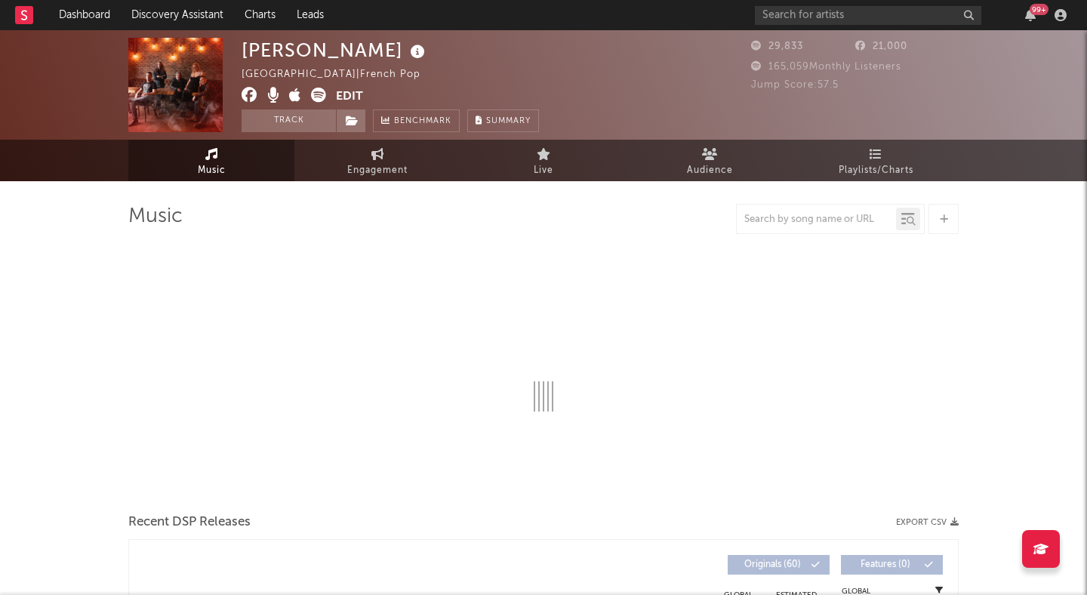
select select "6m"
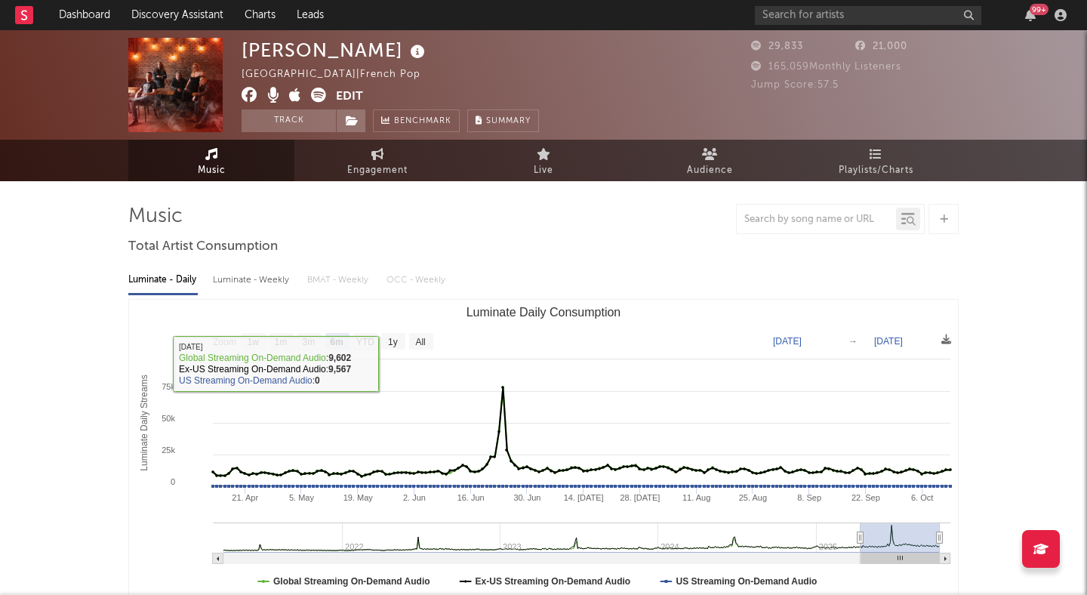
click at [263, 280] on div "Luminate - Weekly" at bounding box center [252, 280] width 79 height 26
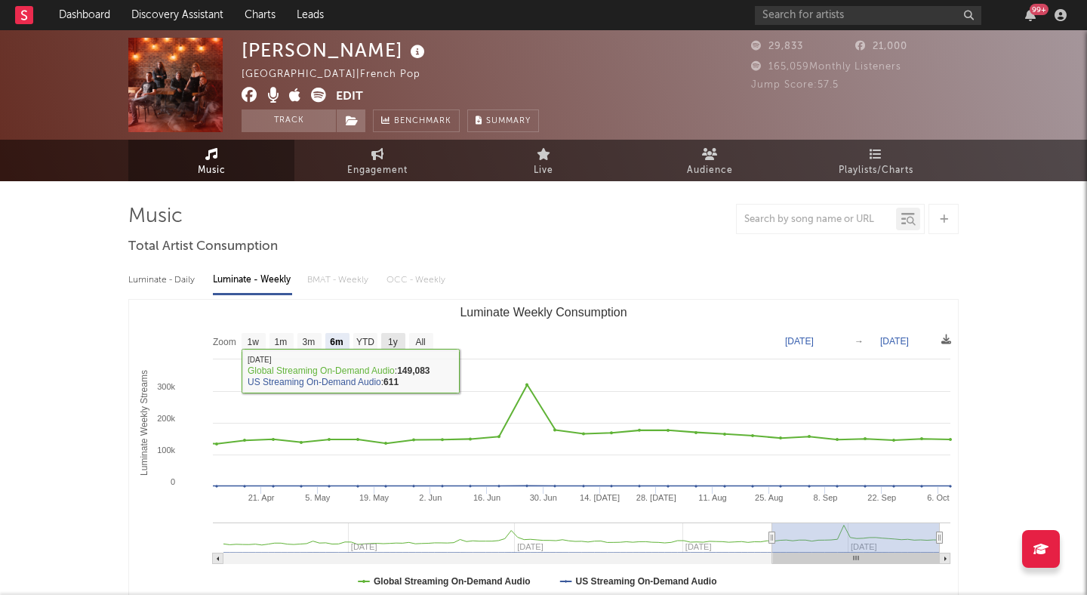
click at [395, 342] on text "1y" at bounding box center [393, 342] width 10 height 11
select select "1y"
type input "[DATE]"
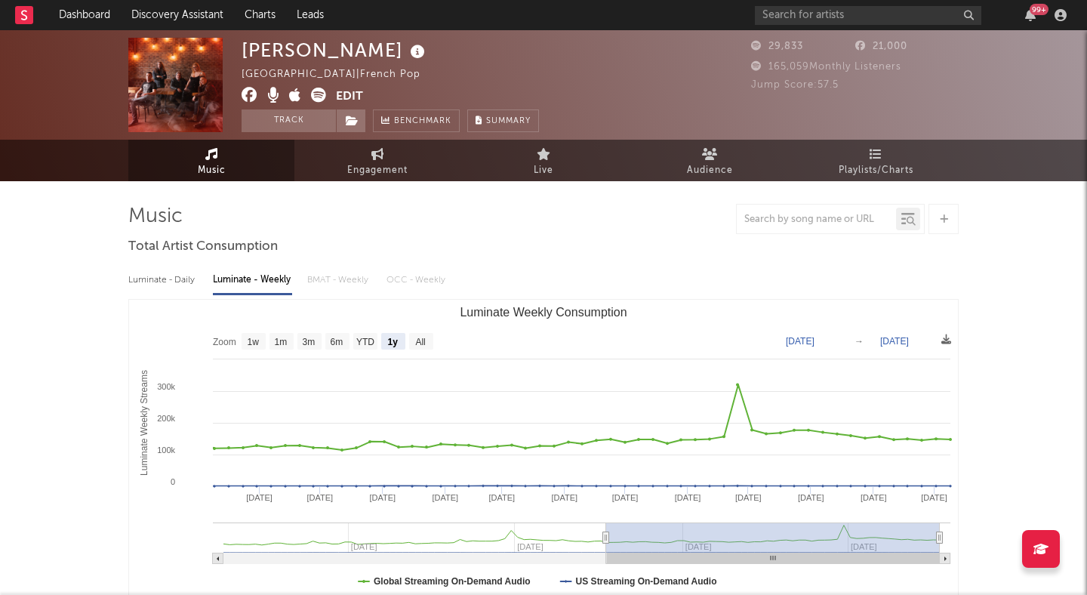
click at [318, 94] on icon at bounding box center [318, 95] width 15 height 15
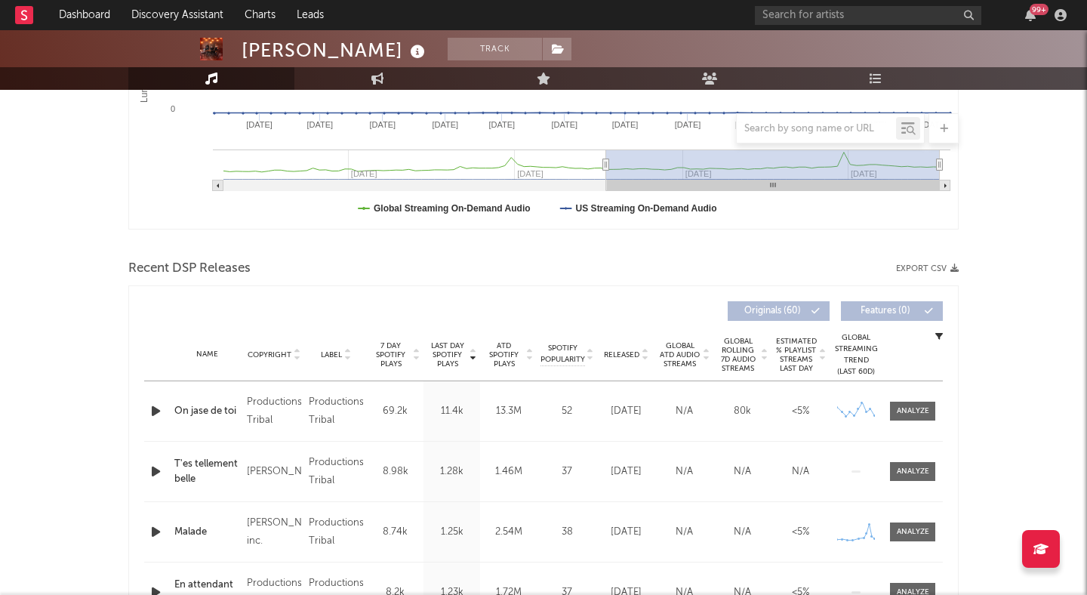
scroll to position [408, 0]
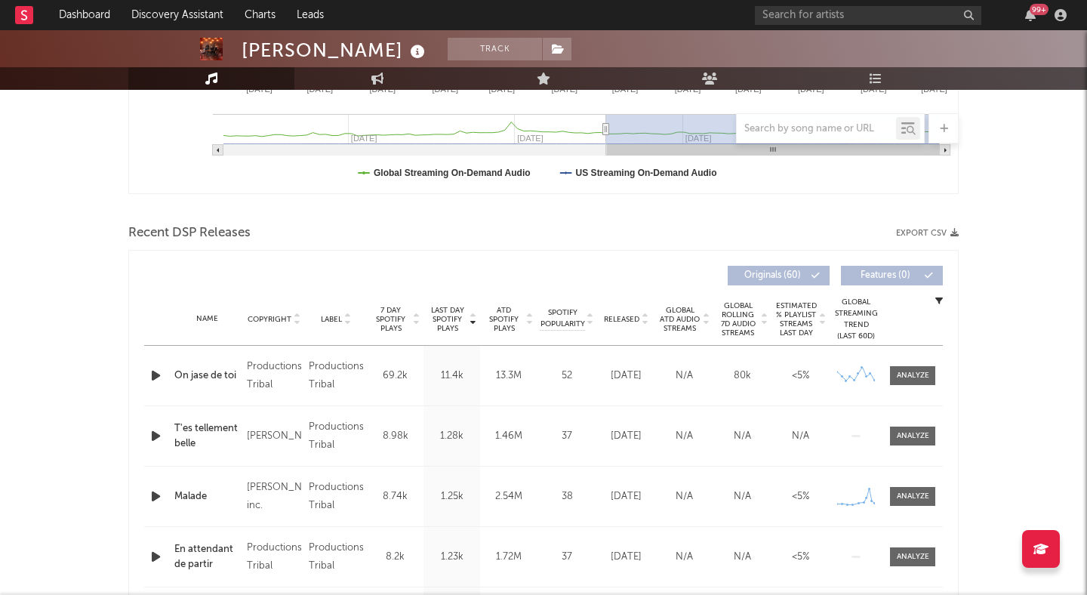
click at [639, 320] on div at bounding box center [643, 318] width 9 height 11
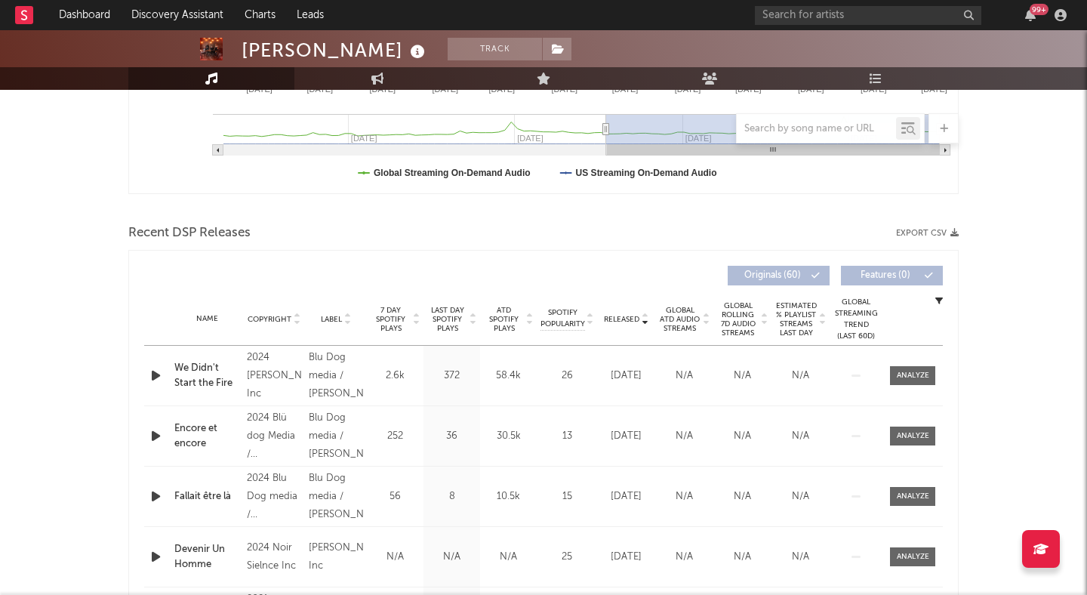
scroll to position [541, 0]
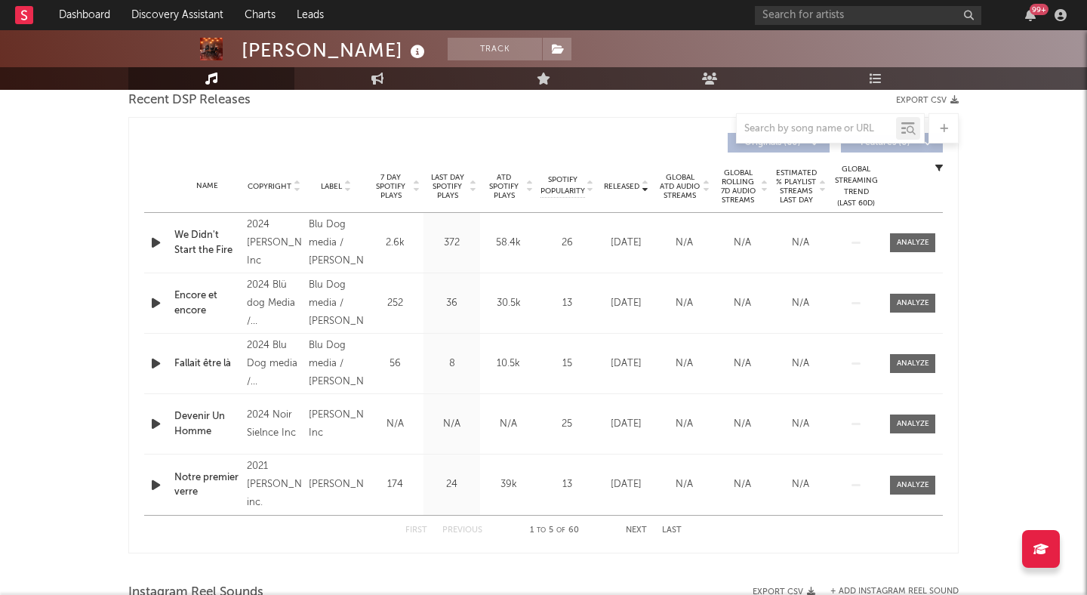
click at [634, 528] on button "Next" at bounding box center [636, 530] width 21 height 8
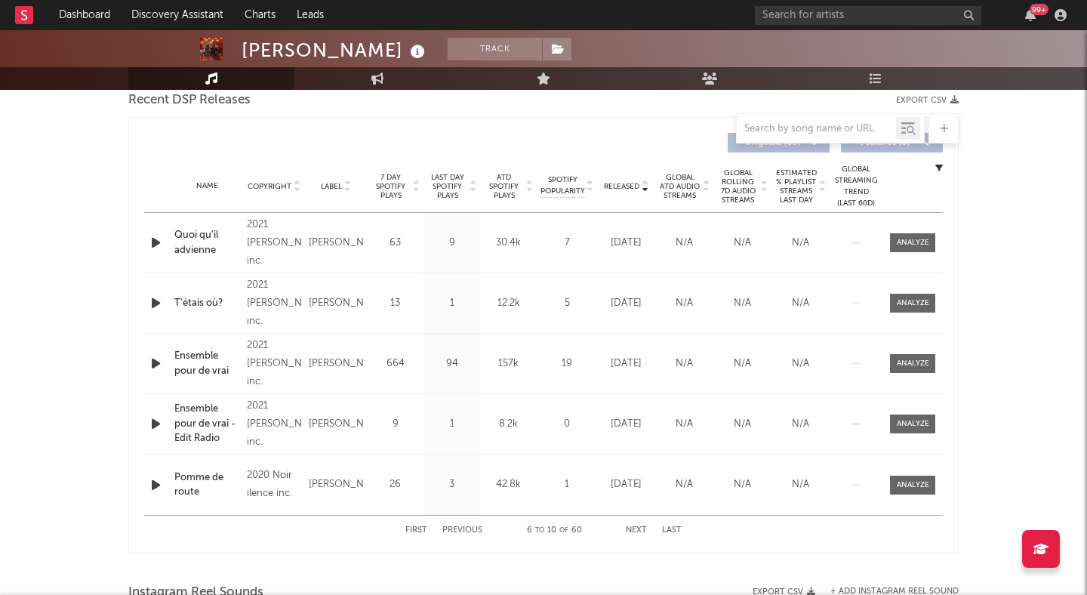
click at [459, 528] on button "Previous" at bounding box center [462, 530] width 40 height 8
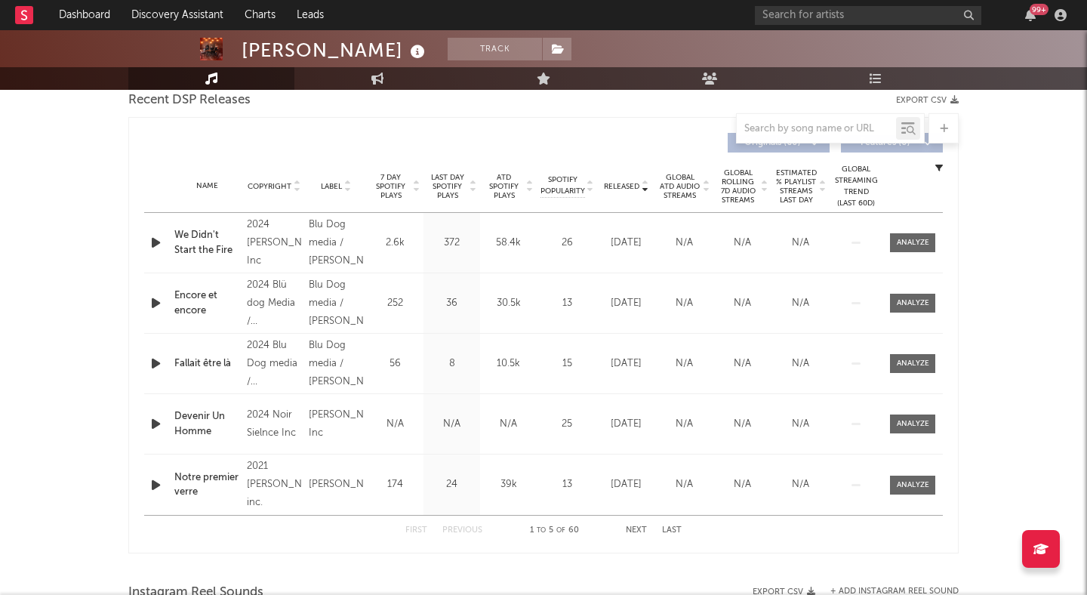
click at [405, 191] on span "7 Day Spotify Plays" at bounding box center [391, 186] width 40 height 27
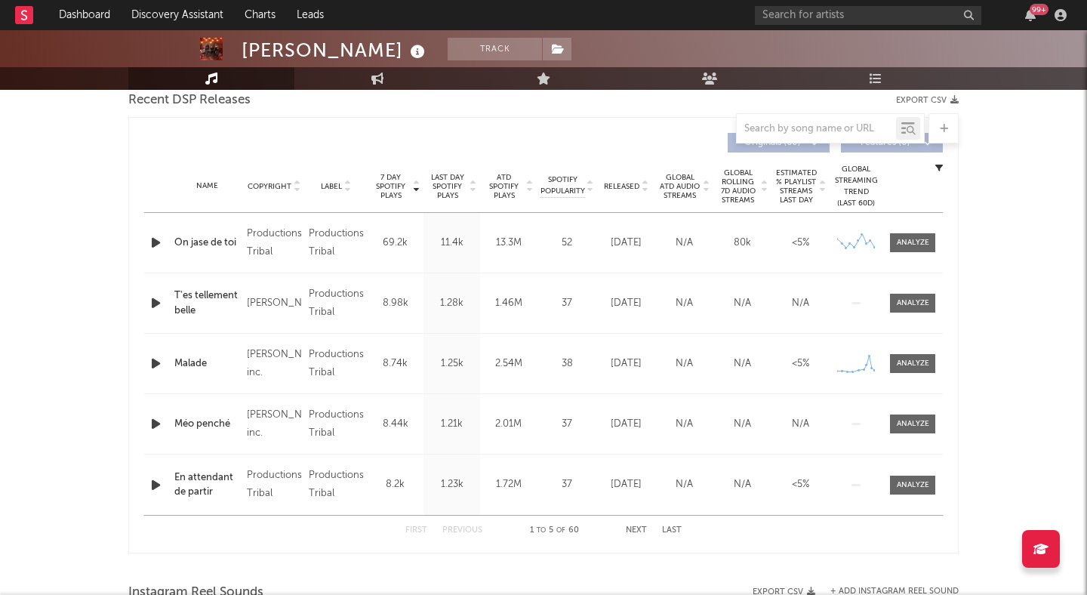
click at [639, 529] on button "Next" at bounding box center [636, 530] width 21 height 8
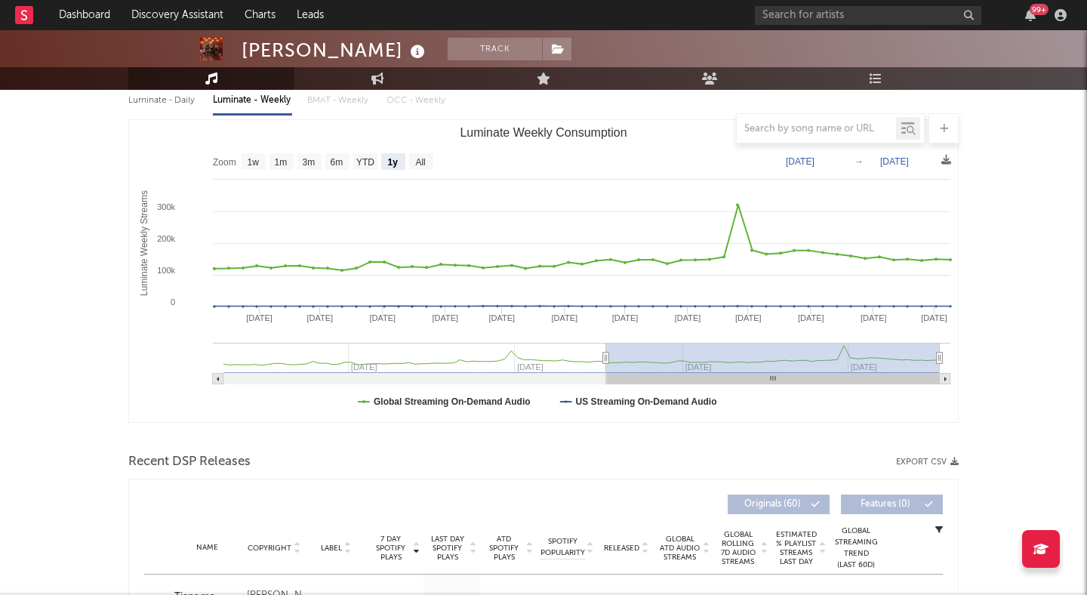
scroll to position [0, 0]
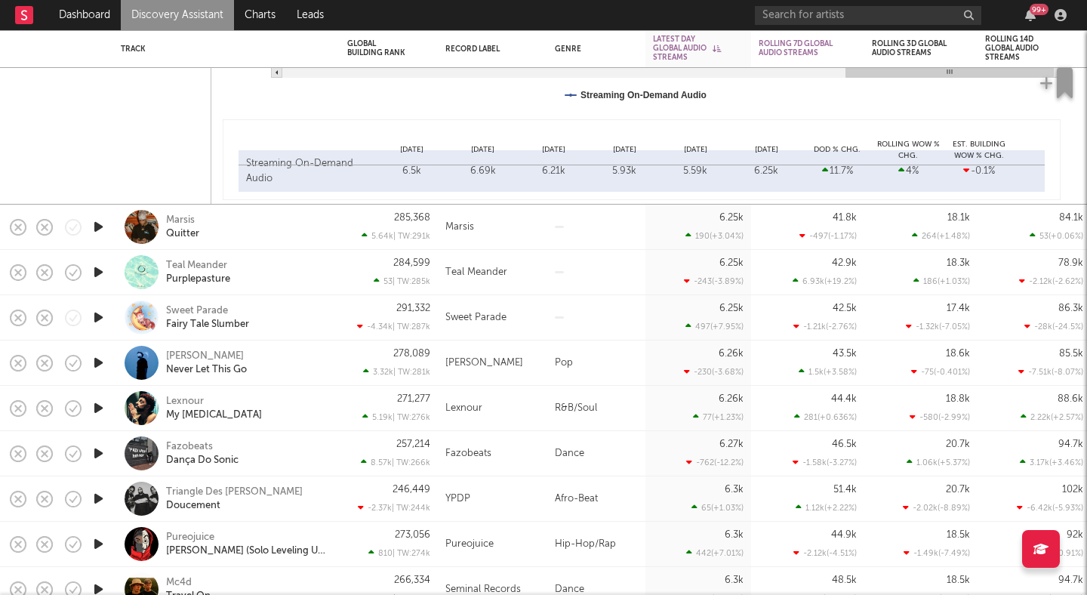
select select "6m"
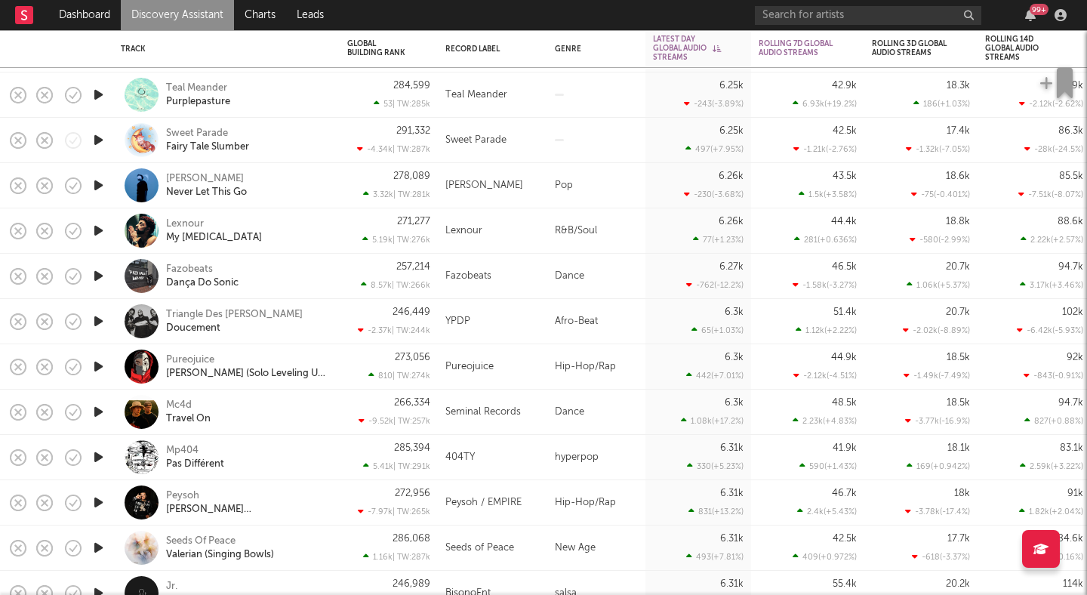
click at [101, 362] on icon "button" at bounding box center [99, 366] width 16 height 19
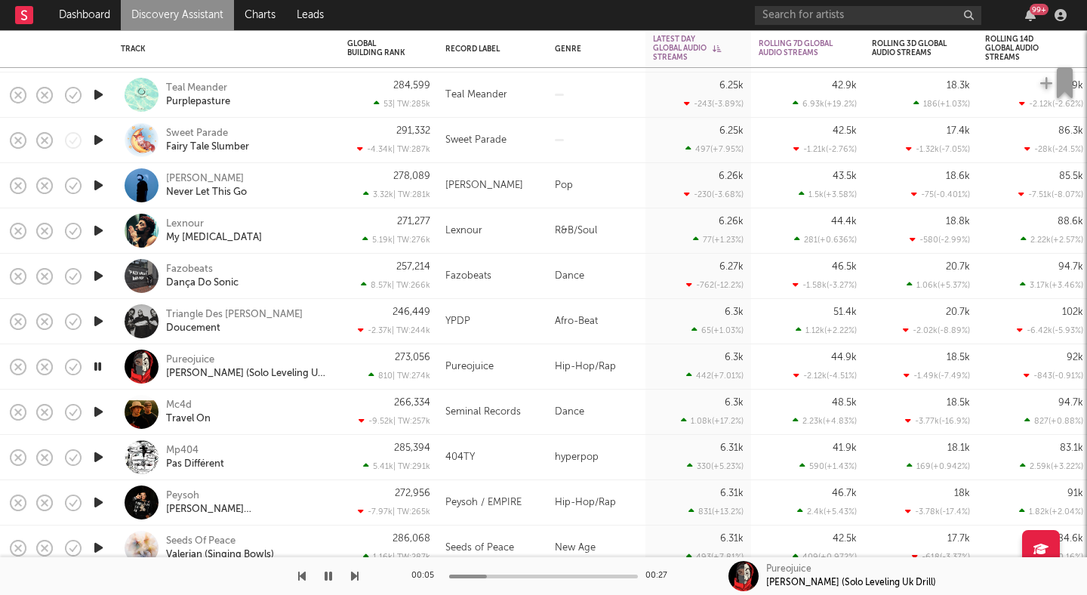
click at [101, 362] on icon "button" at bounding box center [98, 366] width 14 height 19
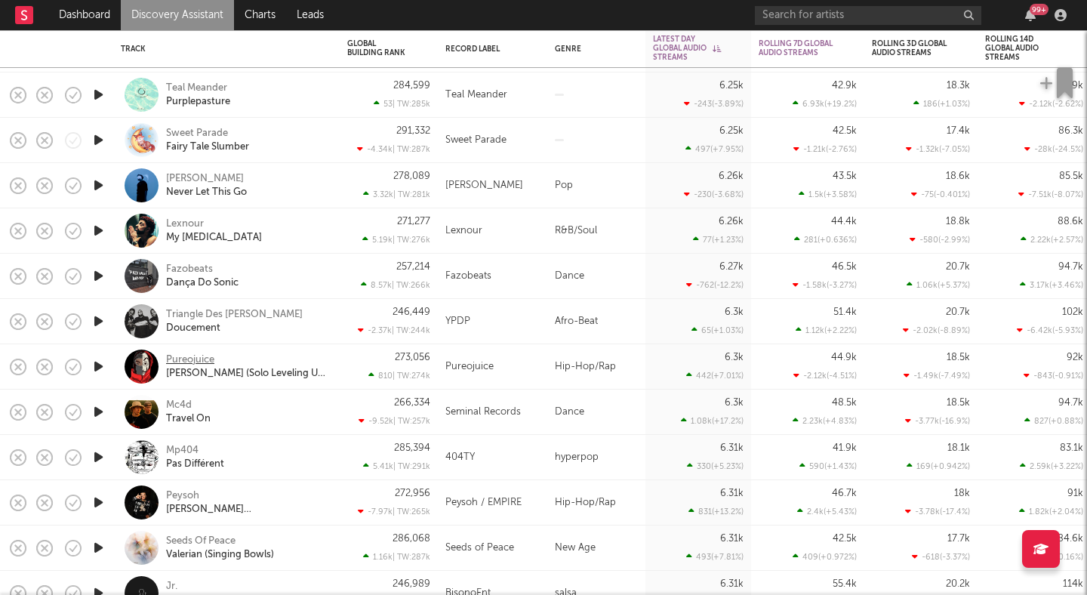
click at [185, 359] on div "Pureojuice" at bounding box center [190, 360] width 48 height 14
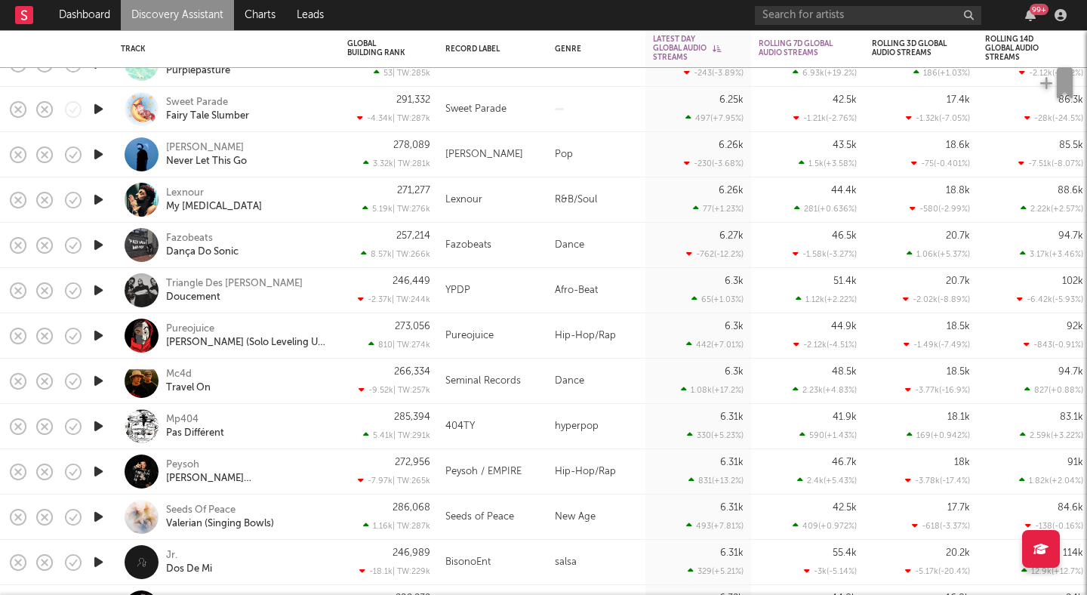
click at [103, 423] on icon "button" at bounding box center [99, 426] width 16 height 19
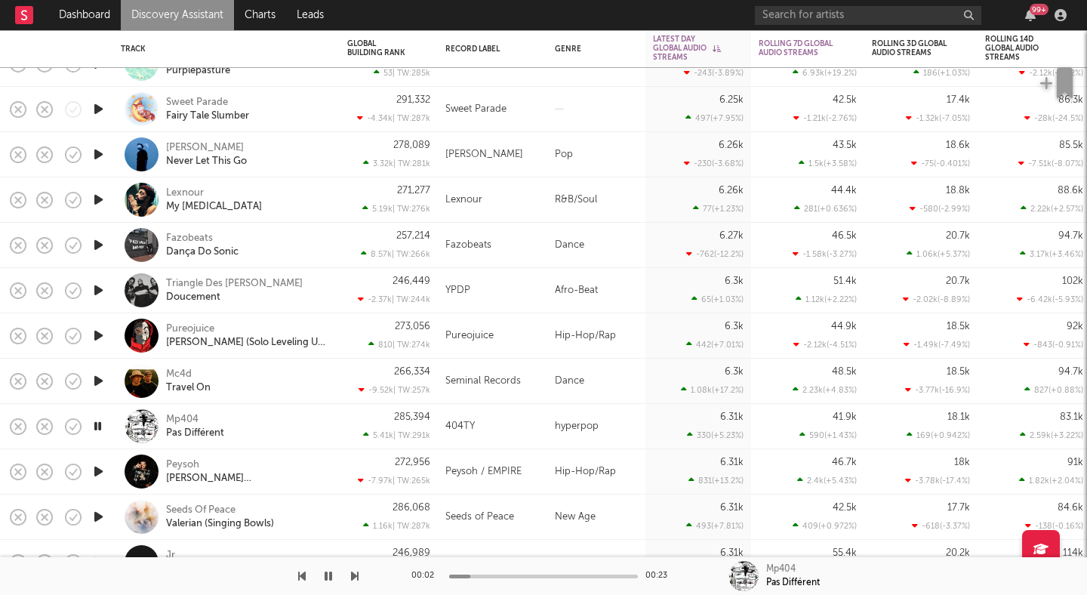
click at [103, 423] on icon "button" at bounding box center [98, 426] width 14 height 19
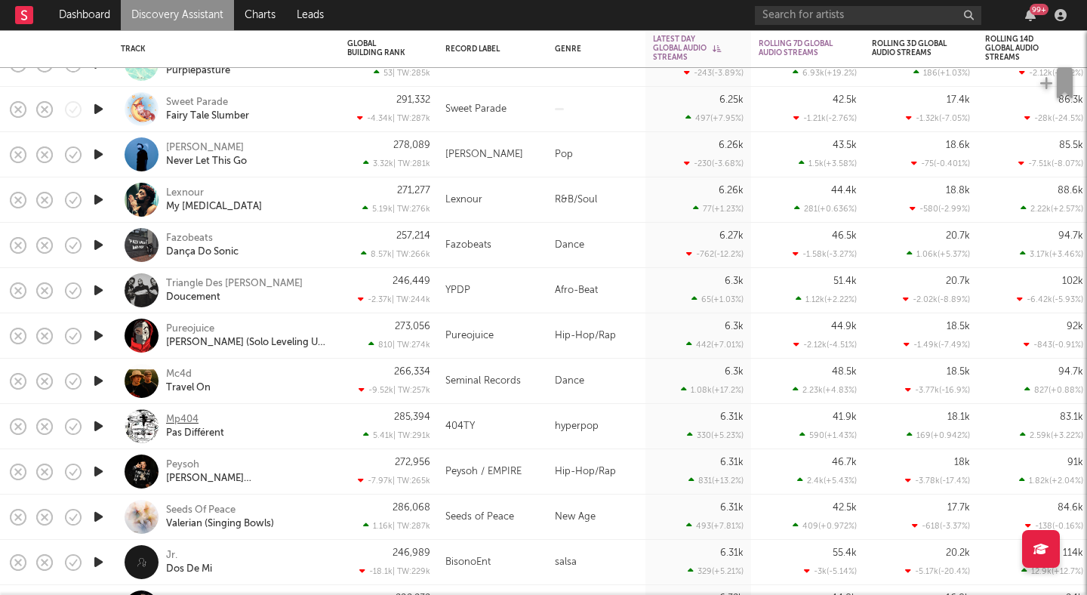
click at [174, 416] on div "Mp404" at bounding box center [182, 420] width 32 height 14
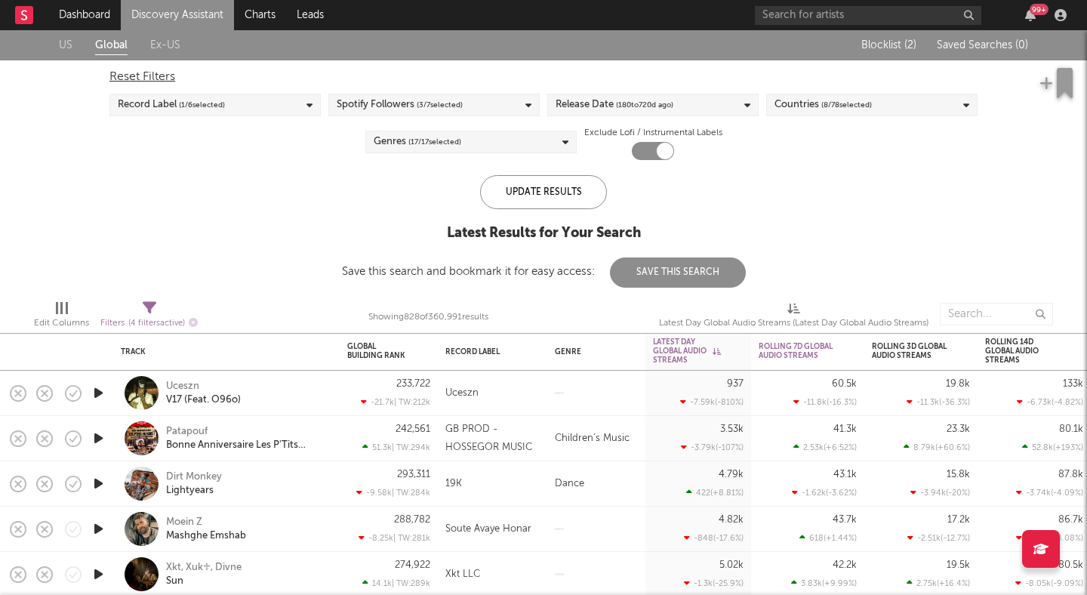
click at [628, 269] on button "Save This Search" at bounding box center [678, 272] width 136 height 30
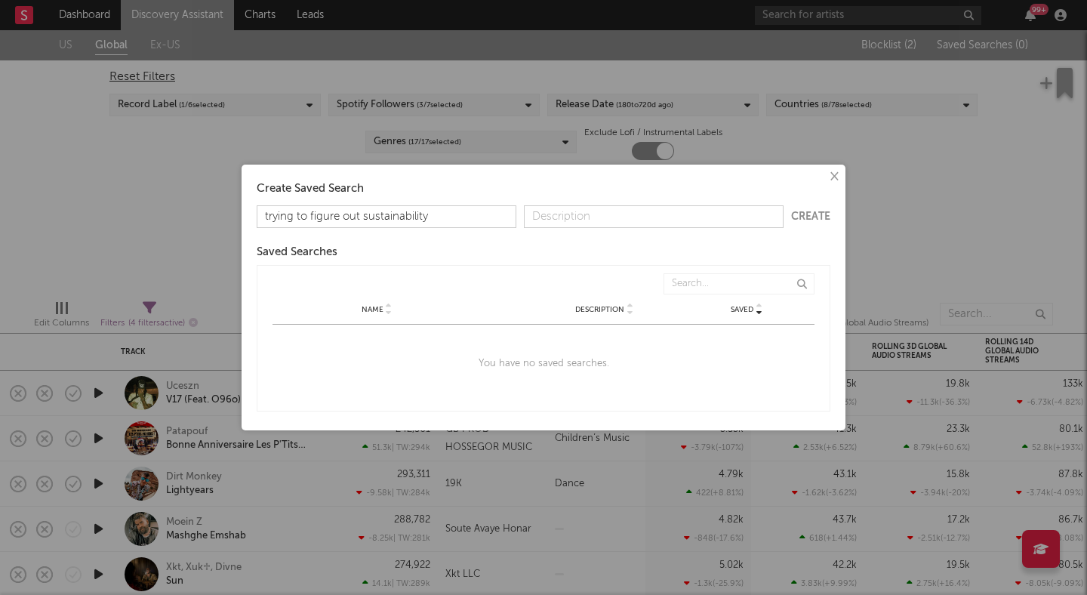
type input "trying to figure out sustainability"
click at [818, 208] on form "trying to figure out sustainability Create" at bounding box center [544, 216] width 574 height 23
click at [820, 222] on form "trying to figure out sustainability Create" at bounding box center [544, 216] width 574 height 23
click at [820, 218] on button "Create" at bounding box center [810, 216] width 39 height 11
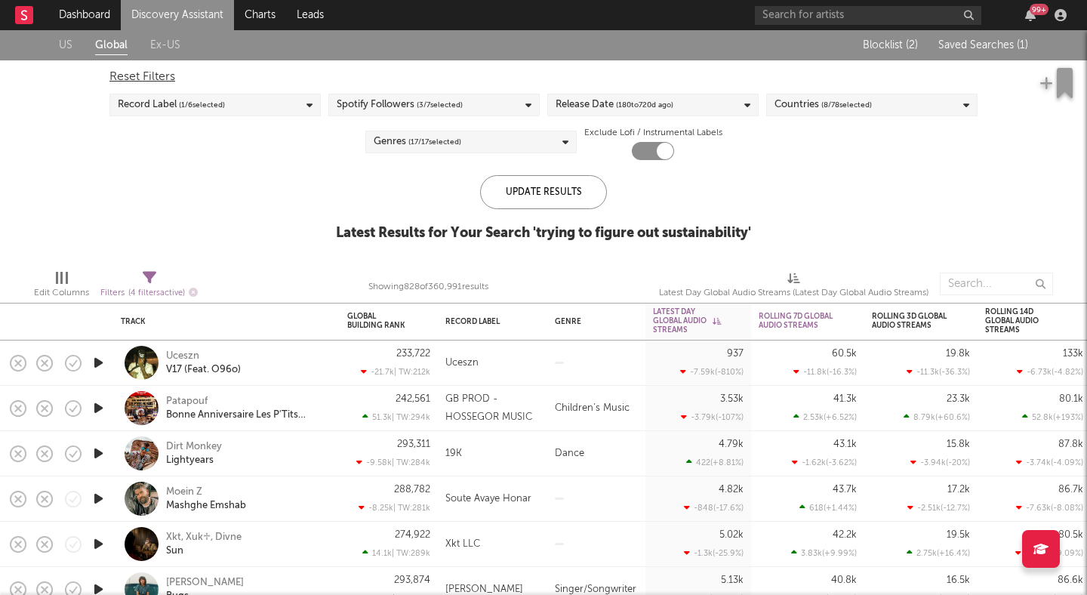
click at [787, 106] on div "Countries ( 8 / 78 selected)" at bounding box center [822, 105] width 97 height 18
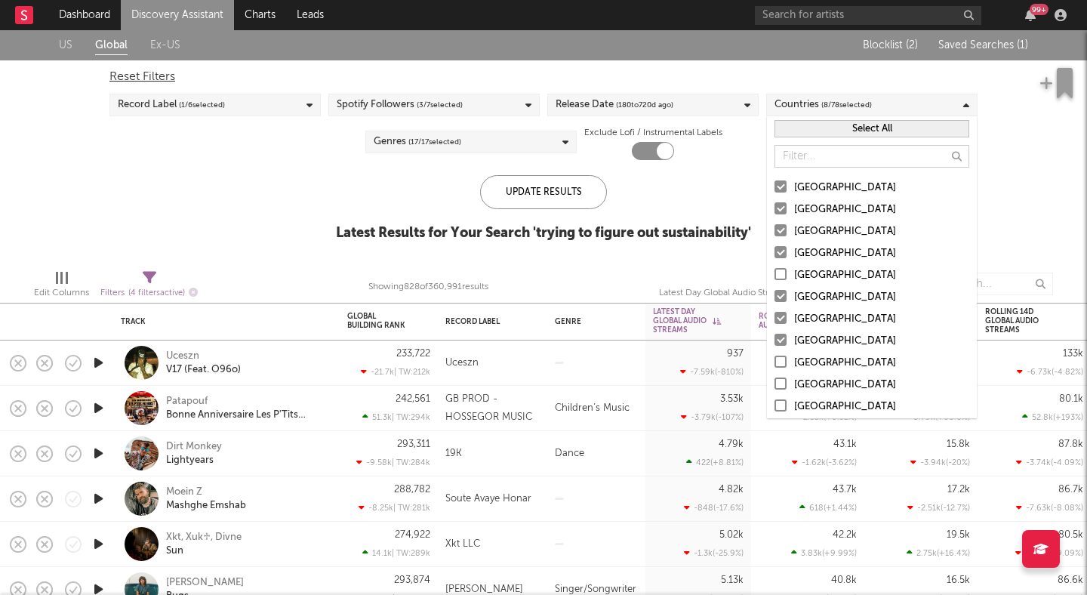
click at [817, 129] on button "Select All" at bounding box center [871, 128] width 195 height 17
click at [817, 129] on button "Deselect All" at bounding box center [871, 128] width 195 height 17
click at [776, 185] on div at bounding box center [780, 186] width 12 height 12
click at [774, 185] on input "[GEOGRAPHIC_DATA]" at bounding box center [774, 188] width 0 height 18
click at [776, 205] on div at bounding box center [780, 208] width 12 height 12
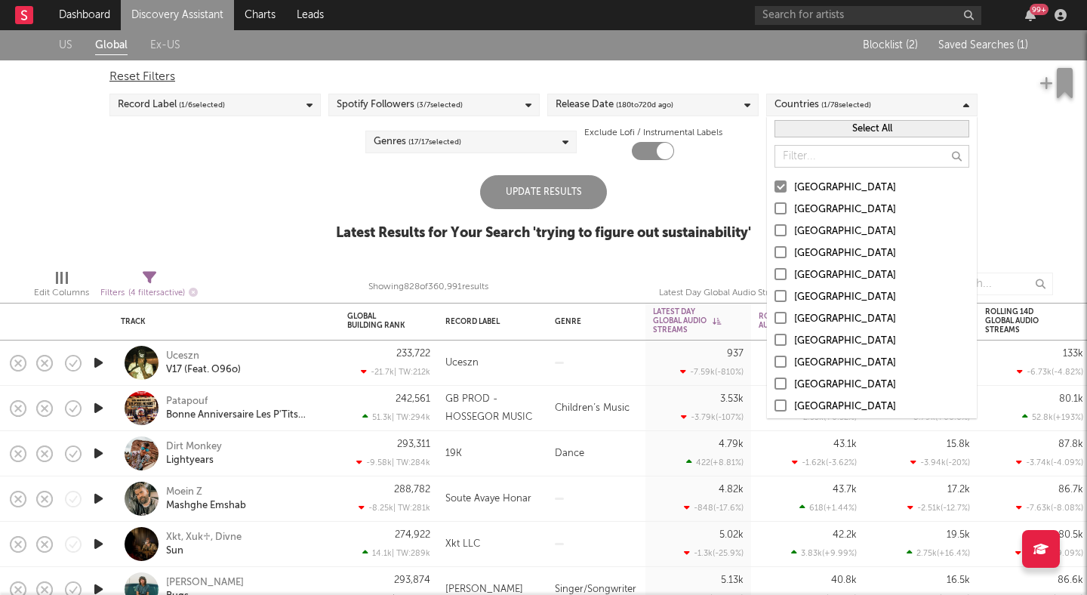
click at [774, 205] on input "[GEOGRAPHIC_DATA]" at bounding box center [774, 210] width 0 height 18
click at [782, 229] on div at bounding box center [780, 230] width 12 height 12
click at [774, 229] on input "Canada" at bounding box center [774, 232] width 0 height 18
click at [571, 183] on div "Update Results" at bounding box center [543, 192] width 127 height 34
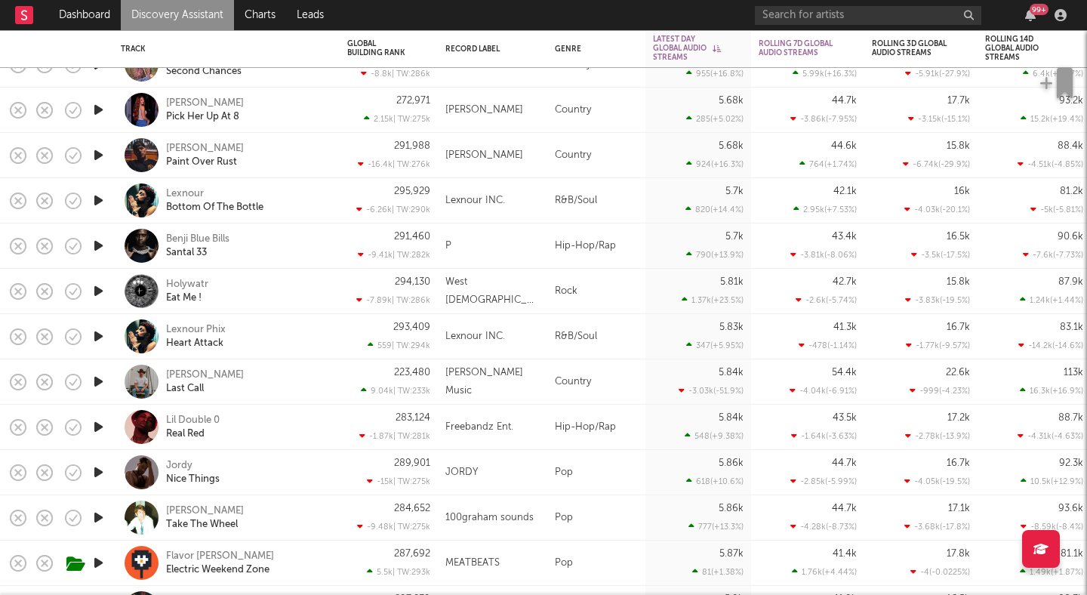
click at [96, 239] on icon "button" at bounding box center [99, 245] width 16 height 19
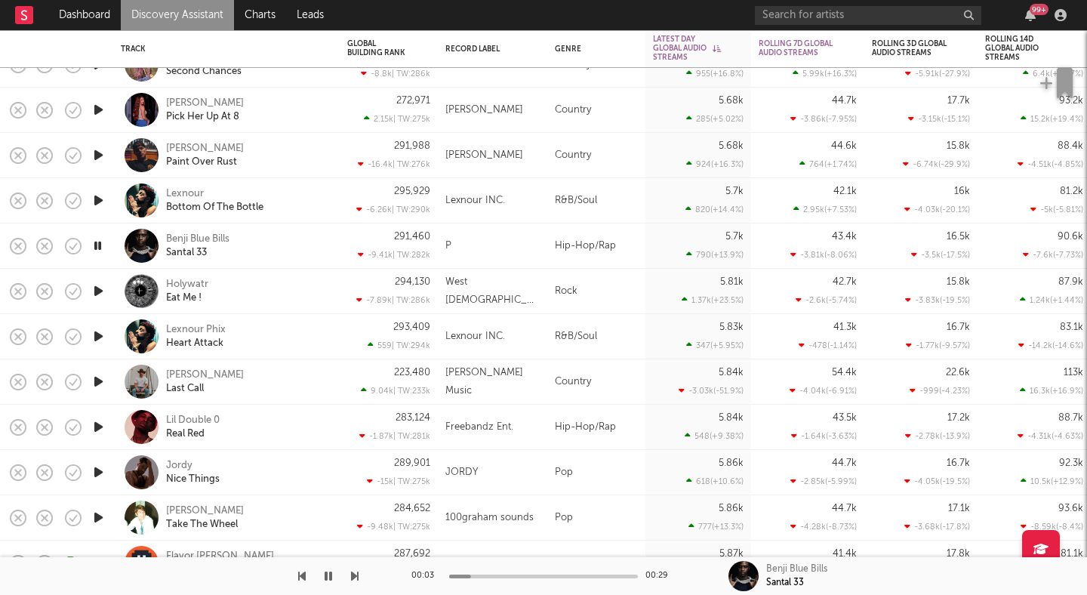
click at [97, 239] on icon "button" at bounding box center [98, 245] width 14 height 19
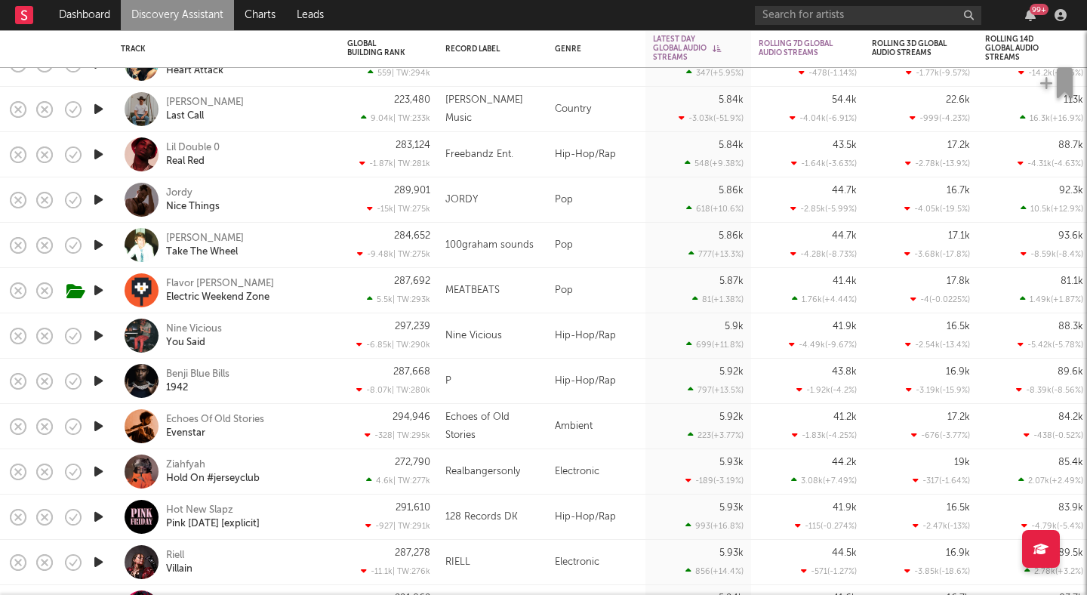
click at [99, 202] on icon "button" at bounding box center [99, 199] width 16 height 19
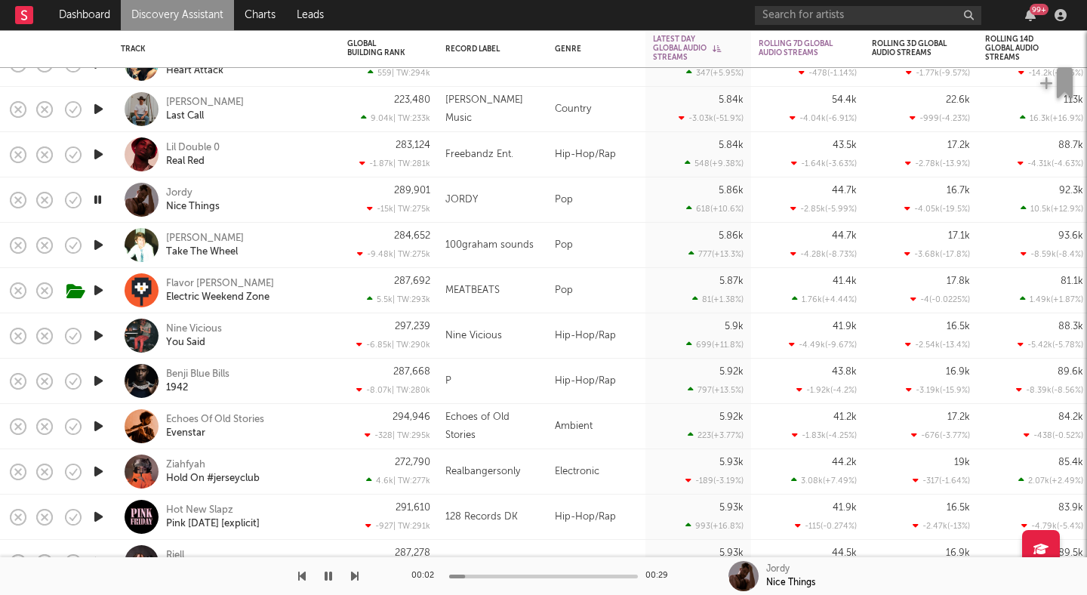
click at [98, 202] on icon "button" at bounding box center [98, 199] width 14 height 19
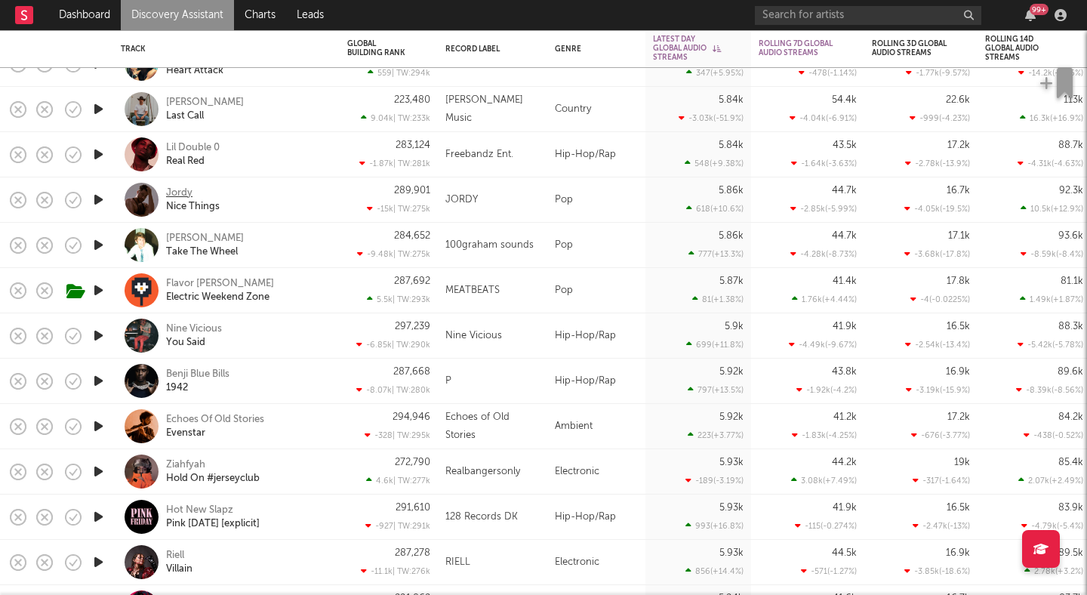
click at [175, 189] on div "Jordy" at bounding box center [179, 193] width 26 height 14
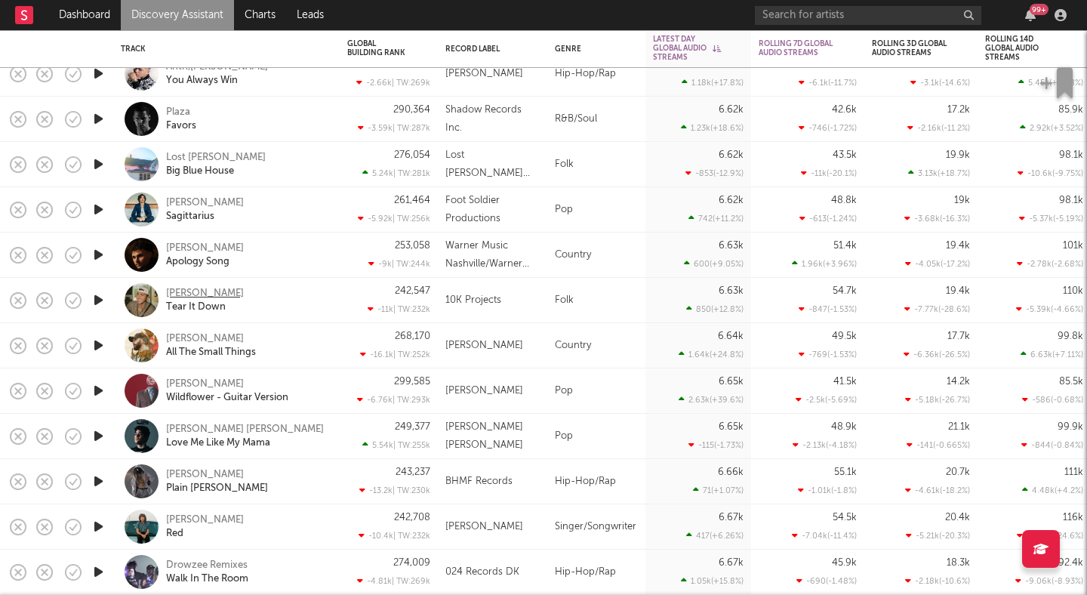
click at [227, 291] on div "Michael Sanzone" at bounding box center [205, 294] width 78 height 14
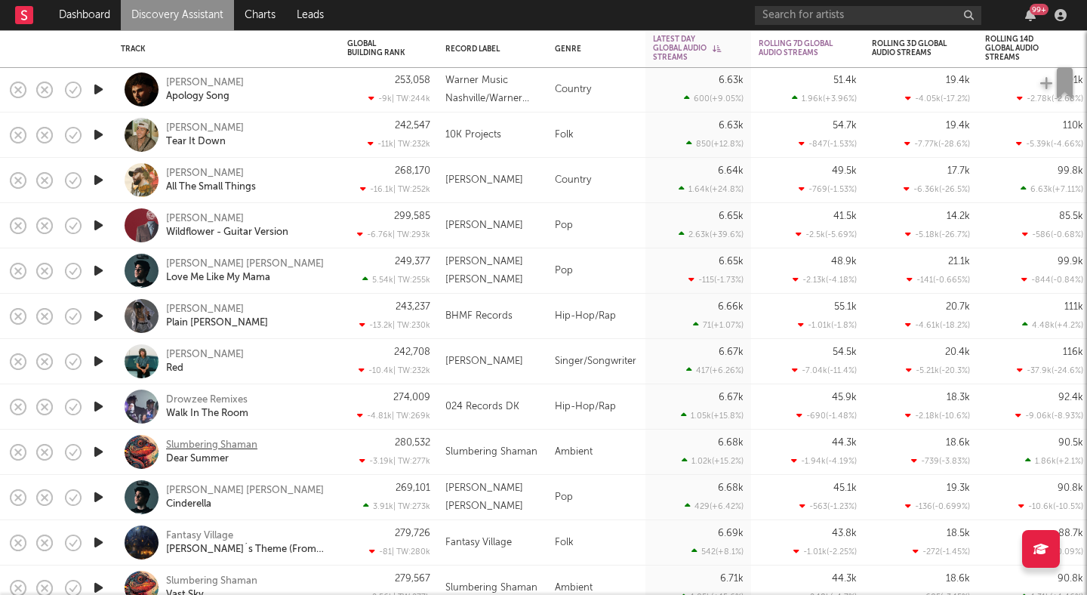
click at [233, 444] on div "Slumbering Shaman" at bounding box center [211, 445] width 91 height 14
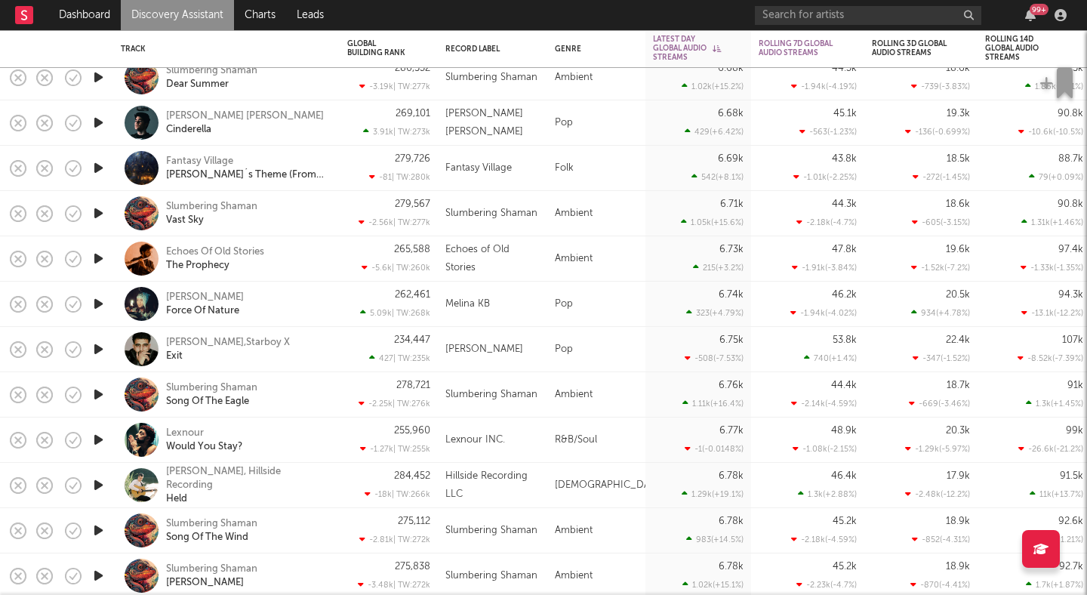
click at [96, 345] on icon "button" at bounding box center [99, 349] width 16 height 19
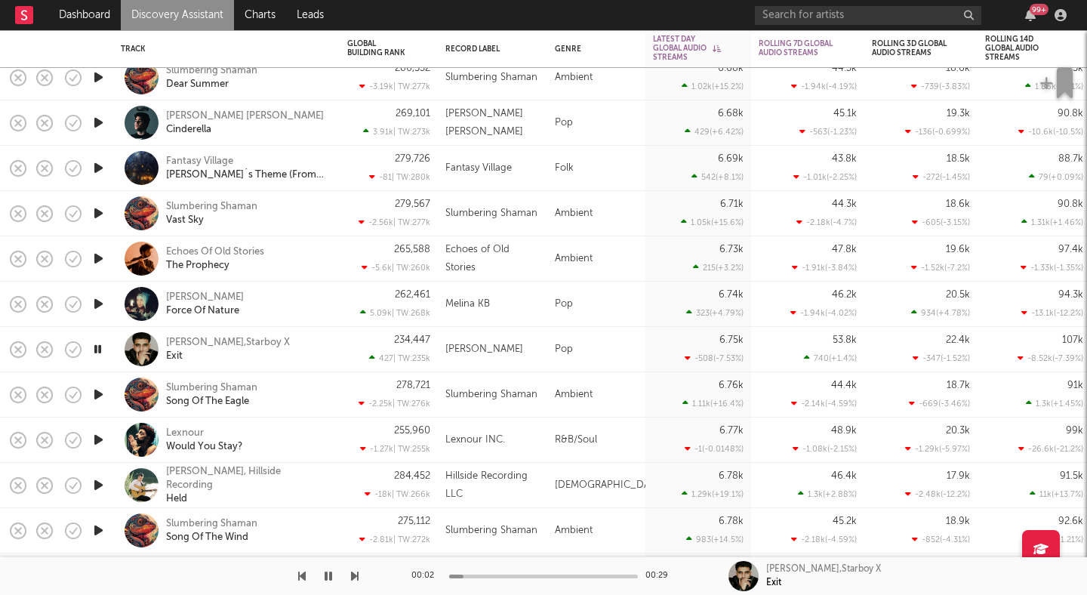
click at [96, 345] on icon "button" at bounding box center [98, 349] width 14 height 19
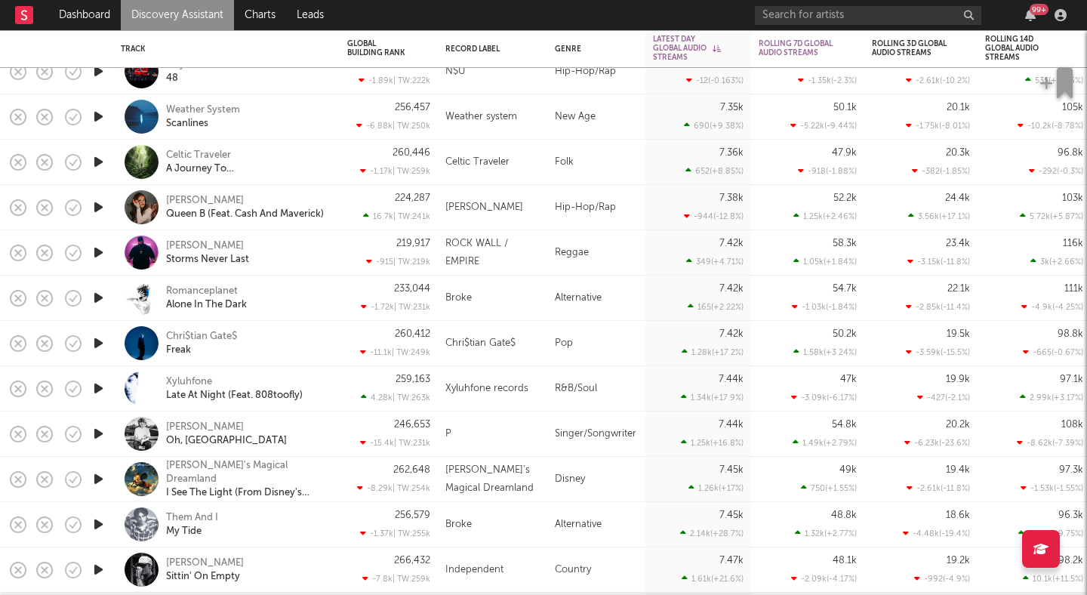
click at [100, 295] on icon "button" at bounding box center [99, 297] width 16 height 19
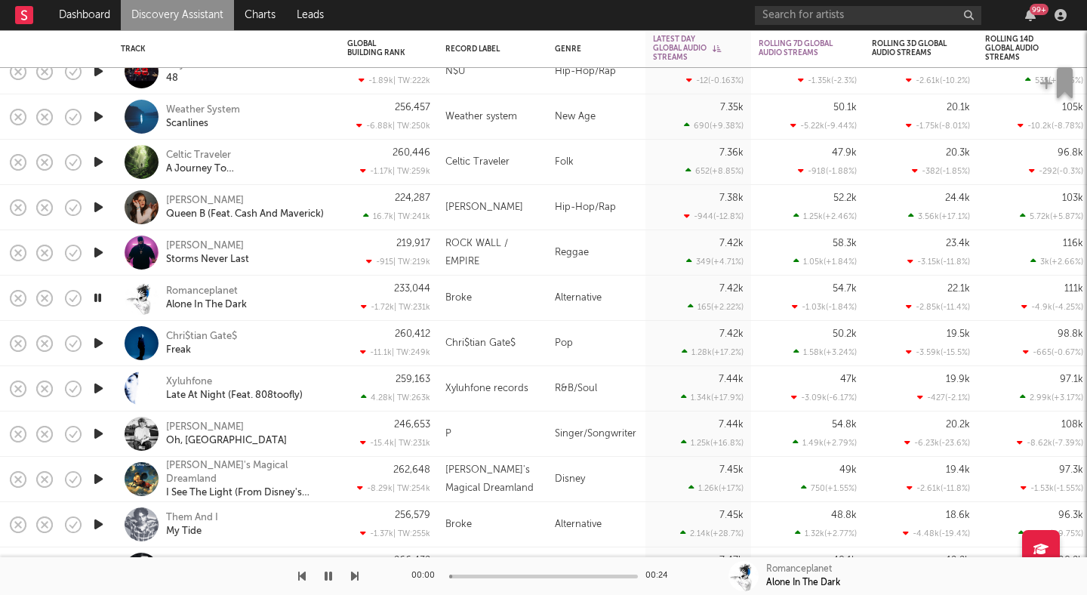
click at [100, 295] on icon "button" at bounding box center [98, 297] width 14 height 19
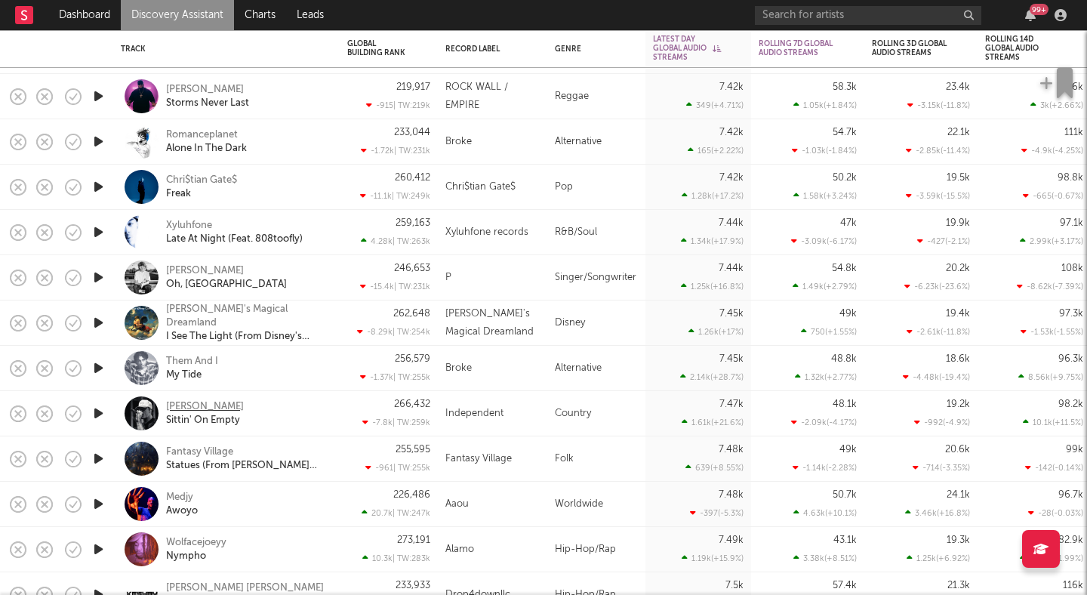
click at [204, 401] on div "Tayler Holder" at bounding box center [205, 407] width 78 height 14
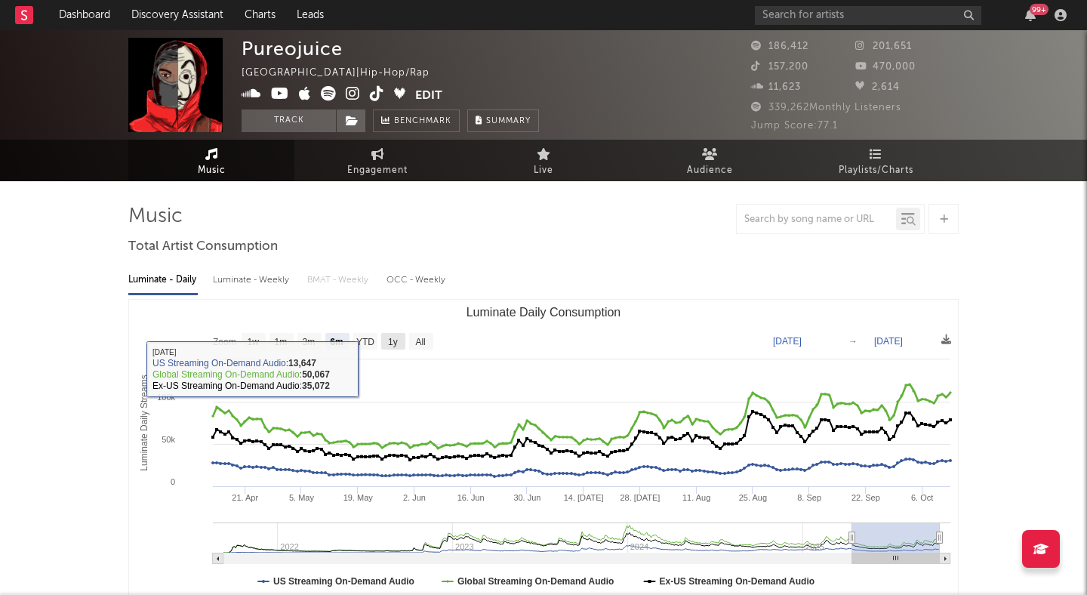
click at [398, 343] on text "1y" at bounding box center [393, 342] width 10 height 11
select select "1y"
type input "[DATE]"
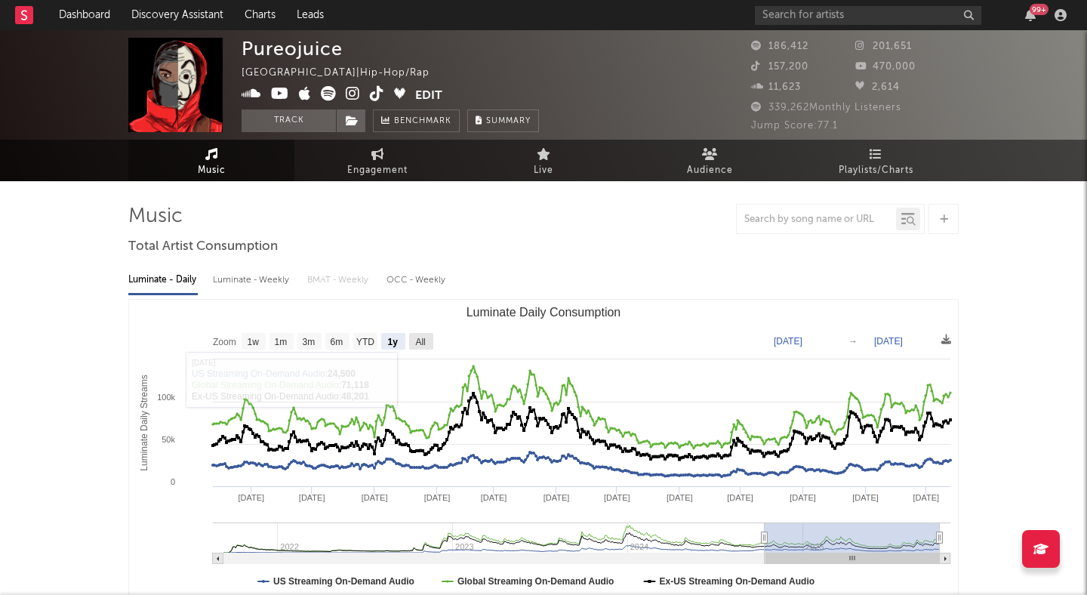
click at [423, 337] on text "All" at bounding box center [420, 342] width 10 height 11
select select "All"
type input "[DATE]"
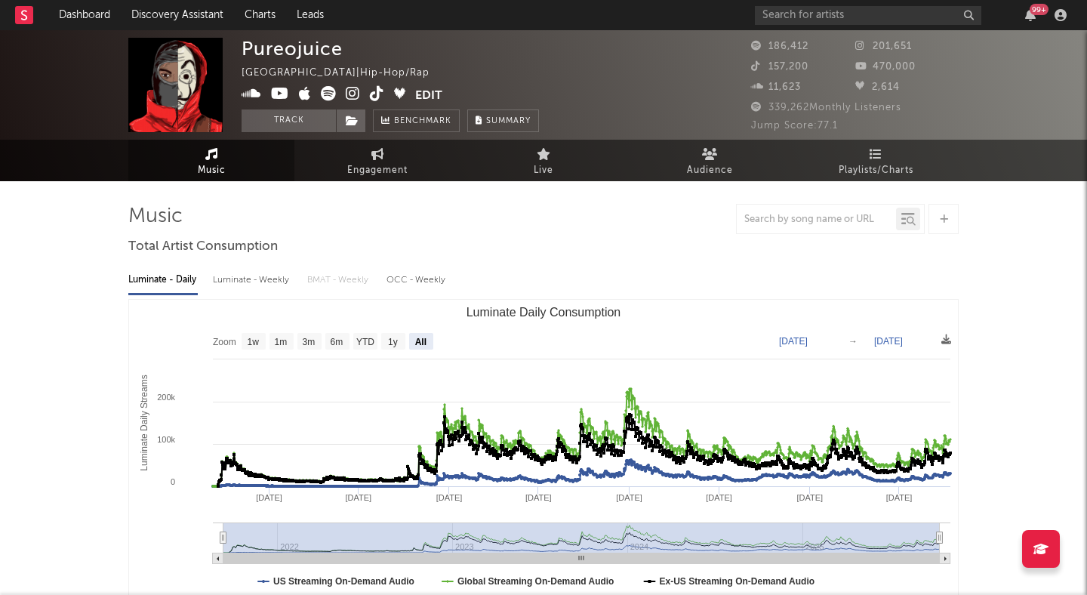
click at [346, 94] on icon at bounding box center [353, 93] width 14 height 15
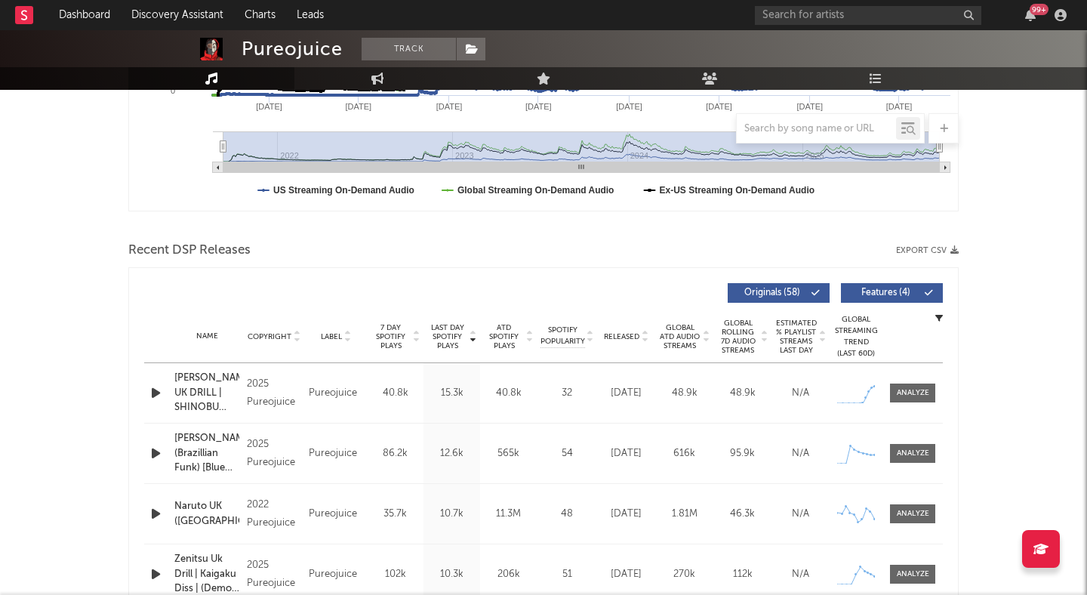
scroll to position [410, 0]
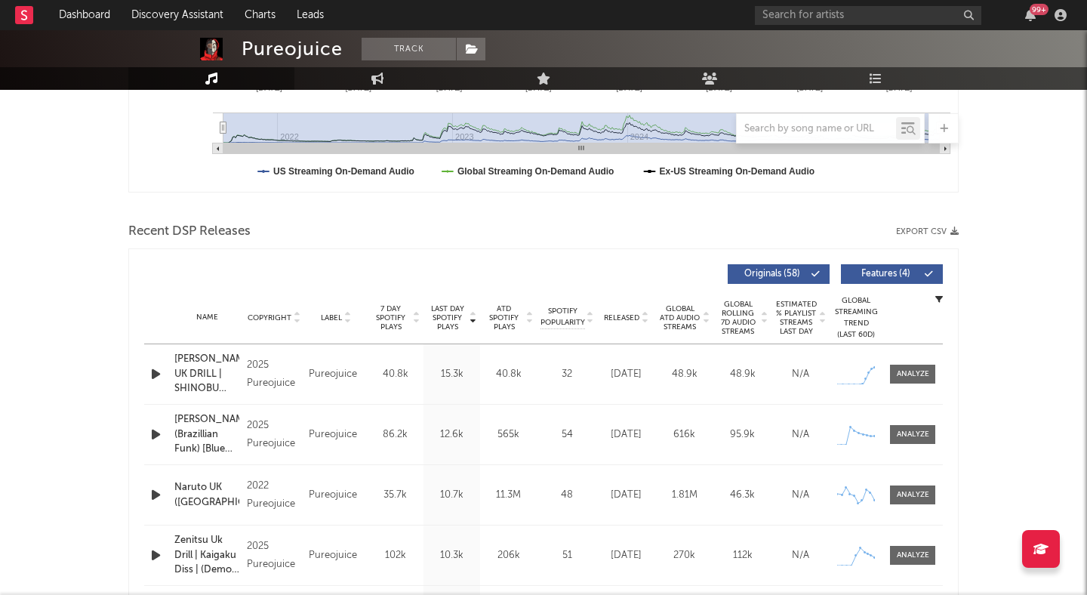
click at [878, 278] on span "Features ( 4 )" at bounding box center [884, 273] width 69 height 9
click at [644, 321] on icon at bounding box center [645, 321] width 8 height 6
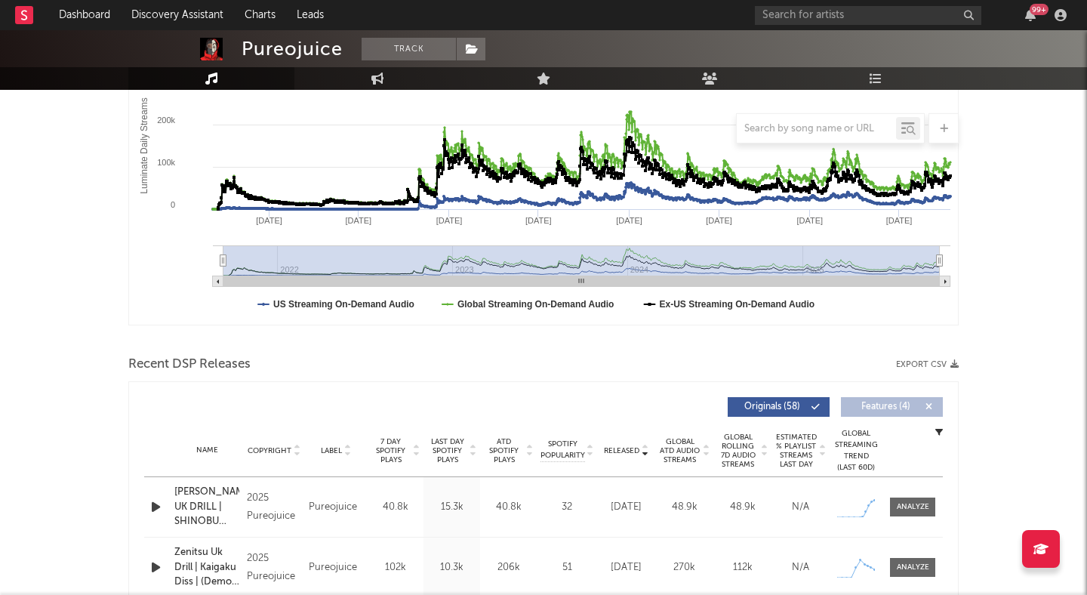
scroll to position [0, 0]
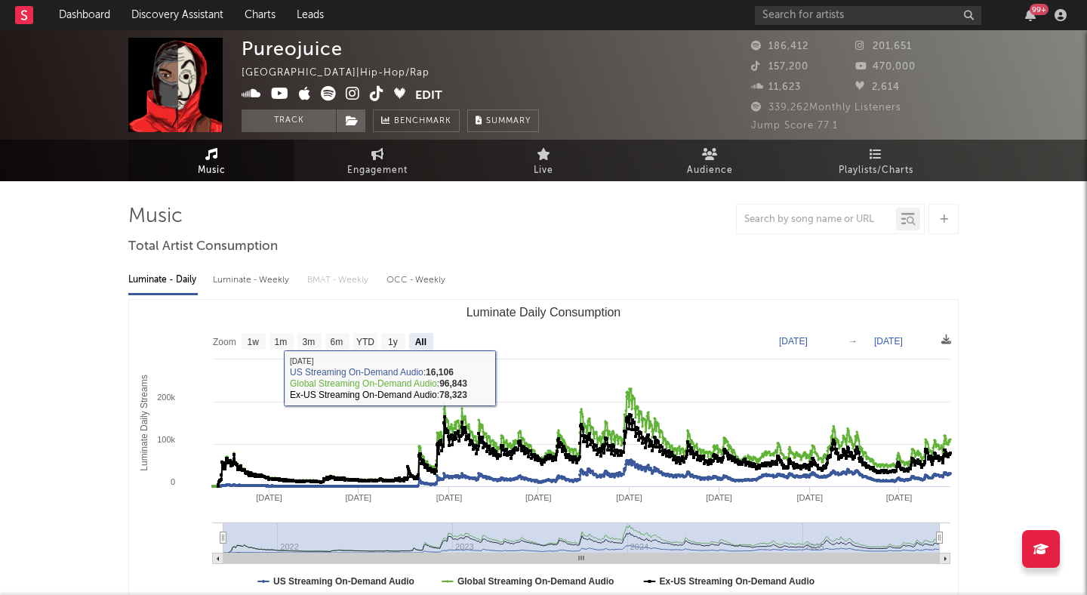
click at [260, 281] on div "Luminate - Weekly" at bounding box center [252, 280] width 79 height 26
select select "6m"
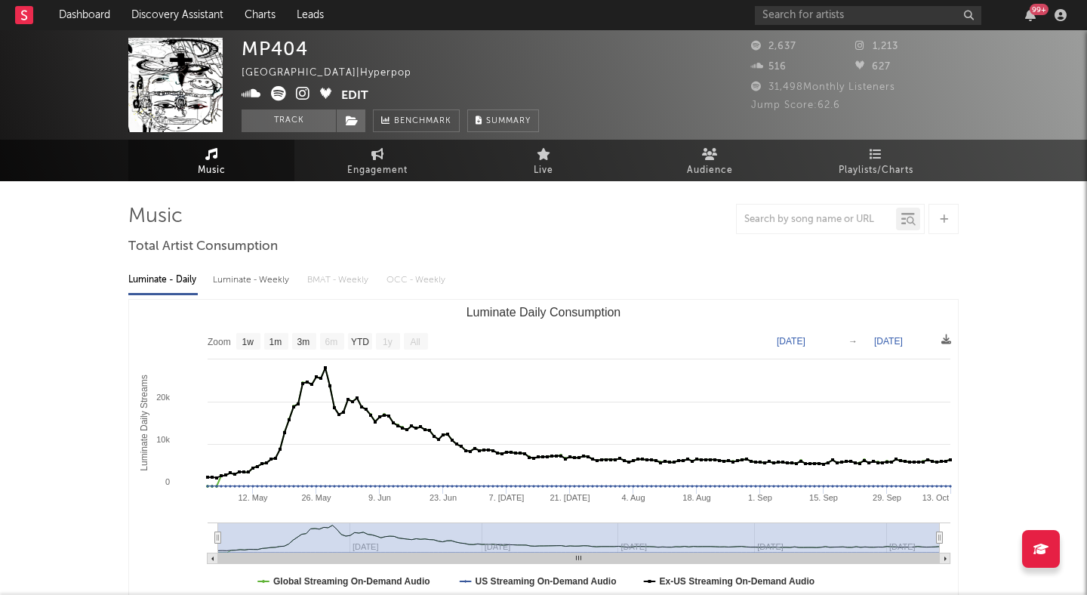
select select "1w"
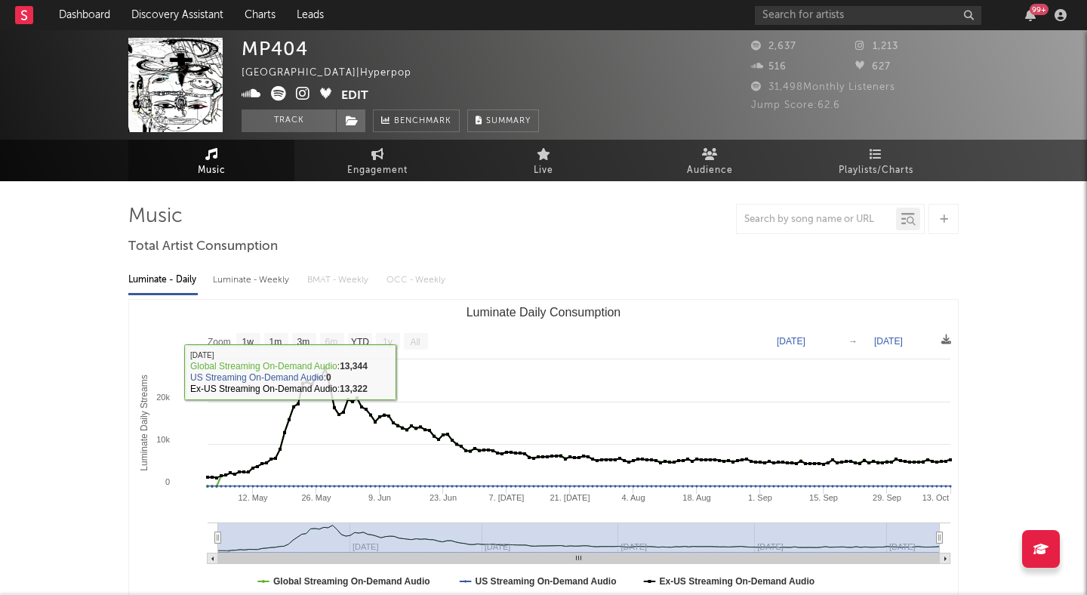
click at [258, 272] on div "Luminate - Weekly" at bounding box center [252, 280] width 79 height 26
select select "6m"
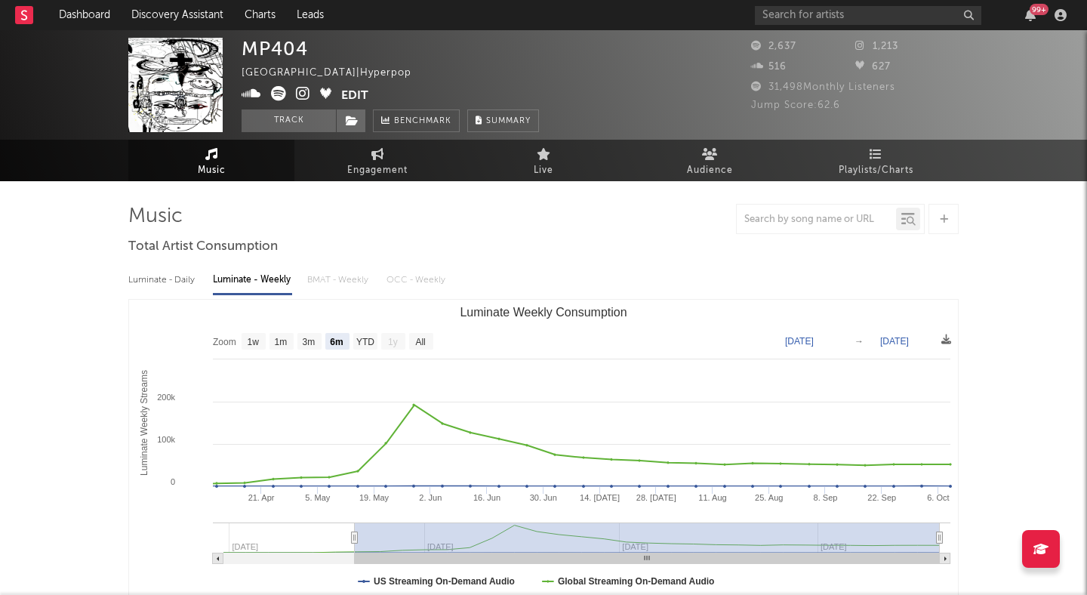
click at [303, 92] on icon at bounding box center [303, 93] width 14 height 15
click at [303, 115] on button "Track" at bounding box center [288, 120] width 94 height 23
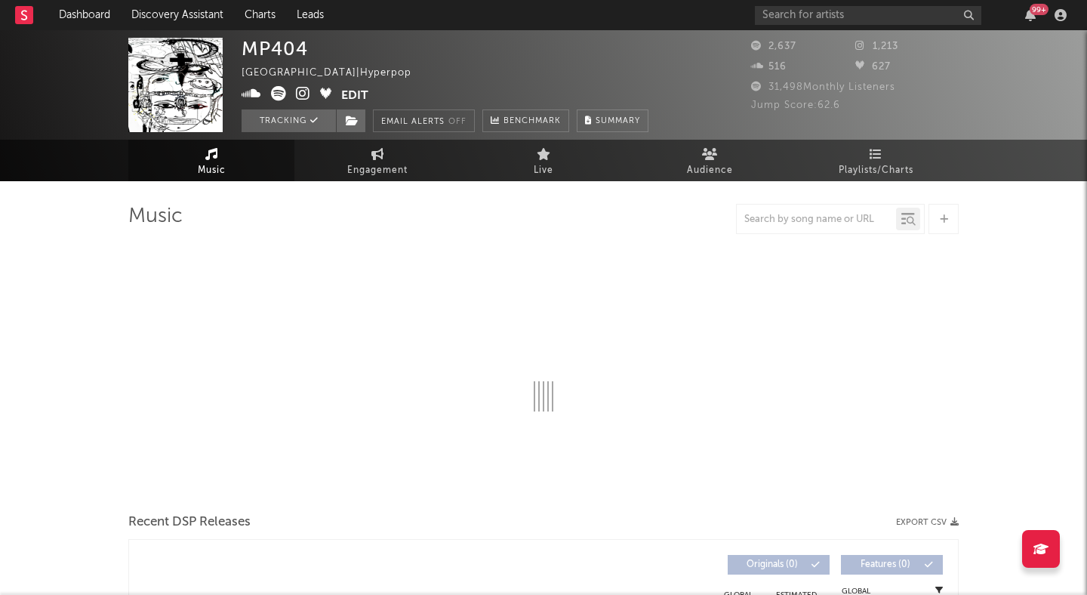
select select "1w"
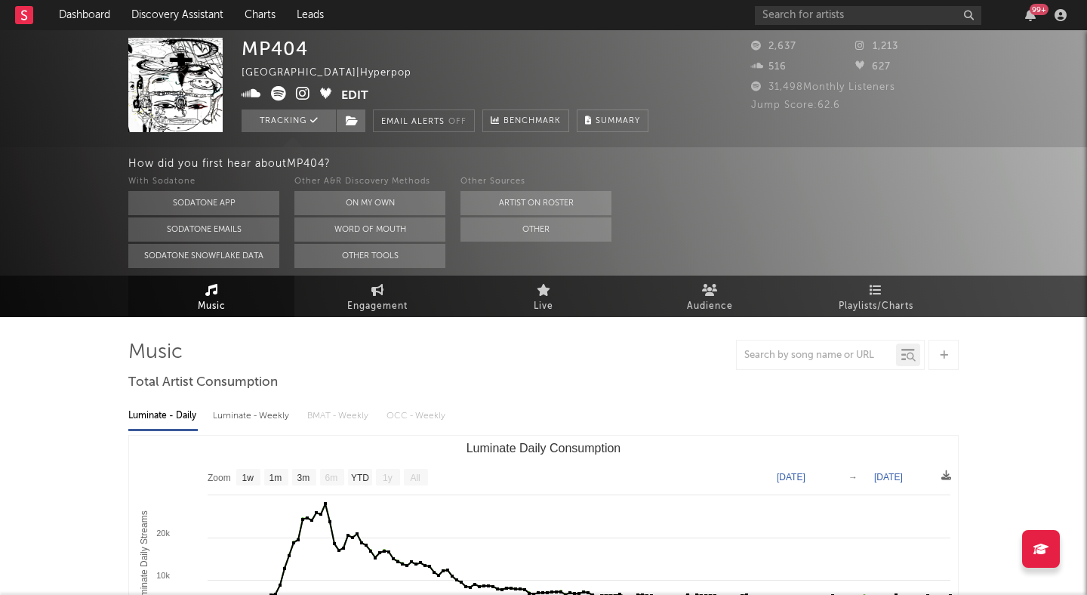
click at [301, 93] on icon at bounding box center [303, 93] width 14 height 15
click at [278, 98] on icon at bounding box center [278, 93] width 15 height 15
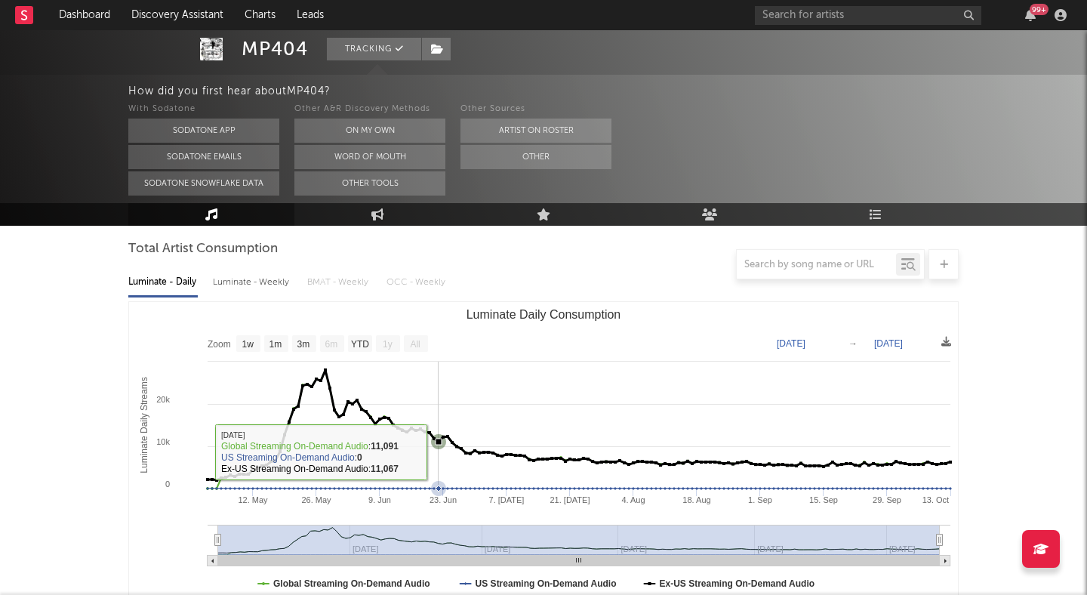
scroll to position [82, 0]
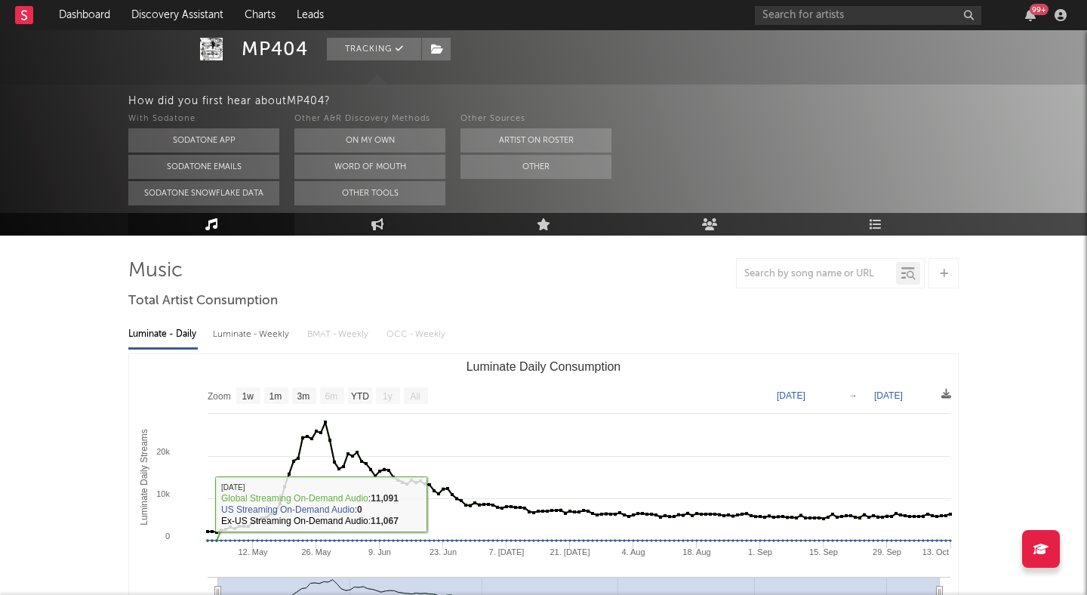
click at [251, 323] on div "Luminate - Weekly" at bounding box center [252, 334] width 79 height 26
select select "6m"
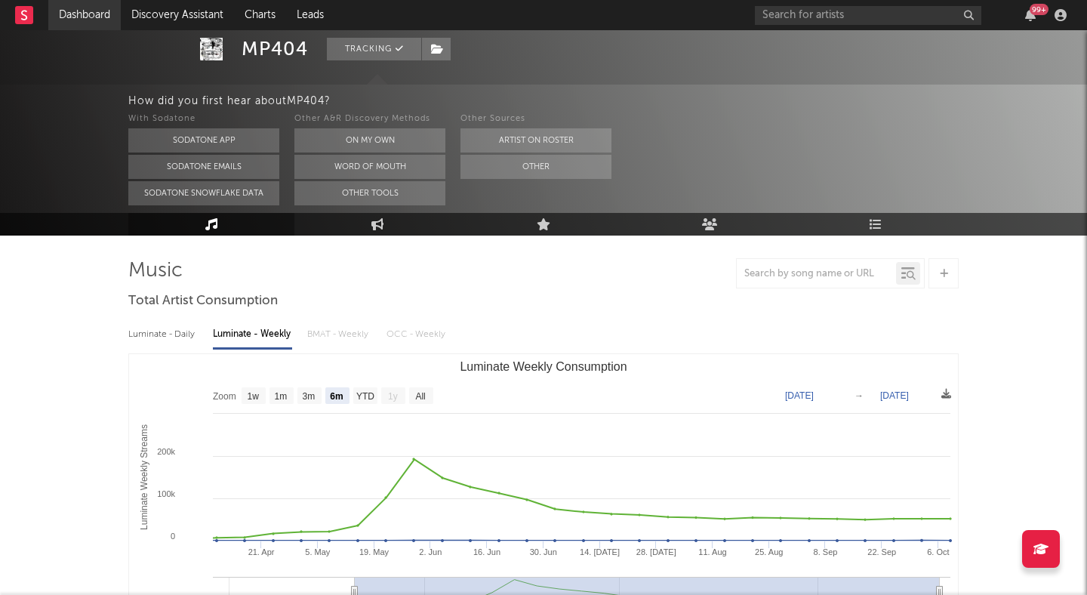
click at [86, 14] on link "Dashboard" at bounding box center [84, 15] width 72 height 30
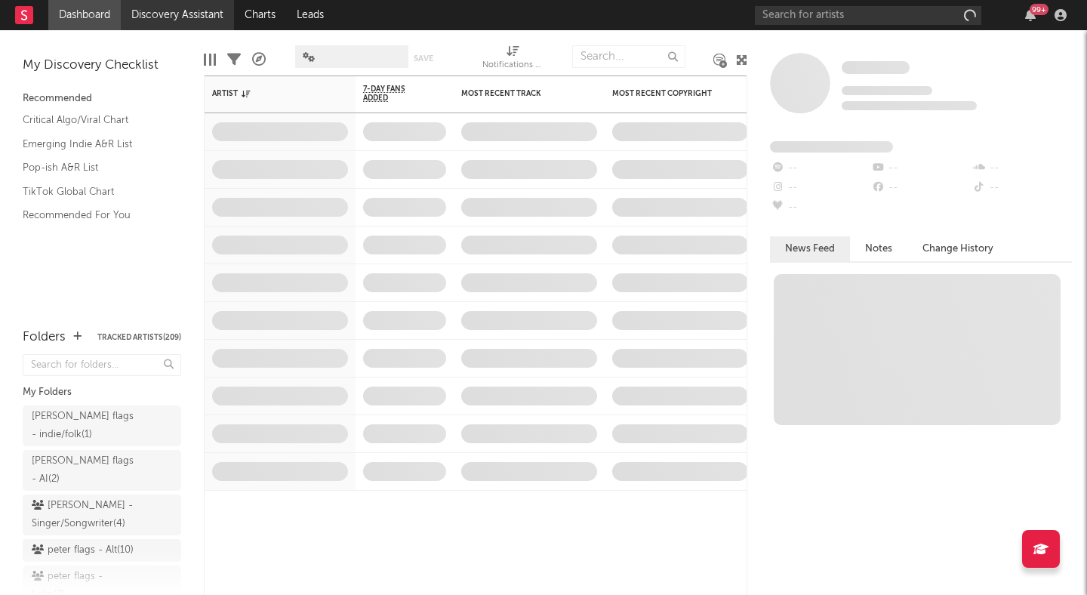
click at [168, 11] on link "Discovery Assistant" at bounding box center [177, 15] width 113 height 30
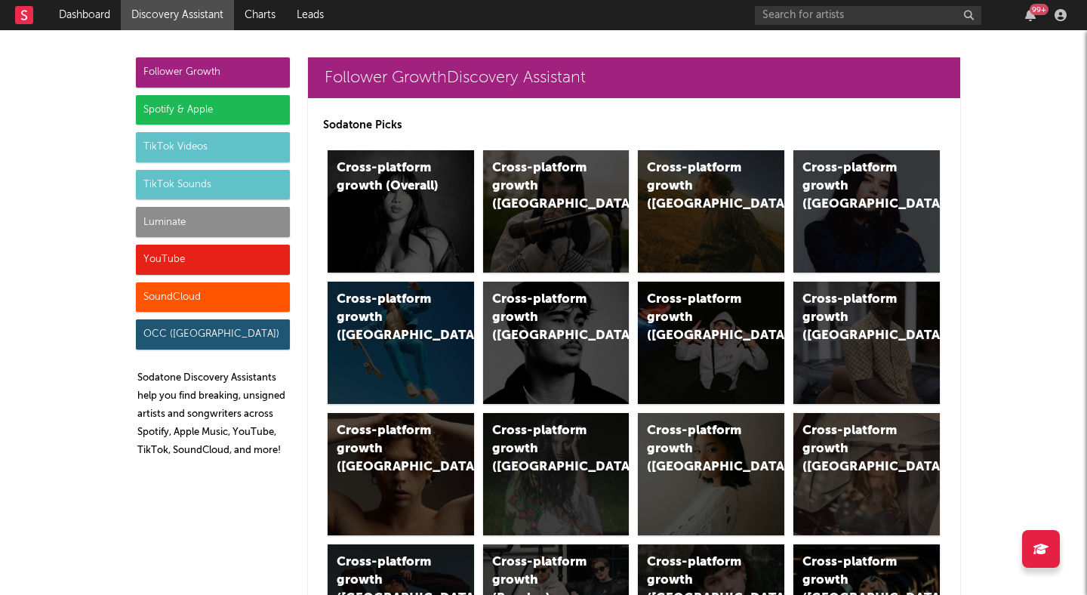
click at [251, 109] on div "Spotify & Apple" at bounding box center [213, 110] width 154 height 30
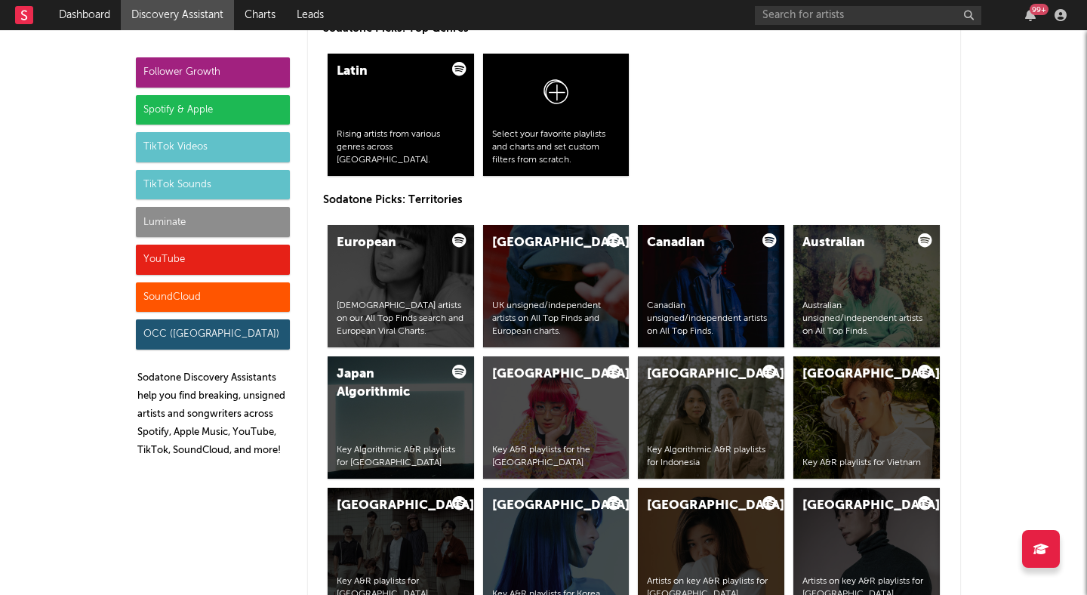
scroll to position [2525, 0]
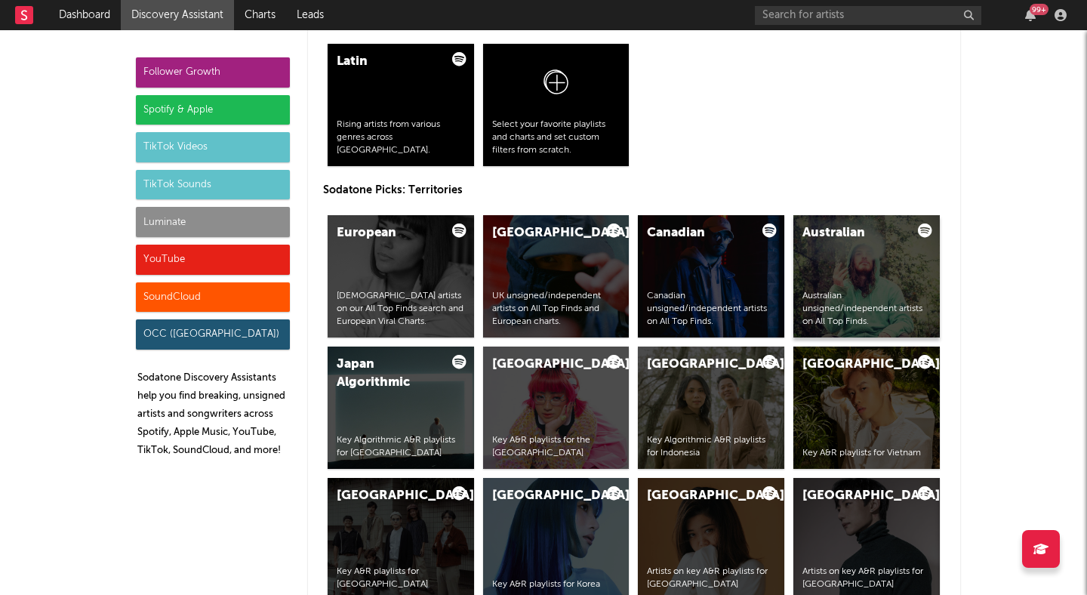
click at [871, 281] on div "Australian Australian unsigned/independent artists on All Top Finds." at bounding box center [866, 276] width 146 height 122
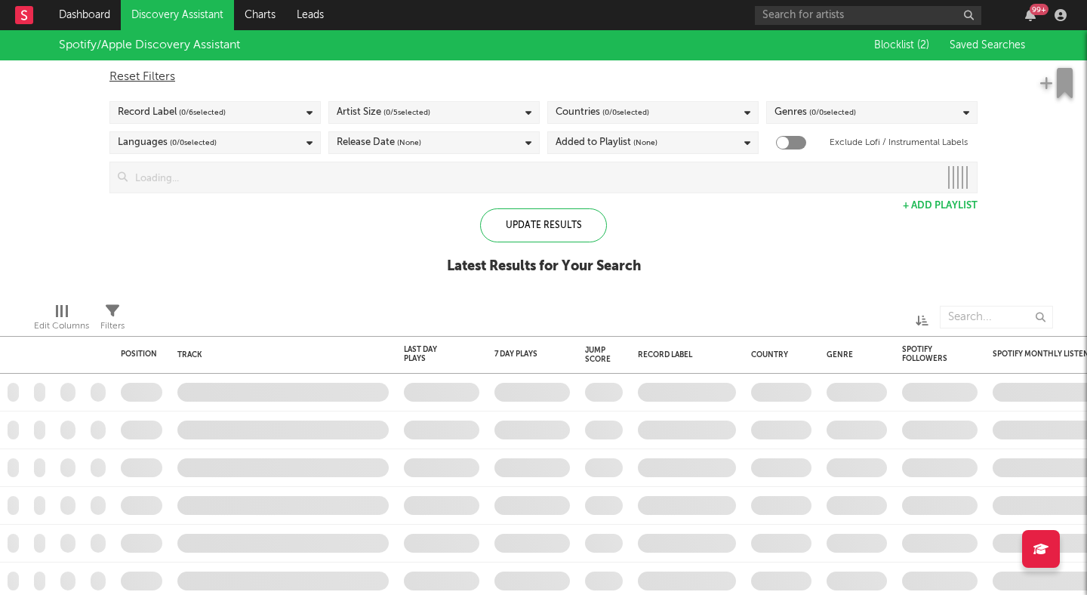
checkbox input "true"
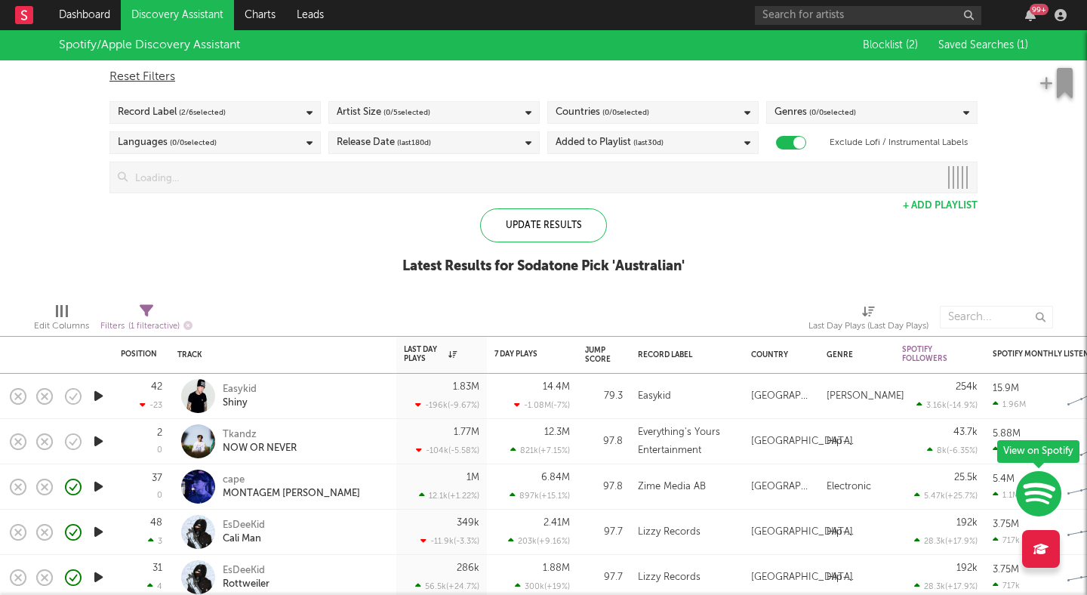
click at [99, 442] on icon "button" at bounding box center [99, 441] width 16 height 19
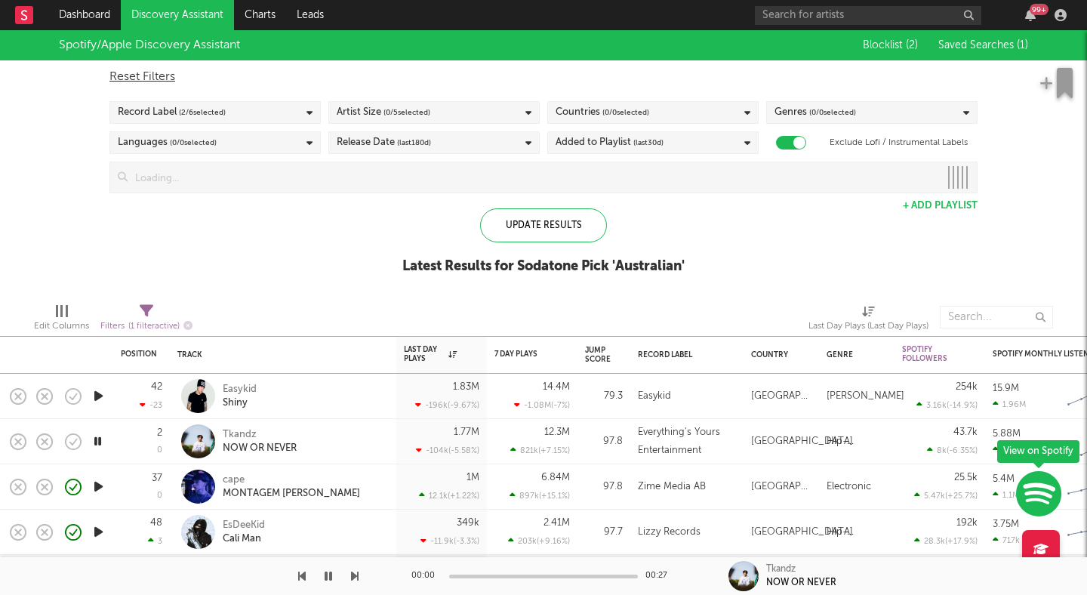
click at [99, 442] on icon "button" at bounding box center [98, 441] width 14 height 19
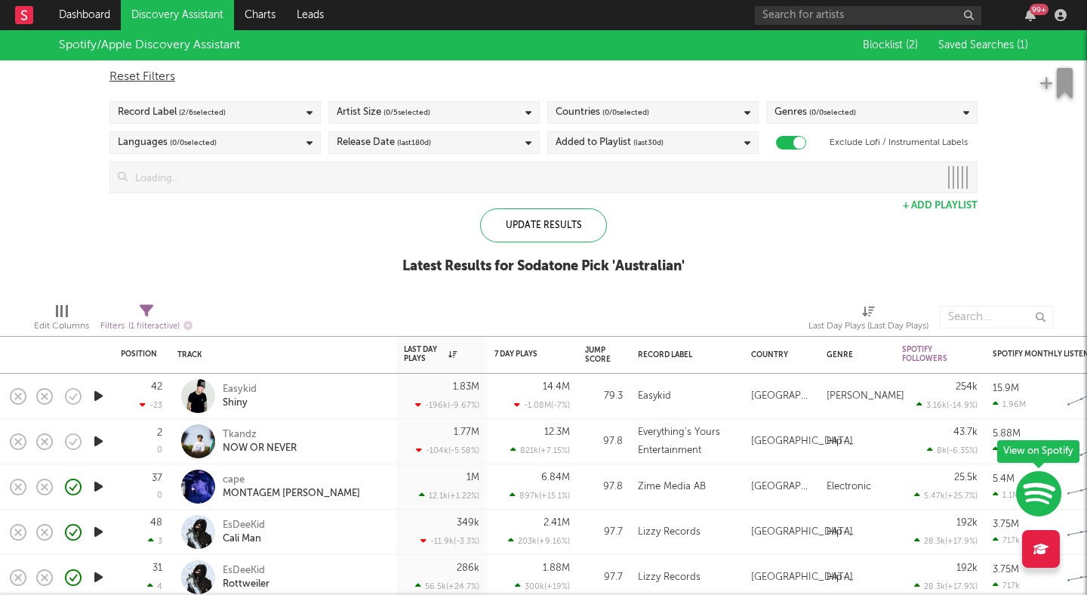
click at [99, 442] on icon "button" at bounding box center [99, 441] width 16 height 19
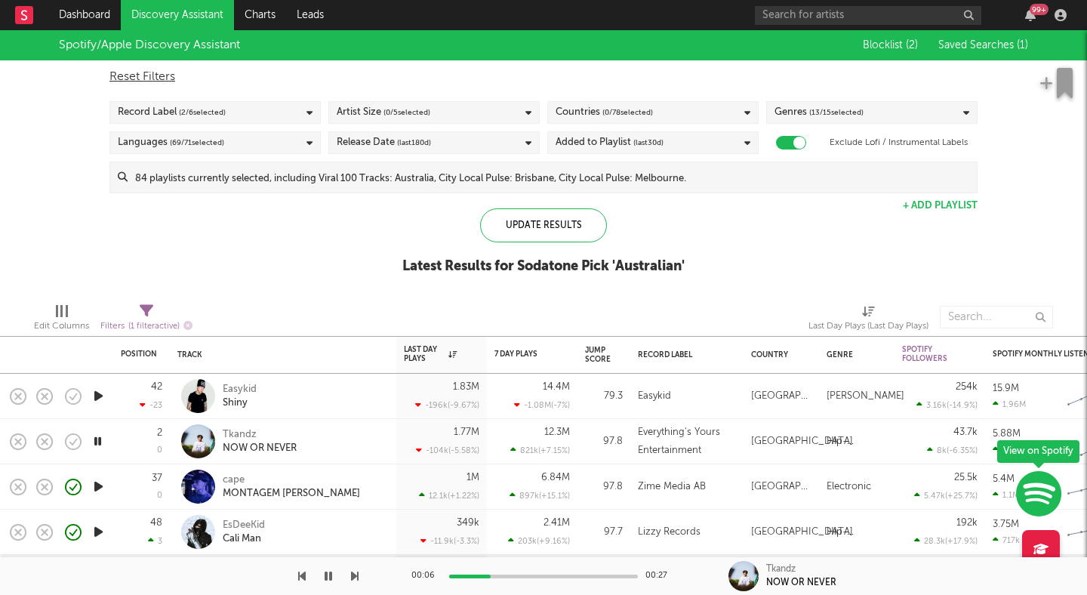
click at [99, 442] on icon "button" at bounding box center [98, 441] width 14 height 19
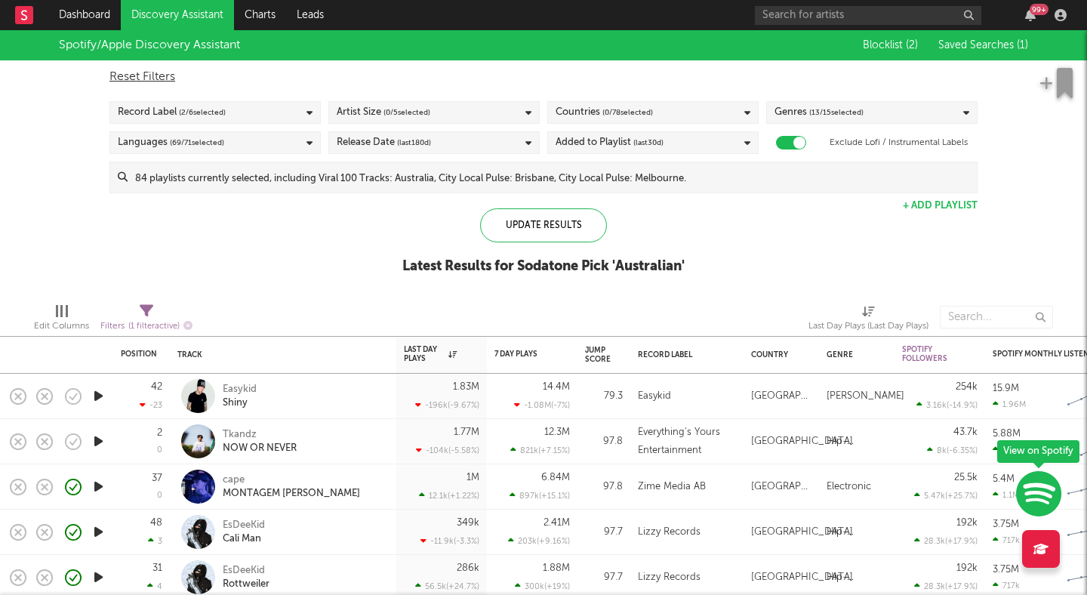
click at [163, 9] on link "Discovery Assistant" at bounding box center [177, 15] width 113 height 30
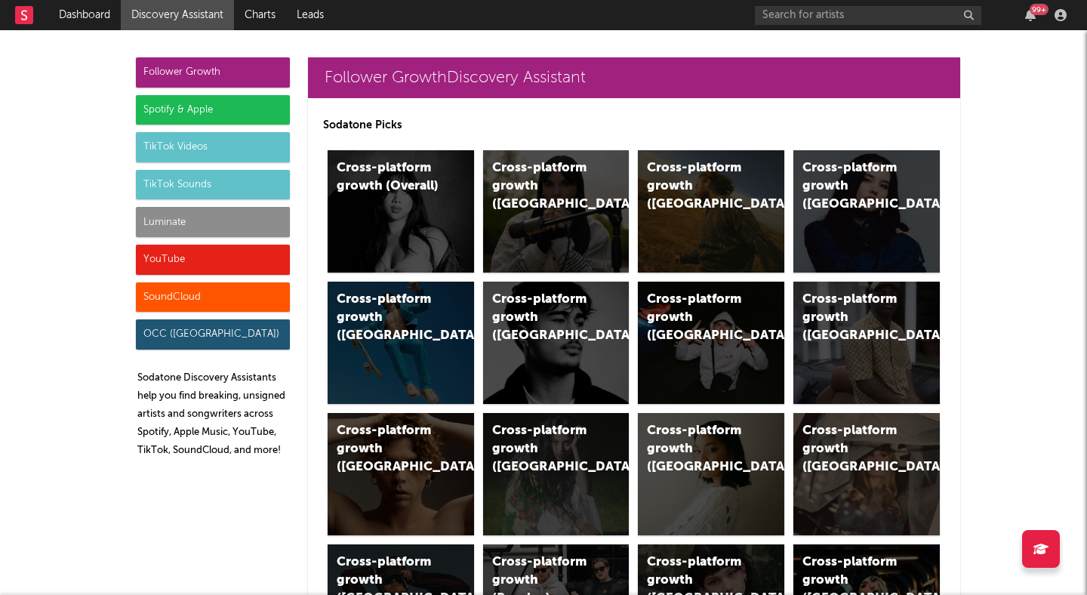
click at [222, 232] on div "Luminate" at bounding box center [213, 222] width 154 height 30
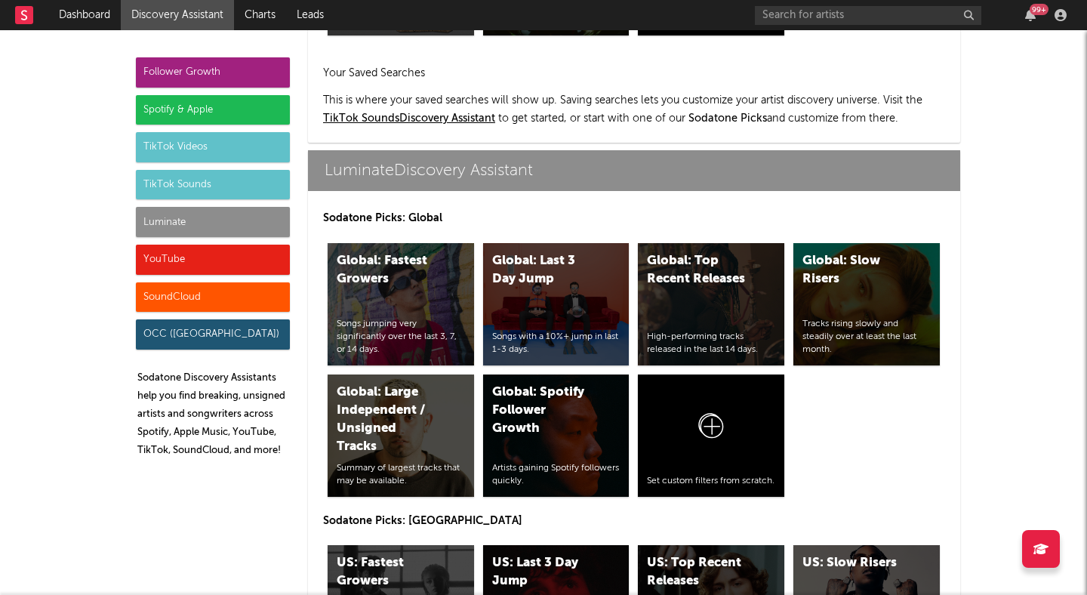
scroll to position [6474, 0]
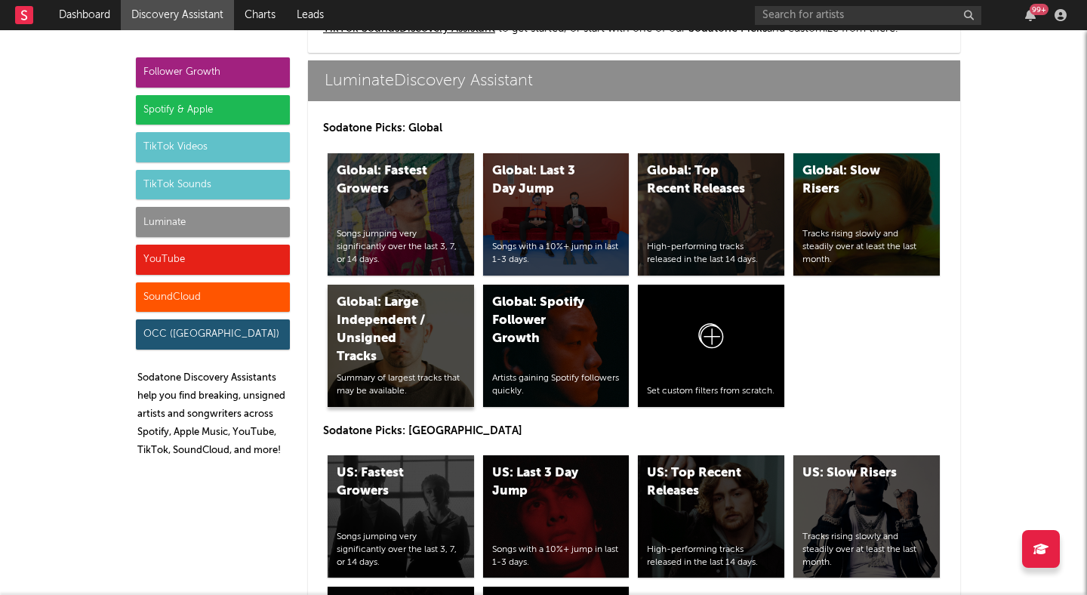
click at [438, 335] on div "Global: Large Independent / Unsigned Tracks" at bounding box center [388, 330] width 103 height 72
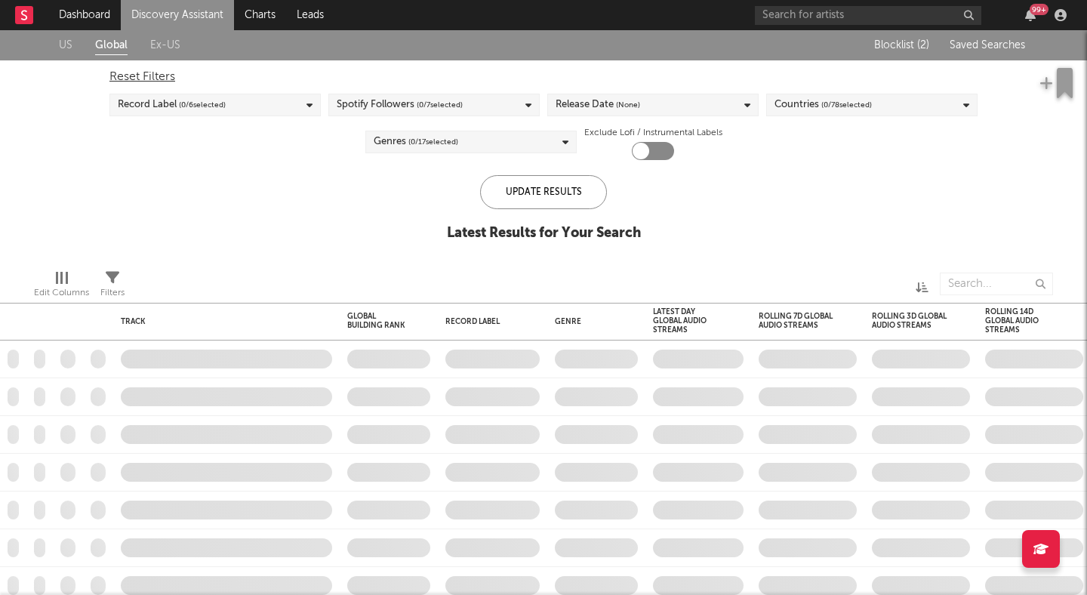
checkbox input "true"
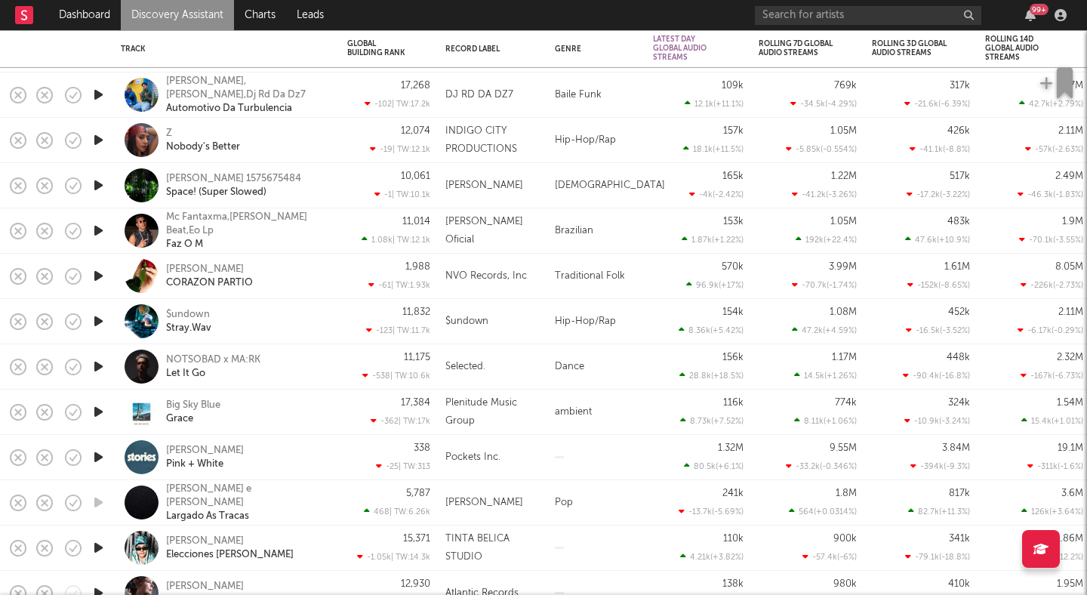
click at [98, 318] on icon "button" at bounding box center [99, 321] width 16 height 19
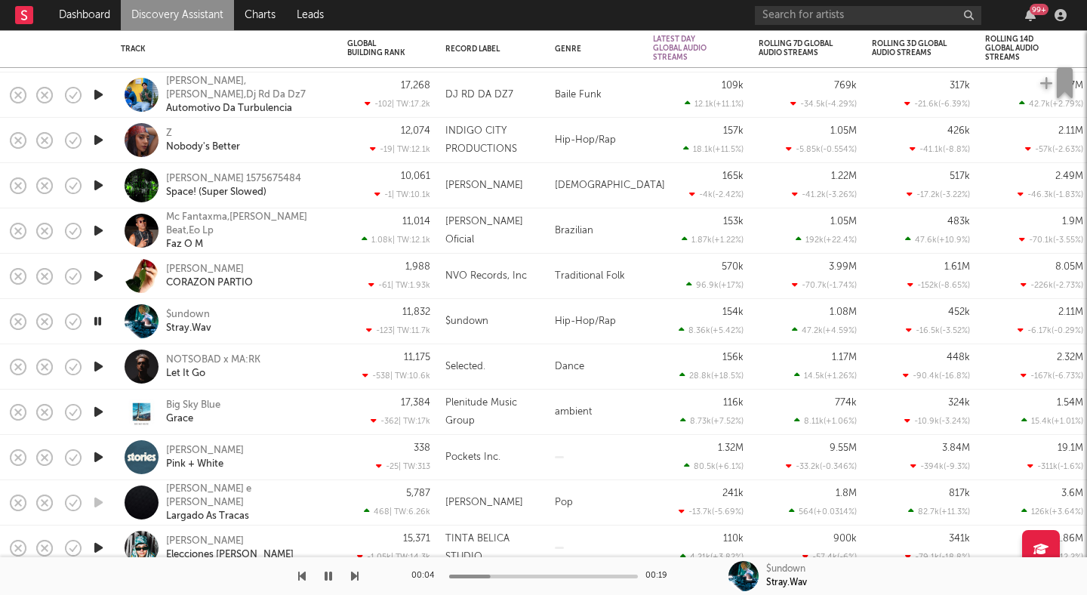
click at [98, 318] on icon "button" at bounding box center [98, 321] width 14 height 19
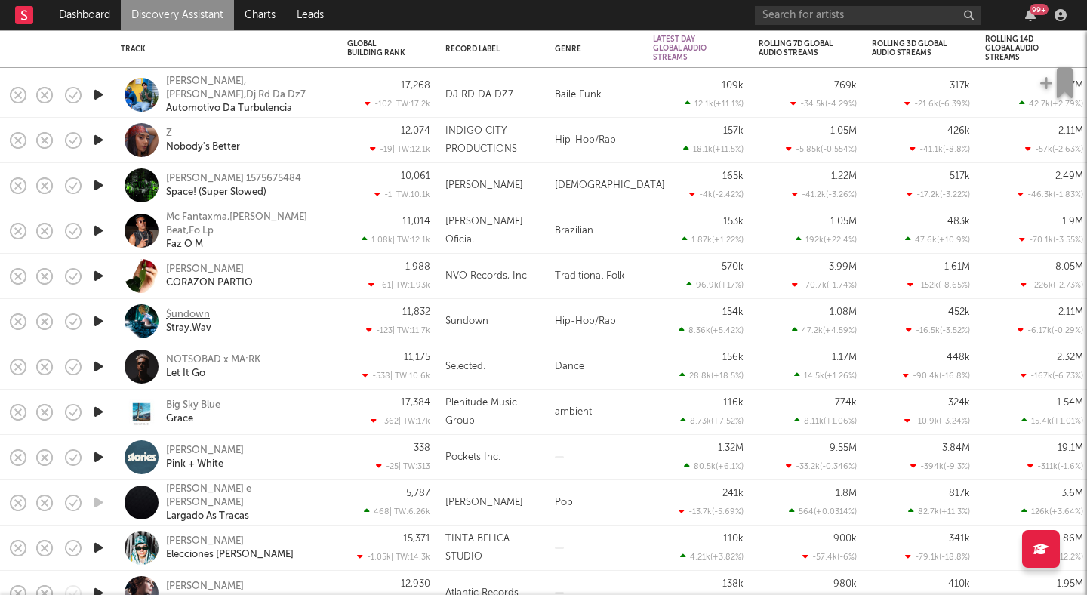
click at [195, 313] on div "$undown" at bounding box center [188, 315] width 44 height 14
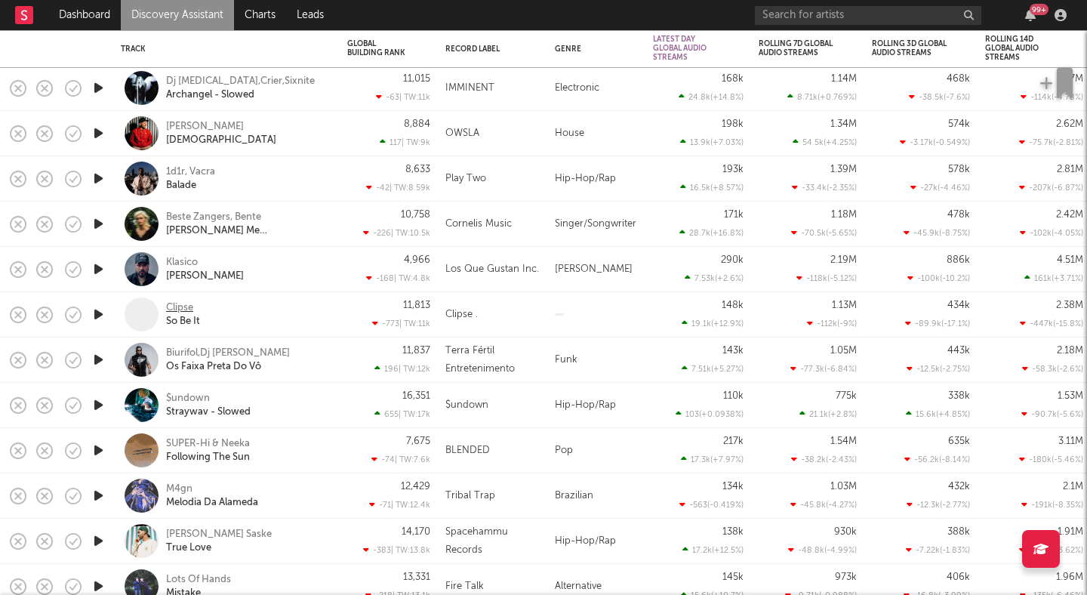
click at [186, 303] on div "Clipse" at bounding box center [179, 308] width 27 height 14
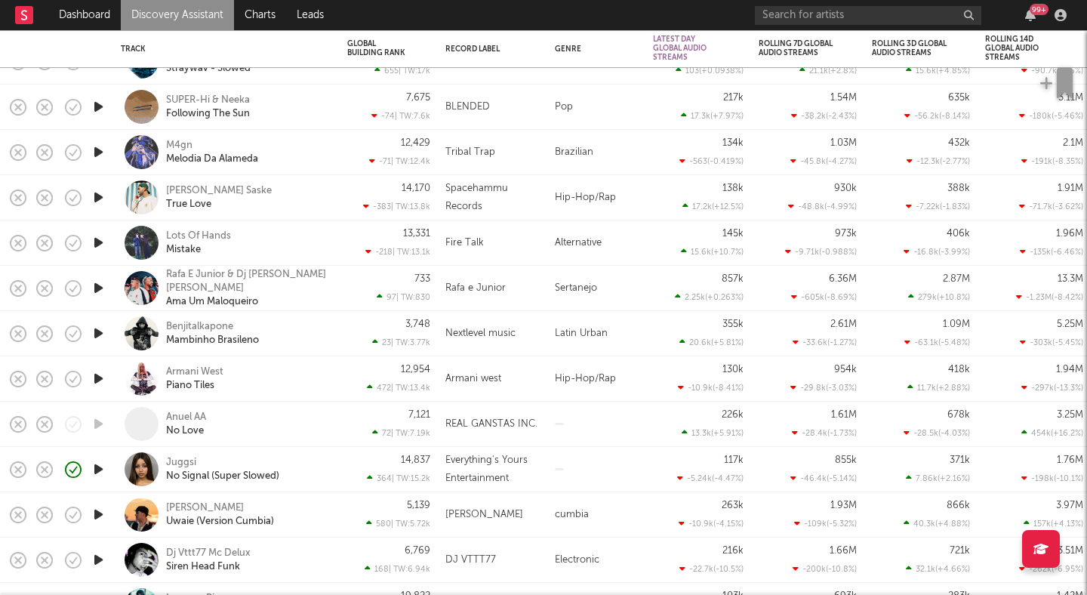
click at [101, 377] on icon "button" at bounding box center [99, 378] width 16 height 19
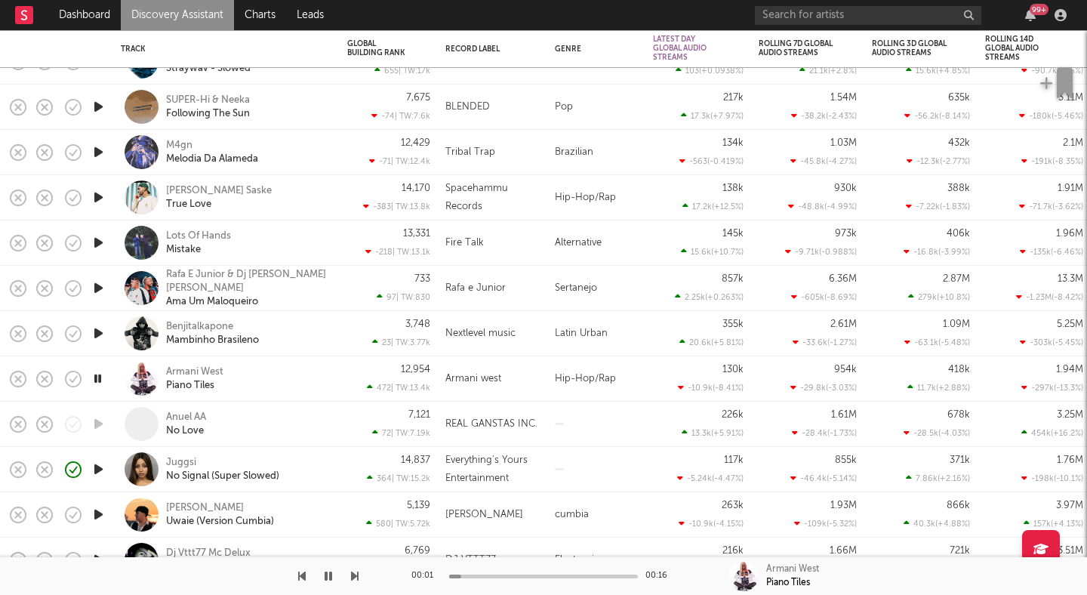
click at [100, 376] on icon "button" at bounding box center [98, 378] width 14 height 19
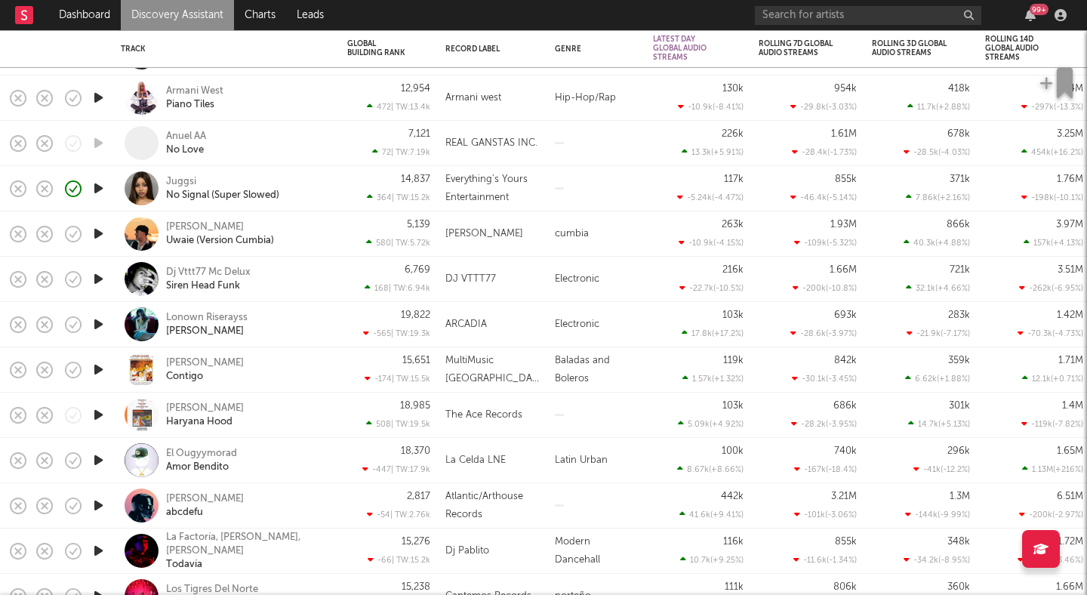
click at [106, 226] on icon "button" at bounding box center [99, 233] width 16 height 19
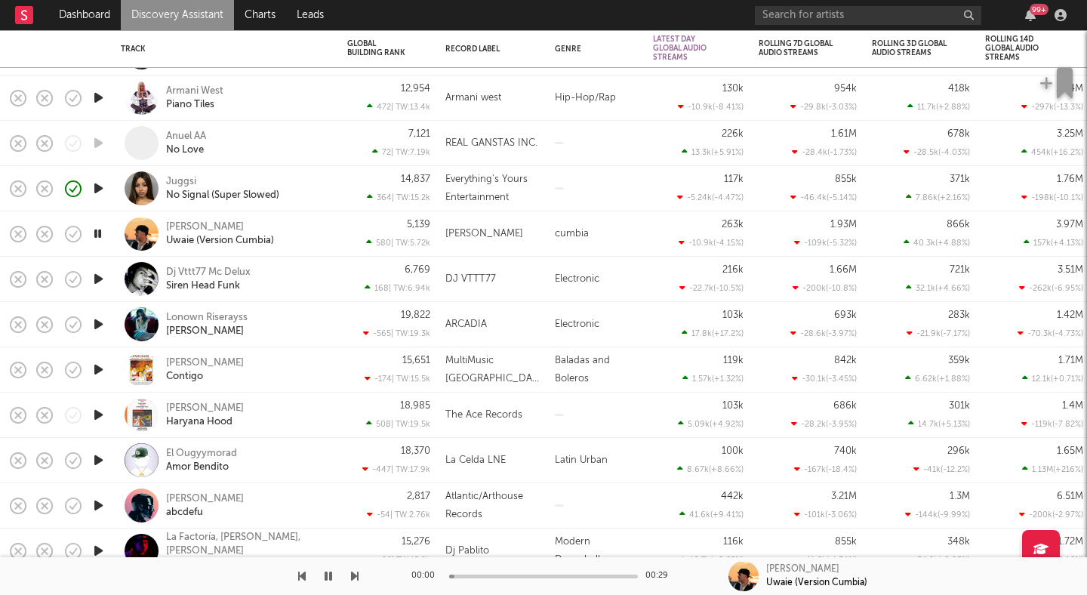
click at [105, 227] on icon "button" at bounding box center [98, 233] width 14 height 19
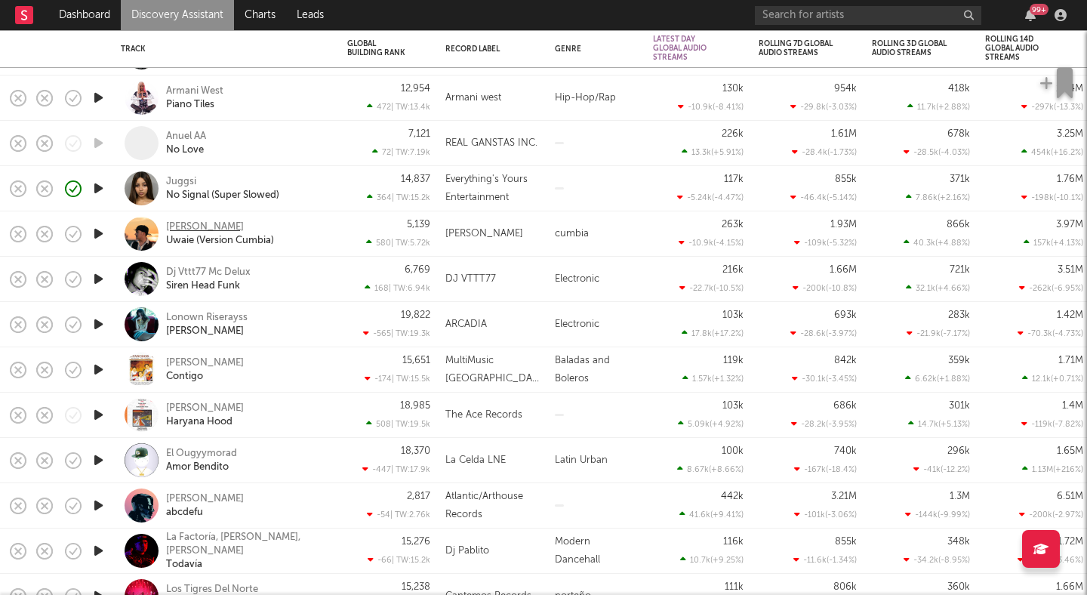
click at [183, 226] on div "Max Carra" at bounding box center [205, 227] width 78 height 14
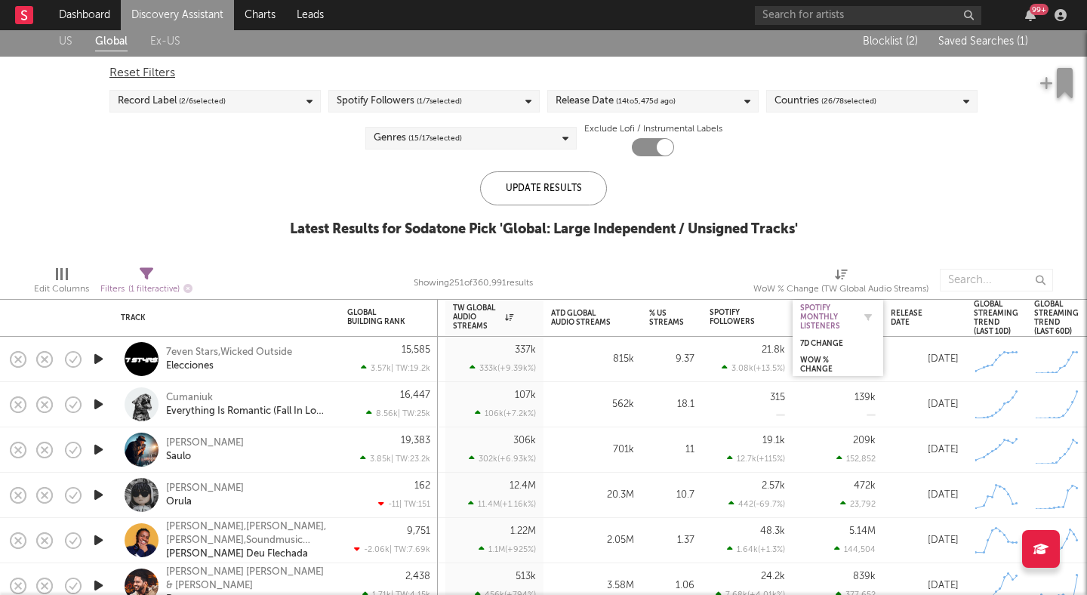
click at [830, 315] on div "Spotify Monthly Listeners" at bounding box center [826, 316] width 53 height 27
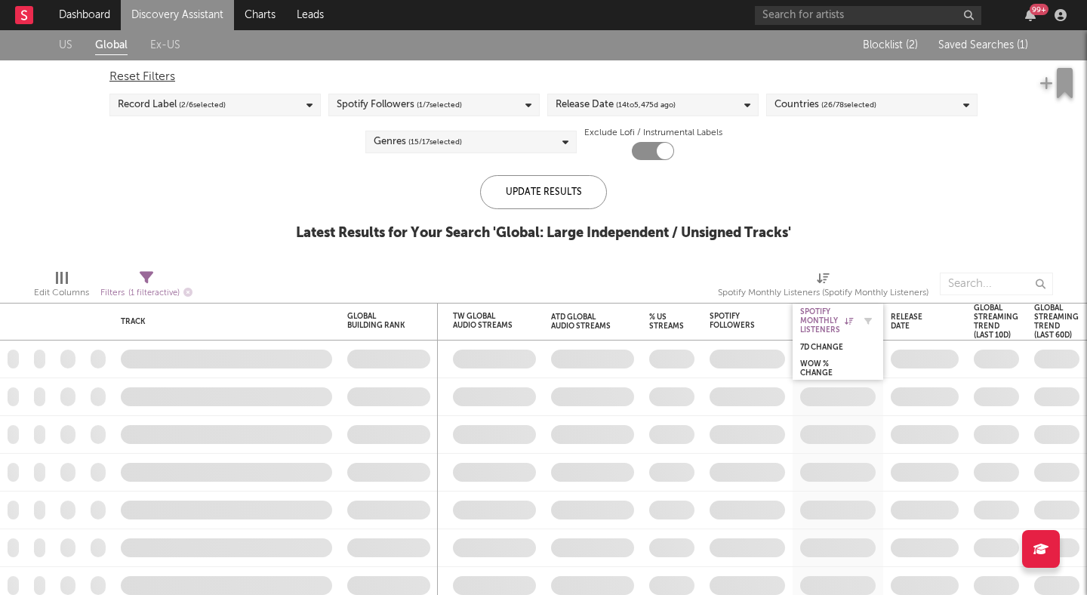
click at [827, 318] on div "Spotify Monthly Listeners" at bounding box center [826, 320] width 53 height 27
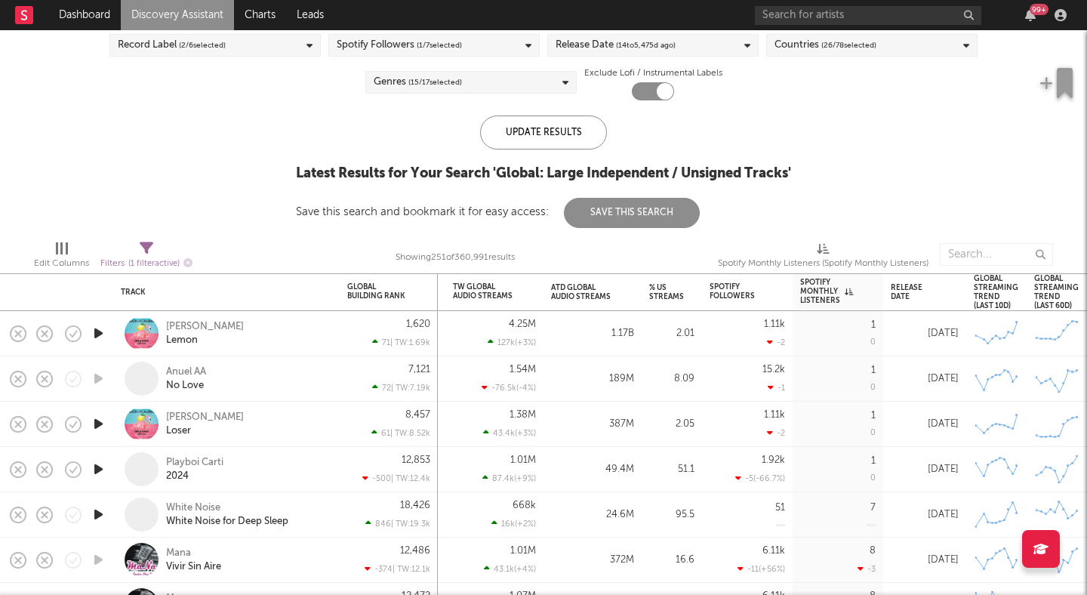
click at [153, 250] on icon at bounding box center [147, 248] width 14 height 14
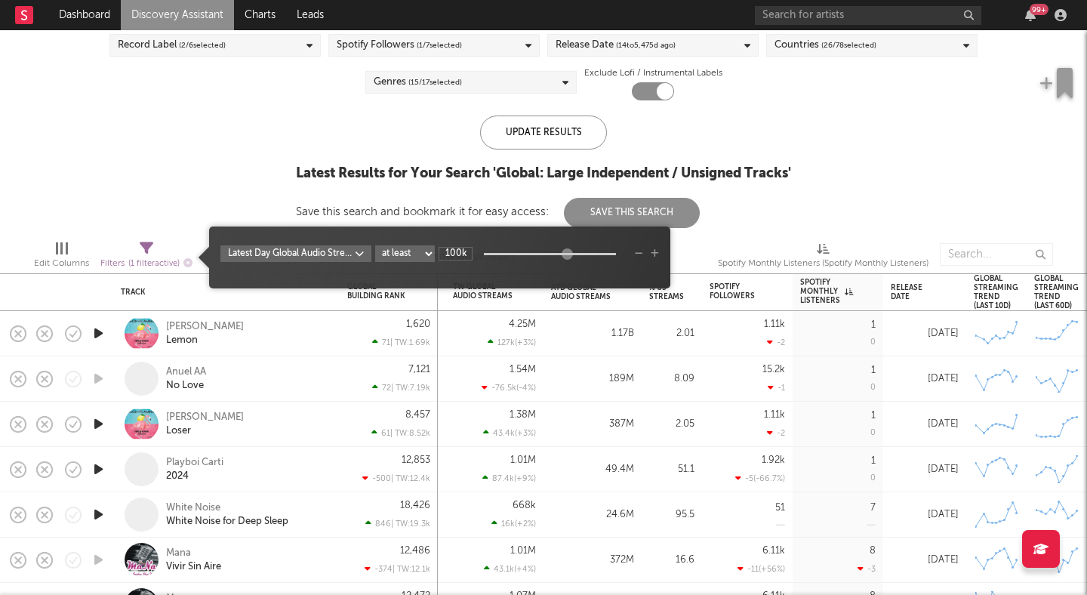
click at [648, 254] on div "Latest Day Global Audio Streams at least at most between 100k" at bounding box center [439, 253] width 438 height 17
click at [651, 254] on icon "button" at bounding box center [655, 253] width 8 height 9
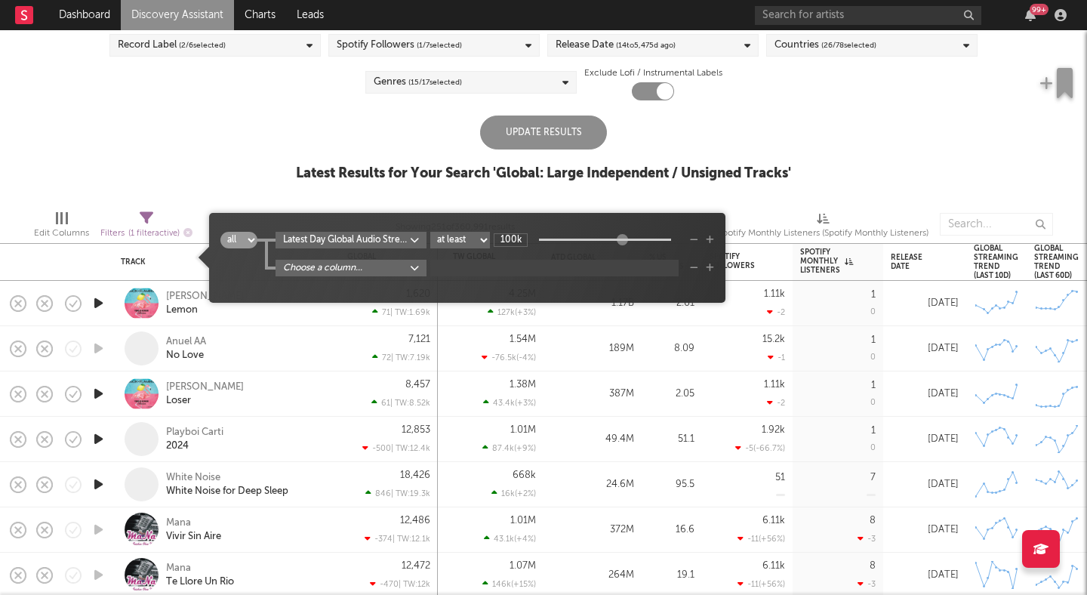
click at [365, 264] on body "Dashboard Discovery Assistant Charts Leads 99 + Notifications Settings Mark all…" at bounding box center [543, 297] width 1087 height 595
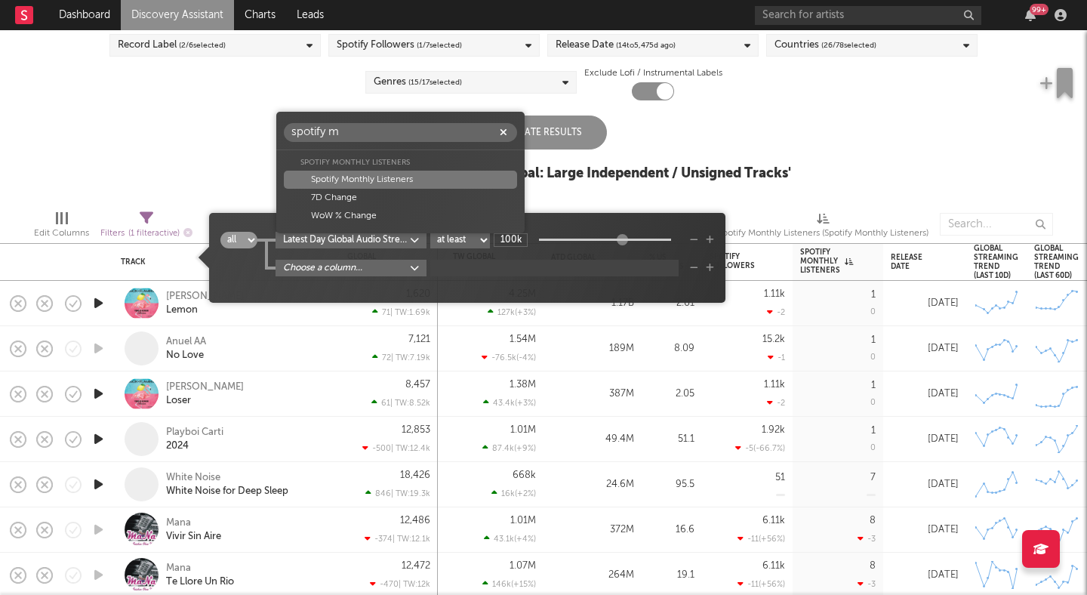
type input "spotify m"
click at [361, 175] on div "Spotify Monthly Listeners" at bounding box center [400, 180] width 232 height 18
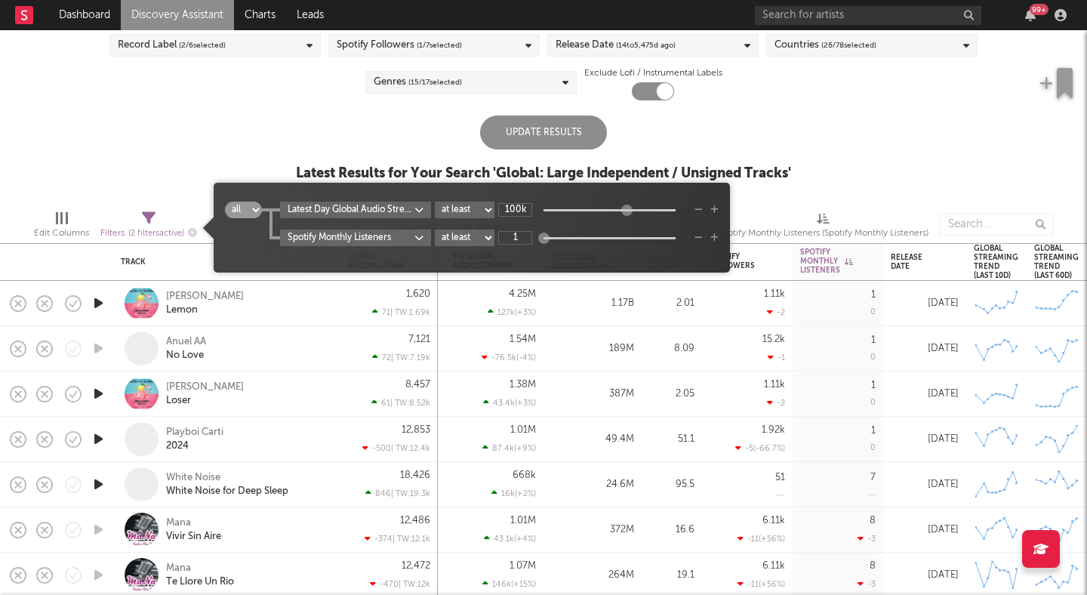
click at [463, 240] on select "at least at most between" at bounding box center [465, 237] width 60 height 17
click at [435, 229] on select "at least at most between" at bounding box center [465, 237] width 60 height 17
select select "between"
type input "19.6k"
drag, startPoint x: 542, startPoint y: 236, endPoint x: 591, endPoint y: 237, distance: 49.1
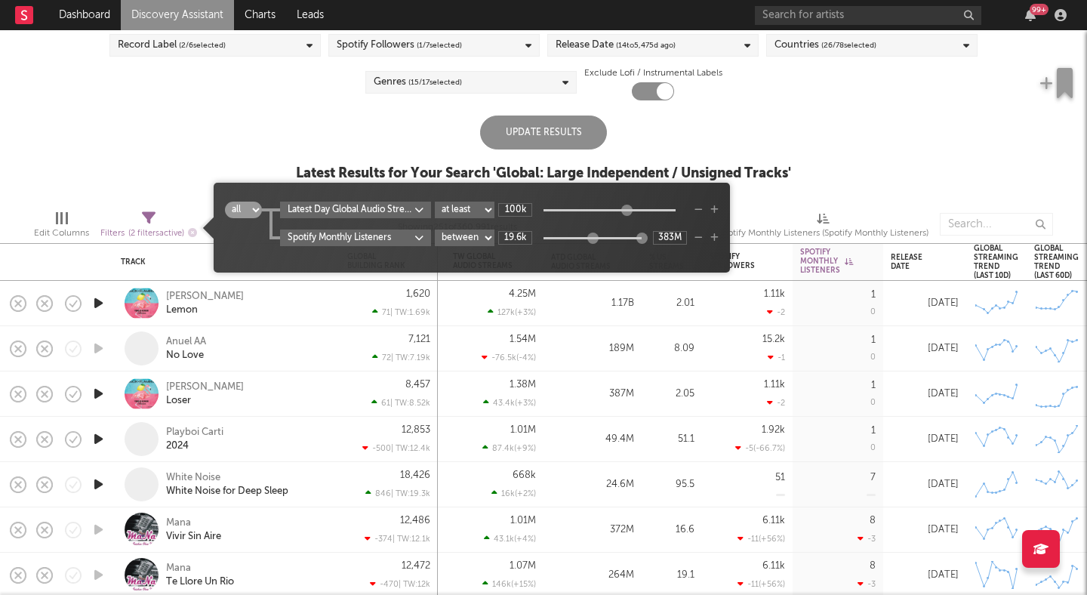
click at [591, 237] on div at bounding box center [592, 237] width 11 height 11
type input "223k"
drag, startPoint x: 639, startPoint y: 237, endPoint x: 605, endPoint y: 237, distance: 34.0
click at [605, 237] on div at bounding box center [604, 237] width 11 height 11
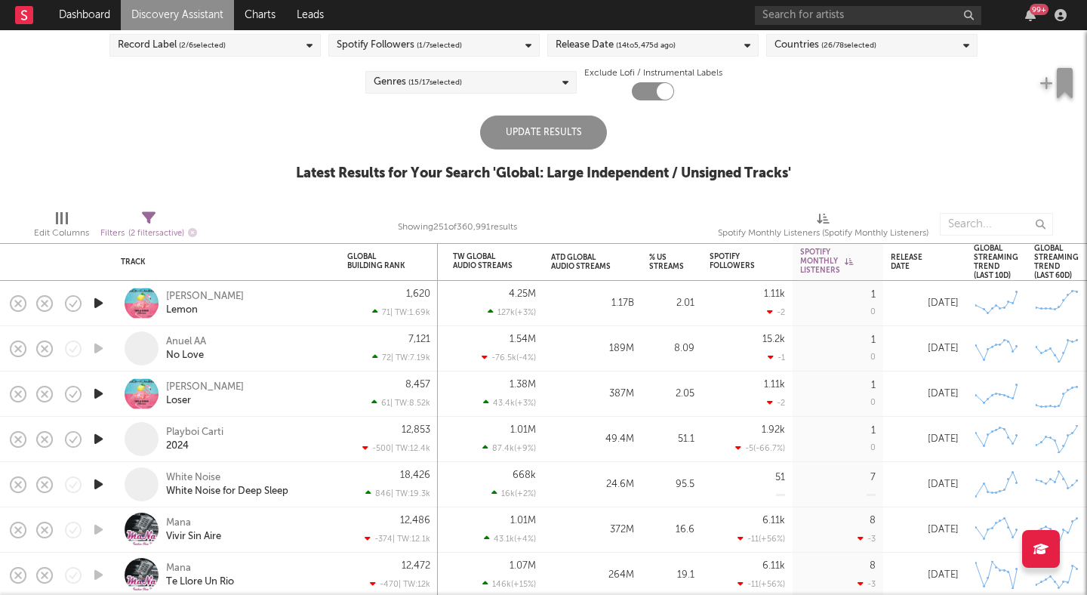
click at [761, 178] on div "Latest Results for Your Search ' Global: Large Independent / Unsigned Tracks '" at bounding box center [543, 174] width 495 height 18
click at [574, 137] on div "Update Results" at bounding box center [543, 132] width 127 height 34
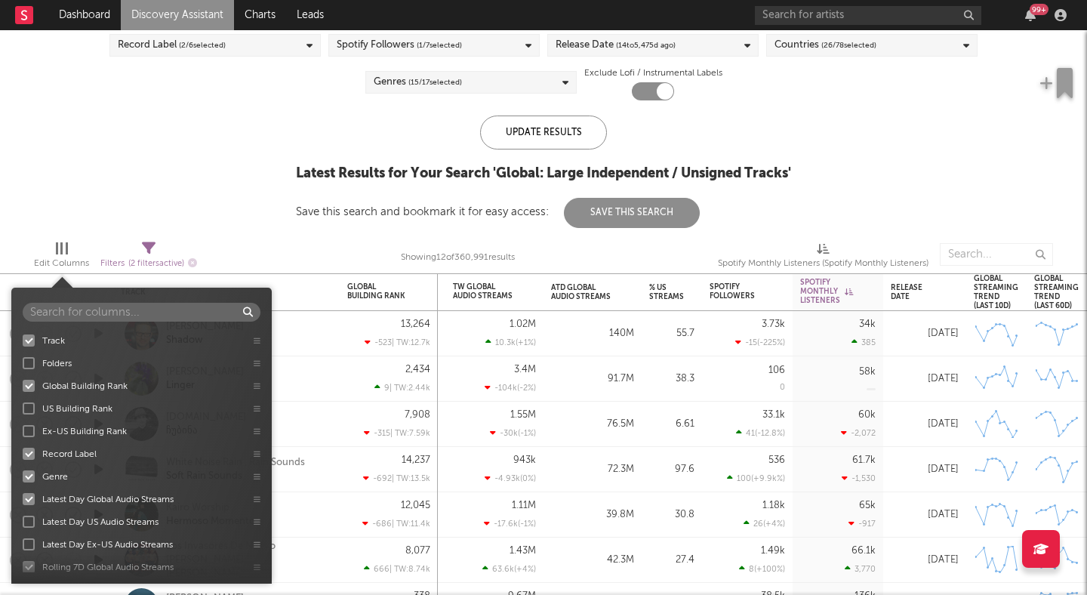
click at [53, 248] on span "Edit Columns" at bounding box center [61, 257] width 55 height 30
select select "between"
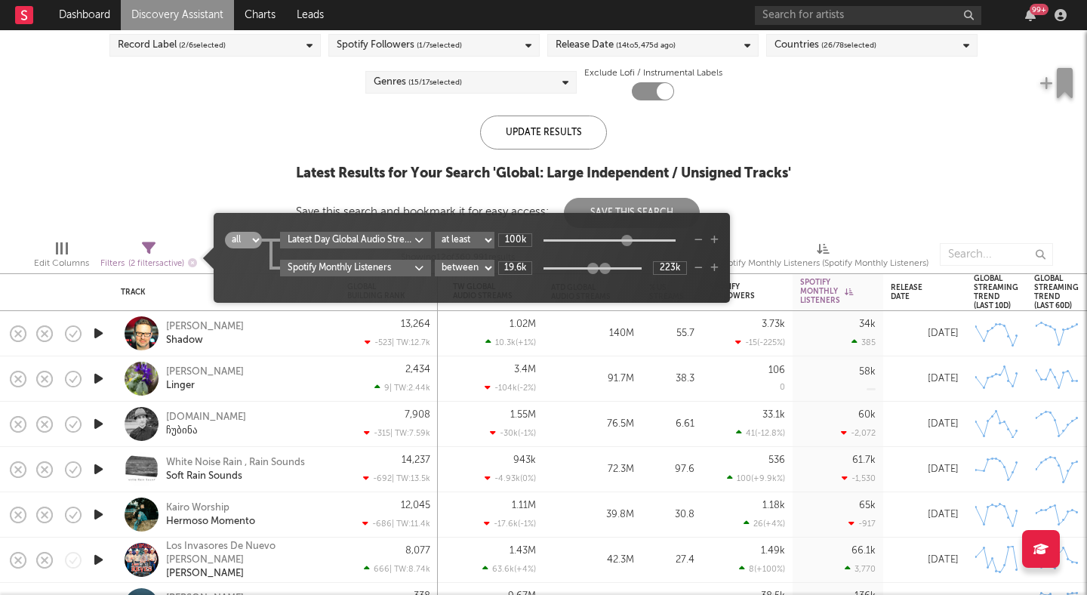
click at [146, 257] on div "Filters ( 2 filters active)" at bounding box center [148, 263] width 97 height 19
click at [404, 237] on body "Dashboard Discovery Assistant Charts Leads 99 + Notifications Settings Mark all…" at bounding box center [543, 297] width 1087 height 595
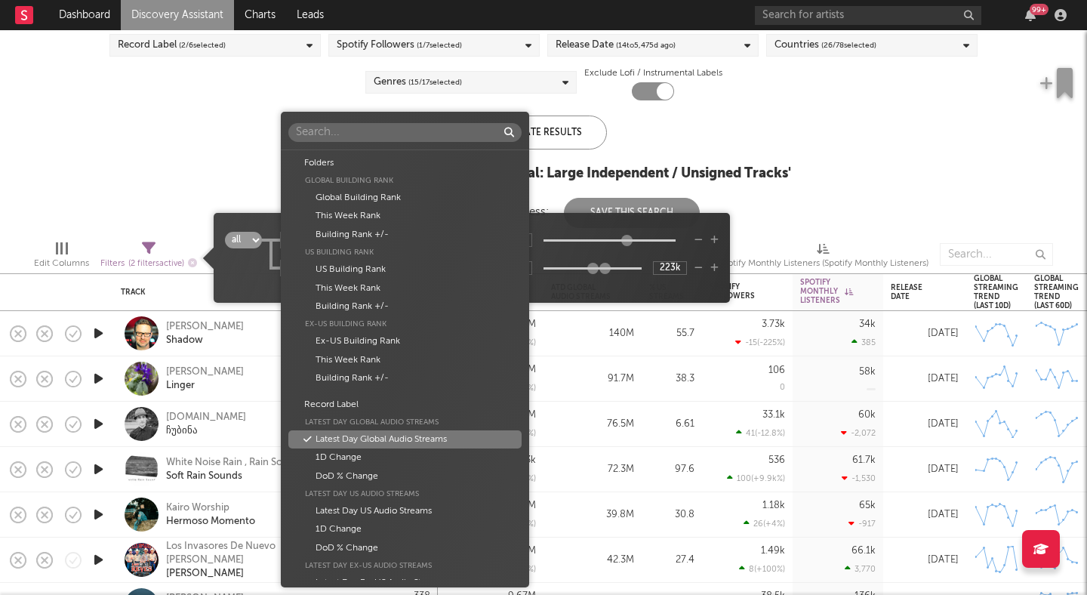
scroll to position [260, 0]
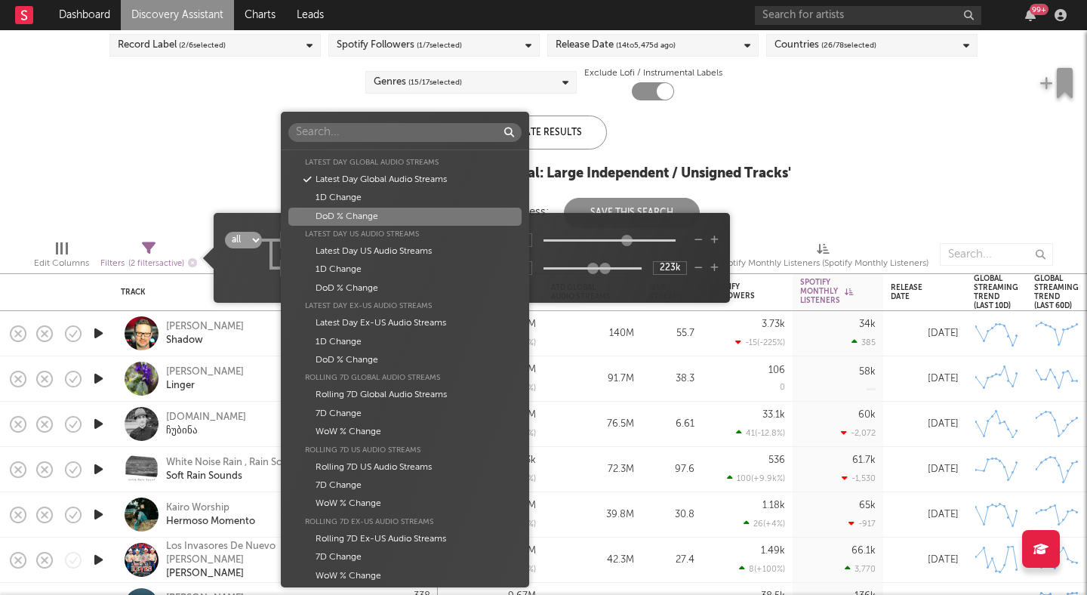
click at [540, 220] on div "Folders Global Building Rank Global Building Rank This Week Rank Building Rank …" at bounding box center [543, 297] width 1087 height 595
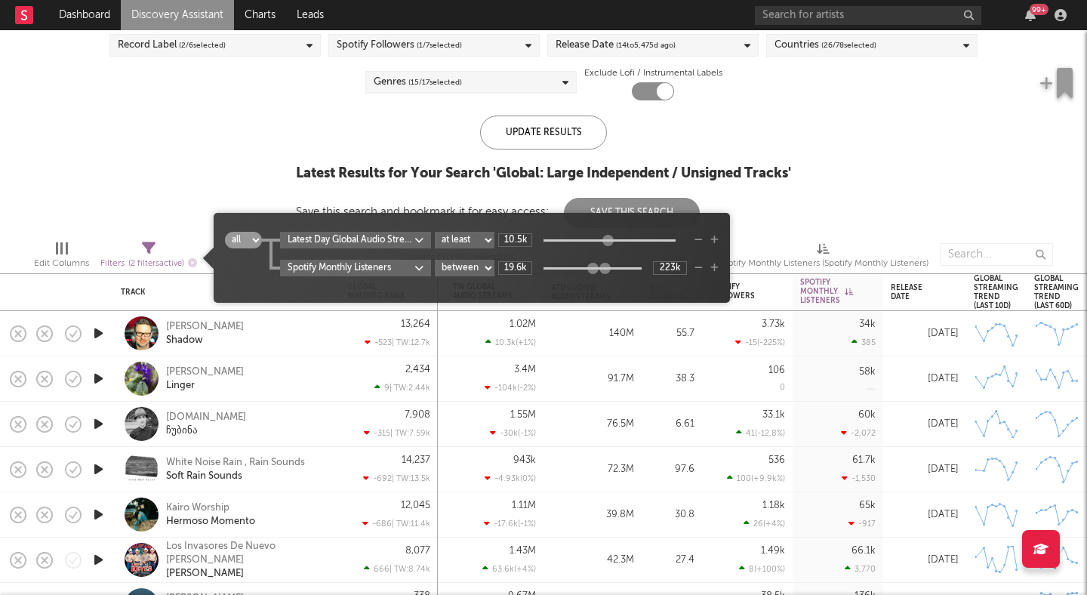
type input "9.69k"
drag, startPoint x: 629, startPoint y: 239, endPoint x: 607, endPoint y: 239, distance: 21.9
click at [607, 239] on div at bounding box center [604, 239] width 11 height 11
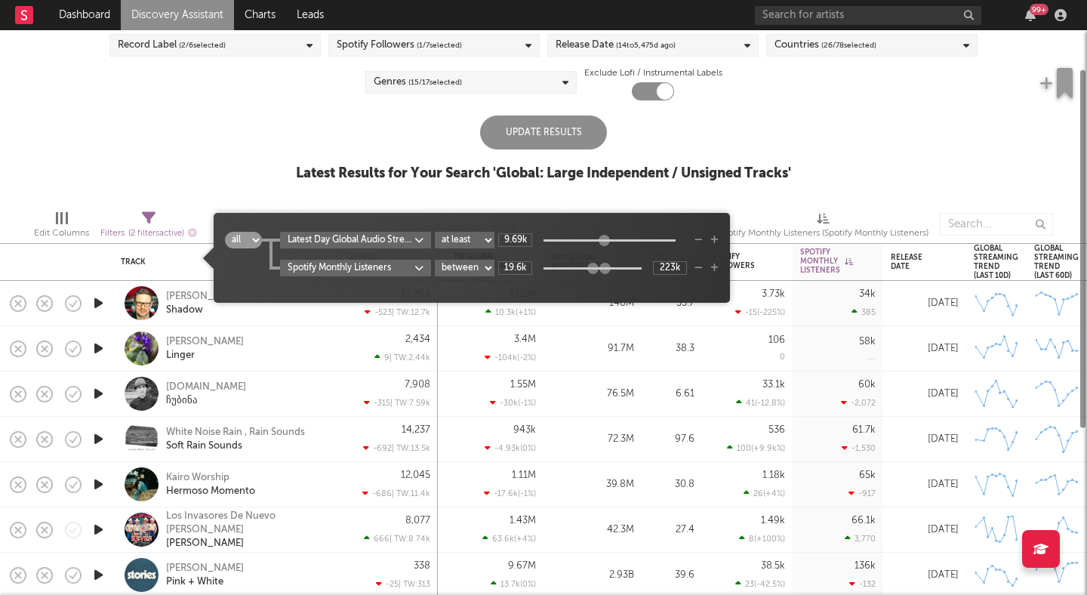
click at [466, 233] on select "at least at most between" at bounding box center [465, 240] width 60 height 17
click at [435, 232] on select "at least at most between" at bounding box center [465, 240] width 60 height 17
select select "between"
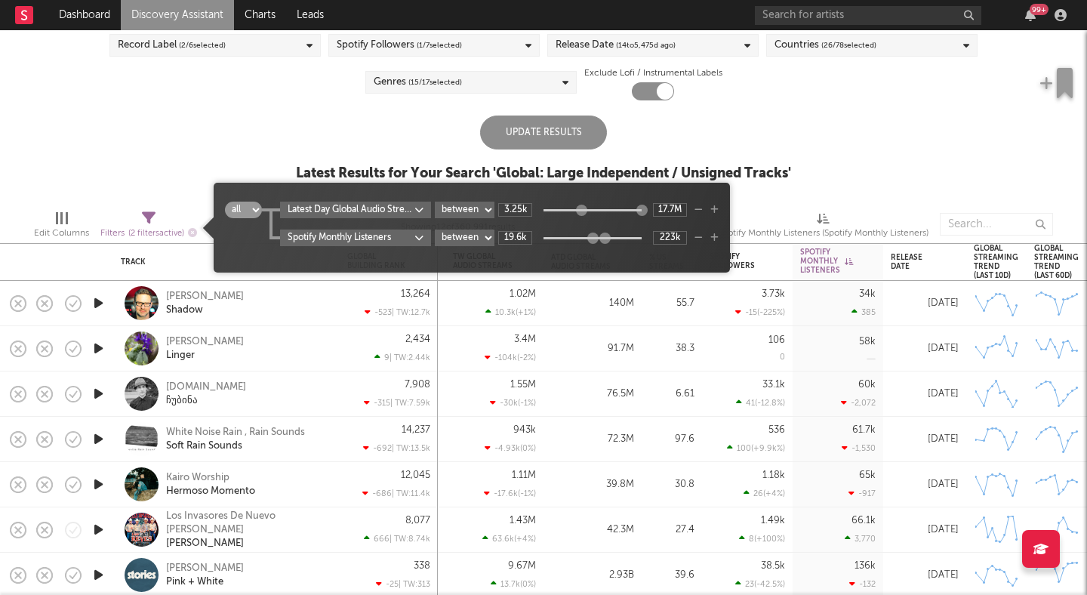
drag, startPoint x: 538, startPoint y: 208, endPoint x: 576, endPoint y: 209, distance: 37.8
click at [576, 209] on div at bounding box center [581, 209] width 11 height 11
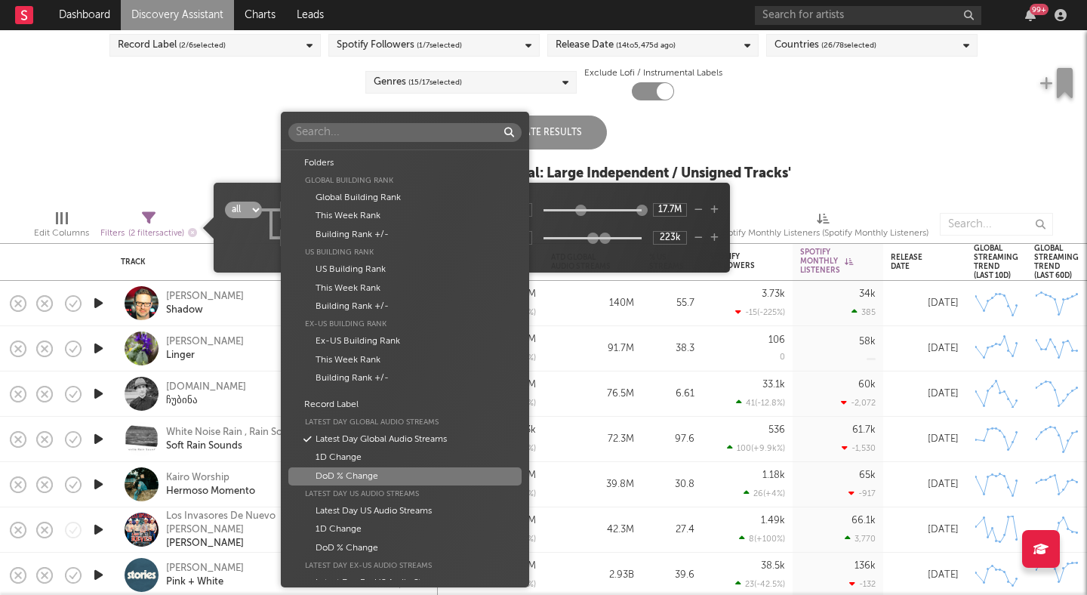
click at [375, 211] on body "Dashboard Discovery Assistant Charts Leads 99 + Notifications Settings Mark all…" at bounding box center [543, 297] width 1087 height 595
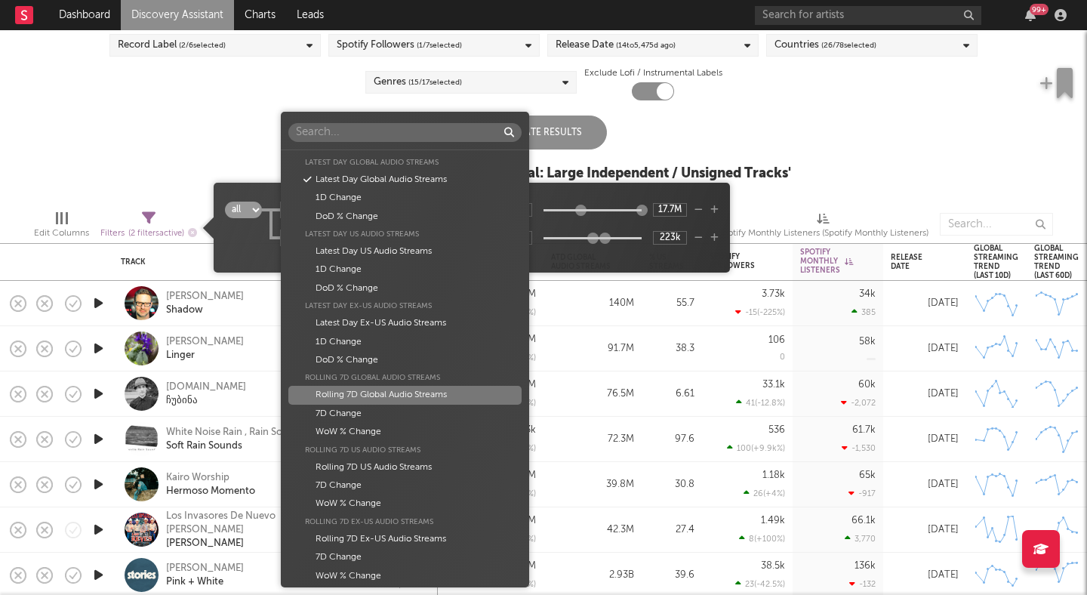
click at [441, 394] on div "Rolling 7D Global Audio Streams" at bounding box center [404, 395] width 232 height 18
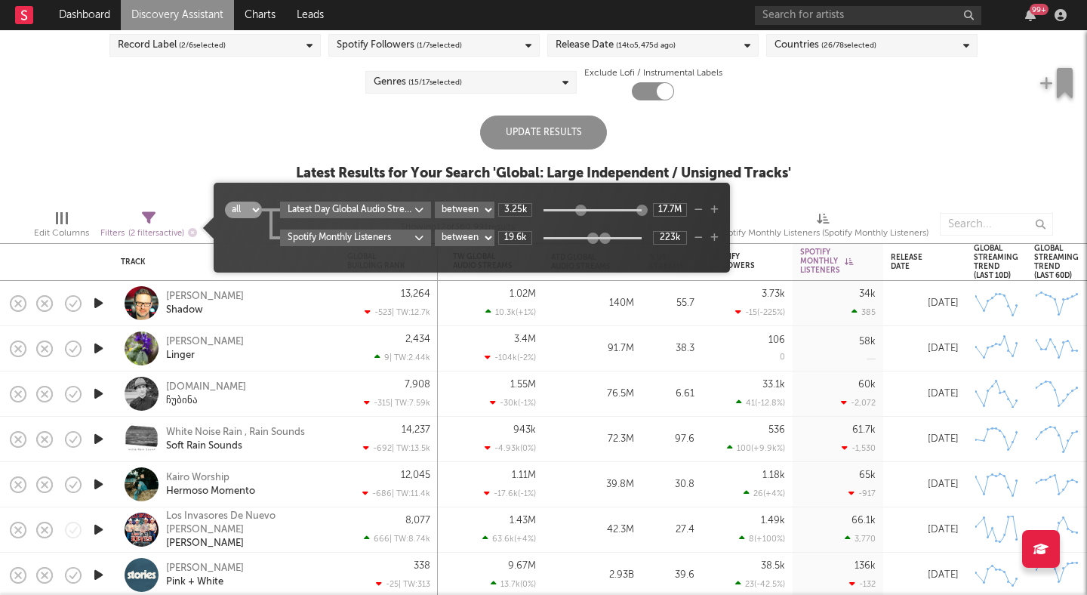
type input "15"
type input "1.14M"
drag, startPoint x: 614, startPoint y: 205, endPoint x: 581, endPoint y: 214, distance: 34.2
click at [581, 214] on div at bounding box center [583, 209] width 11 height 11
type input "40.3k"
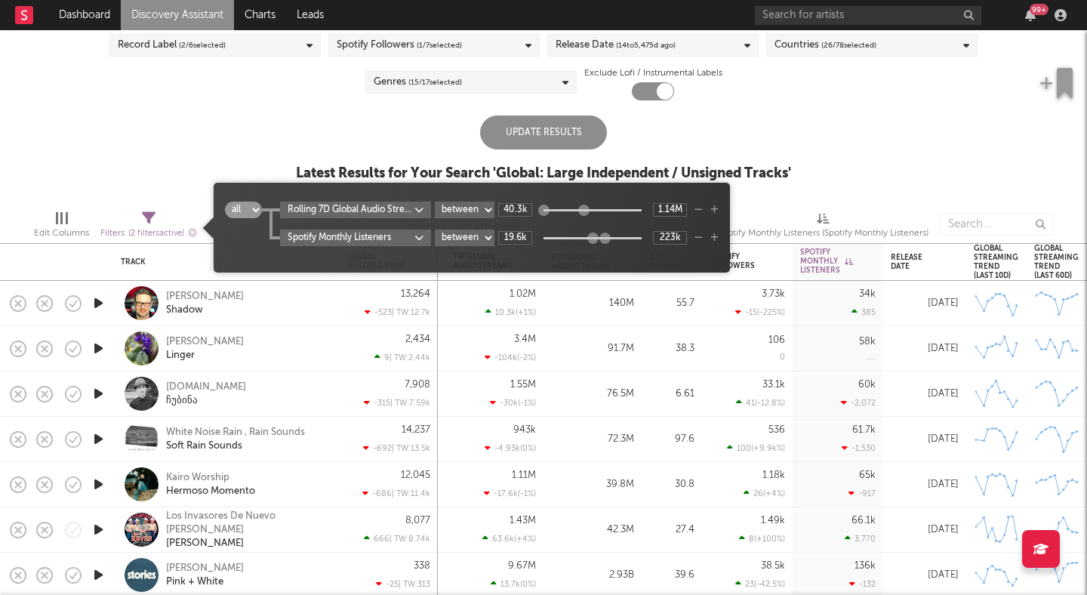
drag, startPoint x: 543, startPoint y: 208, endPoint x: 528, endPoint y: 208, distance: 14.4
click at [528, 208] on div "40.3k 1.14M" at bounding box center [592, 210] width 189 height 14
type input "251k"
drag, startPoint x: 581, startPoint y: 208, endPoint x: 563, endPoint y: 210, distance: 18.2
click at [563, 210] on div at bounding box center [565, 209] width 11 height 11
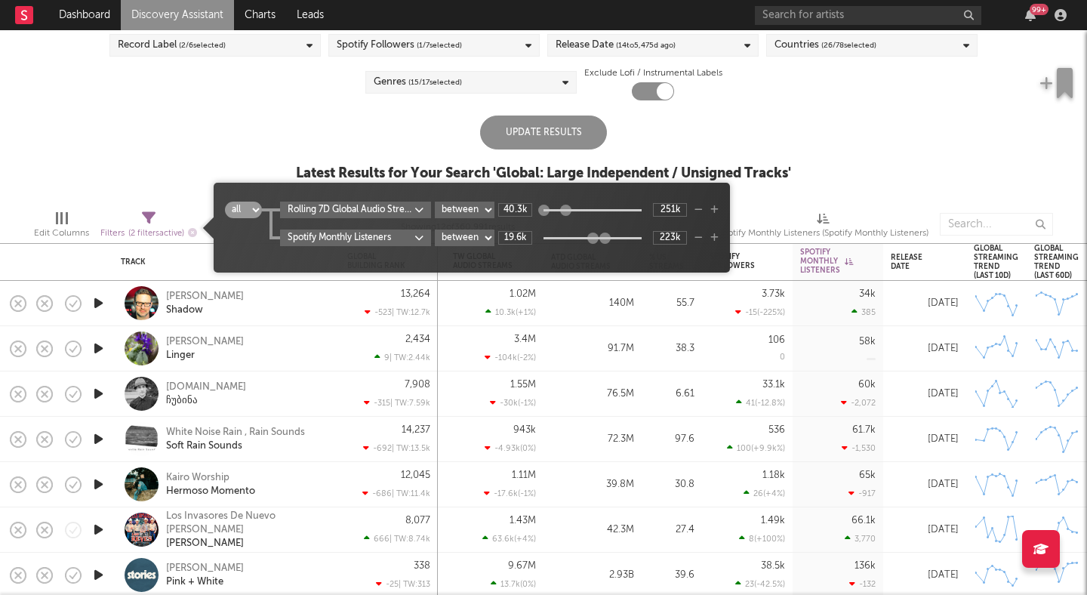
click at [715, 238] on icon "button" at bounding box center [714, 237] width 8 height 9
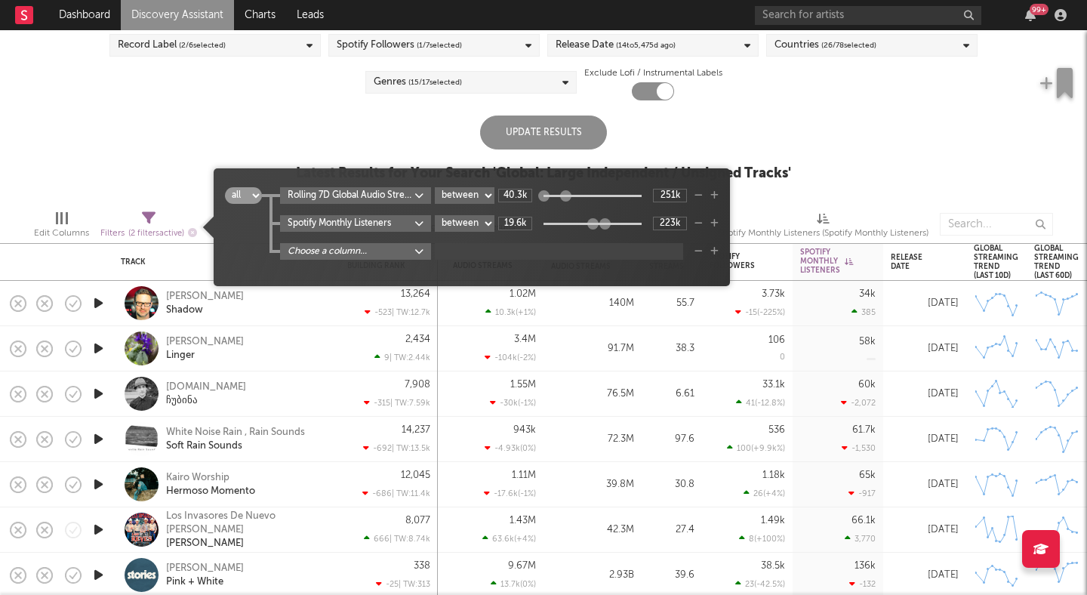
click at [414, 248] on body "Dashboard Discovery Assistant Charts Leads 99 + Notifications Settings Mark all…" at bounding box center [543, 297] width 1087 height 595
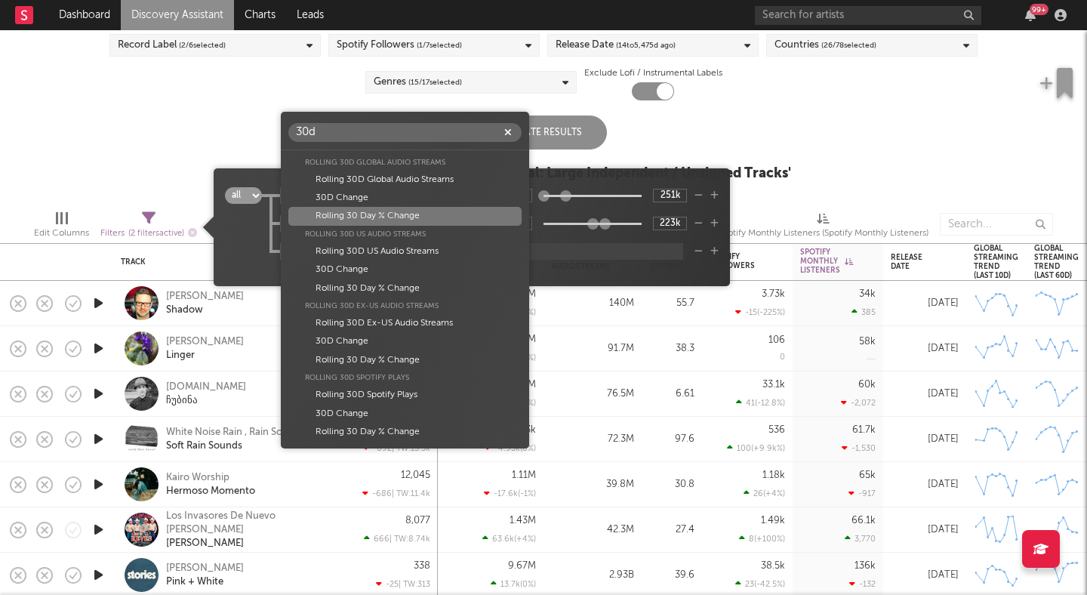
type input "30d"
click at [422, 212] on div "Rolling 30 Day % Change" at bounding box center [404, 216] width 232 height 18
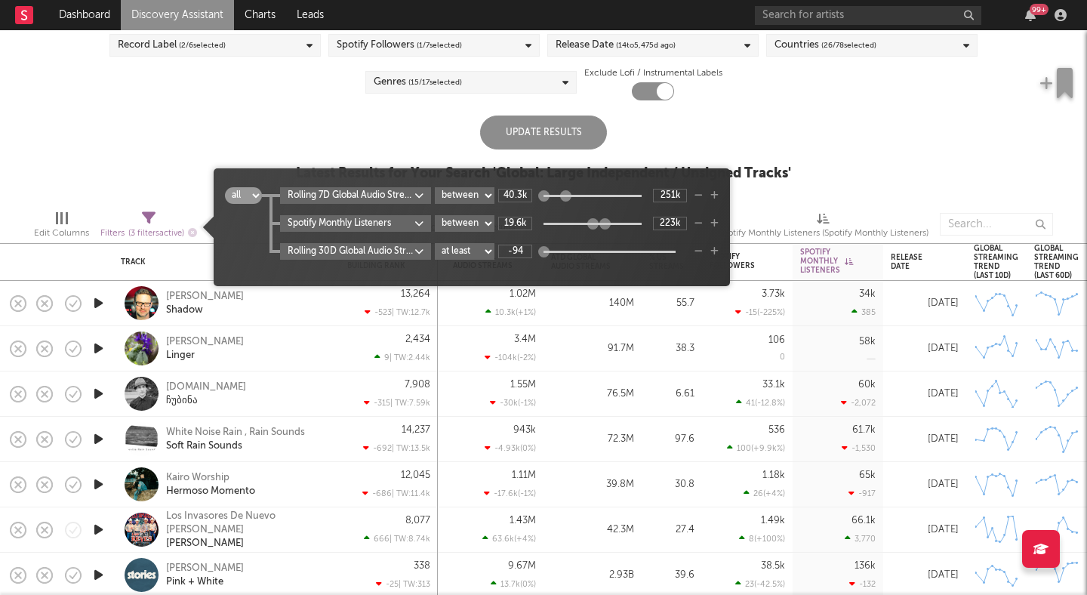
click at [479, 249] on select "at least at most between" at bounding box center [465, 251] width 60 height 17
click at [435, 243] on select "at least at most between" at bounding box center [465, 251] width 60 height 17
select select "between"
type input "-8.29"
drag, startPoint x: 544, startPoint y: 251, endPoint x: 553, endPoint y: 250, distance: 9.2
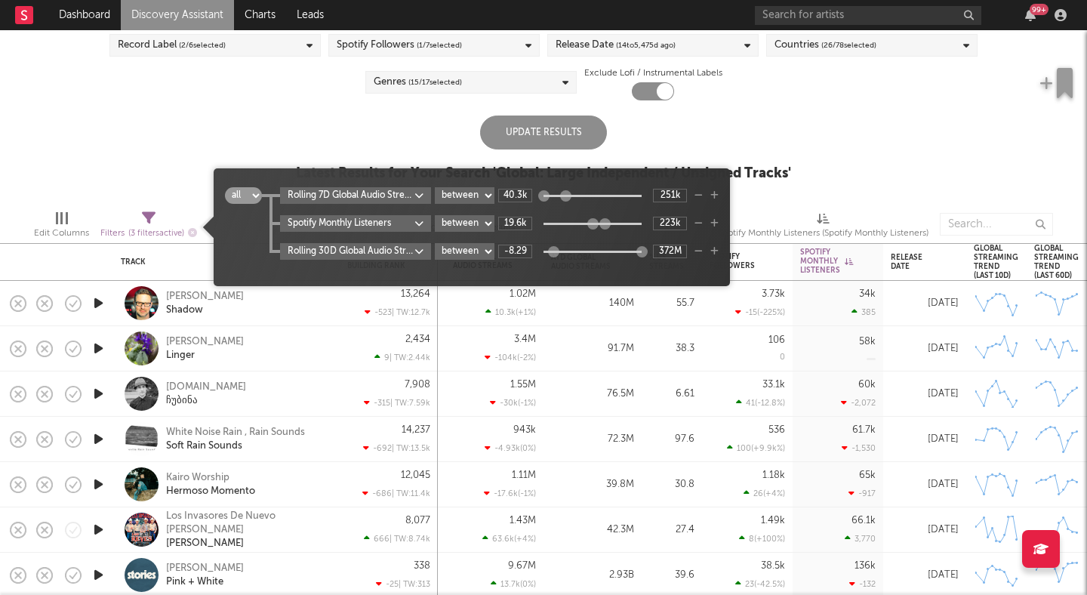
click at [554, 250] on div at bounding box center [553, 251] width 11 height 11
type input "18.7"
drag, startPoint x: 640, startPoint y: 250, endPoint x: 572, endPoint y: 255, distance: 68.1
click at [572, 255] on div at bounding box center [573, 251] width 11 height 11
click at [417, 249] on body "Dashboard Discovery Assistant Charts Leads 99 + Notifications Settings Mark all…" at bounding box center [543, 297] width 1087 height 595
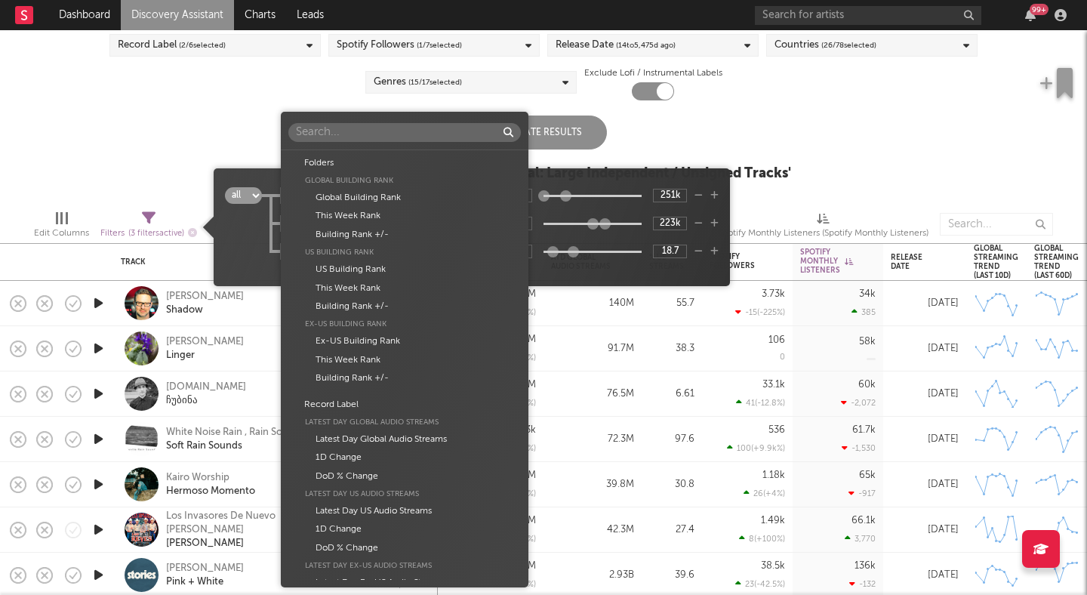
scroll to position [1122, 0]
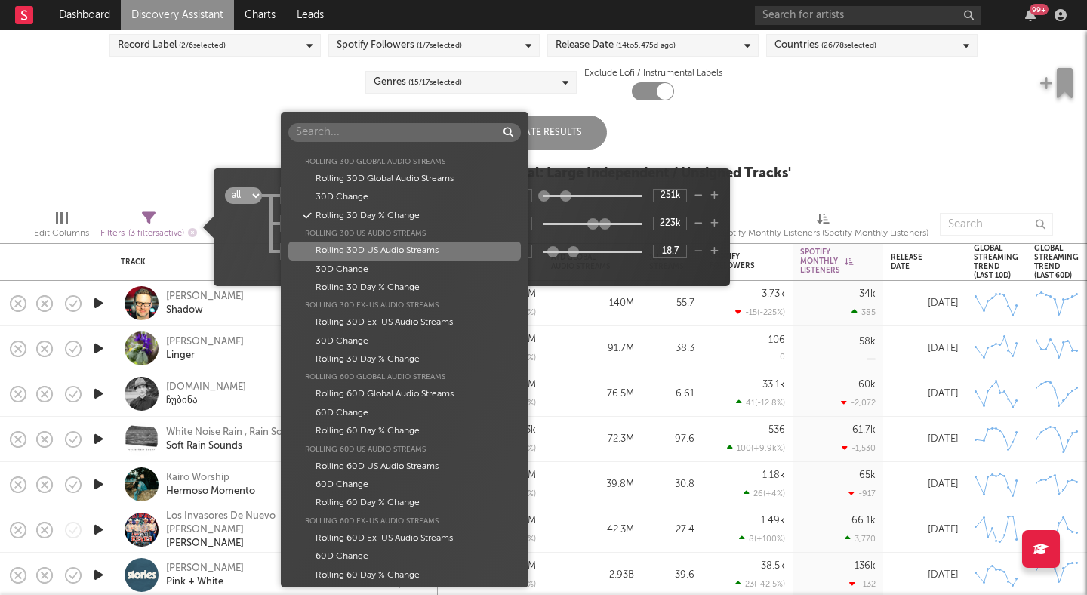
click at [561, 274] on div "Folders Global Building Rank Global Building Rank This Week Rank Building Rank …" at bounding box center [543, 297] width 1087 height 595
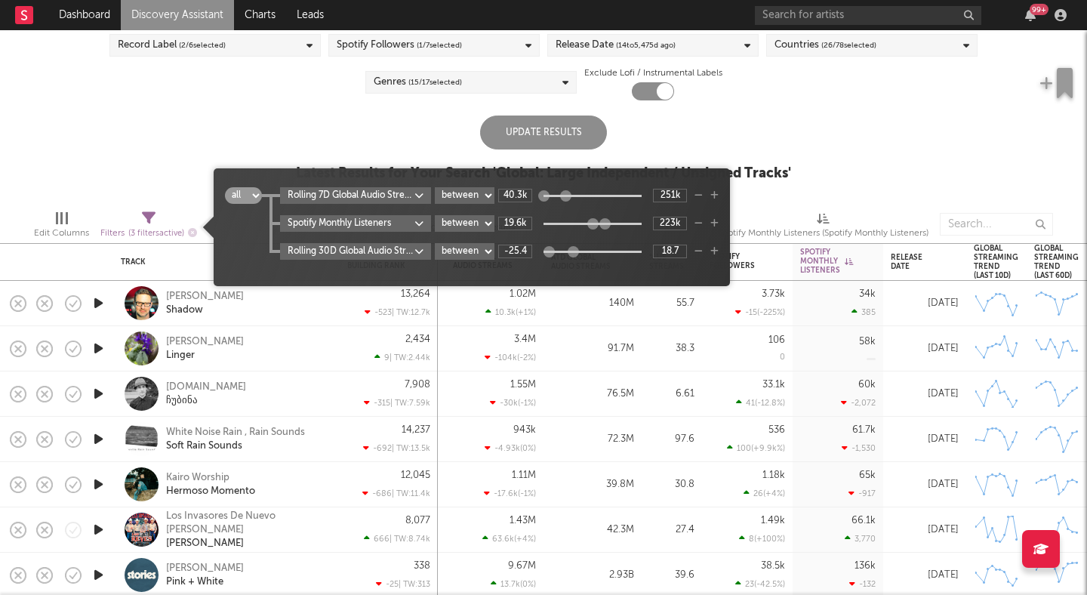
type input "-21.1"
click at [552, 251] on div at bounding box center [549, 251] width 11 height 11
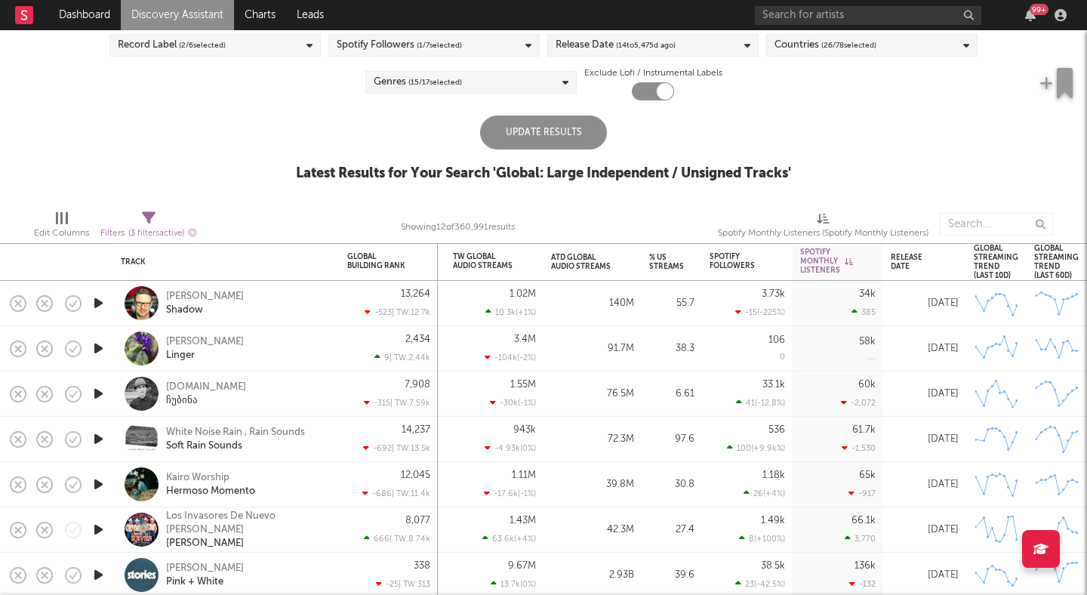
click at [789, 148] on div "Update Results Latest Results for Your Search ' Global: Large Independent / Uns…" at bounding box center [543, 156] width 495 height 82
click at [569, 143] on div "Update Results" at bounding box center [543, 132] width 127 height 34
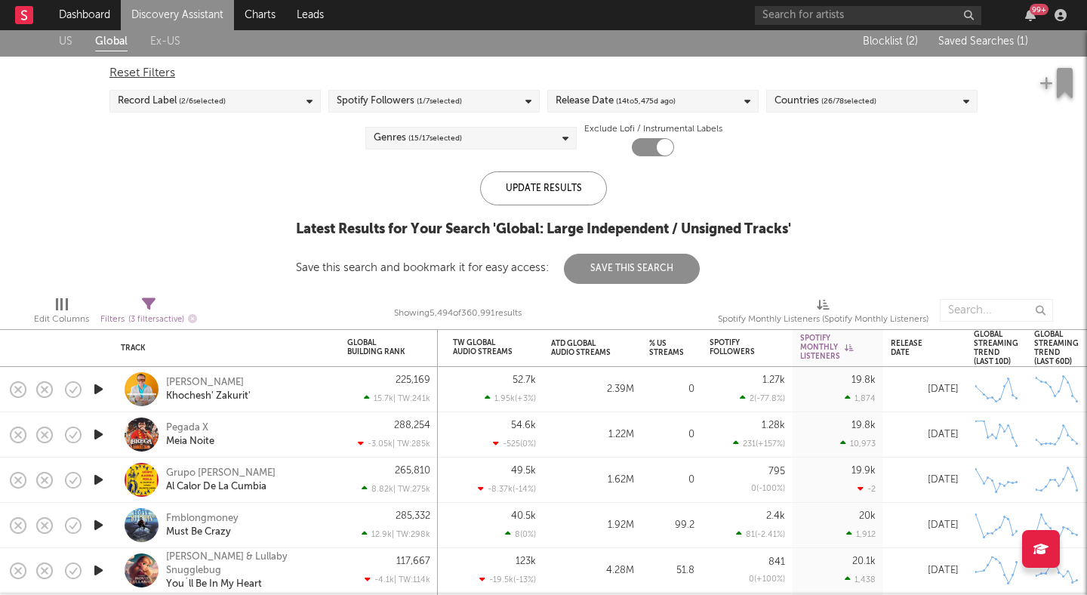
click at [805, 95] on div "Countries ( 26 / 78 selected)" at bounding box center [825, 101] width 102 height 18
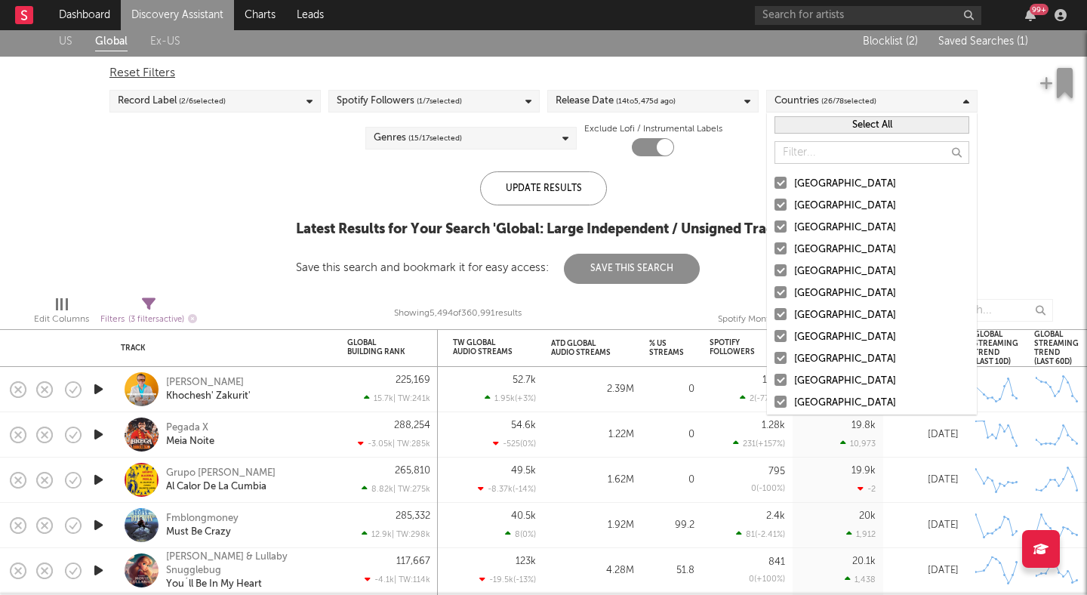
click at [823, 123] on button "Select All" at bounding box center [871, 124] width 195 height 17
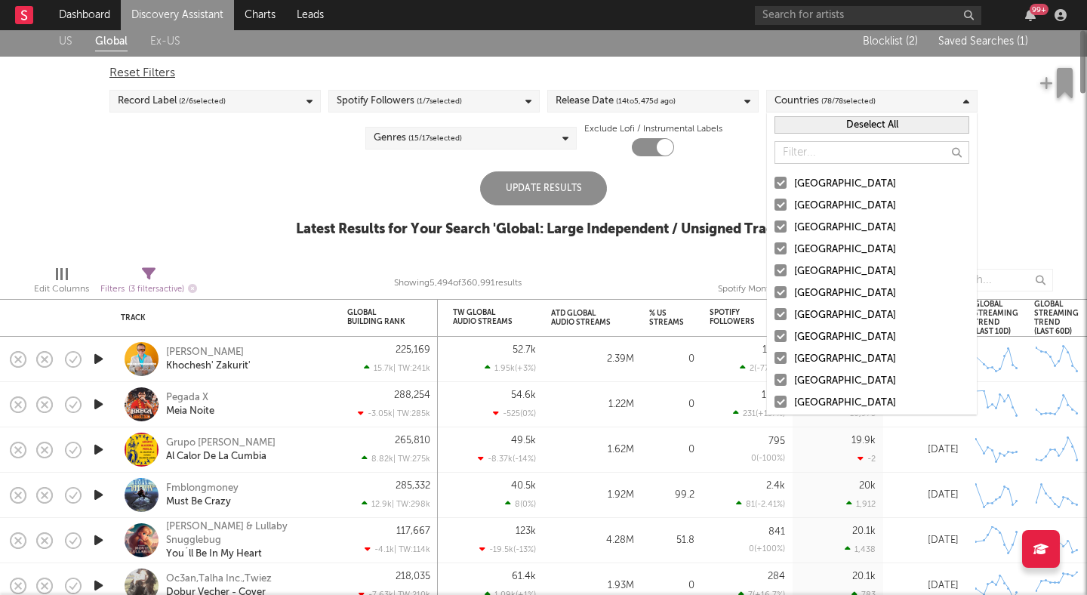
click at [823, 123] on button "Deselect All" at bounding box center [871, 124] width 195 height 17
click at [783, 183] on div at bounding box center [780, 183] width 12 height 12
click at [774, 183] on input "[GEOGRAPHIC_DATA]" at bounding box center [774, 184] width 0 height 18
click at [780, 208] on div at bounding box center [780, 204] width 12 height 12
click at [774, 208] on input "Australia" at bounding box center [774, 206] width 0 height 18
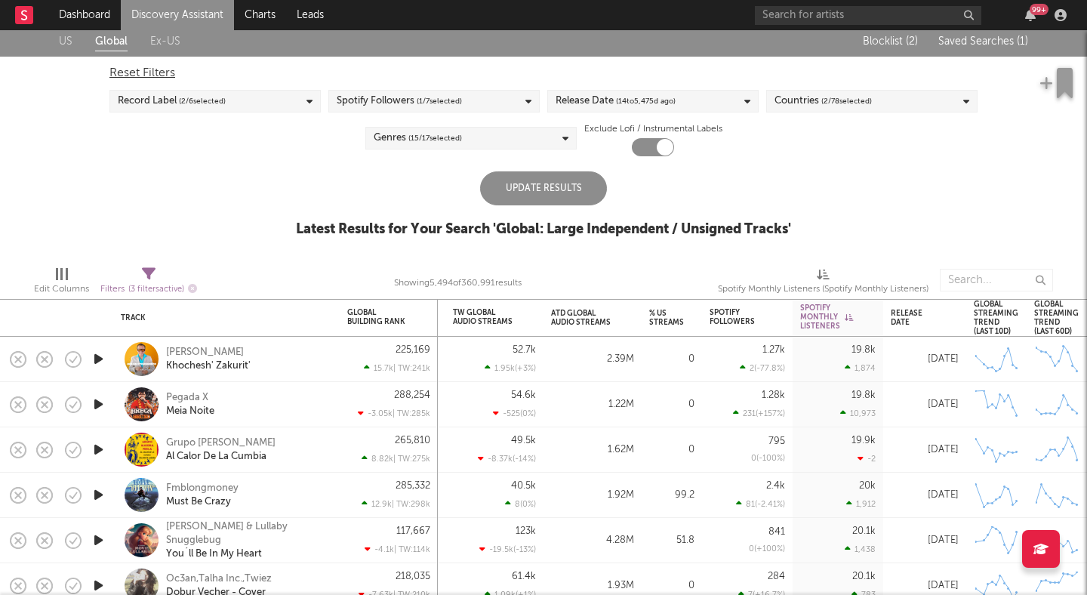
click at [580, 183] on div "Update Results" at bounding box center [543, 188] width 127 height 34
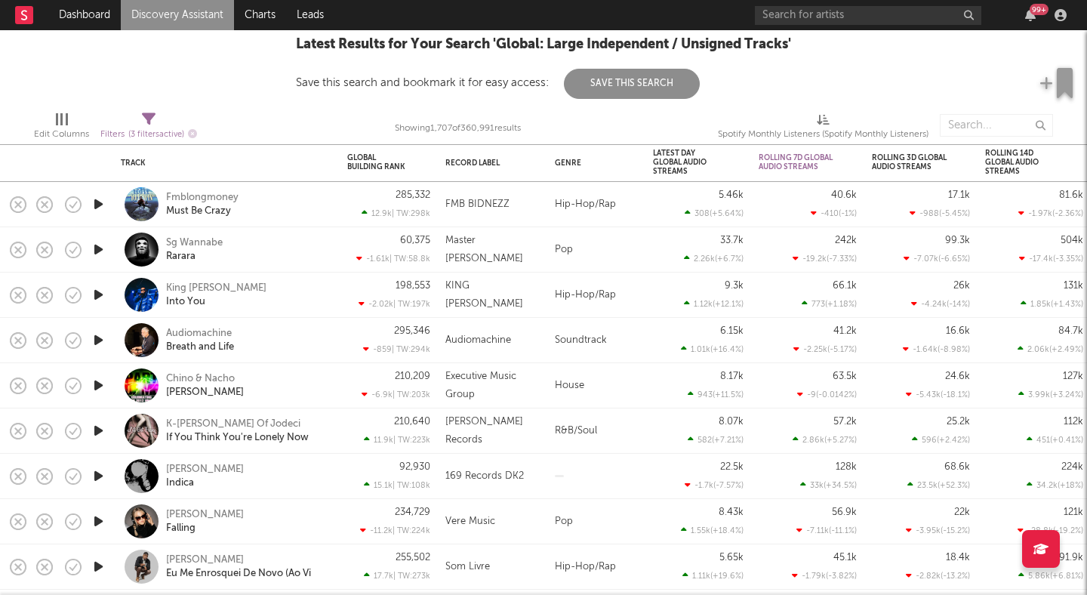
click at [97, 298] on icon "button" at bounding box center [99, 294] width 16 height 19
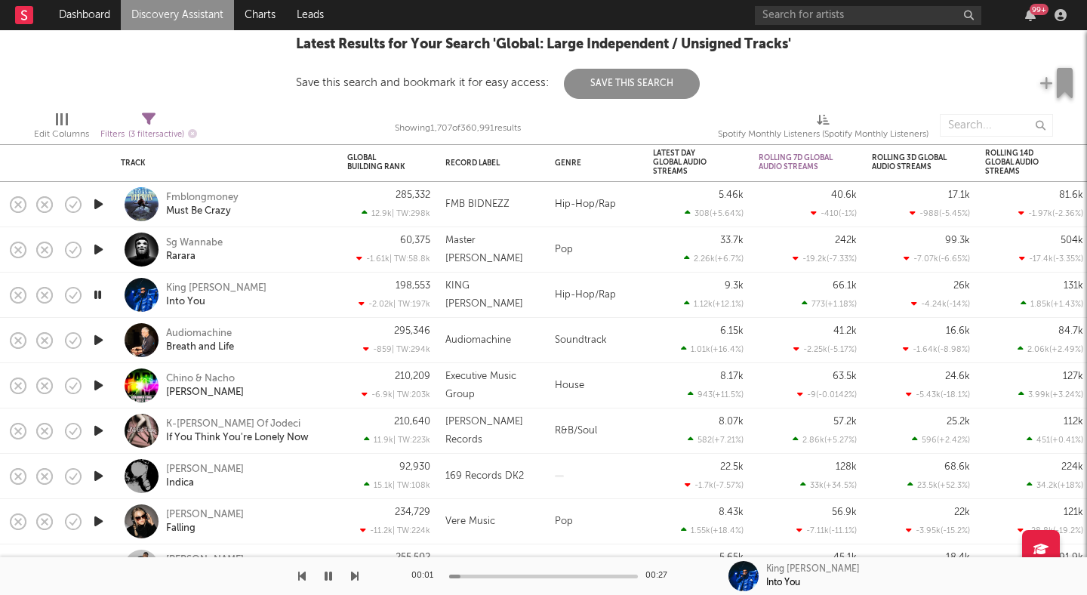
click at [97, 298] on icon "button" at bounding box center [98, 294] width 14 height 19
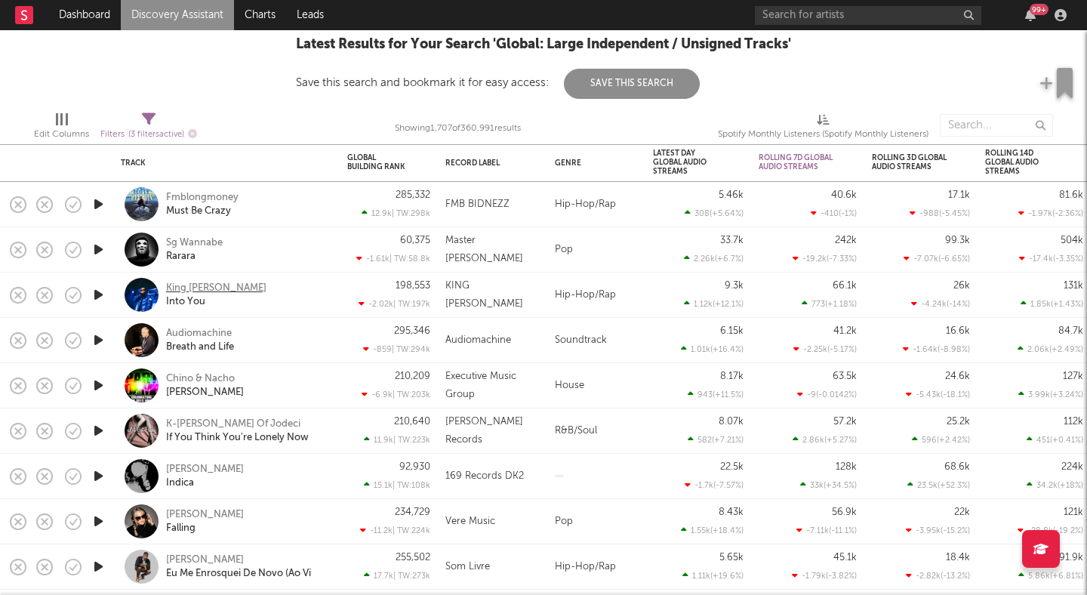
click at [184, 285] on div "King Kogen" at bounding box center [216, 288] width 100 height 14
click at [97, 340] on icon "button" at bounding box center [99, 340] width 16 height 19
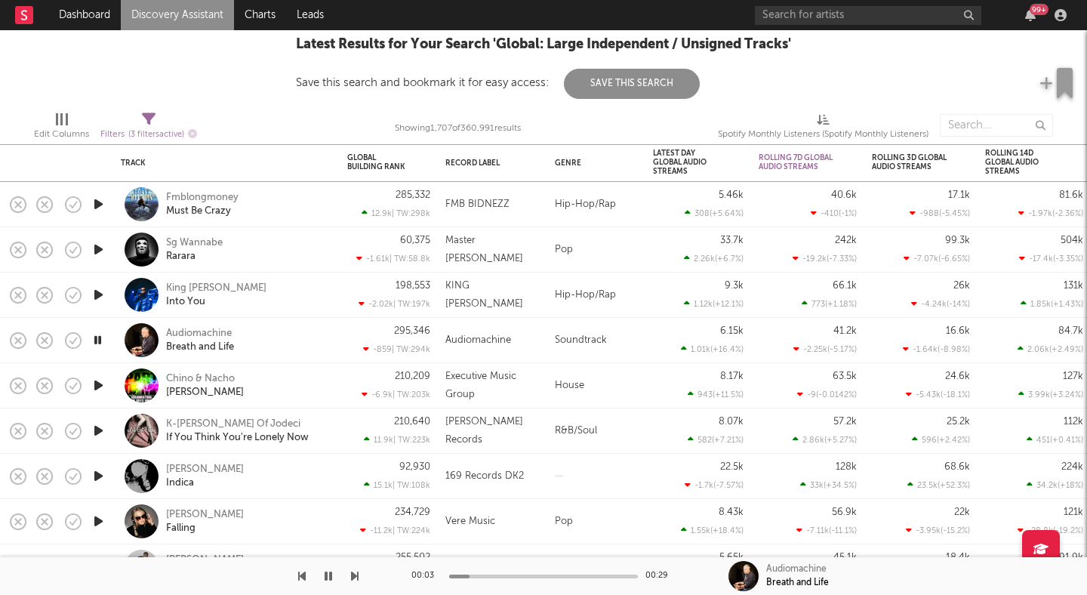
click at [97, 340] on icon "button" at bounding box center [98, 340] width 14 height 19
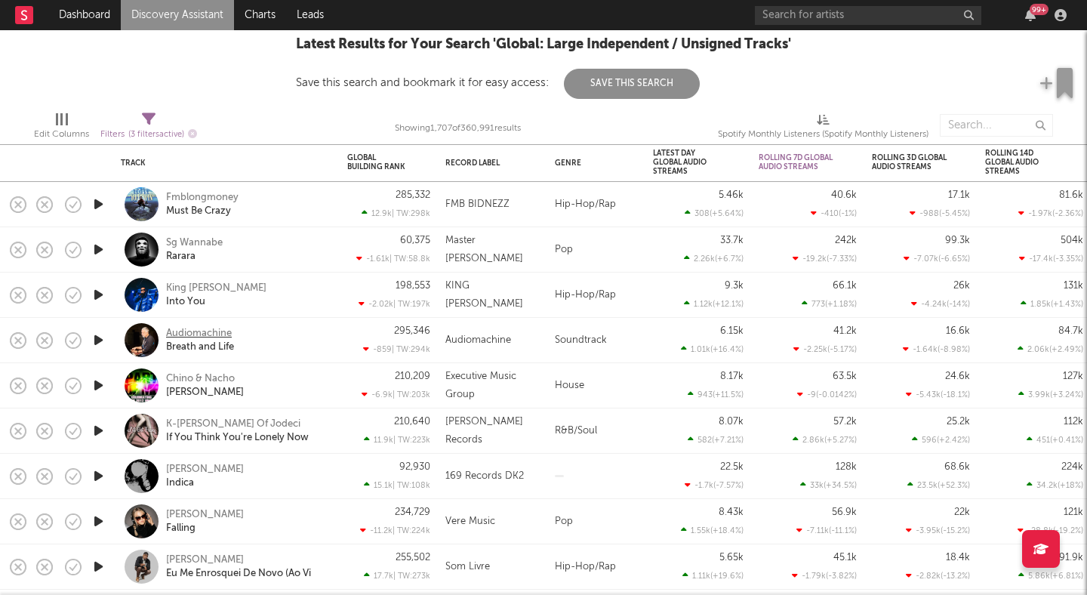
click at [189, 329] on div "Audiomachine" at bounding box center [199, 334] width 66 height 14
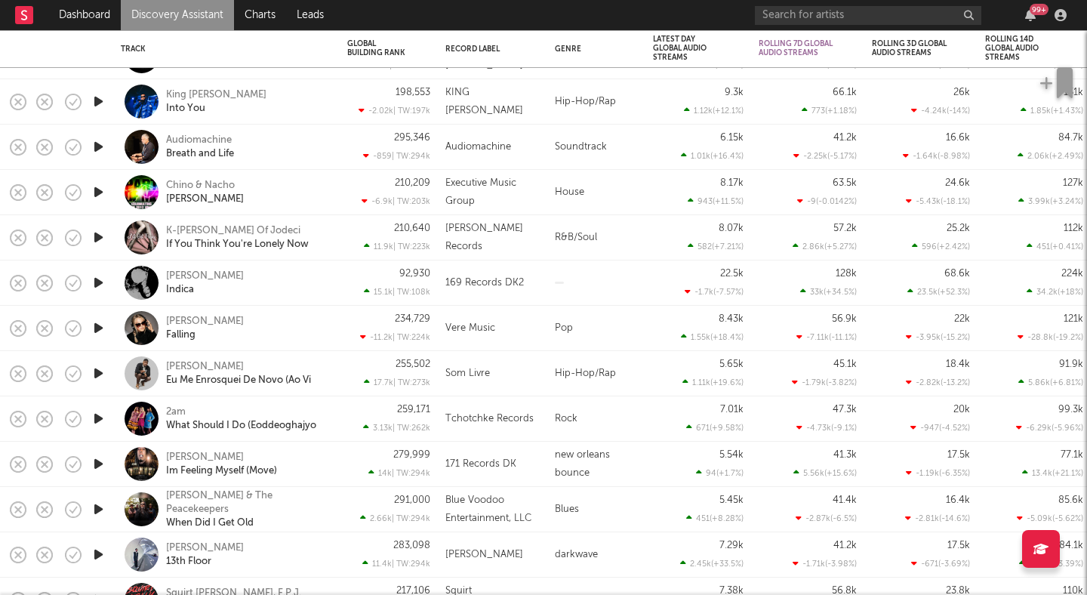
click at [100, 282] on icon "button" at bounding box center [99, 282] width 16 height 19
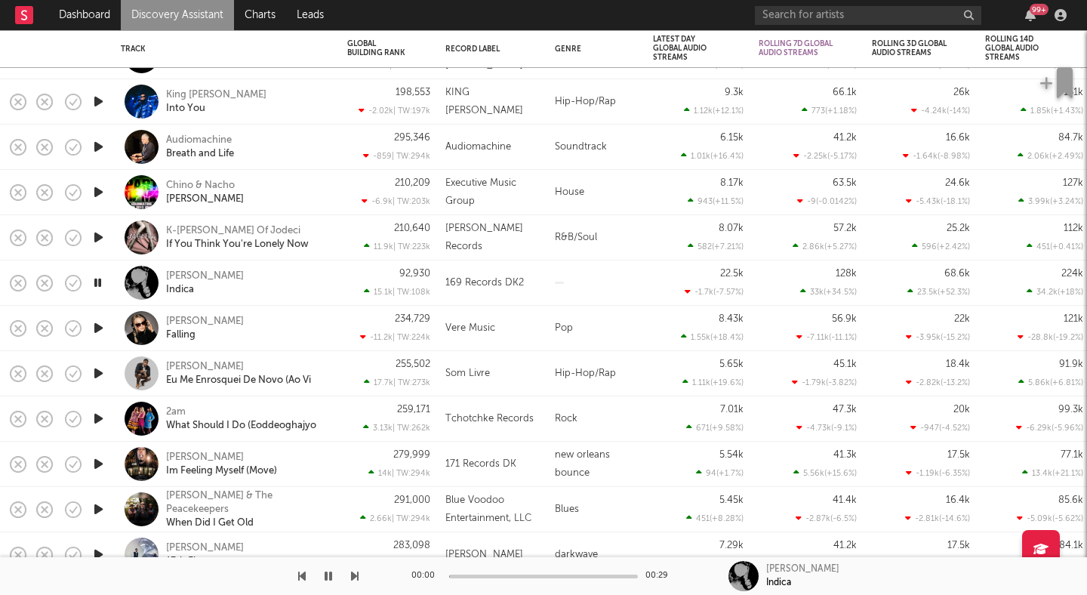
click at [100, 282] on icon "button" at bounding box center [98, 282] width 14 height 19
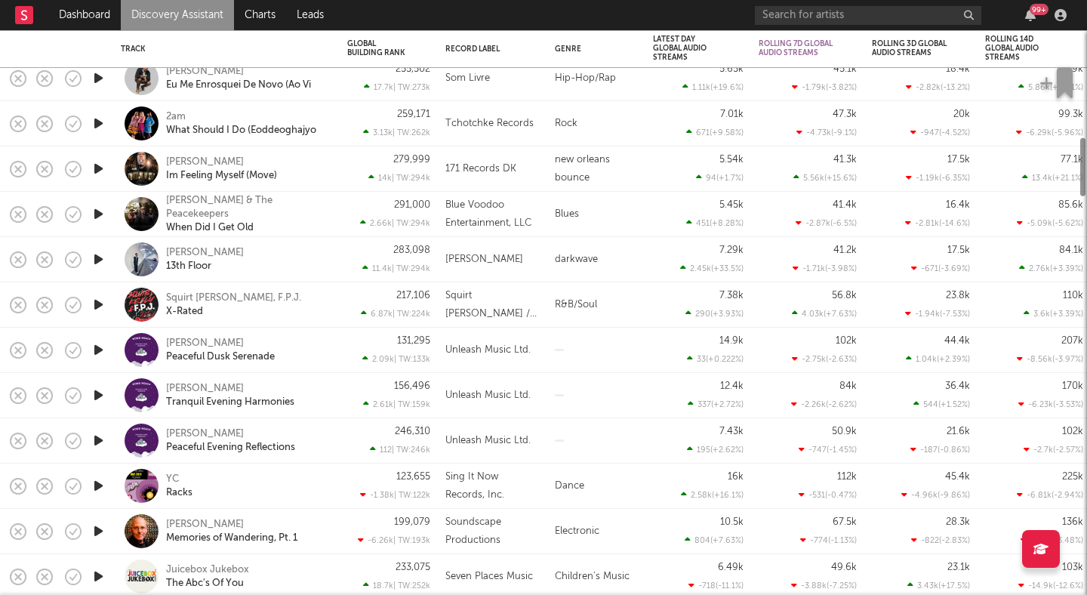
click at [94, 255] on icon "button" at bounding box center [99, 259] width 16 height 19
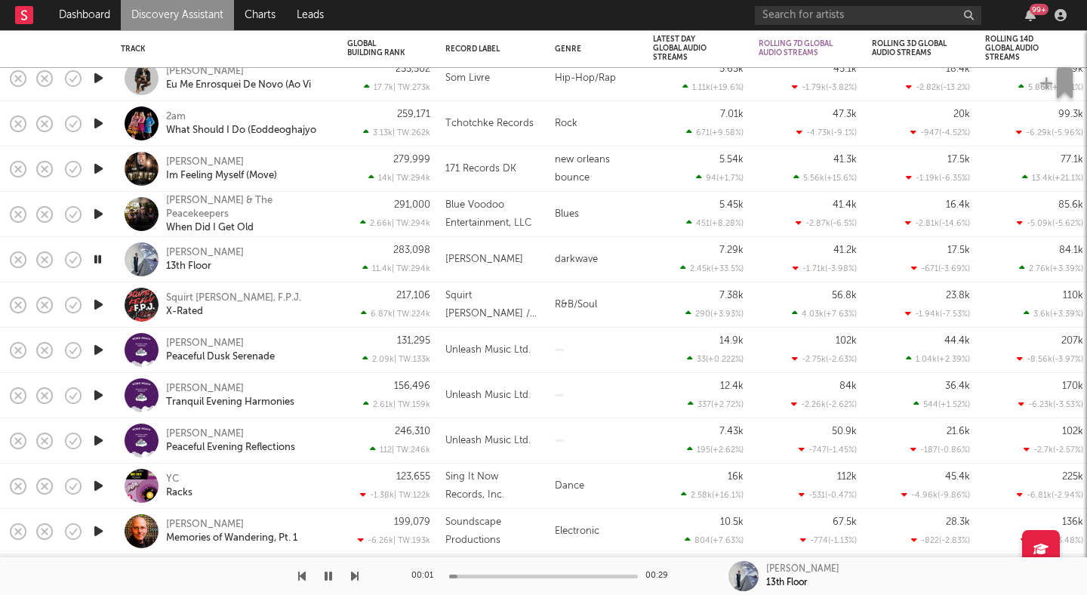
click at [94, 255] on icon "button" at bounding box center [98, 259] width 14 height 19
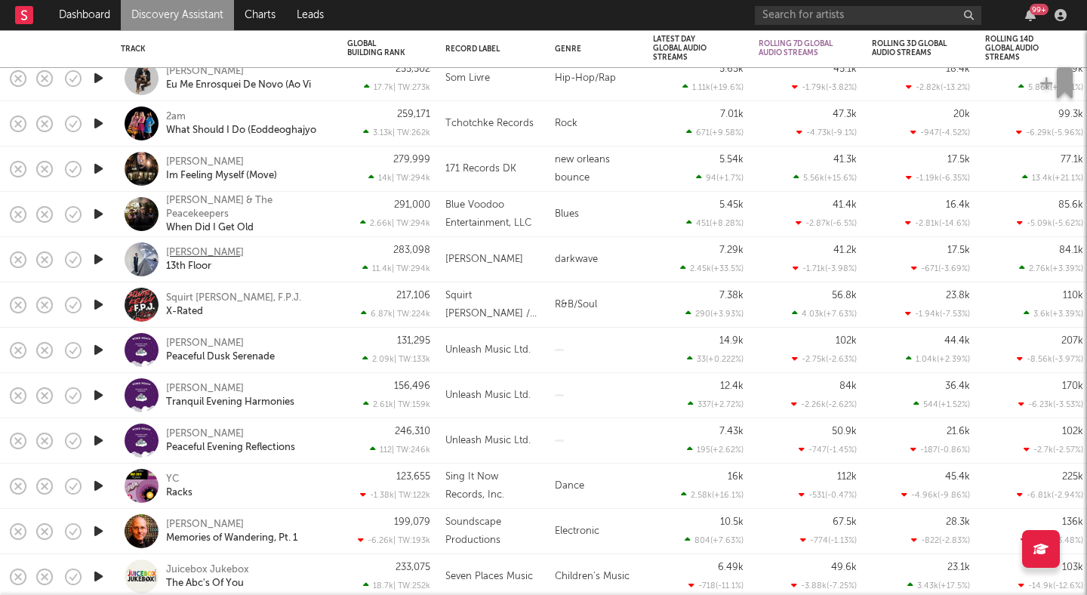
click at [178, 252] on div "Jade Lyel" at bounding box center [205, 253] width 78 height 14
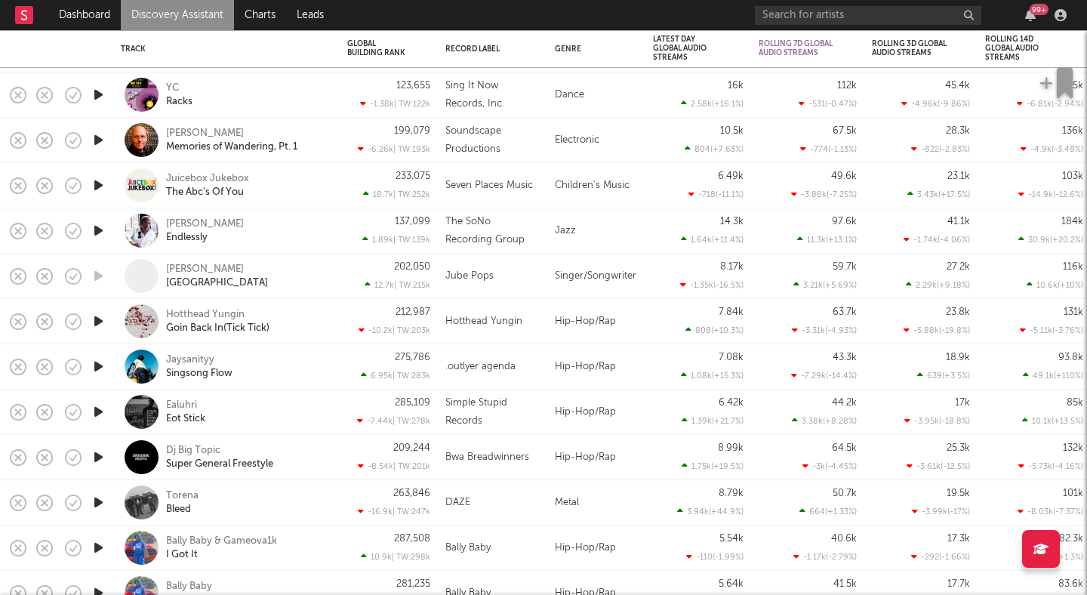
click at [92, 322] on icon "button" at bounding box center [99, 321] width 16 height 19
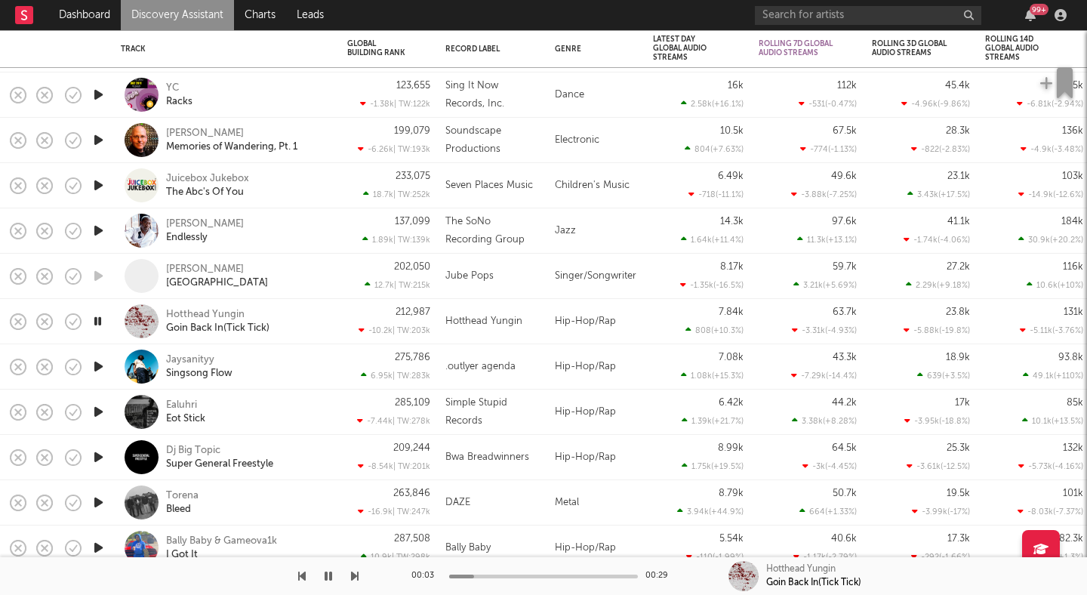
click at [92, 322] on icon "button" at bounding box center [98, 321] width 14 height 19
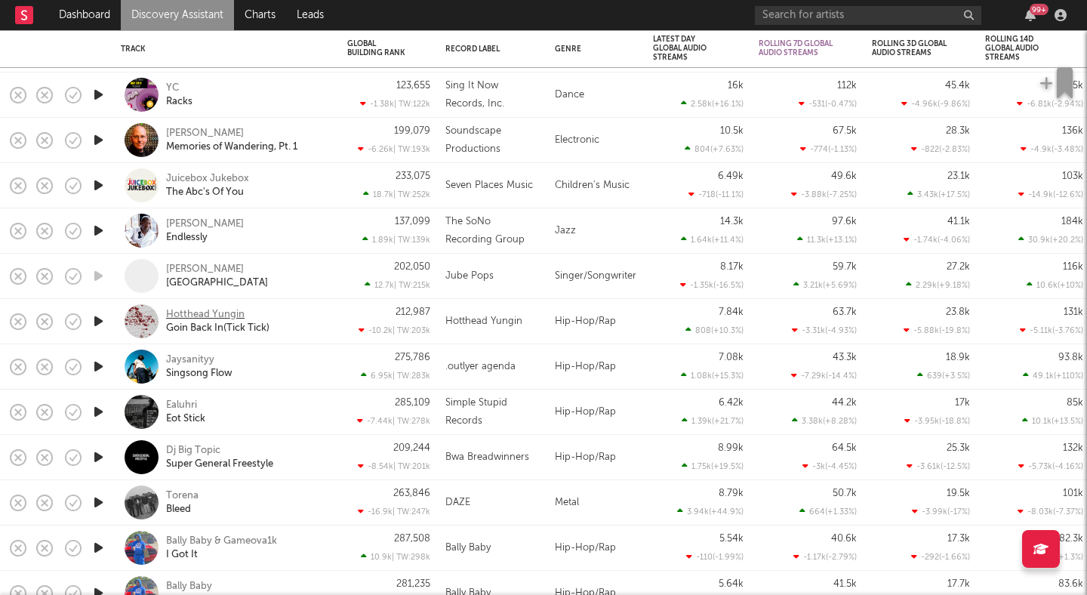
click at [219, 311] on div "Hotthead Yungin" at bounding box center [205, 315] width 78 height 14
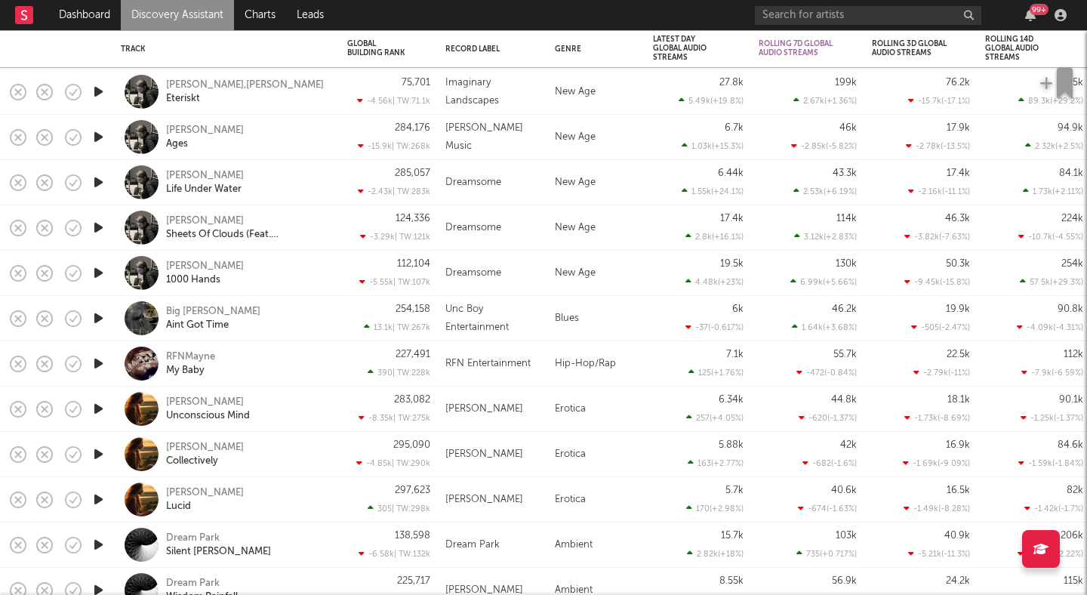
click at [104, 361] on icon "button" at bounding box center [99, 363] width 16 height 19
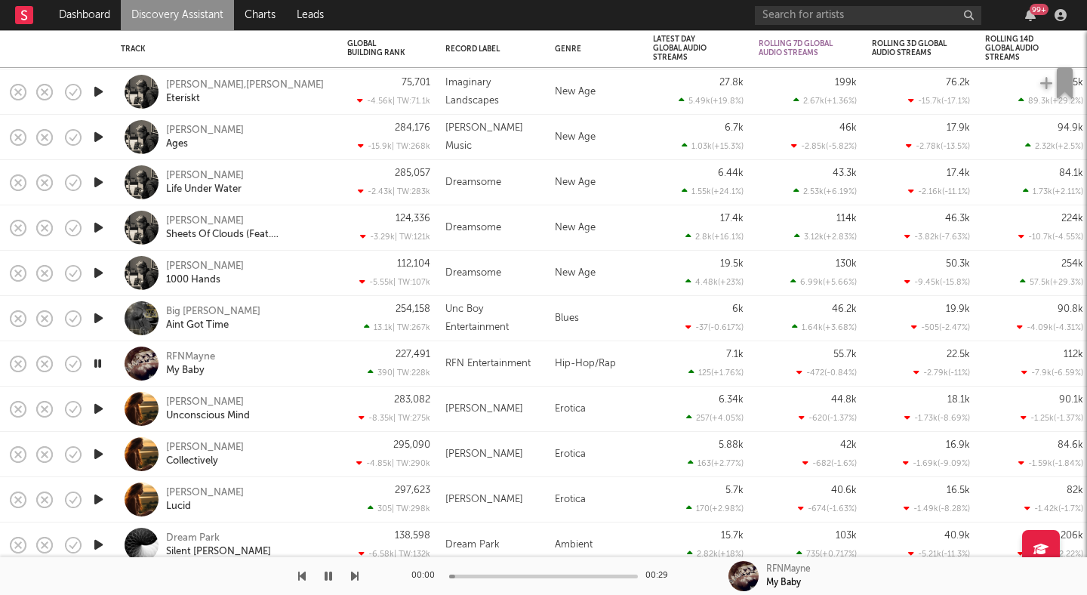
click at [104, 361] on icon "button" at bounding box center [98, 363] width 14 height 19
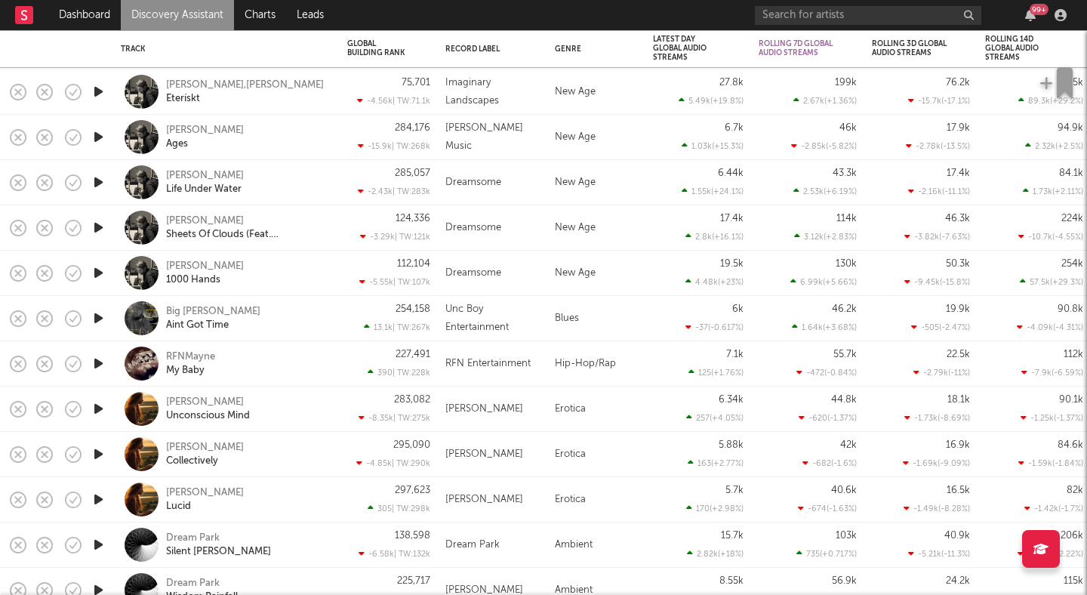
click at [104, 403] on icon "button" at bounding box center [99, 408] width 16 height 19
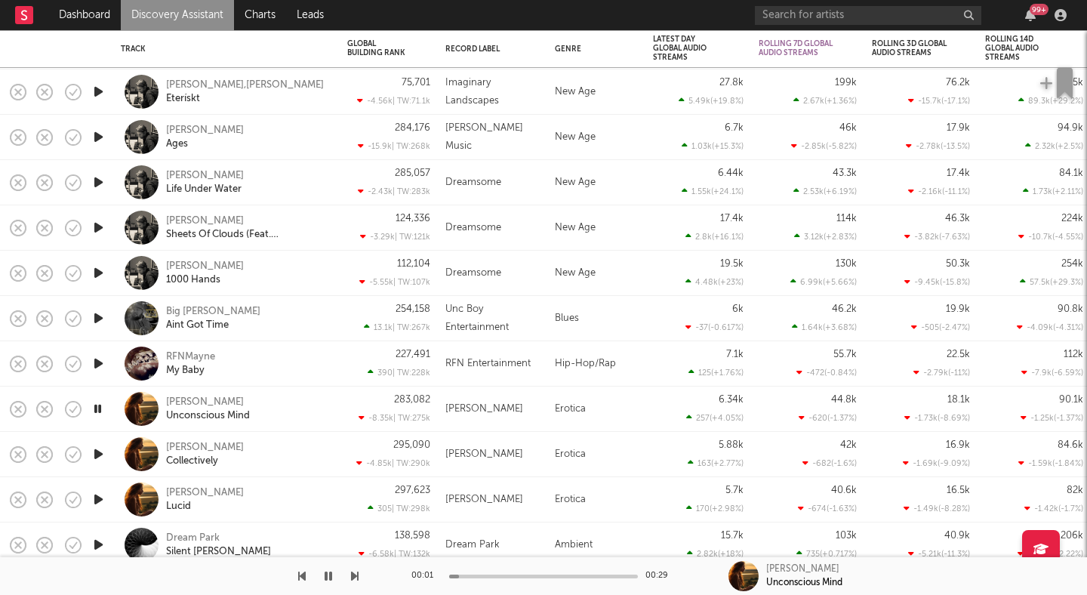
click at [98, 451] on icon "button" at bounding box center [99, 453] width 16 height 19
click at [495, 574] on div at bounding box center [543, 576] width 189 height 4
click at [323, 569] on button "button" at bounding box center [328, 576] width 15 height 38
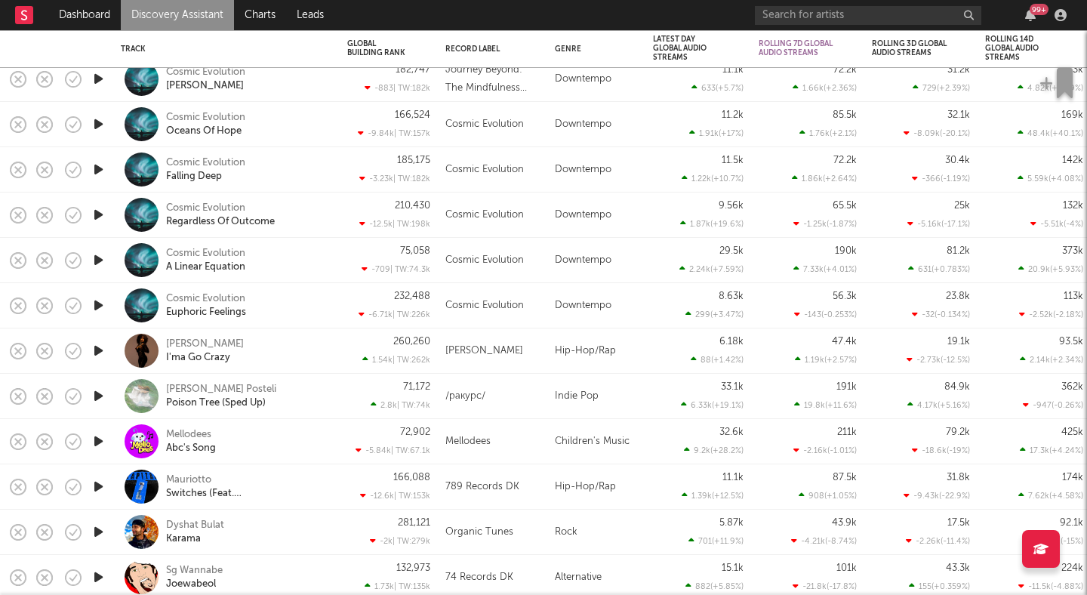
click at [103, 395] on icon "button" at bounding box center [99, 395] width 16 height 19
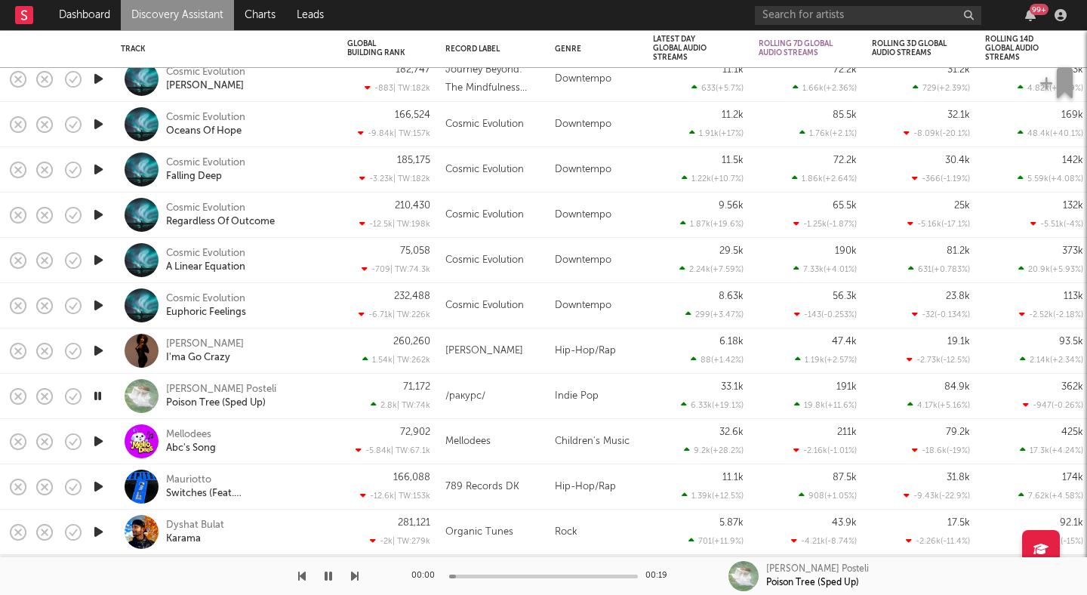
click at [102, 395] on icon "button" at bounding box center [98, 395] width 14 height 19
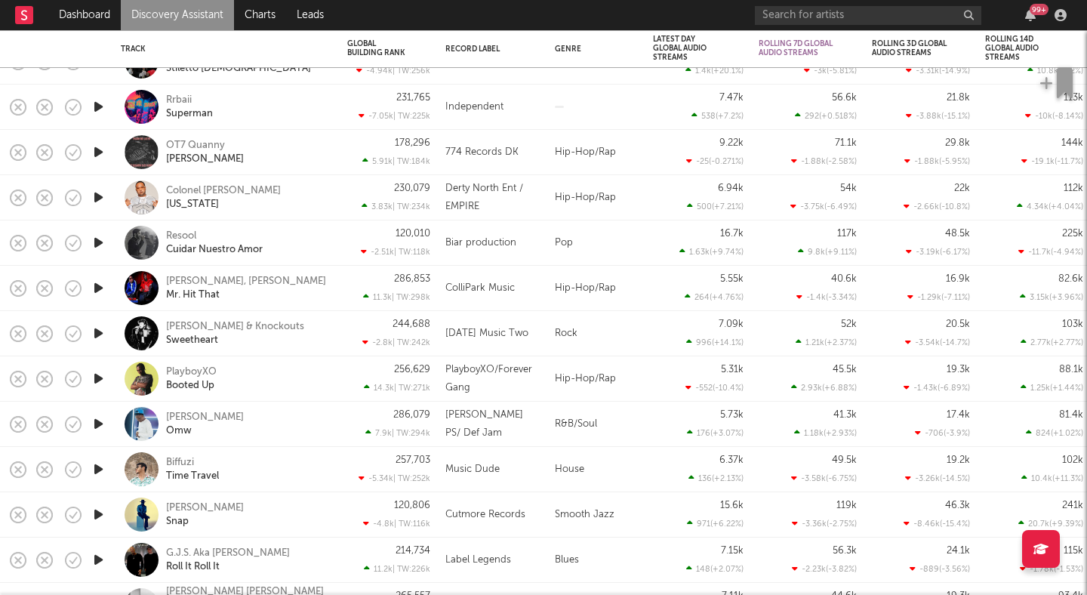
click at [94, 376] on icon "button" at bounding box center [99, 378] width 16 height 19
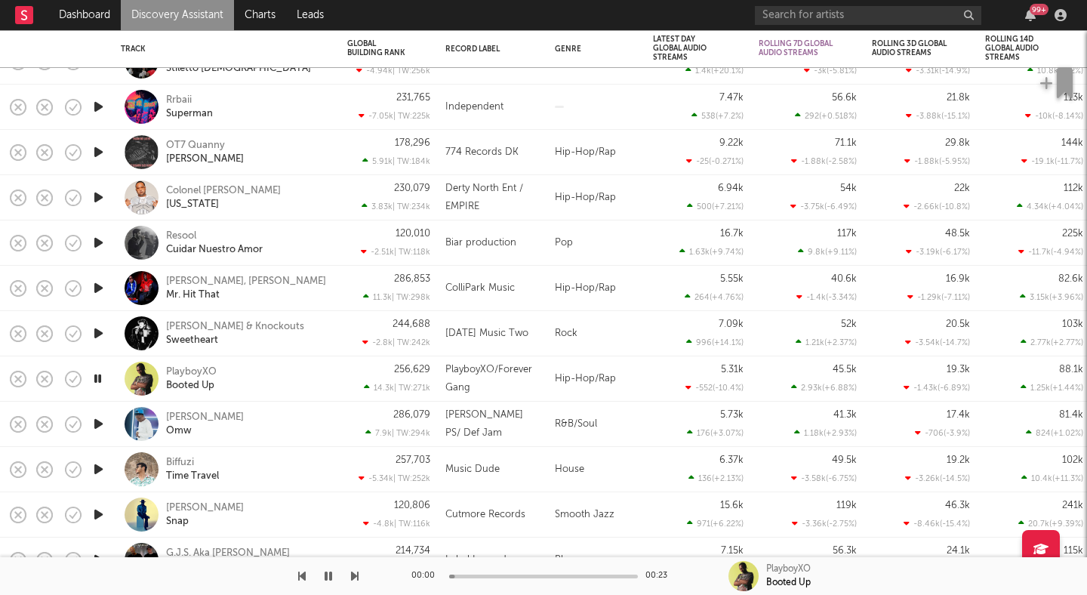
click at [94, 376] on icon "button" at bounding box center [98, 378] width 14 height 19
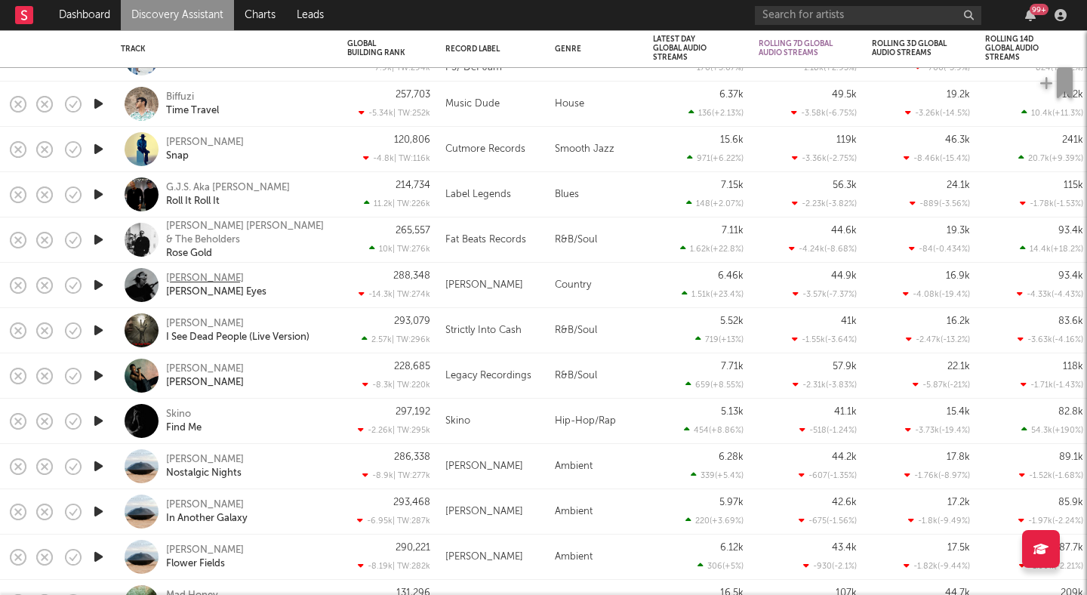
click at [197, 275] on div "Cody Powers" at bounding box center [205, 279] width 78 height 14
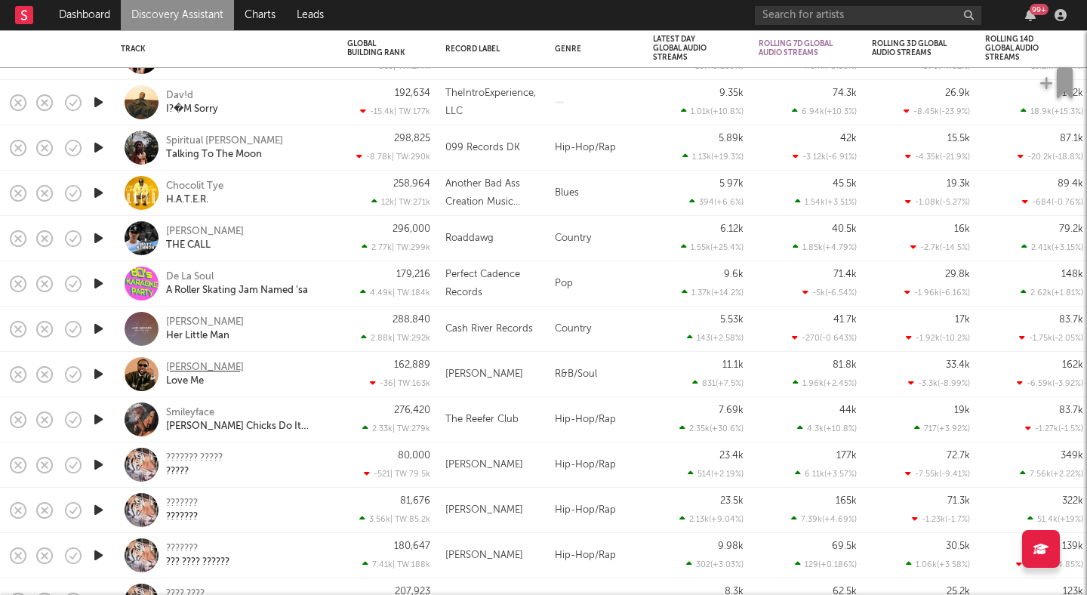
click at [182, 362] on div "Shaun Milli" at bounding box center [205, 368] width 78 height 14
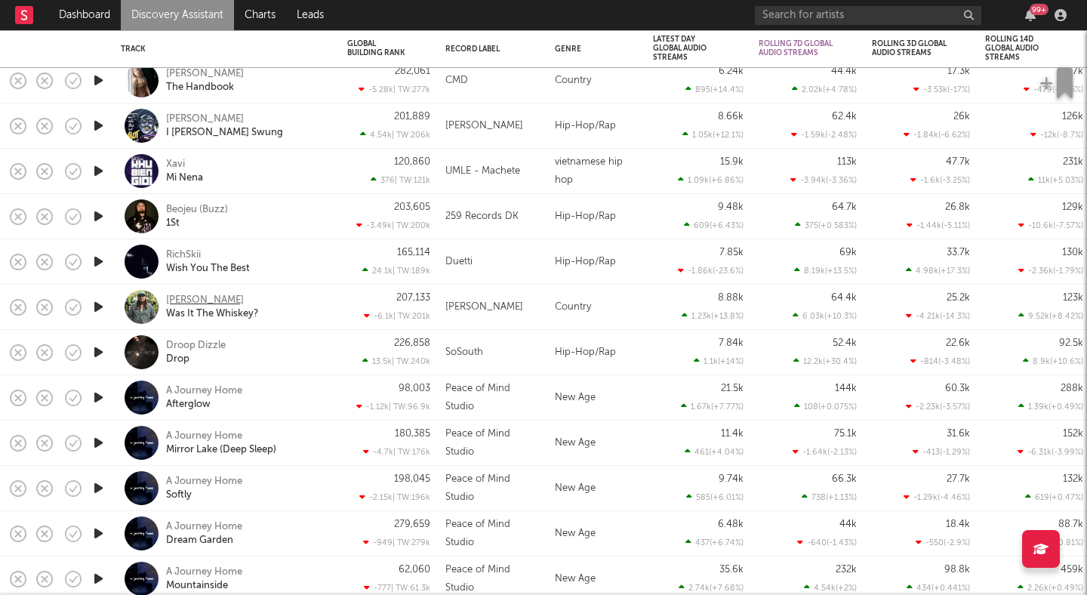
click at [188, 299] on div "Cody Fuson" at bounding box center [205, 301] width 78 height 14
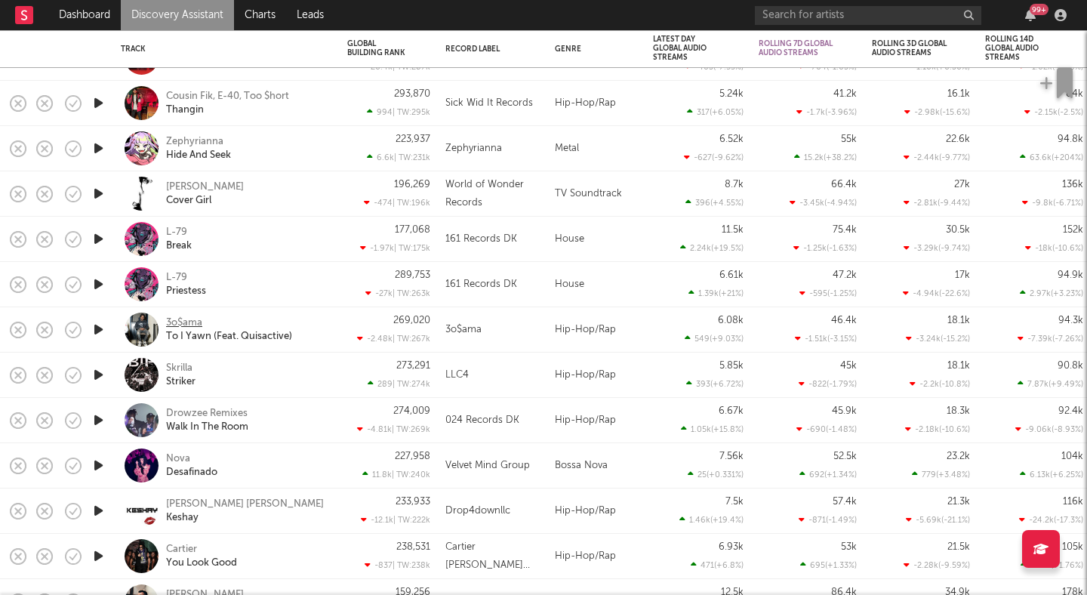
click at [186, 319] on div "3o$ama" at bounding box center [184, 323] width 36 height 14
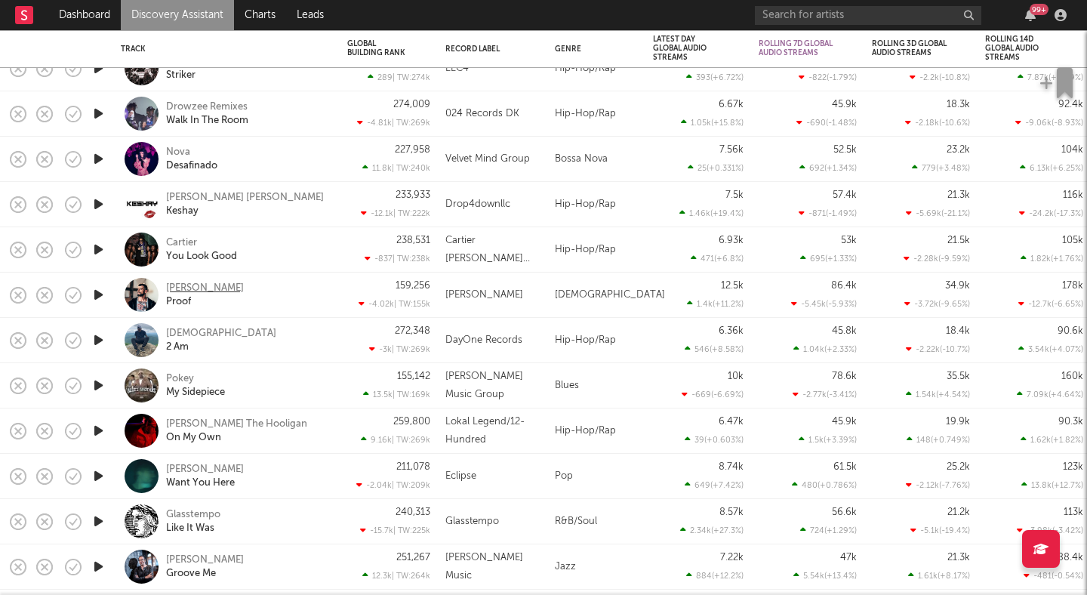
click at [191, 287] on div "Seth Addison" at bounding box center [205, 288] width 78 height 14
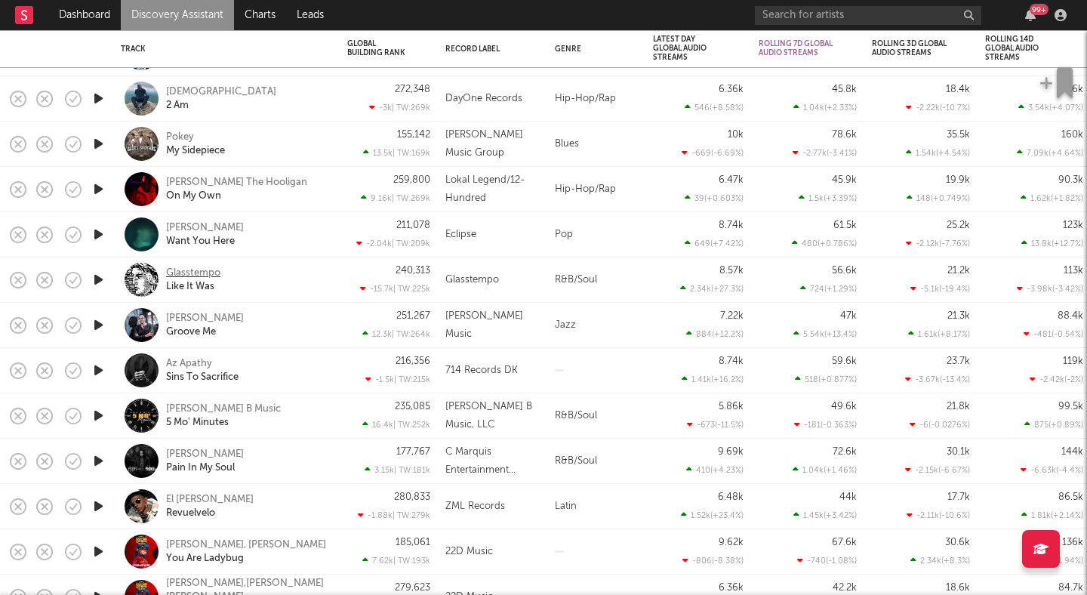
click at [203, 271] on div "Glasstempo" at bounding box center [193, 273] width 54 height 14
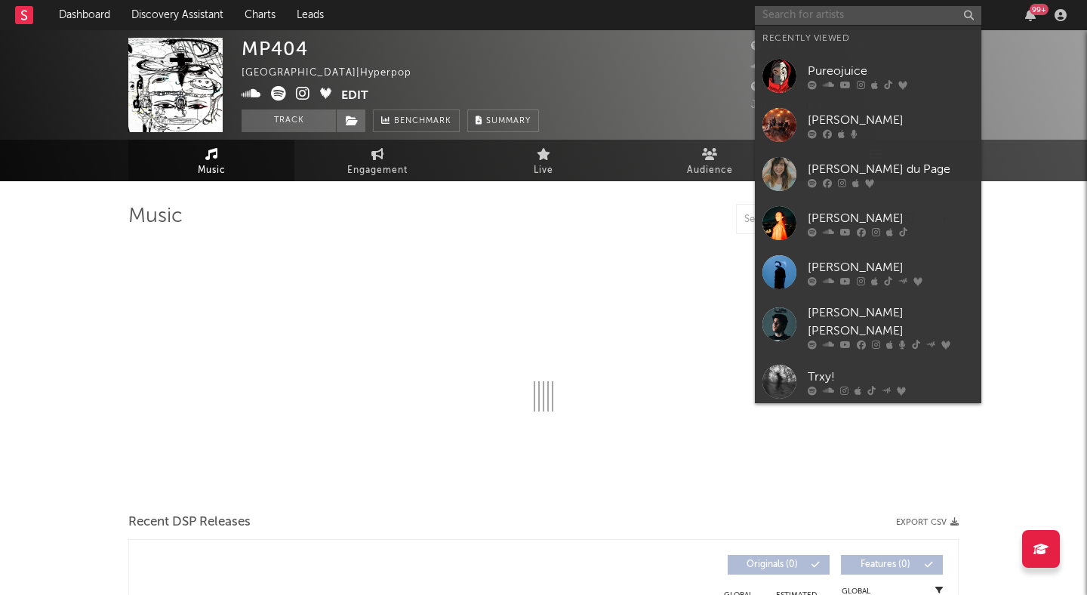
click at [850, 15] on input "text" at bounding box center [868, 15] width 226 height 19
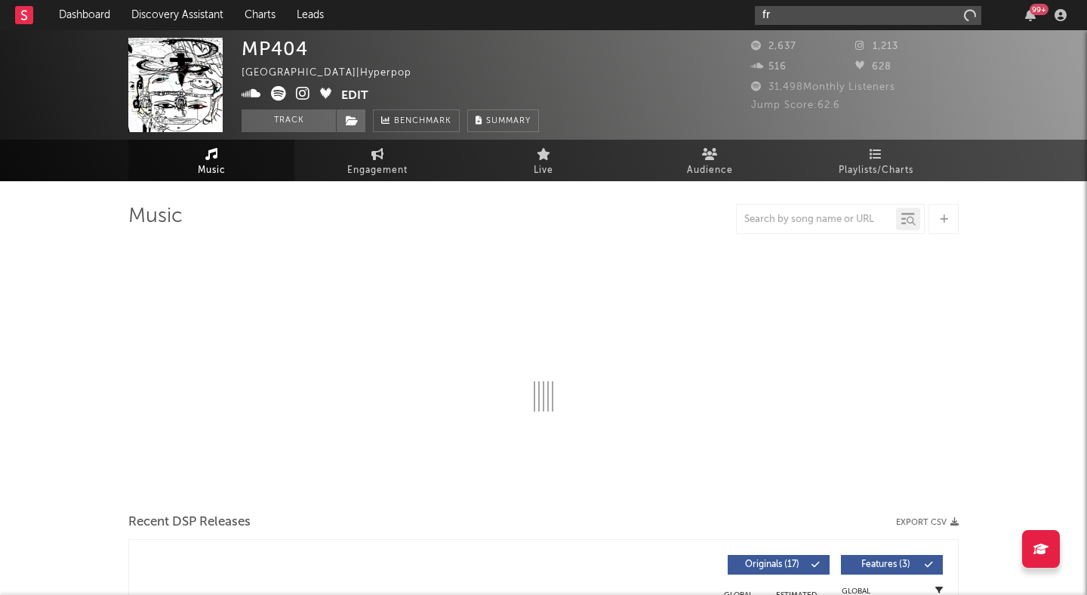
type input "fre"
select select "1w"
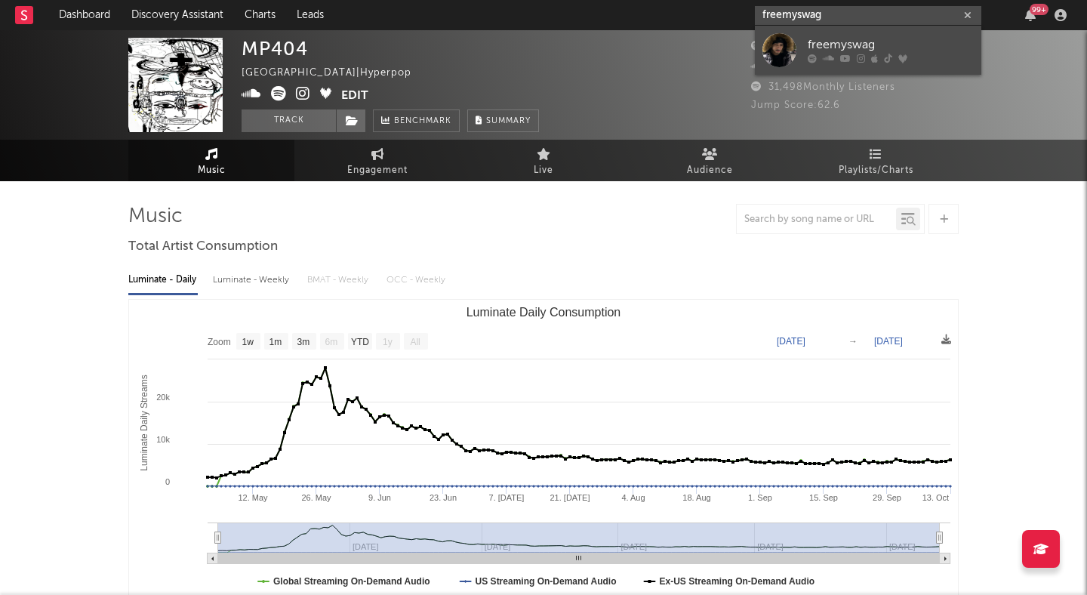
type input "freemyswag"
click at [892, 39] on div "freemyswag" at bounding box center [890, 45] width 166 height 18
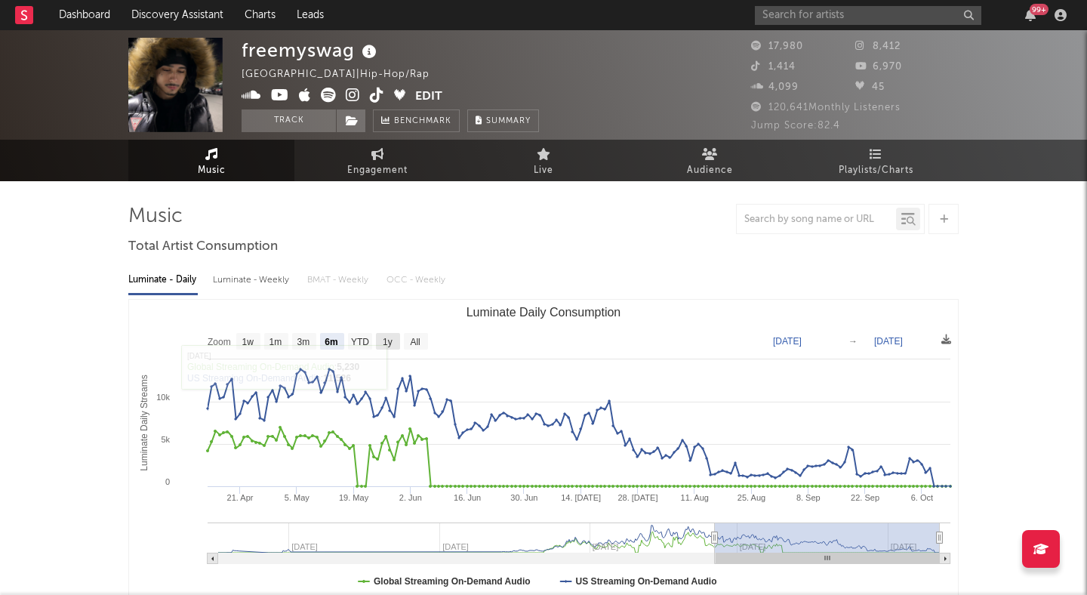
click at [387, 334] on rect "Luminate Daily Consumption" at bounding box center [388, 341] width 24 height 17
select select "1y"
type input "[DATE]"
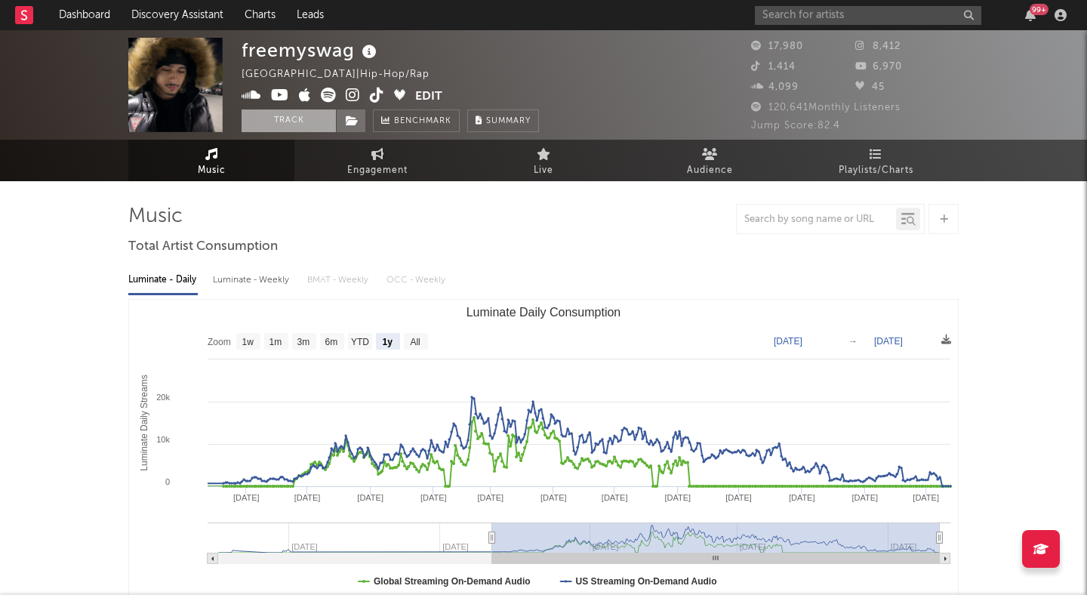
click at [298, 109] on button "Track" at bounding box center [288, 120] width 94 height 23
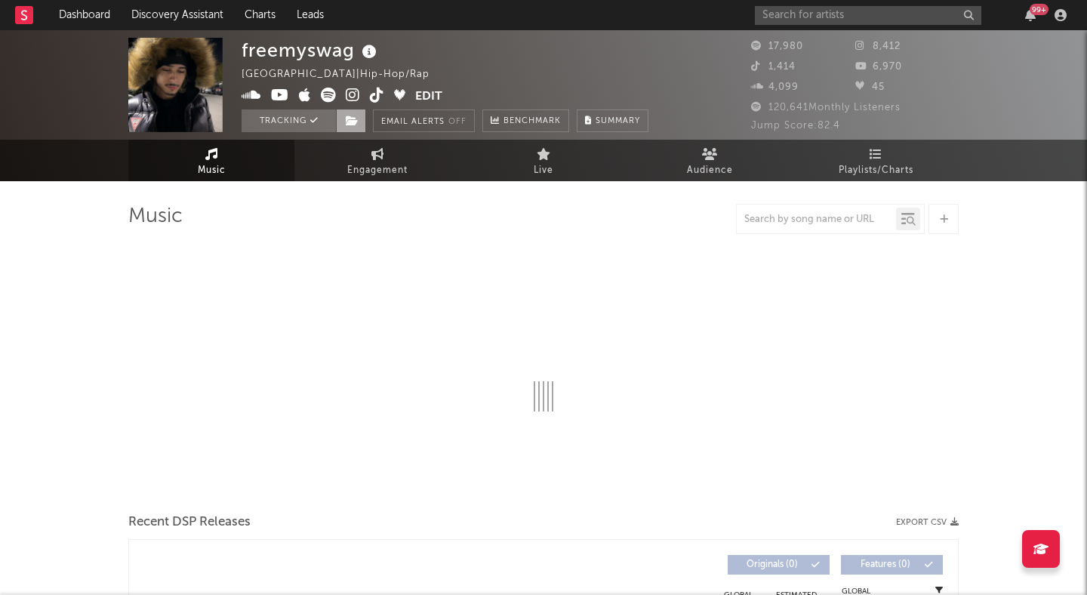
click at [353, 127] on span at bounding box center [351, 120] width 30 height 23
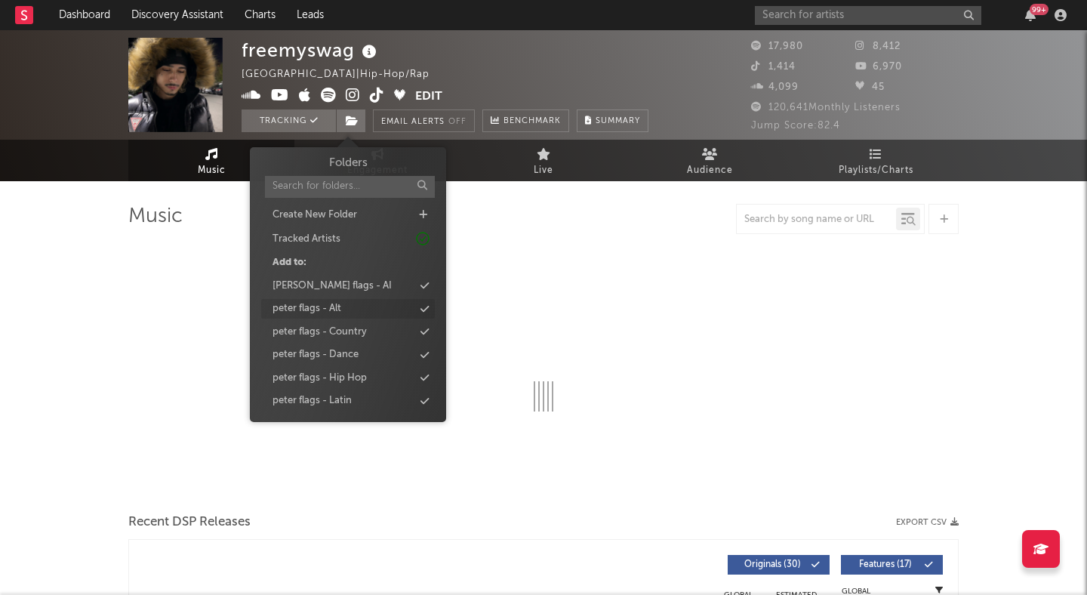
select select "6m"
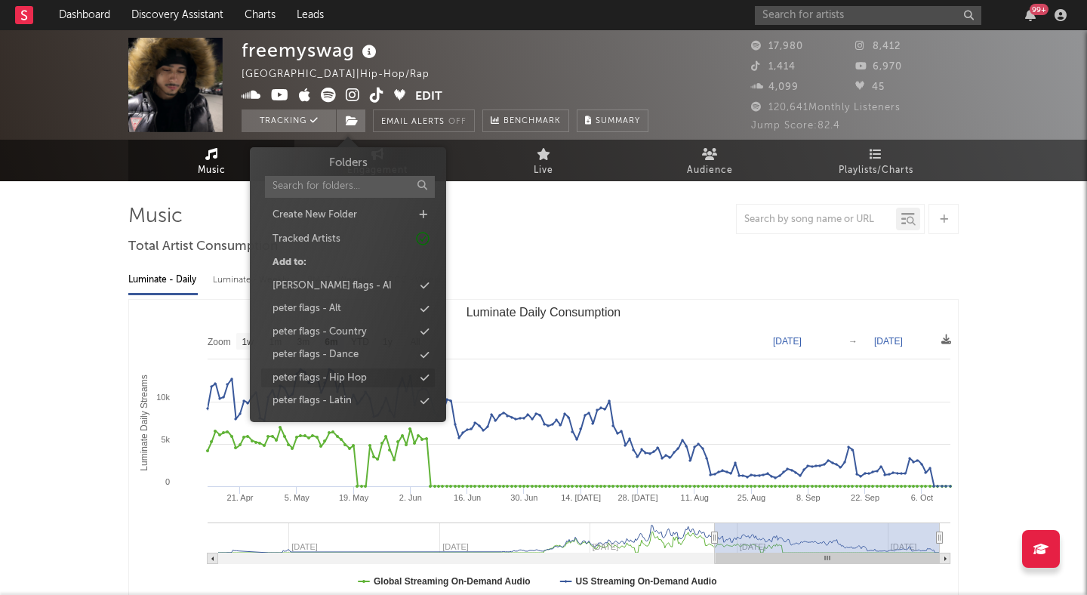
click at [364, 379] on div "peter flags - Hip Hop" at bounding box center [319, 378] width 94 height 15
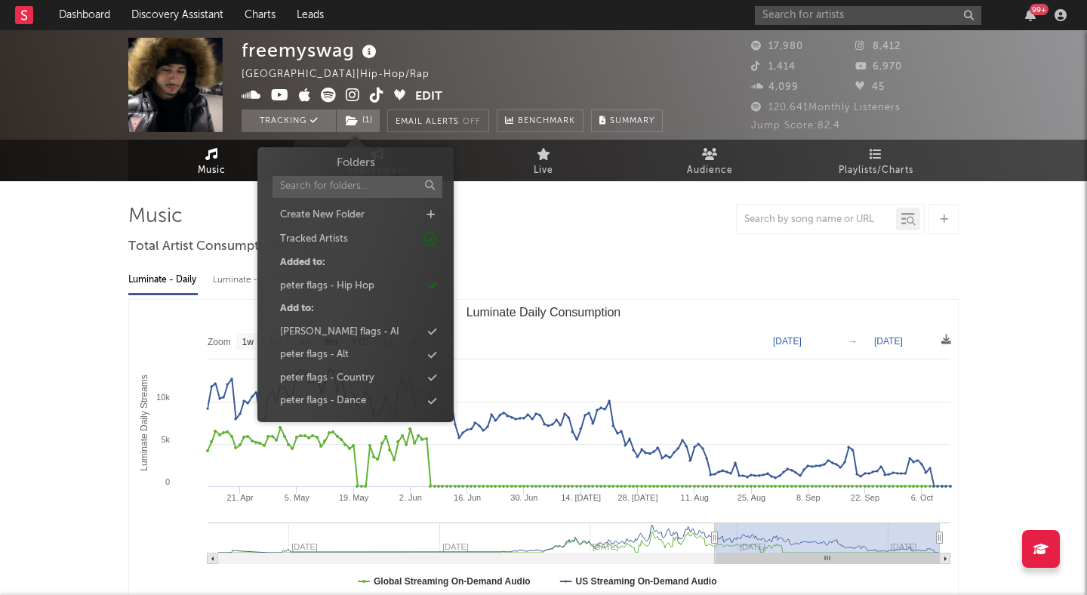
click at [550, 229] on div at bounding box center [543, 219] width 830 height 30
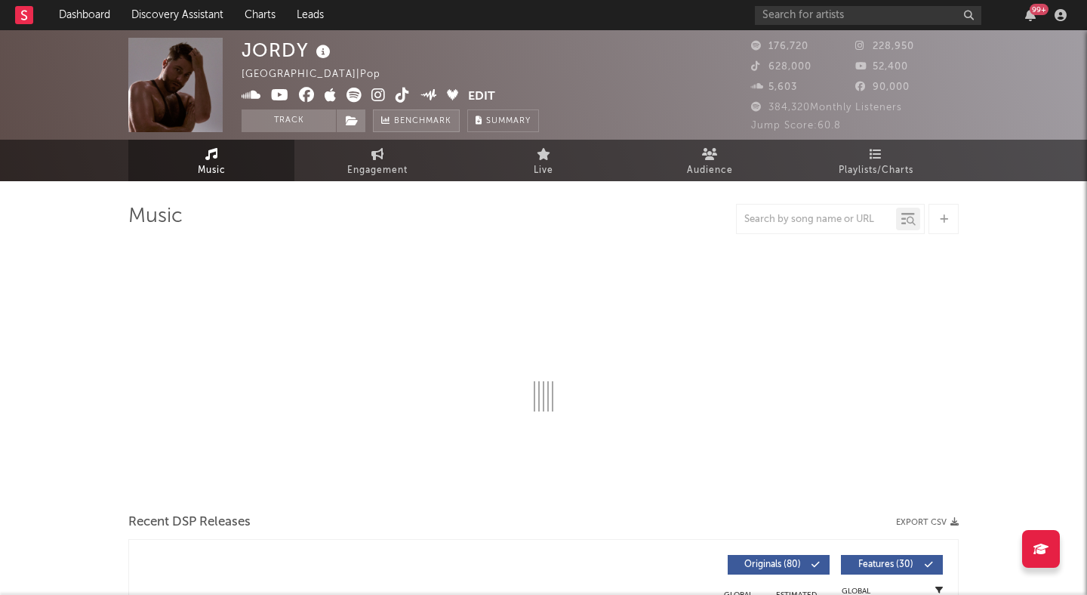
select select "6m"
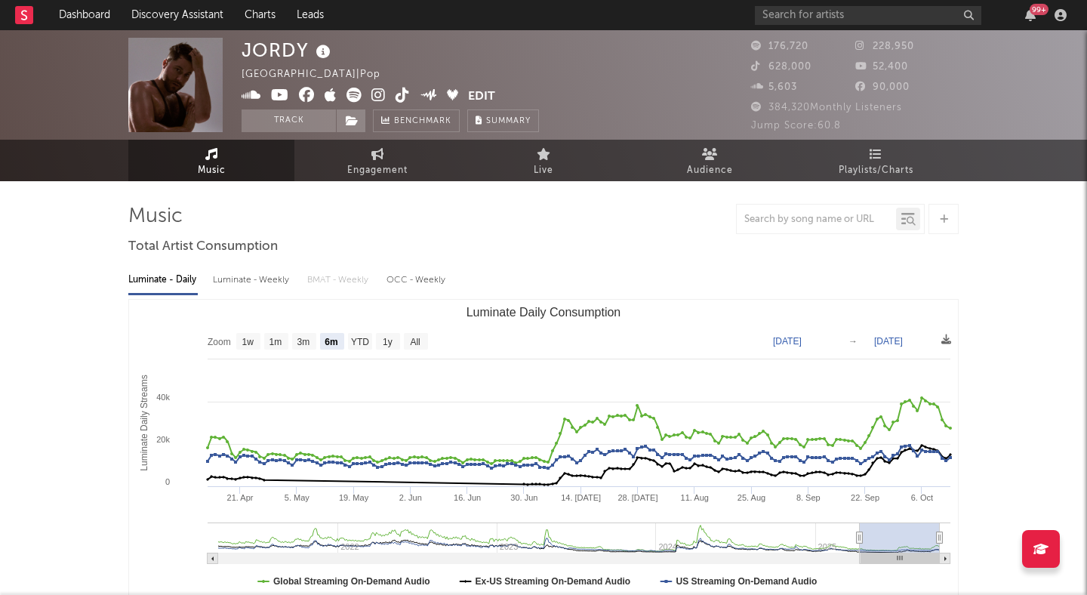
click at [260, 281] on div "Luminate - Weekly" at bounding box center [252, 280] width 79 height 26
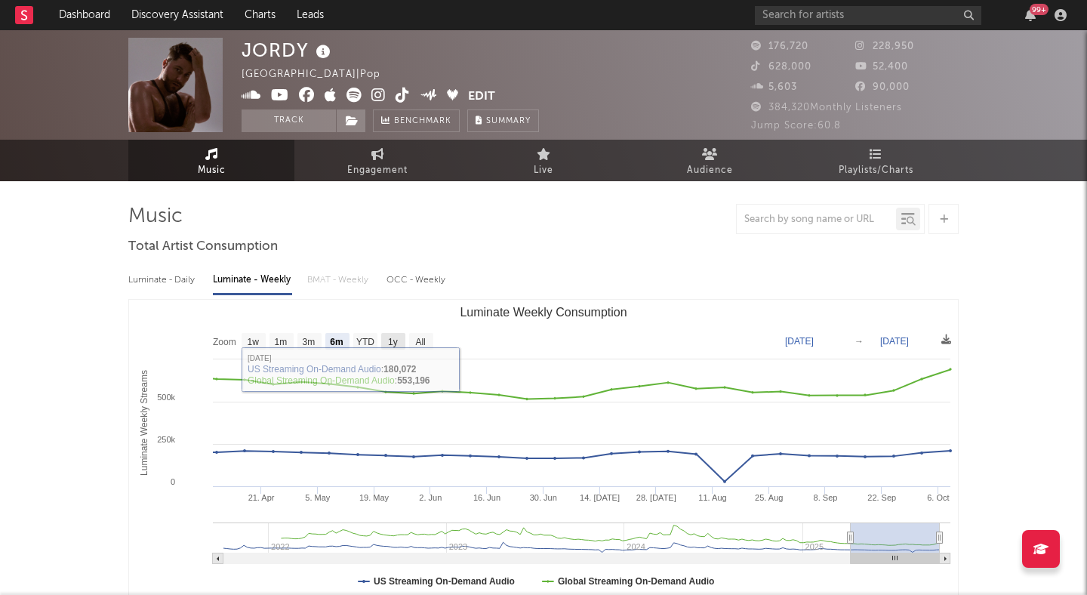
click at [389, 335] on rect "Luminate Weekly Consumption" at bounding box center [393, 341] width 24 height 17
select select "1y"
type input "[DATE]"
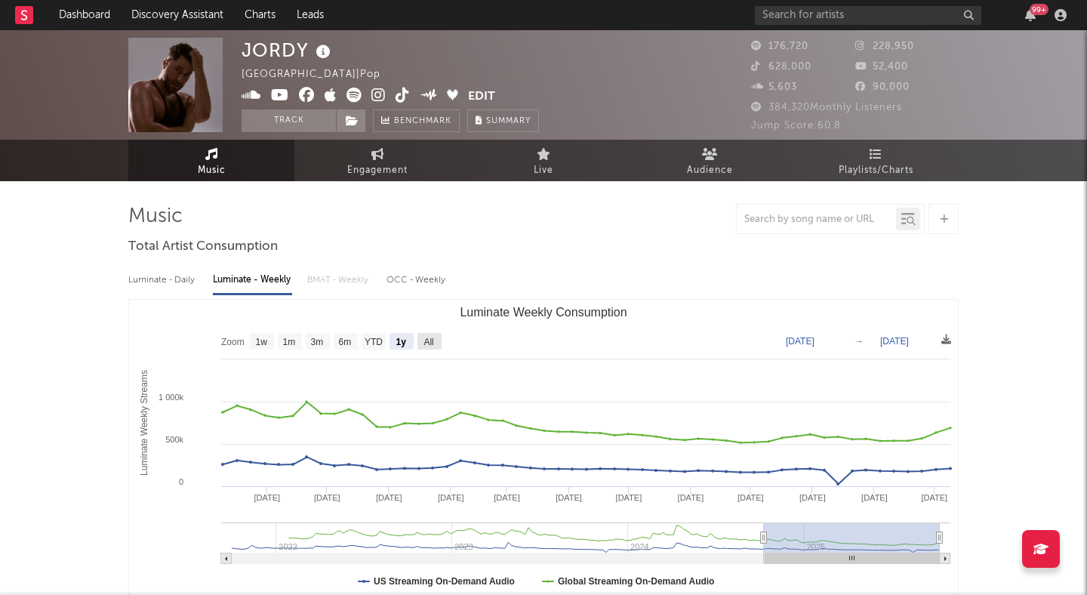
click at [429, 342] on text "All" at bounding box center [428, 342] width 10 height 11
select select "All"
type input "[DATE]"
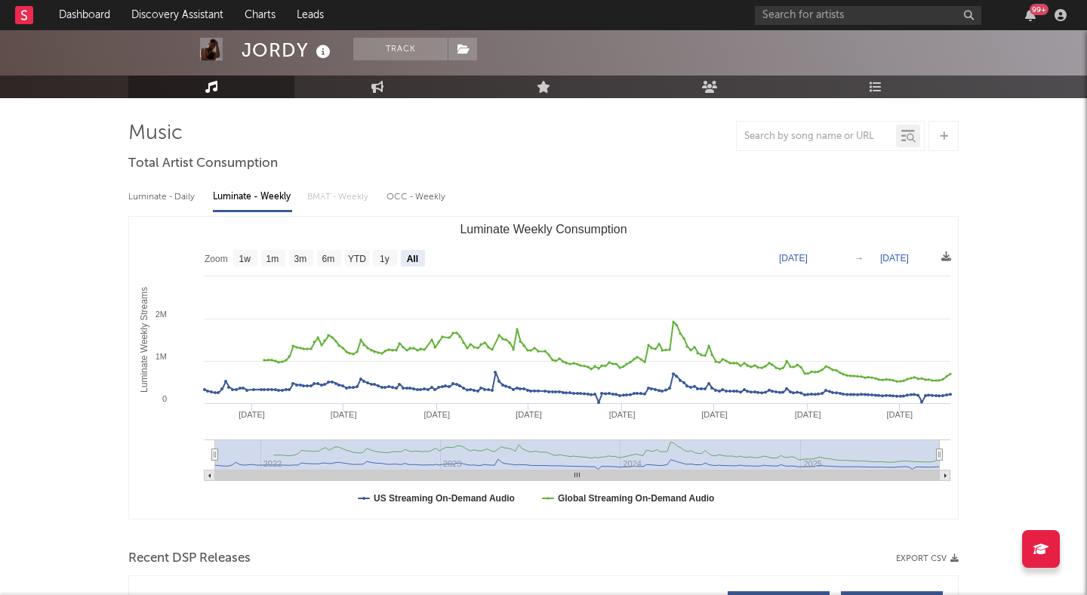
scroll to position [85, 0]
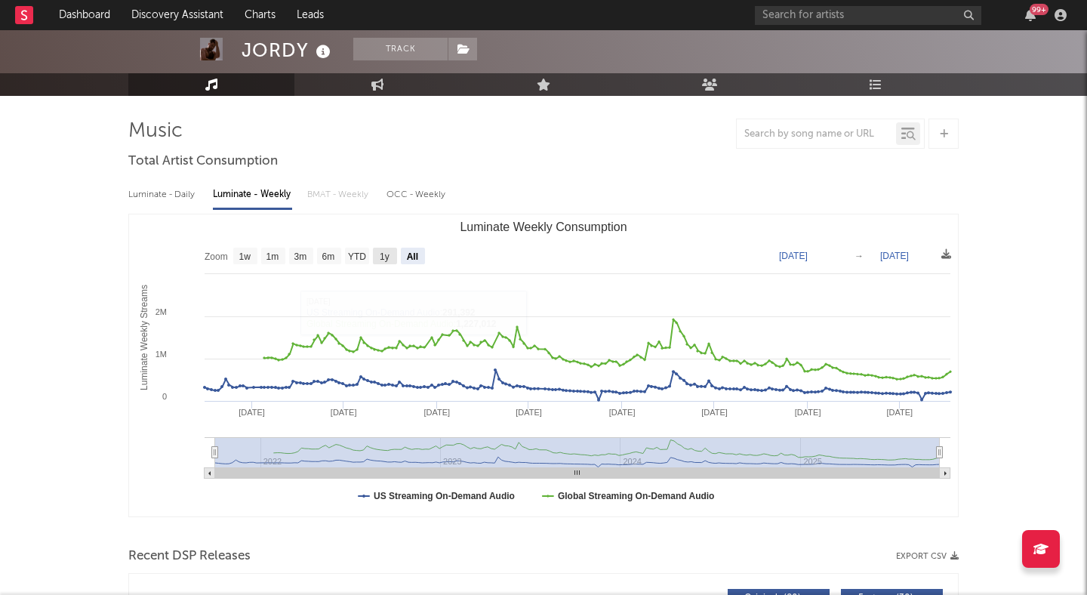
click at [387, 251] on text "1y" at bounding box center [385, 256] width 10 height 11
select select "1y"
type input "[DATE]"
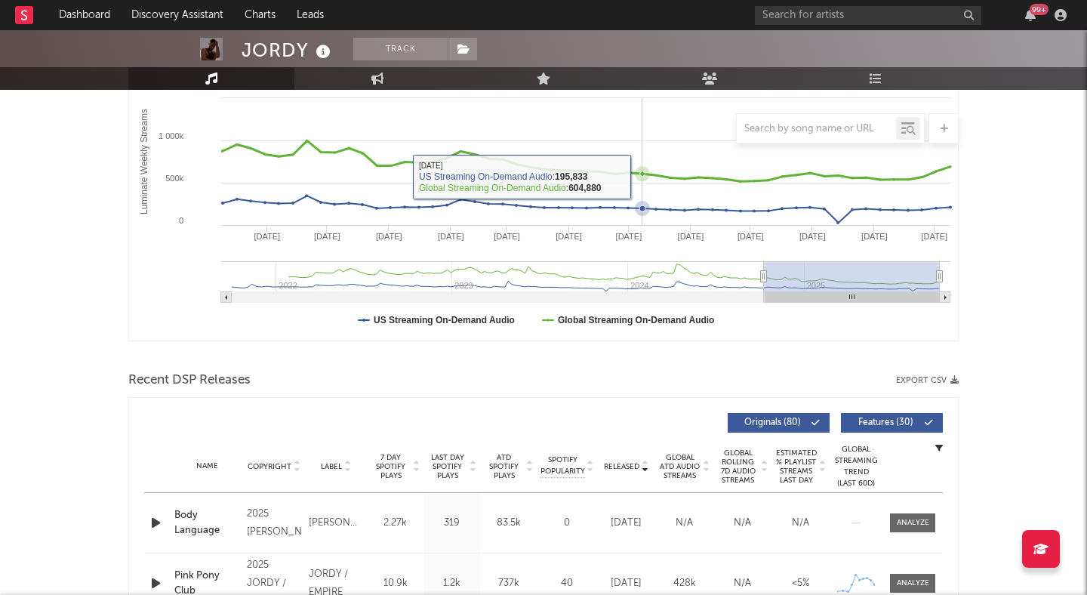
scroll to position [282, 0]
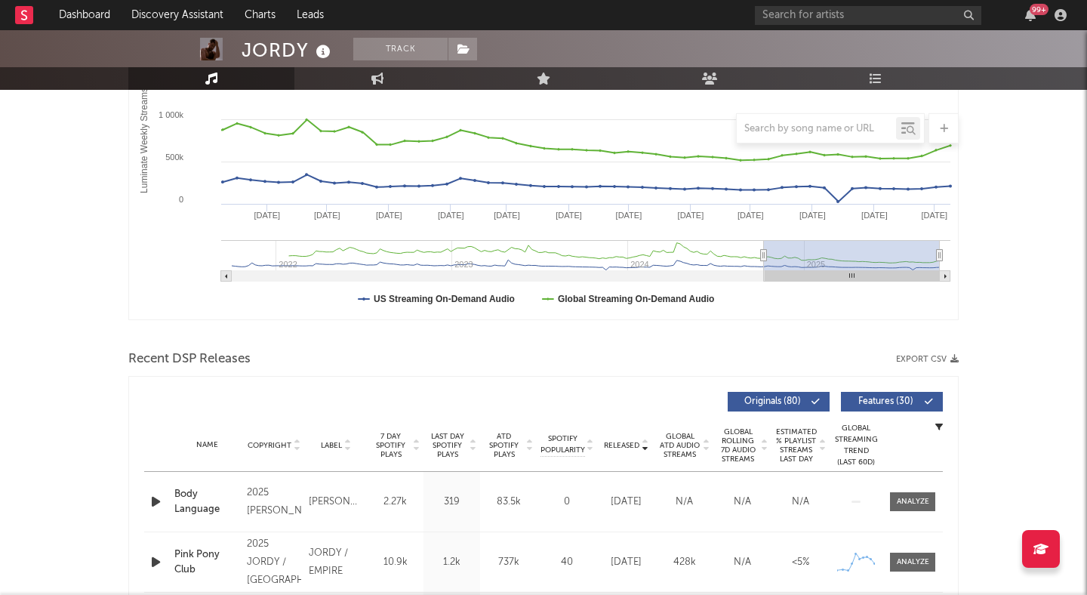
click at [894, 398] on span at bounding box center [895, 401] width 2 height 9
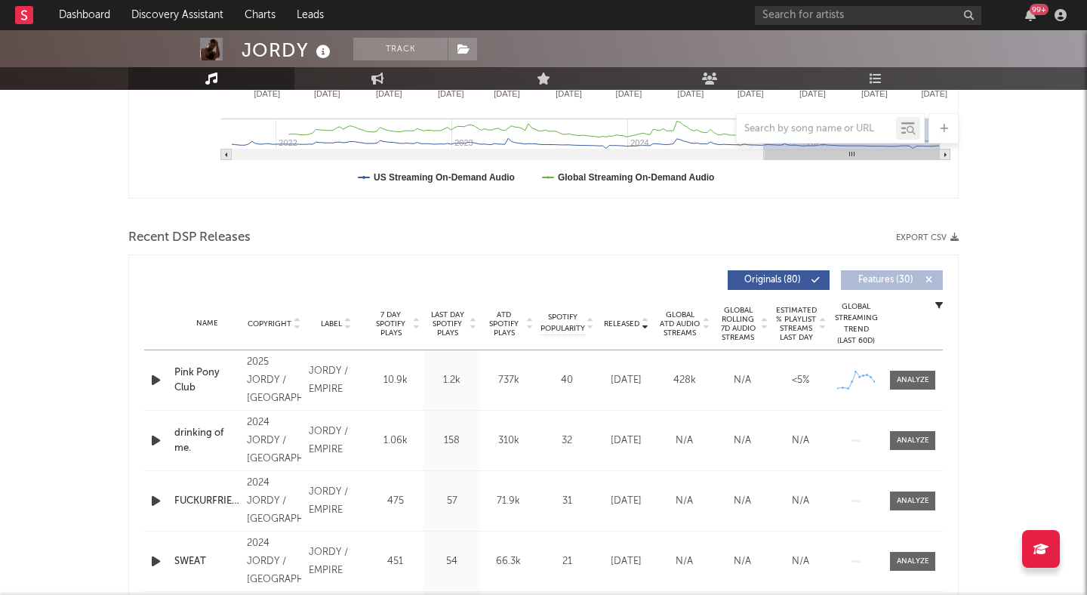
scroll to position [491, 0]
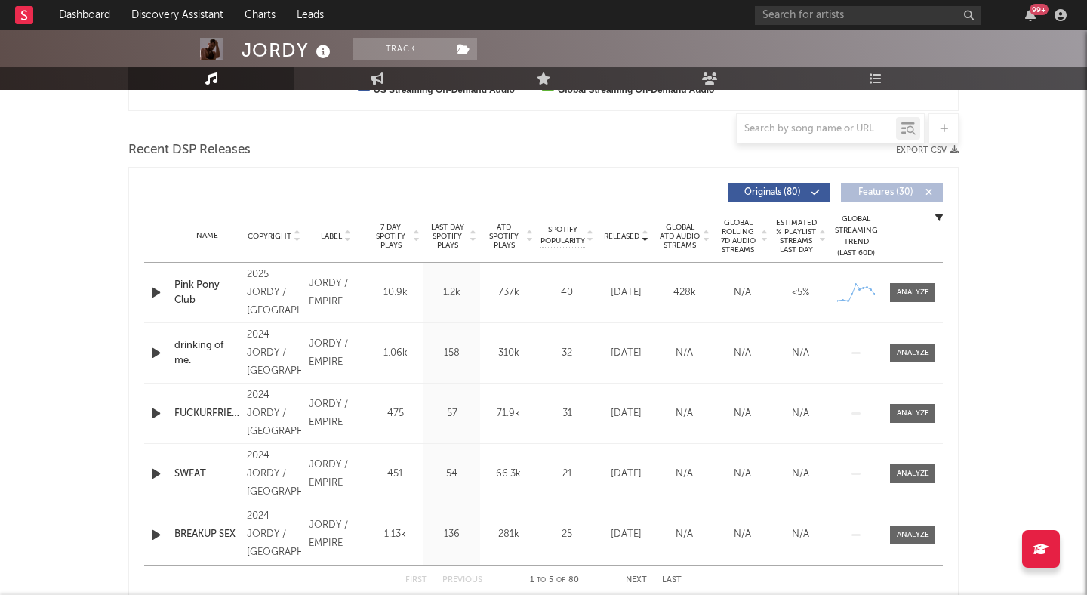
click at [329, 481] on div "JORDY / EMPIRE" at bounding box center [336, 474] width 54 height 36
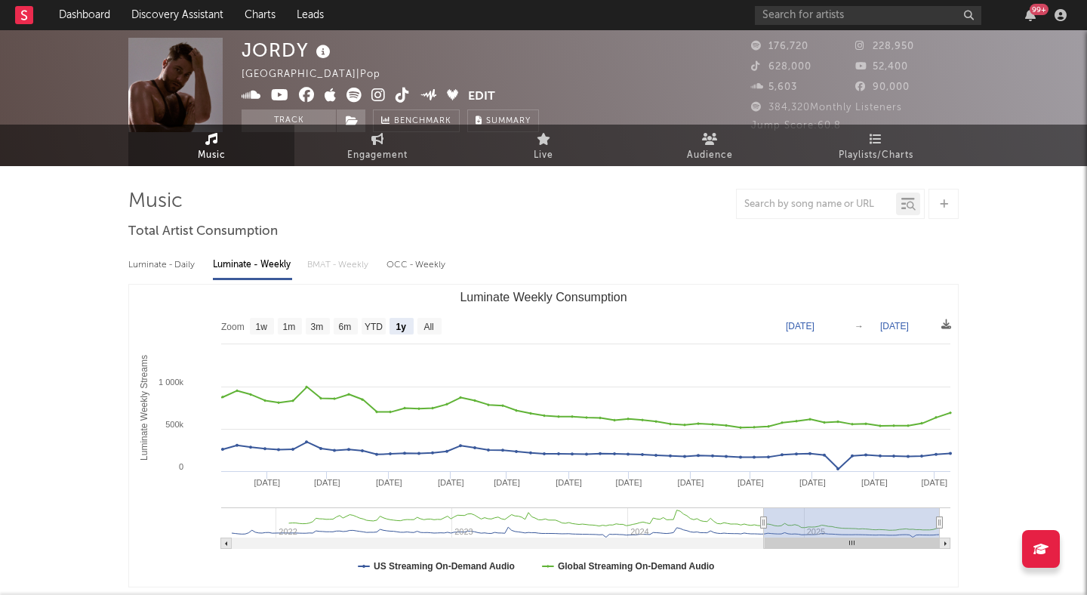
scroll to position [0, 0]
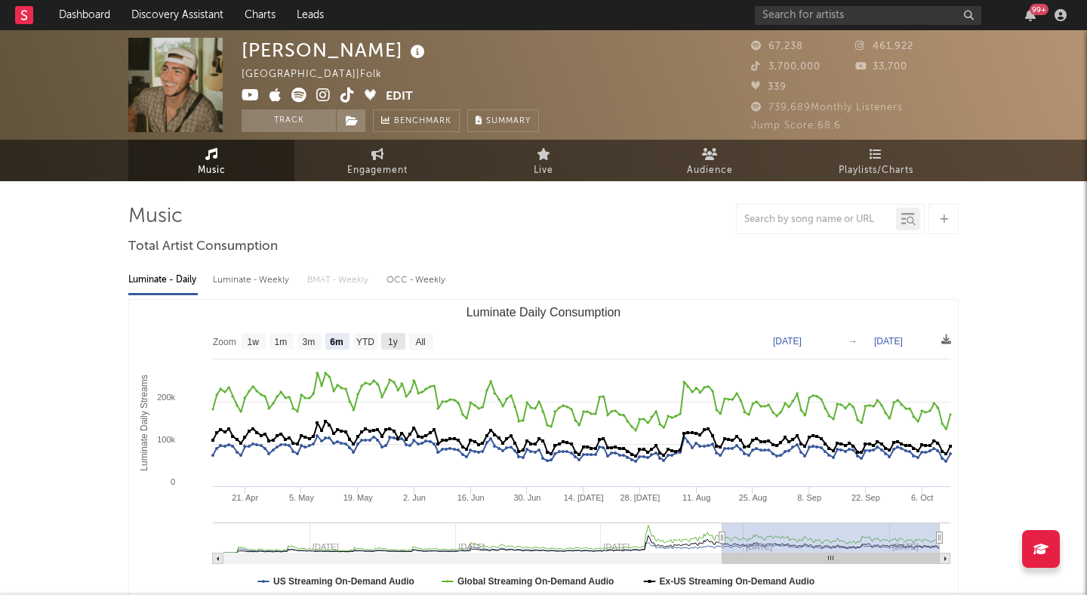
click at [396, 337] on text "1y" at bounding box center [393, 342] width 10 height 11
select select "1y"
type input "[DATE]"
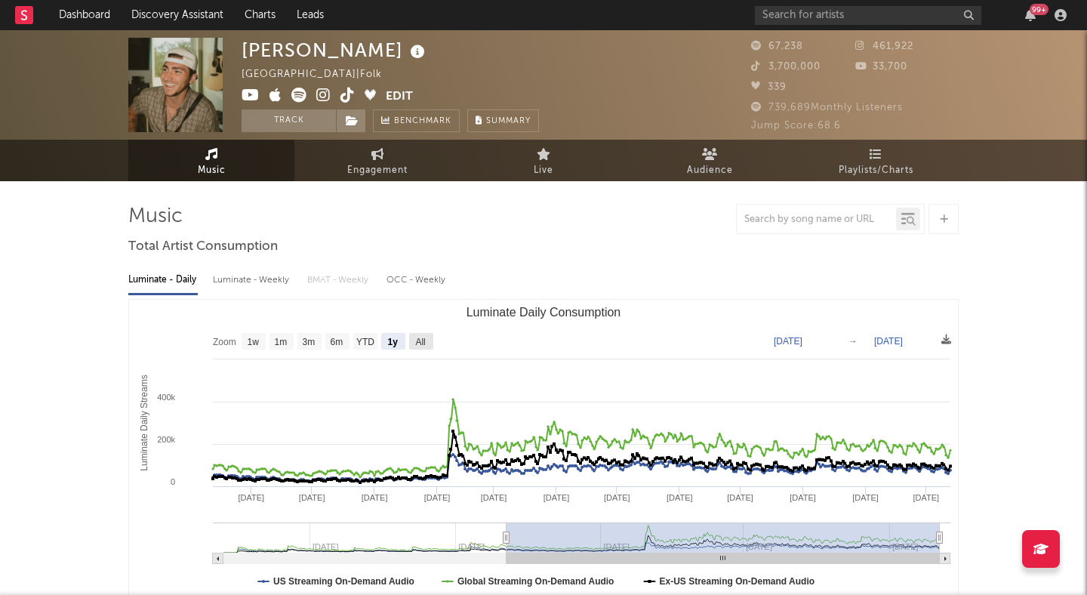
click at [415, 338] on text "All" at bounding box center [420, 342] width 10 height 11
select select "All"
type input "[DATE]"
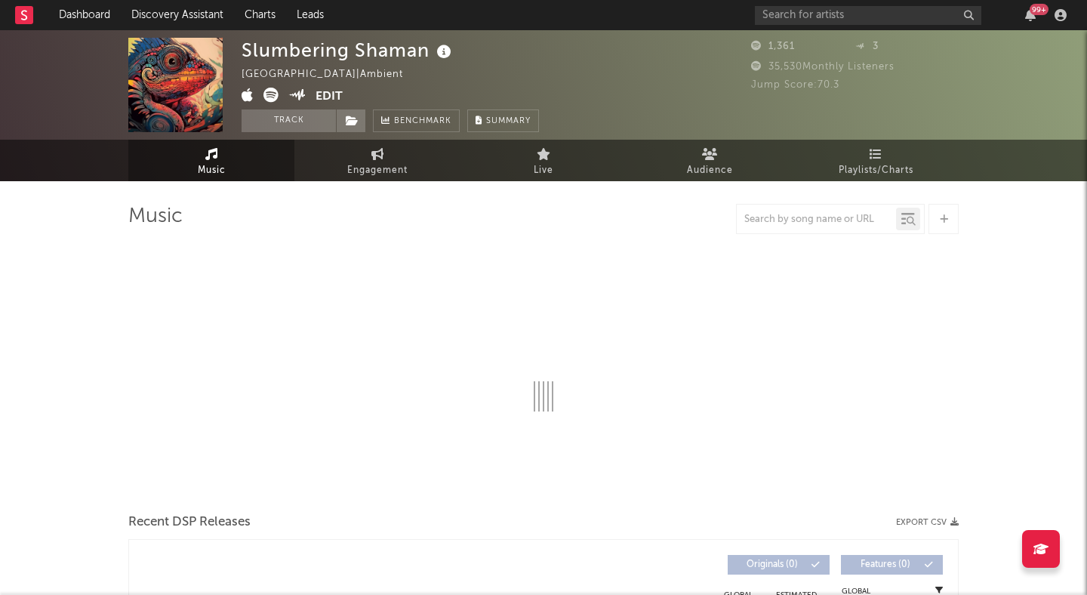
select select "6m"
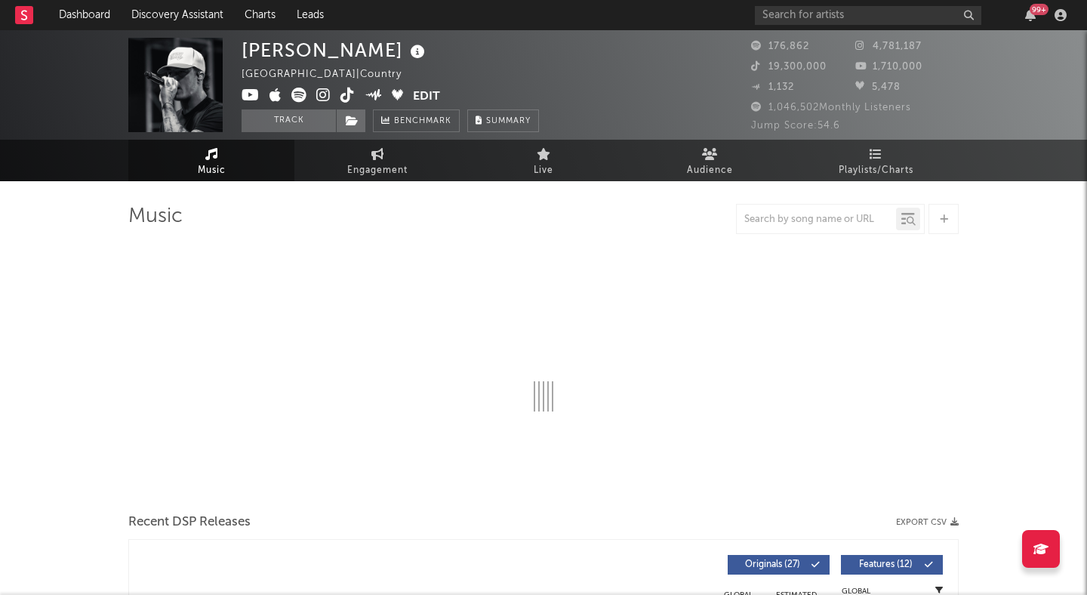
select select "6m"
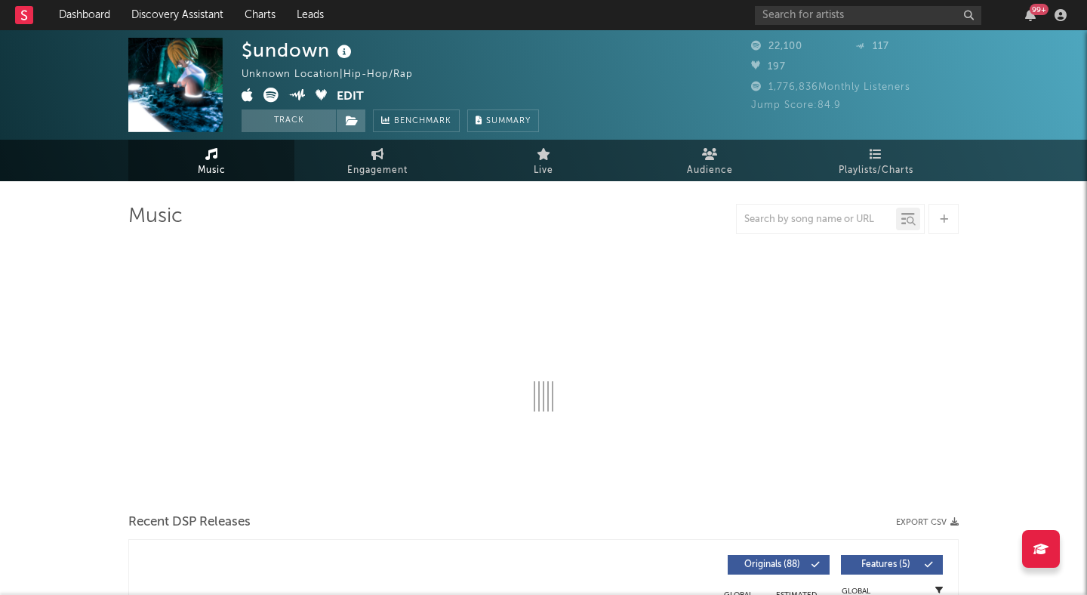
click at [268, 94] on icon at bounding box center [270, 95] width 15 height 15
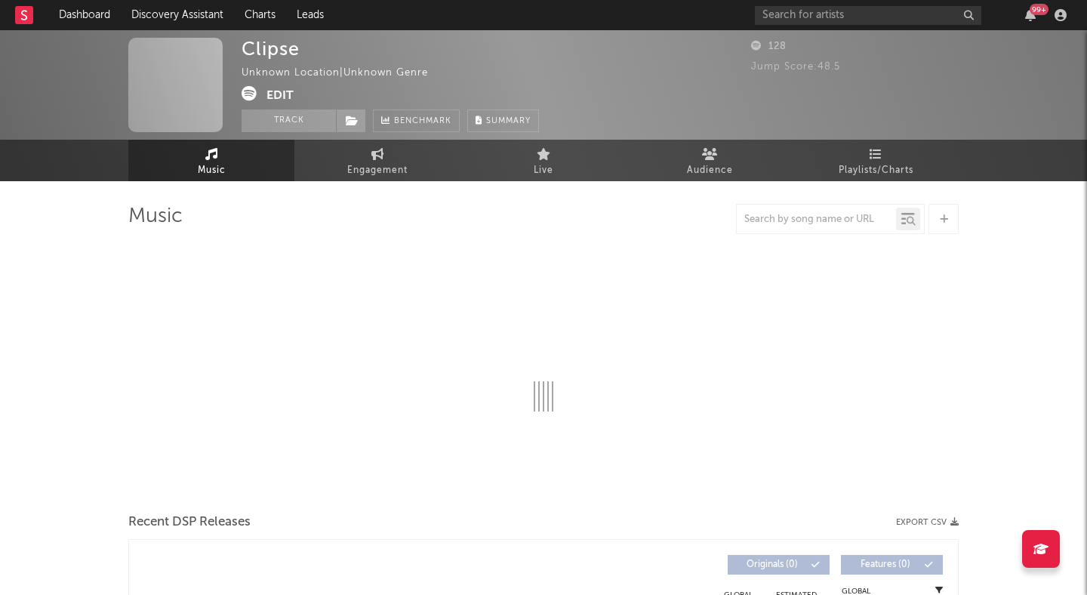
select select "1w"
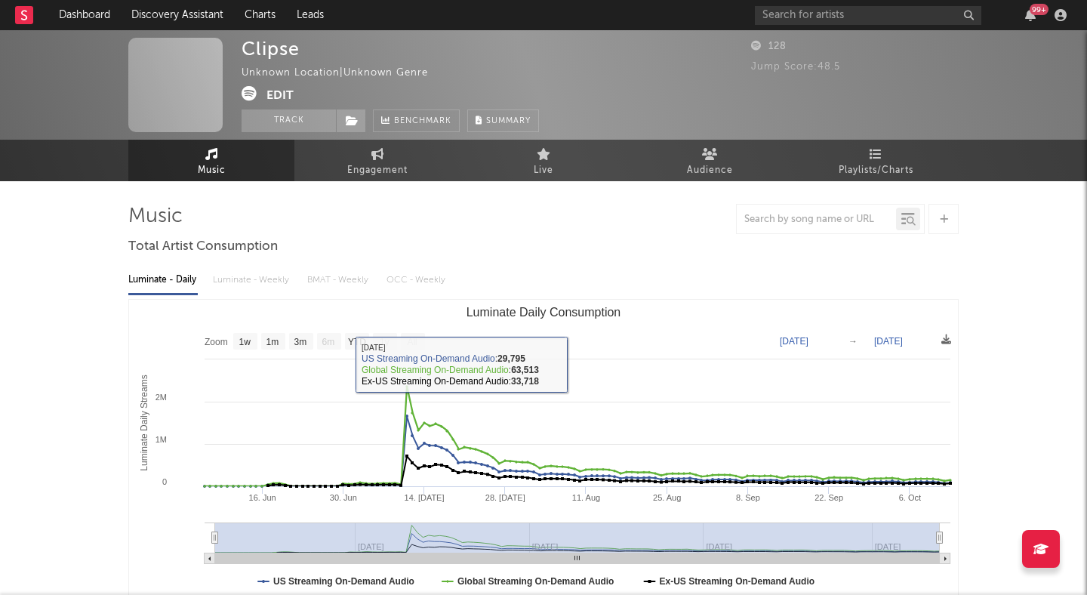
click at [251, 280] on div "Luminate - Daily Luminate - Weekly BMAT - Weekly OCC - Weekly" at bounding box center [543, 280] width 830 height 26
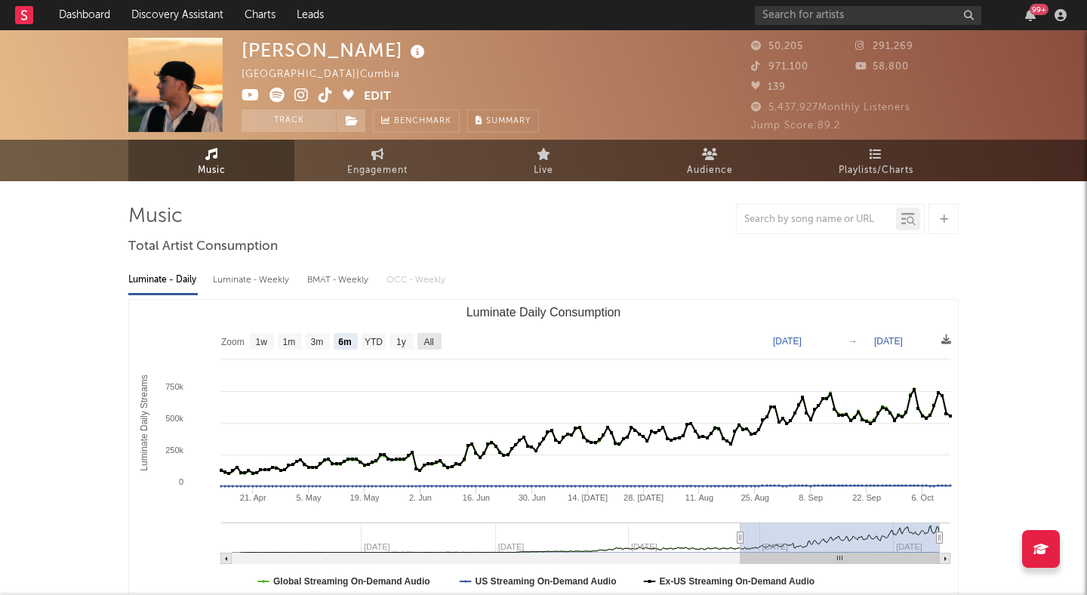
click at [421, 334] on rect "Luminate Daily Consumption" at bounding box center [429, 341] width 24 height 17
select select "All"
type input "2024-01-03"
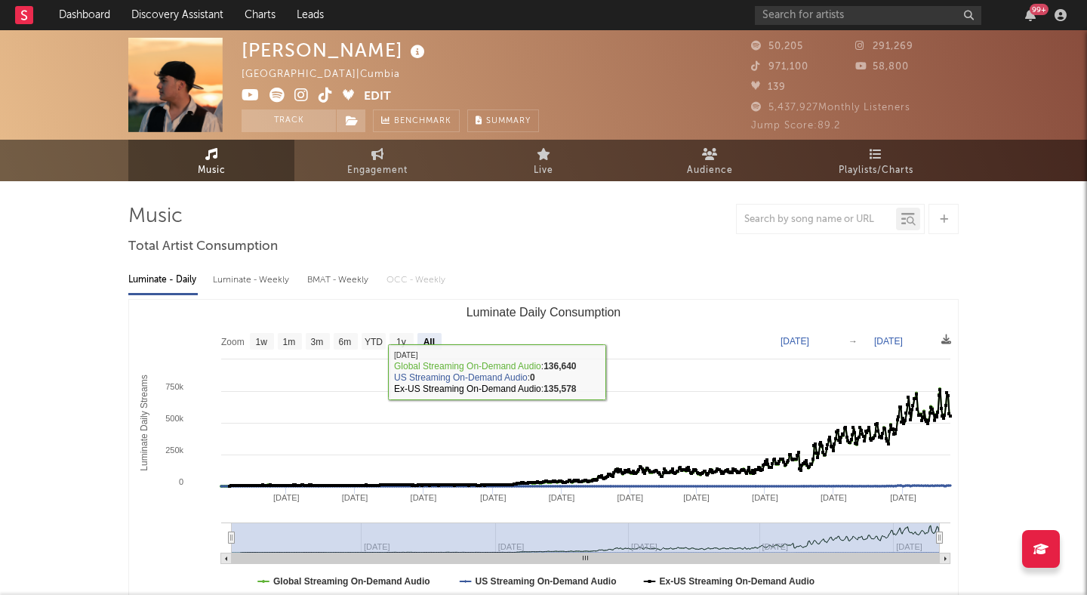
click at [272, 277] on div "Luminate - Weekly" at bounding box center [252, 280] width 79 height 26
select select "1w"
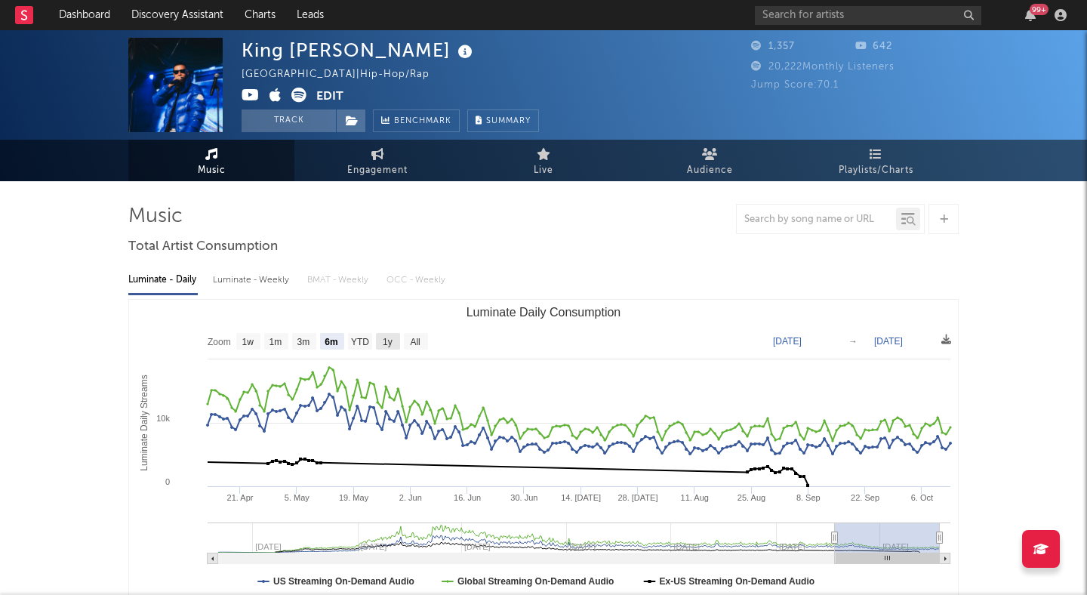
click at [391, 345] on text "1y" at bounding box center [388, 342] width 10 height 11
select select "1y"
type input "[DATE]"
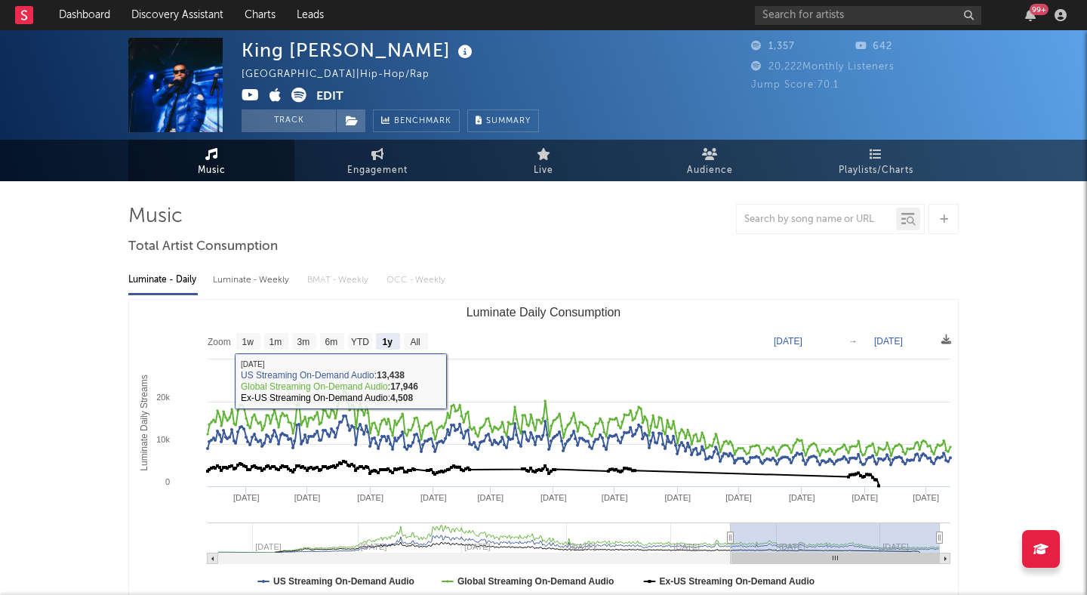
click at [248, 288] on div "Luminate - Weekly" at bounding box center [252, 280] width 79 height 26
select select "6m"
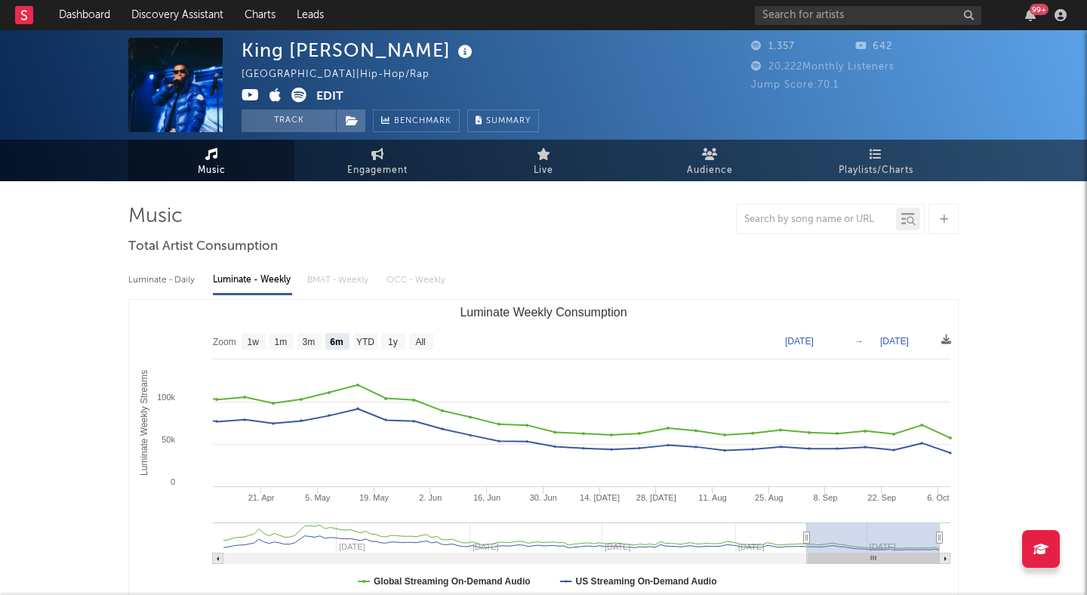
click at [299, 94] on icon at bounding box center [298, 95] width 15 height 15
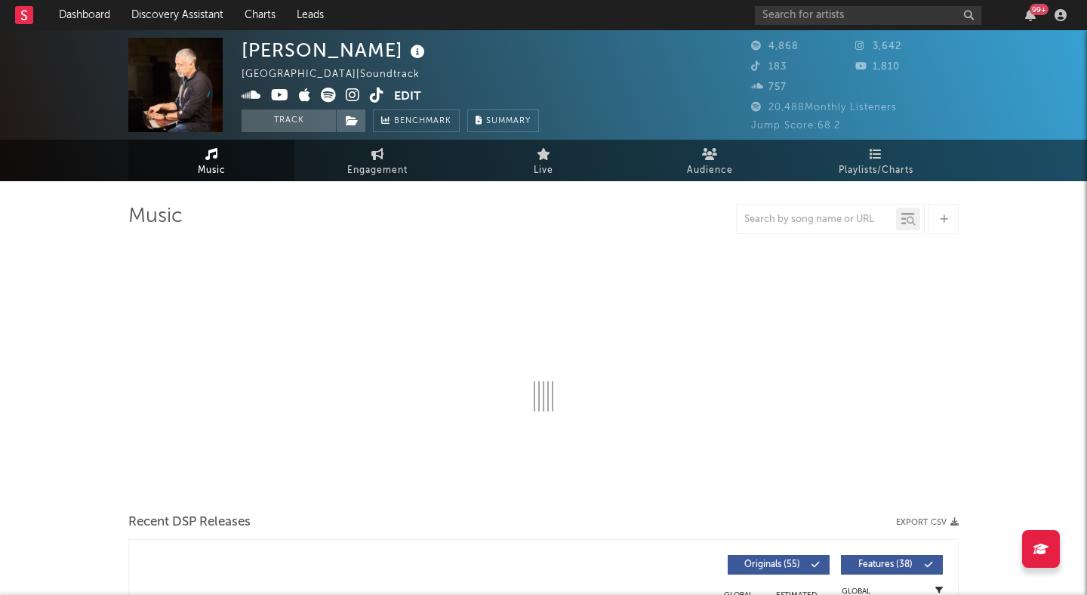
select select "6m"
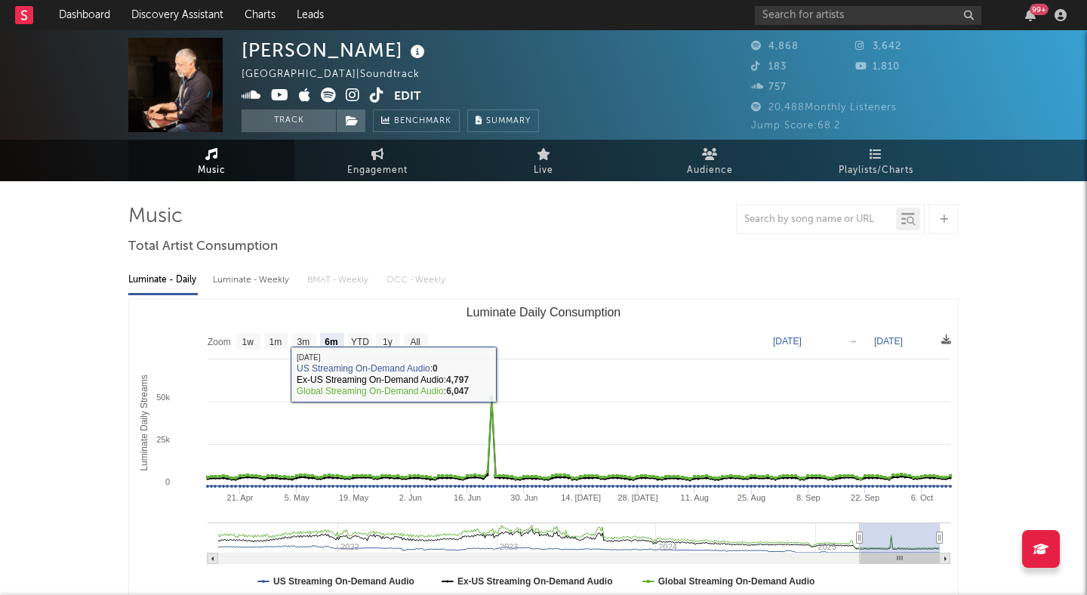
click at [241, 270] on div "Luminate - Weekly" at bounding box center [252, 280] width 79 height 26
select select "6m"
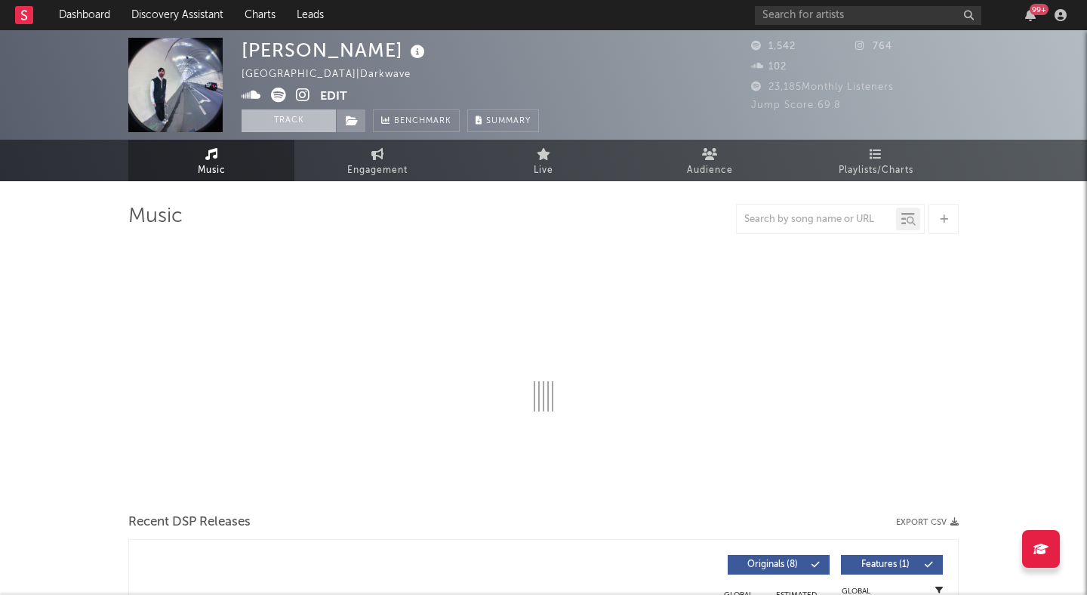
select select "6m"
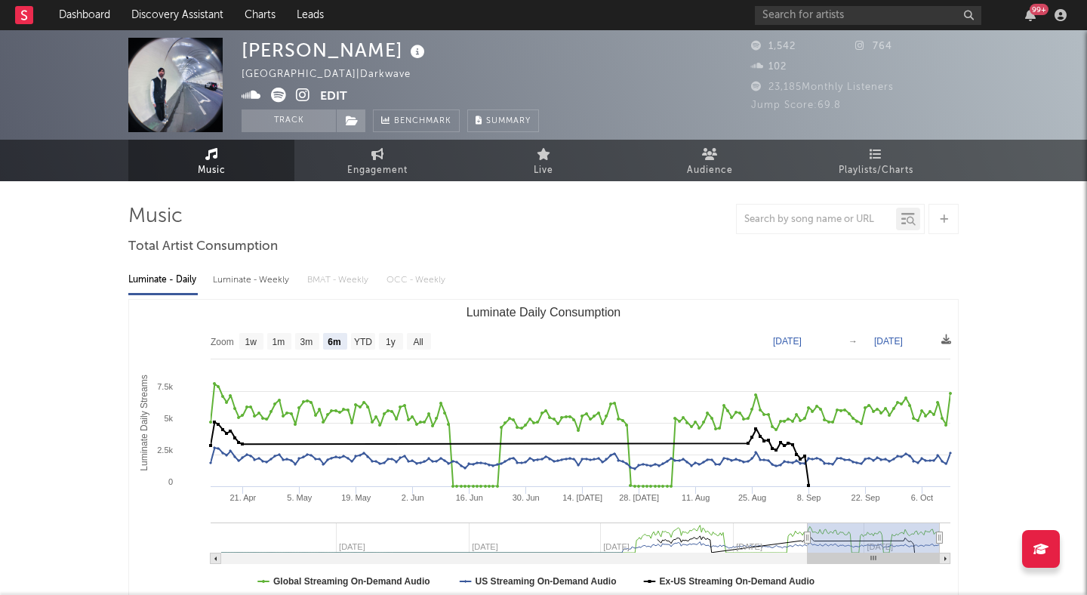
click at [263, 278] on div "Luminate - Weekly" at bounding box center [252, 280] width 79 height 26
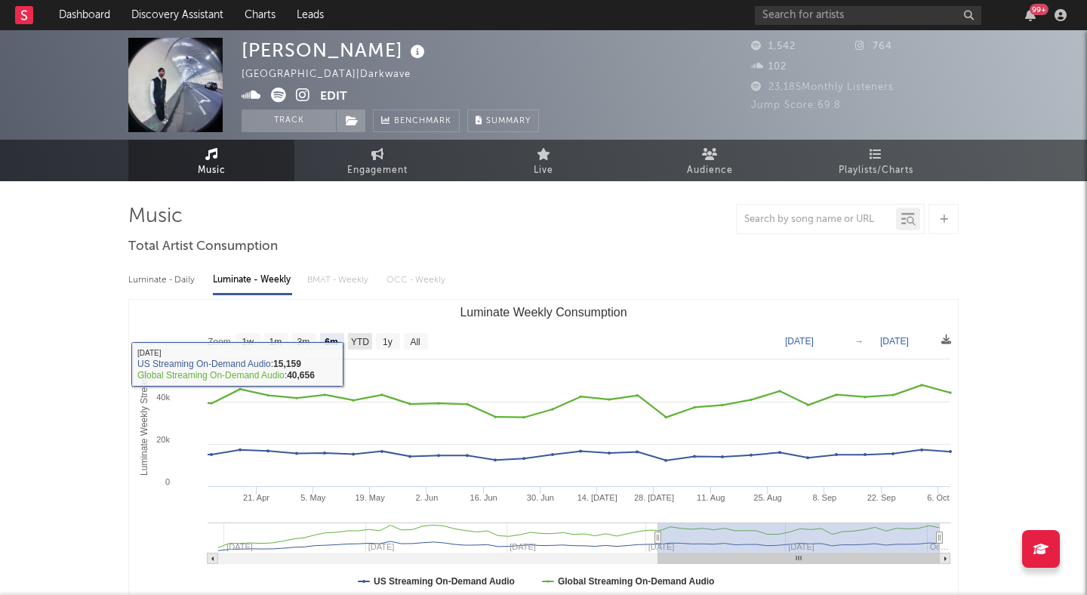
click at [358, 338] on text "YTD" at bounding box center [360, 342] width 18 height 11
select select "YTD"
type input "2025-01-01"
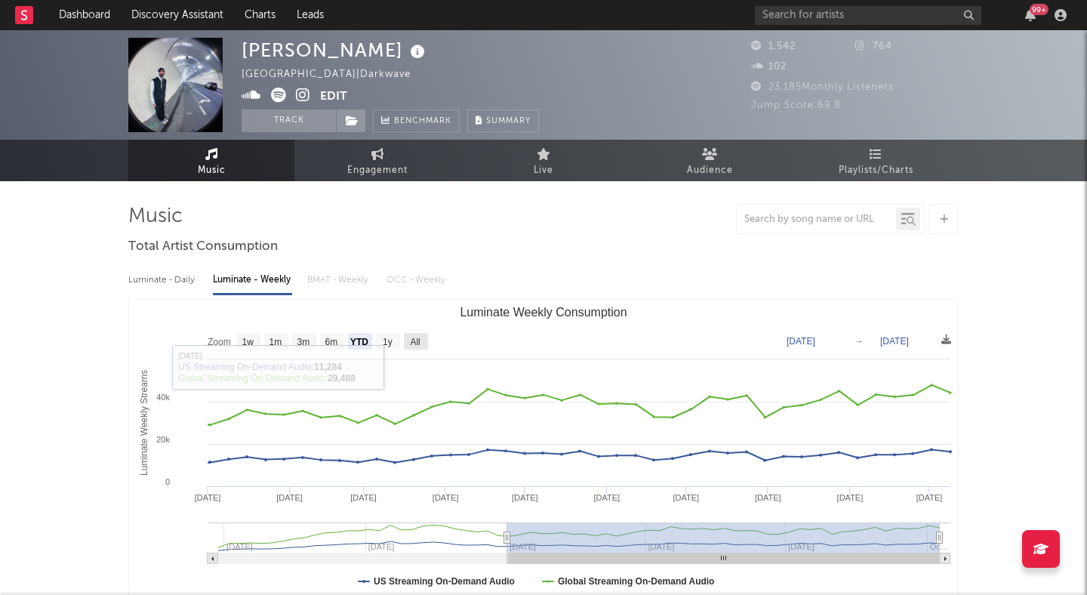
click at [419, 341] on text "All" at bounding box center [415, 342] width 10 height 11
select select "All"
type input "2024-06-27"
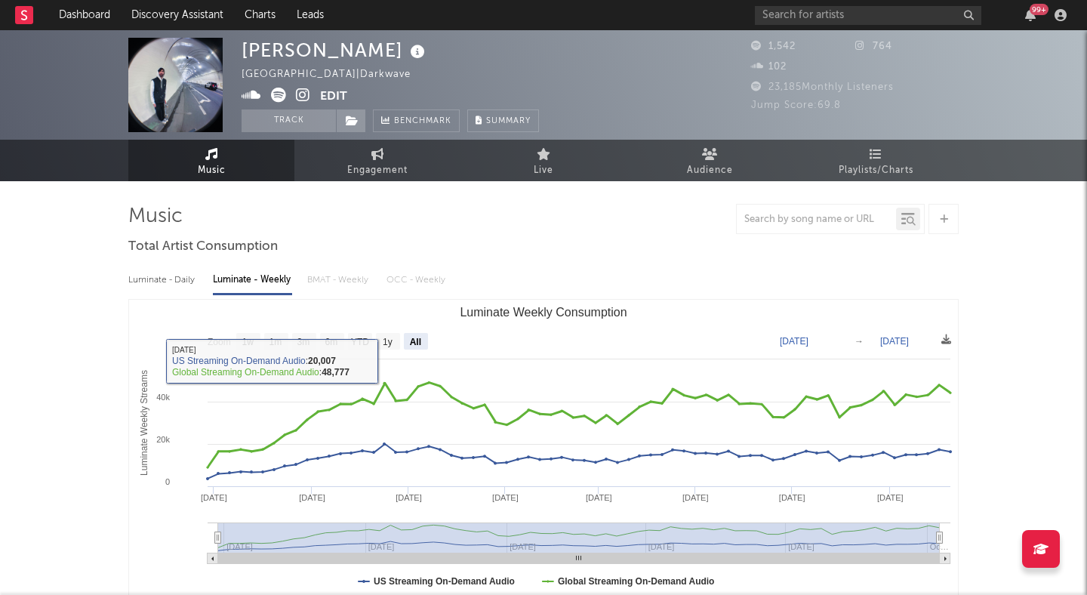
click at [385, 341] on text "1y" at bounding box center [388, 342] width 10 height 11
select select "1y"
type input "[DATE]"
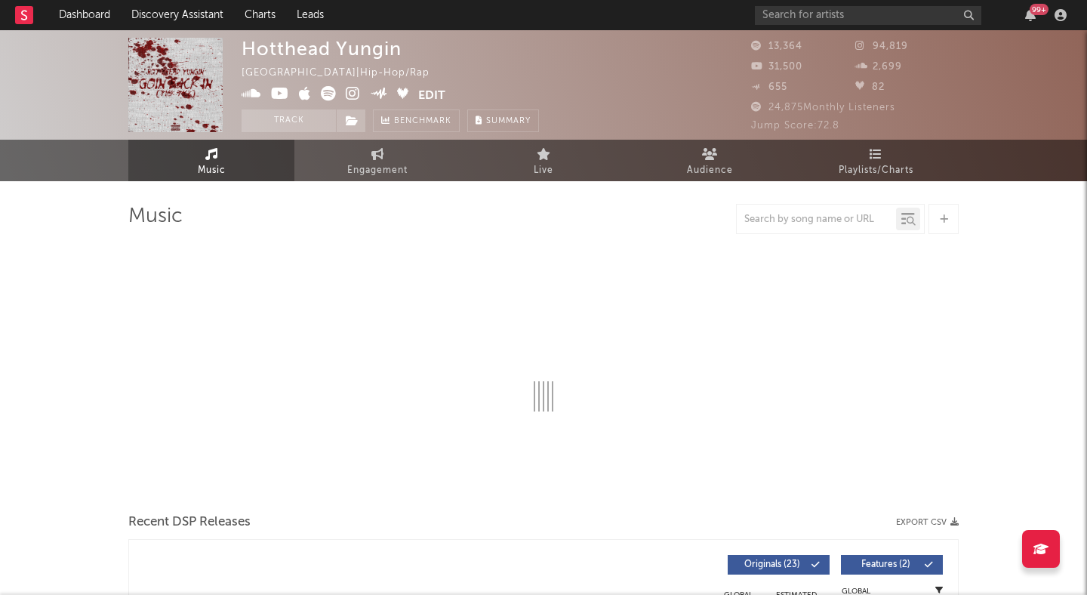
click at [346, 89] on icon at bounding box center [353, 93] width 14 height 15
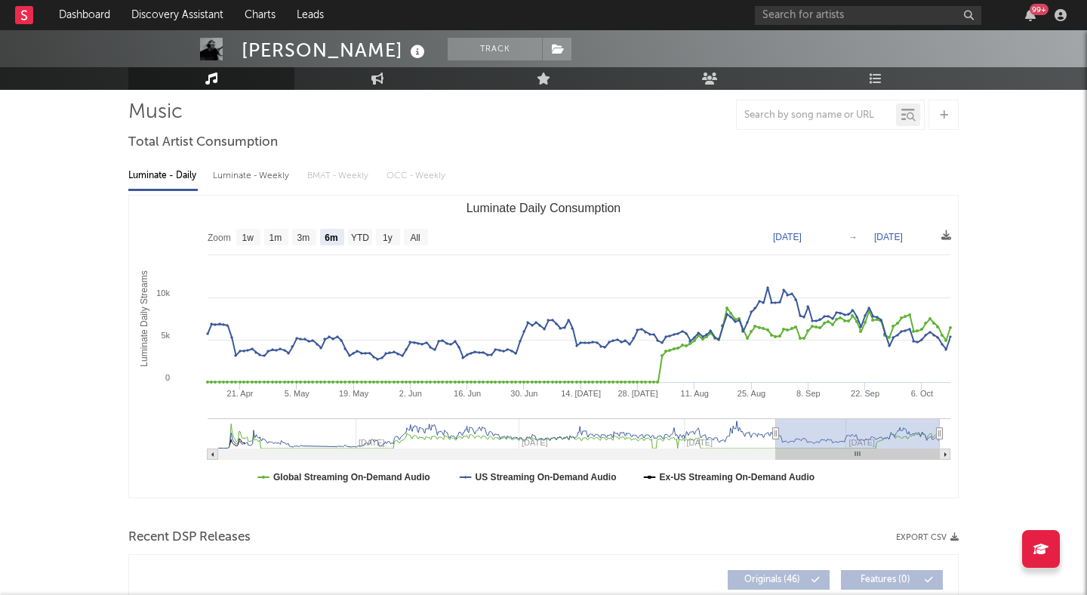
scroll to position [106, 0]
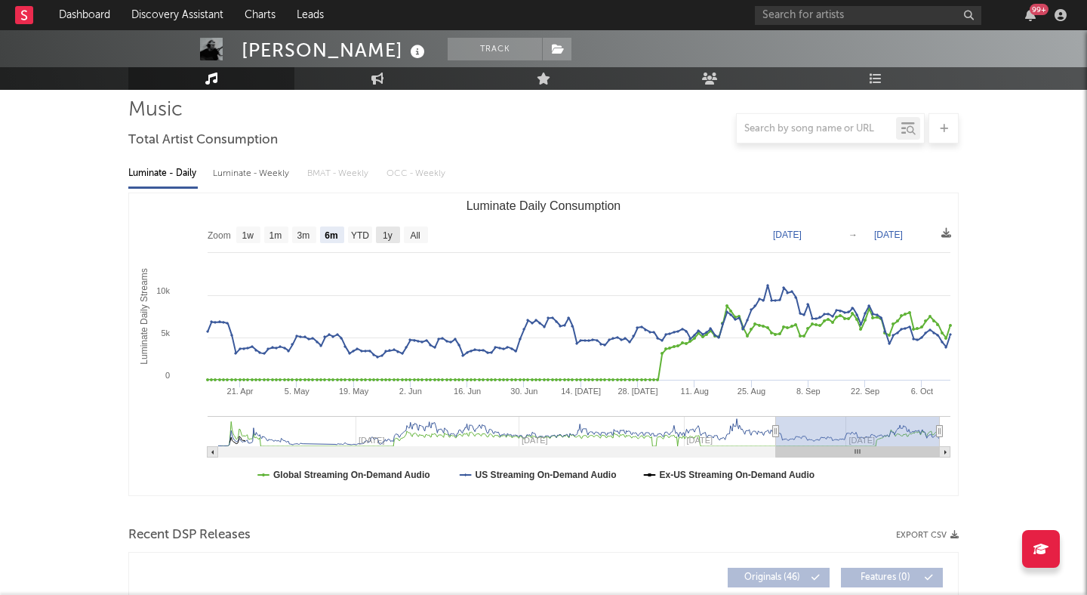
click at [393, 235] on rect "Luminate Daily Consumption" at bounding box center [388, 234] width 24 height 17
select select "1y"
type input "2024-10-13"
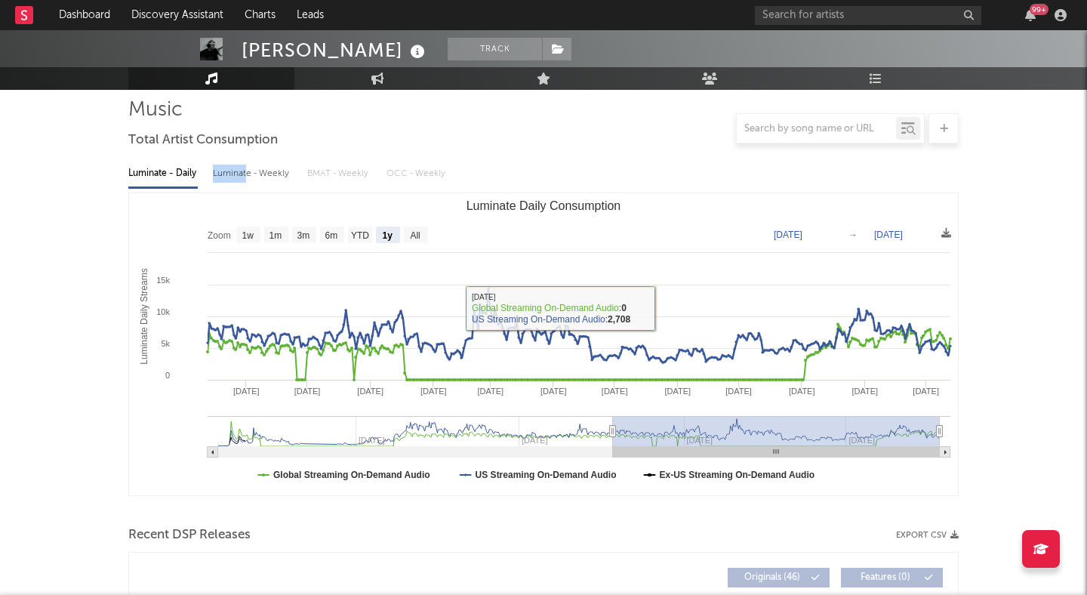
click at [245, 164] on div "Luminate - Weekly" at bounding box center [252, 174] width 79 height 26
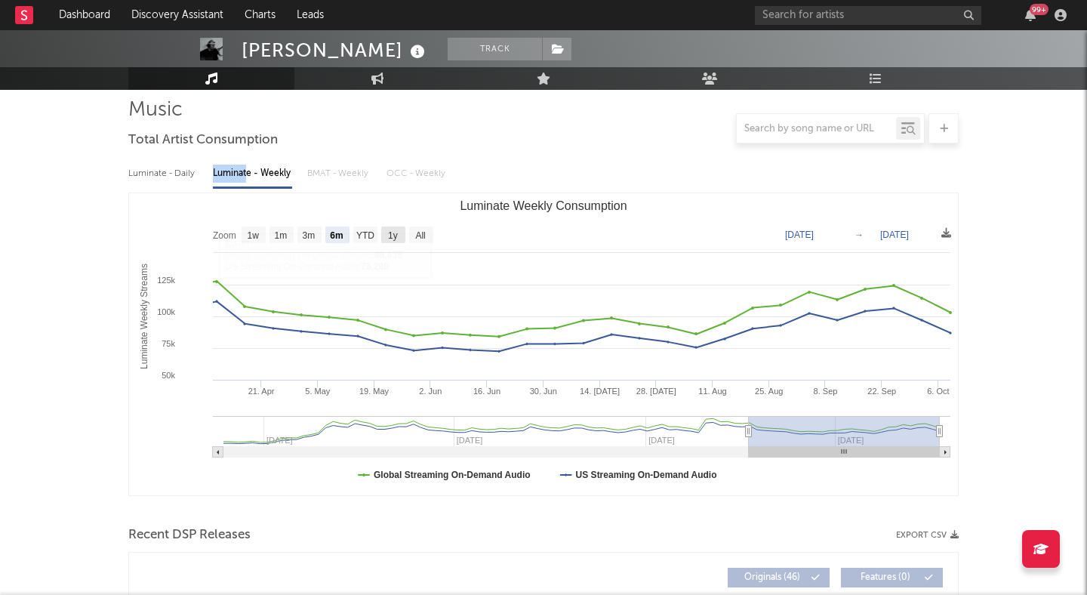
click at [392, 231] on text "1y" at bounding box center [393, 235] width 10 height 11
select select "1y"
type input "[DATE]"
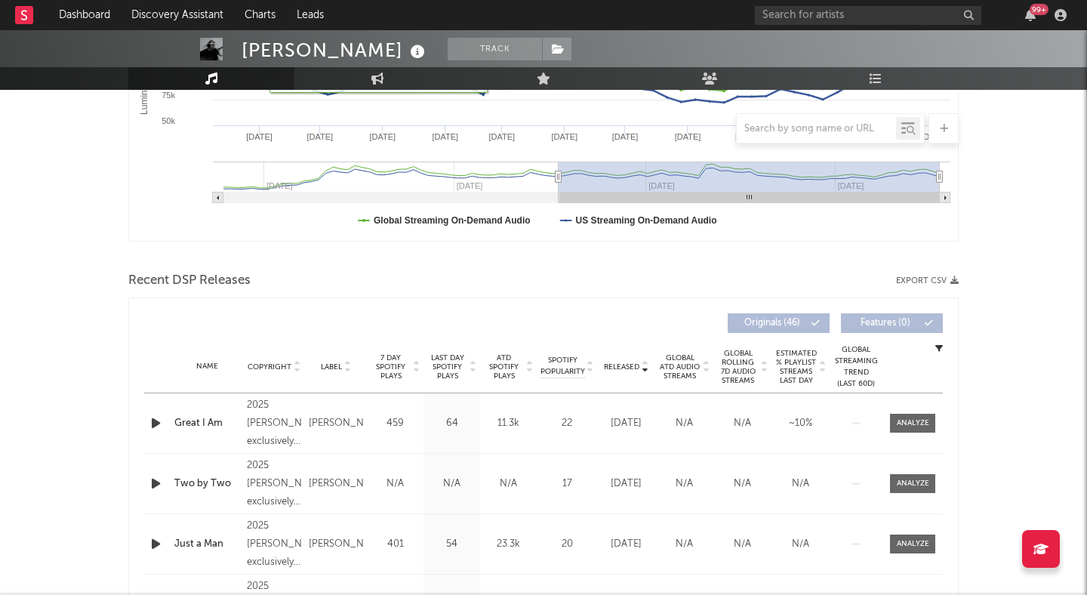
scroll to position [363, 0]
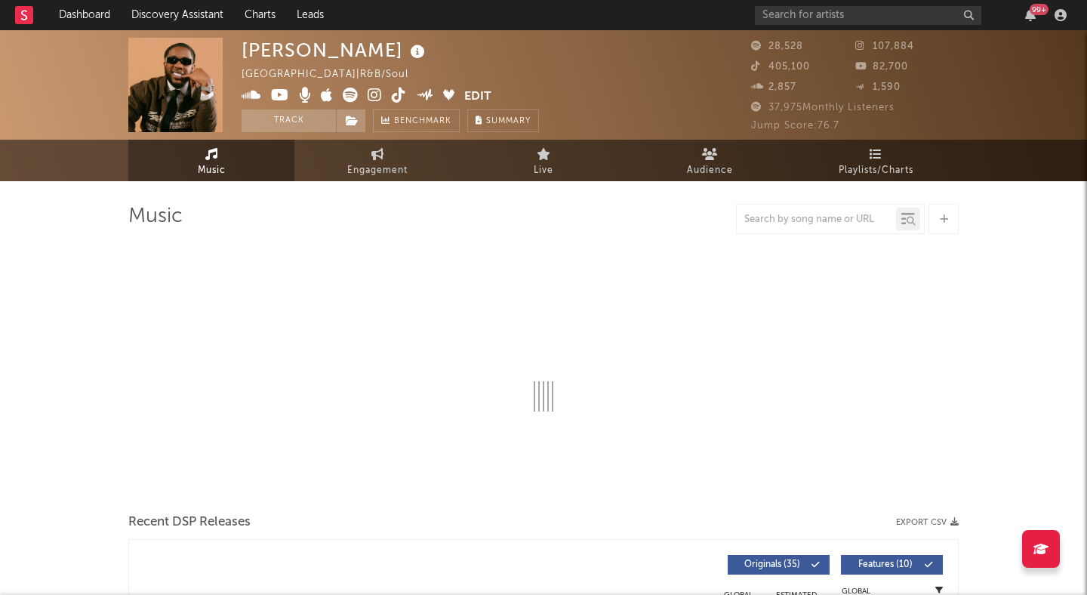
select select "6m"
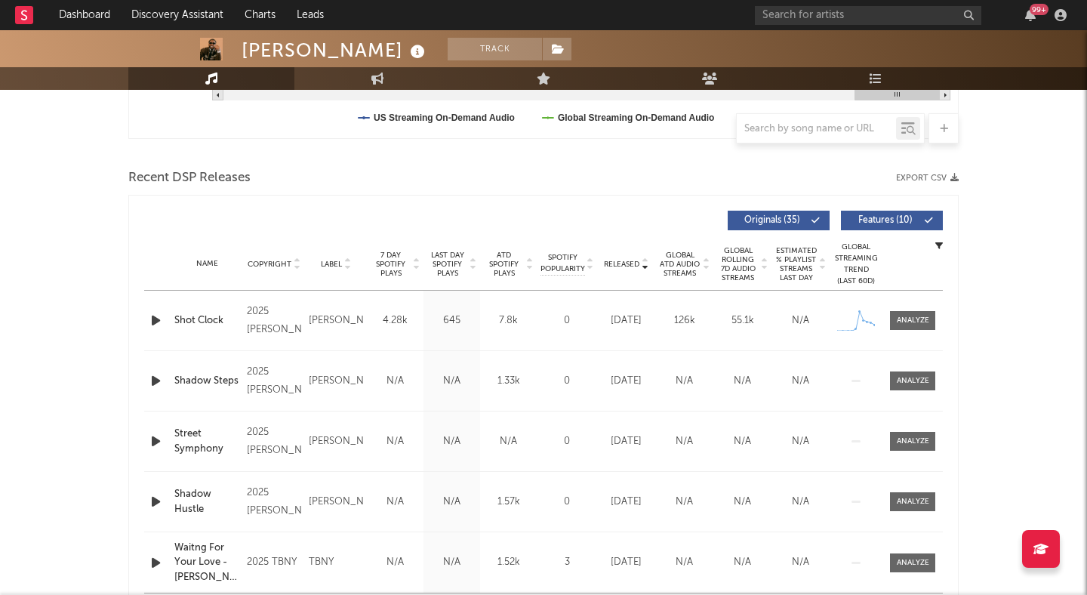
scroll to position [469, 0]
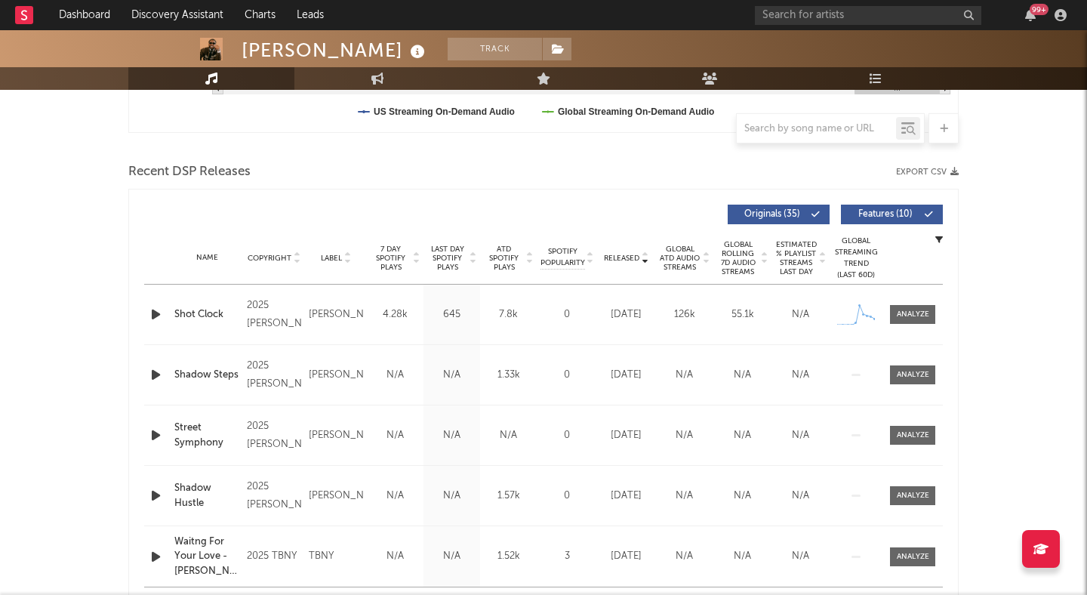
click at [411, 265] on div at bounding box center [415, 258] width 9 height 27
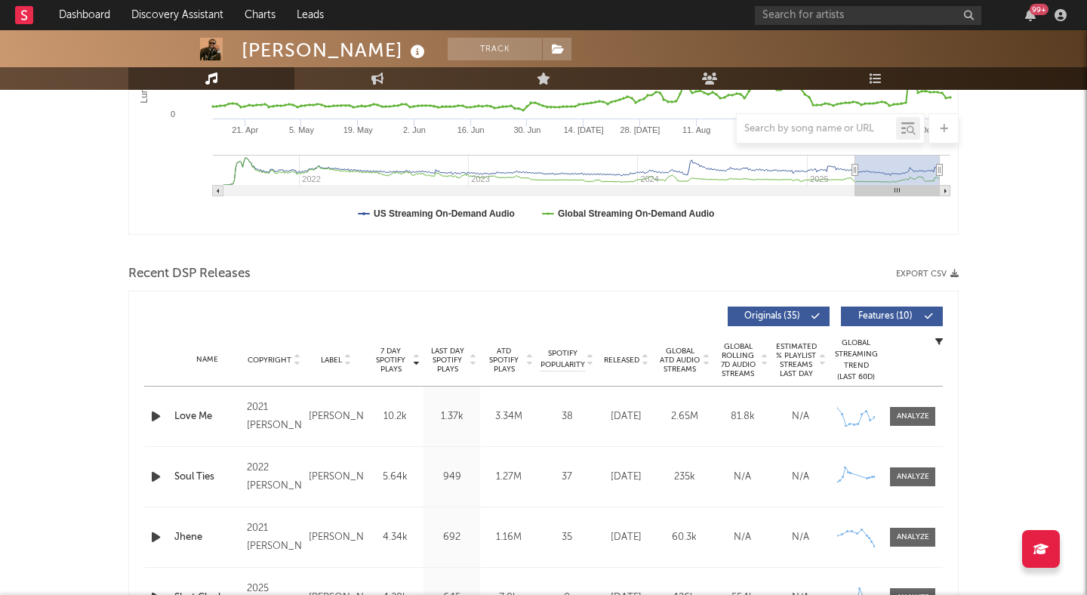
scroll to position [0, 0]
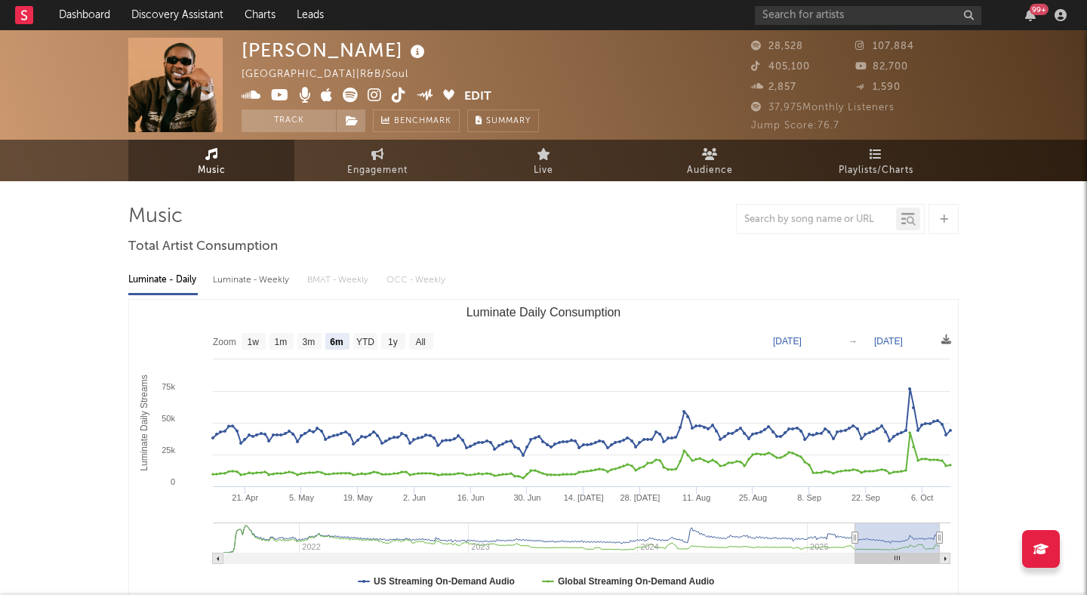
click at [254, 281] on div "Luminate - Weekly" at bounding box center [252, 280] width 79 height 26
select select "6m"
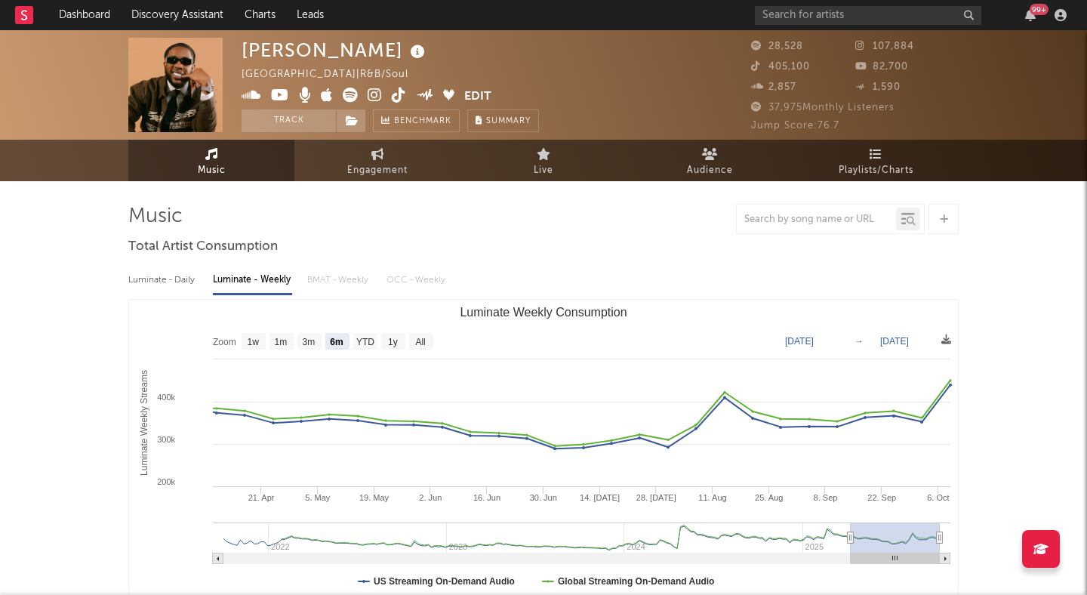
click at [372, 98] on icon at bounding box center [375, 95] width 14 height 15
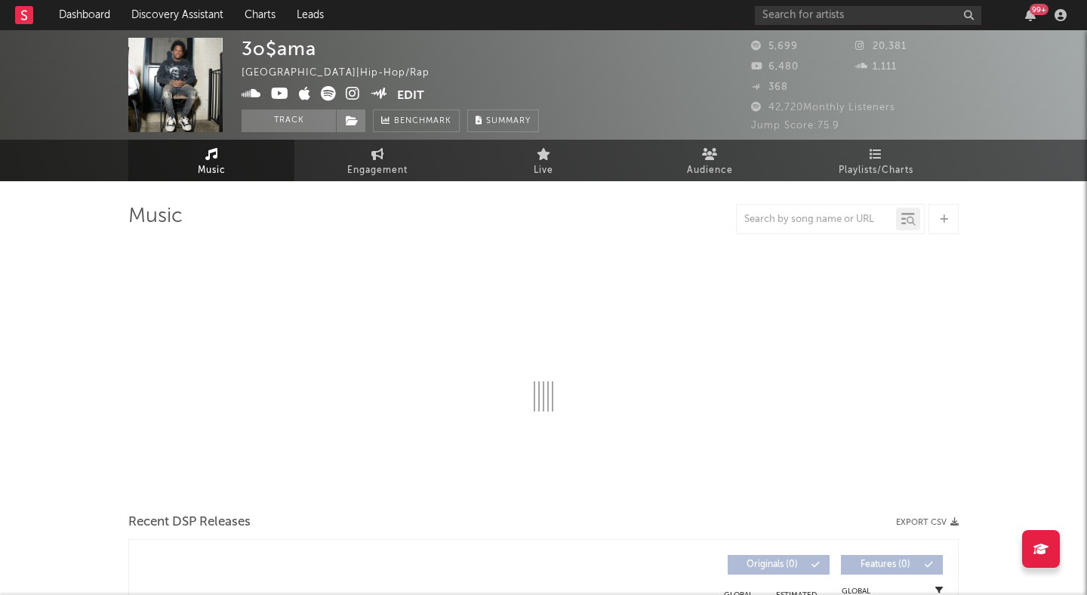
select select "6m"
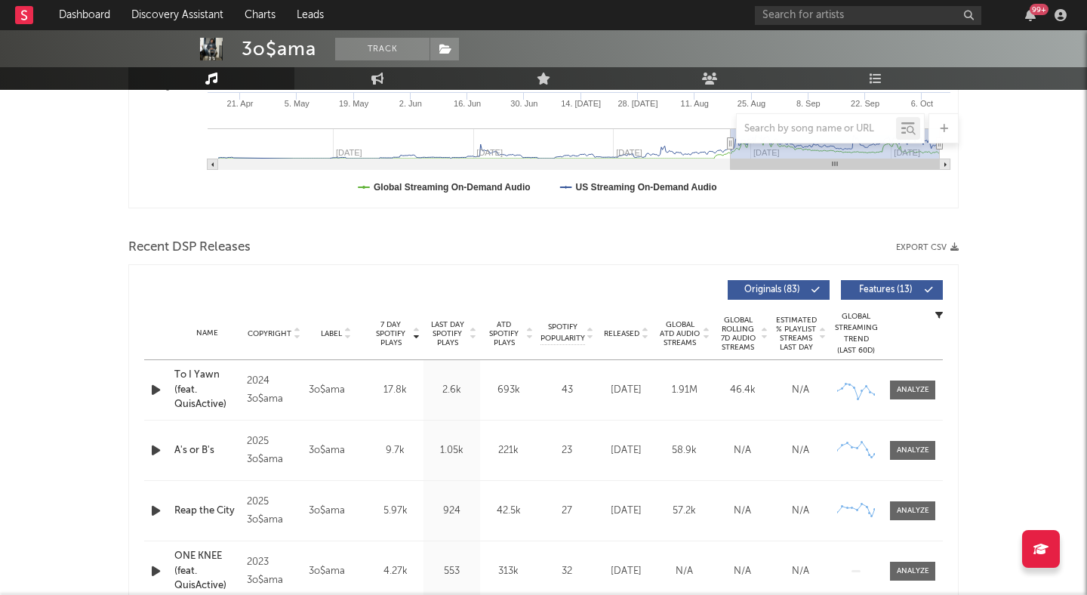
scroll to position [398, 0]
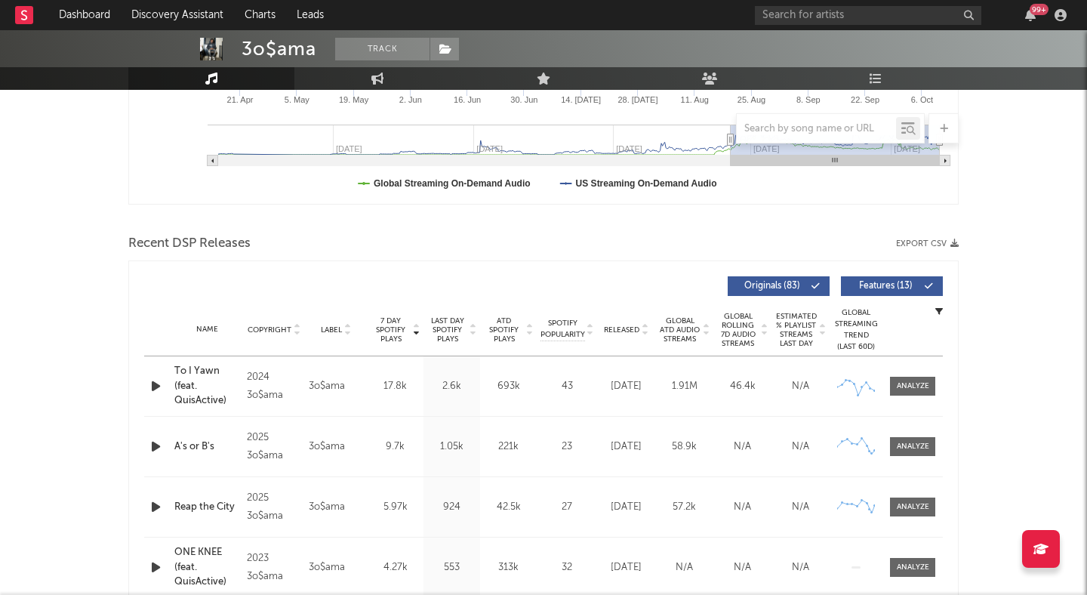
click at [645, 332] on icon at bounding box center [645, 333] width 8 height 6
click at [859, 281] on span "Features ( 13 )" at bounding box center [884, 285] width 69 height 9
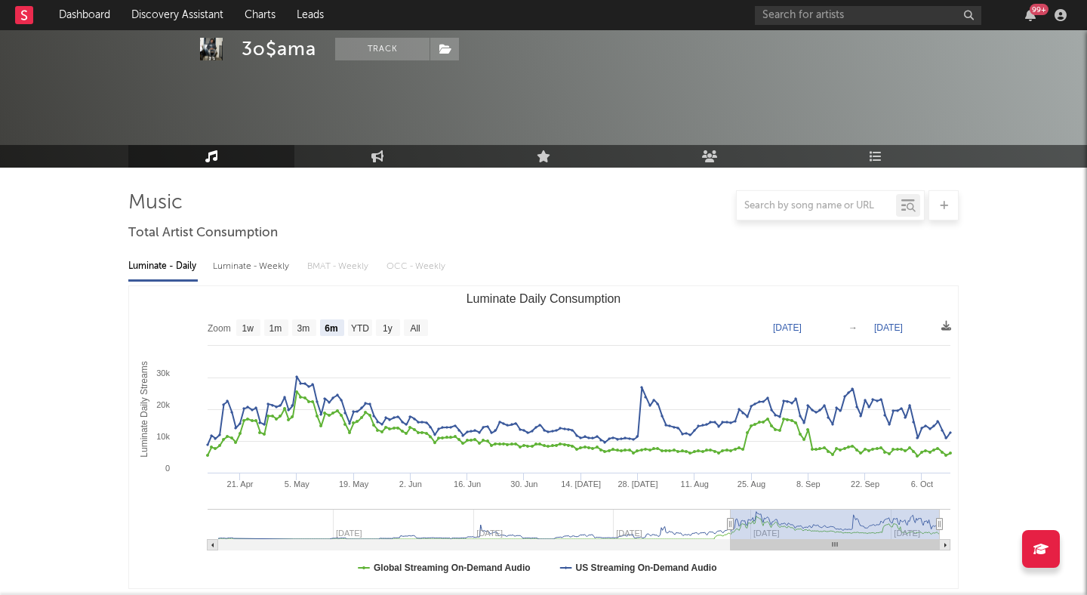
scroll to position [0, 0]
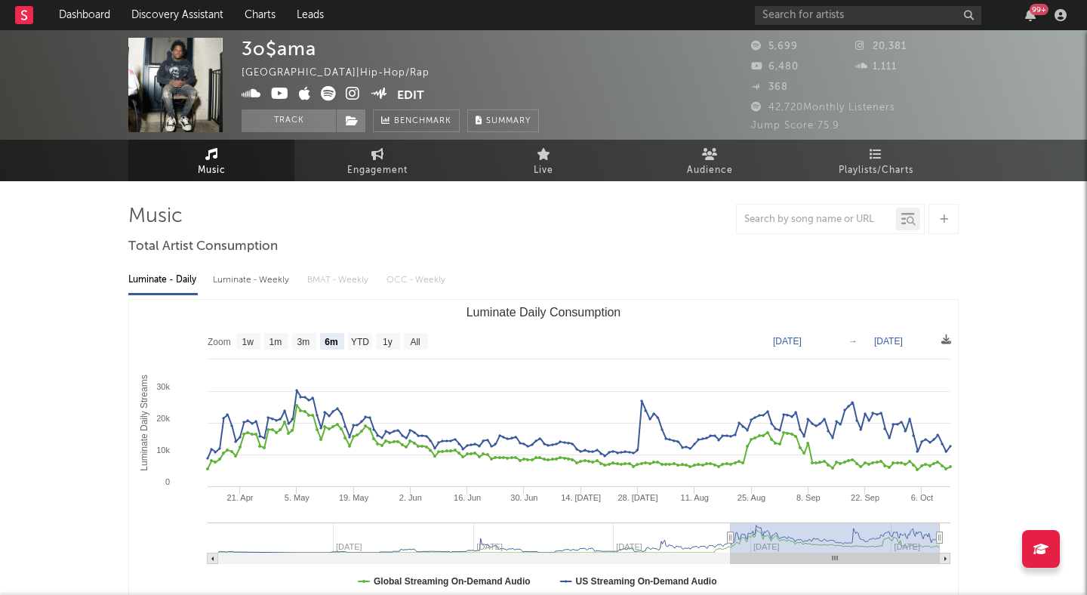
click at [261, 277] on div "Luminate - Weekly" at bounding box center [252, 280] width 79 height 26
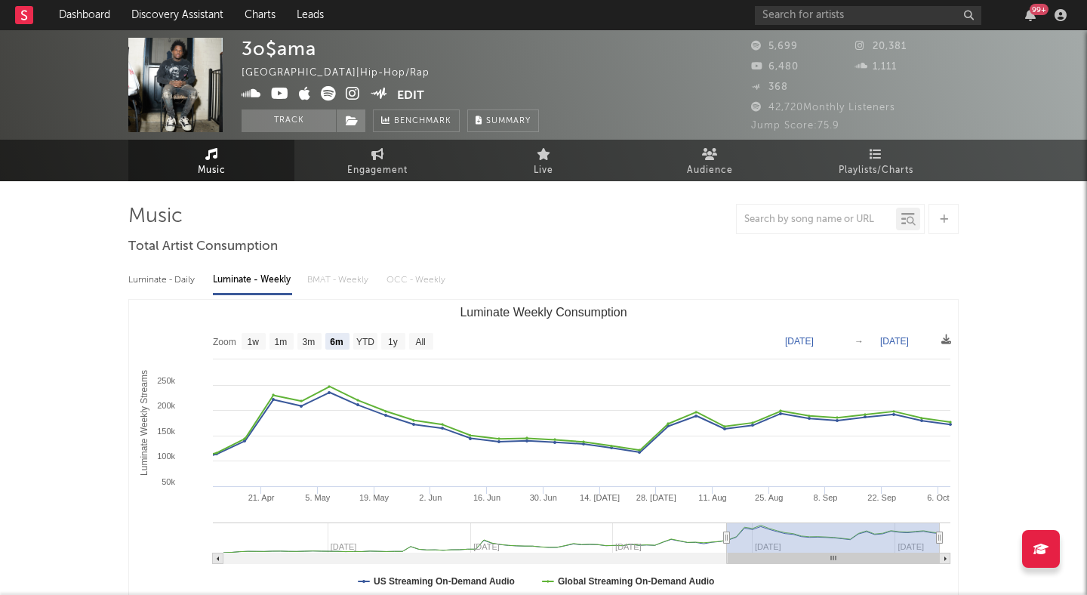
click at [392, 339] on text "1y" at bounding box center [393, 342] width 10 height 11
select select "1y"
type input "[DATE]"
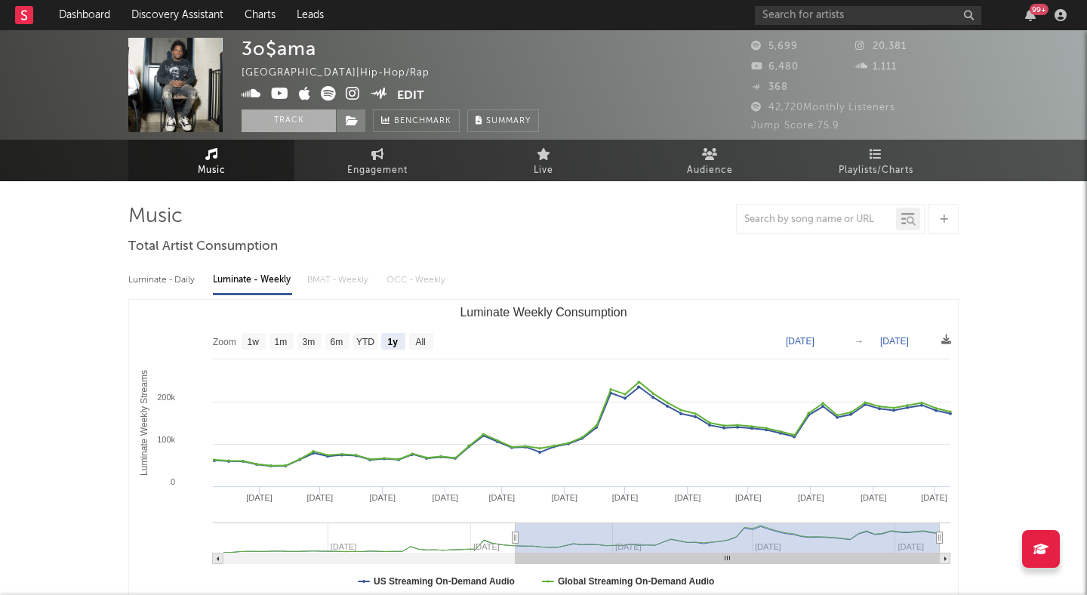
click at [300, 115] on button "Track" at bounding box center [288, 120] width 94 height 23
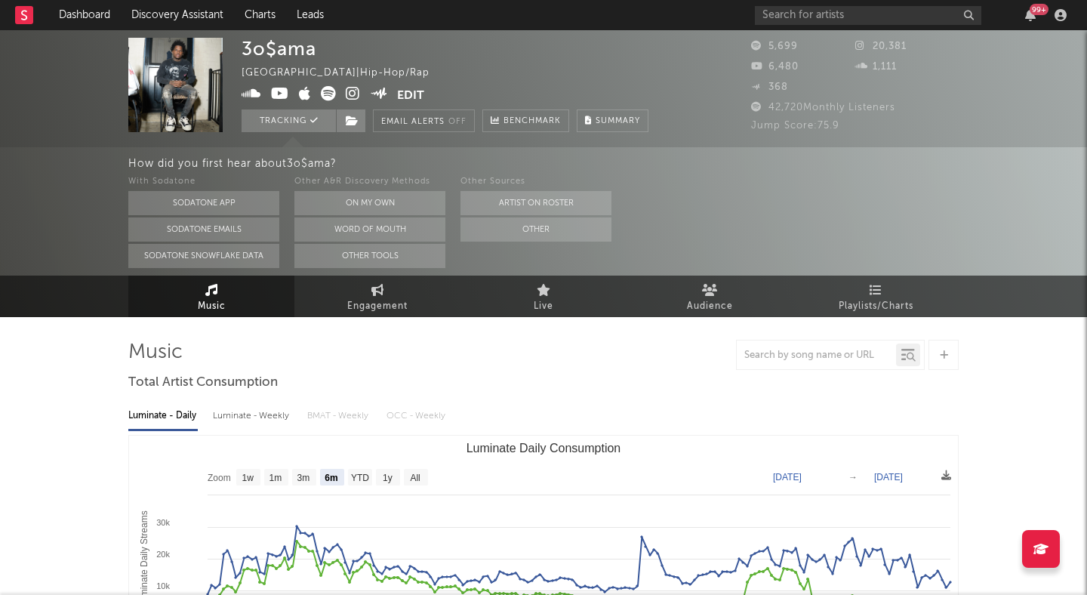
click at [352, 95] on icon at bounding box center [353, 93] width 14 height 15
click at [416, 468] on rect "Luminate Daily Consumption" at bounding box center [543, 586] width 829 height 302
click at [414, 481] on text "All" at bounding box center [415, 477] width 10 height 11
select select "All"
type input "2024-01-21"
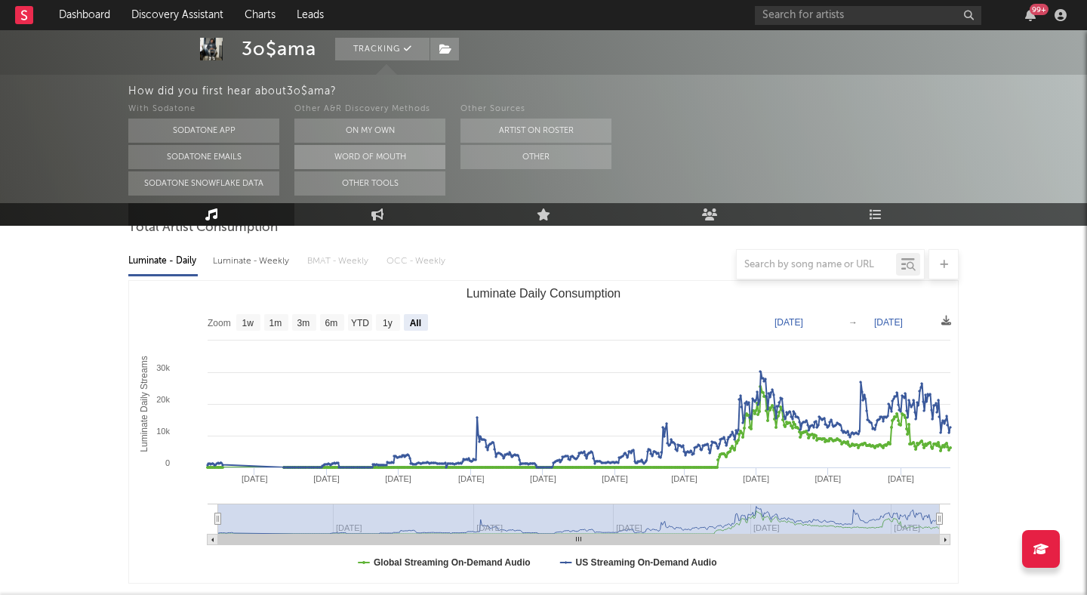
scroll to position [155, 0]
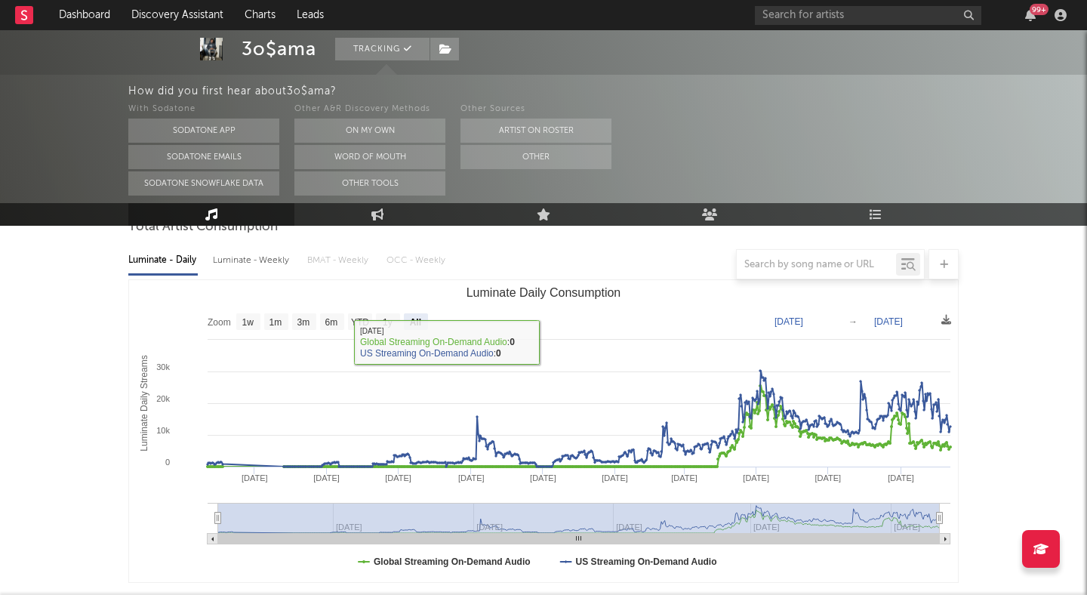
click at [275, 270] on div at bounding box center [543, 264] width 830 height 30
click at [260, 261] on div at bounding box center [543, 264] width 830 height 30
click at [250, 254] on div at bounding box center [543, 264] width 830 height 30
click at [261, 260] on div at bounding box center [543, 264] width 830 height 30
click at [259, 259] on div at bounding box center [543, 264] width 830 height 30
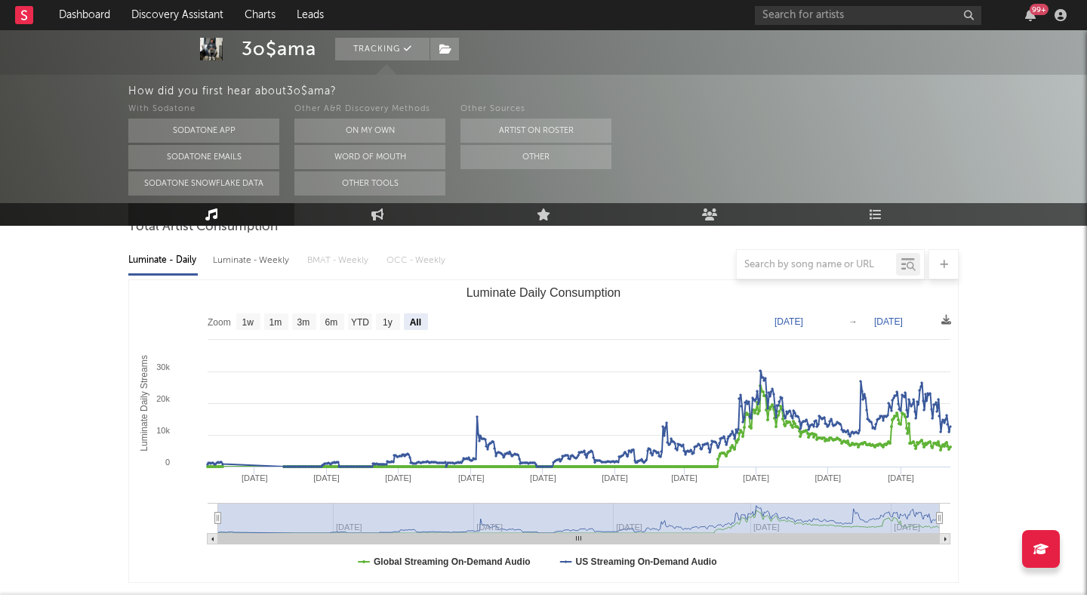
click at [242, 259] on div at bounding box center [543, 264] width 830 height 30
click at [394, 321] on rect "Luminate Daily Consumption" at bounding box center [388, 321] width 24 height 17
select select "1y"
type input "2024-10-13"
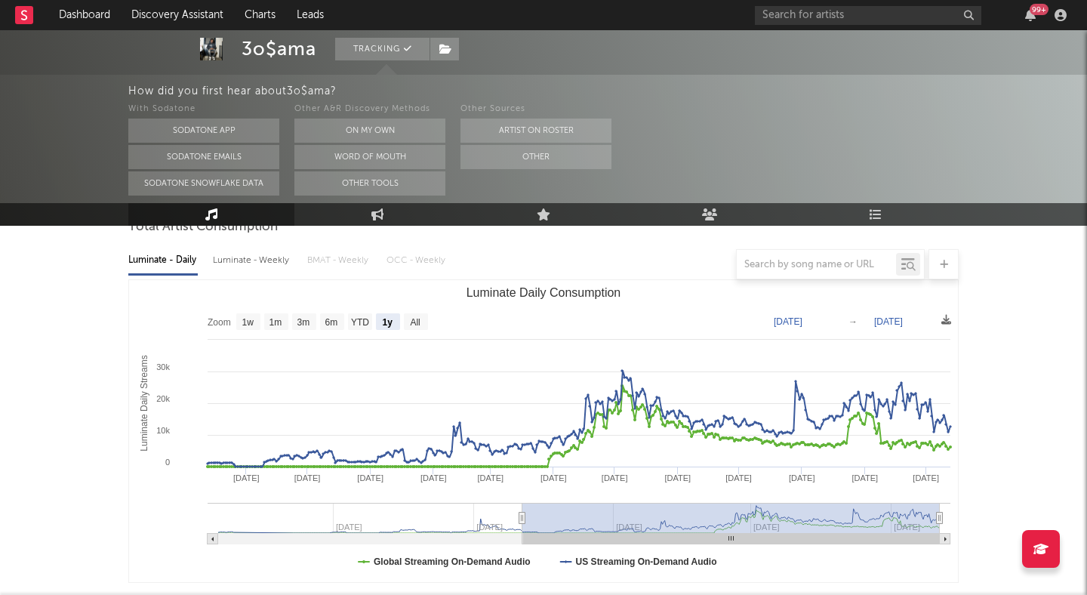
click at [266, 251] on div at bounding box center [543, 264] width 830 height 30
click at [243, 256] on div at bounding box center [543, 264] width 830 height 30
click at [295, 322] on rect "Luminate Daily Consumption" at bounding box center [304, 321] width 24 height 17
select select "3m"
type input "2025-07-13"
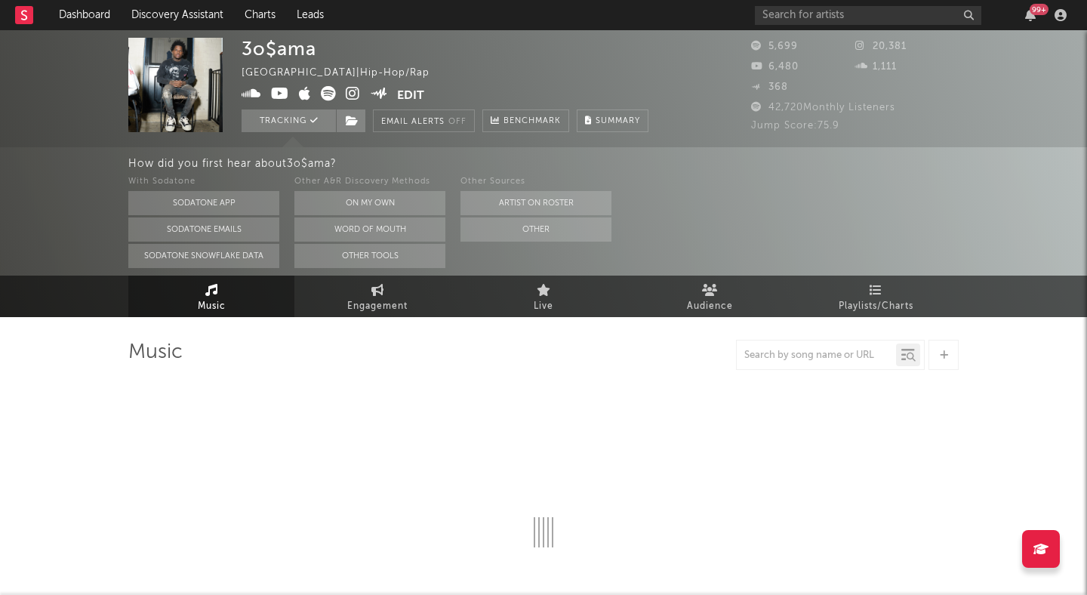
select select "6m"
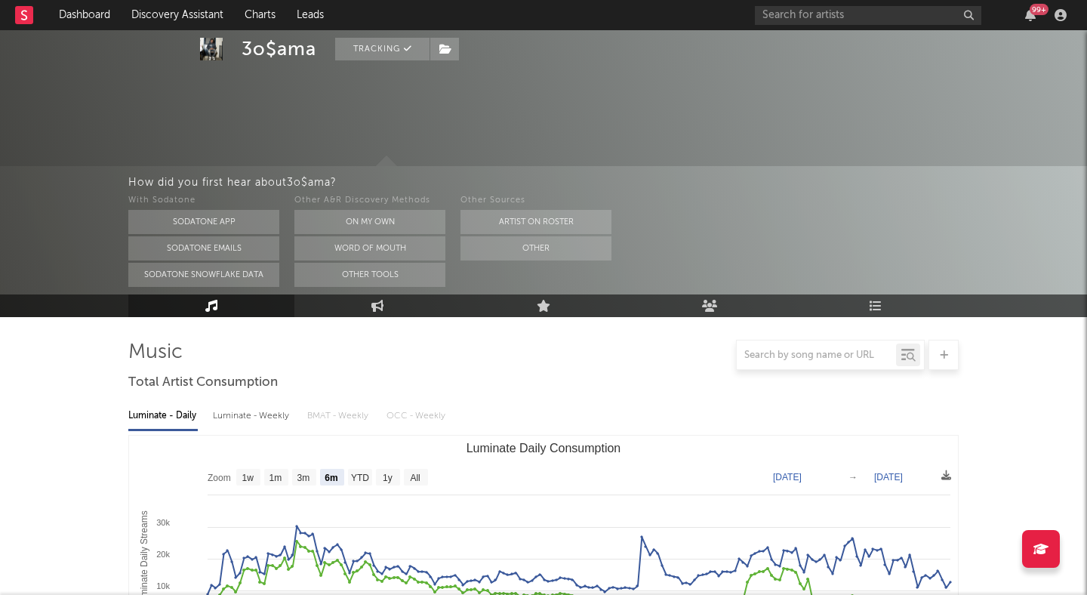
scroll to position [177, 0]
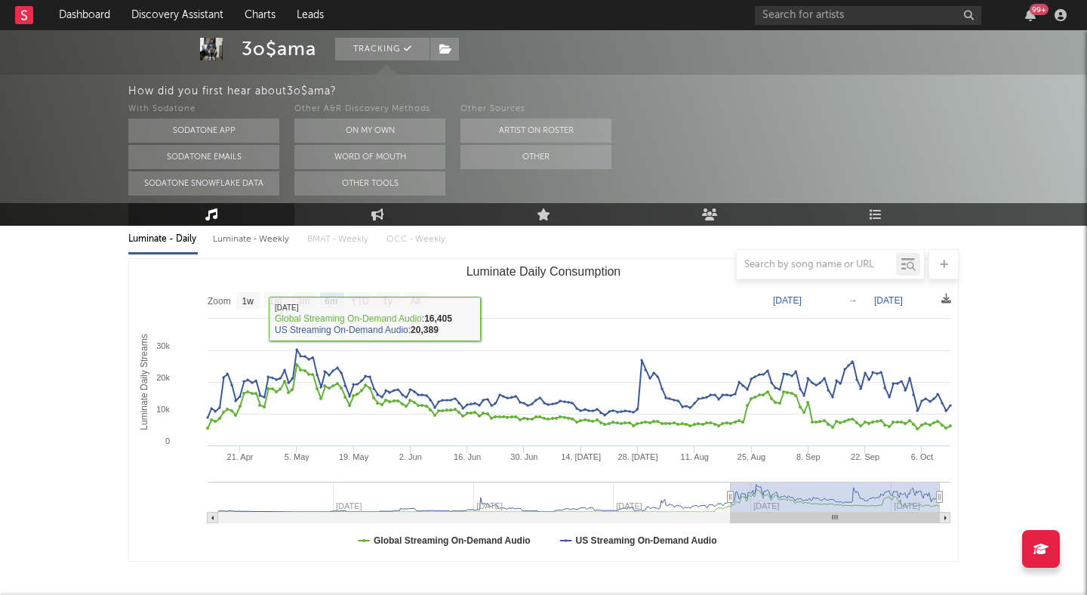
click at [227, 243] on div "Luminate - Weekly" at bounding box center [252, 239] width 79 height 26
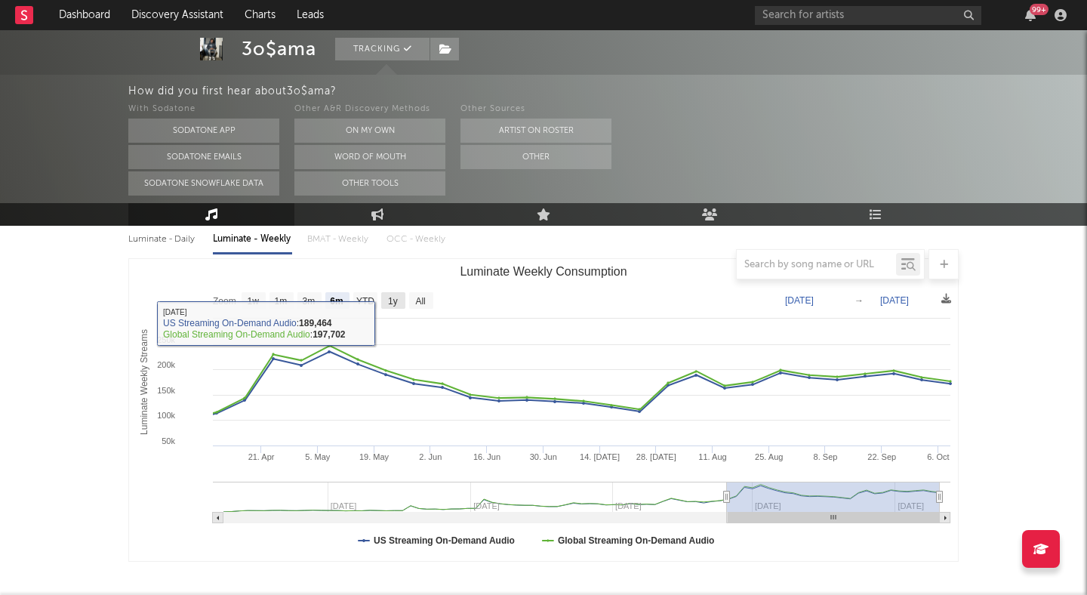
click at [401, 301] on rect "Luminate Weekly Consumption" at bounding box center [393, 300] width 24 height 17
select select "1y"
type input "[DATE]"
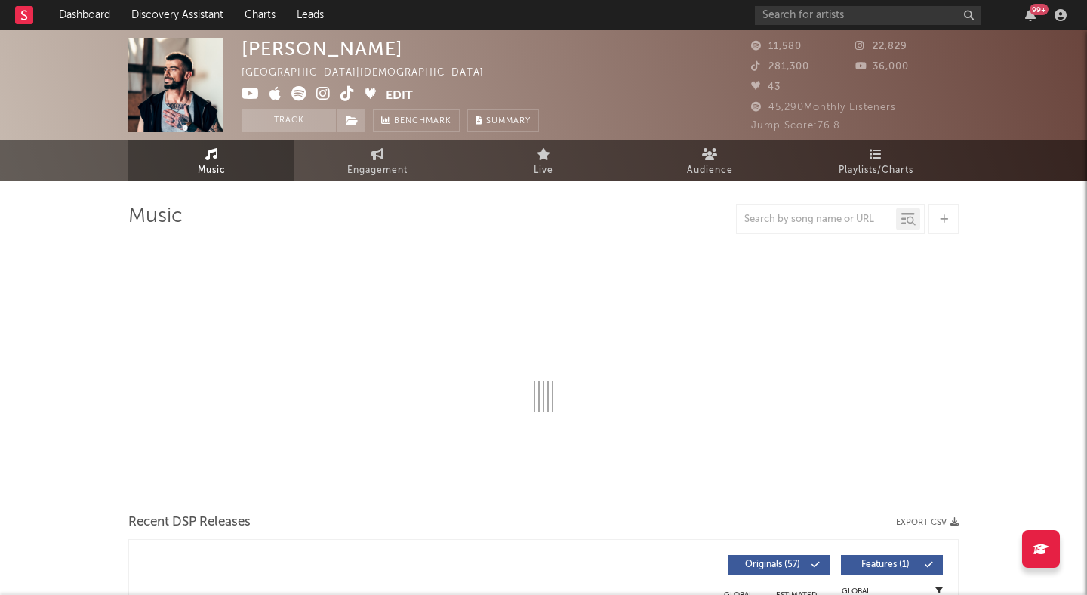
select select "6m"
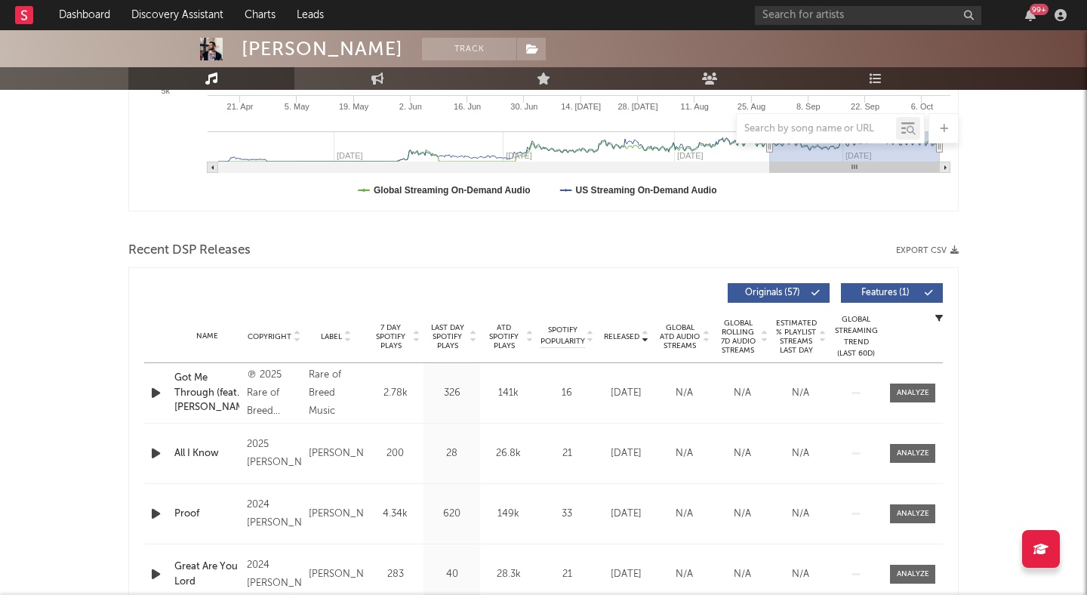
scroll to position [392, 0]
click at [866, 289] on span "Features ( 1 )" at bounding box center [884, 291] width 69 height 9
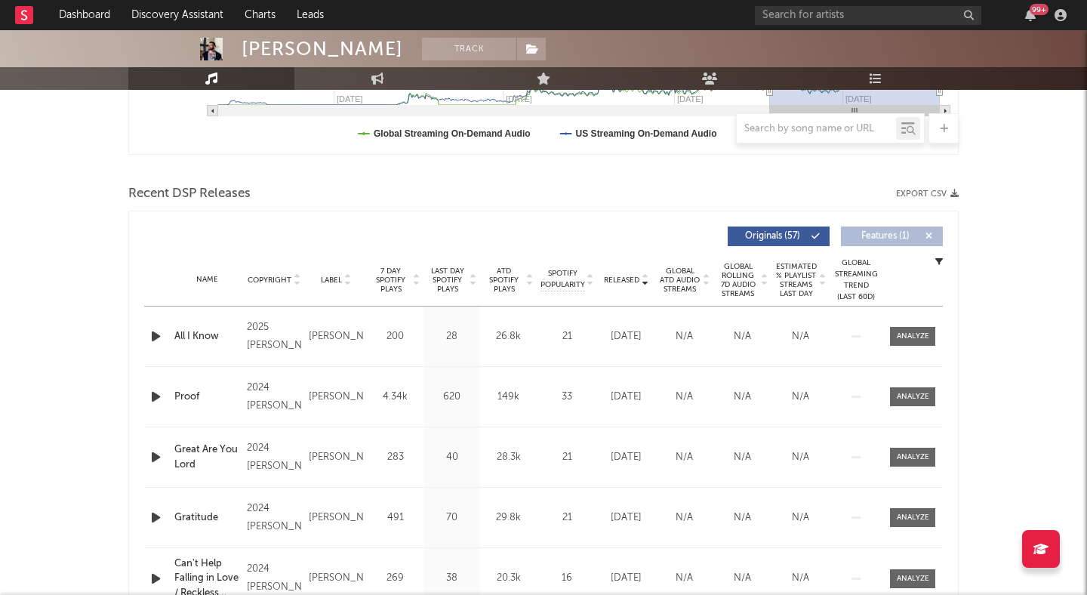
scroll to position [446, 0]
click at [412, 283] on icon at bounding box center [416, 284] width 8 height 6
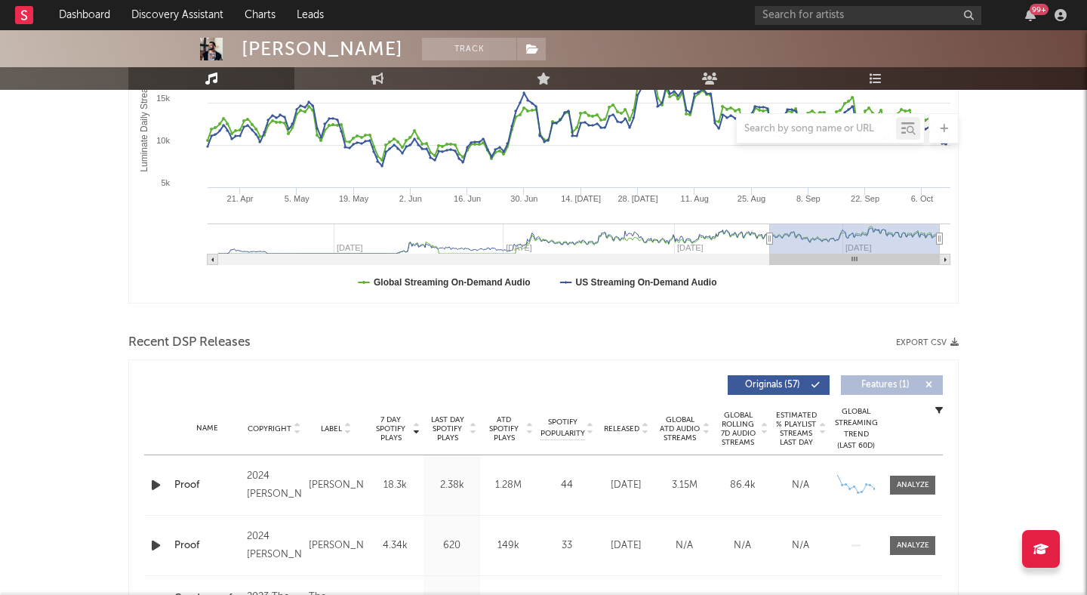
scroll to position [0, 0]
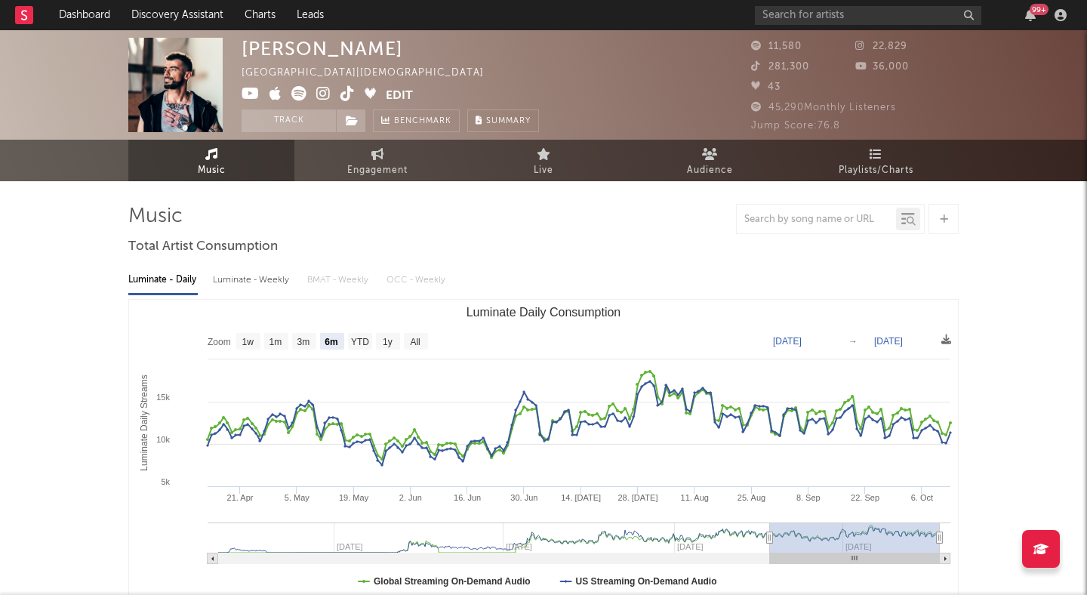
click at [320, 94] on icon at bounding box center [323, 93] width 14 height 15
click at [264, 285] on div "Luminate - Weekly" at bounding box center [252, 280] width 79 height 26
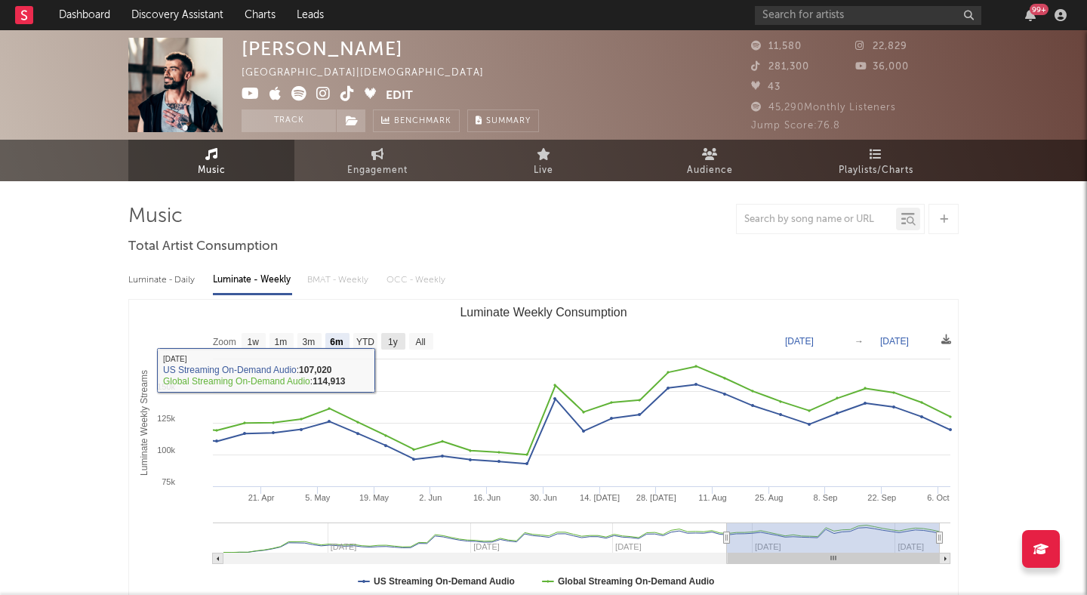
click at [395, 337] on text "1y" at bounding box center [393, 342] width 10 height 11
select select "1y"
type input "[DATE]"
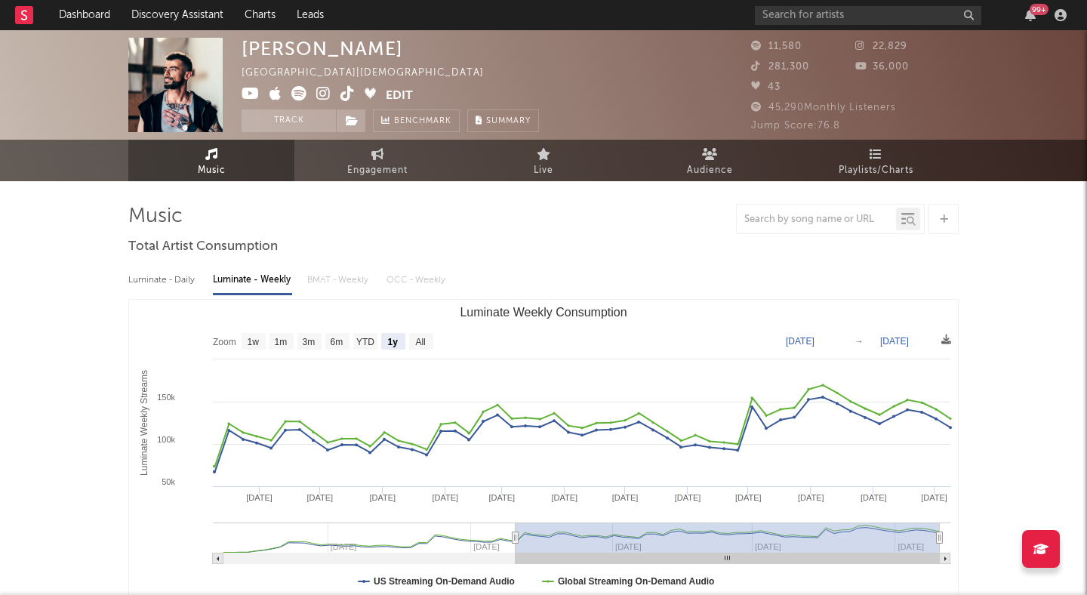
click at [464, 96] on div "[PERSON_NAME] [GEOGRAPHIC_DATA] | Christian Edit Track Benchmark Summary" at bounding box center [389, 85] width 297 height 94
click at [421, 343] on text "All" at bounding box center [420, 342] width 10 height 11
select select "All"
type input "[DATE]"
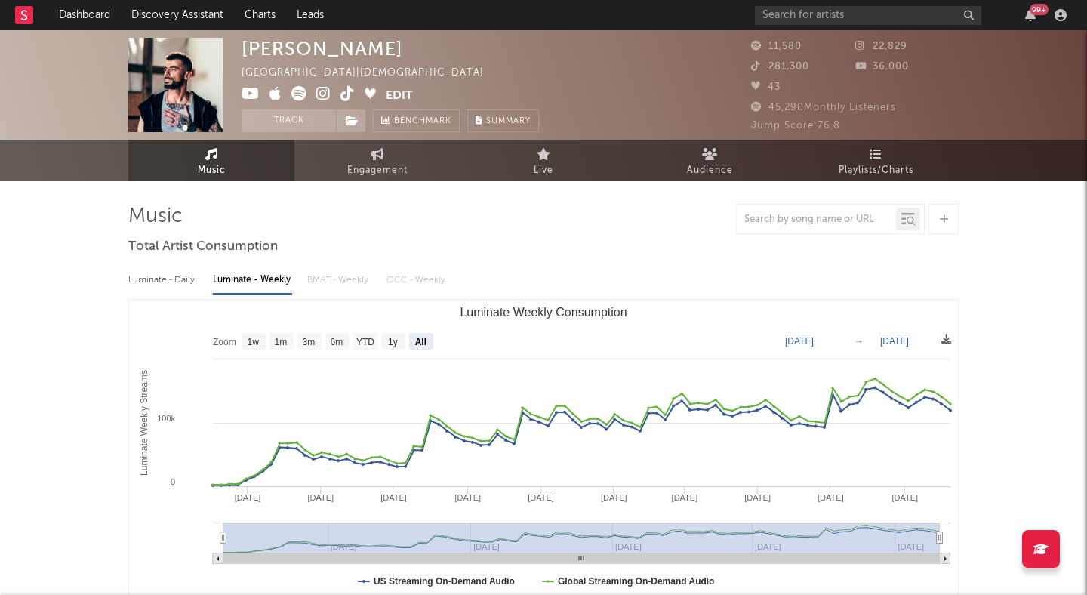
click at [331, 94] on span at bounding box center [313, 95] width 144 height 19
click at [325, 94] on icon at bounding box center [323, 93] width 14 height 15
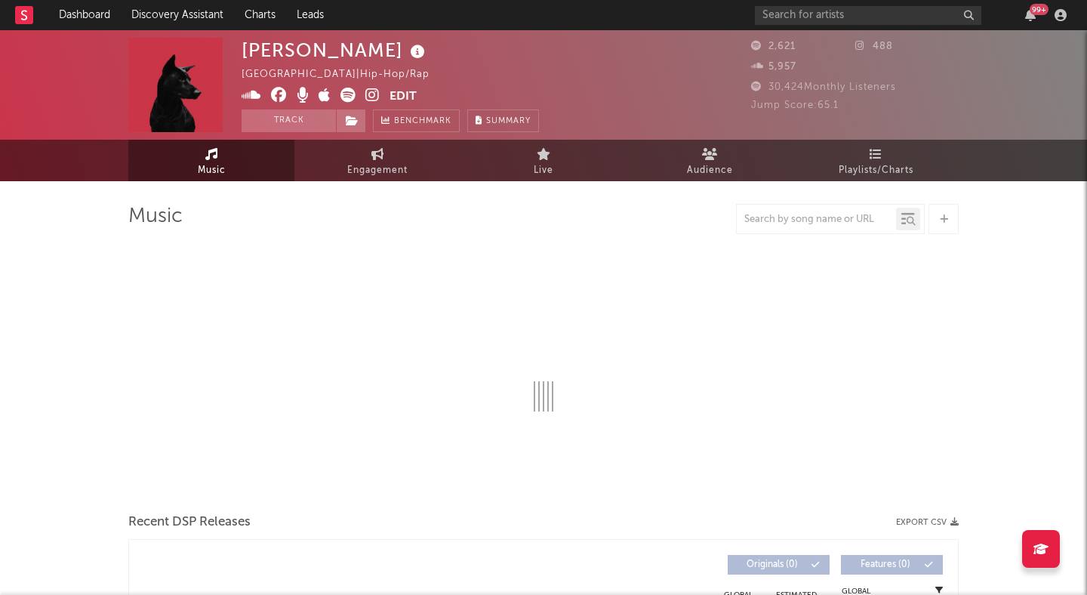
select select "6m"
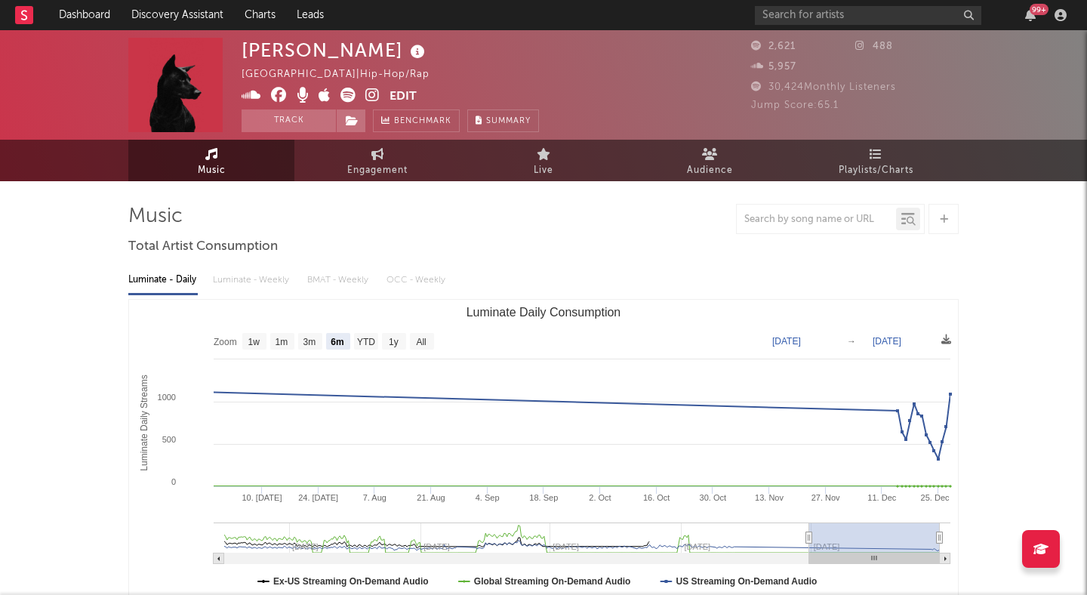
click at [262, 286] on div "Luminate - Daily Luminate - Weekly BMAT - Weekly OCC - Weekly" at bounding box center [543, 280] width 830 height 26
click at [348, 91] on icon at bounding box center [347, 95] width 15 height 15
